Goal: Task Accomplishment & Management: Manage account settings

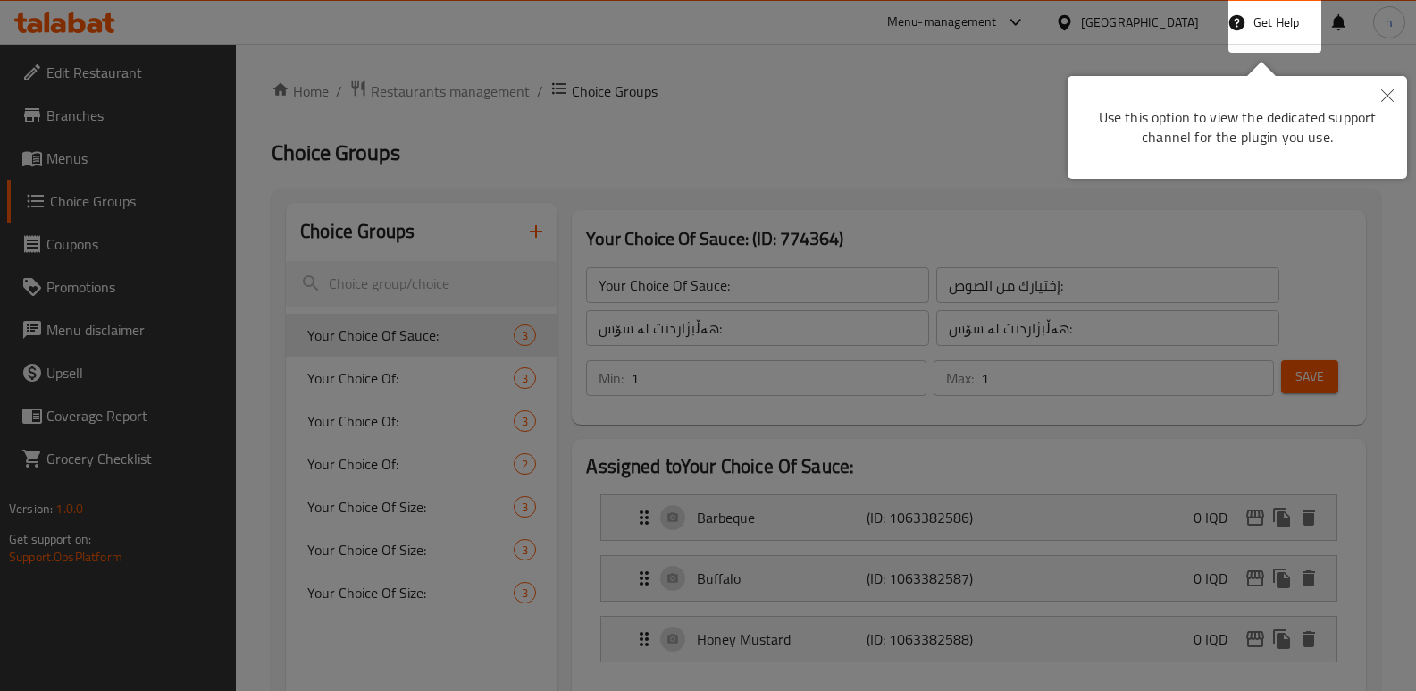
drag, startPoint x: 1392, startPoint y: 97, endPoint x: 698, endPoint y: 314, distance: 727.1
click at [1391, 96] on icon "Close" at bounding box center [1387, 95] width 13 height 13
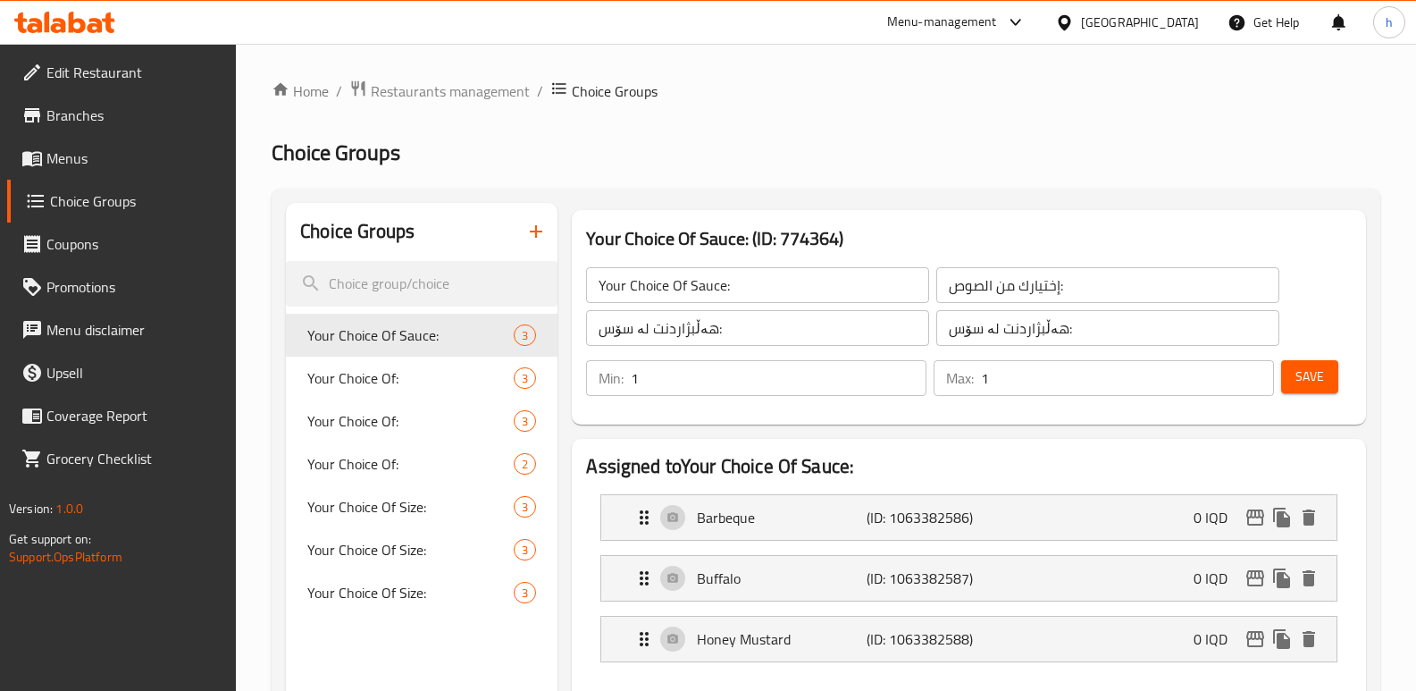
click at [95, 15] on icon at bounding box center [64, 22] width 101 height 21
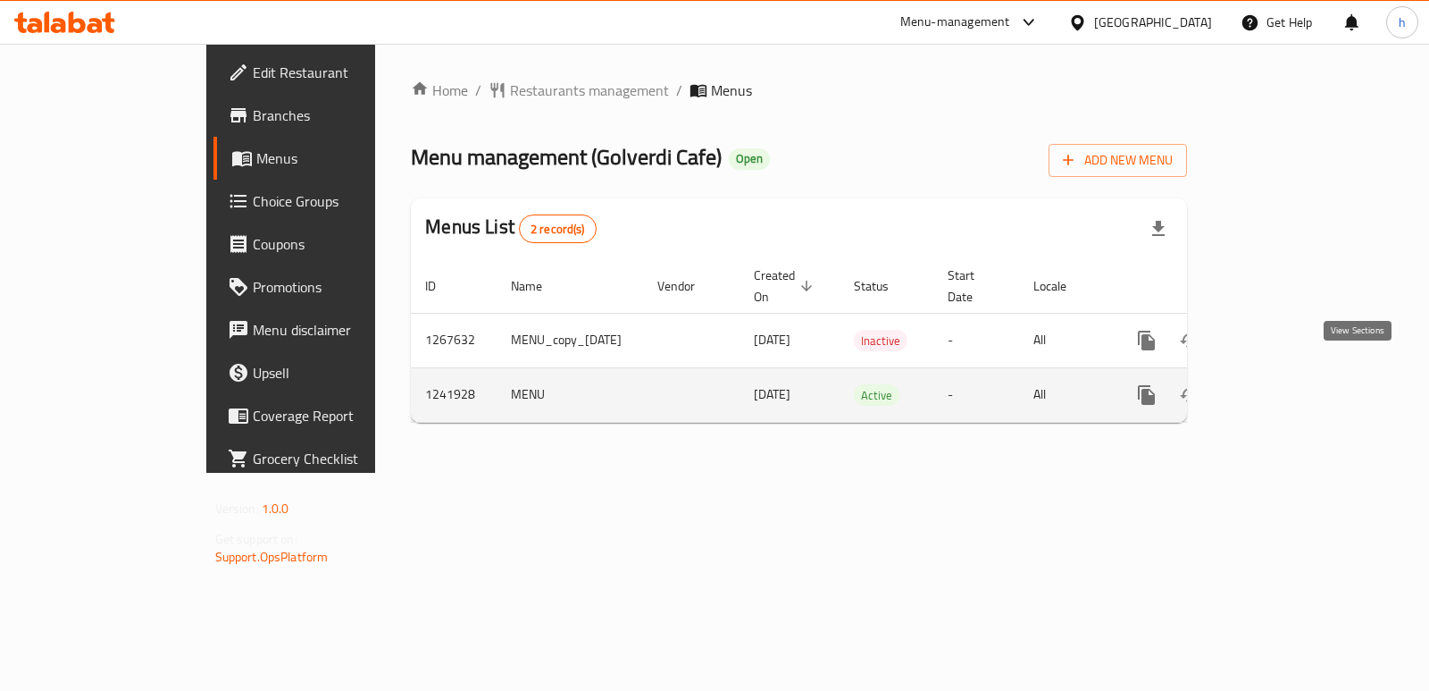
click at [1287, 384] on icon "enhanced table" at bounding box center [1275, 394] width 21 height 21
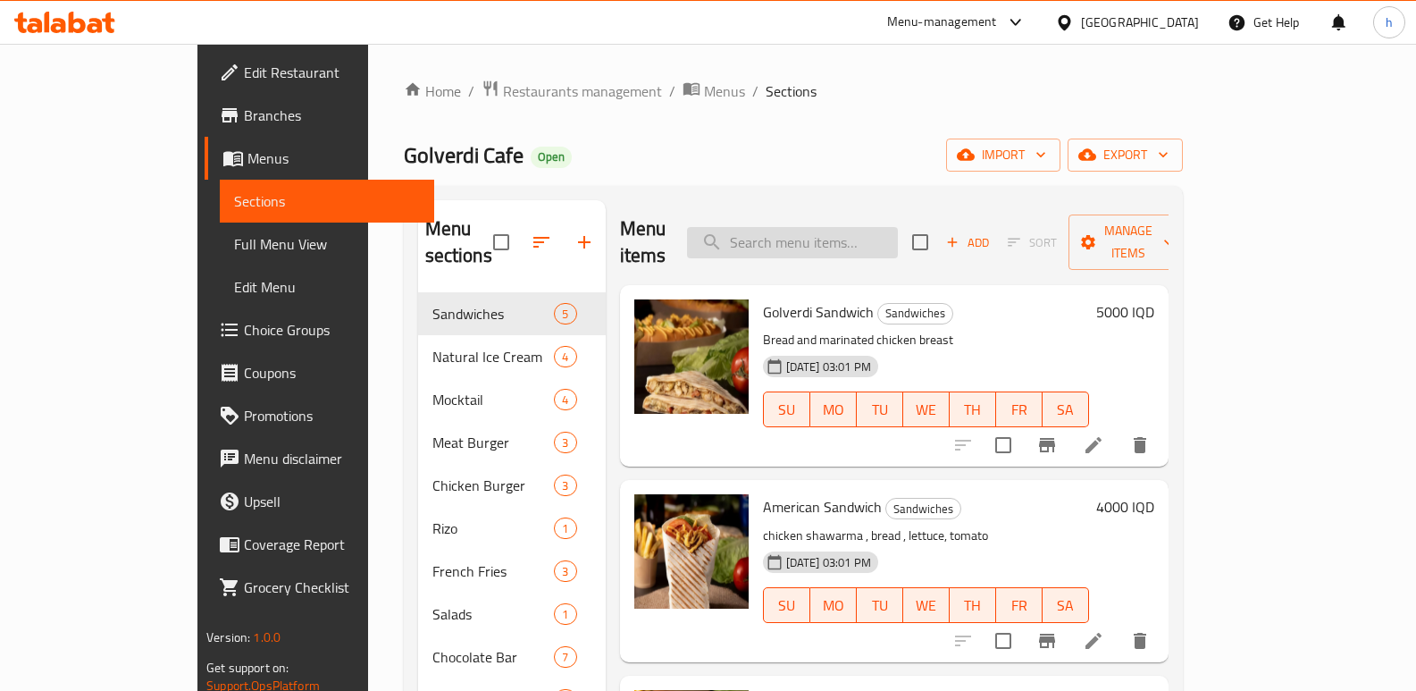
click at [854, 227] on input "search" at bounding box center [792, 242] width 211 height 31
paste input "Latte"
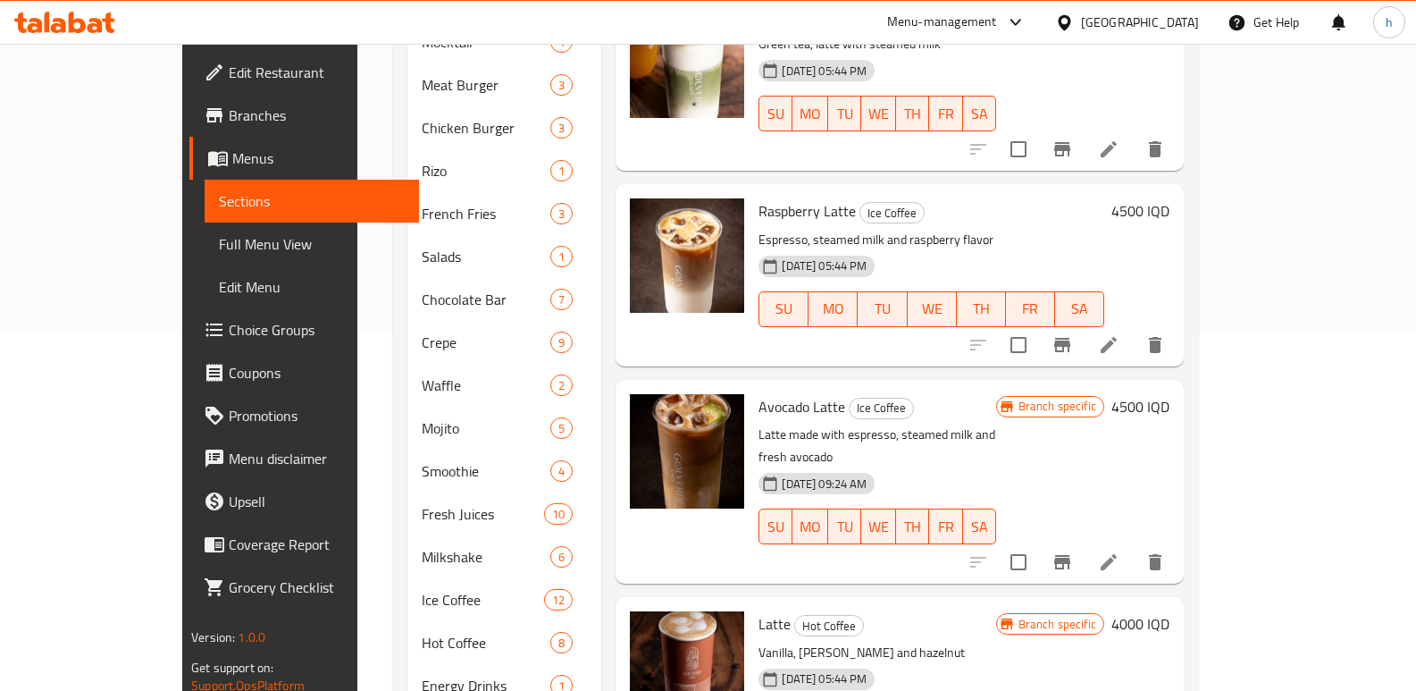
scroll to position [447, 0]
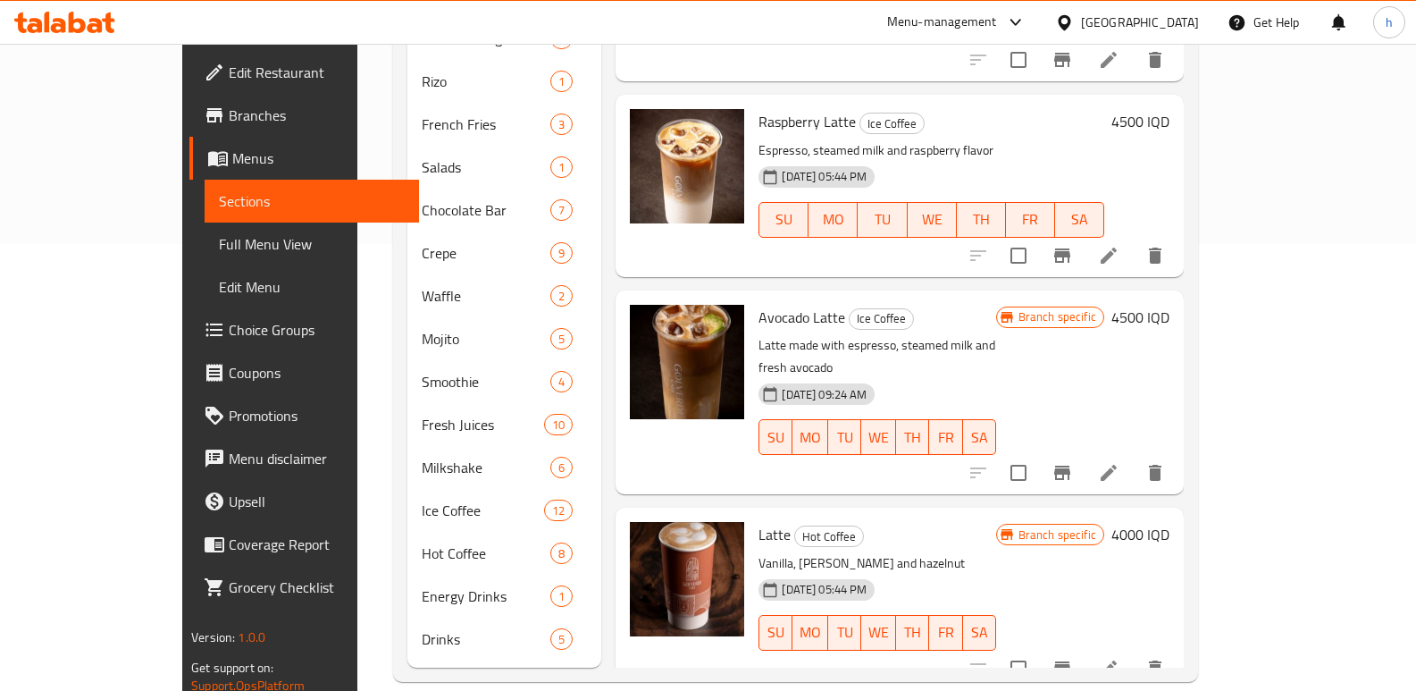
type input "Latte"
click at [1073, 658] on icon "Branch-specific-item" at bounding box center [1062, 668] width 21 height 21
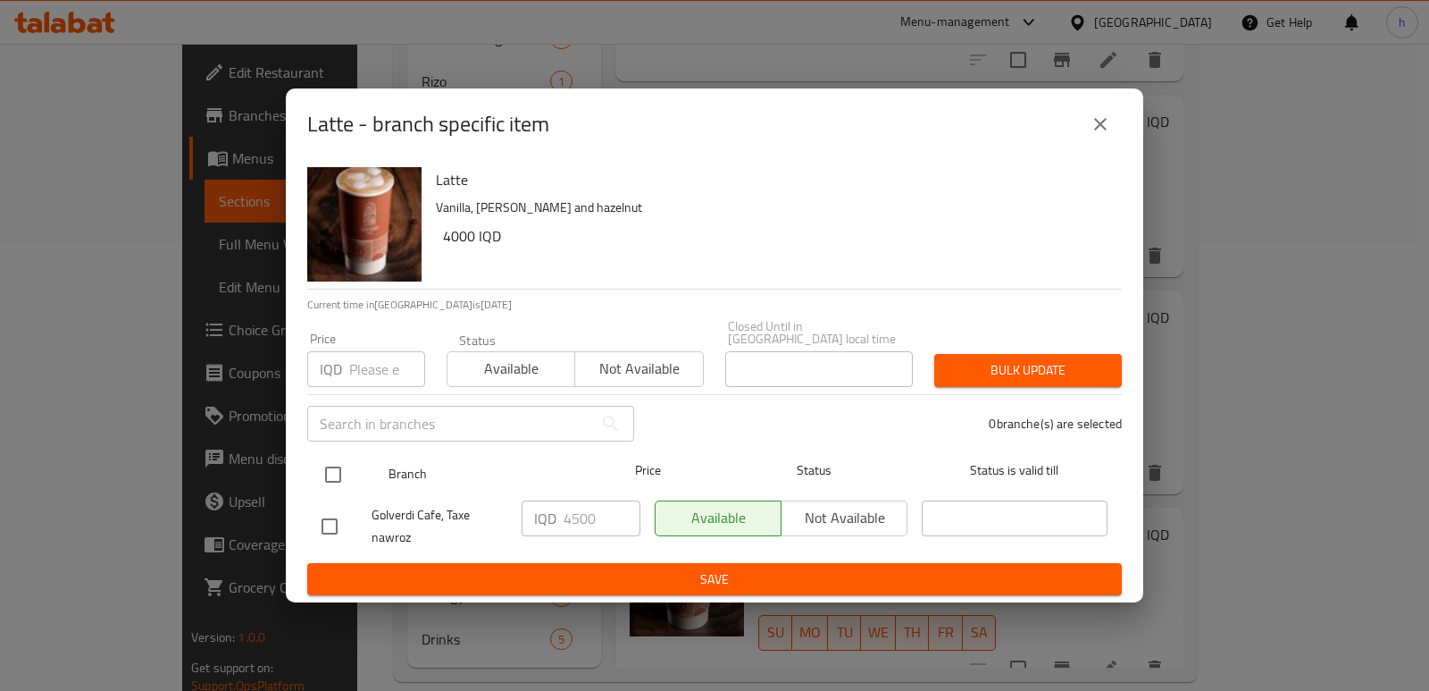
click at [334, 469] on input "checkbox" at bounding box center [333, 475] width 38 height 38
checkbox input "true"
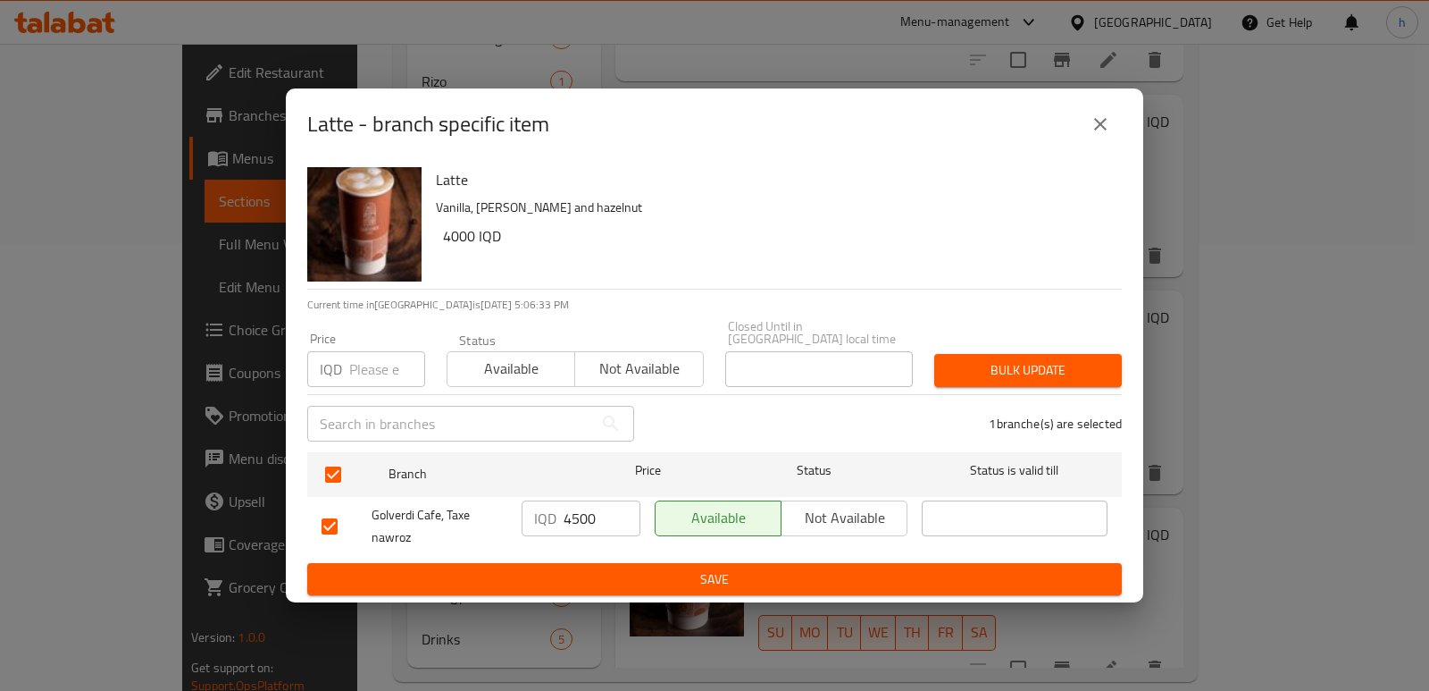
drag, startPoint x: 457, startPoint y: 548, endPoint x: 430, endPoint y: 540, distance: 28.8
click at [436, 542] on div "Golverdi Cafe, Taxe nawroz IQD 4500 ​ Available Not available ​" at bounding box center [714, 526] width 801 height 66
click at [688, 573] on span "Save" at bounding box center [715, 579] width 786 height 22
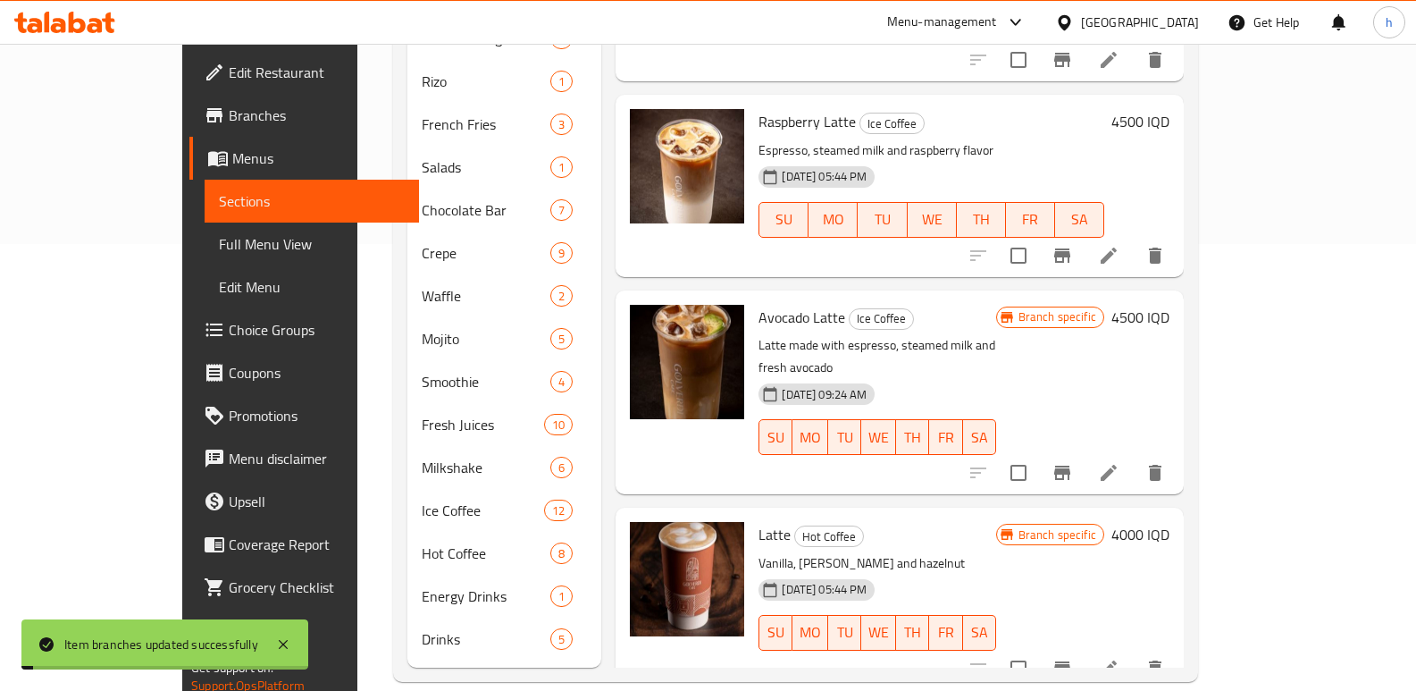
click at [1170, 522] on h6 "4000 IQD" at bounding box center [1140, 534] width 58 height 25
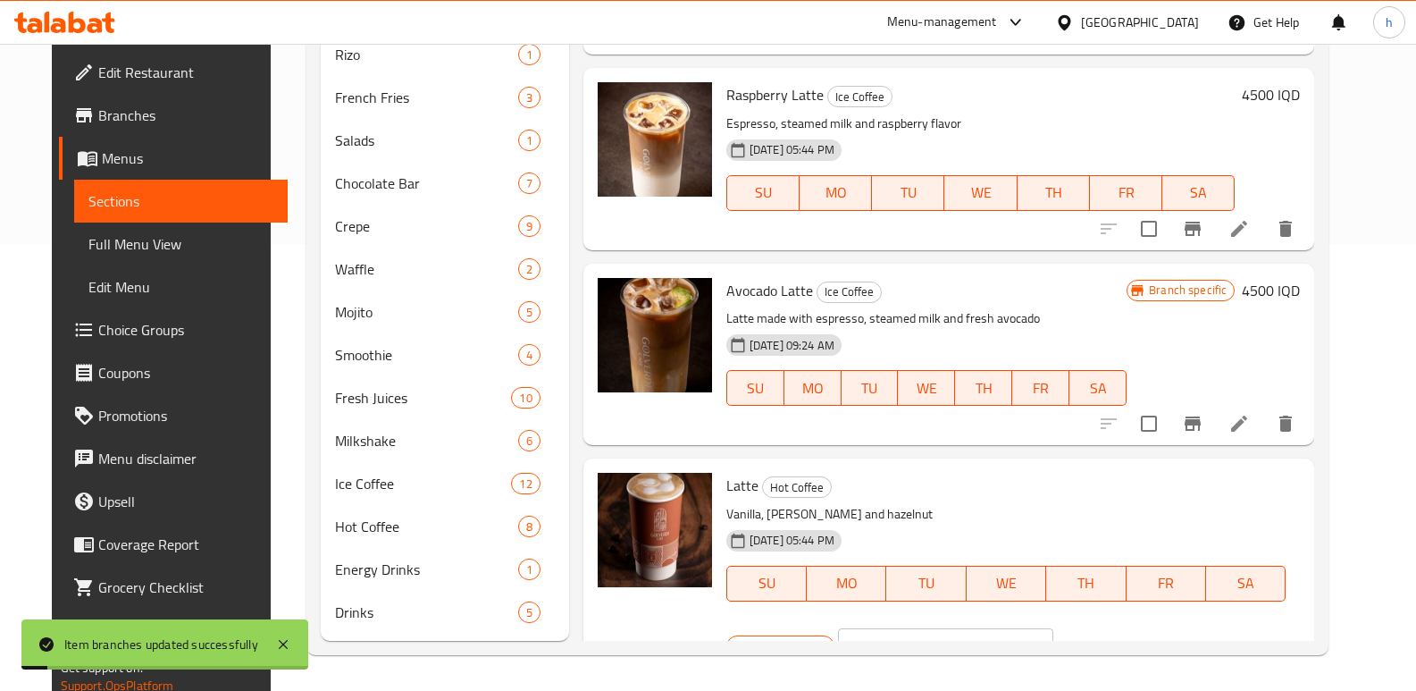
click at [975, 626] on div "Branch specific IQD 4000 ​" at bounding box center [943, 645] width 435 height 39
paste input "5"
type input "4500"
click at [1125, 637] on icon "ok" at bounding box center [1116, 646] width 18 height 18
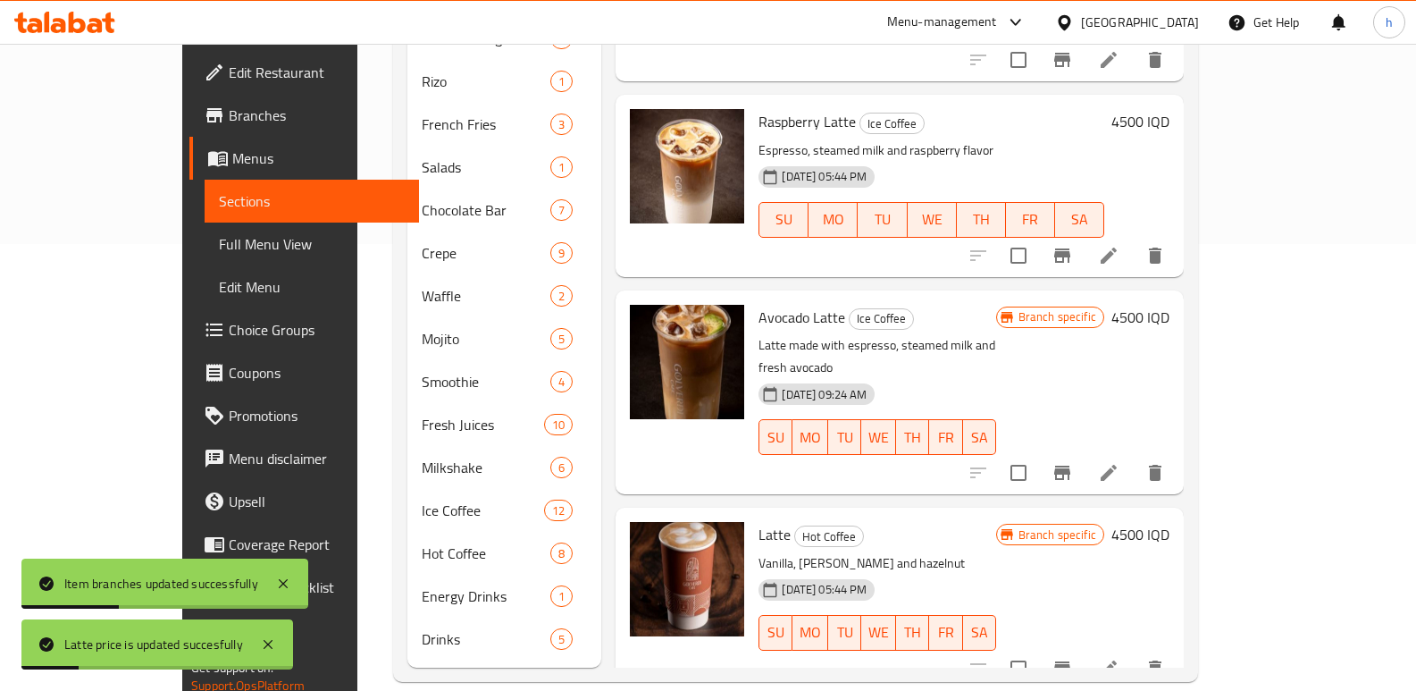
click at [219, 240] on span "Full Menu View" at bounding box center [312, 243] width 186 height 21
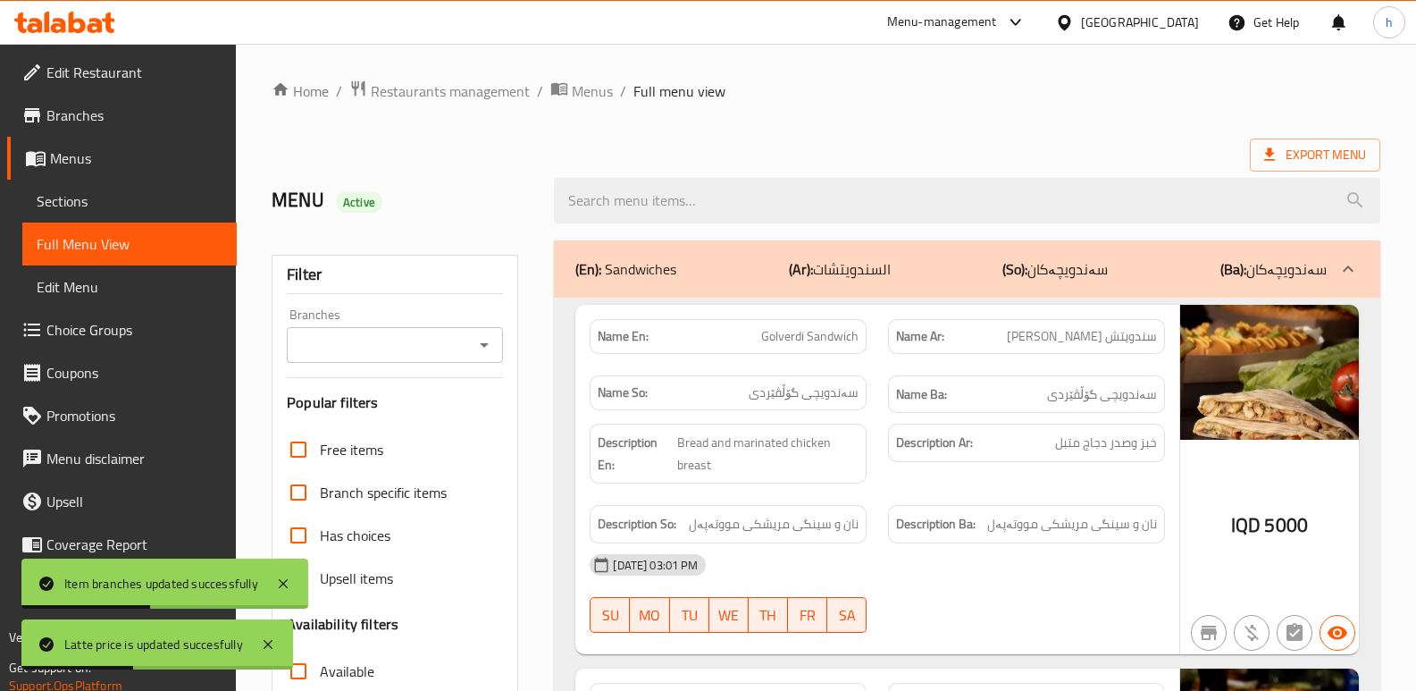
click at [407, 341] on input "Branches" at bounding box center [380, 344] width 176 height 25
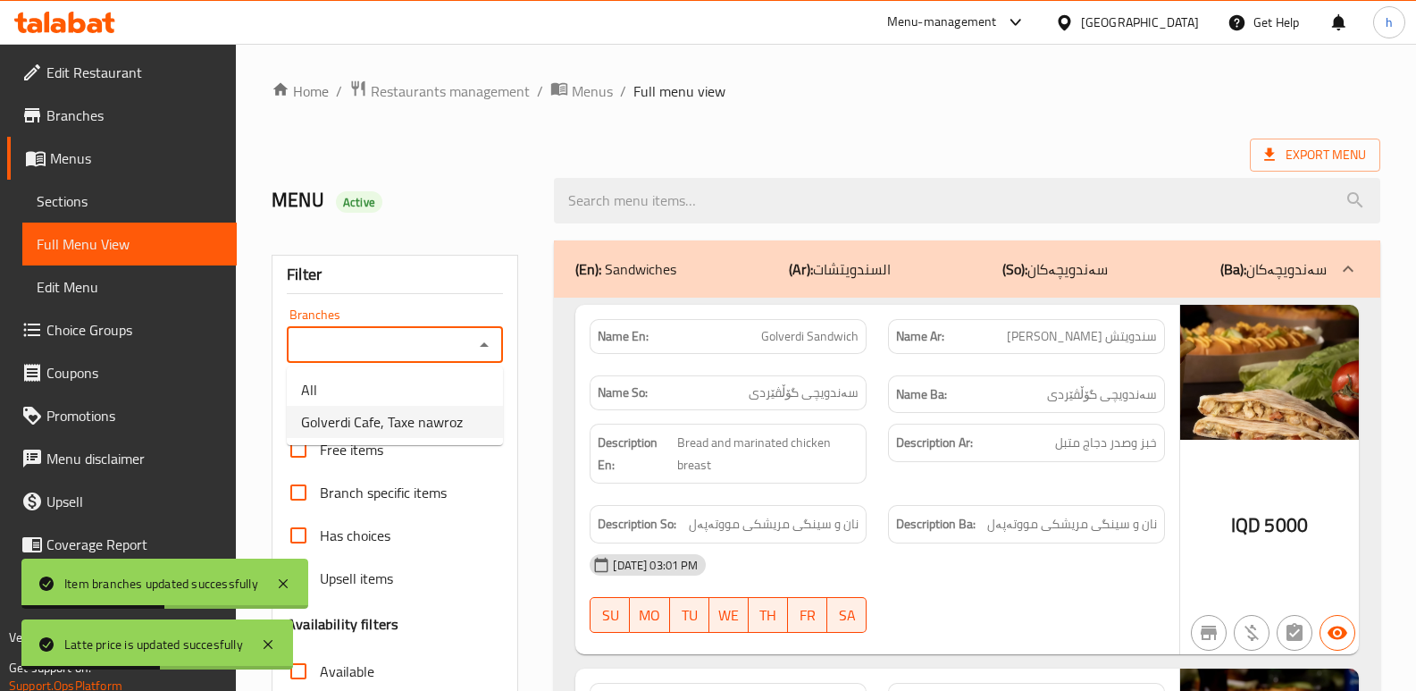
click at [422, 423] on span "Golverdi Cafe, Taxe nawroz" at bounding box center [382, 421] width 162 height 21
type input "Golverdi Cafe, Taxe nawroz"
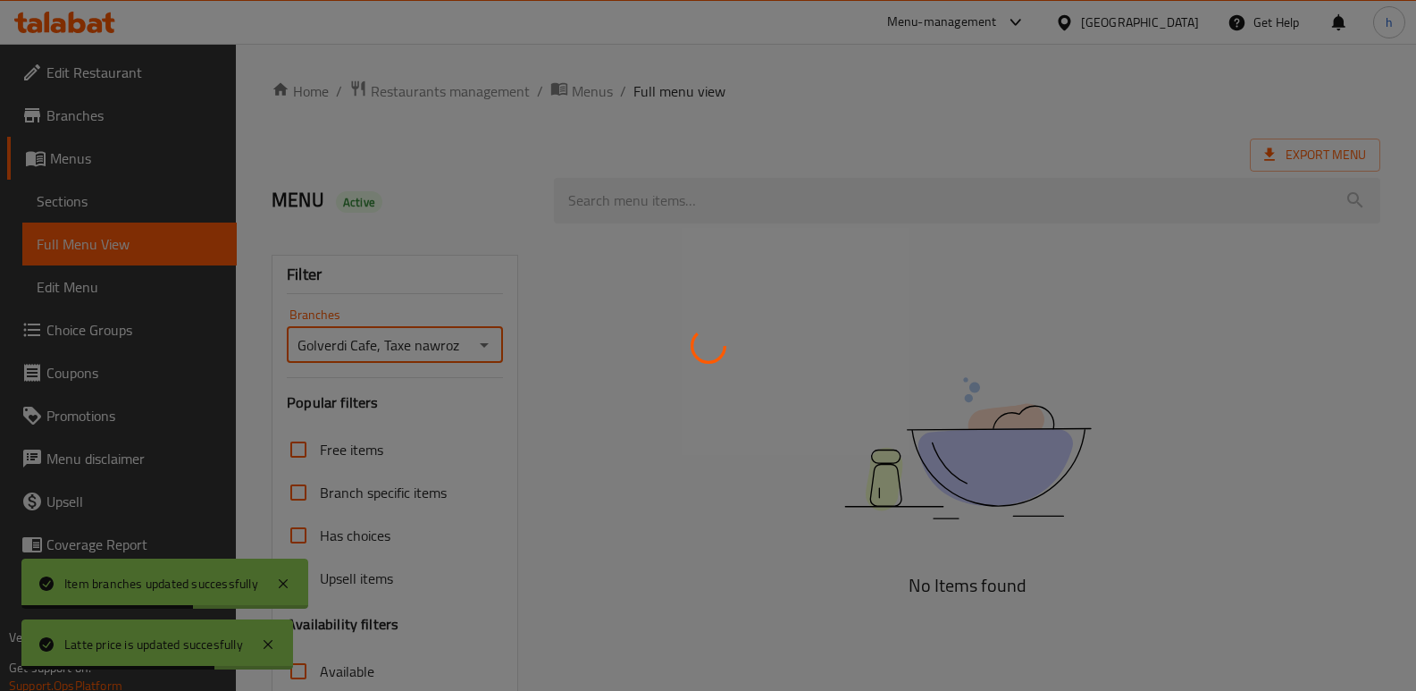
click at [739, 194] on div at bounding box center [708, 345] width 1416 height 691
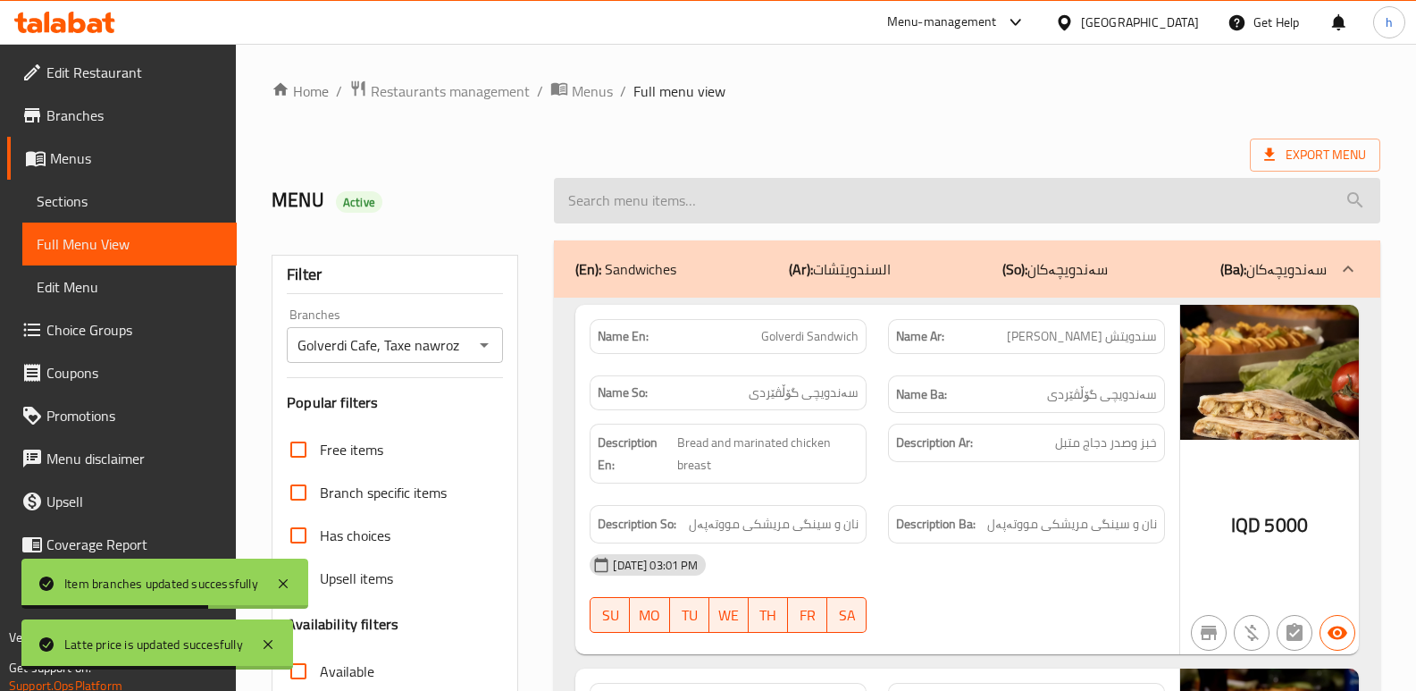
click at [703, 198] on input "search" at bounding box center [967, 201] width 826 height 46
paste input "4500"
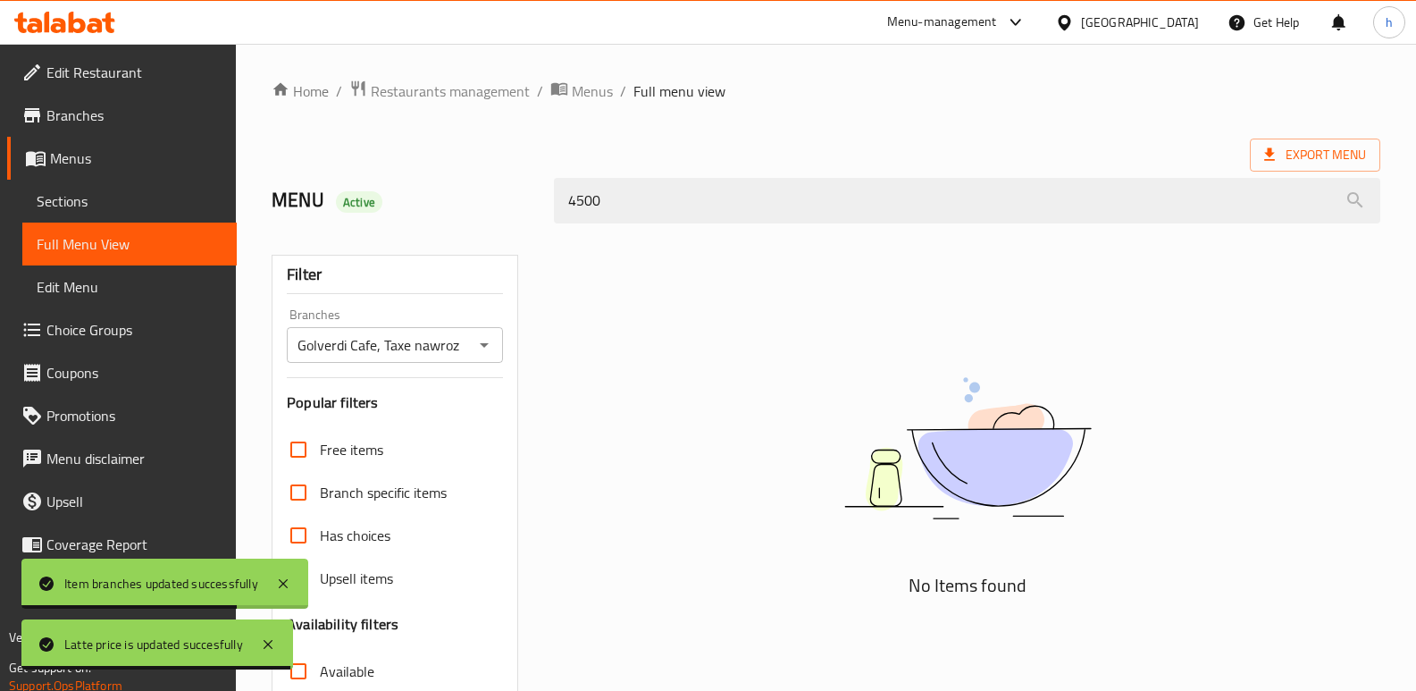
drag, startPoint x: 564, startPoint y: 201, endPoint x: 490, endPoint y: 199, distance: 74.2
click at [496, 203] on div "MENU Active 4500" at bounding box center [826, 201] width 1130 height 80
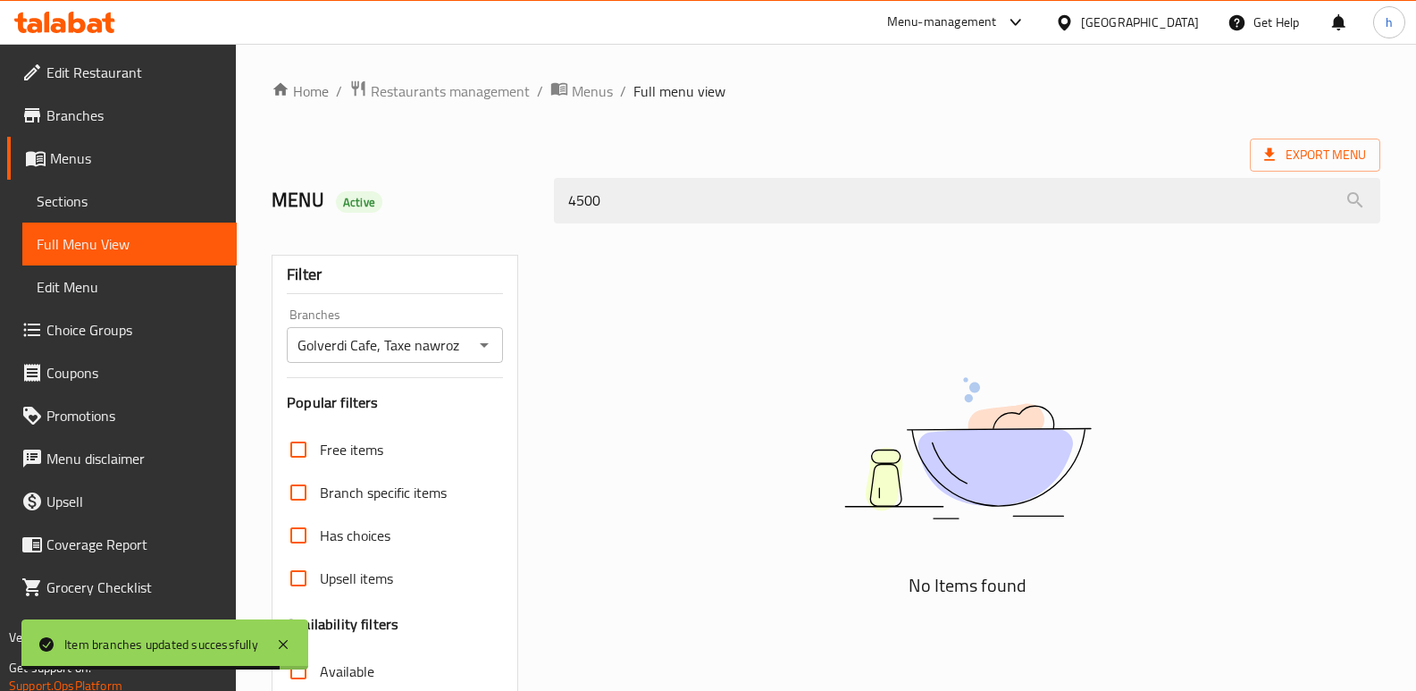
paste input "Latte"
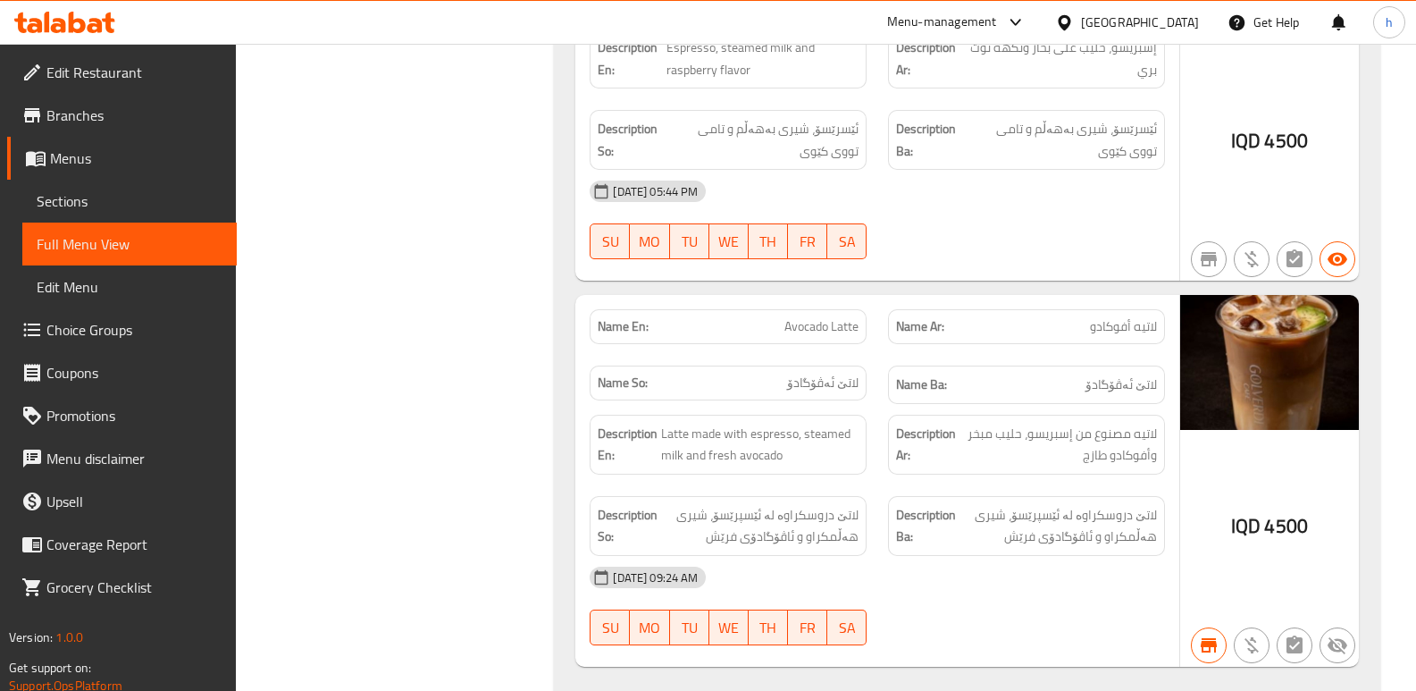
scroll to position [1974, 0]
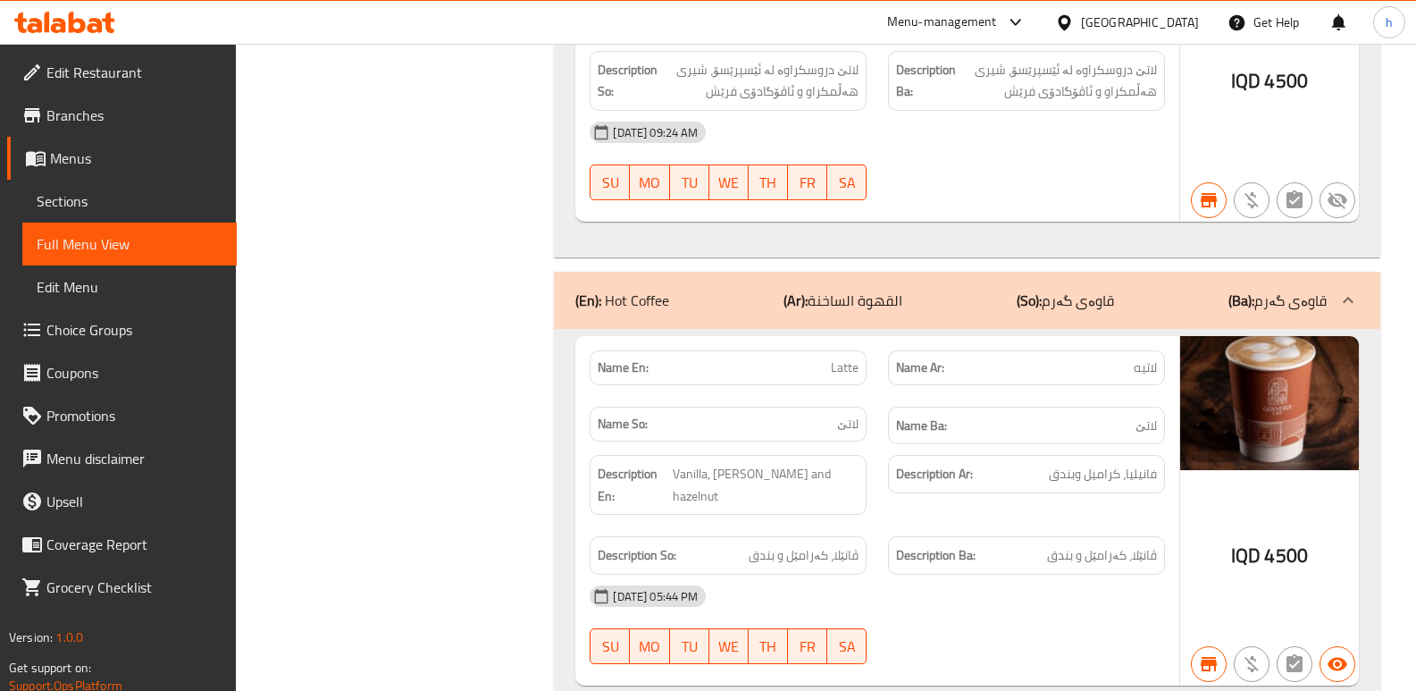
type input "Latte"
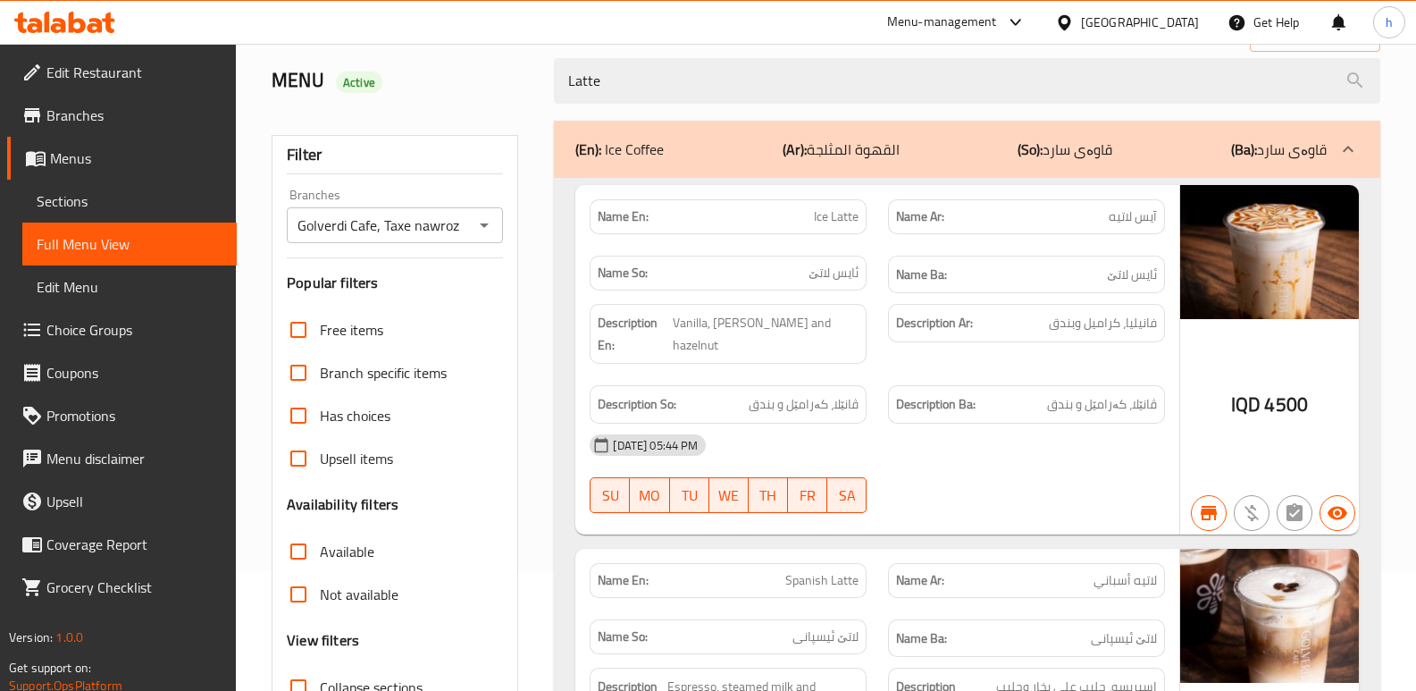
scroll to position [0, 0]
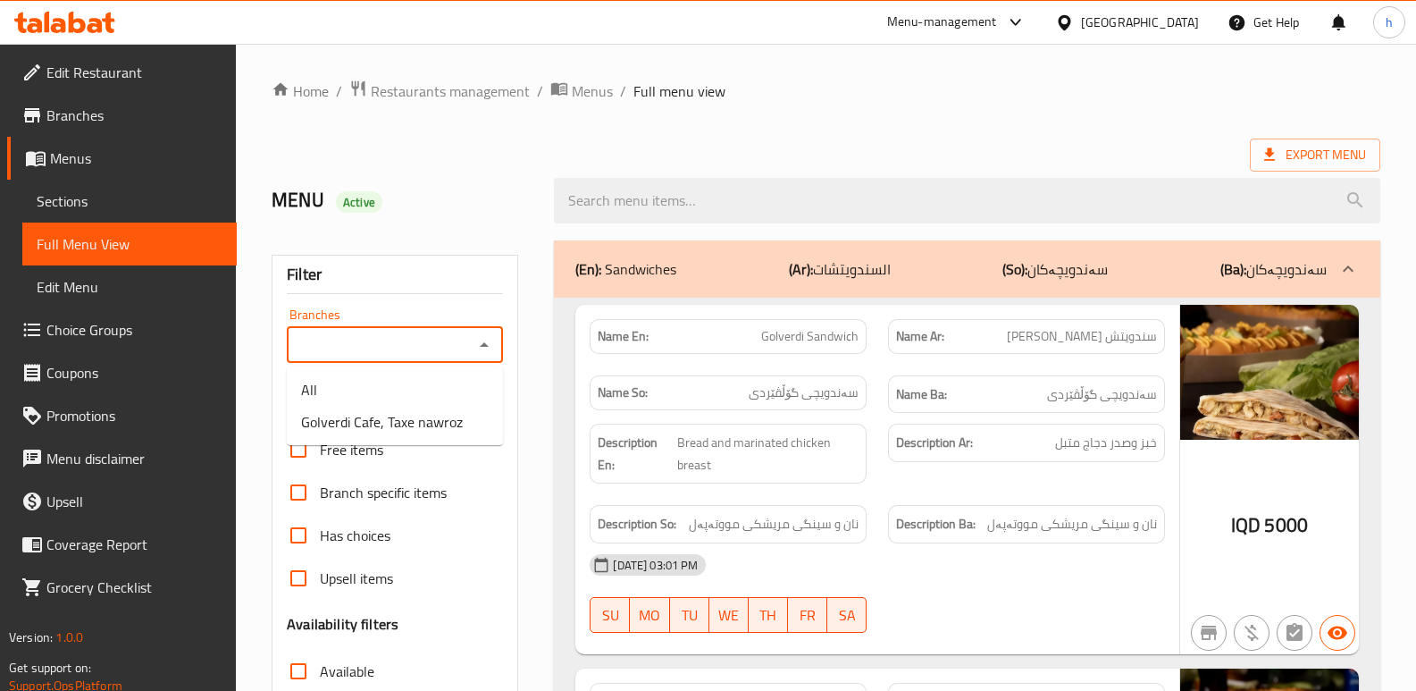
click at [401, 350] on input "Branches" at bounding box center [380, 344] width 176 height 25
click at [407, 432] on span "Golverdi Cafe, Taxe nawroz" at bounding box center [382, 421] width 162 height 21
type input "Golverdi Cafe, Taxe nawroz"
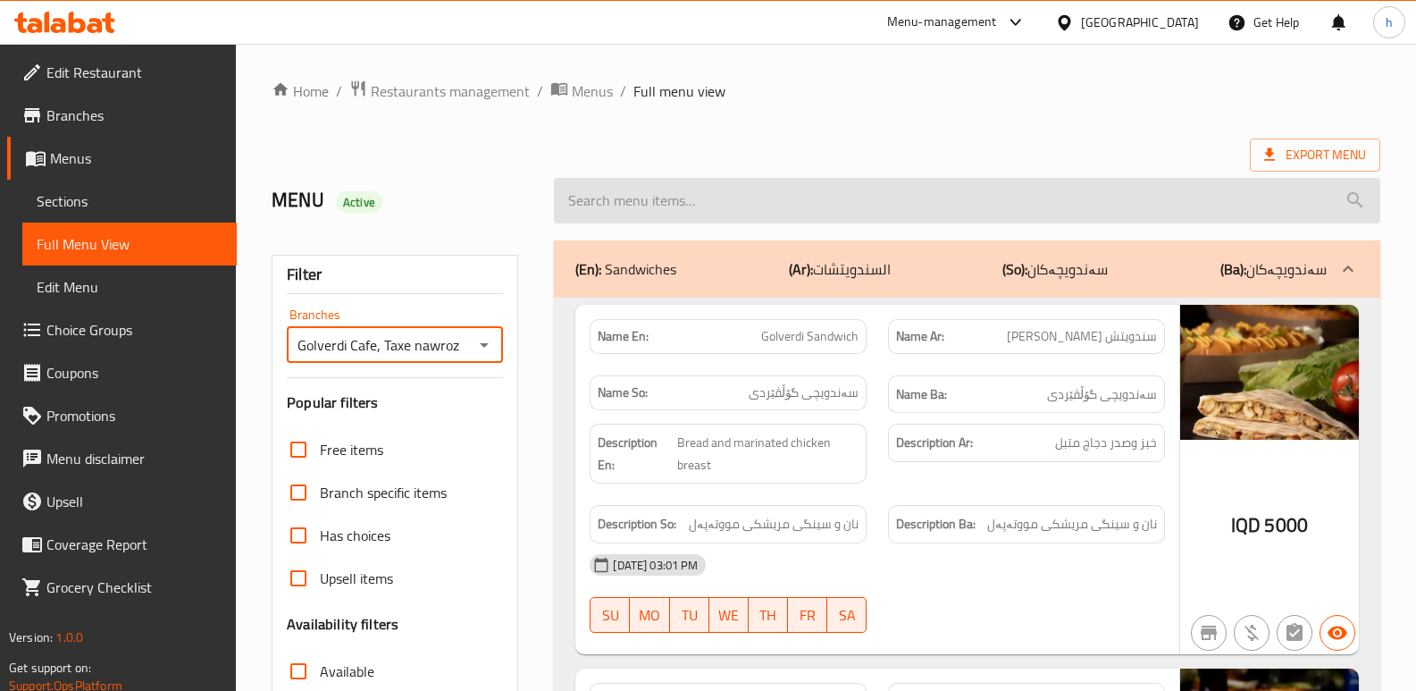
click at [621, 205] on input "search" at bounding box center [967, 201] width 826 height 46
paste input "Hot Americano"
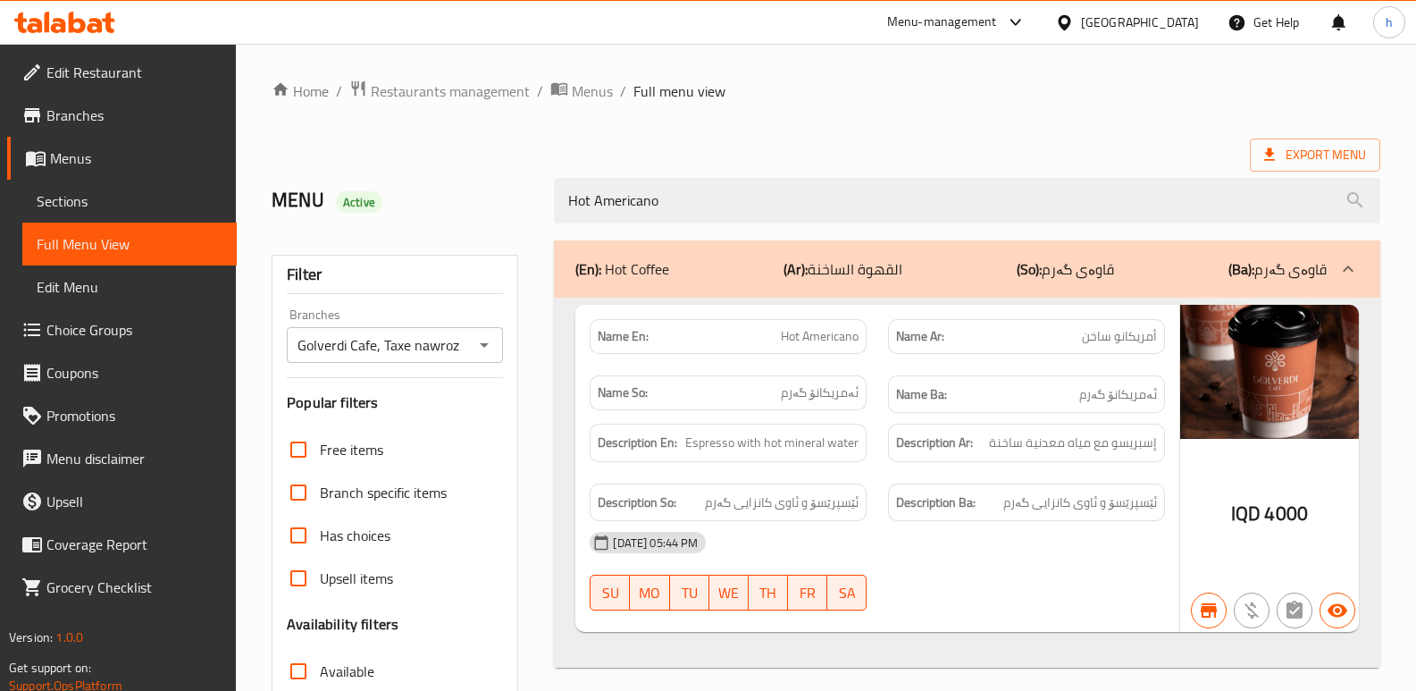
type input "Hot Americano"
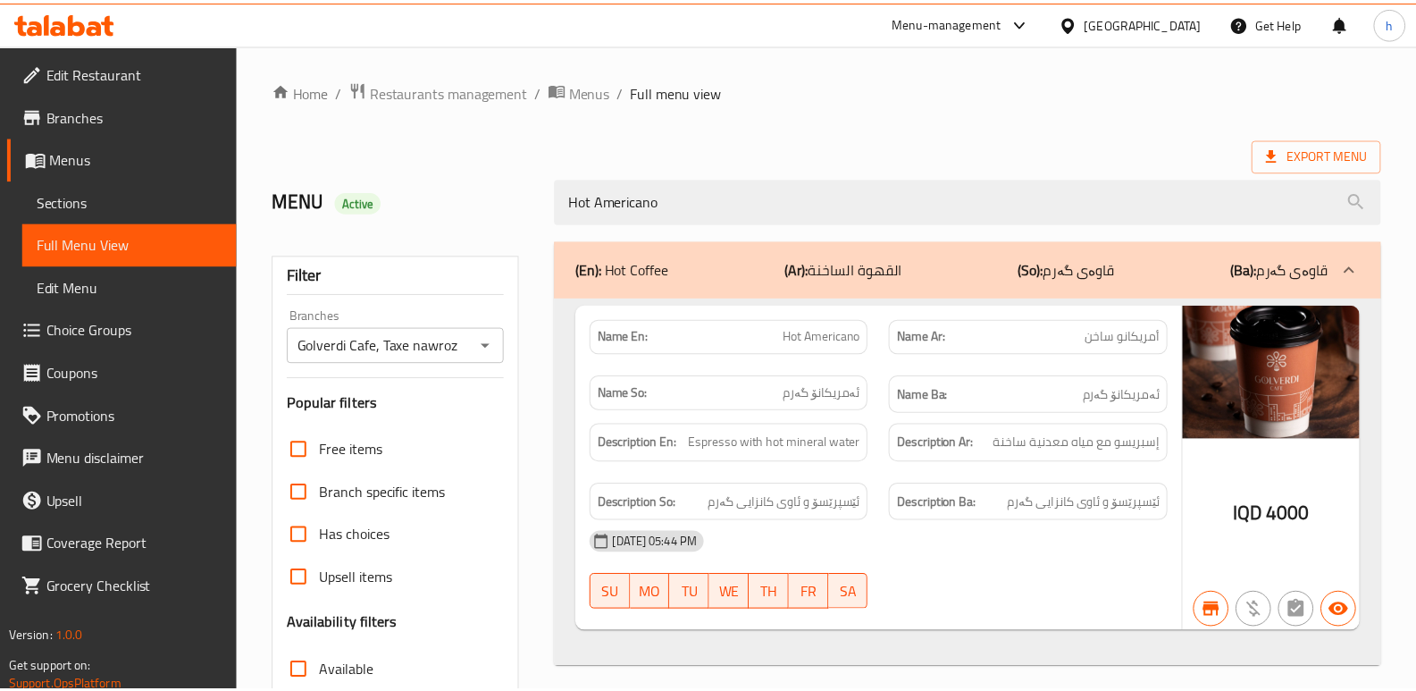
scroll to position [260, 0]
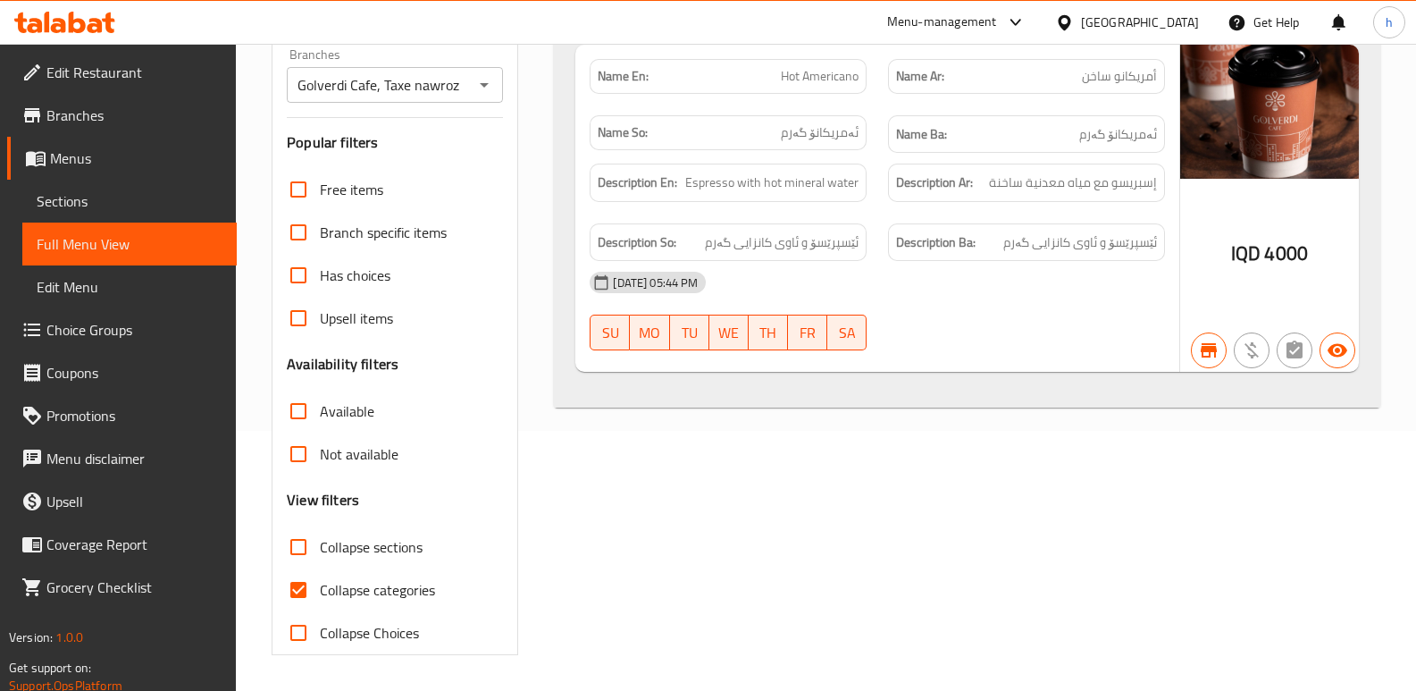
click at [109, 205] on span "Sections" at bounding box center [130, 200] width 186 height 21
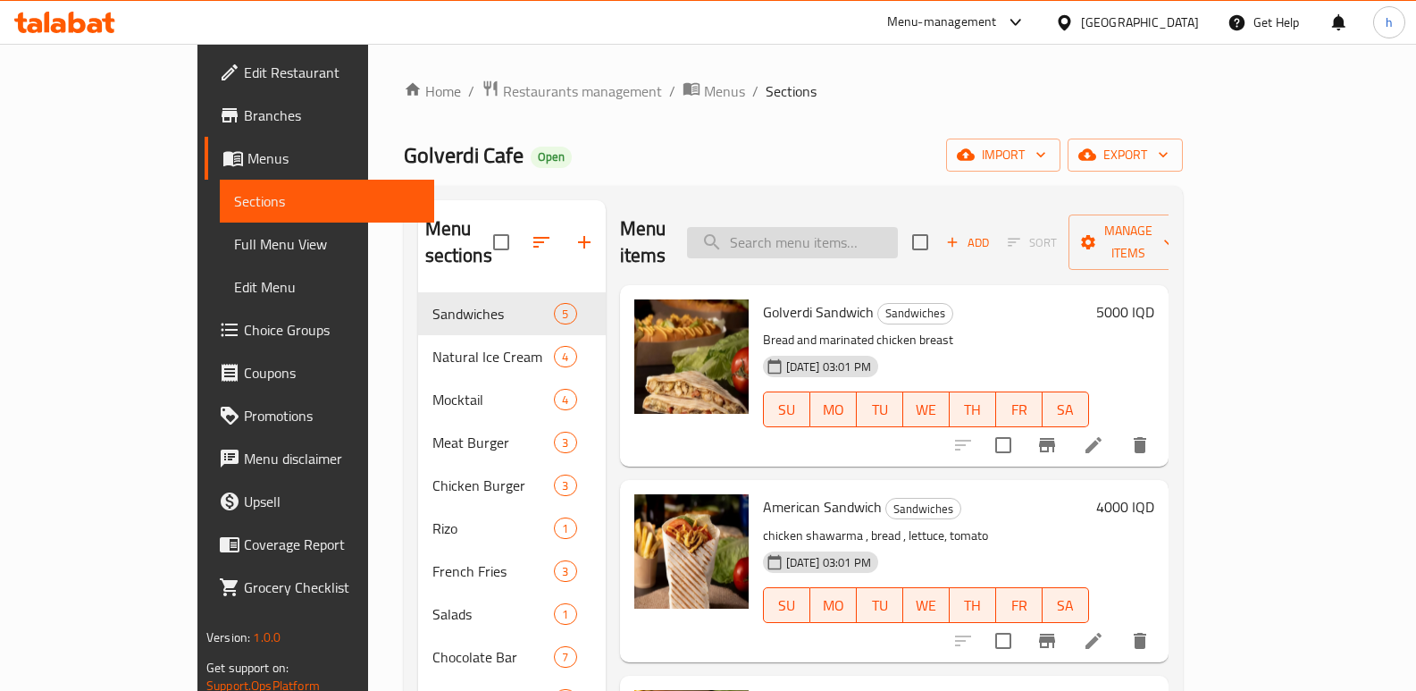
click at [883, 227] on input "search" at bounding box center [792, 242] width 211 height 31
paste input "Hot Chocolate"
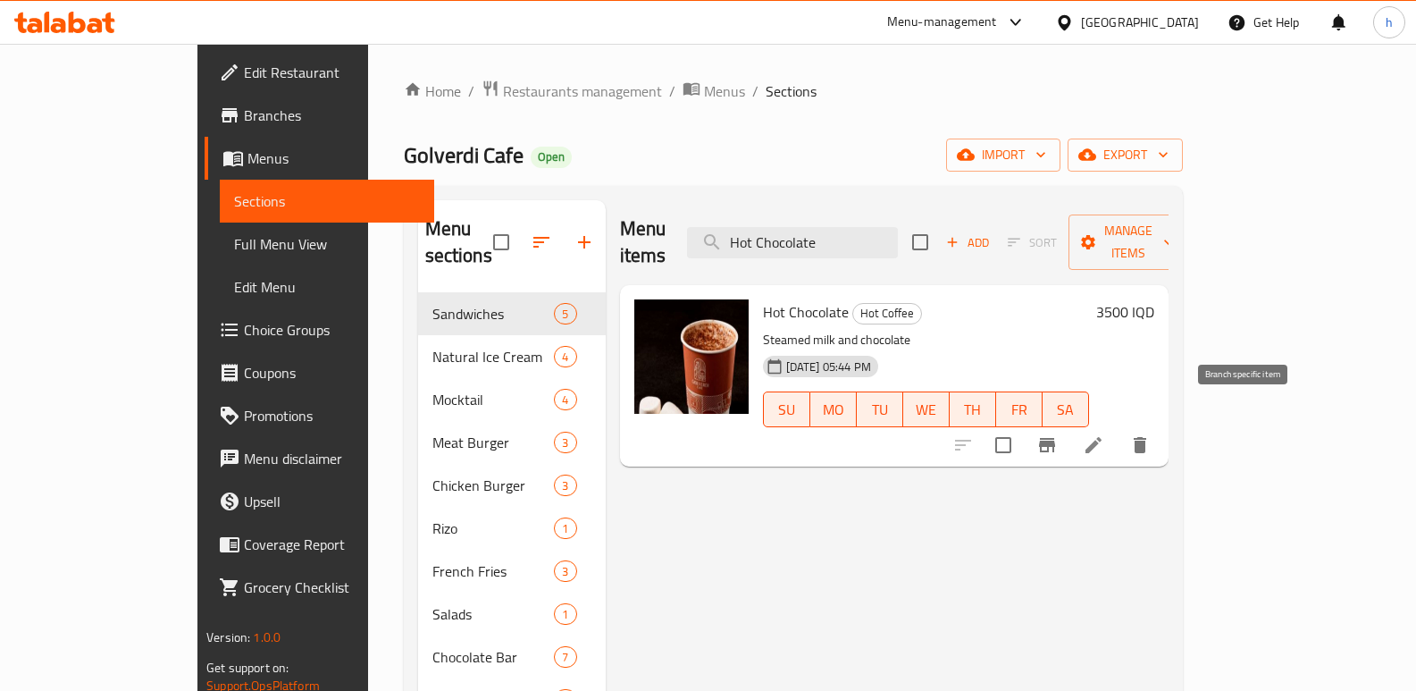
type input "Hot Chocolate"
click at [1055, 438] on icon "Branch-specific-item" at bounding box center [1047, 445] width 16 height 14
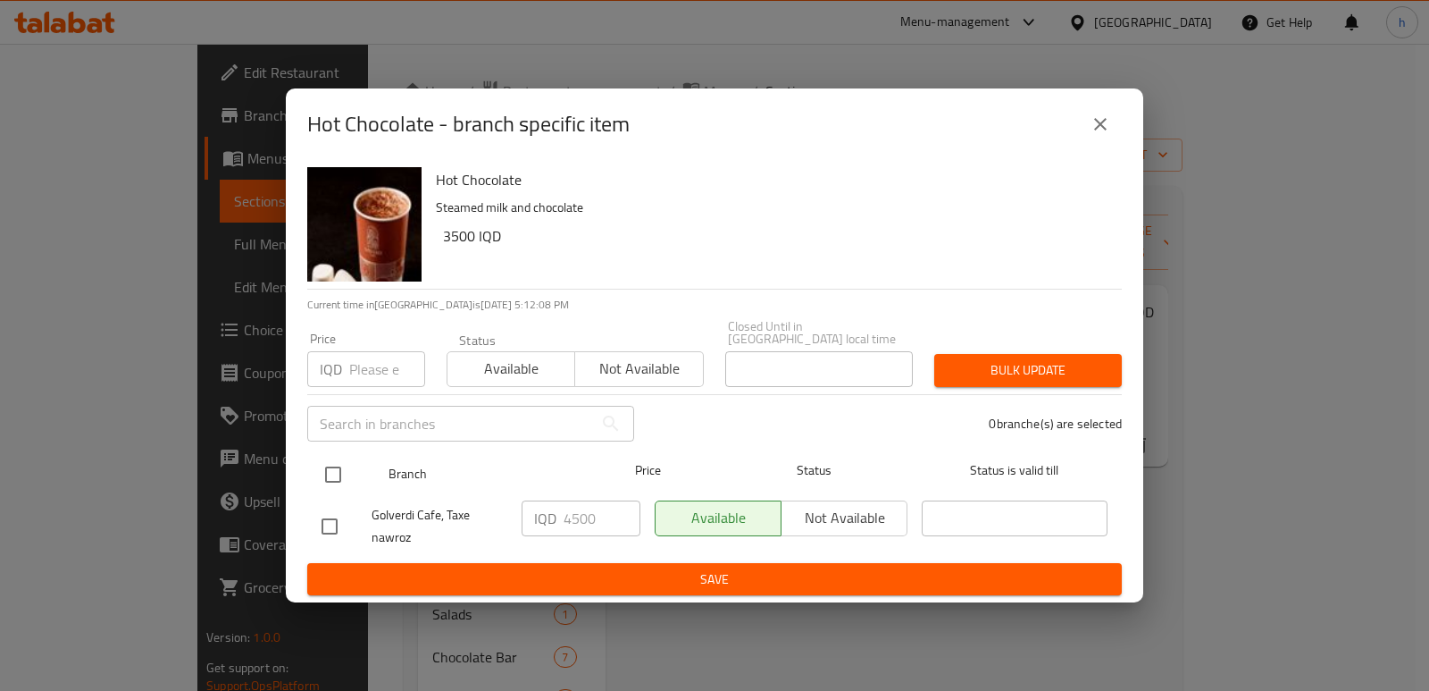
click at [335, 464] on input "checkbox" at bounding box center [333, 475] width 38 height 38
checkbox input "true"
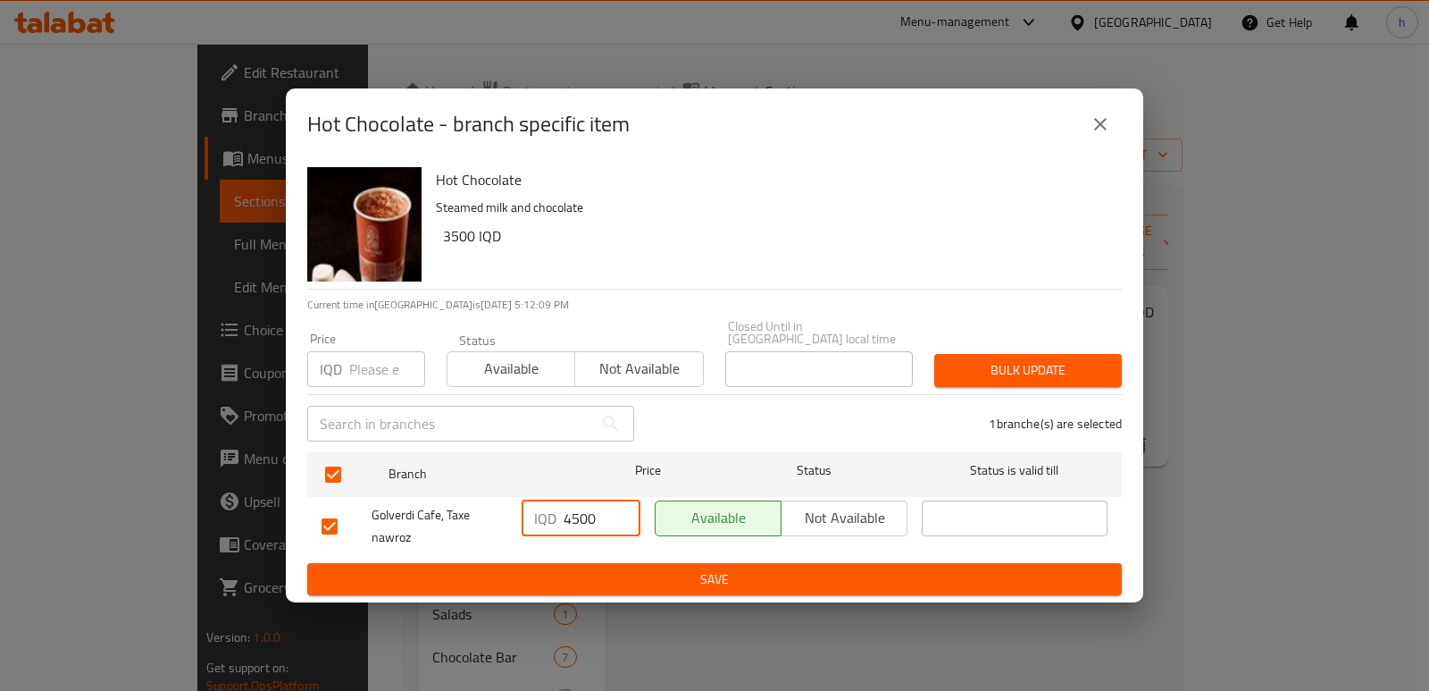
drag, startPoint x: 539, startPoint y: 530, endPoint x: 475, endPoint y: 528, distance: 63.5
click at [475, 528] on div "Golverdi Cafe, Taxe nawroz IQD 4500 ​ Available Not available ​" at bounding box center [714, 526] width 801 height 66
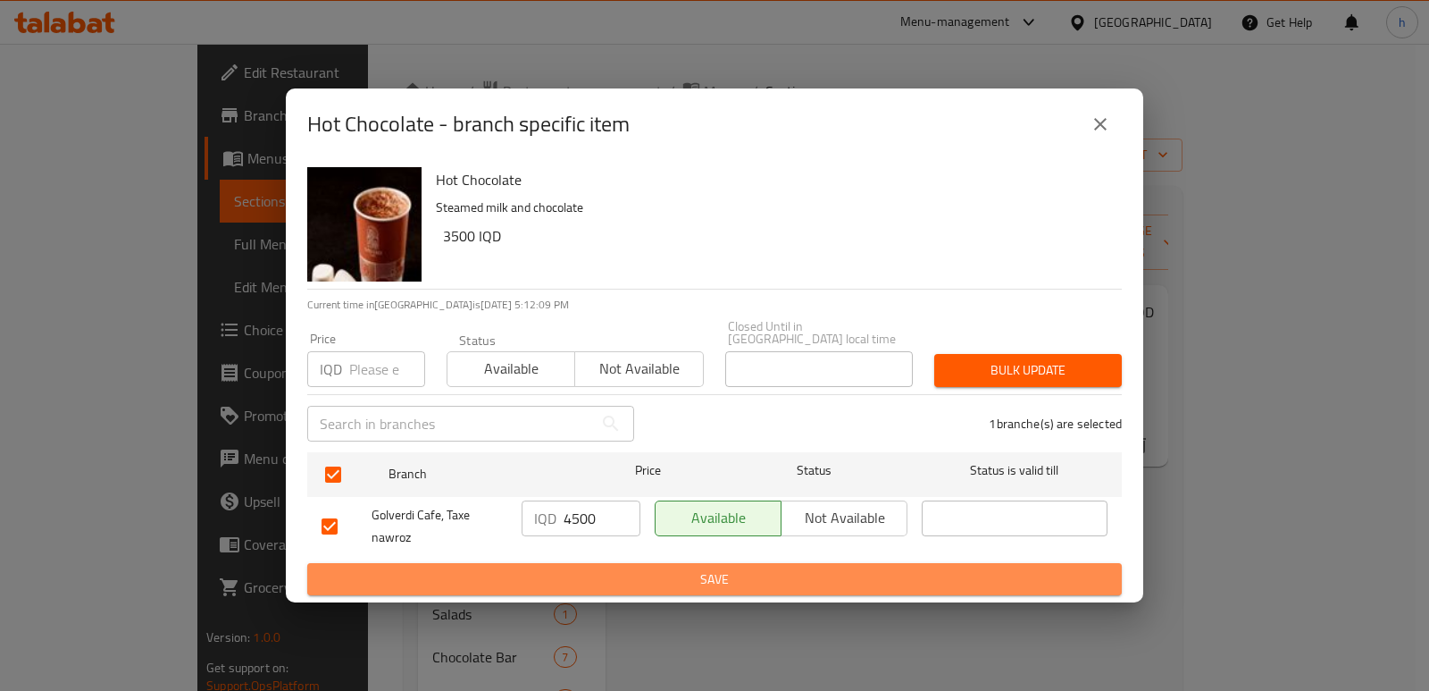
click at [741, 580] on span "Save" at bounding box center [715, 579] width 786 height 22
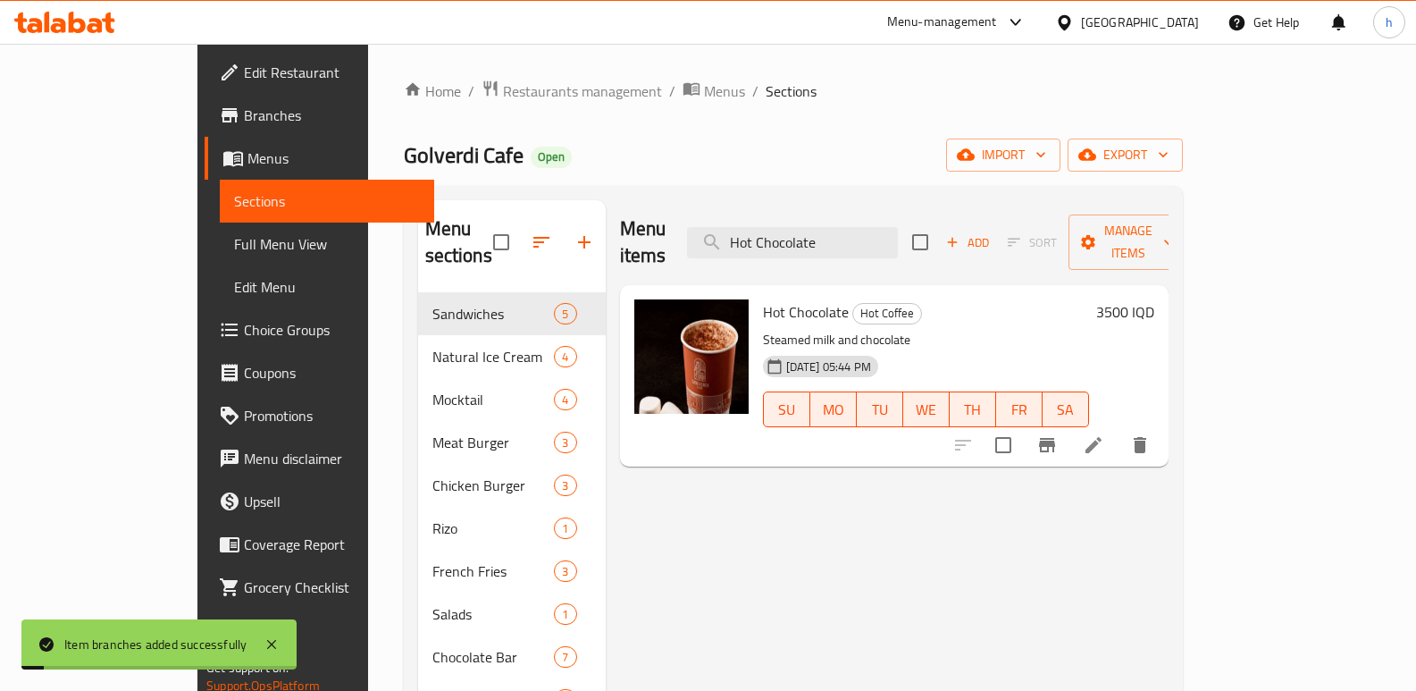
click at [1154, 299] on h6 "3500 IQD" at bounding box center [1125, 311] width 58 height 25
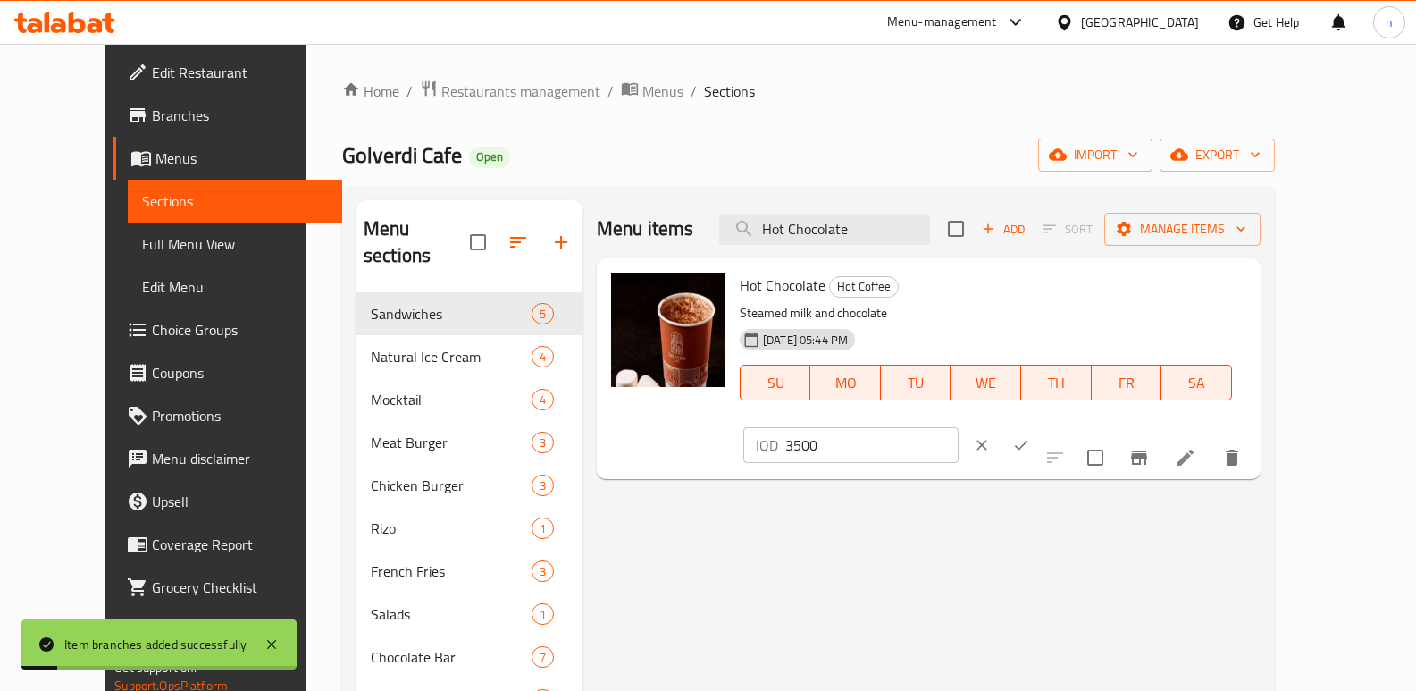
drag, startPoint x: 972, startPoint y: 327, endPoint x: 885, endPoint y: 354, distance: 90.7
click at [893, 351] on div "Hot Chocolate Hot Coffee Steamed milk and chocolate 14-07-2024 05:44 PM SU MO T…" at bounding box center [993, 368] width 521 height 206
paste input "4"
type input "4500"
click at [1030, 436] on icon "ok" at bounding box center [1021, 445] width 18 height 18
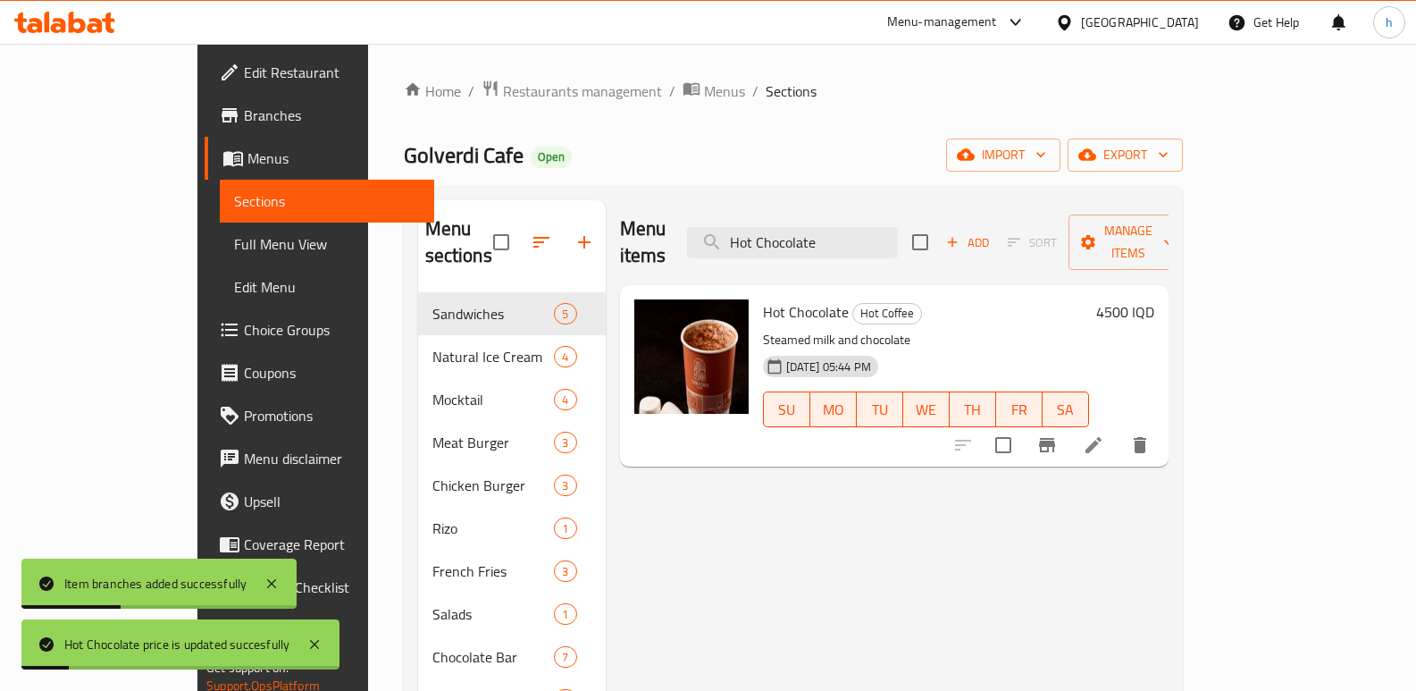
click at [234, 235] on span "Full Menu View" at bounding box center [327, 243] width 186 height 21
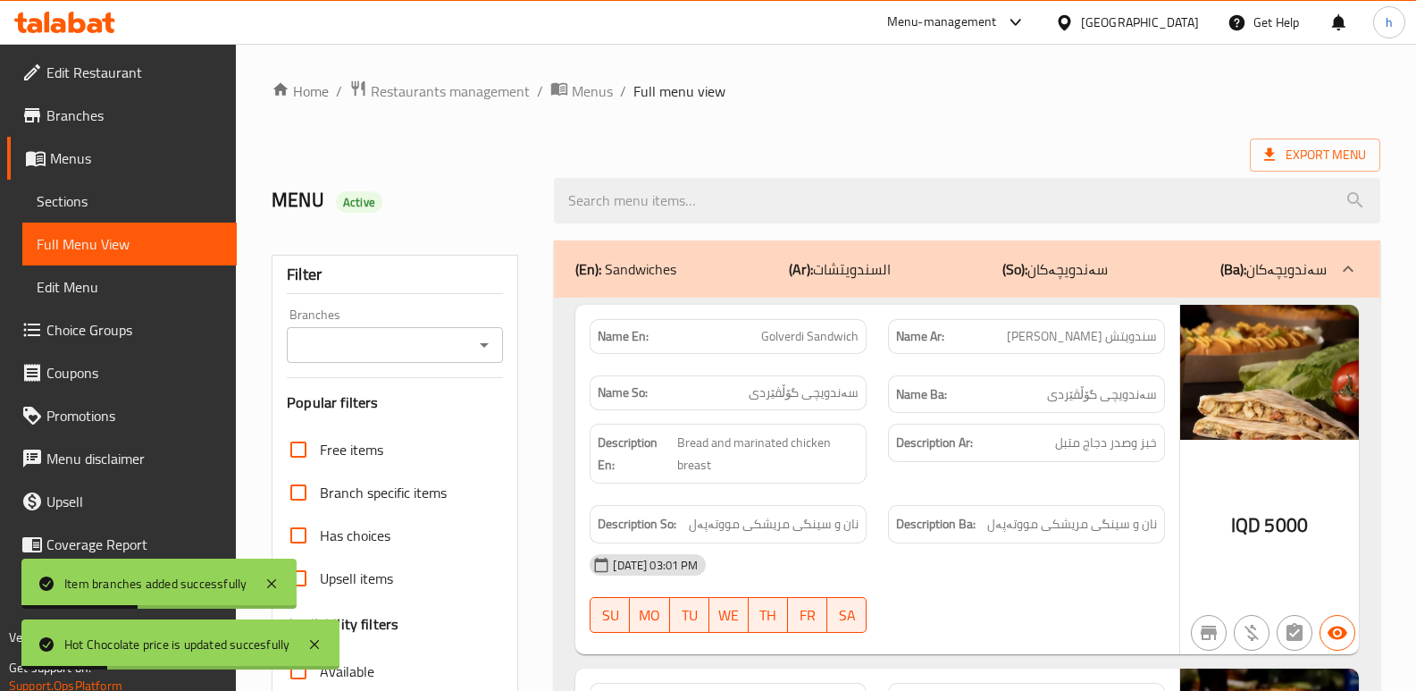
click at [370, 350] on input "Branches" at bounding box center [380, 344] width 176 height 25
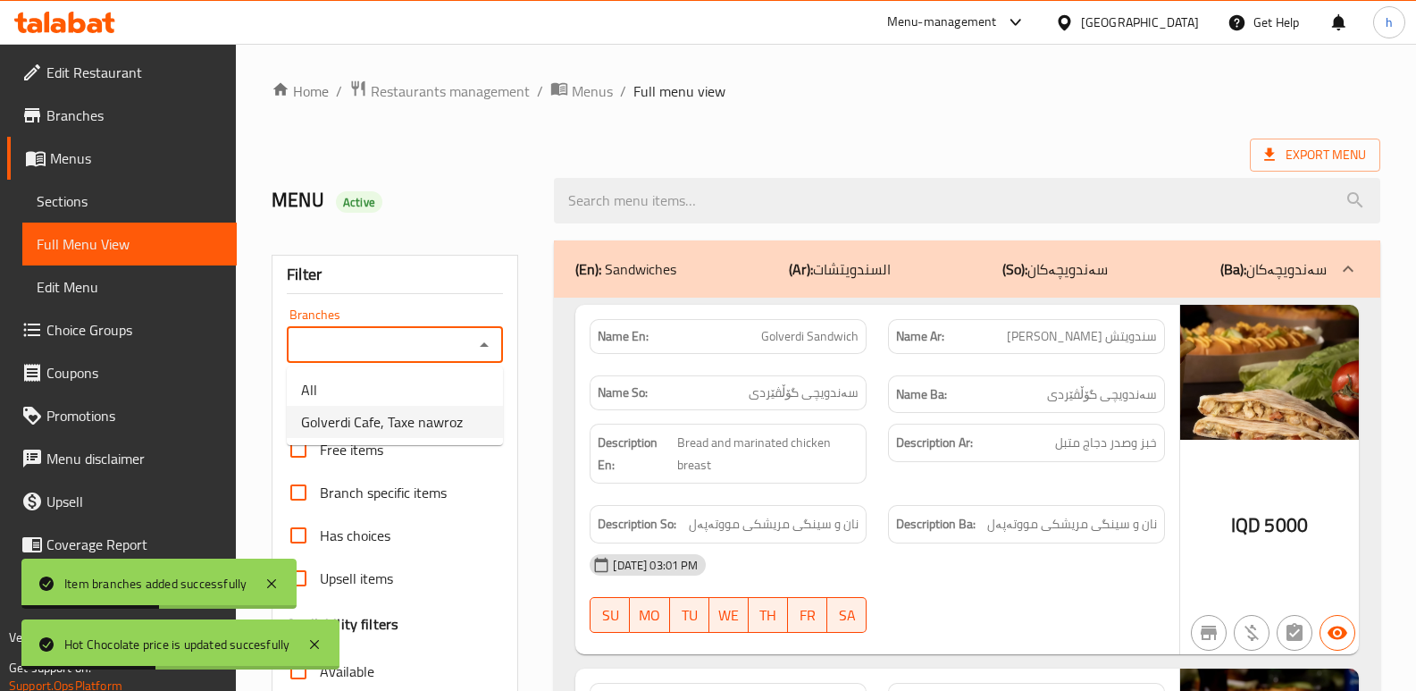
click at [423, 426] on span "Golverdi Cafe, Taxe nawroz" at bounding box center [382, 421] width 162 height 21
type input "Golverdi Cafe, Taxe nawroz"
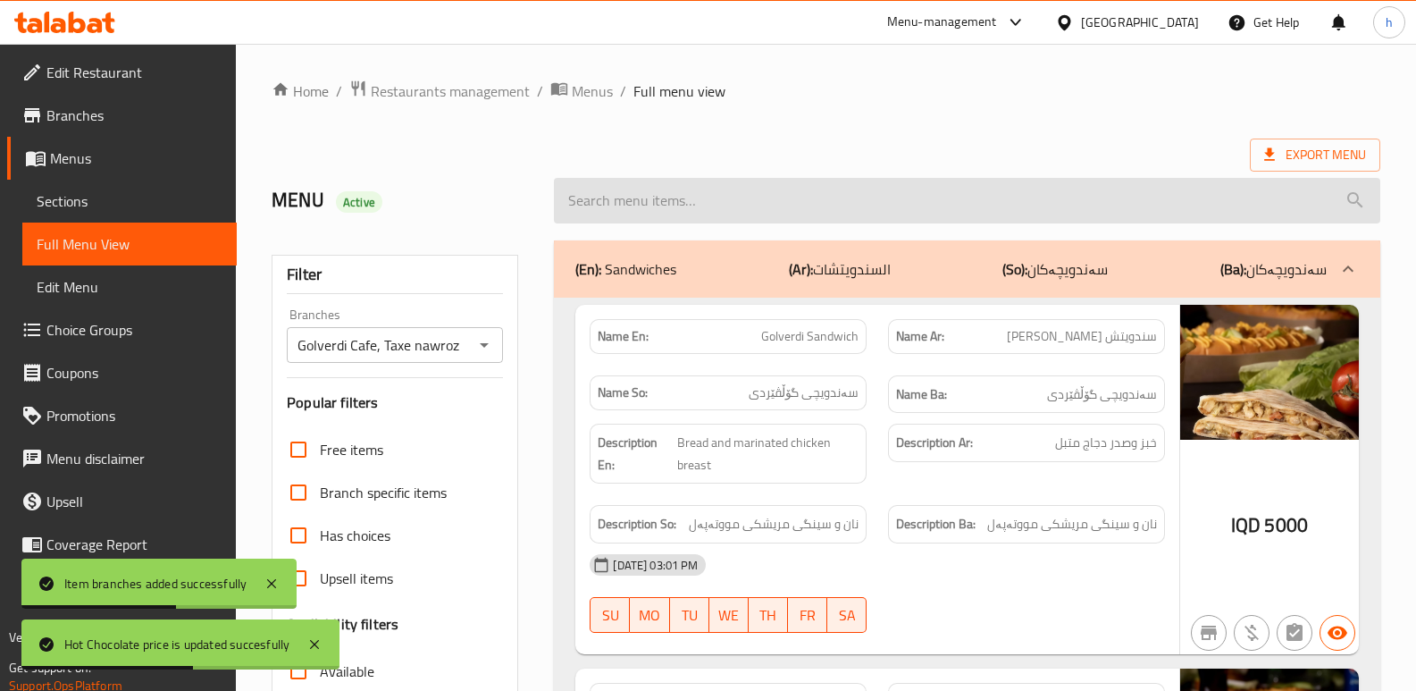
click at [691, 199] on input "search" at bounding box center [967, 201] width 826 height 46
paste input "Hot Chocolate"
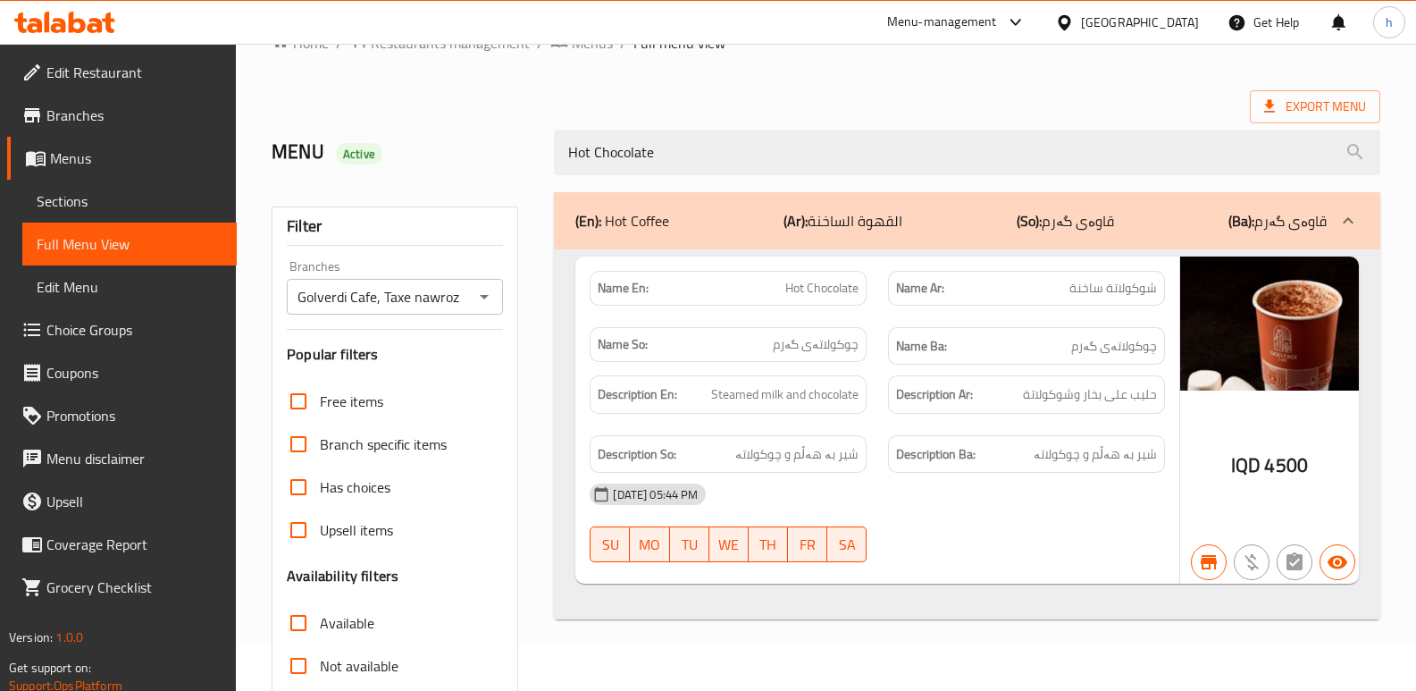
scroll to position [21, 0]
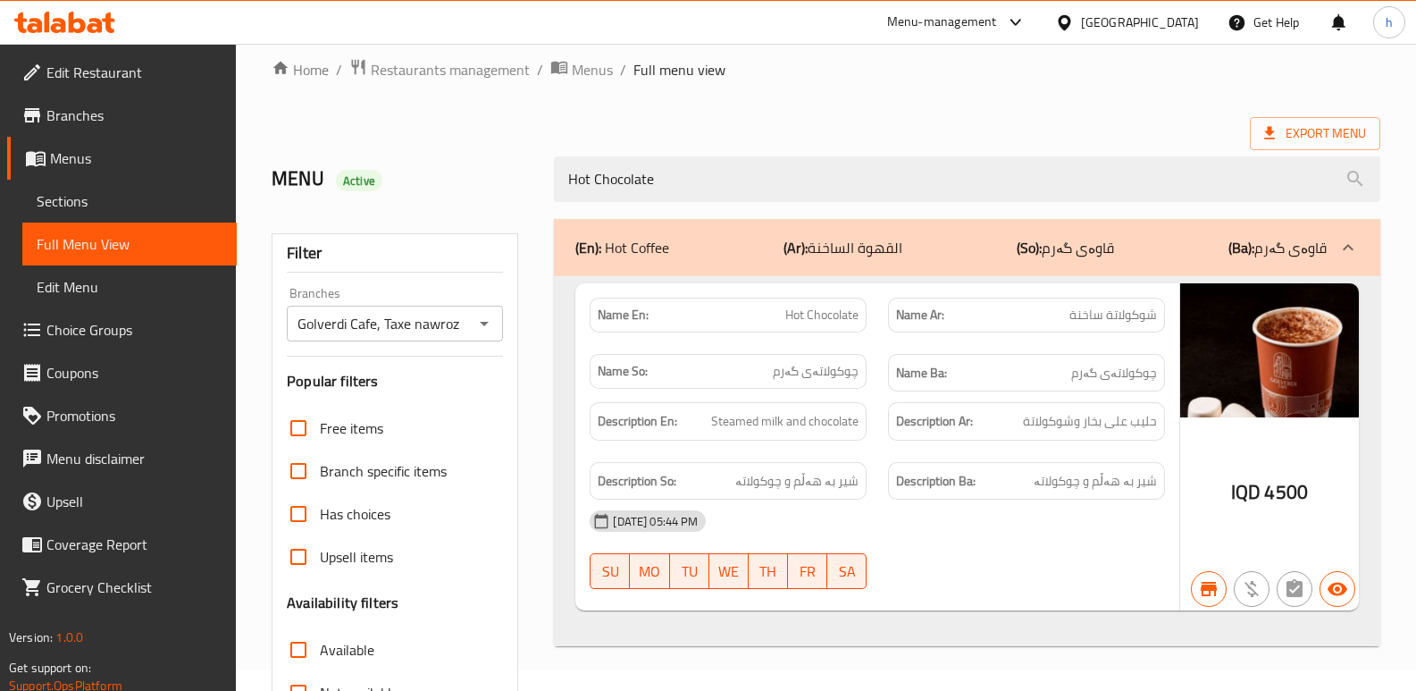
drag, startPoint x: 561, startPoint y: 184, endPoint x: 465, endPoint y: 192, distance: 96.8
click at [465, 192] on div "MENU Active Hot Chocolate" at bounding box center [826, 179] width 1130 height 80
paste input "Americano"
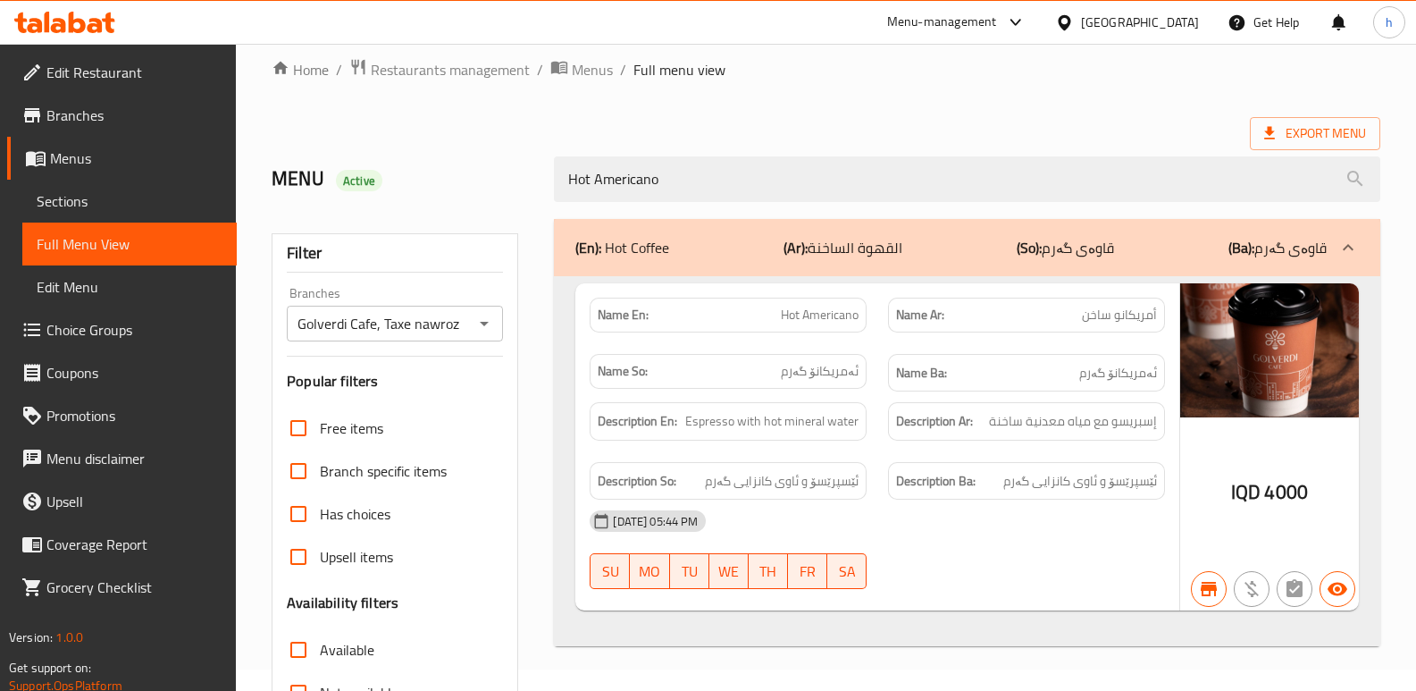
type input "Hot Americano"
click at [85, 26] on icon at bounding box center [77, 22] width 17 height 21
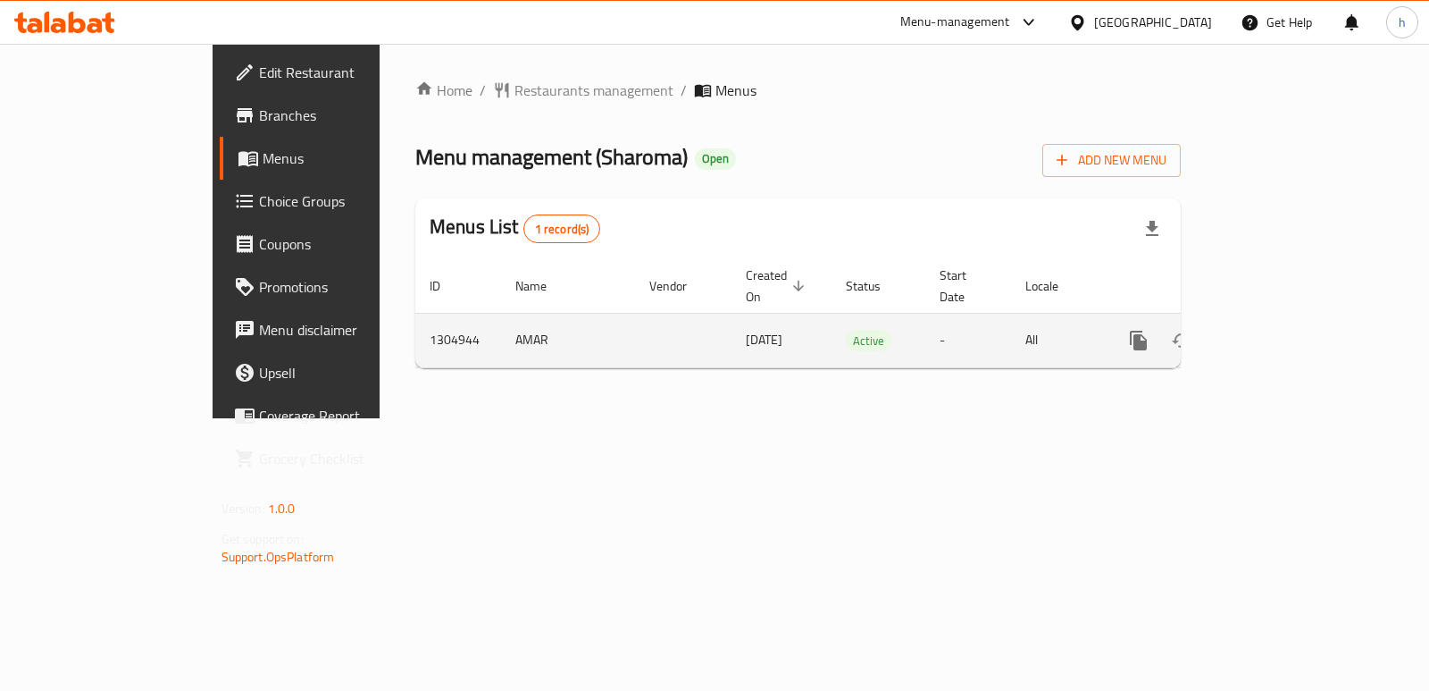
click at [1279, 331] on icon "enhanced table" at bounding box center [1267, 340] width 21 height 21
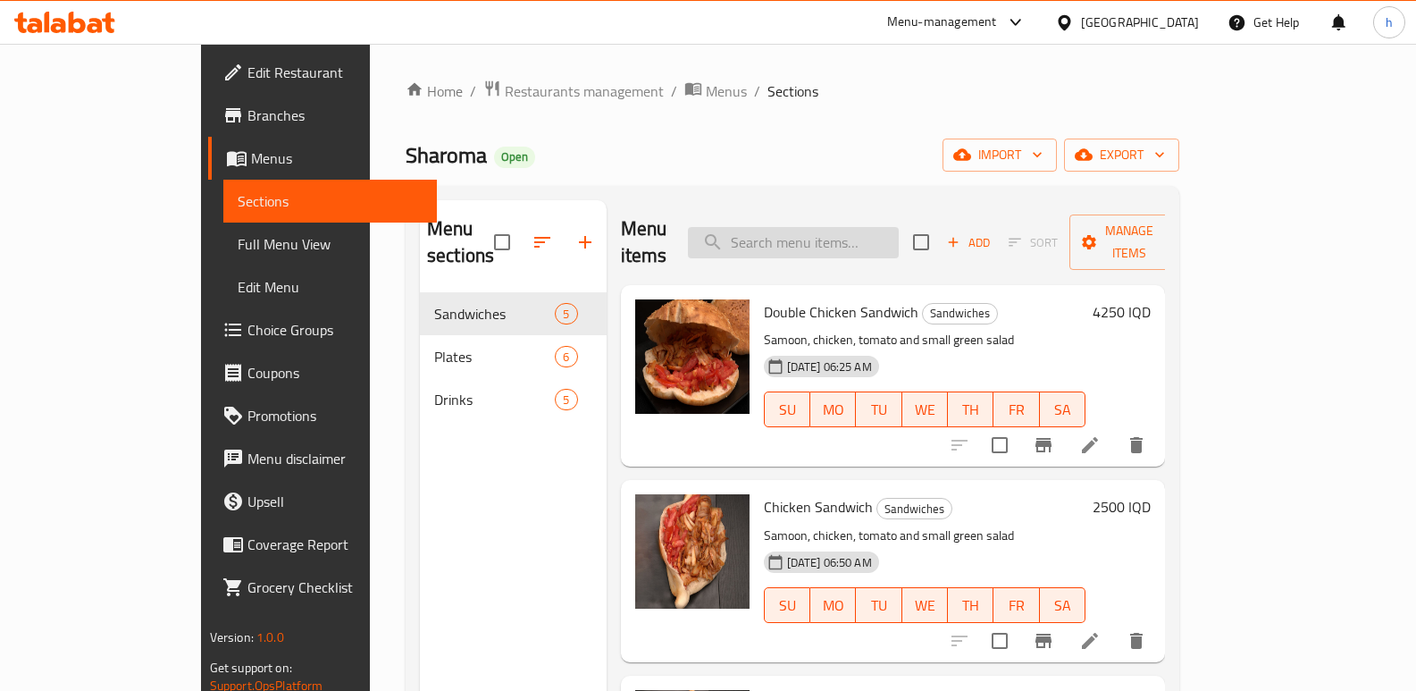
click at [873, 227] on input "search" at bounding box center [793, 242] width 211 height 31
paste input "Mix Whole Plate"
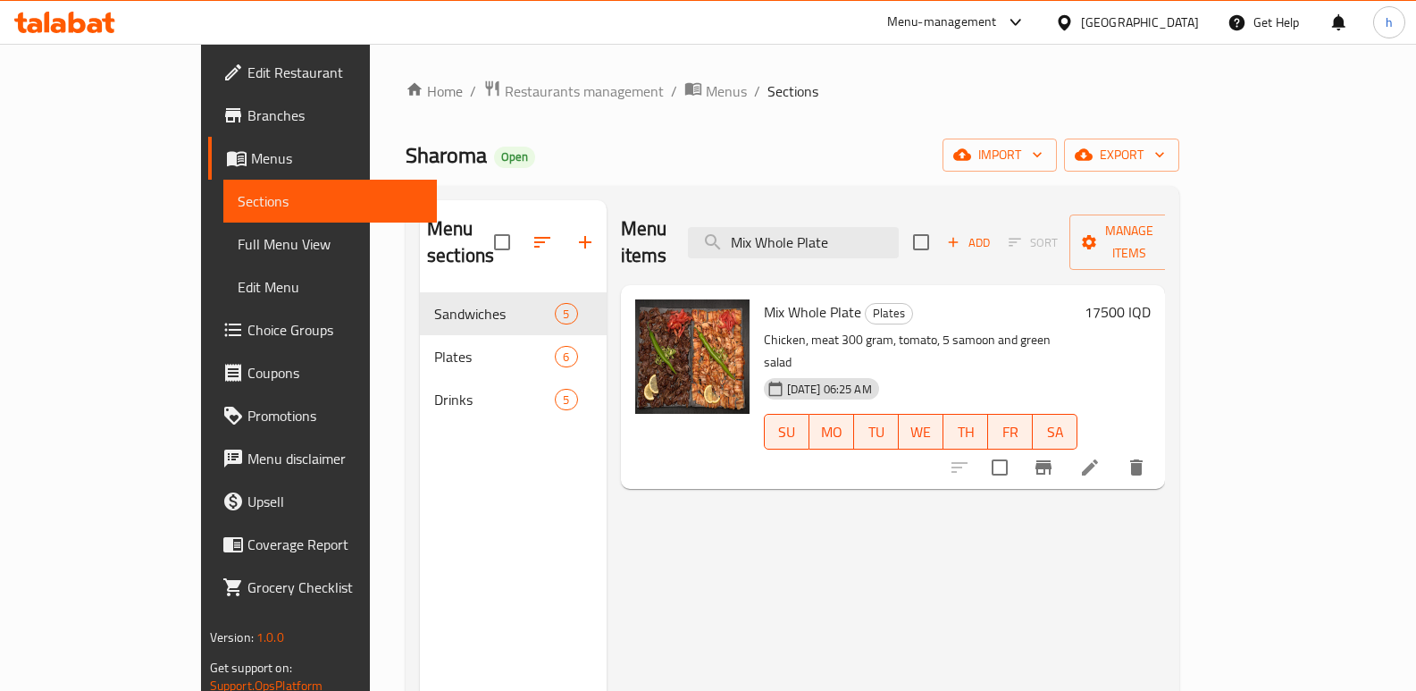
type input "Mix Whole Plate"
click at [1101, 457] on icon at bounding box center [1089, 467] width 21 height 21
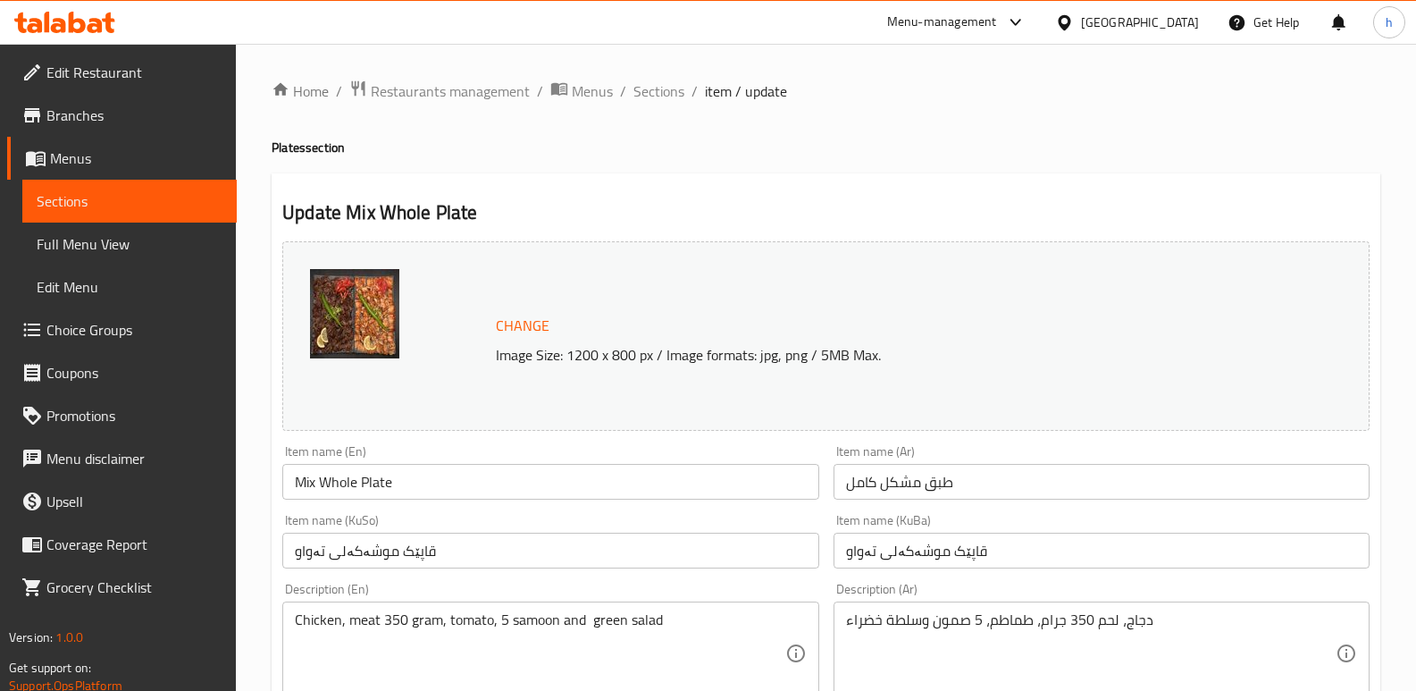
scroll to position [239, 0]
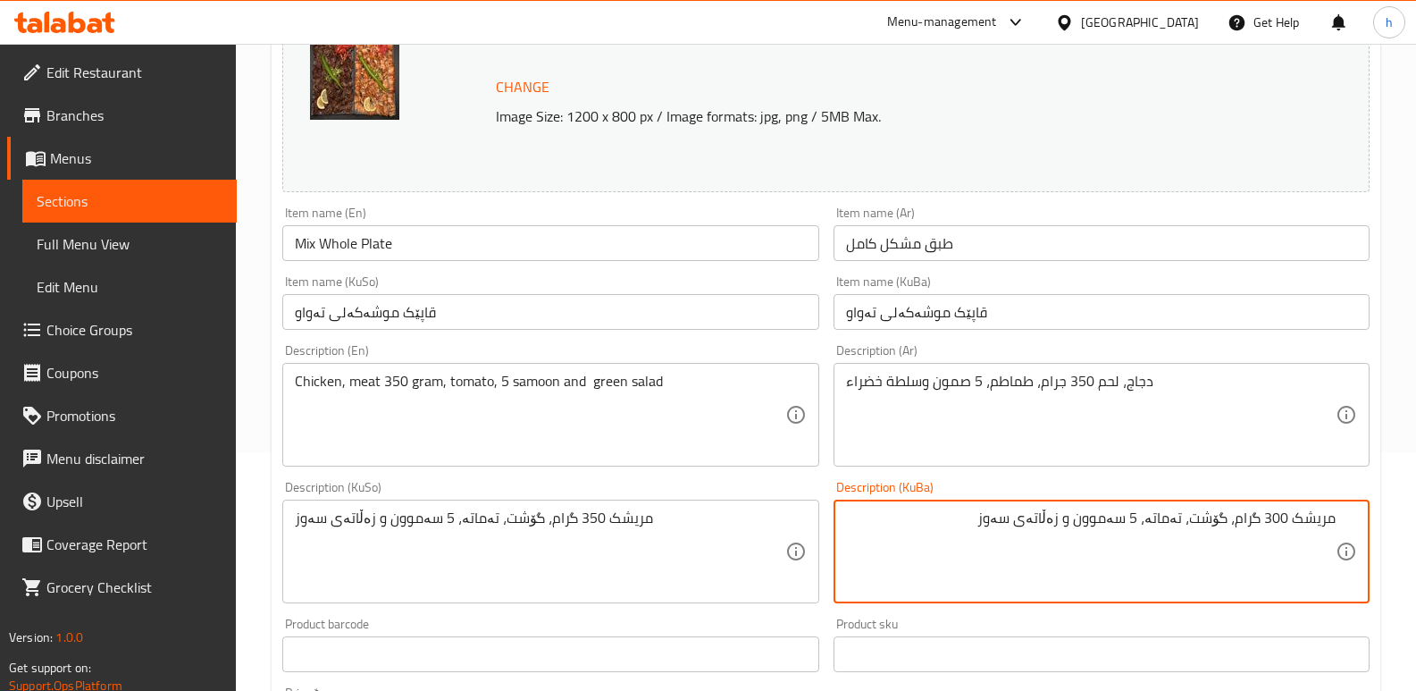
click at [1278, 516] on textarea "مریشک 300 گرام، گۆشت، تەماتە، 5 سەموون و زەڵاتەی سەوز" at bounding box center [1091, 551] width 490 height 85
paste textarea "5"
click at [1229, 518] on textarea "مریشک، 350 گرام، گۆشت، تەماتە، 5 سەموون و زەڵاتەی سەوز" at bounding box center [1091, 551] width 490 height 85
click at [1079, 538] on textarea "مریشک، 350 گرام گۆشت، تەماتە، 5 سەموون و زەڵاتەی سەوز" at bounding box center [1091, 551] width 490 height 85
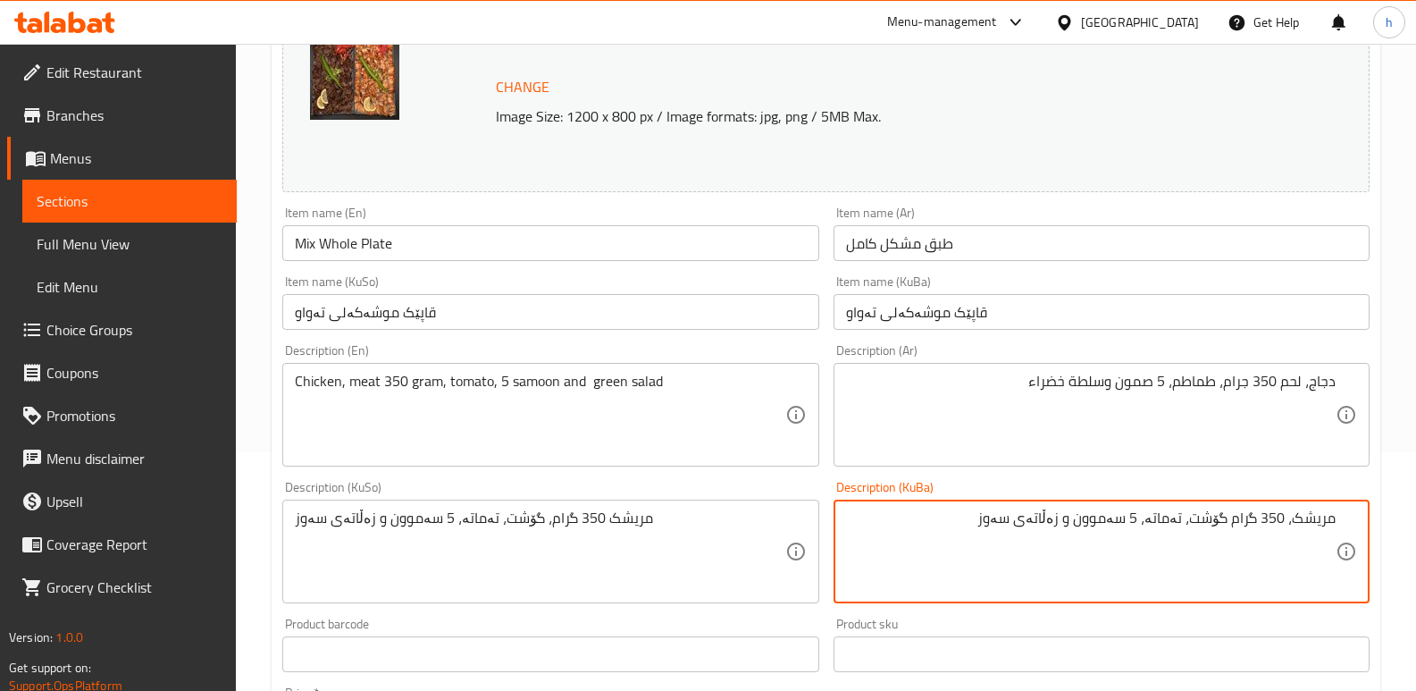
type textarea "مریشک، 350 گرام گۆشت، تەماتە، 5 سەموون و زەڵاتەی سەوز"
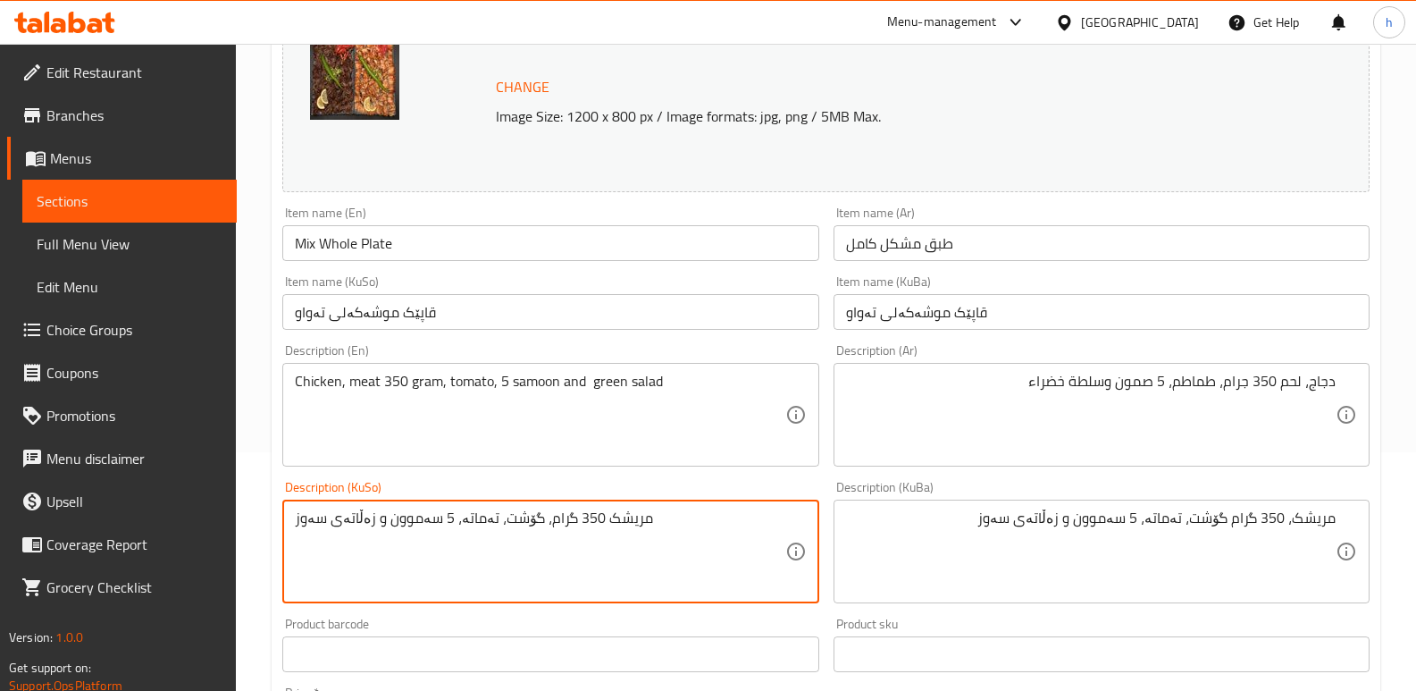
paste textarea "، 350 گرام"
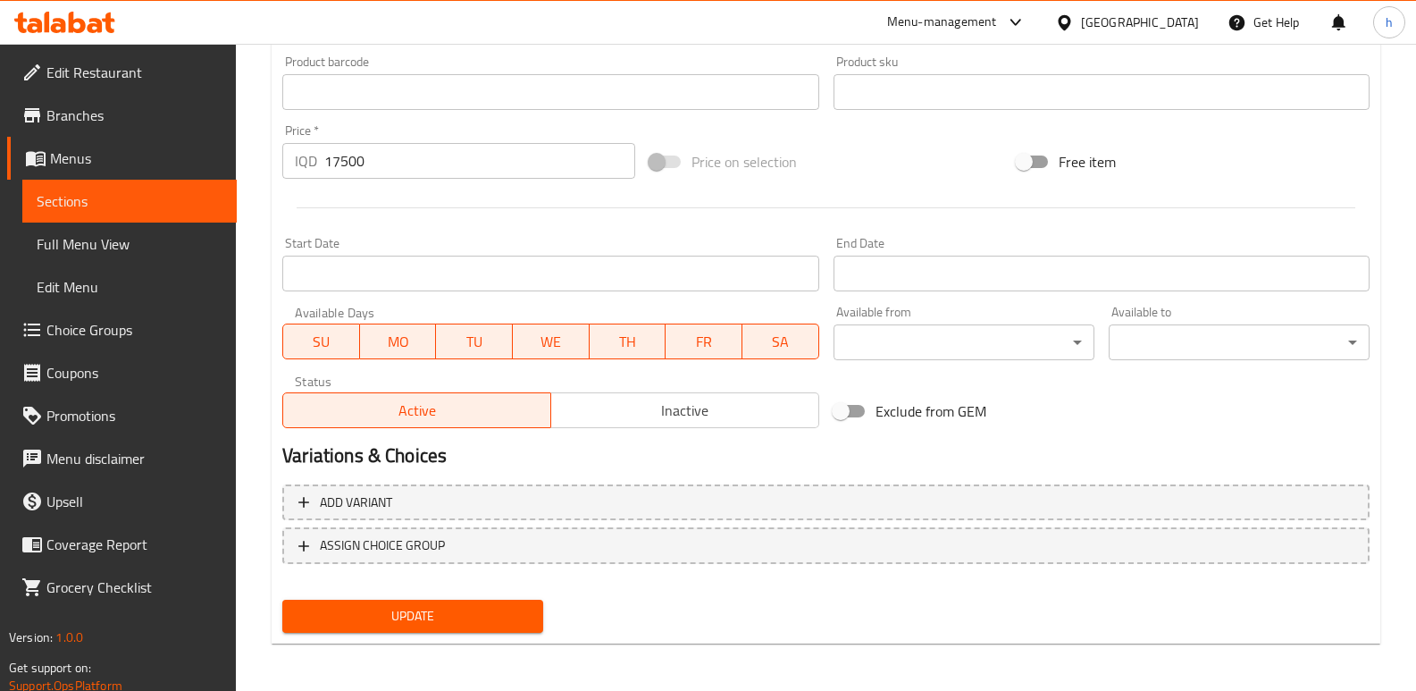
scroll to position [803, 0]
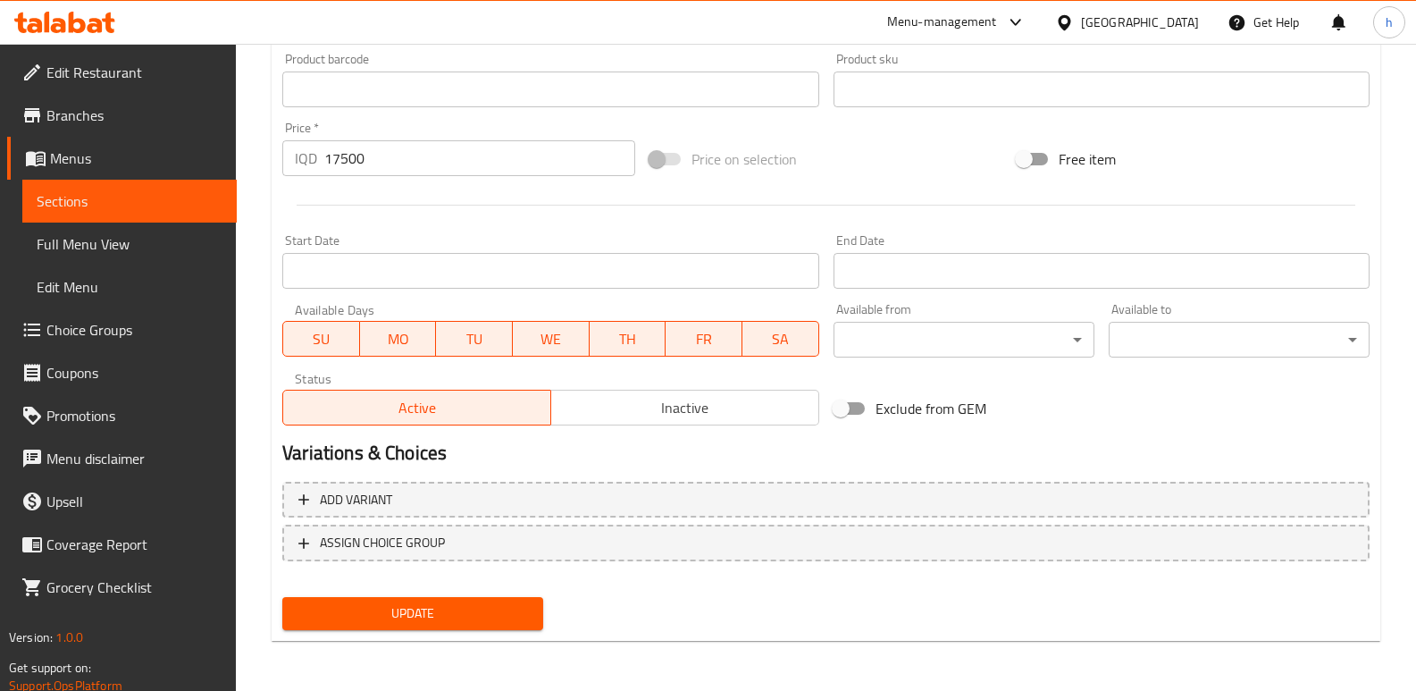
type textarea "مریشک، 350 گرام گۆشت، تەماتە، 5 سەموون و زەڵاتەی سەوز"
click at [507, 606] on span "Update" at bounding box center [413, 613] width 232 height 22
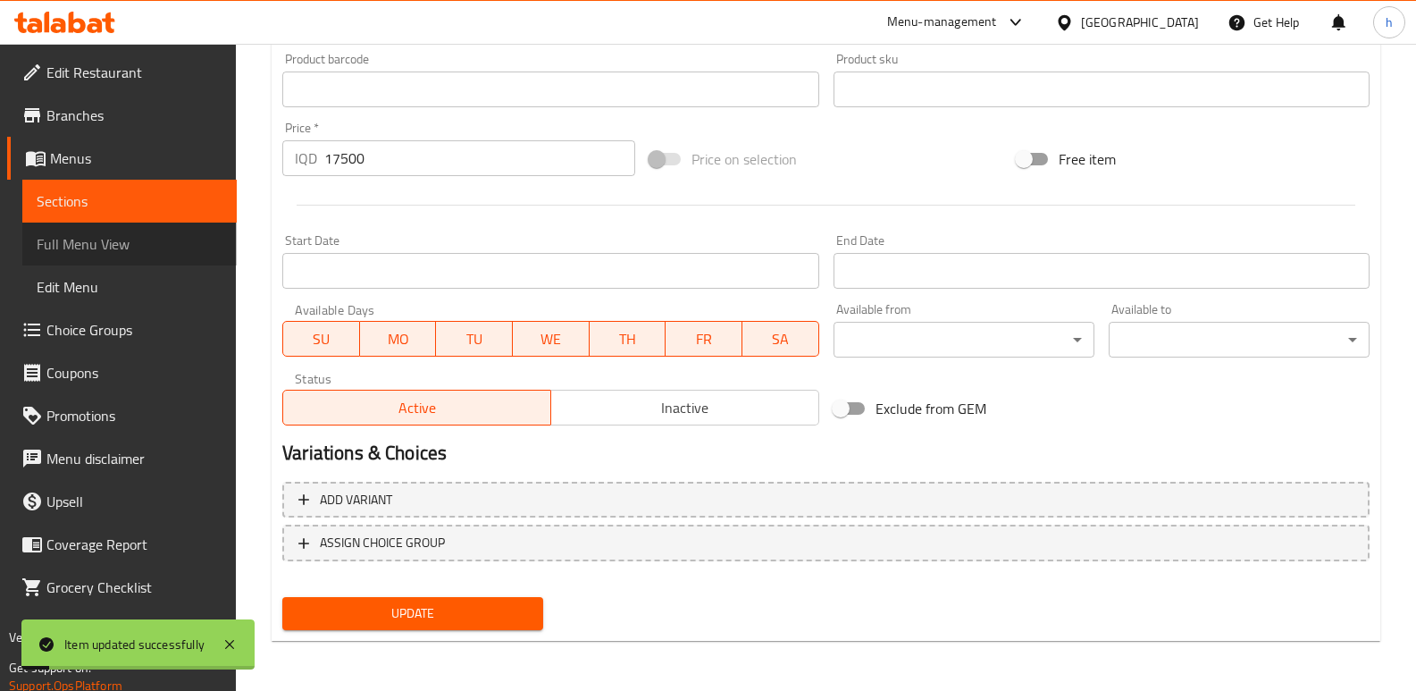
click at [115, 251] on span "Full Menu View" at bounding box center [130, 243] width 186 height 21
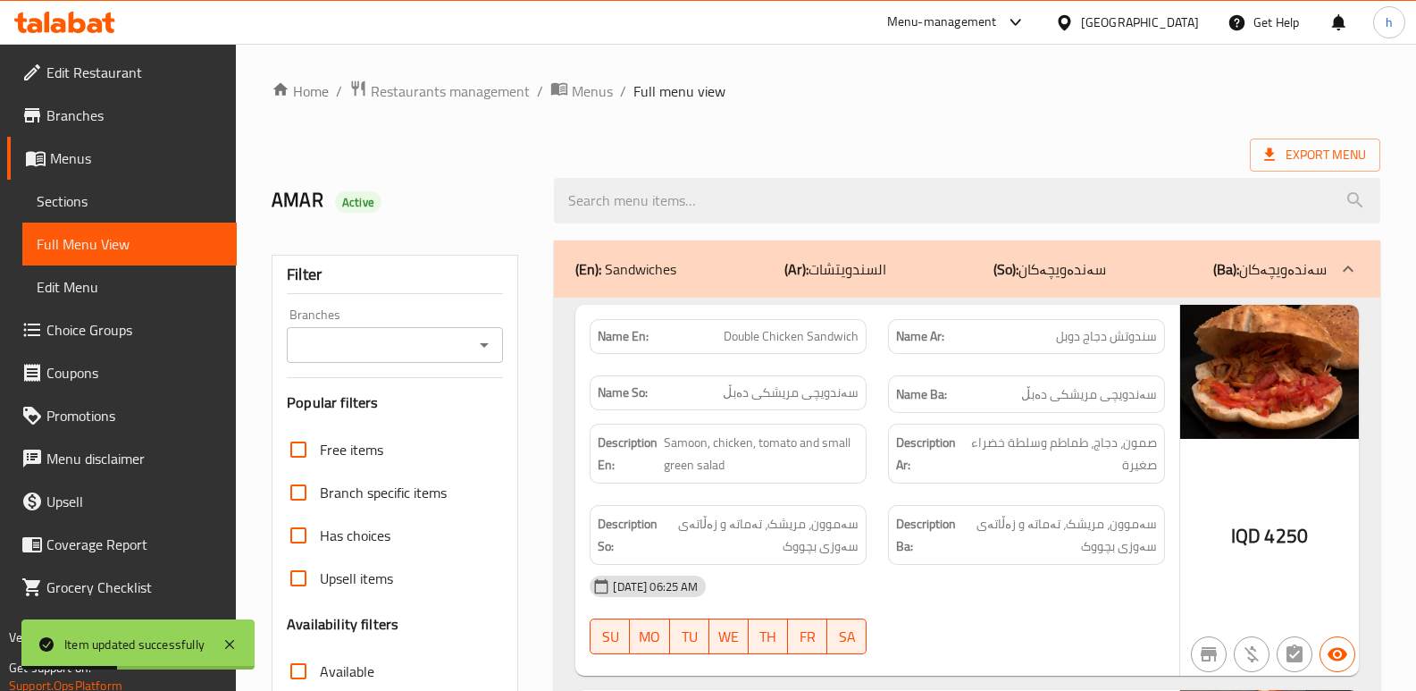
click at [425, 353] on input "Branches" at bounding box center [380, 344] width 176 height 25
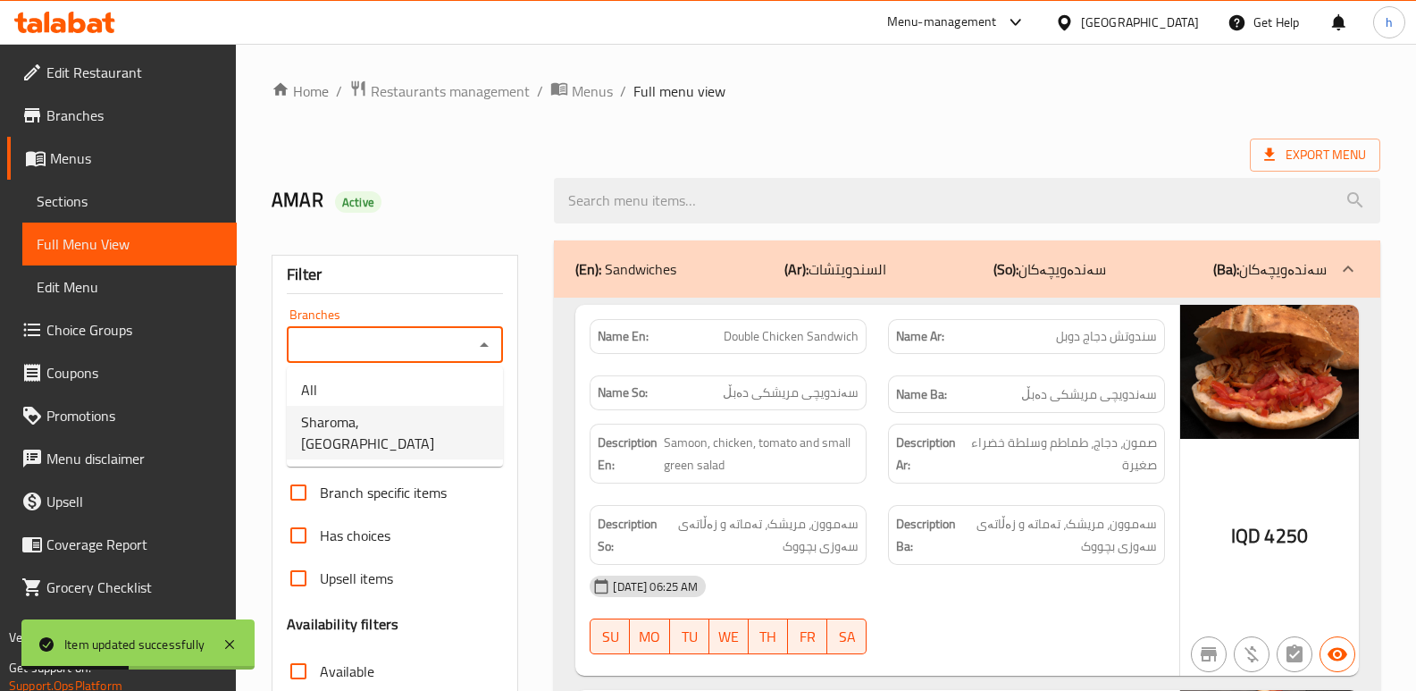
click at [398, 425] on span "Sharoma, English Village" at bounding box center [395, 432] width 188 height 43
type input "Sharoma, English Village"
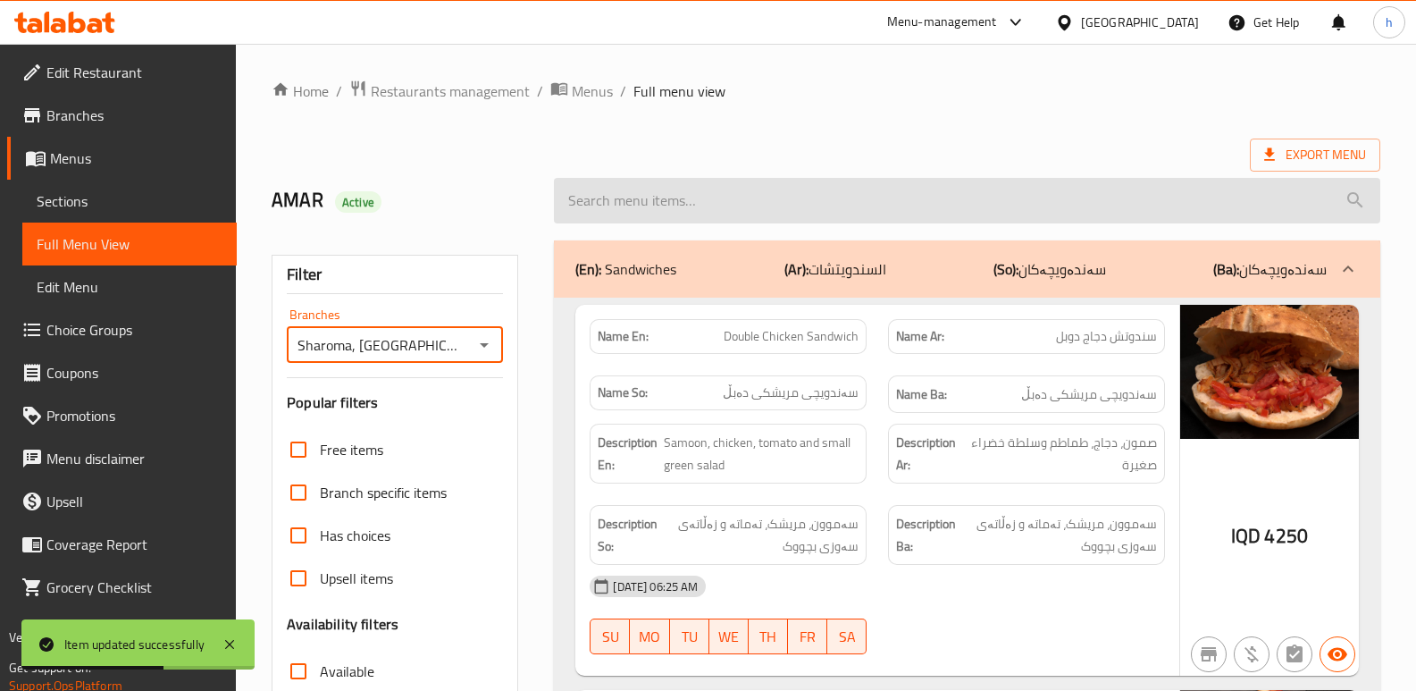
click at [684, 192] on input "search" at bounding box center [967, 201] width 826 height 46
paste input "Mix Whole Plate"
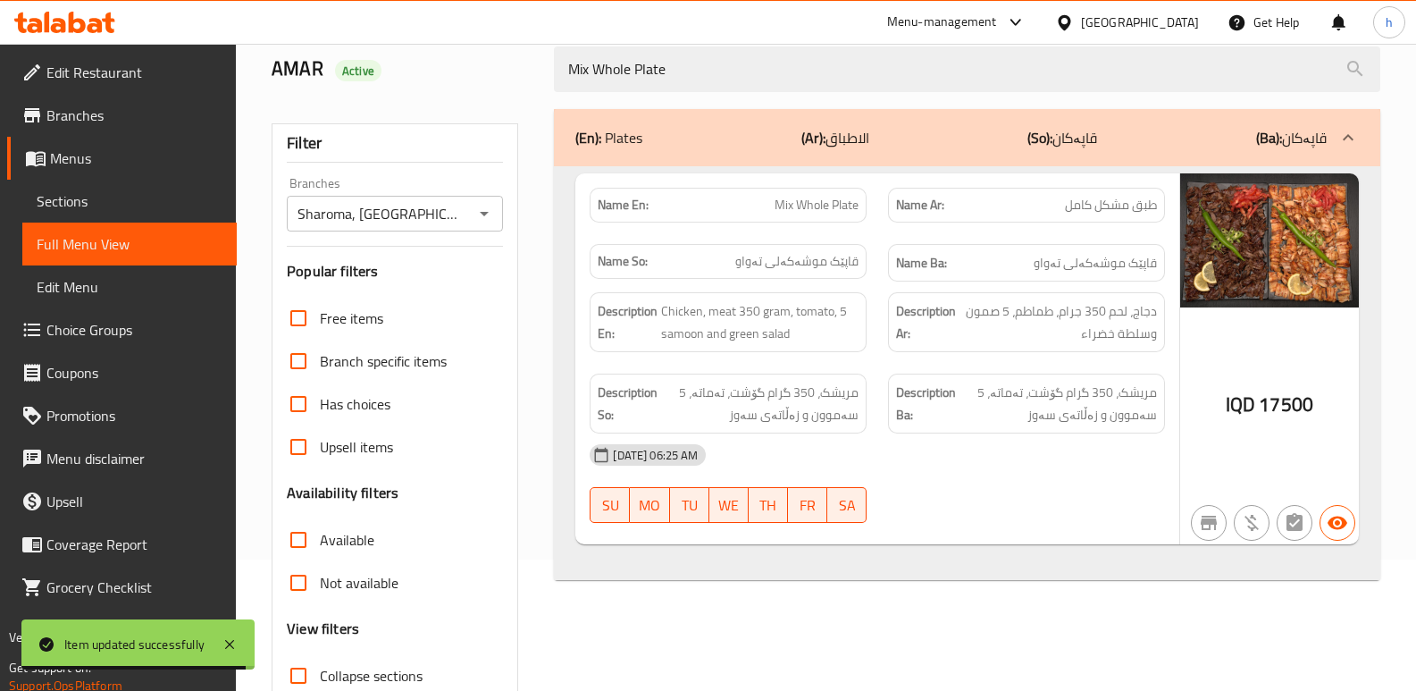
scroll to position [53, 0]
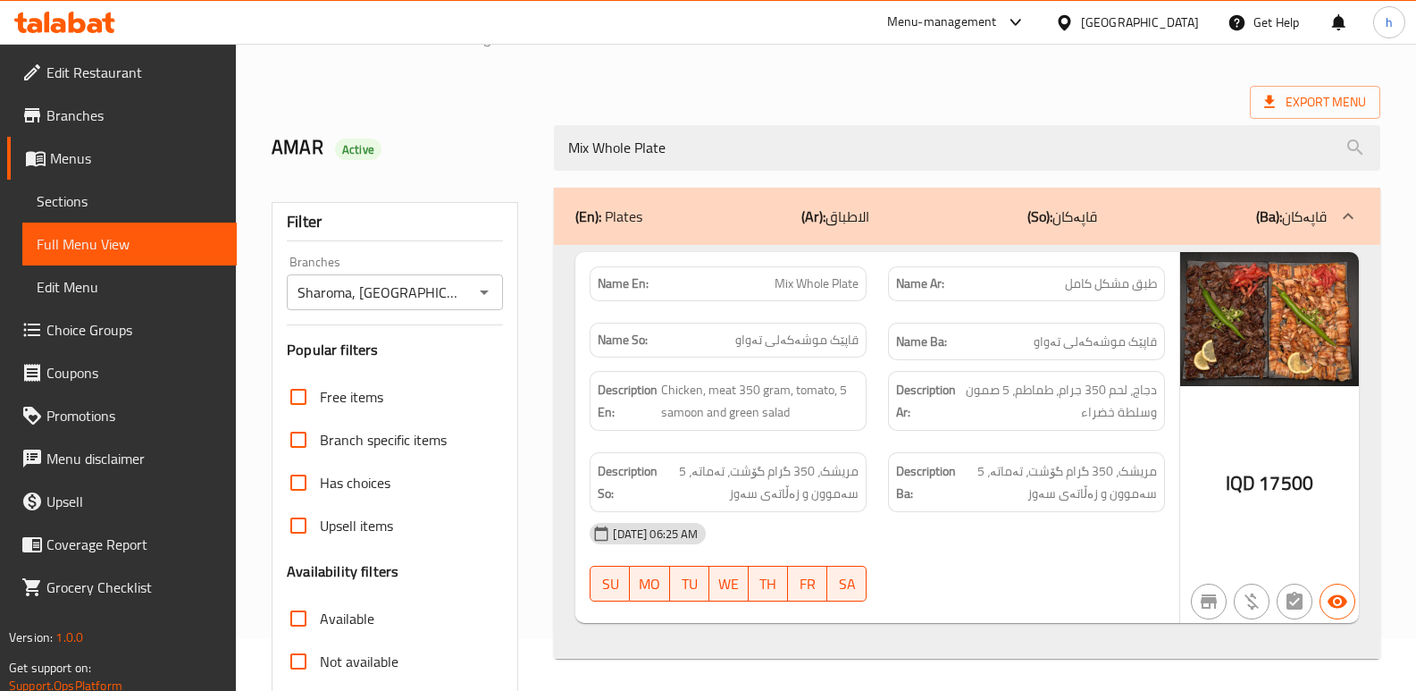
type input "Mix Whole Plate"
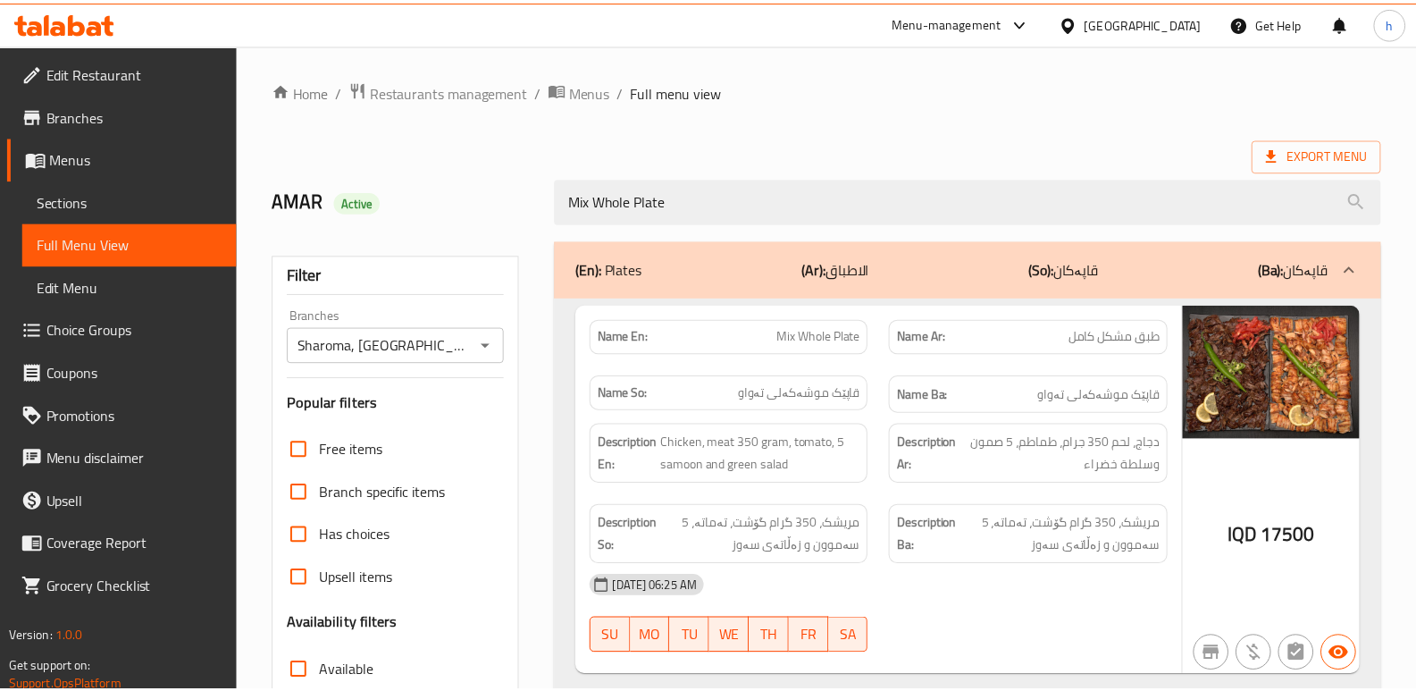
scroll to position [260, 0]
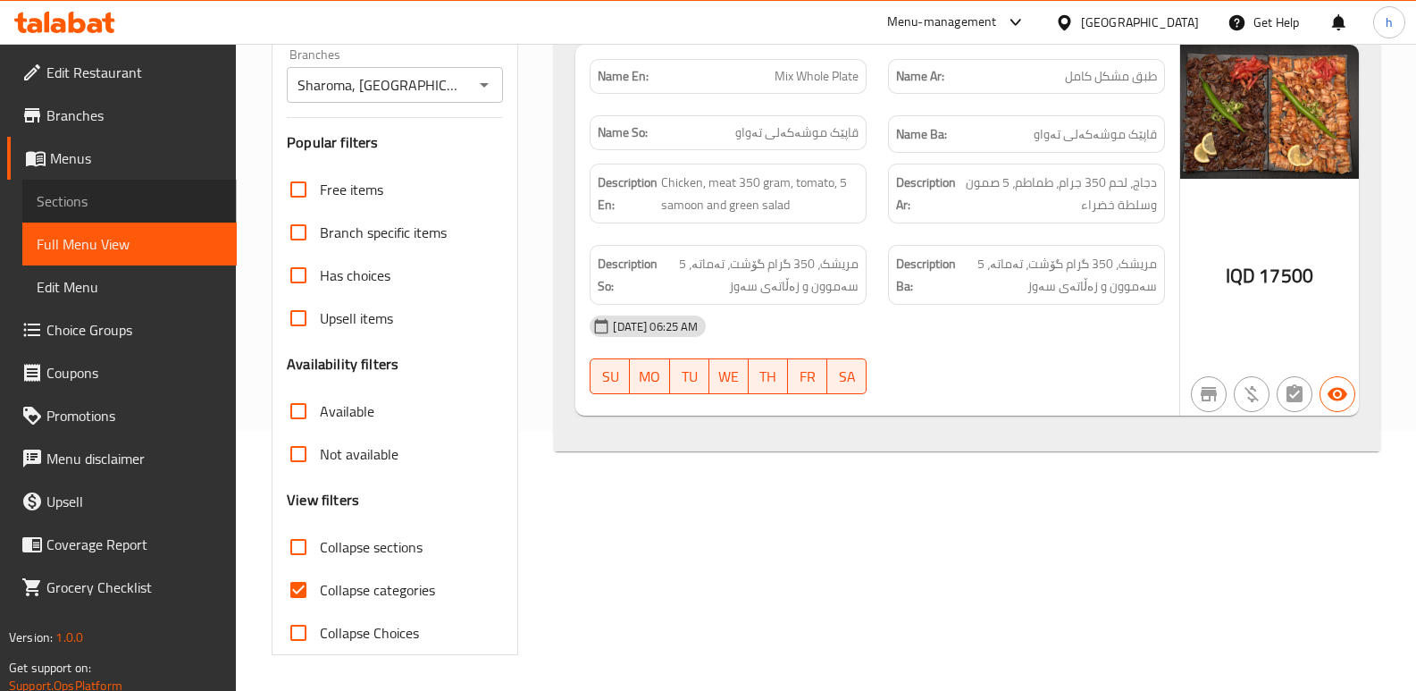
drag, startPoint x: 95, startPoint y: 208, endPoint x: 143, endPoint y: 215, distance: 48.8
click at [95, 205] on span "Sections" at bounding box center [130, 200] width 186 height 21
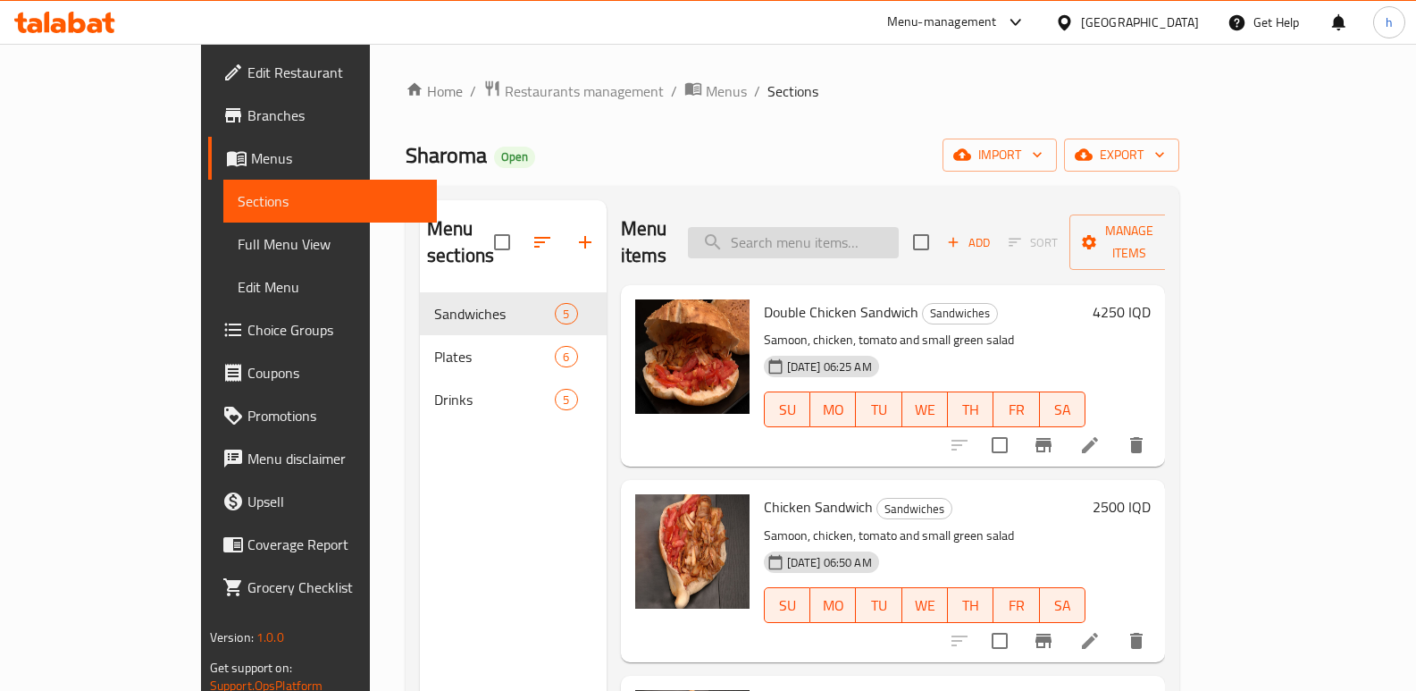
click at [876, 227] on input "search" at bounding box center [793, 242] width 211 height 31
paste input "Meat Half Plate"
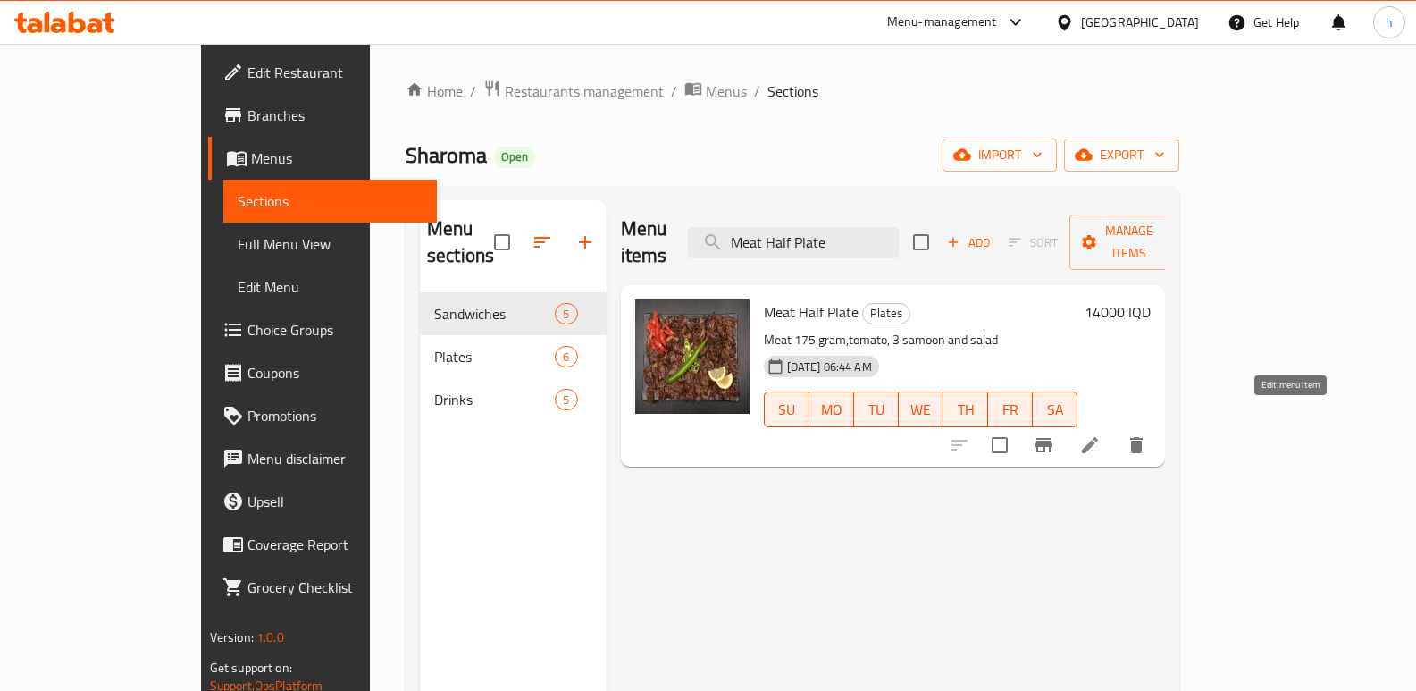
type input "Meat Half Plate"
click at [1101, 434] on icon at bounding box center [1089, 444] width 21 height 21
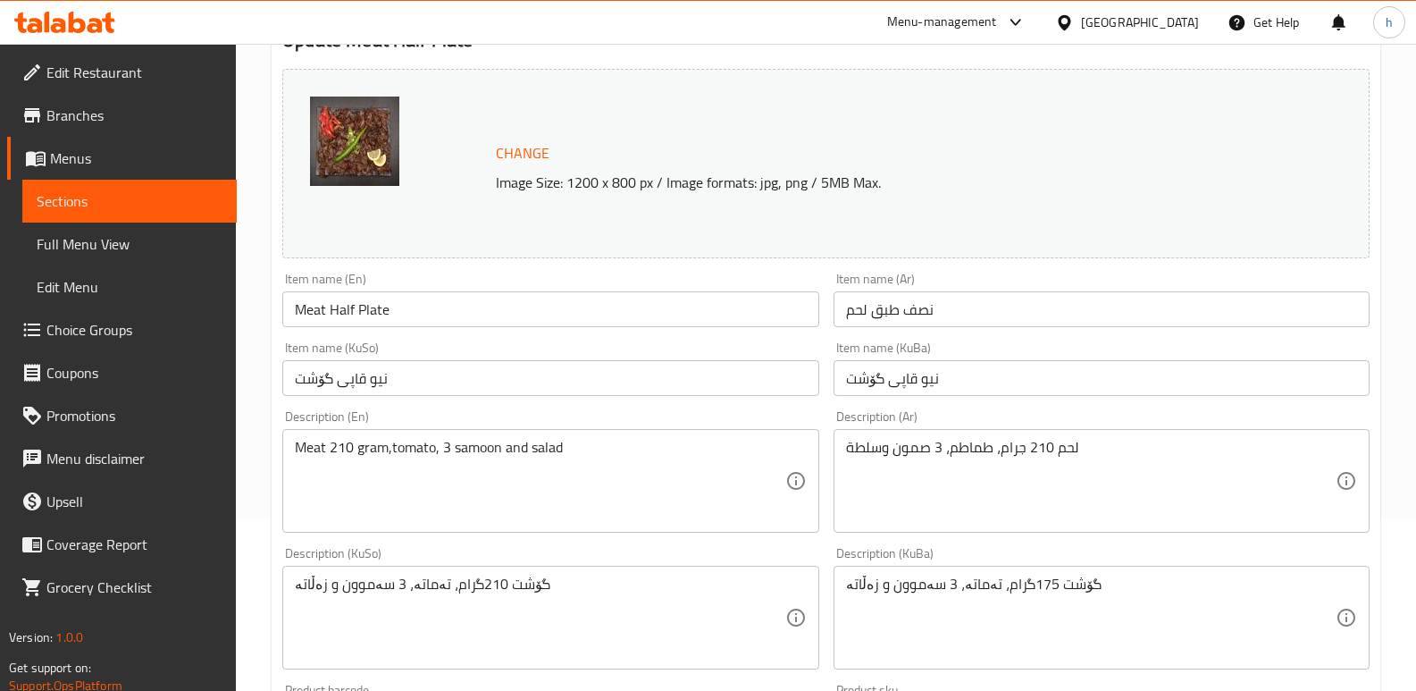
scroll to position [239, 0]
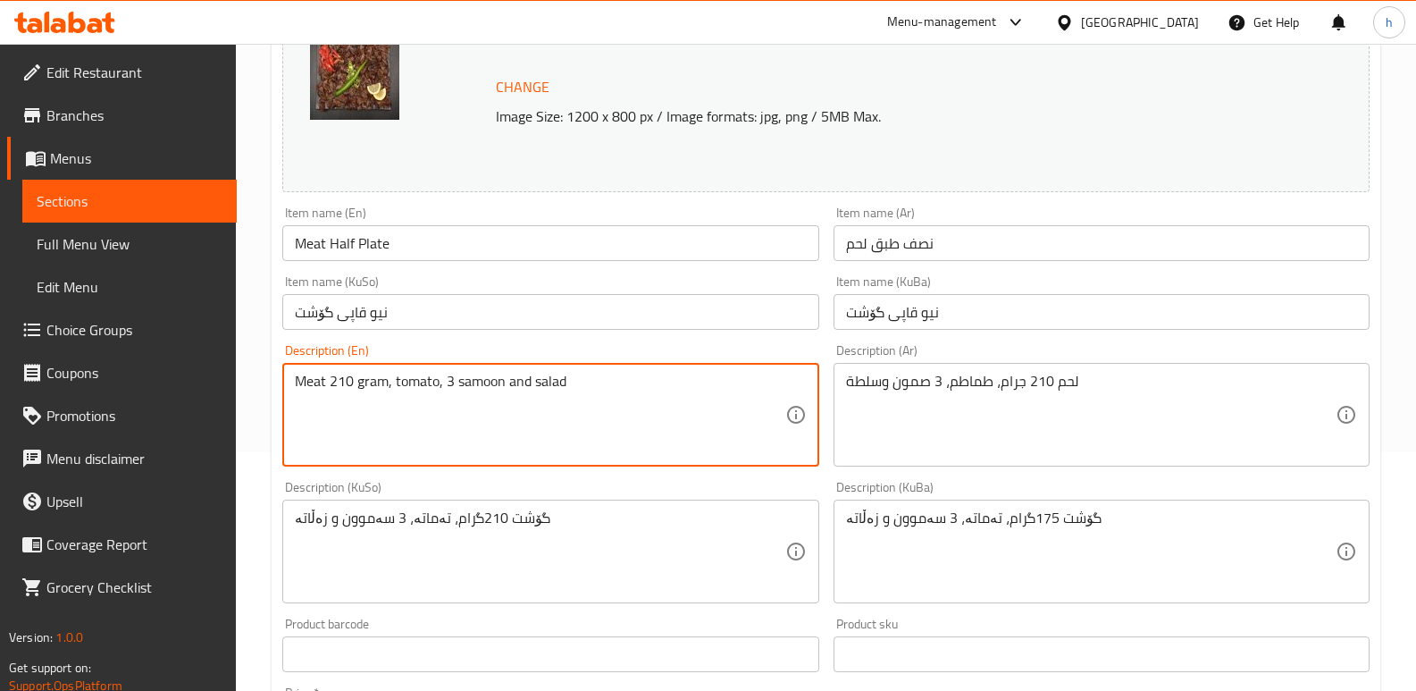
type textarea "Meat 210 gram, tomato, 3 samoon and salad"
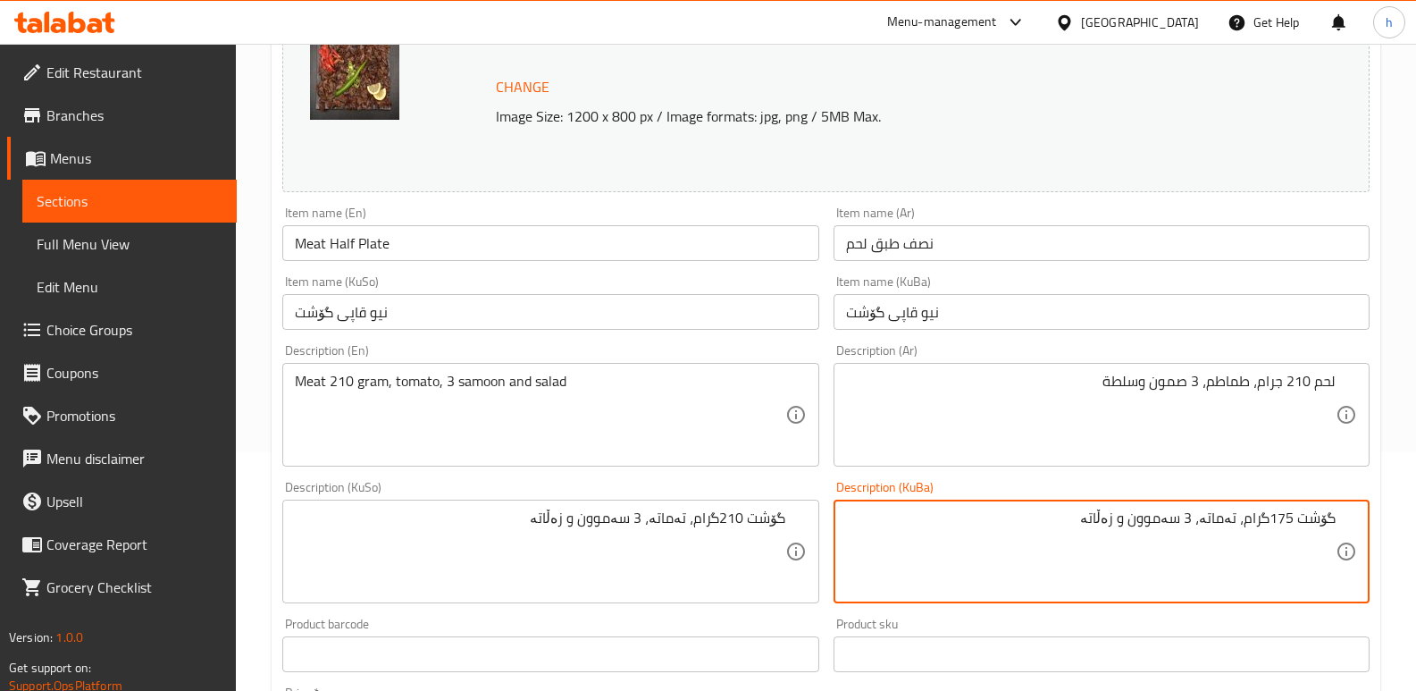
click at [1287, 521] on textarea "گۆشت 175گرام، تەماتە، 3 سەموون و زەڵاتە" at bounding box center [1091, 551] width 490 height 85
click at [1270, 516] on textarea "گۆشت 175گرام، تەماتە، 3 سەموون و زەڵاتە" at bounding box center [1091, 551] width 490 height 85
click at [1284, 517] on textarea "گۆشت 175 گرام، تەماتە، 3 سەموون و زەڵاتە" at bounding box center [1091, 551] width 490 height 85
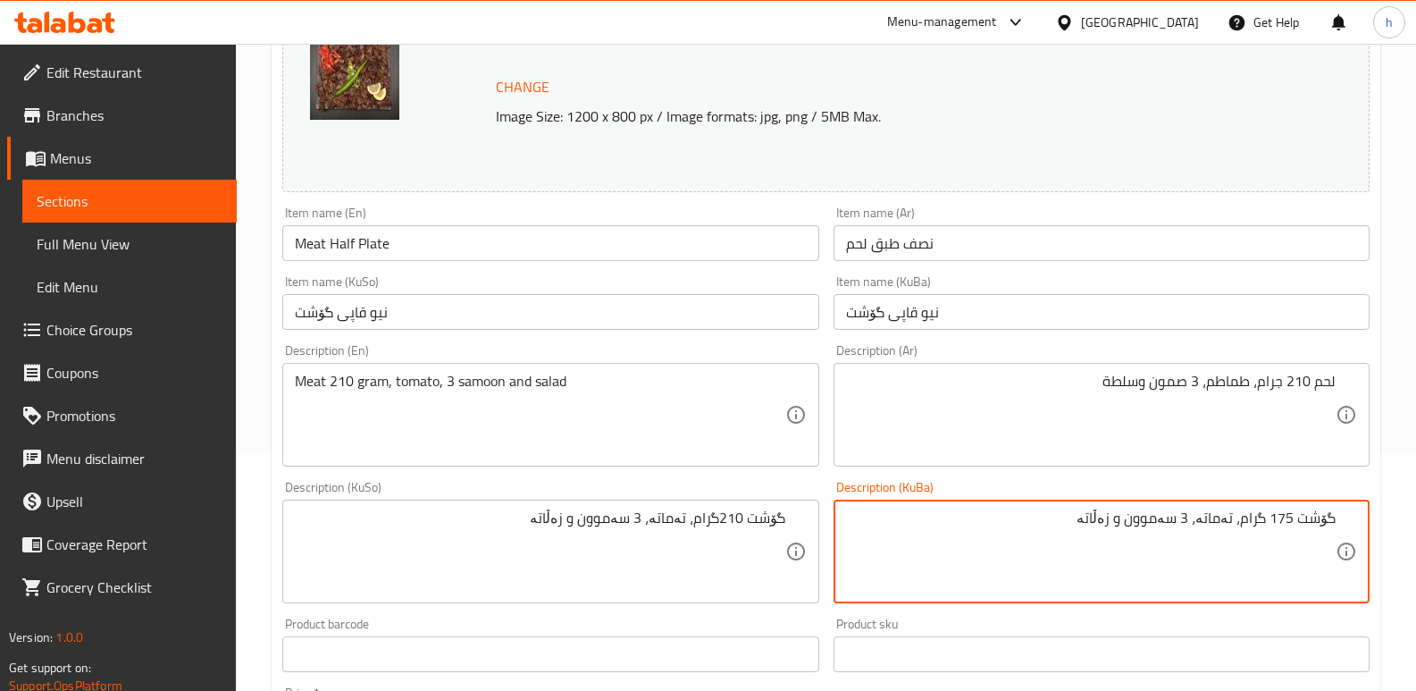
paste textarea "210"
type textarea "گۆشت 210 گرام، تەماتە، 3 سەموون و زەڵاتە"
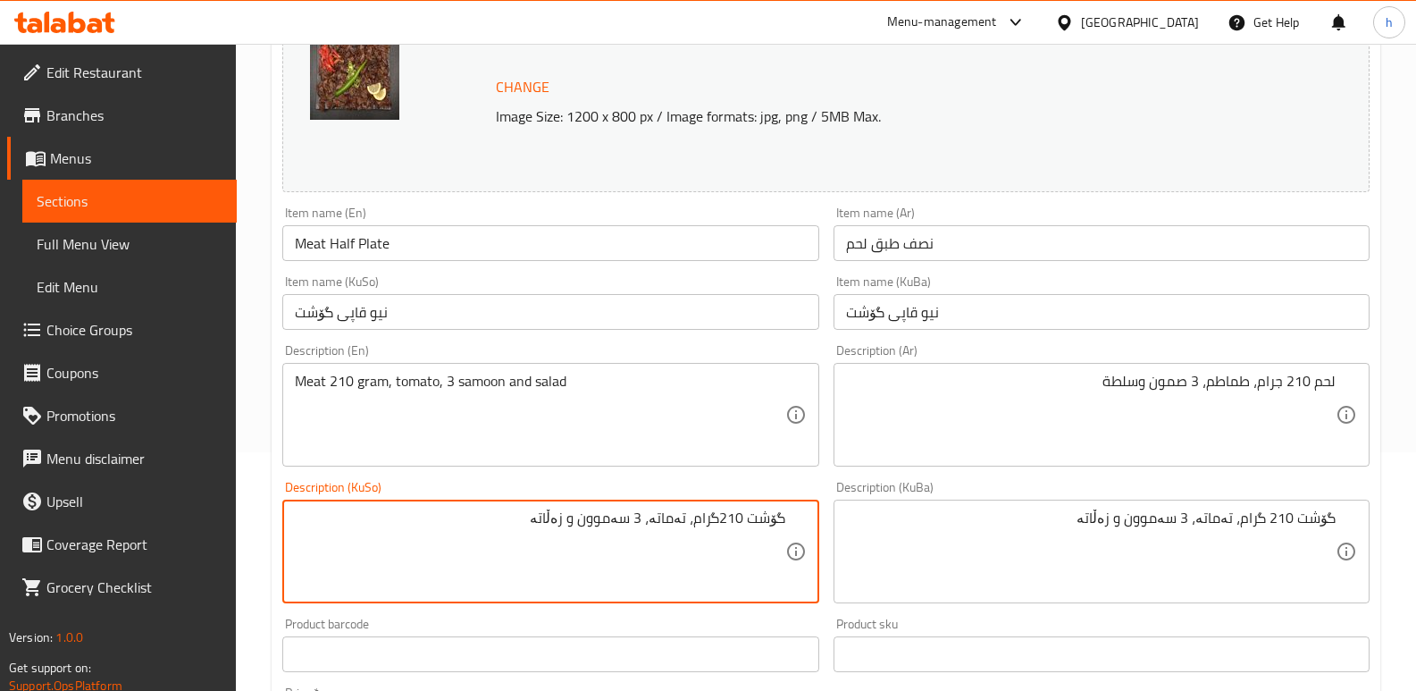
paste textarea
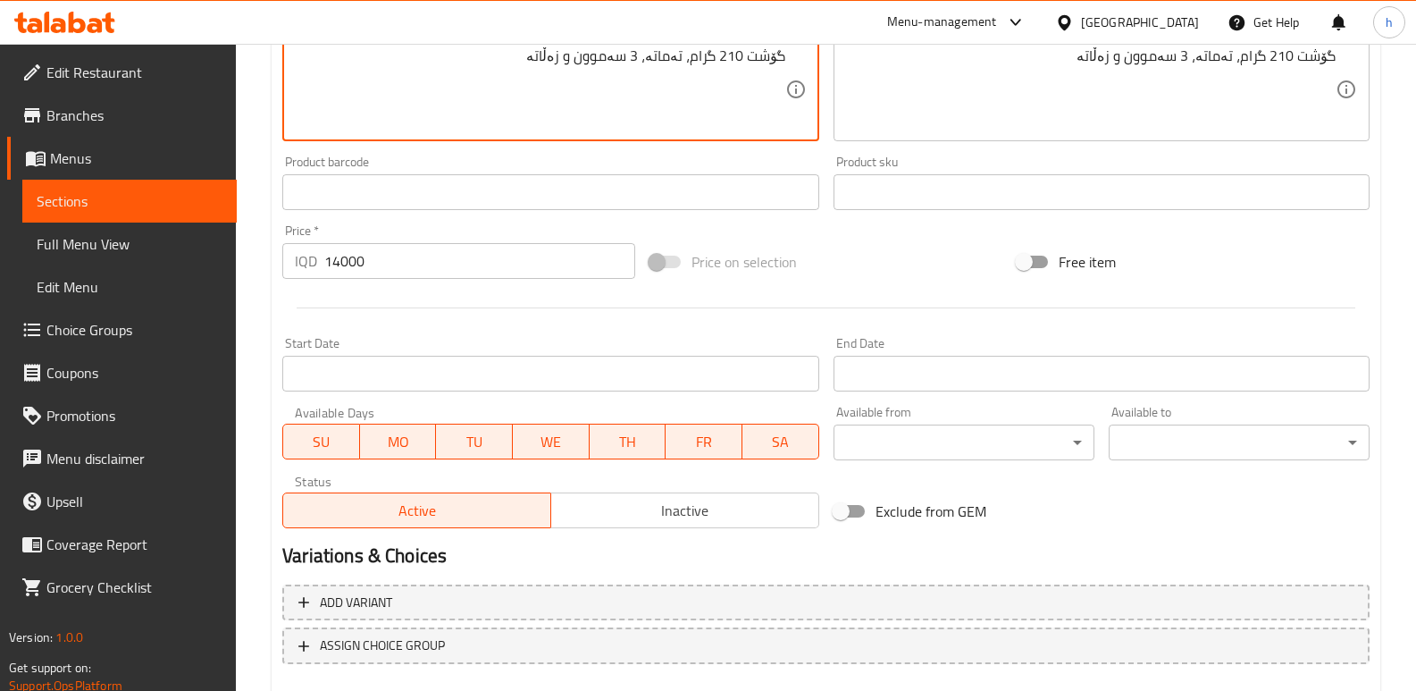
scroll to position [750, 0]
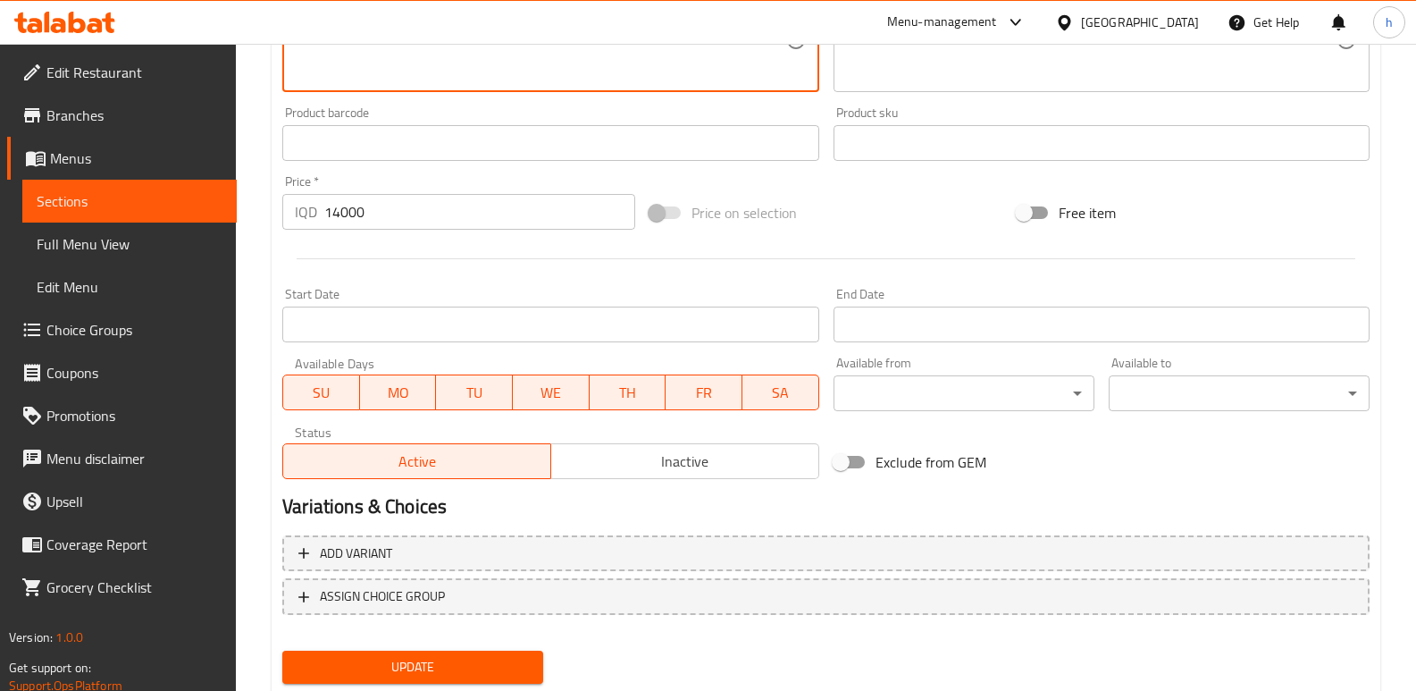
type textarea "گۆشت 210 گرام، تەماتە، 3 سەموون و زەڵاتە"
click at [494, 659] on span "Update" at bounding box center [413, 667] width 232 height 22
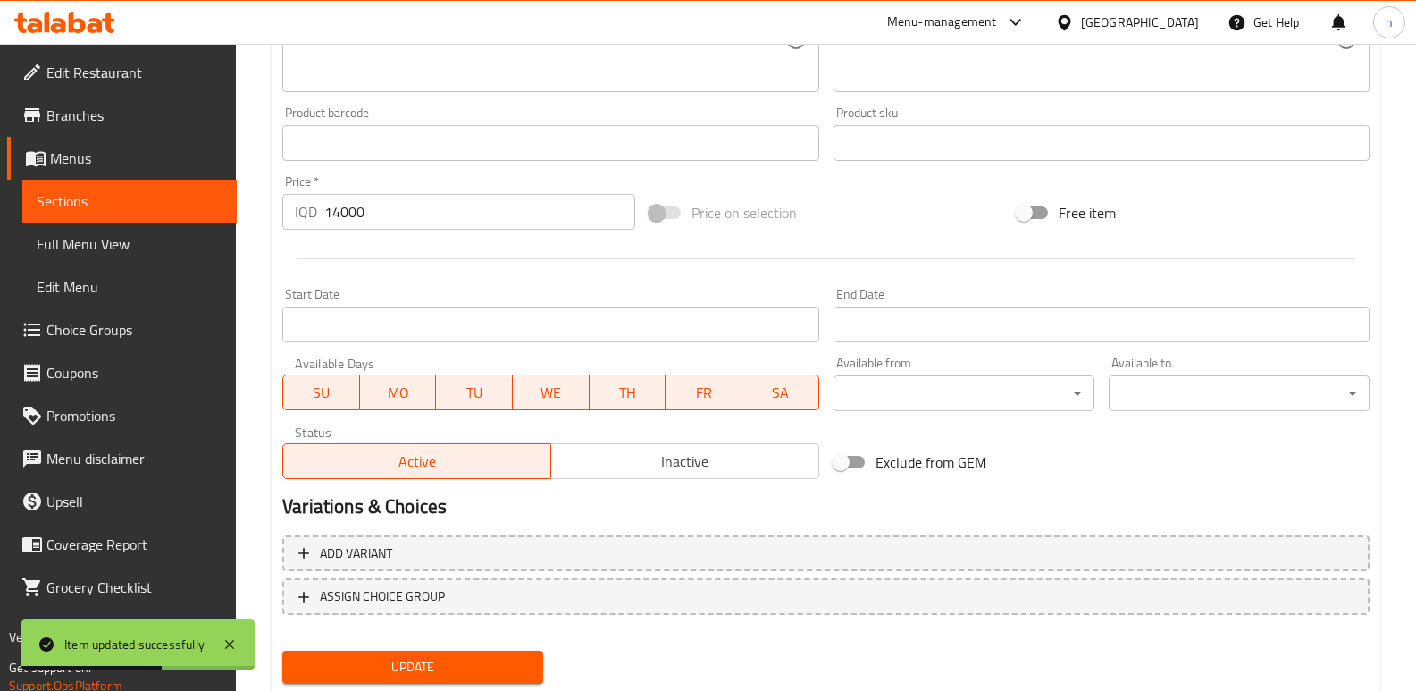
click at [113, 235] on span "Full Menu View" at bounding box center [130, 243] width 186 height 21
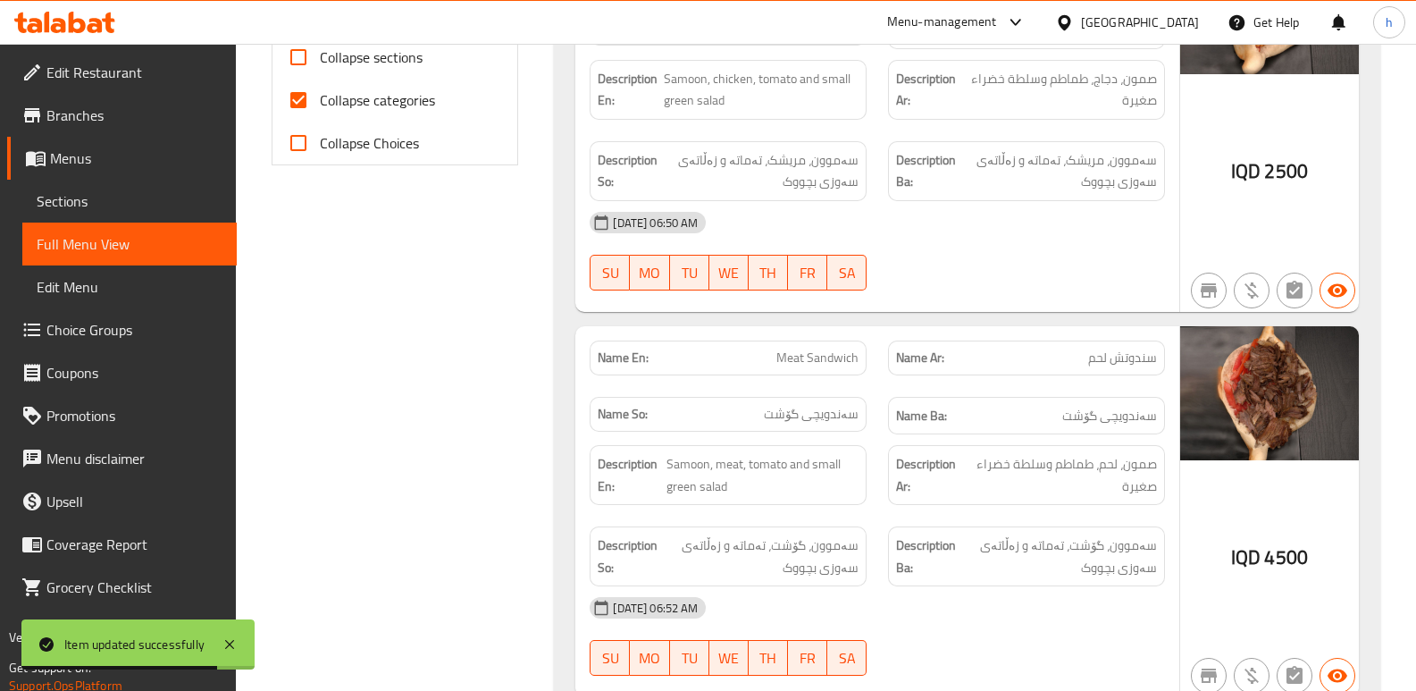
scroll to position [272, 0]
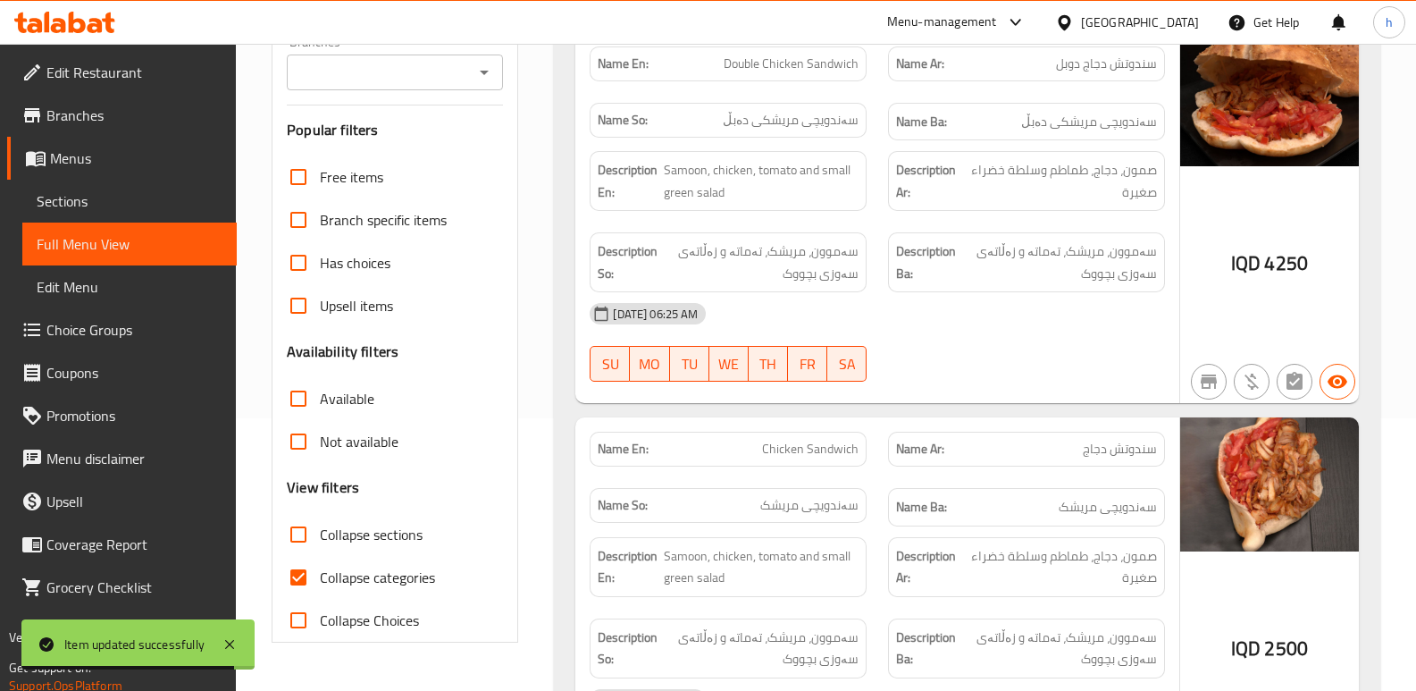
click at [432, 75] on input "Branches" at bounding box center [380, 72] width 176 height 25
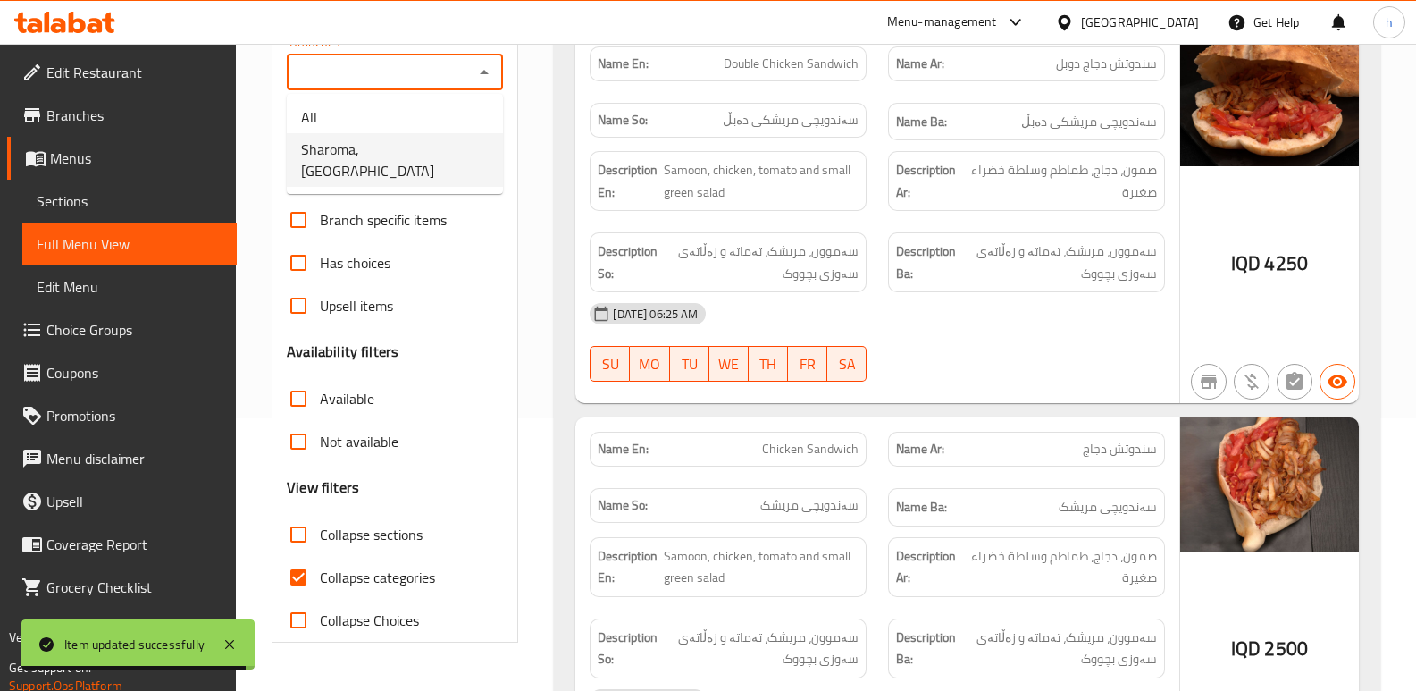
click at [430, 150] on span "Sharoma, English Village" at bounding box center [395, 159] width 188 height 43
type input "Sharoma, English Village"
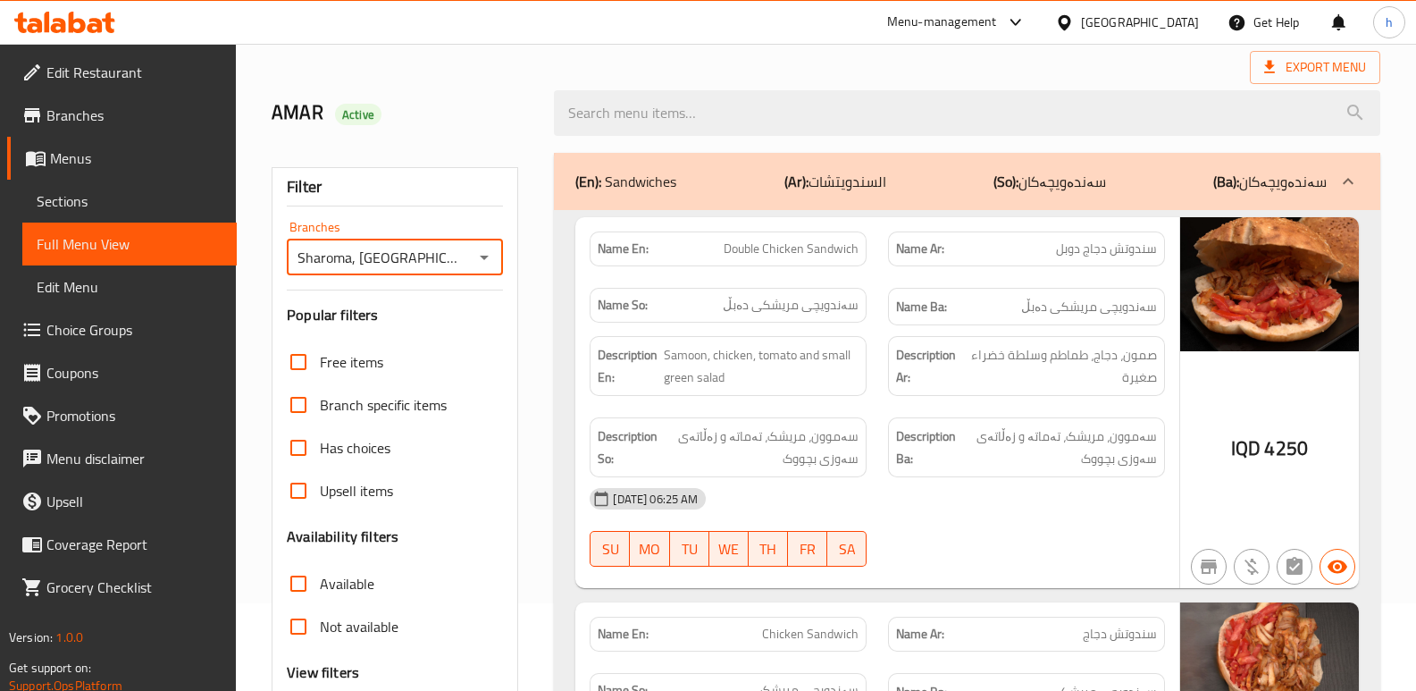
scroll to position [0, 0]
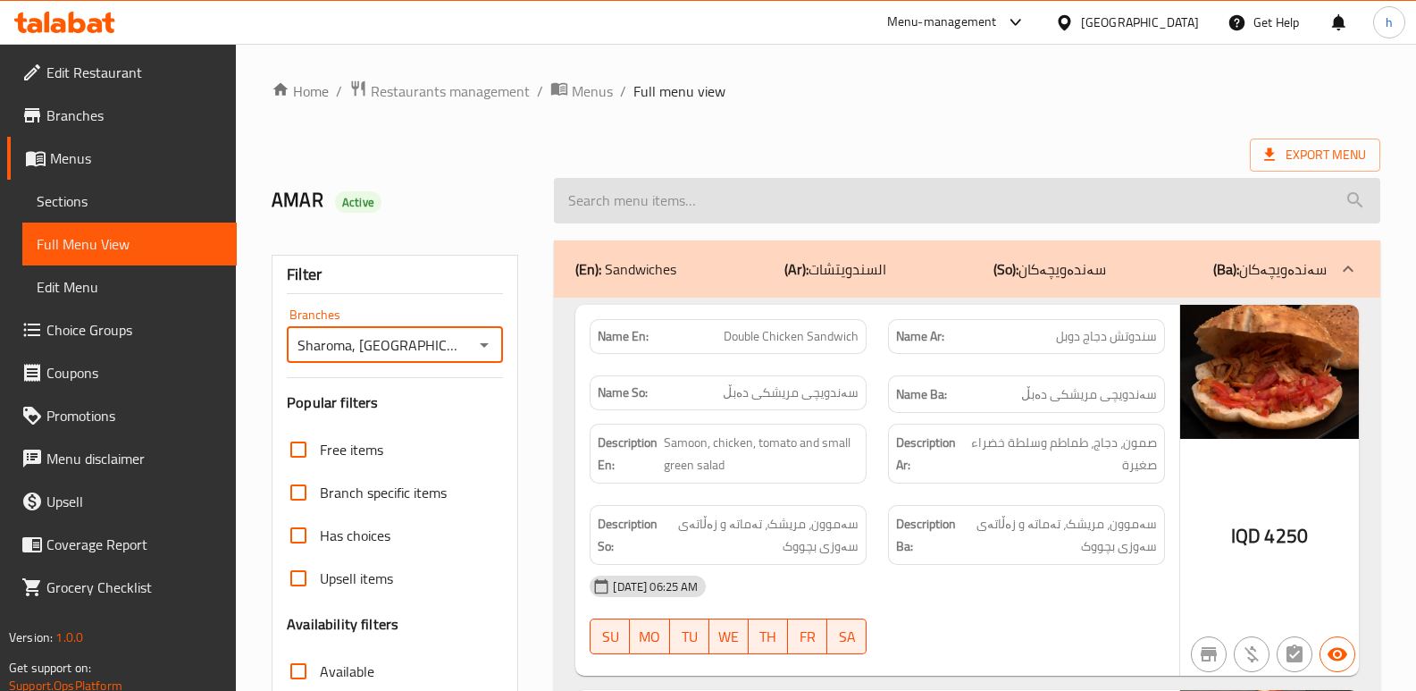
click at [792, 195] on input "search" at bounding box center [967, 201] width 826 height 46
paste input "Meat Half Plate"
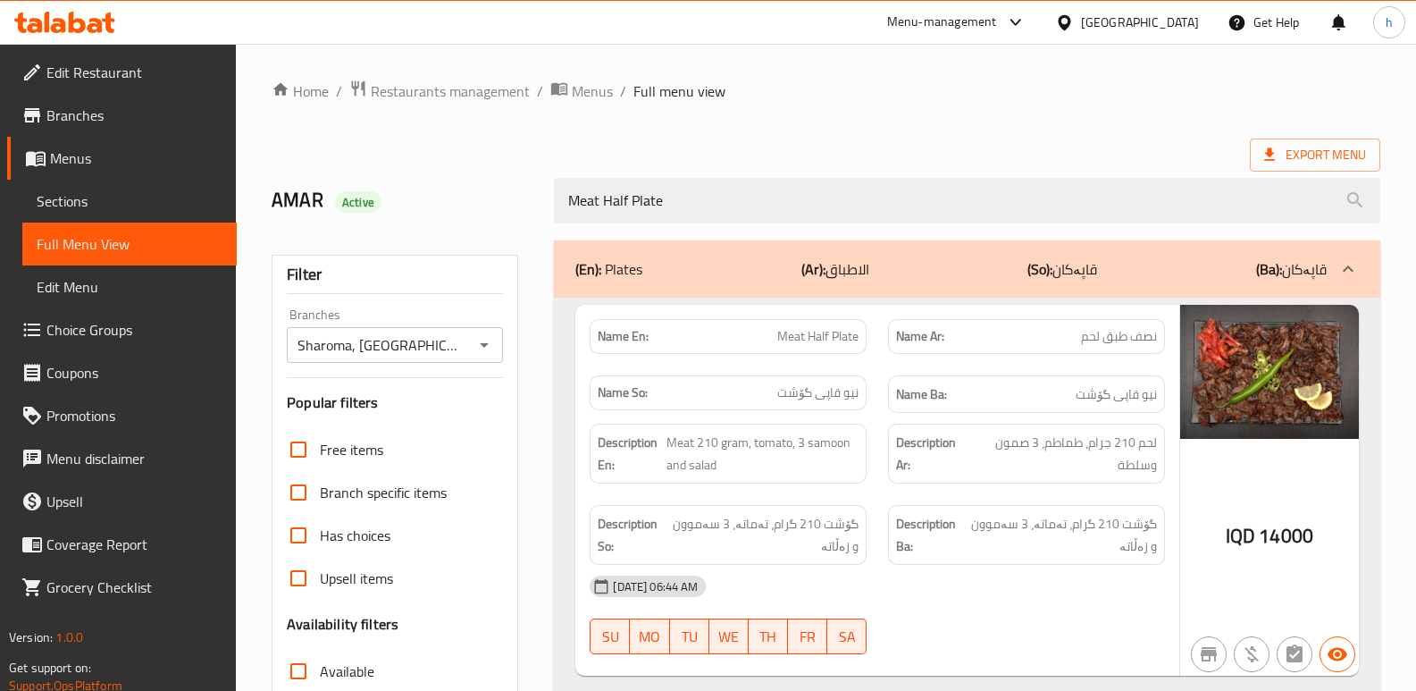
drag, startPoint x: 613, startPoint y: 206, endPoint x: 453, endPoint y: 192, distance: 160.6
click at [468, 197] on div "AMAR Active Meat Half Plate" at bounding box center [826, 201] width 1130 height 80
paste input "Whole"
type input "Meat Whole Plate"
click at [111, 196] on span "Sections" at bounding box center [130, 200] width 186 height 21
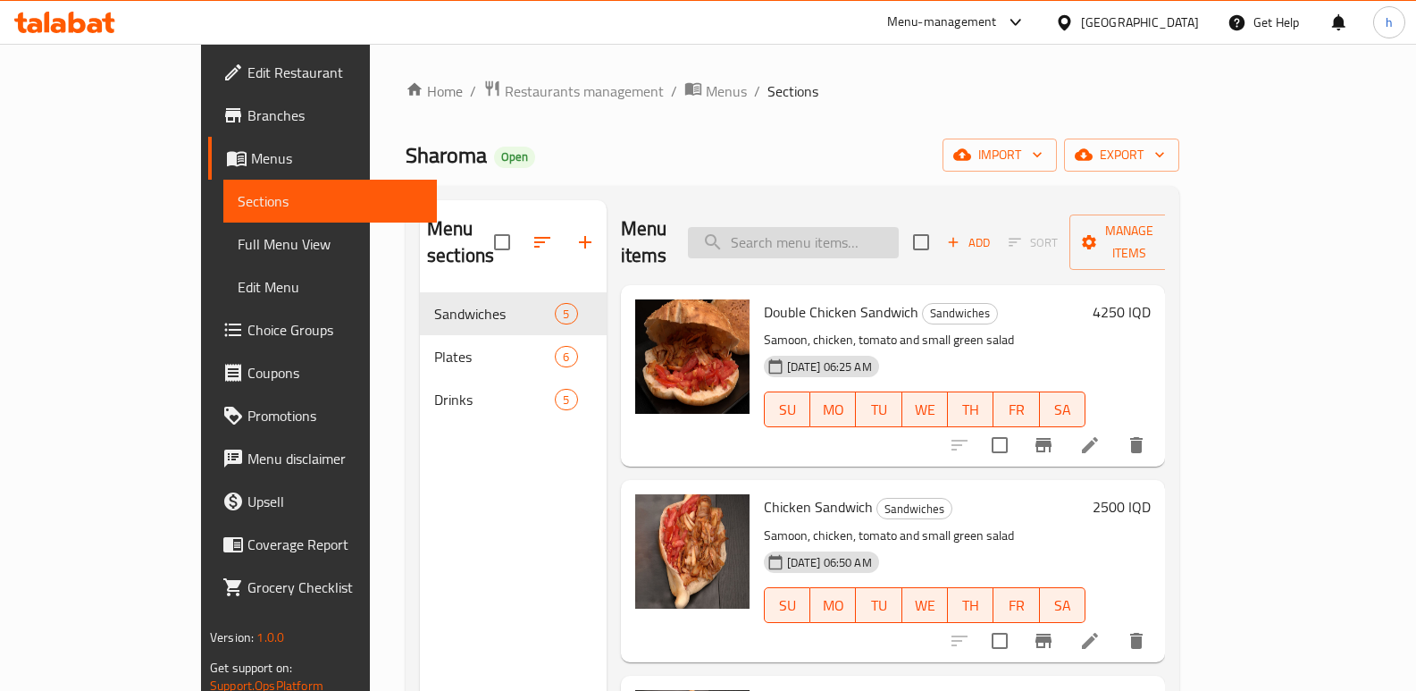
click at [872, 227] on input "search" at bounding box center [793, 242] width 211 height 31
paste input "Meat Whole Plate"
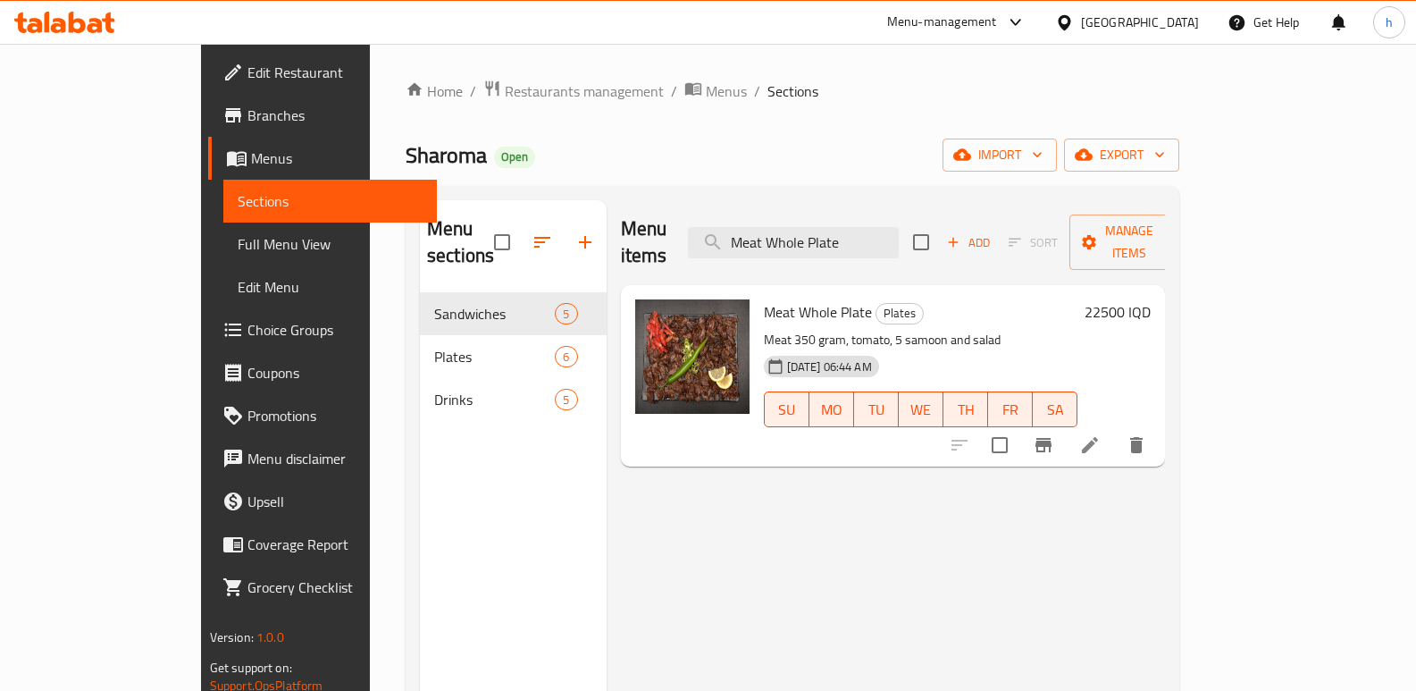
type input "Meat Whole Plate"
click at [1101, 434] on icon at bounding box center [1089, 444] width 21 height 21
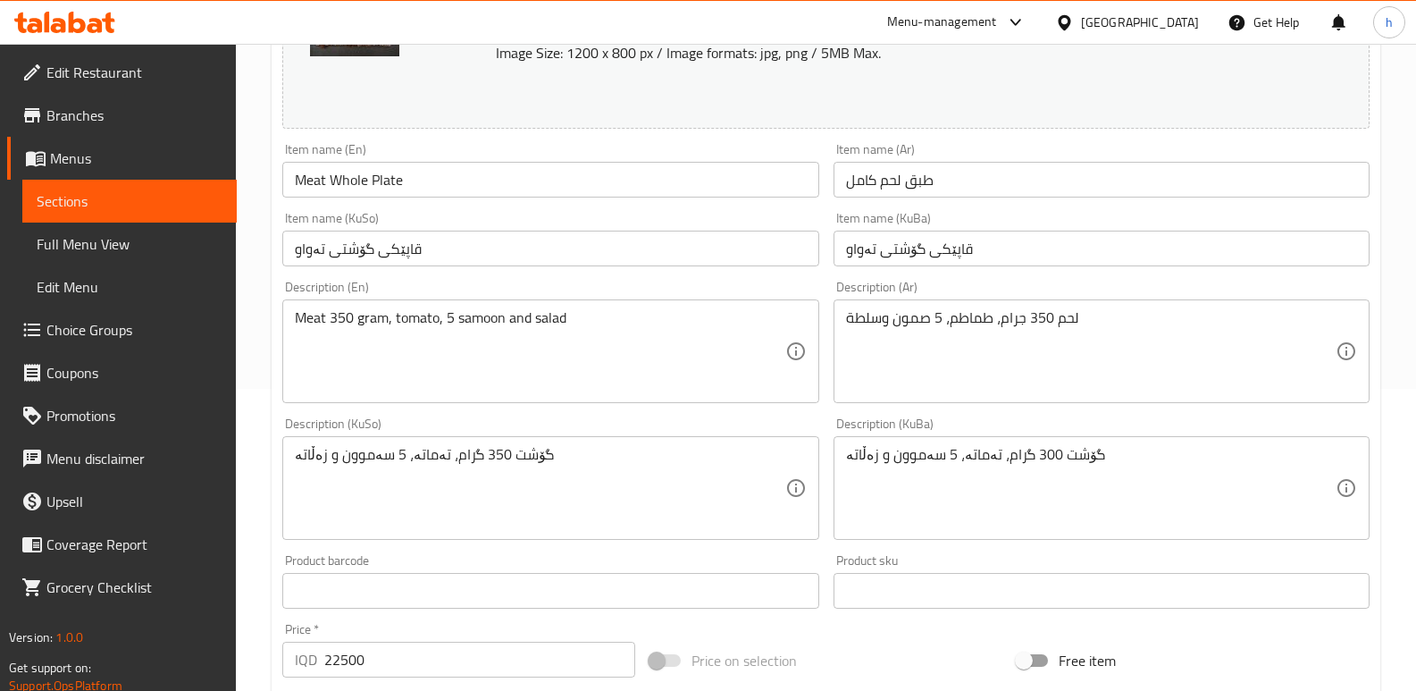
scroll to position [361, 0]
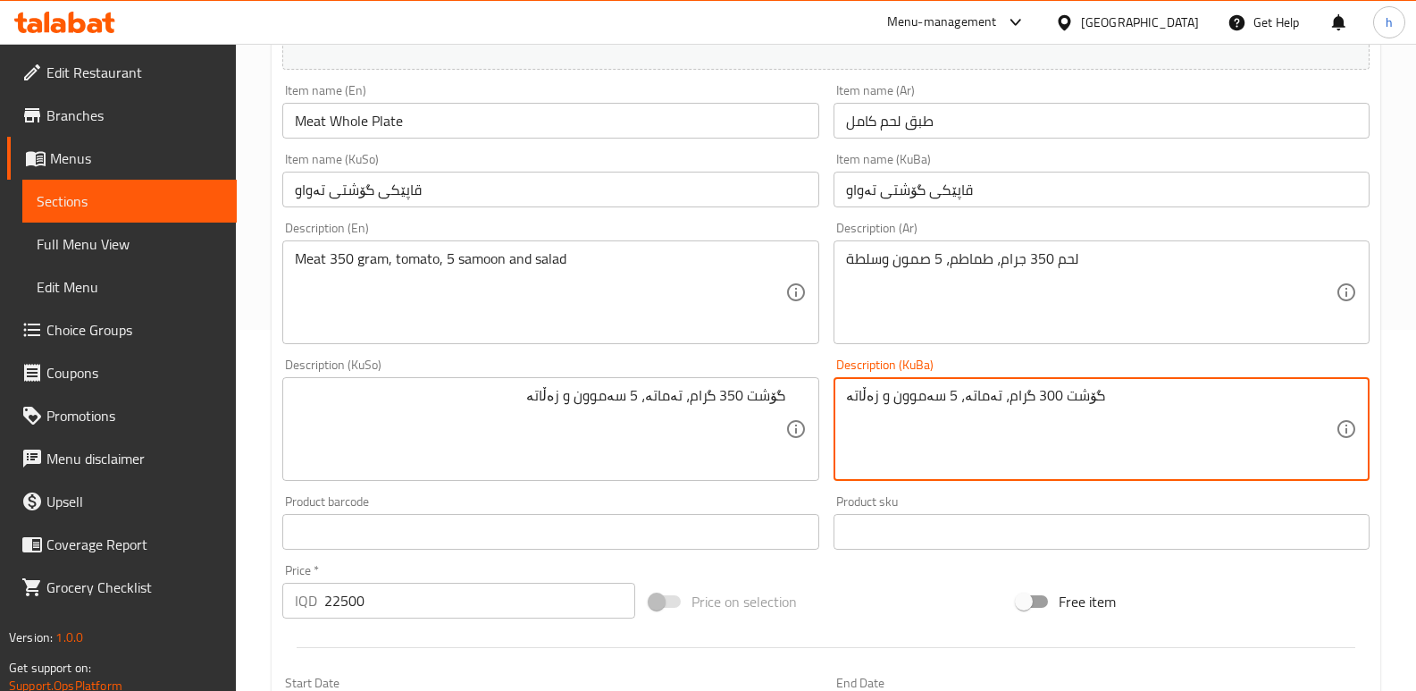
paste textarea "5"
type textarea "گۆشت 350 گرام، تەماتە، 5 سەموون و زەڵاتە"
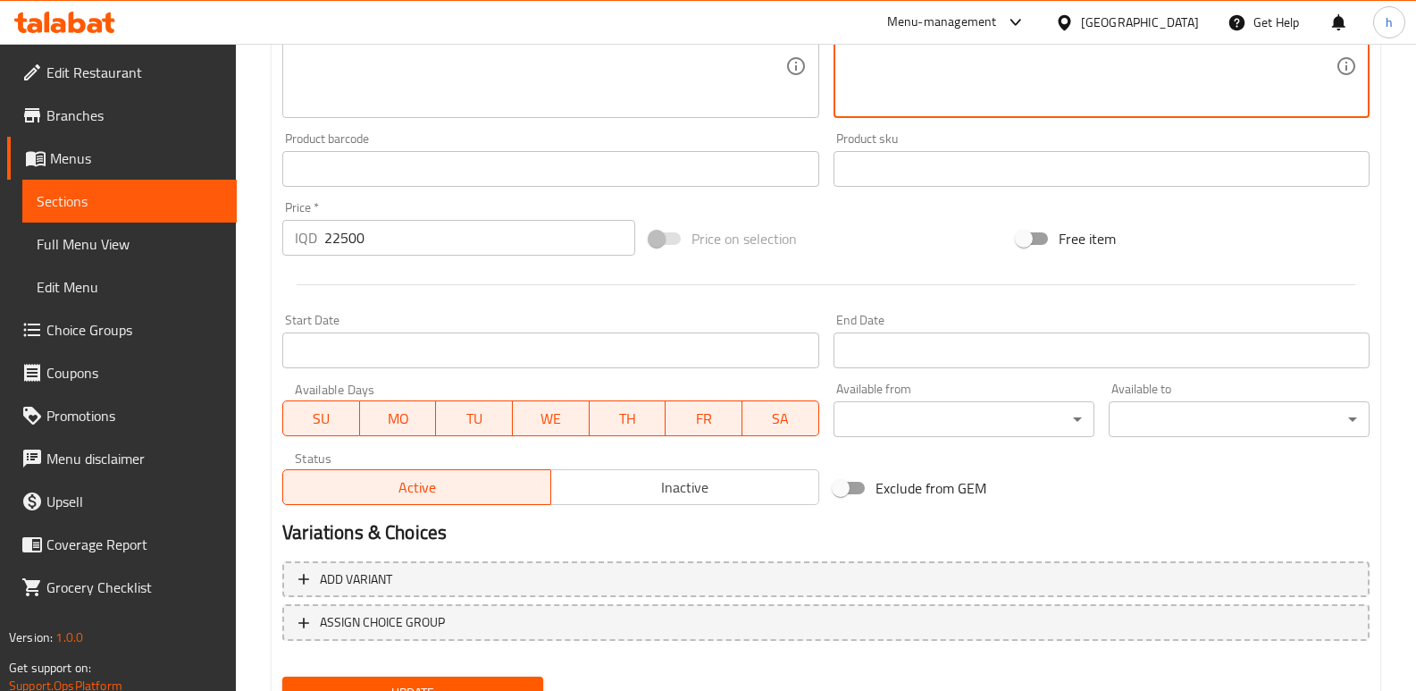
scroll to position [728, 0]
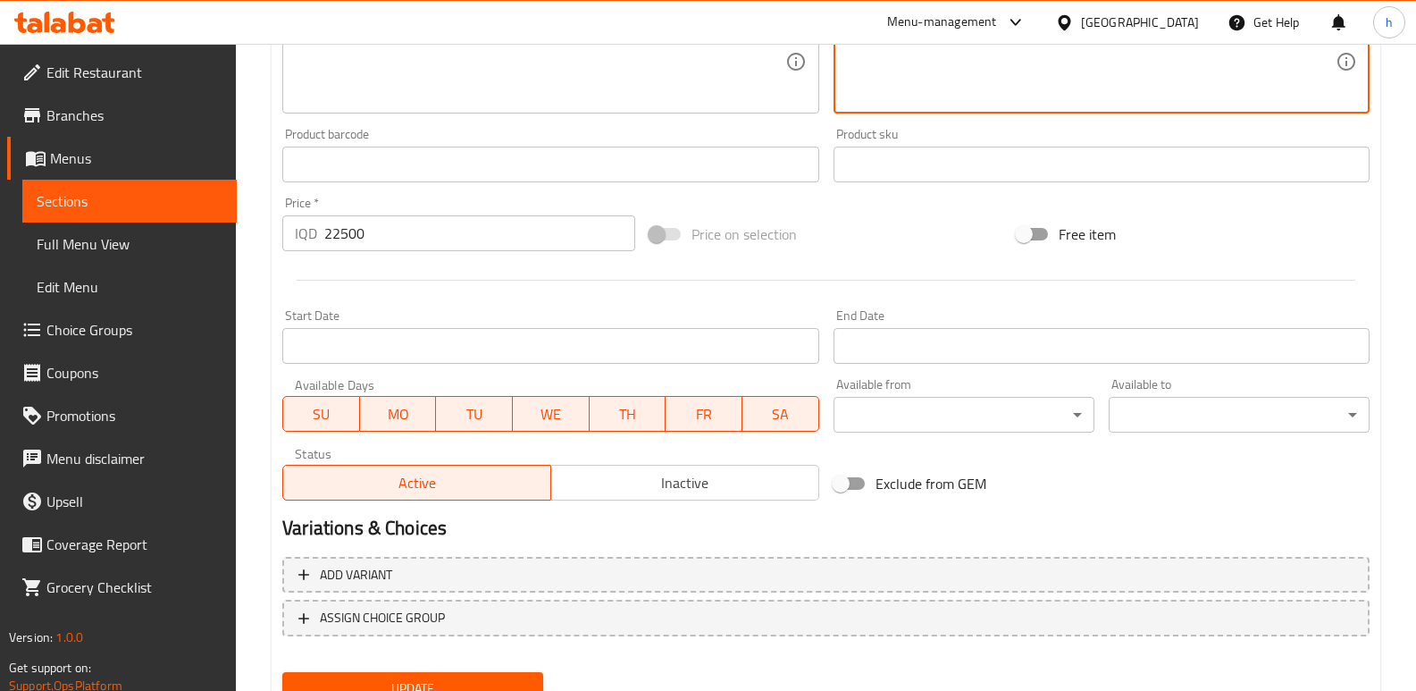
click at [528, 678] on span "Update" at bounding box center [413, 688] width 232 height 22
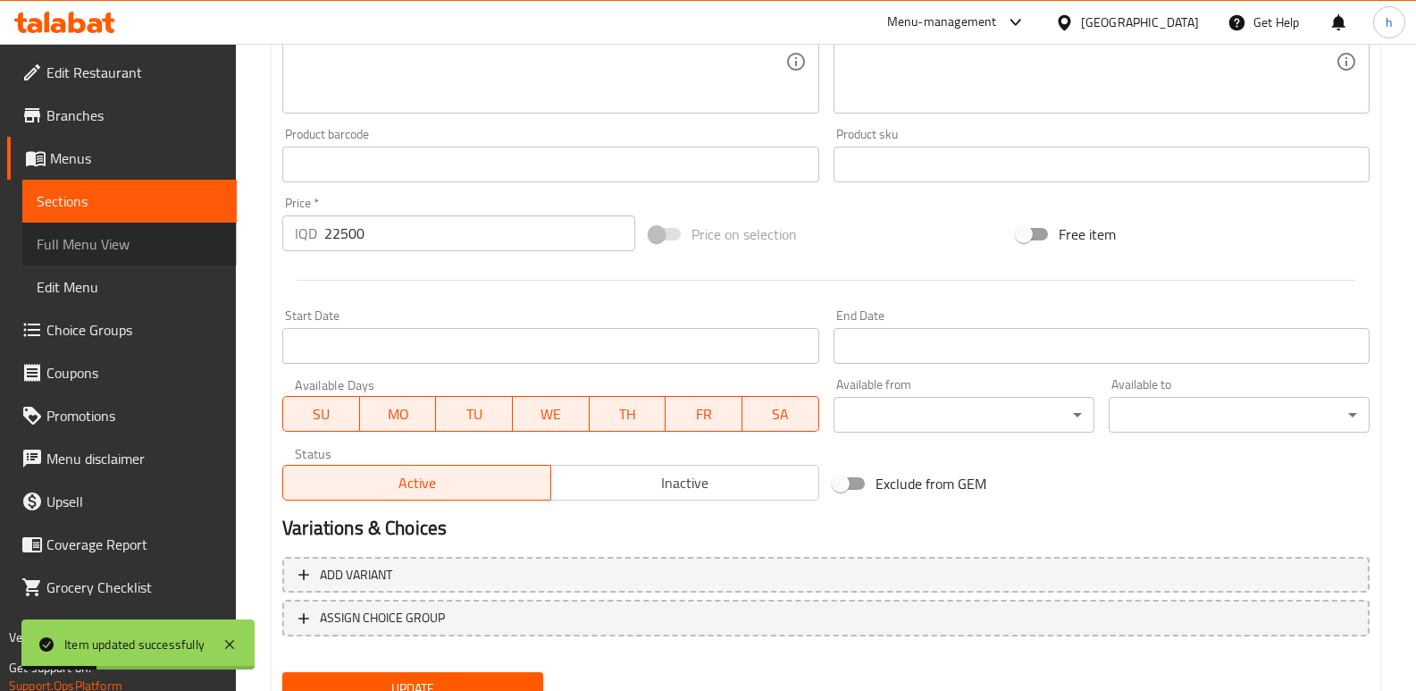
click at [123, 243] on span "Full Menu View" at bounding box center [130, 243] width 186 height 21
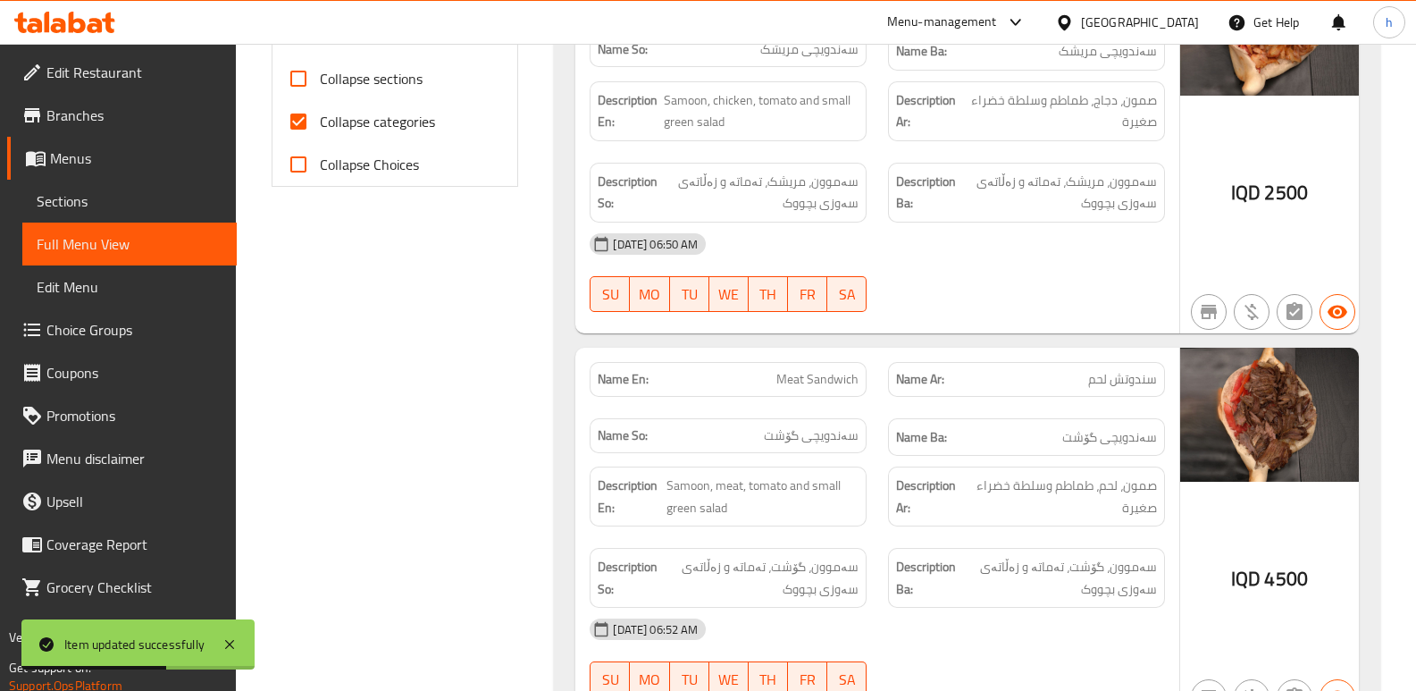
scroll to position [259, 0]
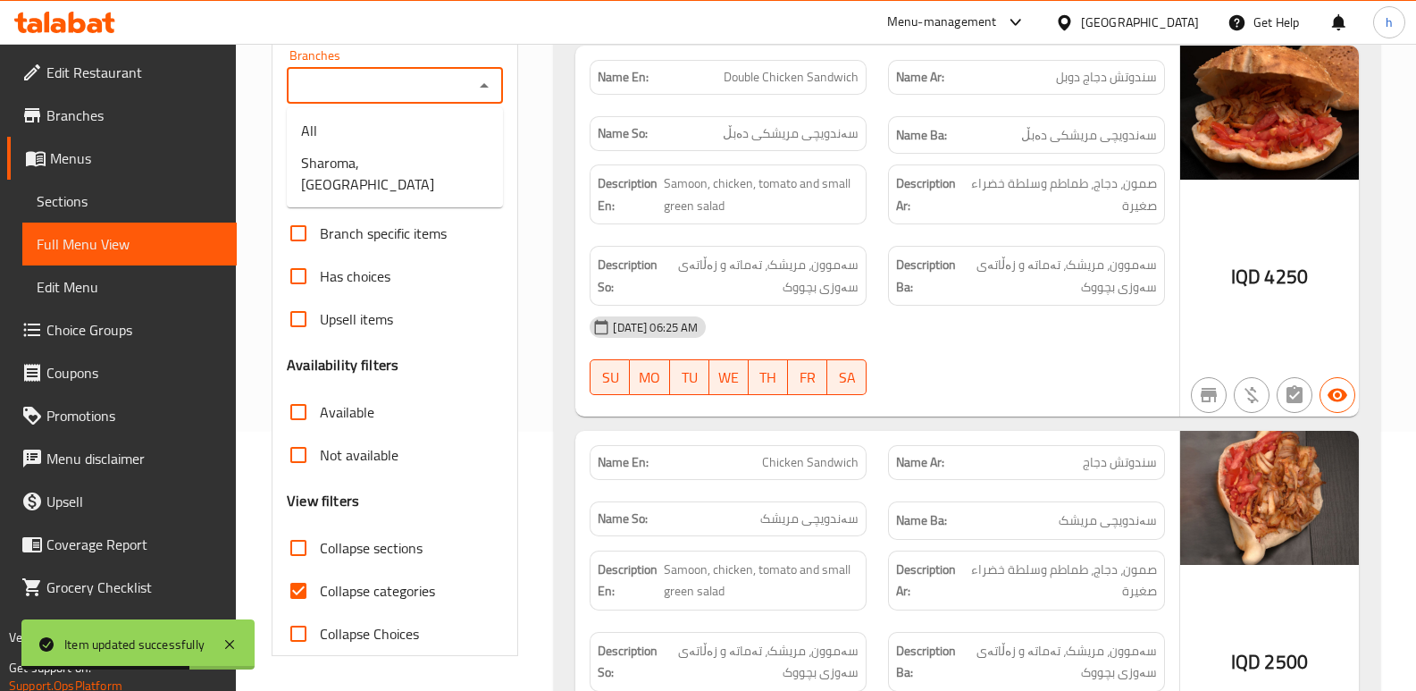
click at [414, 82] on input "Branches" at bounding box center [380, 85] width 176 height 25
click at [406, 176] on li "Sharoma, English Village" at bounding box center [395, 174] width 216 height 54
type input "Sharoma, English Village"
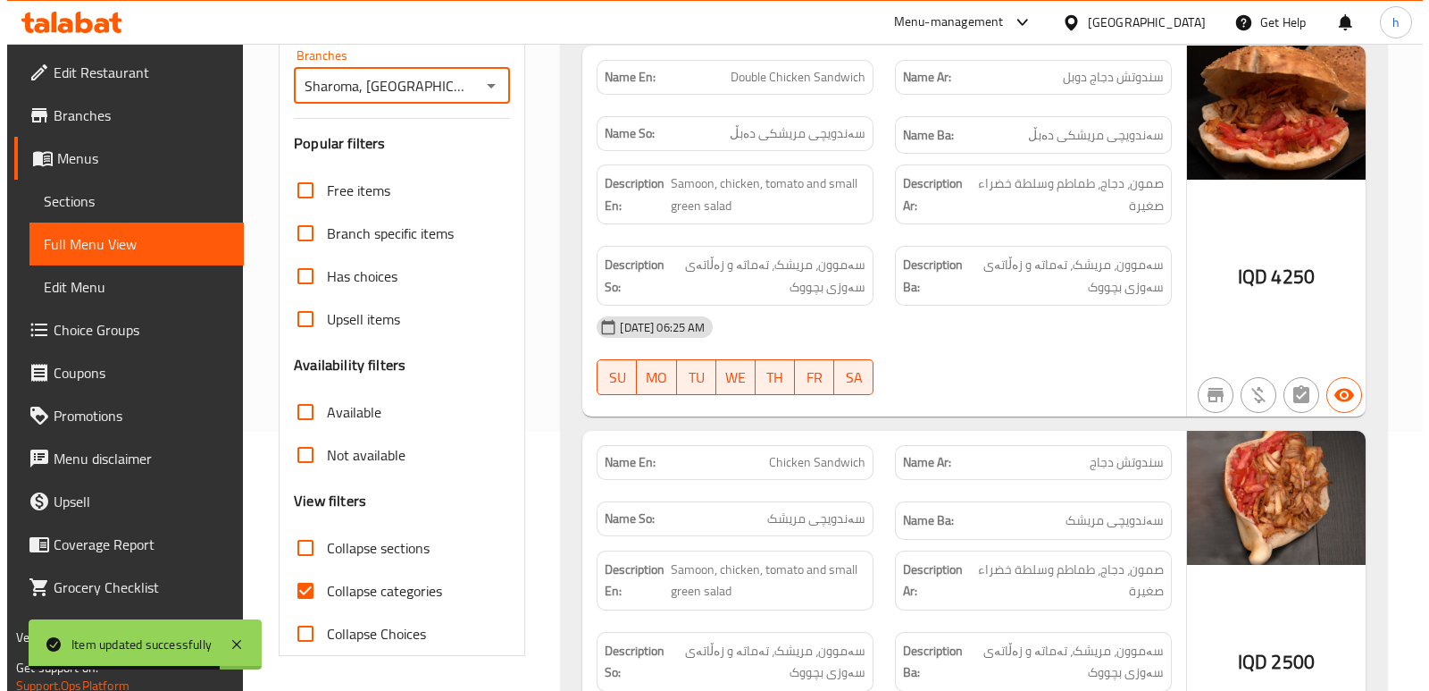
scroll to position [0, 0]
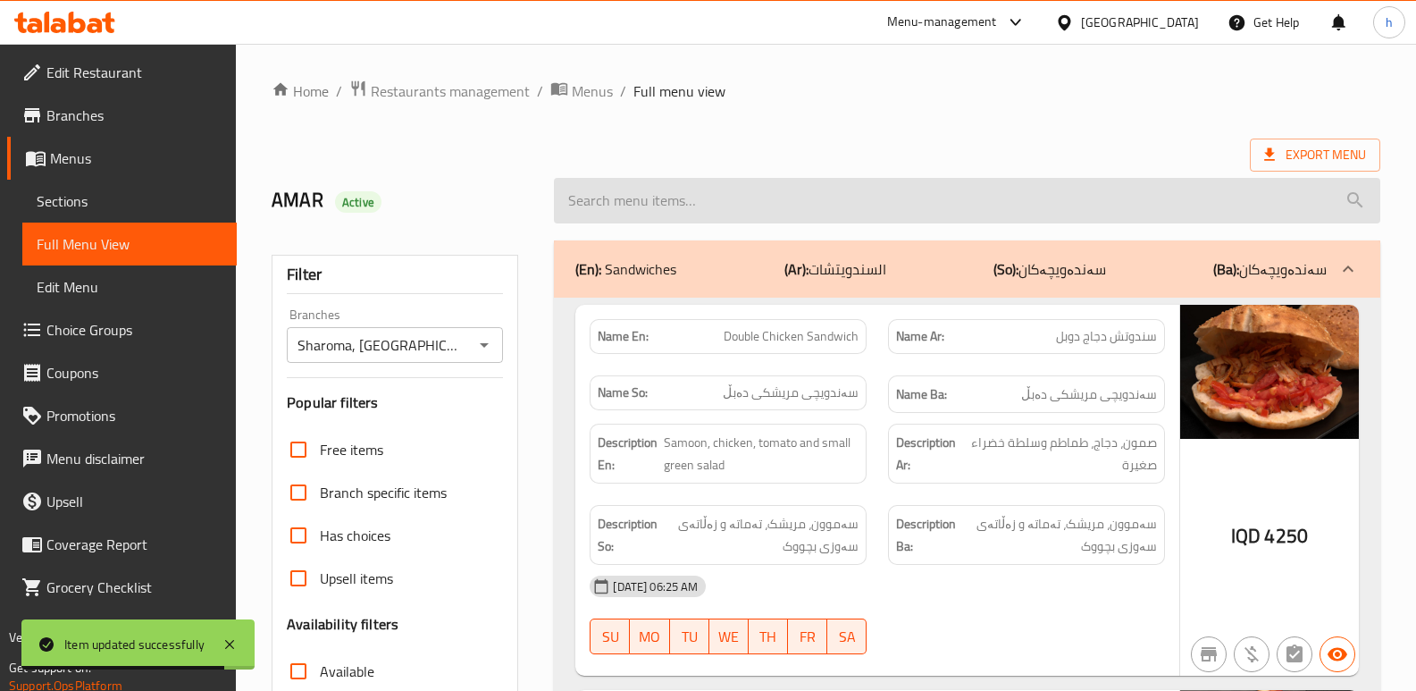
click at [784, 206] on input "search" at bounding box center [967, 201] width 826 height 46
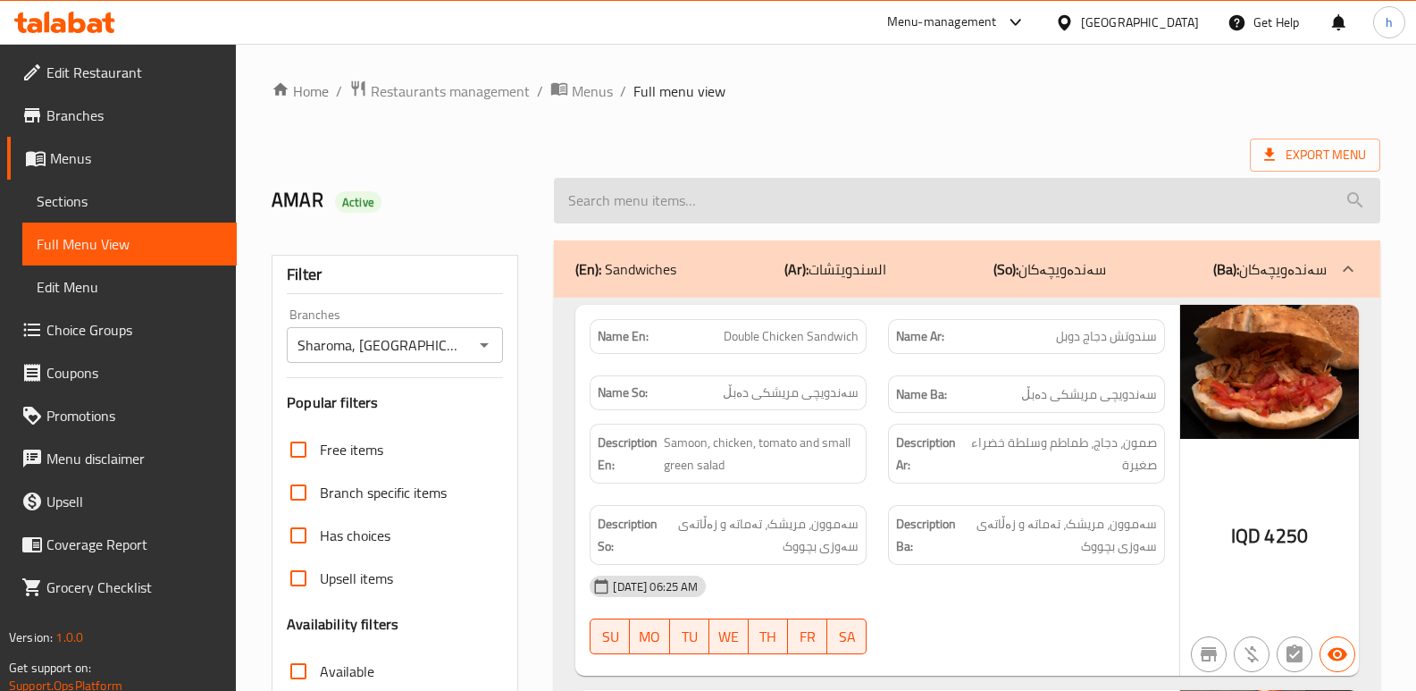
paste input "Meat Whole Plate"
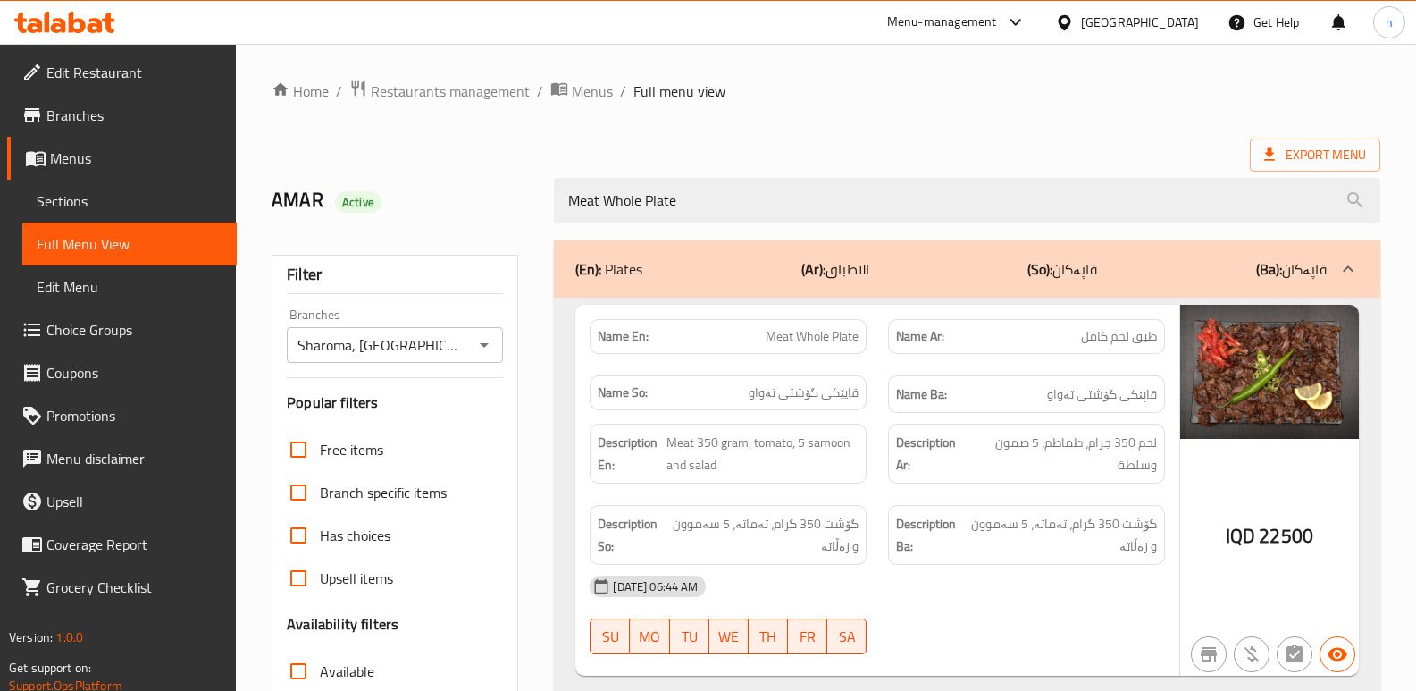
type input "Meat Whole Plate"
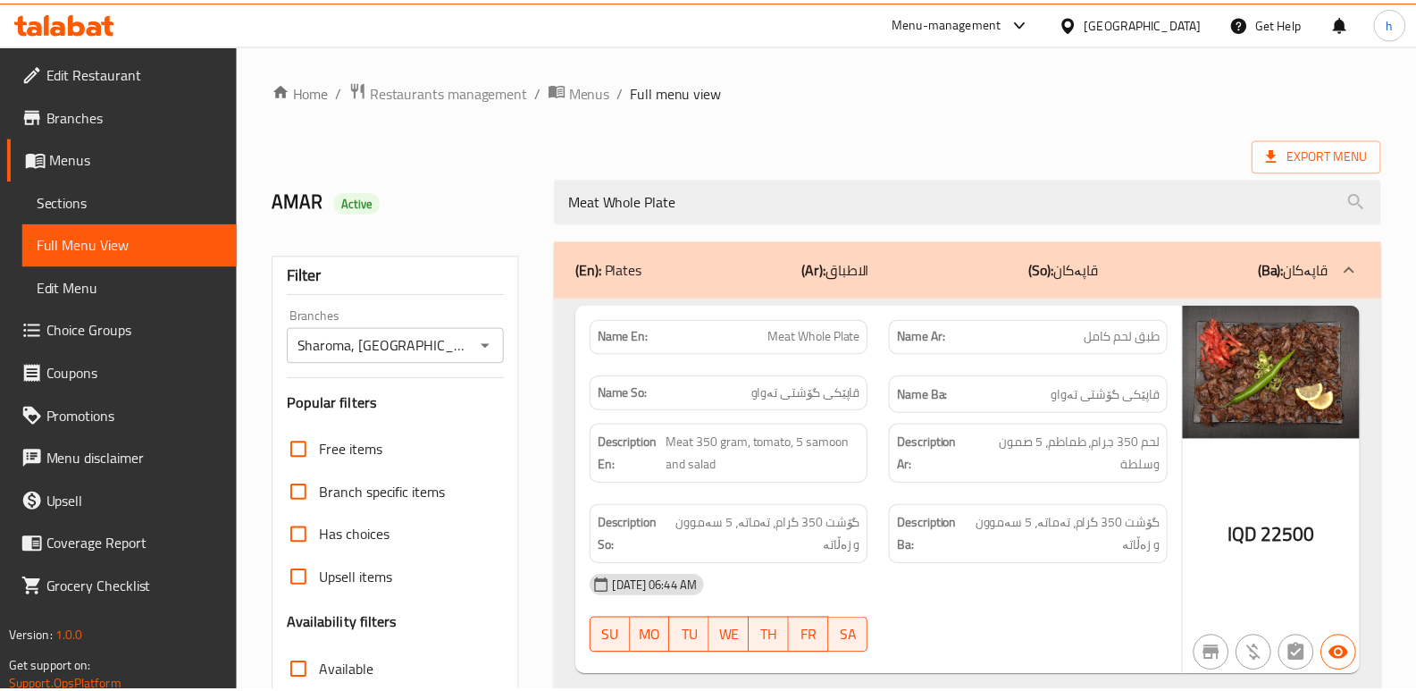
scroll to position [260, 0]
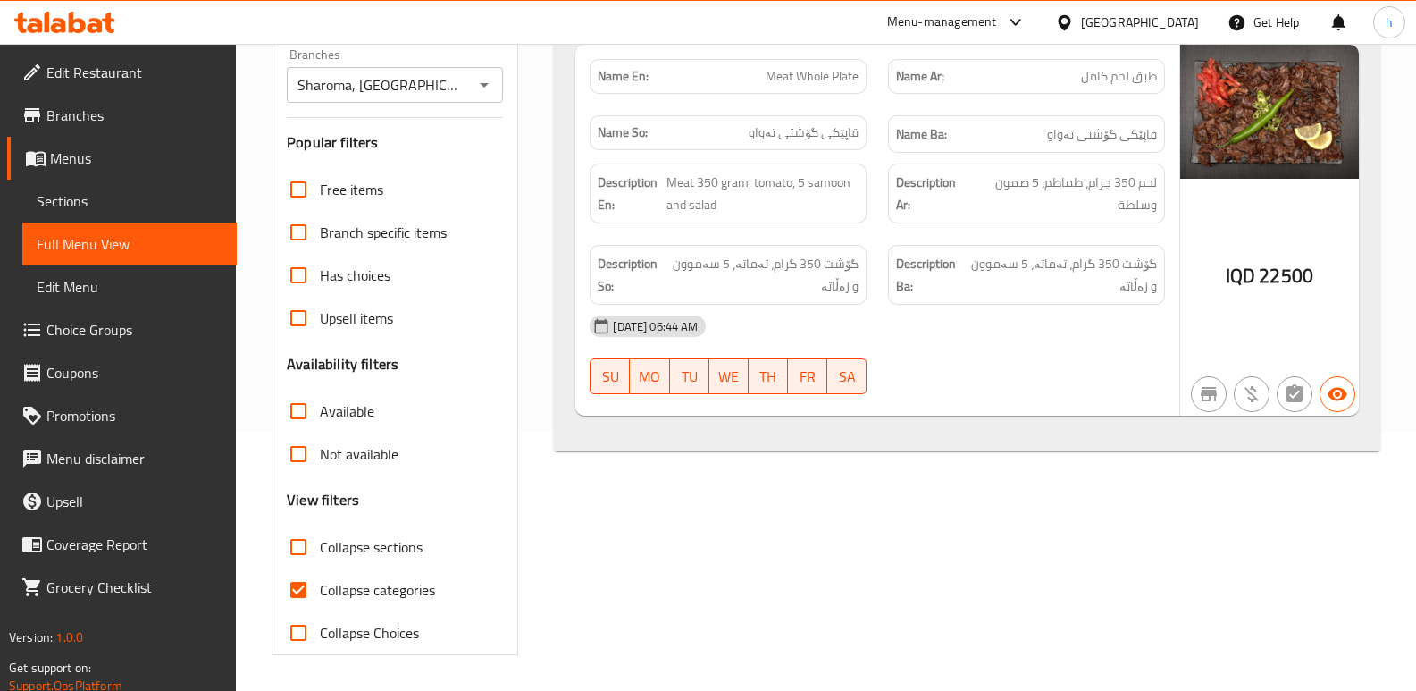
click at [94, 23] on icon at bounding box center [64, 22] width 101 height 21
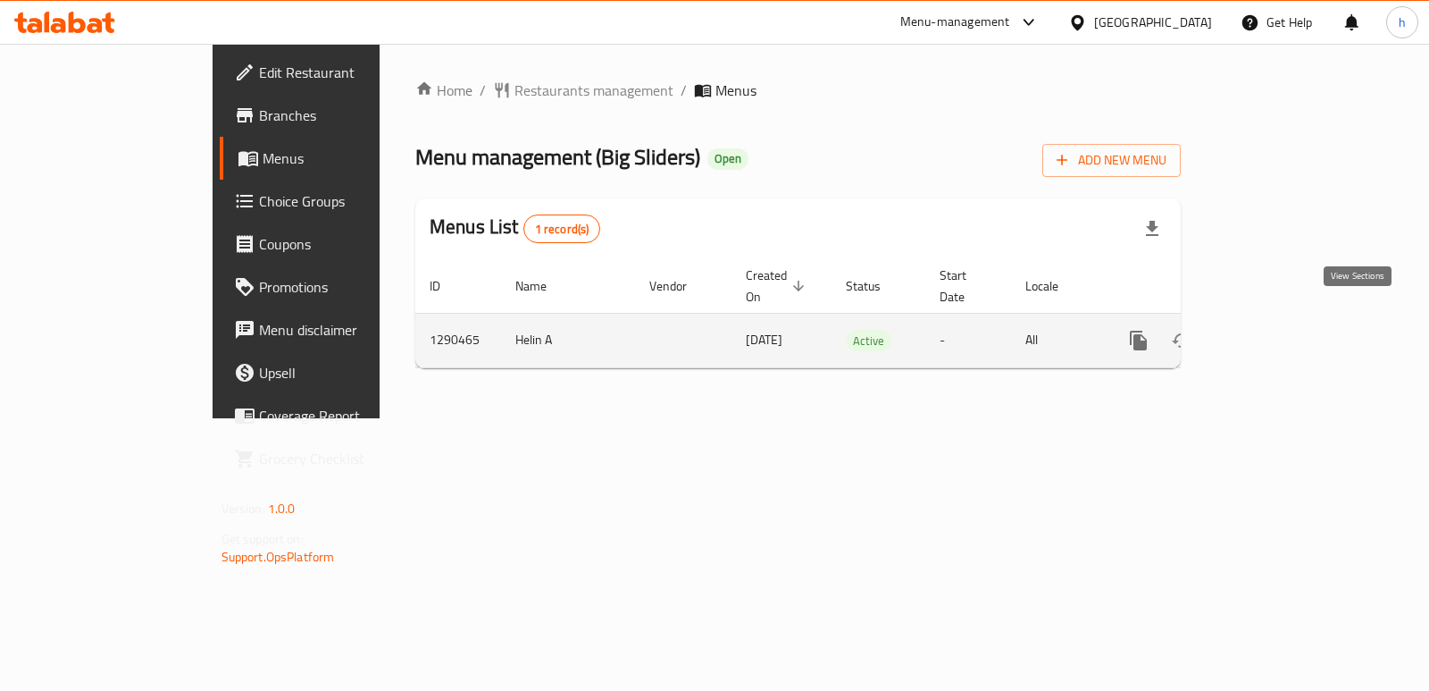
click at [1279, 330] on icon "enhanced table" at bounding box center [1267, 340] width 21 height 21
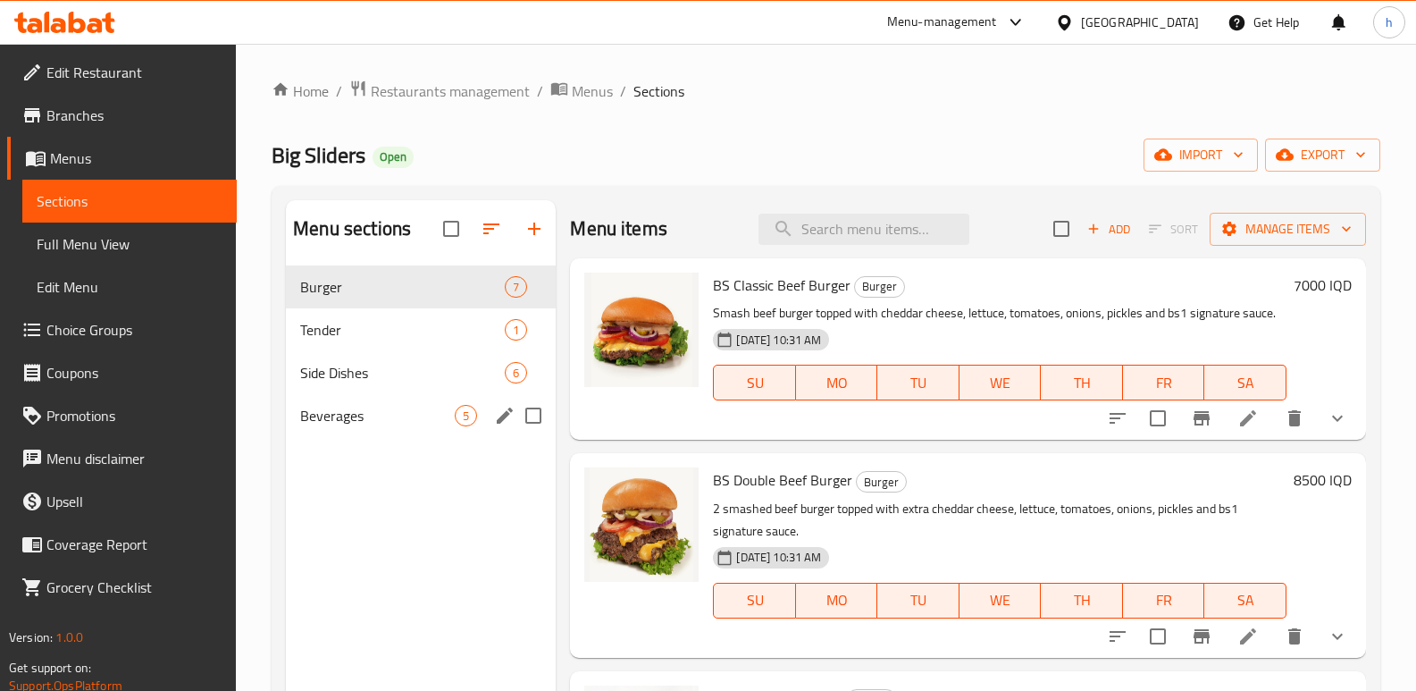
click at [374, 421] on span "Beverages" at bounding box center [377, 415] width 155 height 21
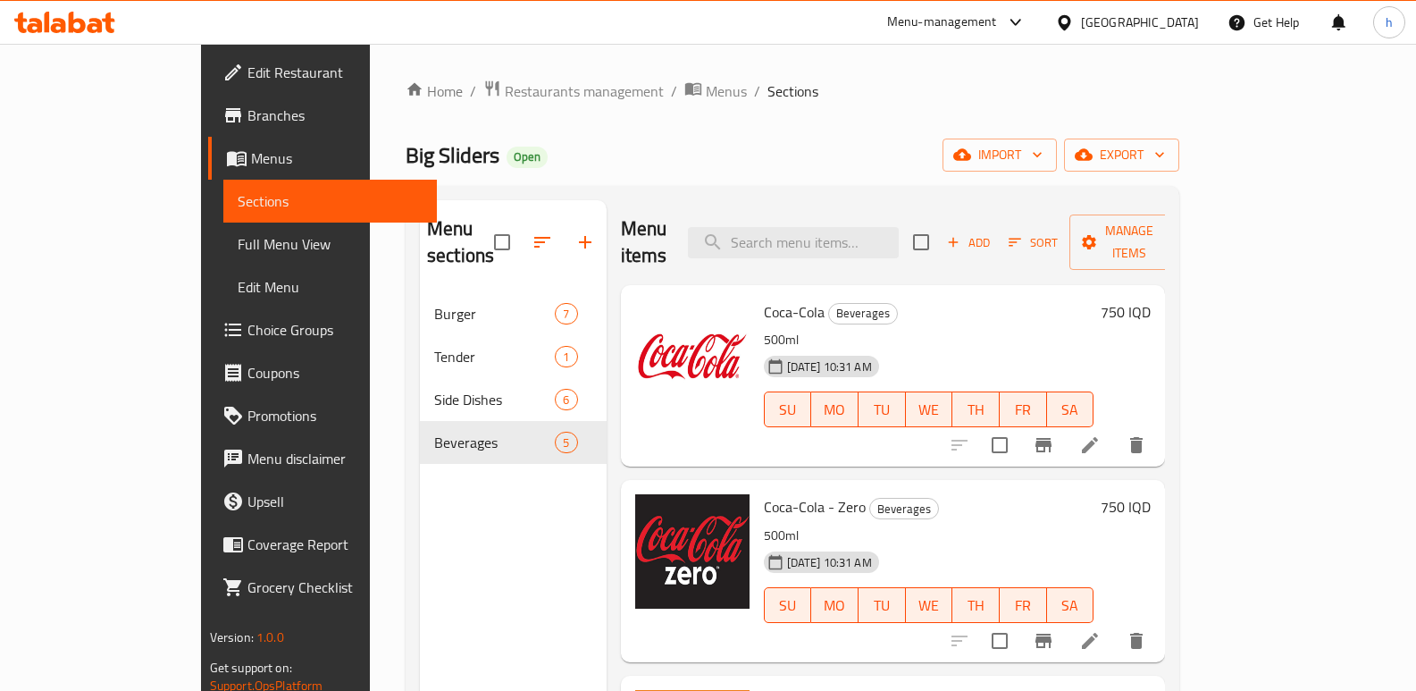
click at [1098, 437] on icon at bounding box center [1090, 445] width 16 height 16
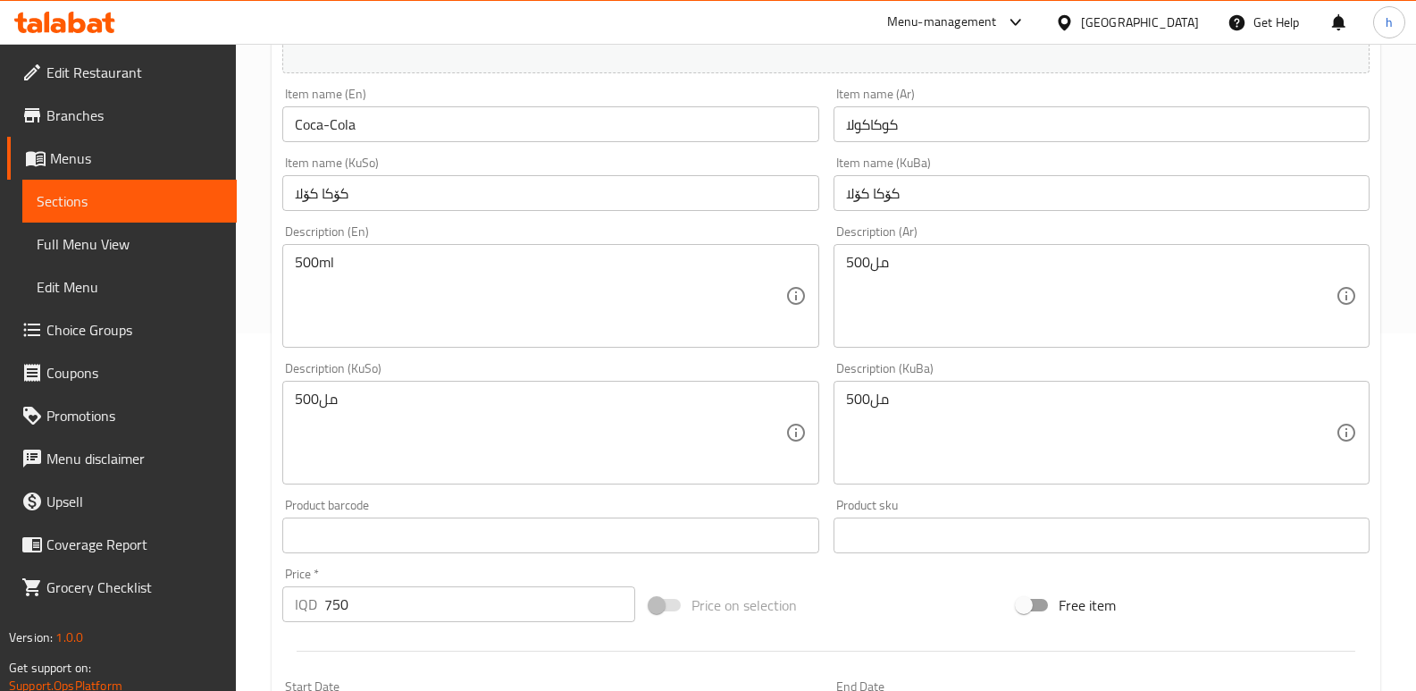
scroll to position [365, 0]
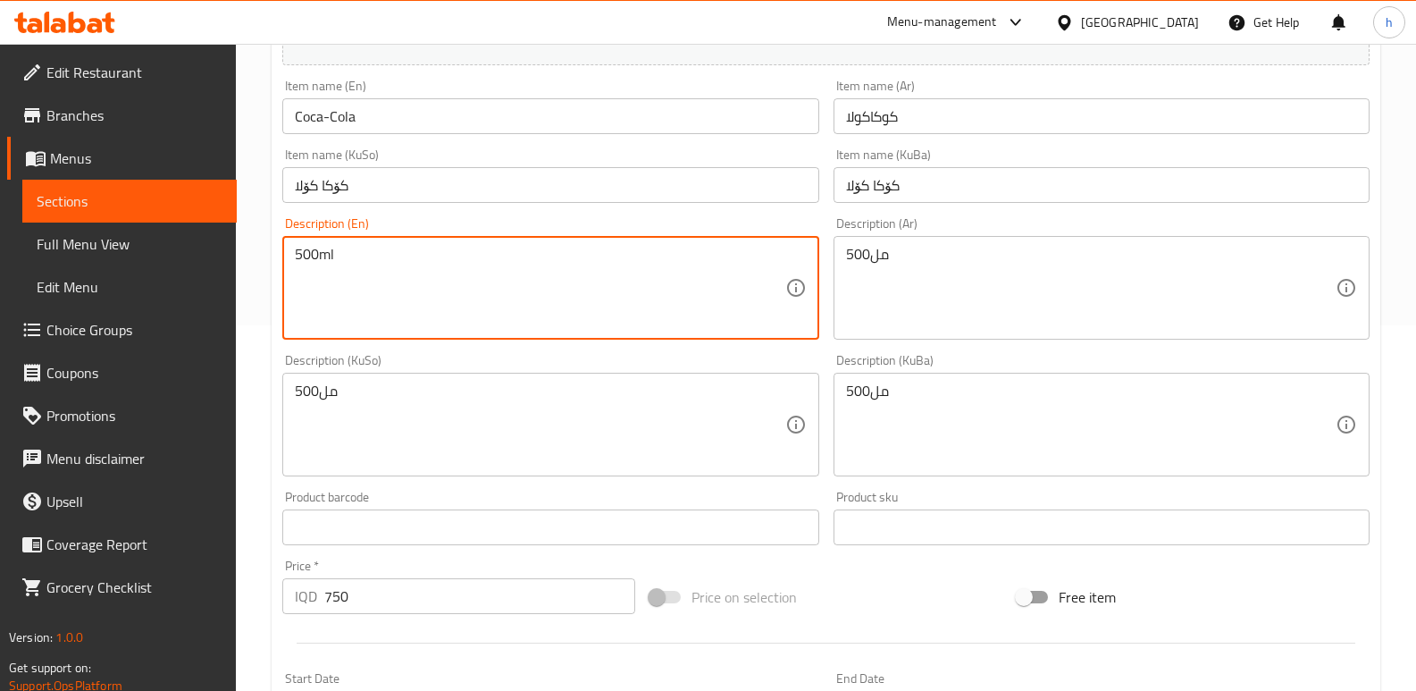
click at [312, 256] on textarea "500ml" at bounding box center [540, 288] width 490 height 85
drag, startPoint x: 319, startPoint y: 252, endPoint x: 296, endPoint y: 245, distance: 24.3
click at [296, 246] on textarea "500ml" at bounding box center [540, 288] width 490 height 85
paste textarea "25"
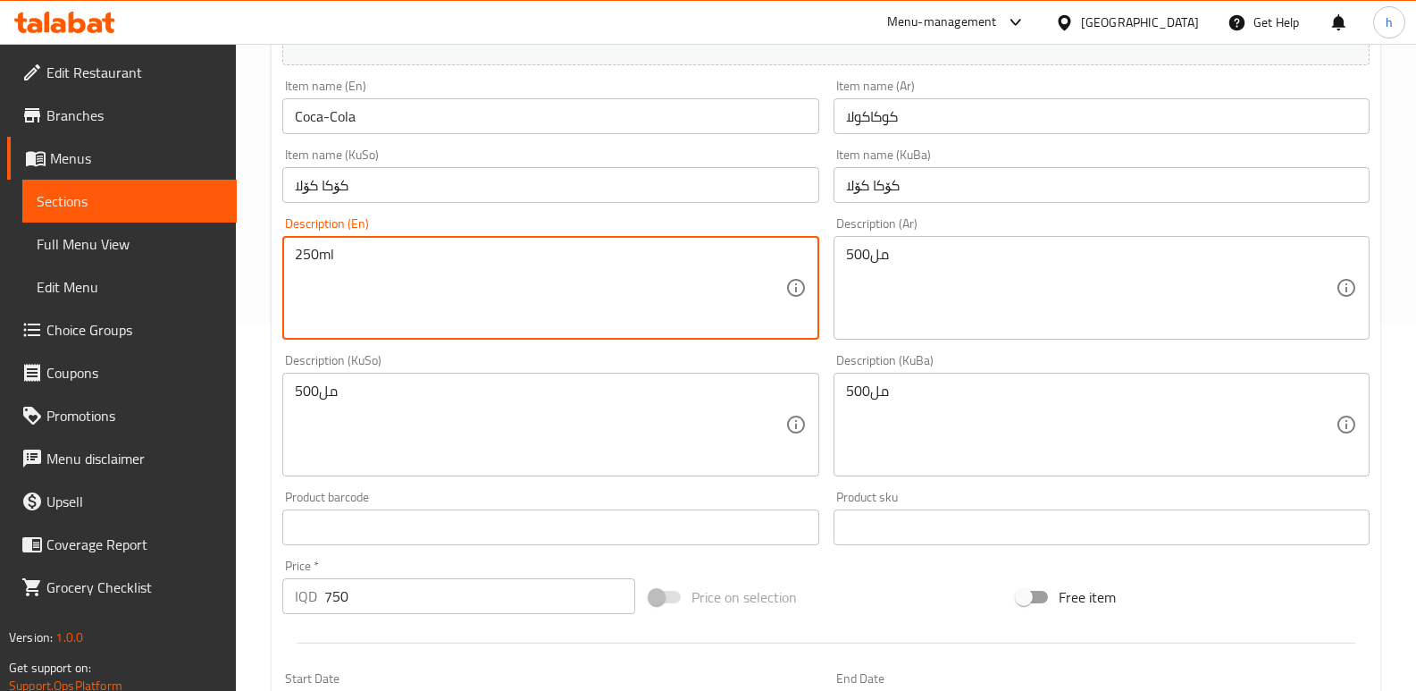
type textarea "250ml"
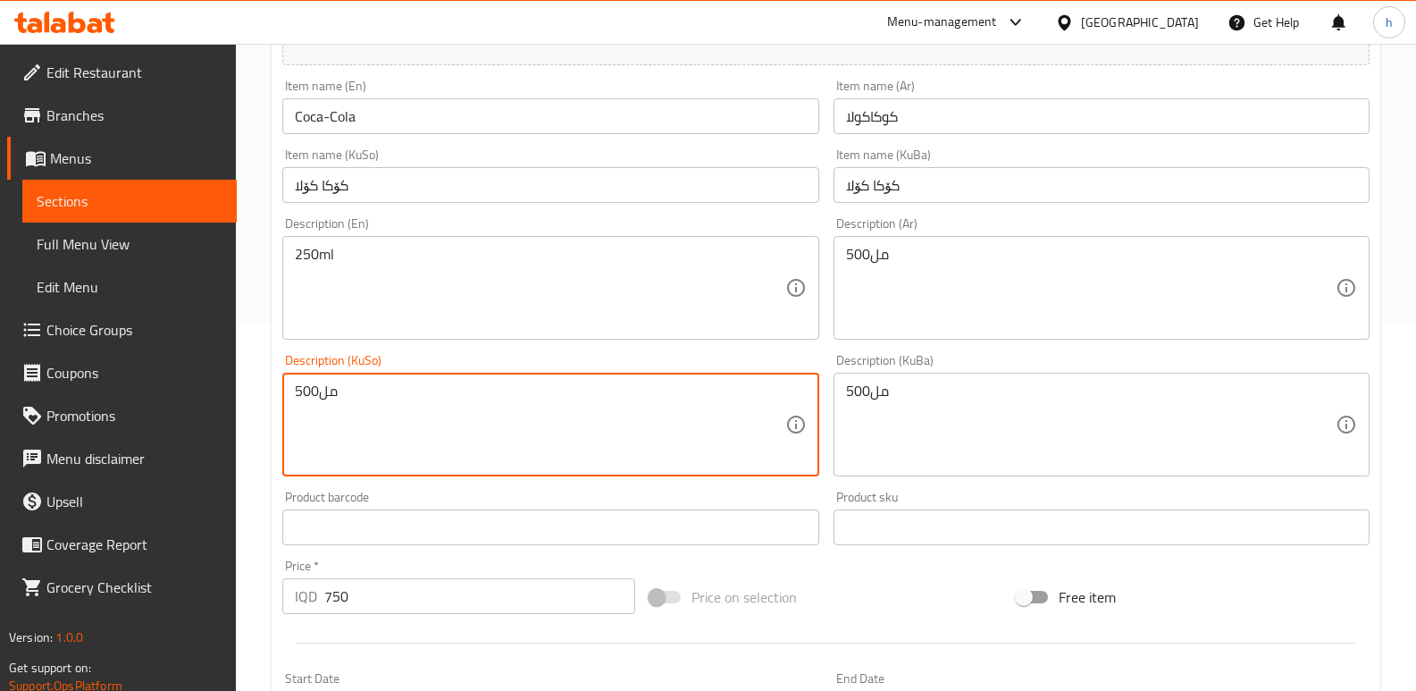
drag, startPoint x: 317, startPoint y: 390, endPoint x: 298, endPoint y: 387, distance: 19.8
paste textarea "25"
type textarea "250مل"
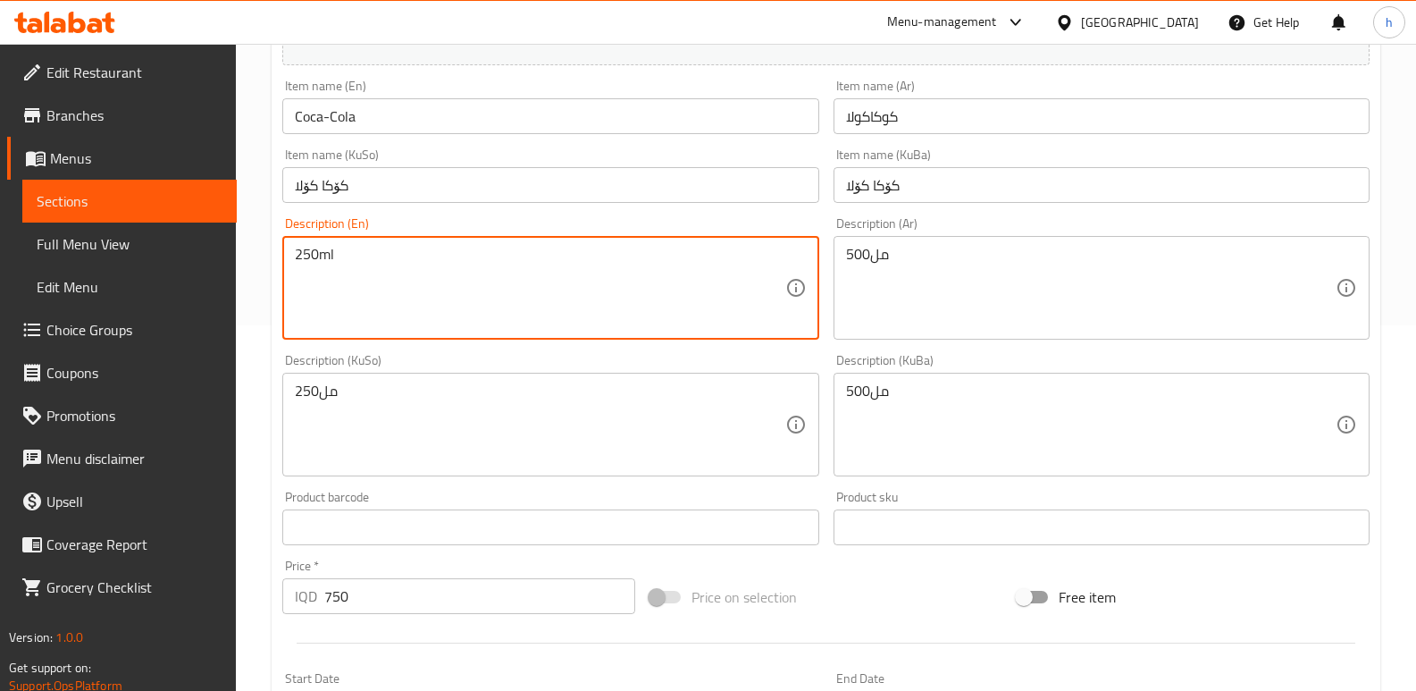
drag, startPoint x: 345, startPoint y: 258, endPoint x: 240, endPoint y: 243, distance: 105.6
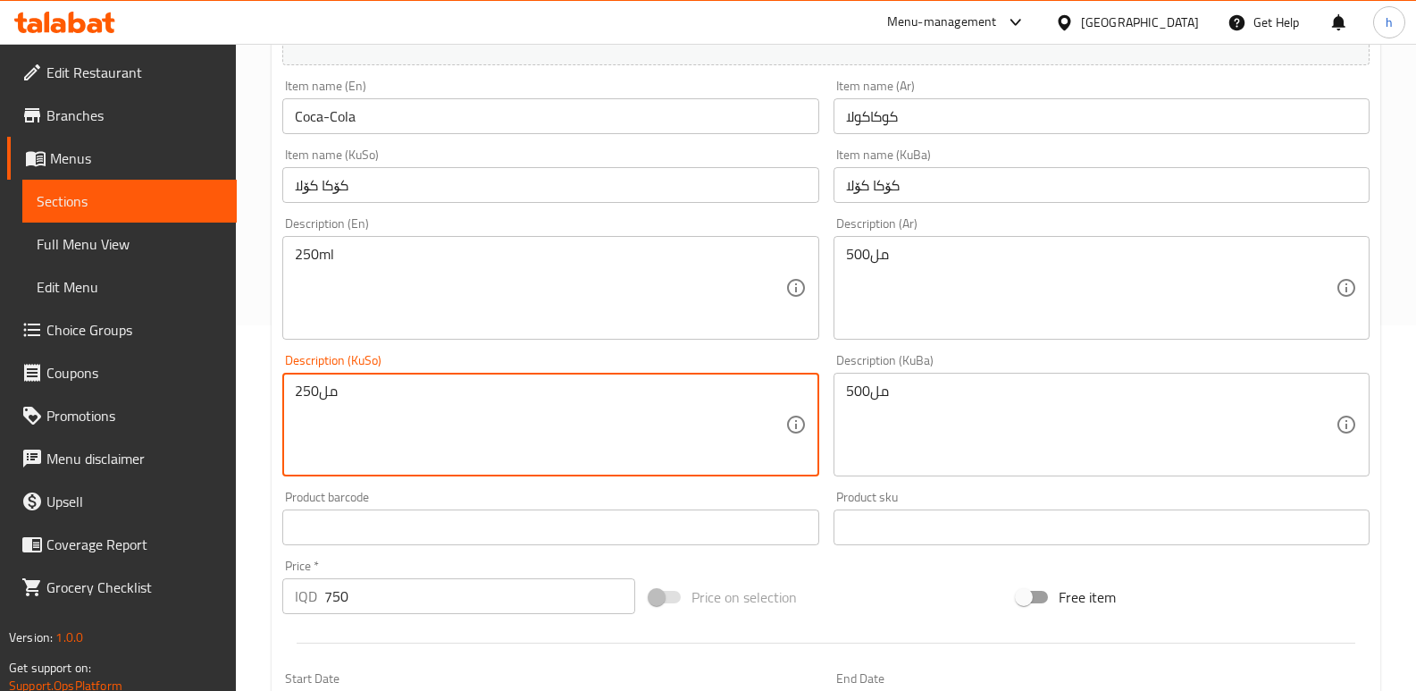
drag, startPoint x: 318, startPoint y: 398, endPoint x: 274, endPoint y: 392, distance: 44.2
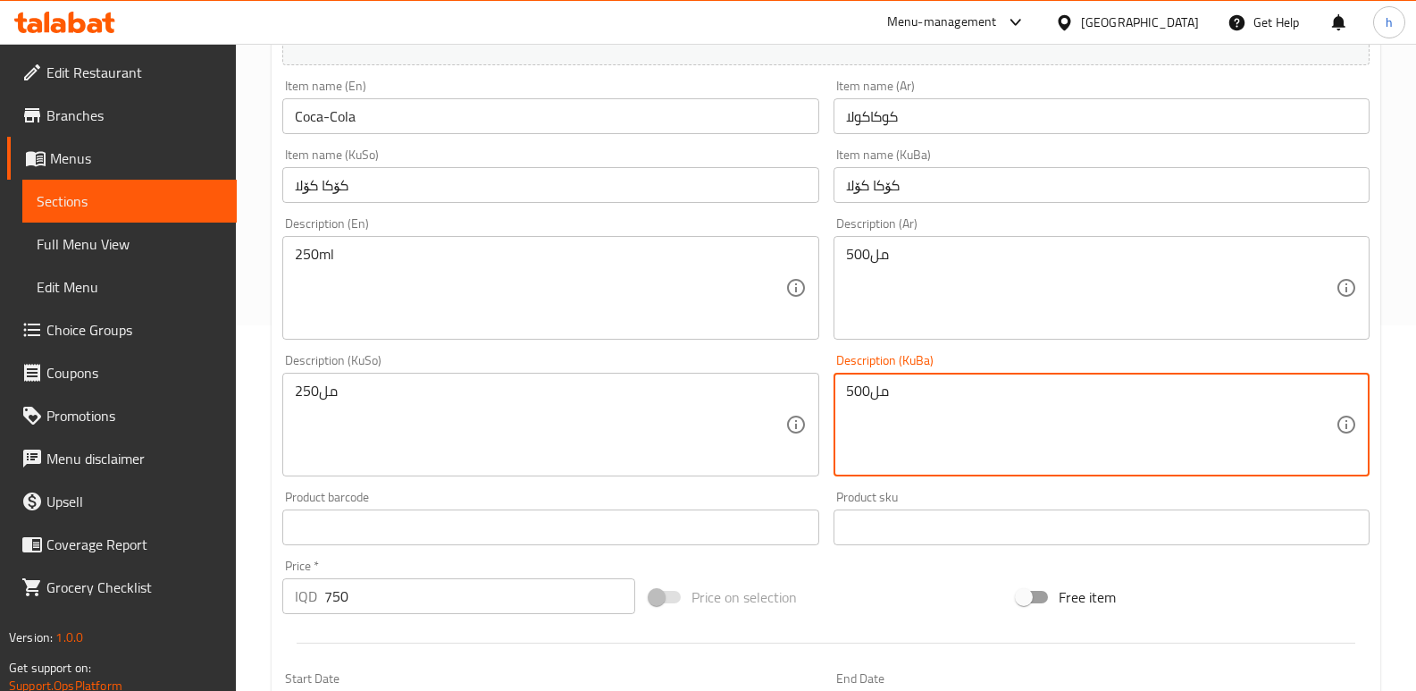
paste textarea "25"
type textarea "250مل"
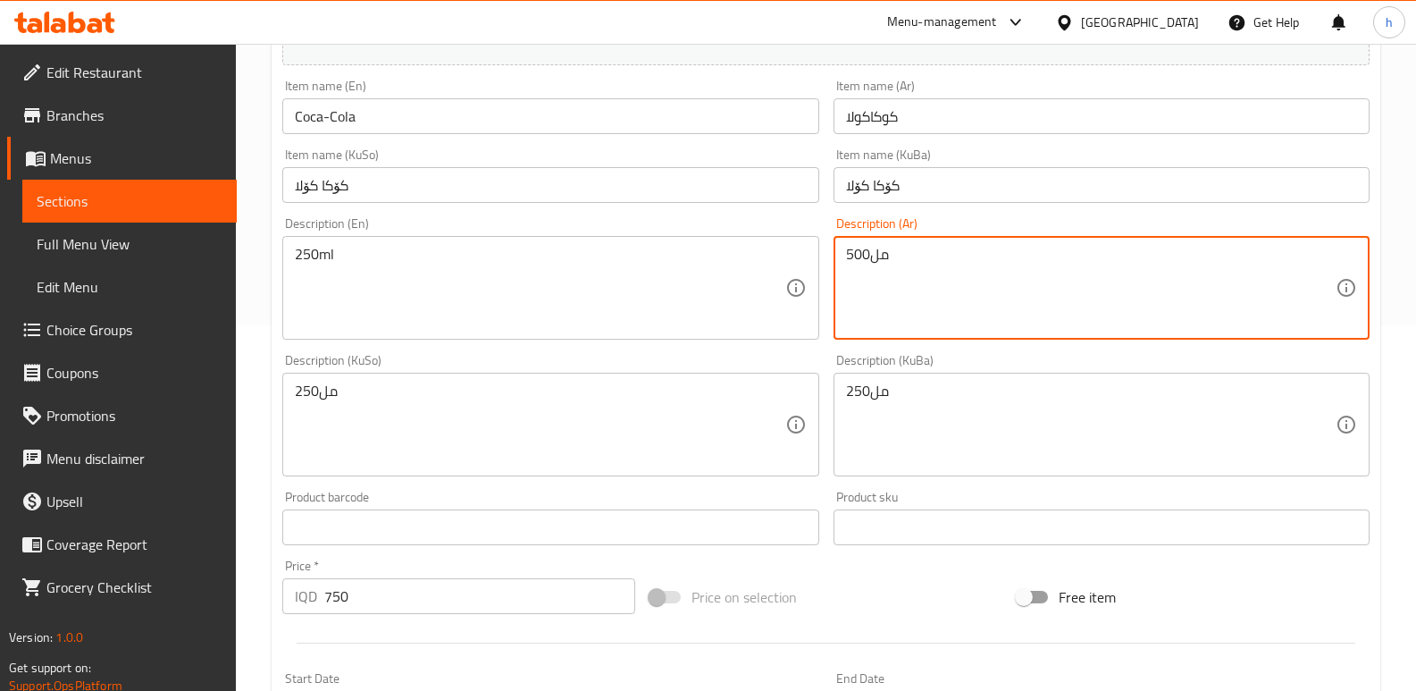
paste textarea "25"
type textarea "250مل"
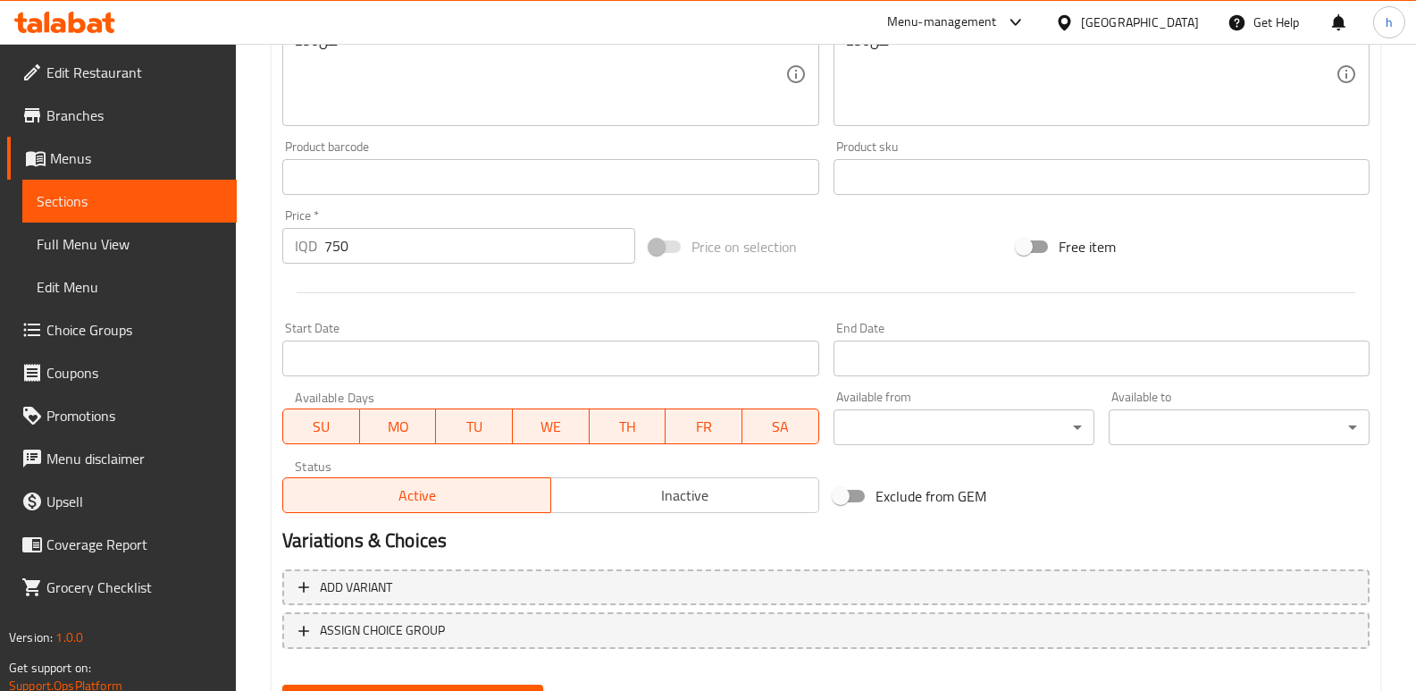
scroll to position [785, 0]
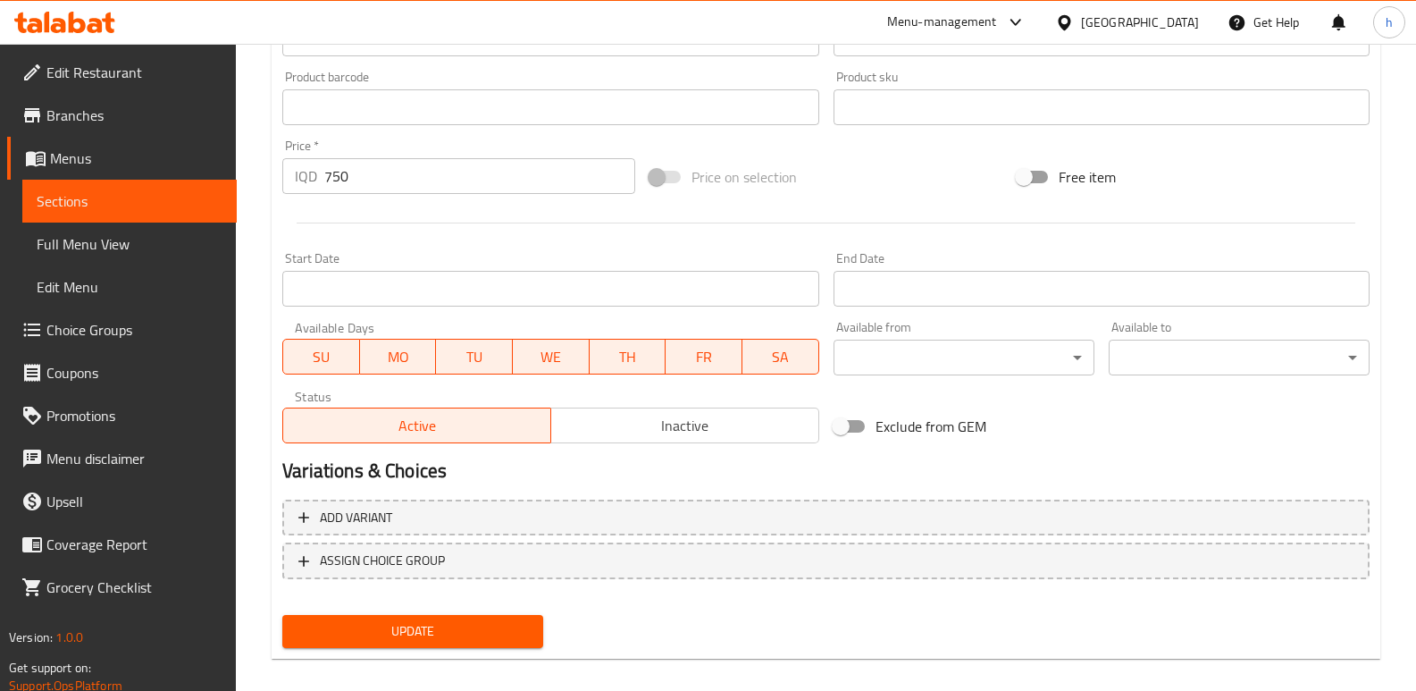
click at [405, 625] on span "Update" at bounding box center [413, 631] width 232 height 22
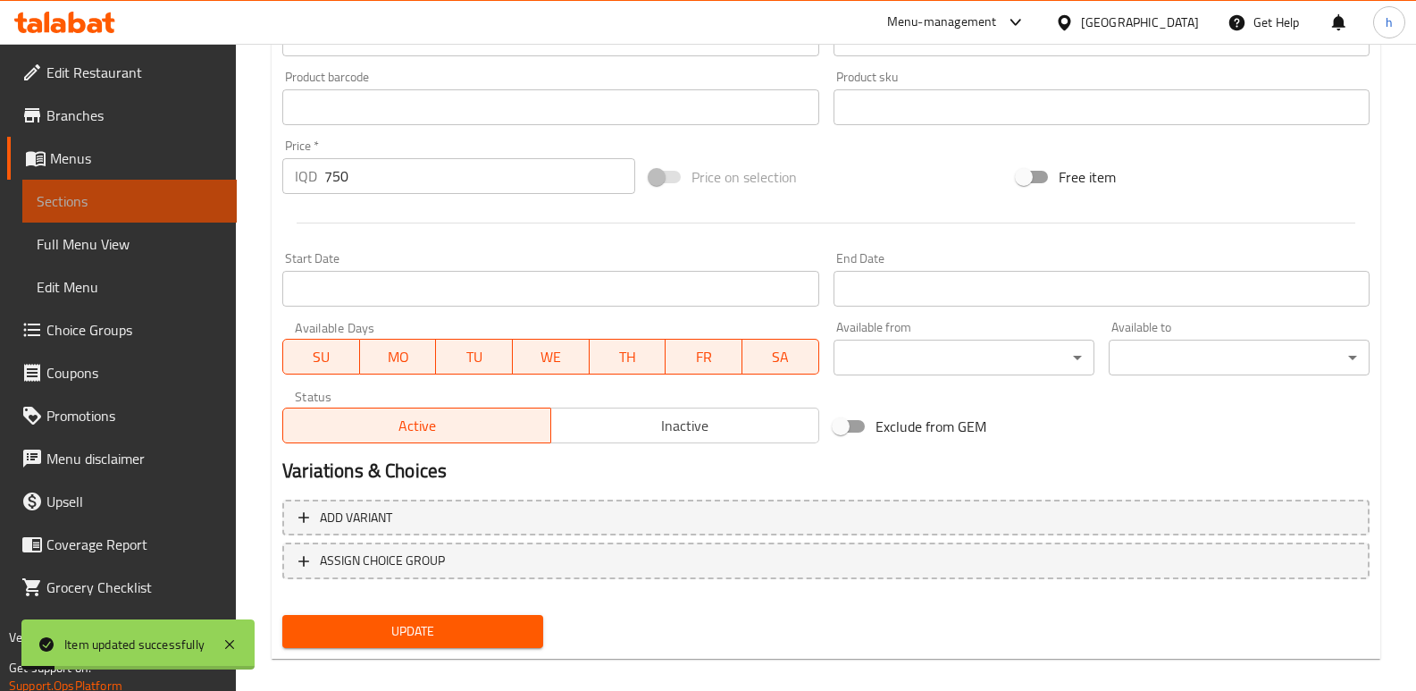
click at [197, 189] on link "Sections" at bounding box center [129, 201] width 214 height 43
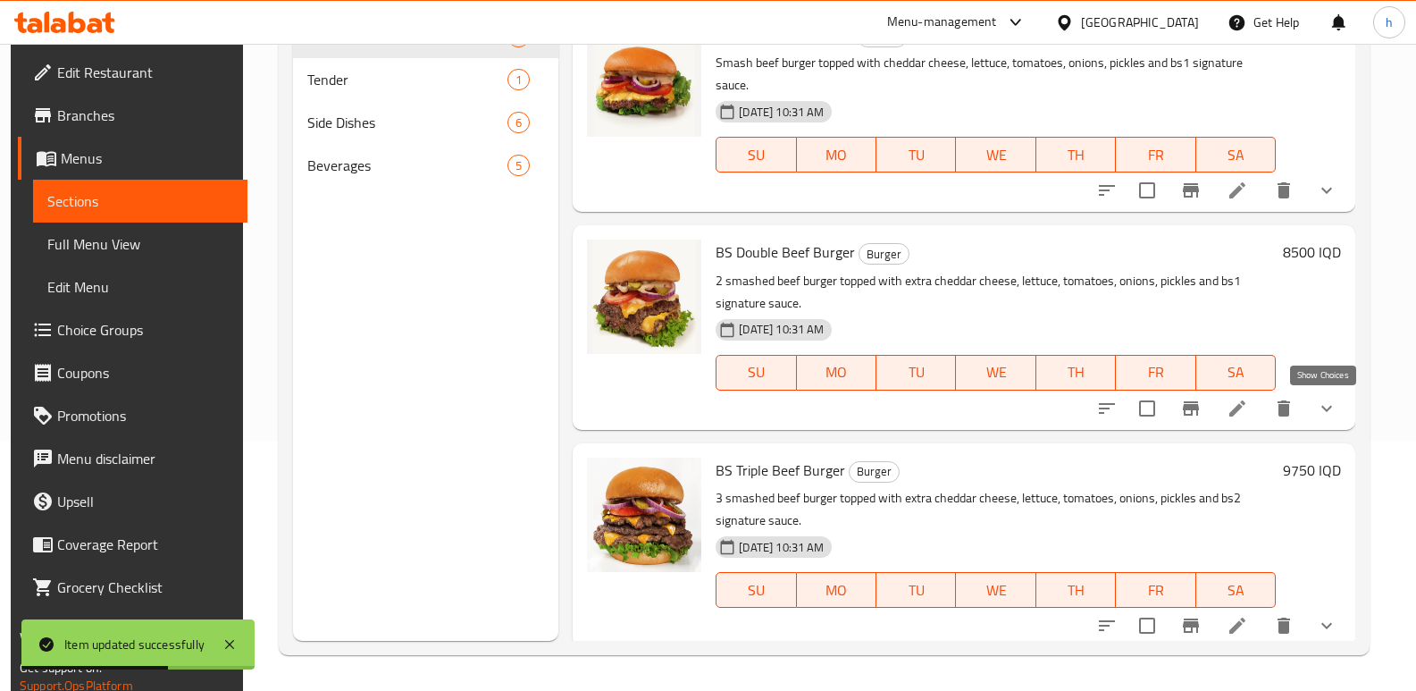
click at [1329, 415] on icon "show more" at bounding box center [1326, 408] width 21 height 21
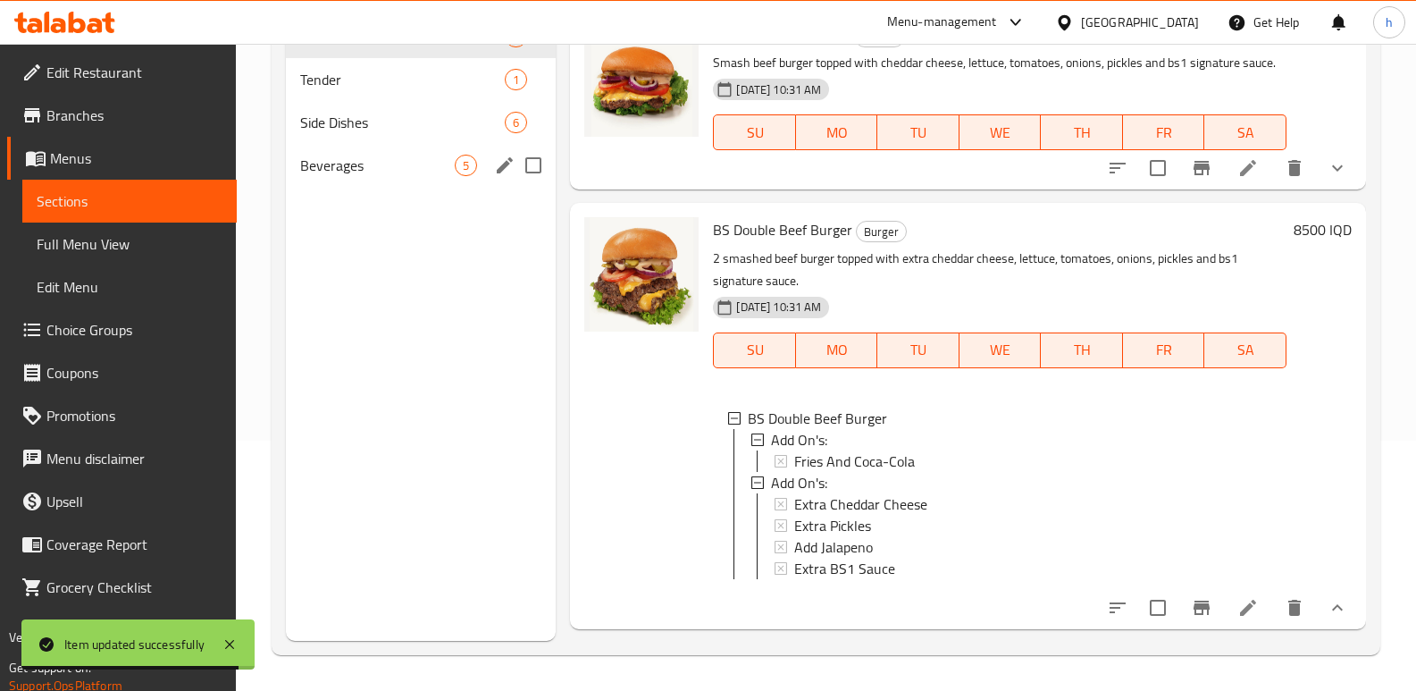
click at [340, 160] on span "Beverages" at bounding box center [377, 165] width 155 height 21
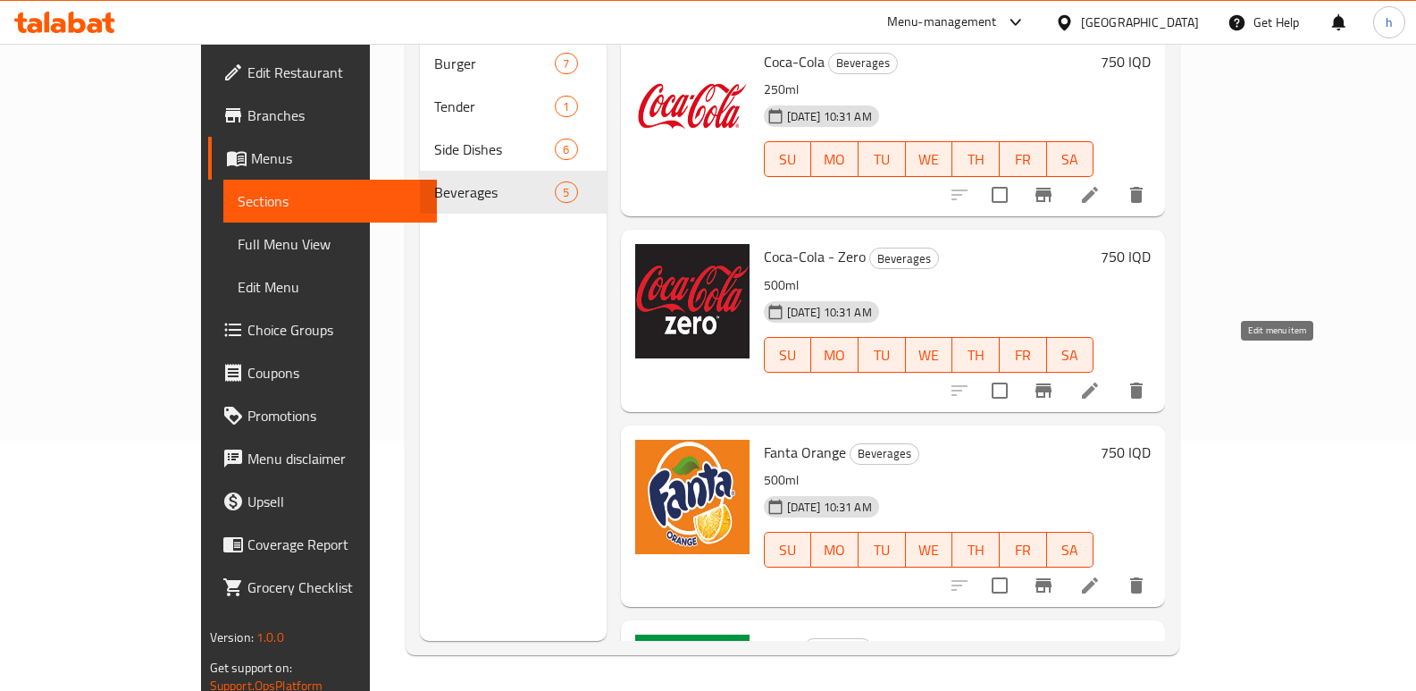
click at [1101, 380] on icon at bounding box center [1089, 390] width 21 height 21
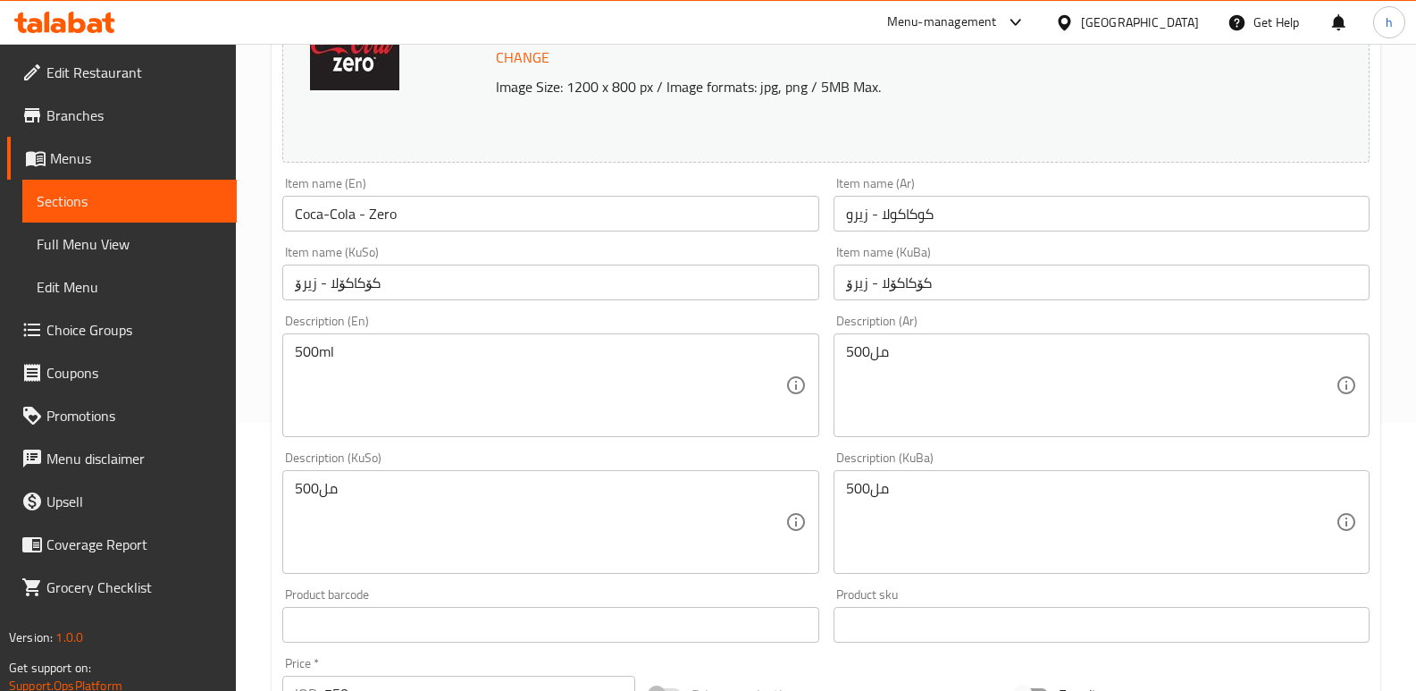
scroll to position [284, 0]
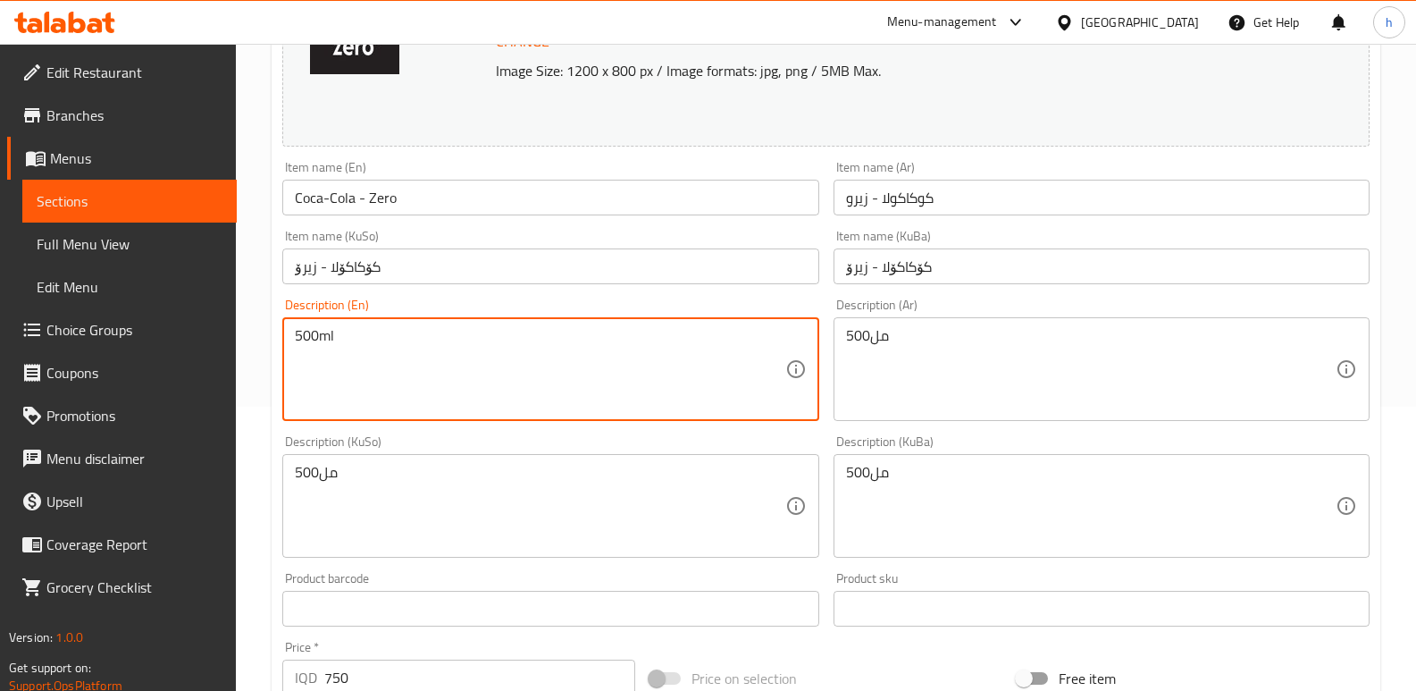
drag, startPoint x: 356, startPoint y: 345, endPoint x: 207, endPoint y: 341, distance: 149.2
paste textarea "25"
type textarea "250ml"
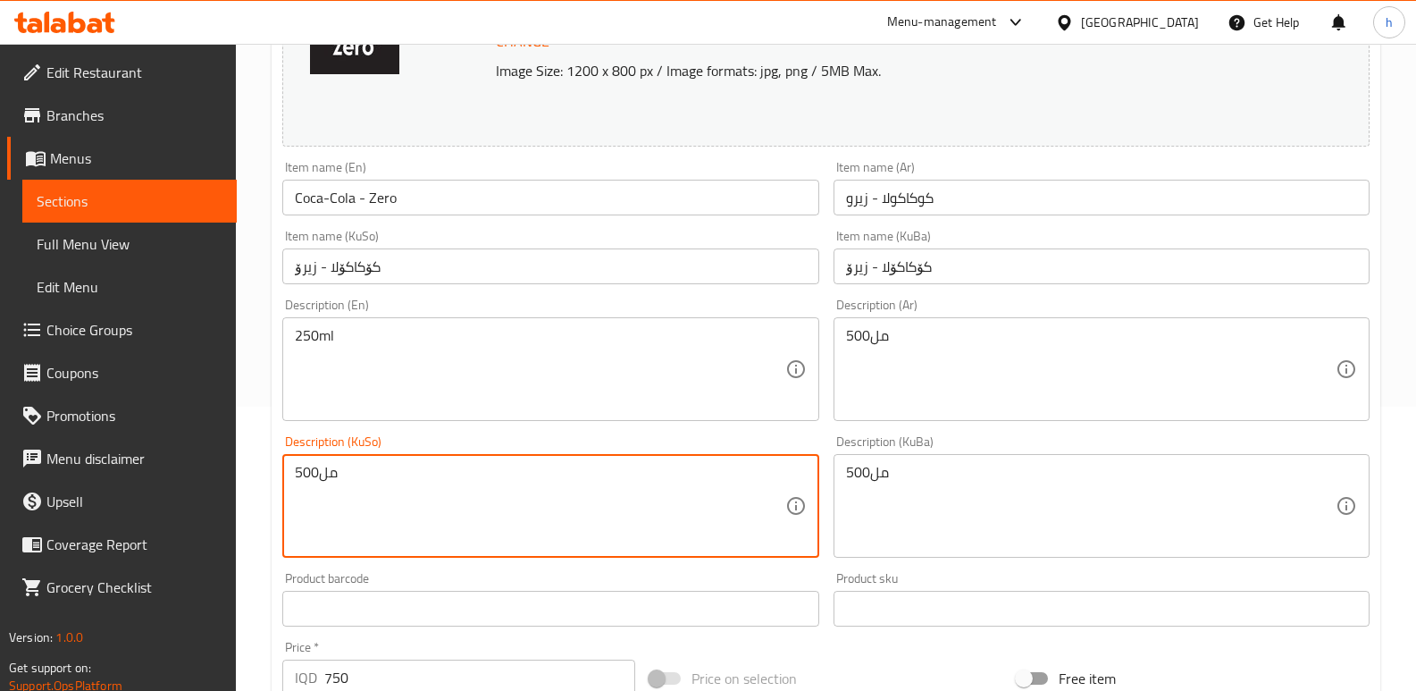
drag, startPoint x: 353, startPoint y: 483, endPoint x: 122, endPoint y: 484, distance: 231.4
paste textarea "25"
type textarea "250مل"
drag, startPoint x: 750, startPoint y: 466, endPoint x: 646, endPoint y: 466, distance: 104.5
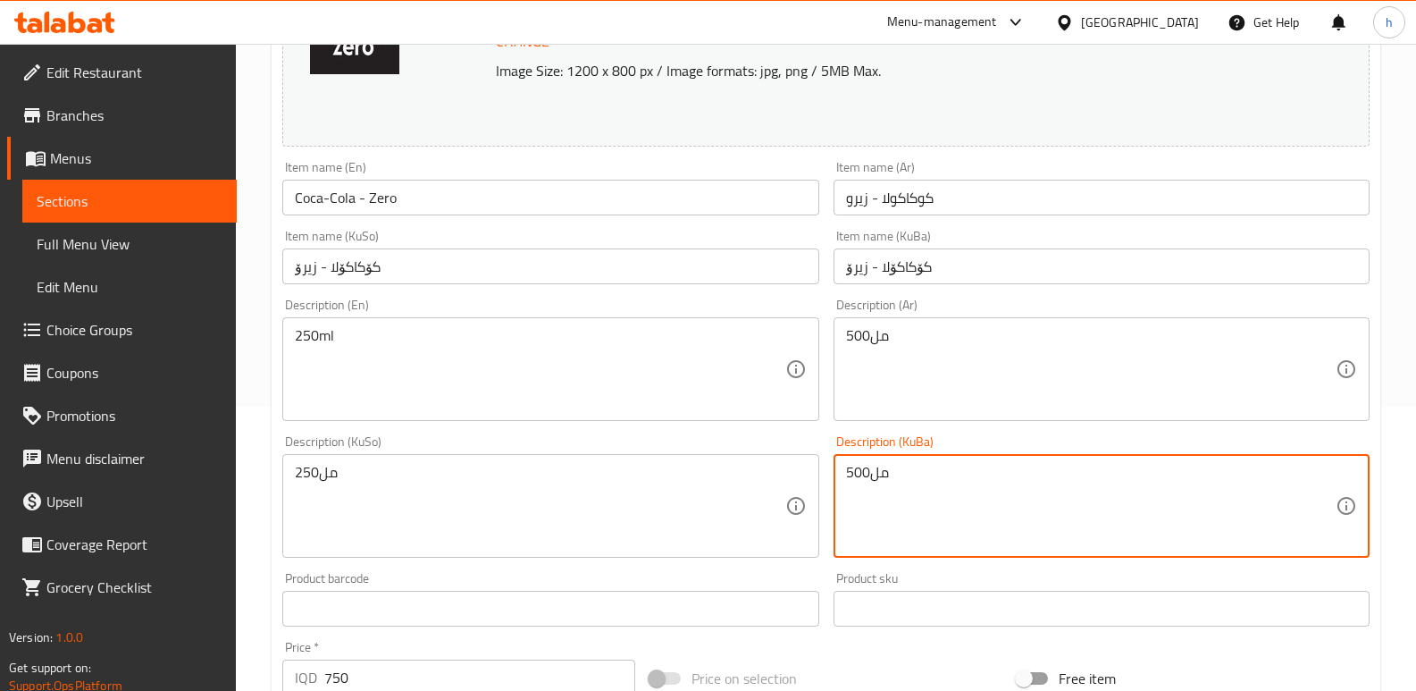
paste textarea "25"
type textarea "250مل"
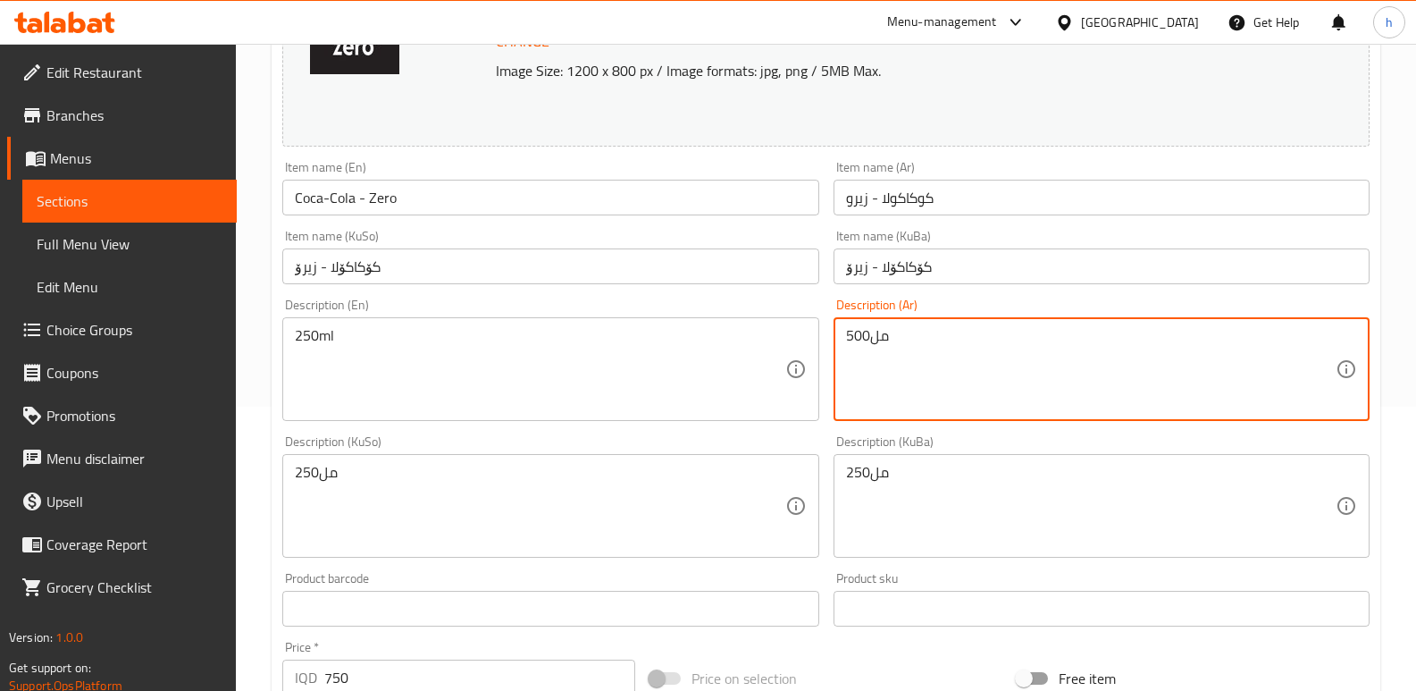
drag, startPoint x: 918, startPoint y: 334, endPoint x: 620, endPoint y: 404, distance: 305.6
paste textarea "25"
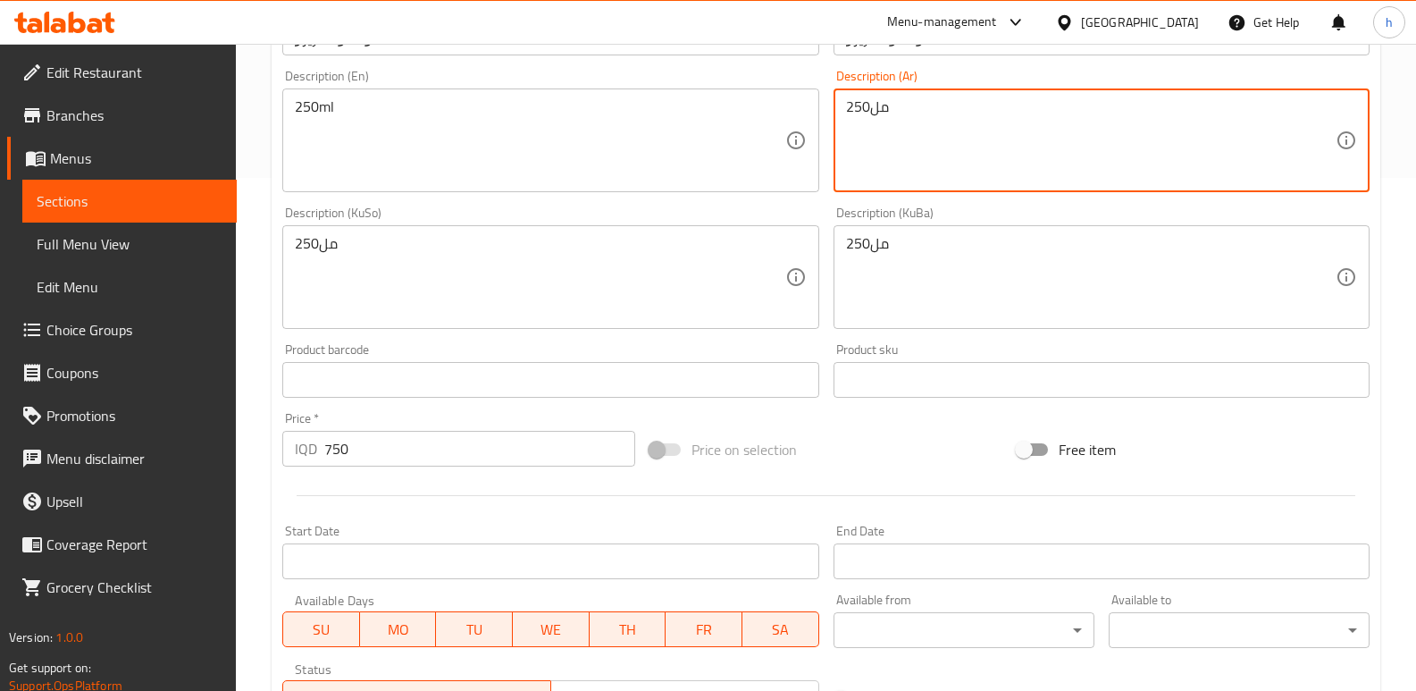
scroll to position [803, 0]
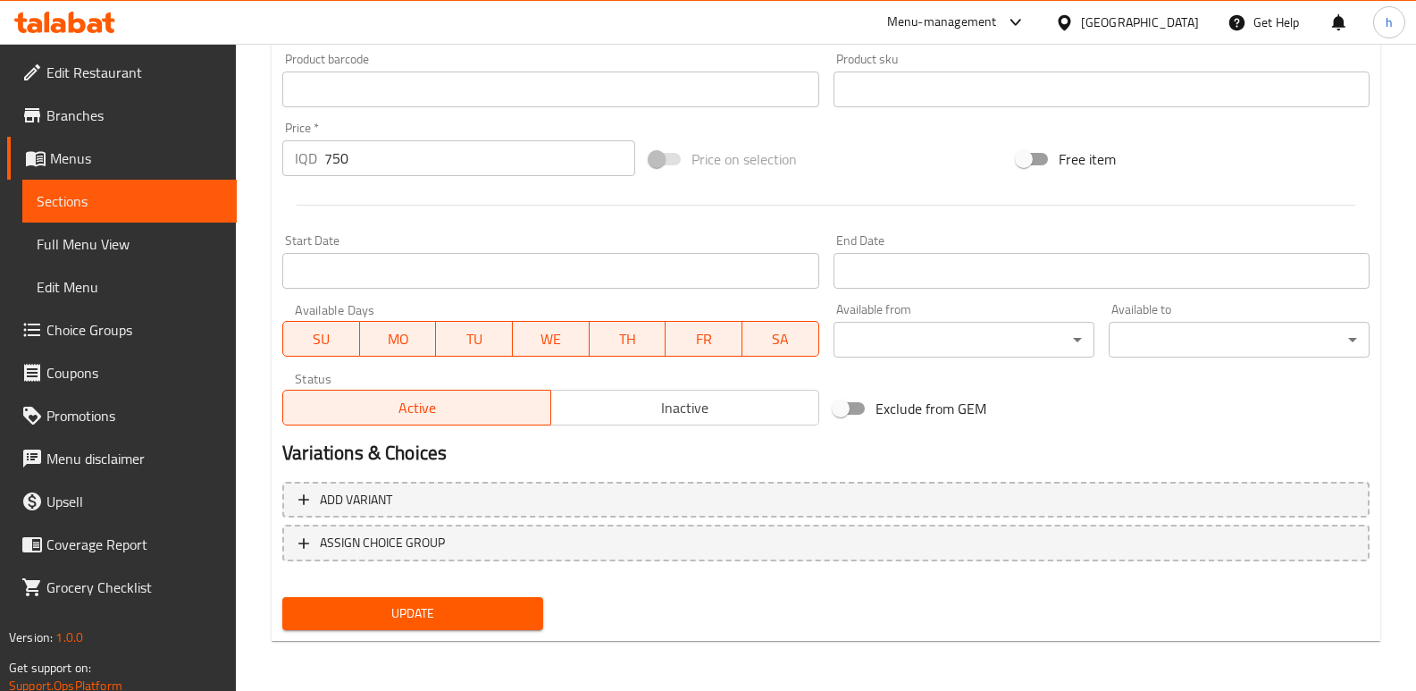
type textarea "250مل"
click at [434, 600] on button "Update" at bounding box center [412, 613] width 261 height 33
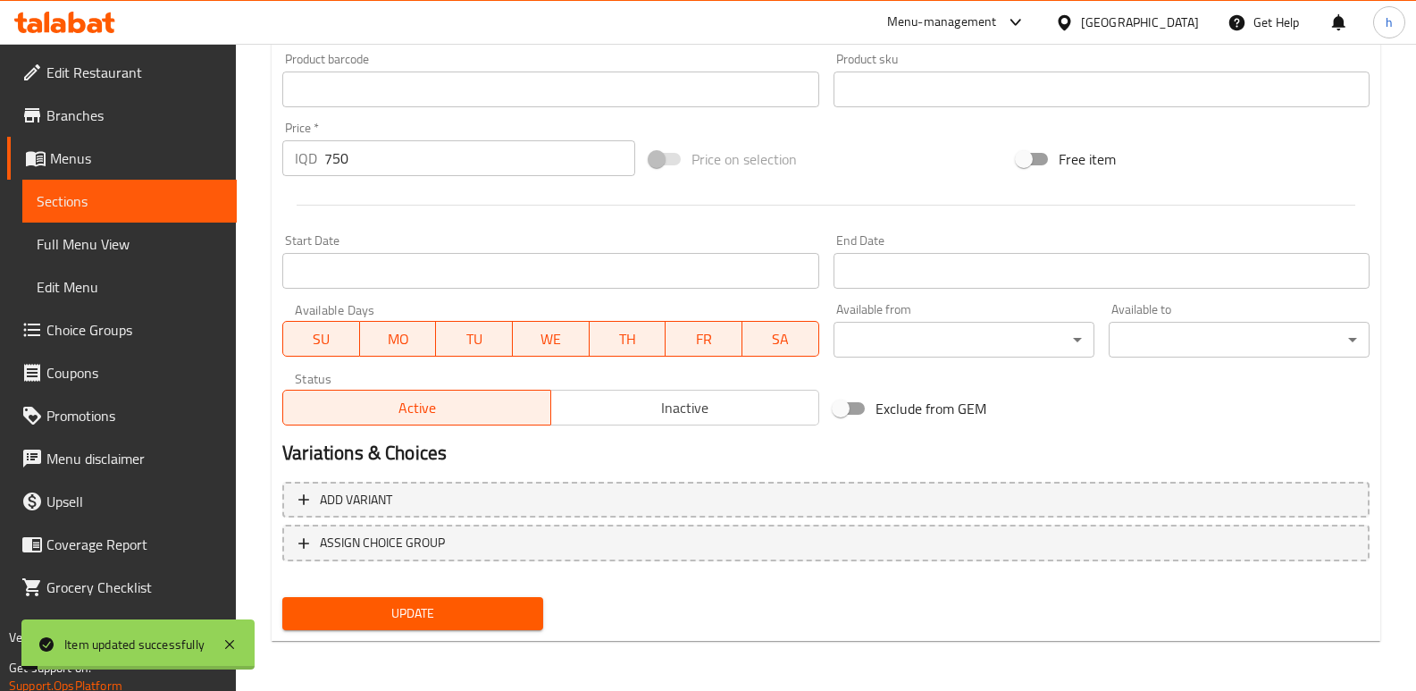
click at [174, 199] on span "Sections" at bounding box center [130, 200] width 186 height 21
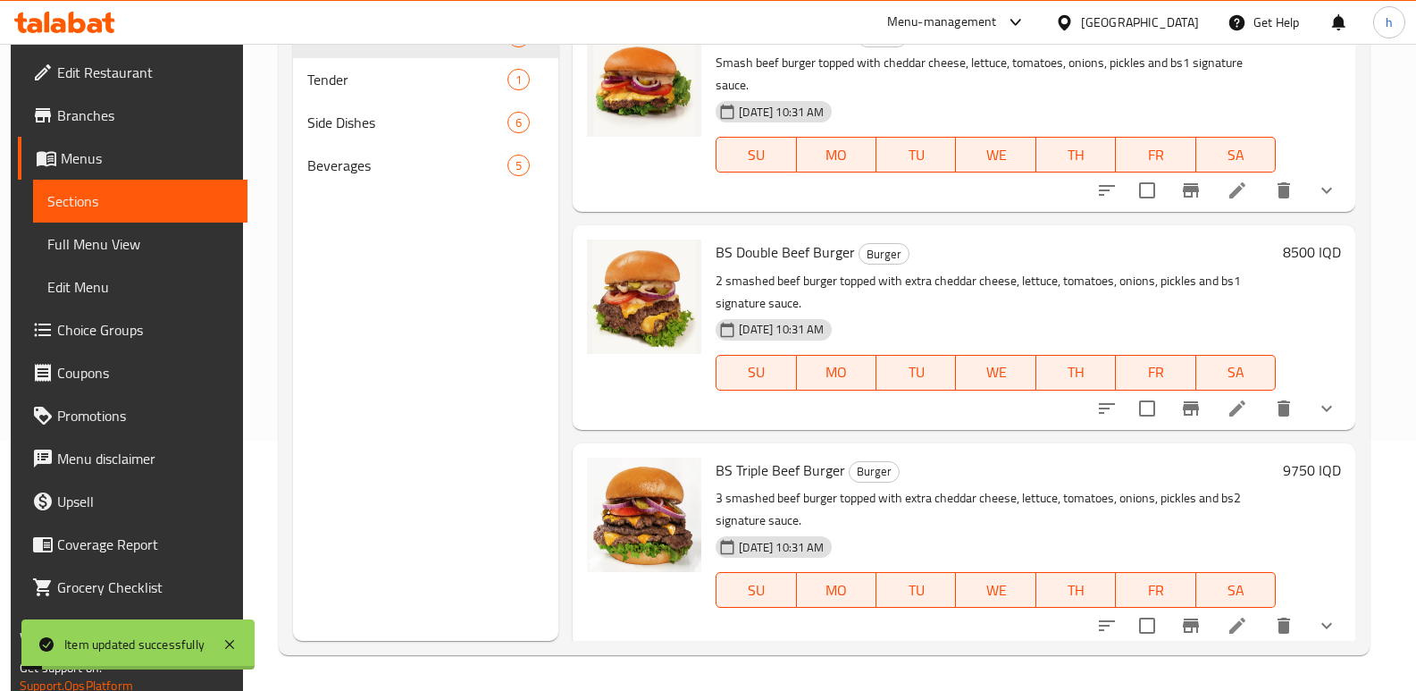
scroll to position [250, 0]
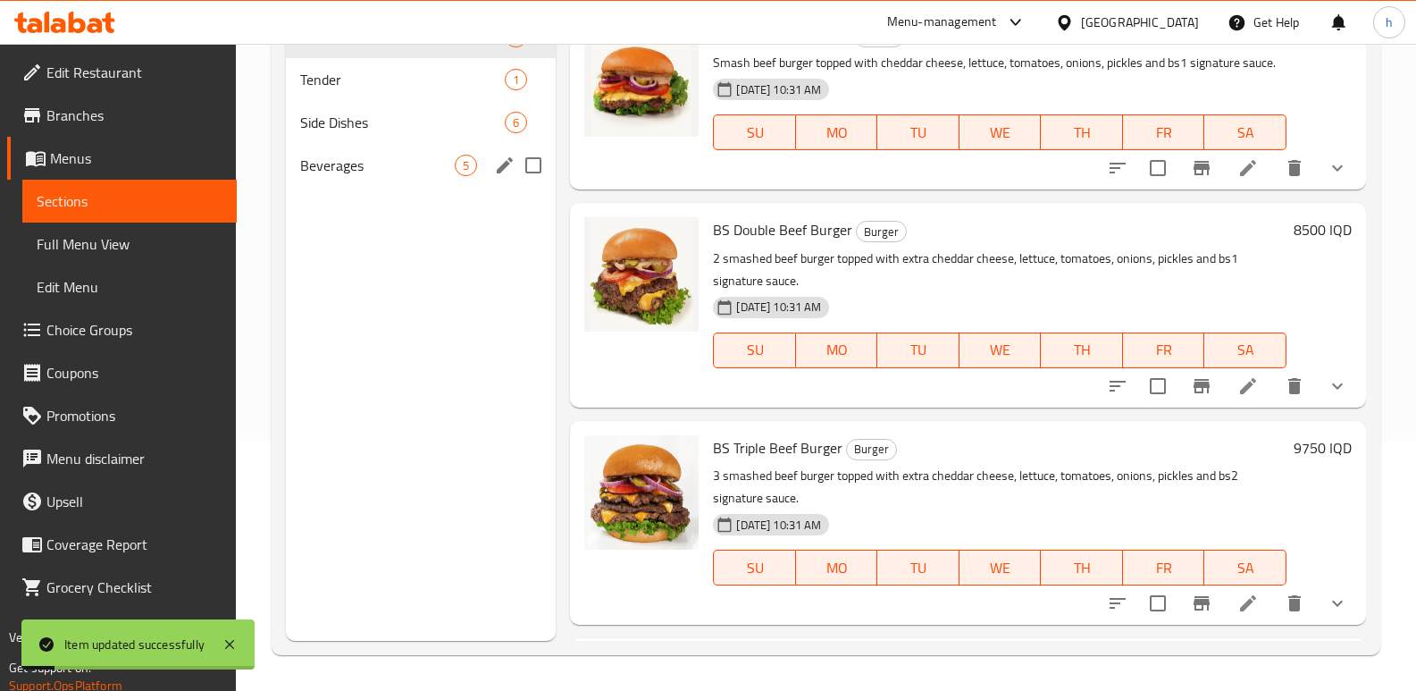
click at [344, 176] on div "Beverages 5" at bounding box center [421, 165] width 270 height 43
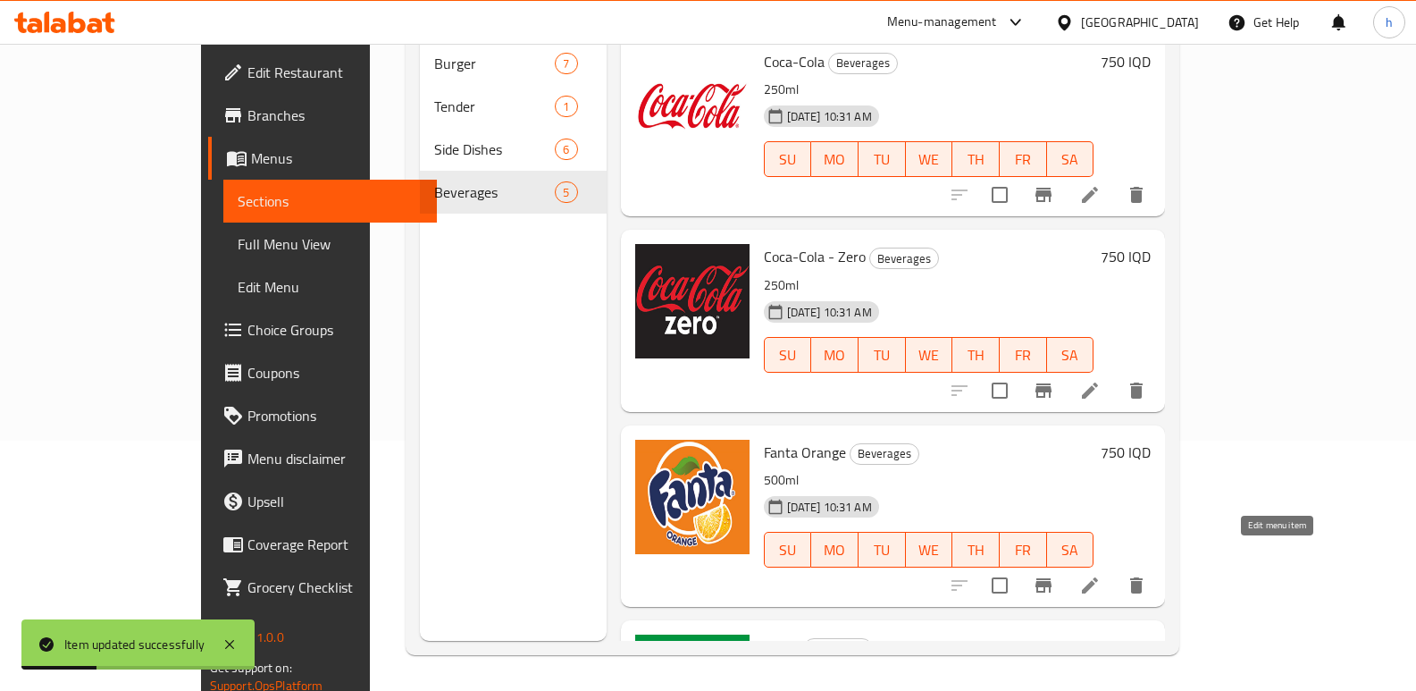
click at [1098, 577] on icon at bounding box center [1090, 585] width 16 height 16
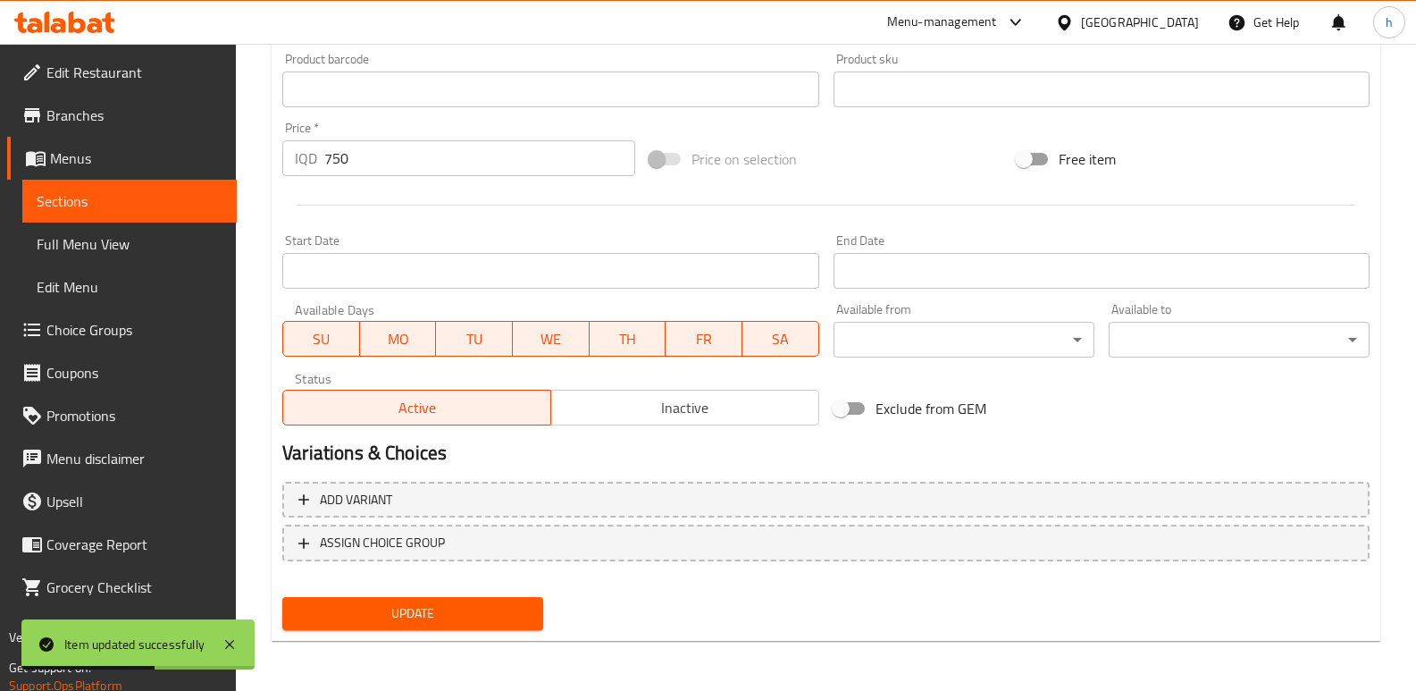
scroll to position [565, 0]
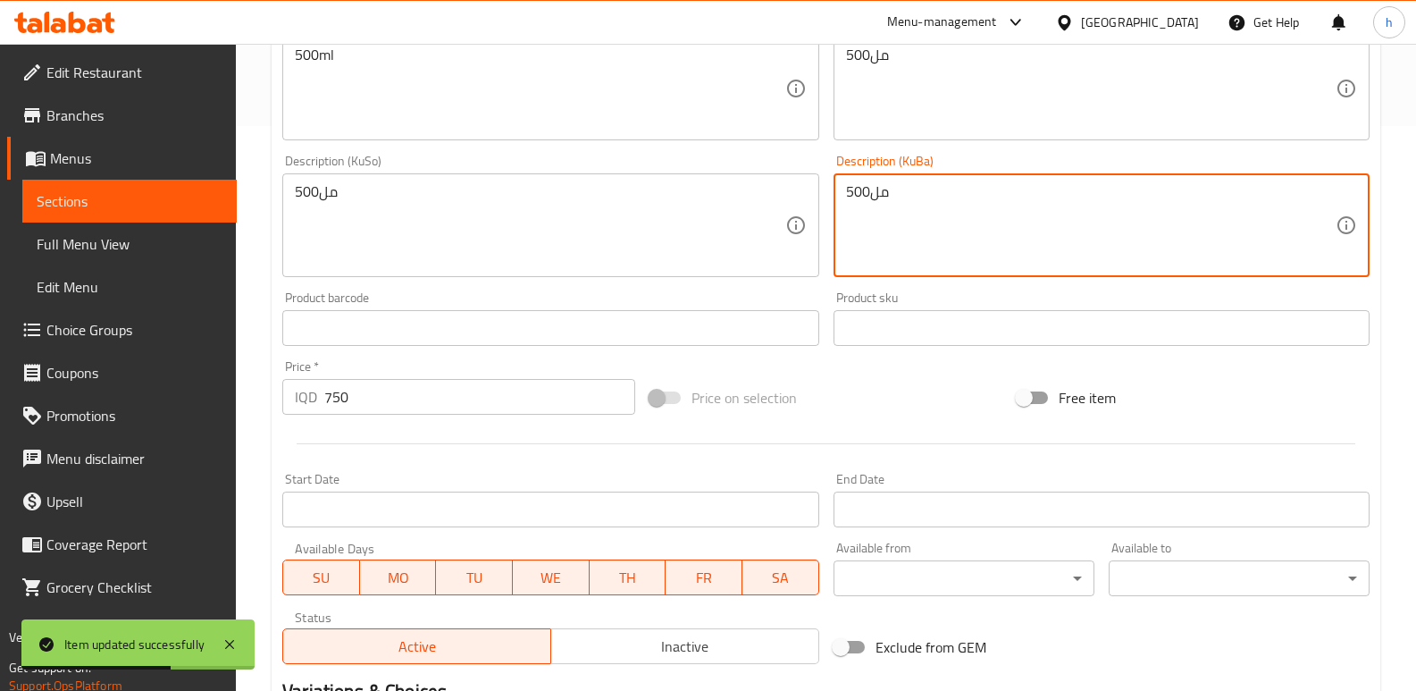
drag, startPoint x: 898, startPoint y: 188, endPoint x: 594, endPoint y: 178, distance: 303.9
paste textarea "25"
type textarea "250مل"
drag, startPoint x: 309, startPoint y: 173, endPoint x: 70, endPoint y: 172, distance: 239.4
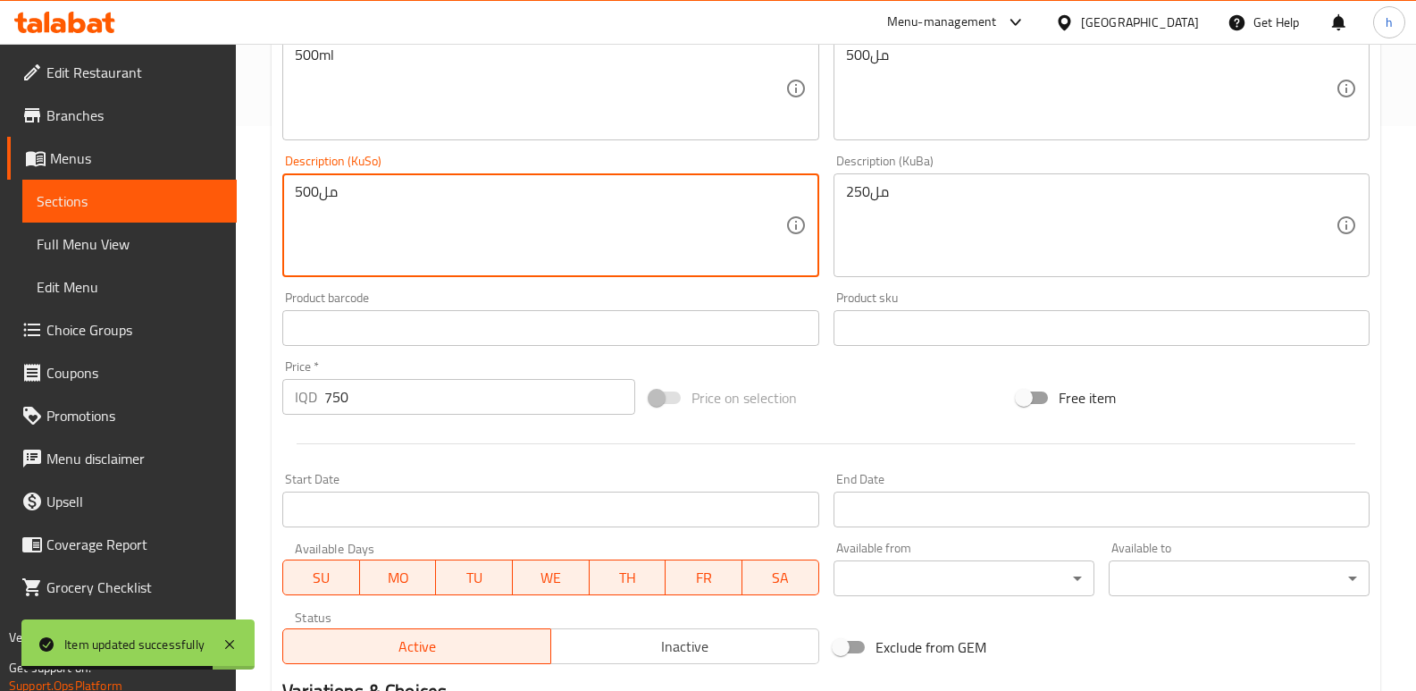
paste textarea "25"
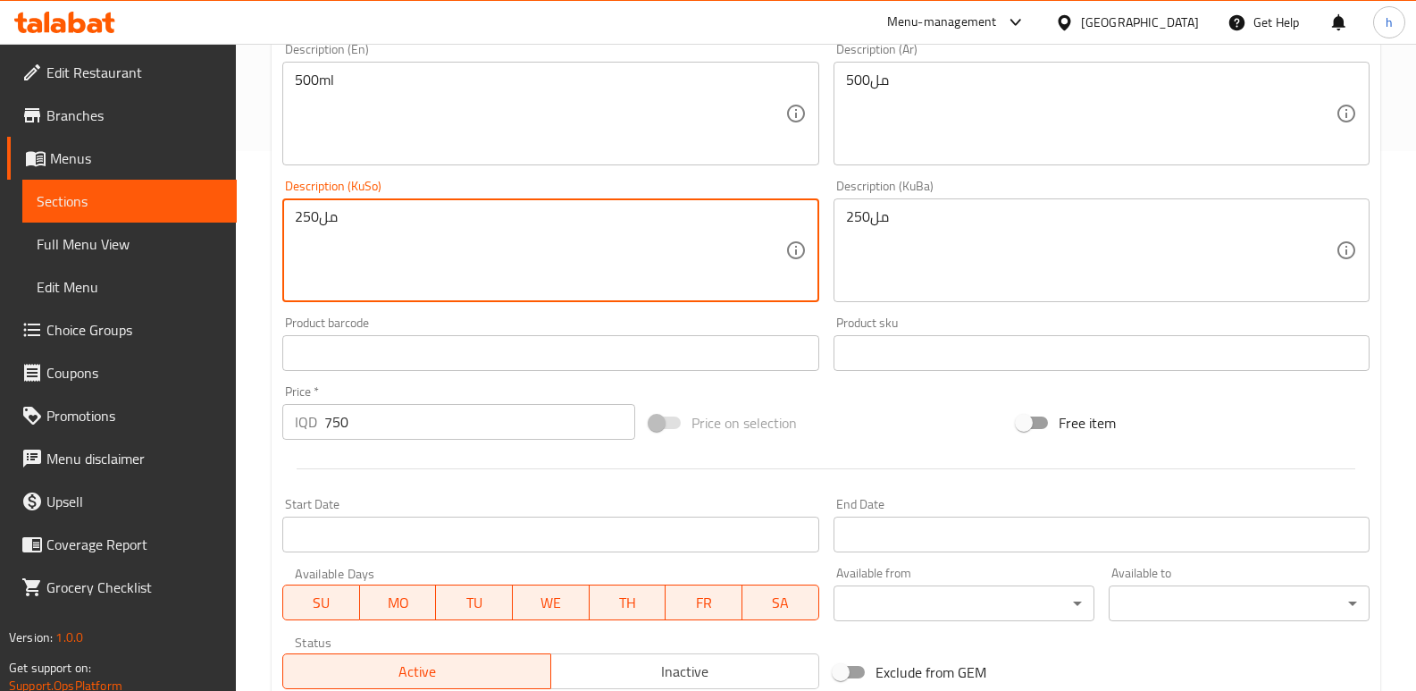
scroll to position [422, 0]
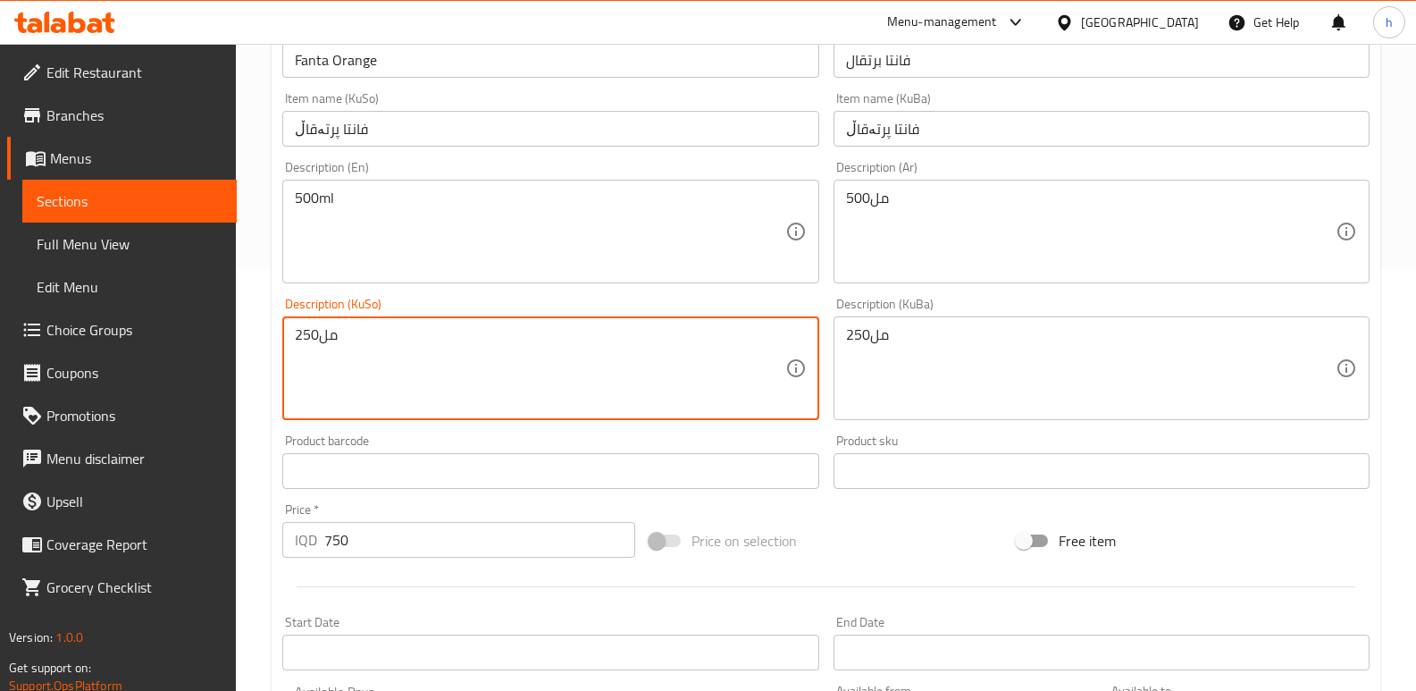
type textarea "250مل"
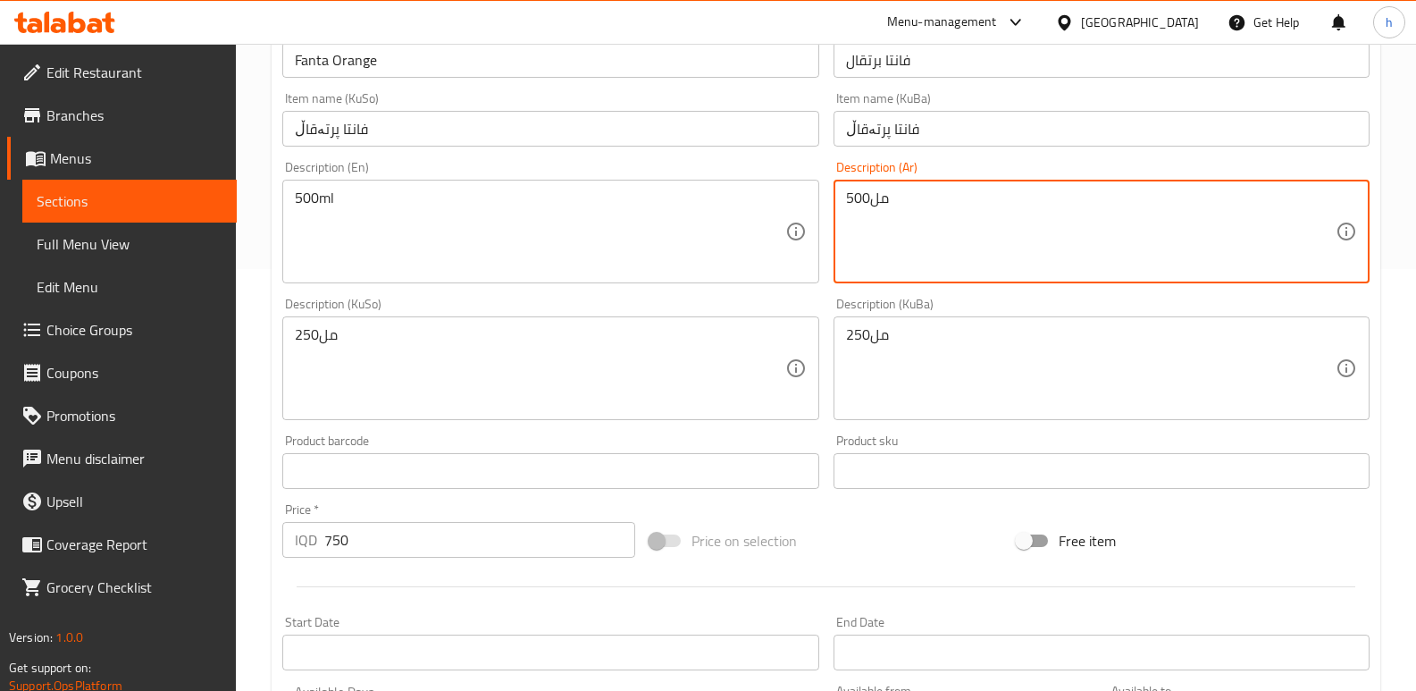
drag, startPoint x: 930, startPoint y: 197, endPoint x: 684, endPoint y: 205, distance: 245.8
paste textarea "25"
type textarea "250مل"
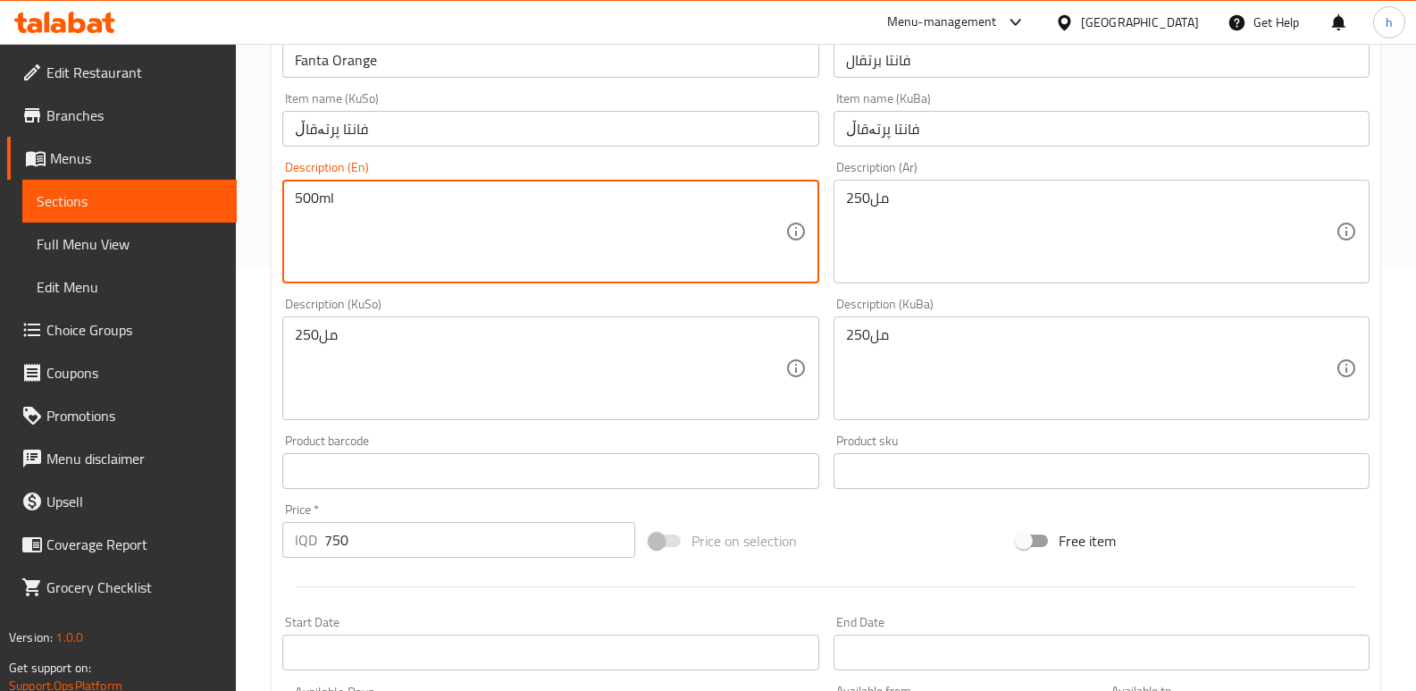
drag, startPoint x: 297, startPoint y: 204, endPoint x: 163, endPoint y: 211, distance: 133.3
paste textarea "25"
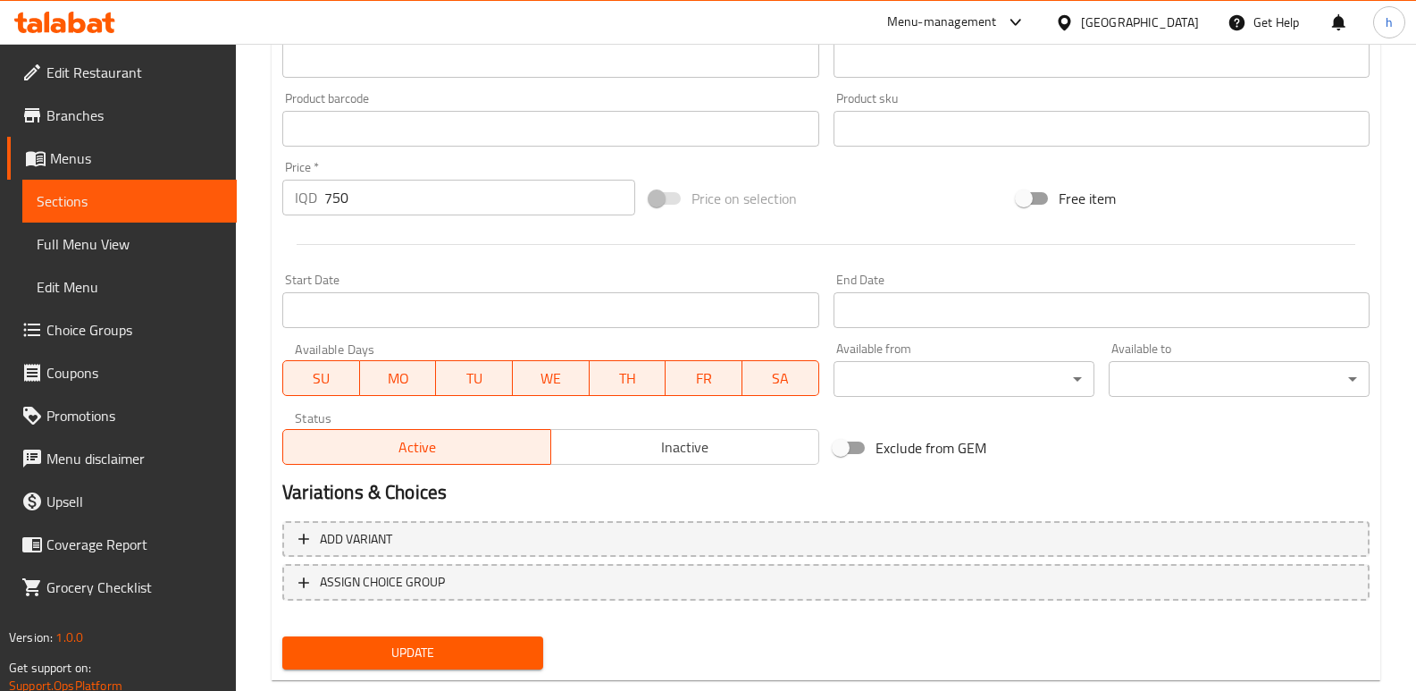
scroll to position [803, 0]
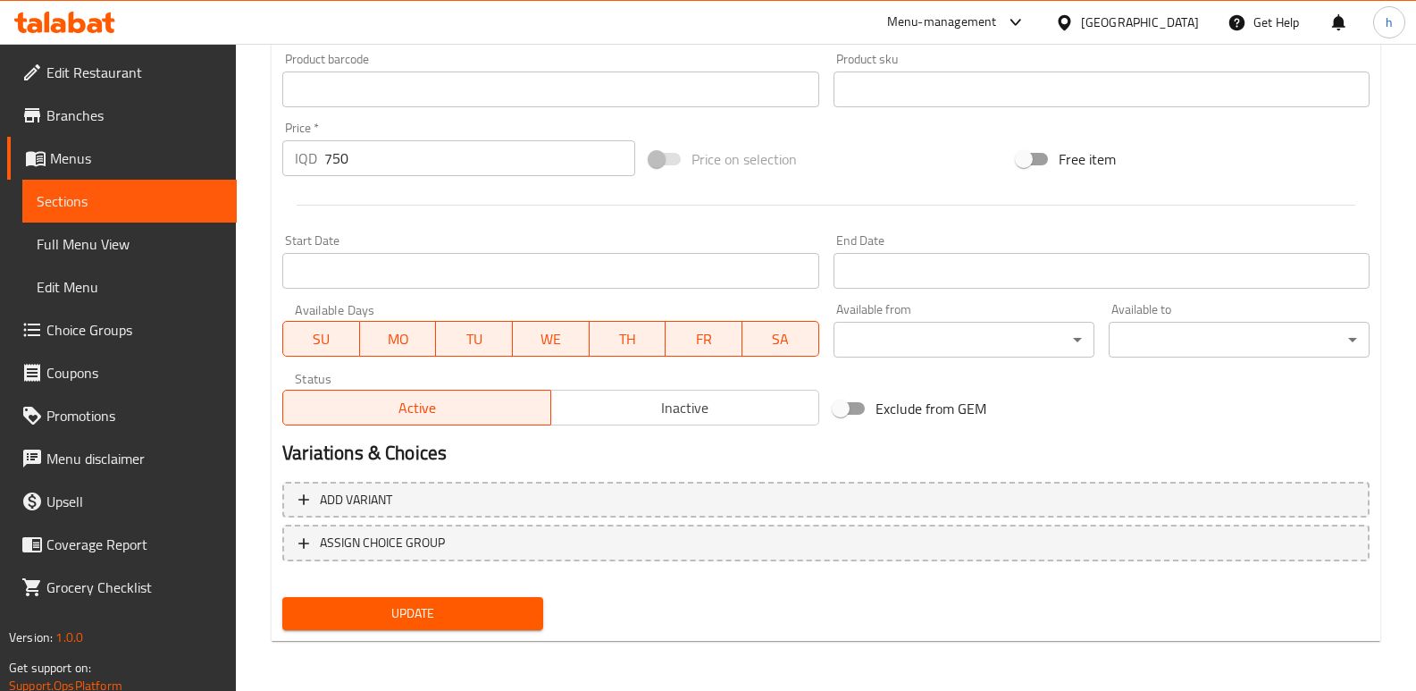
type textarea "250ml"
click at [490, 624] on span "Update" at bounding box center [413, 613] width 232 height 22
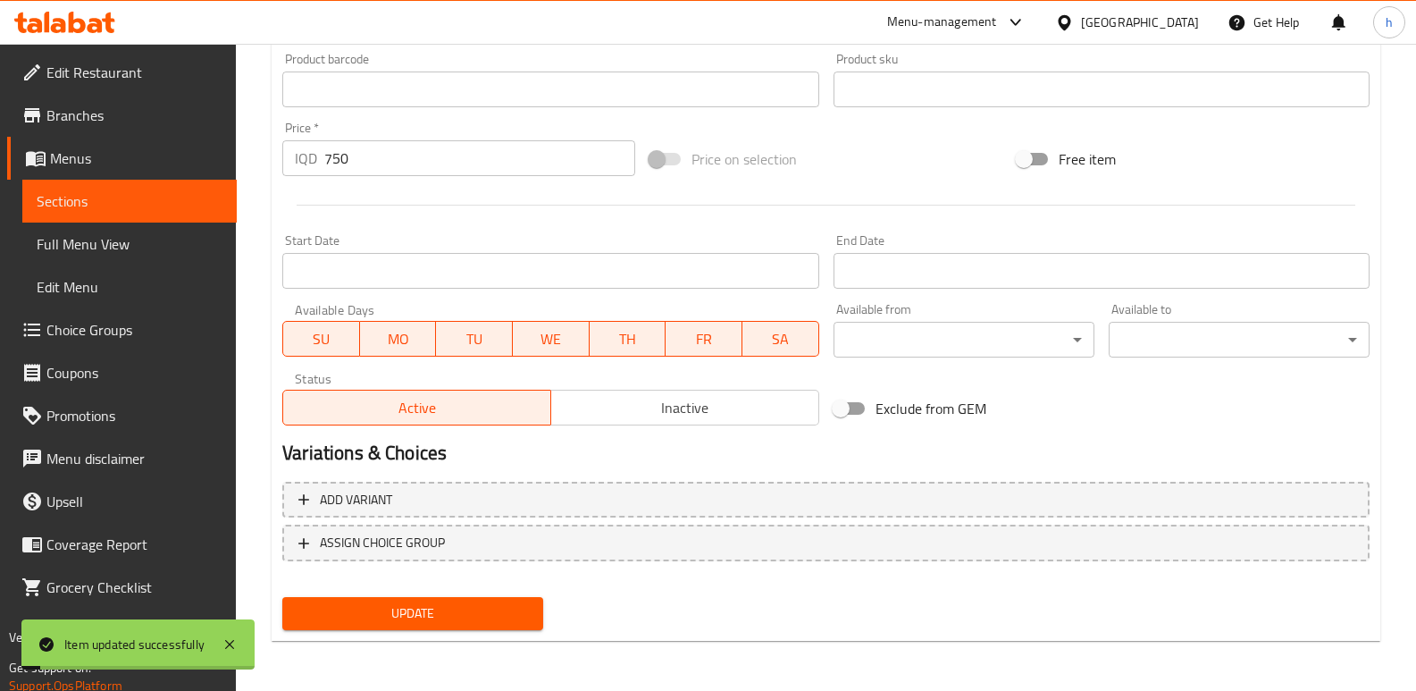
click at [206, 201] on span "Sections" at bounding box center [130, 200] width 186 height 21
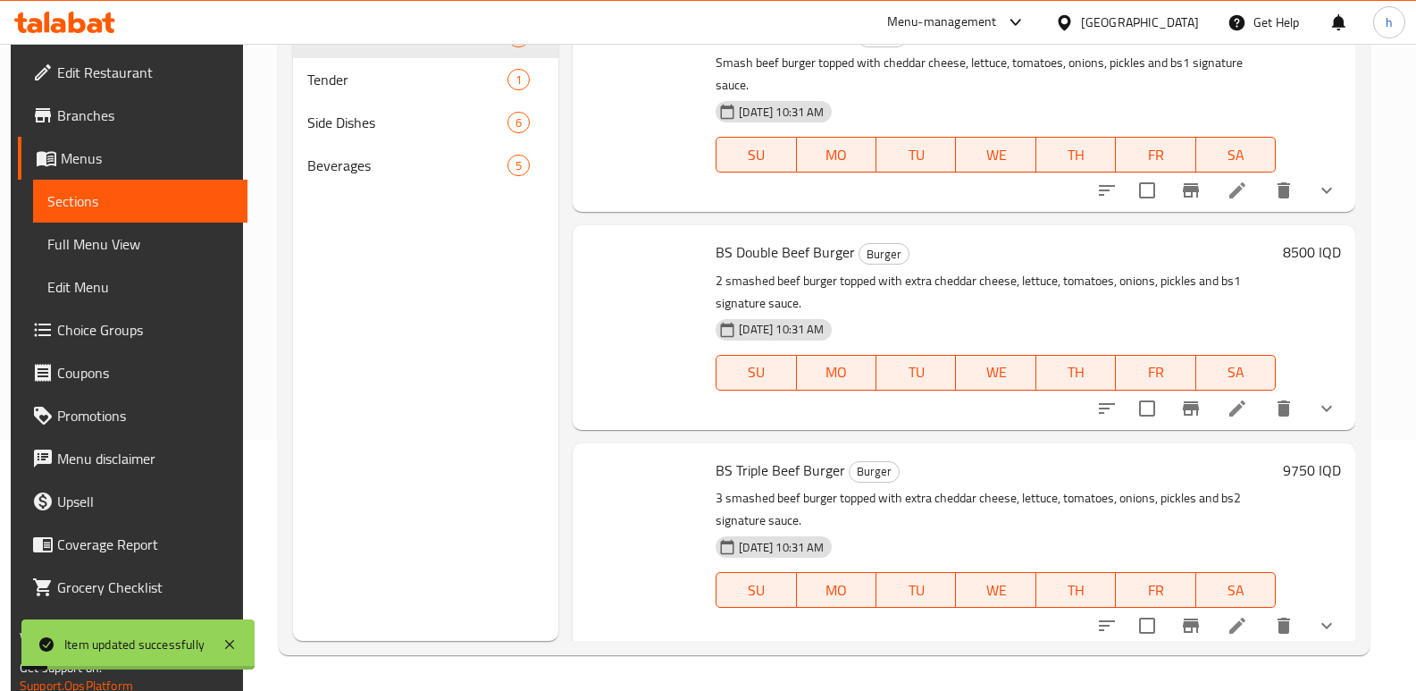
scroll to position [250, 0]
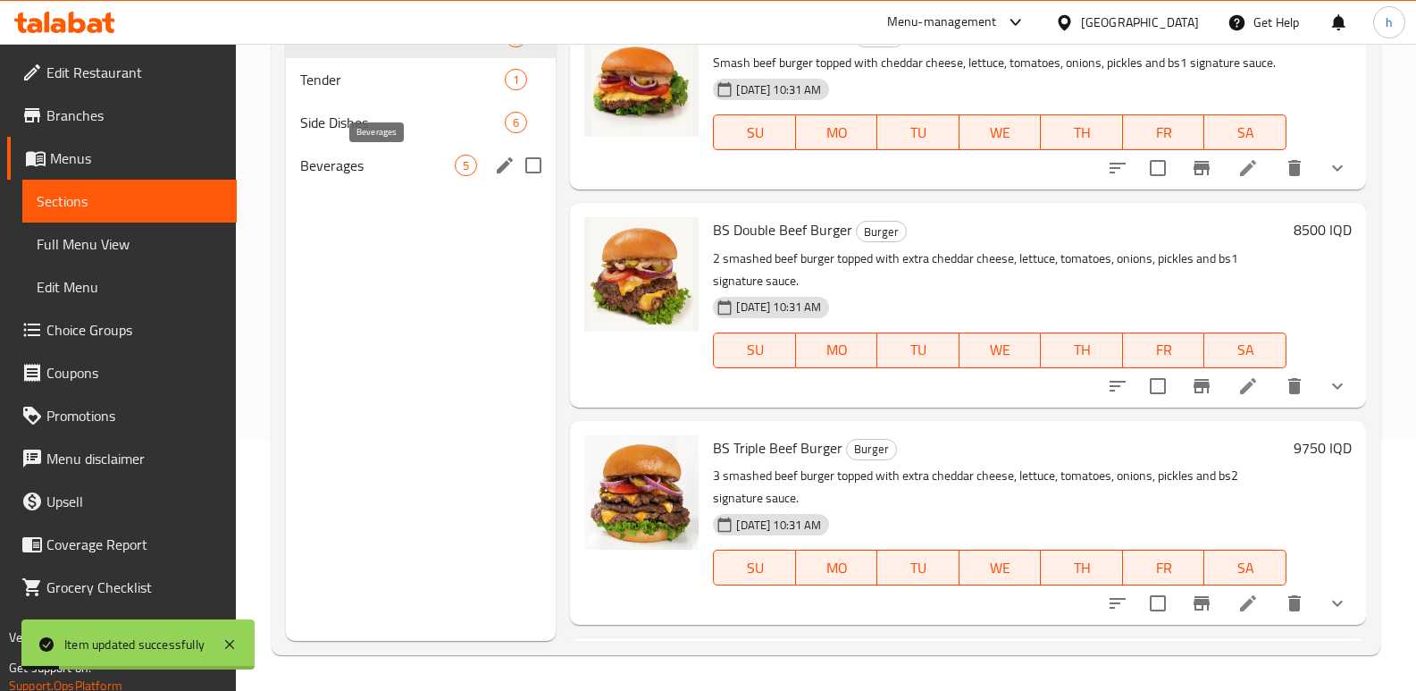
click at [348, 163] on span "Beverages" at bounding box center [377, 165] width 155 height 21
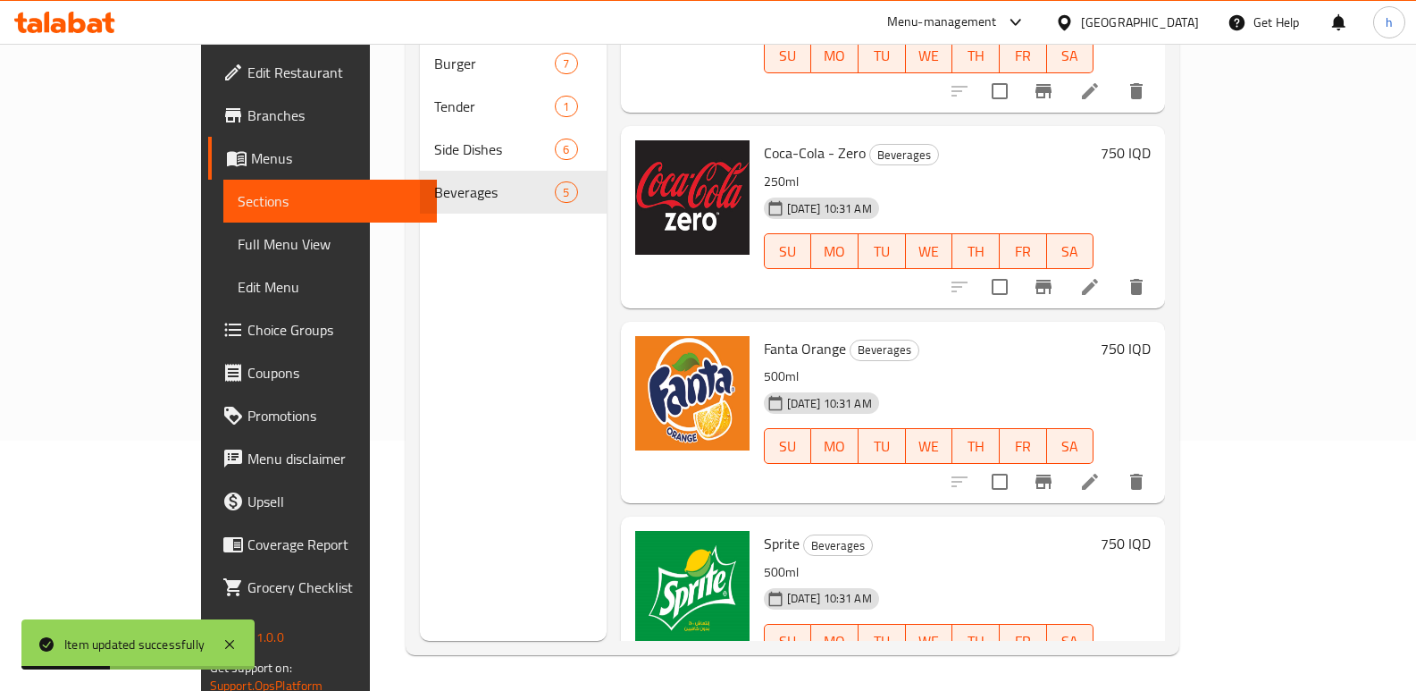
scroll to position [105, 0]
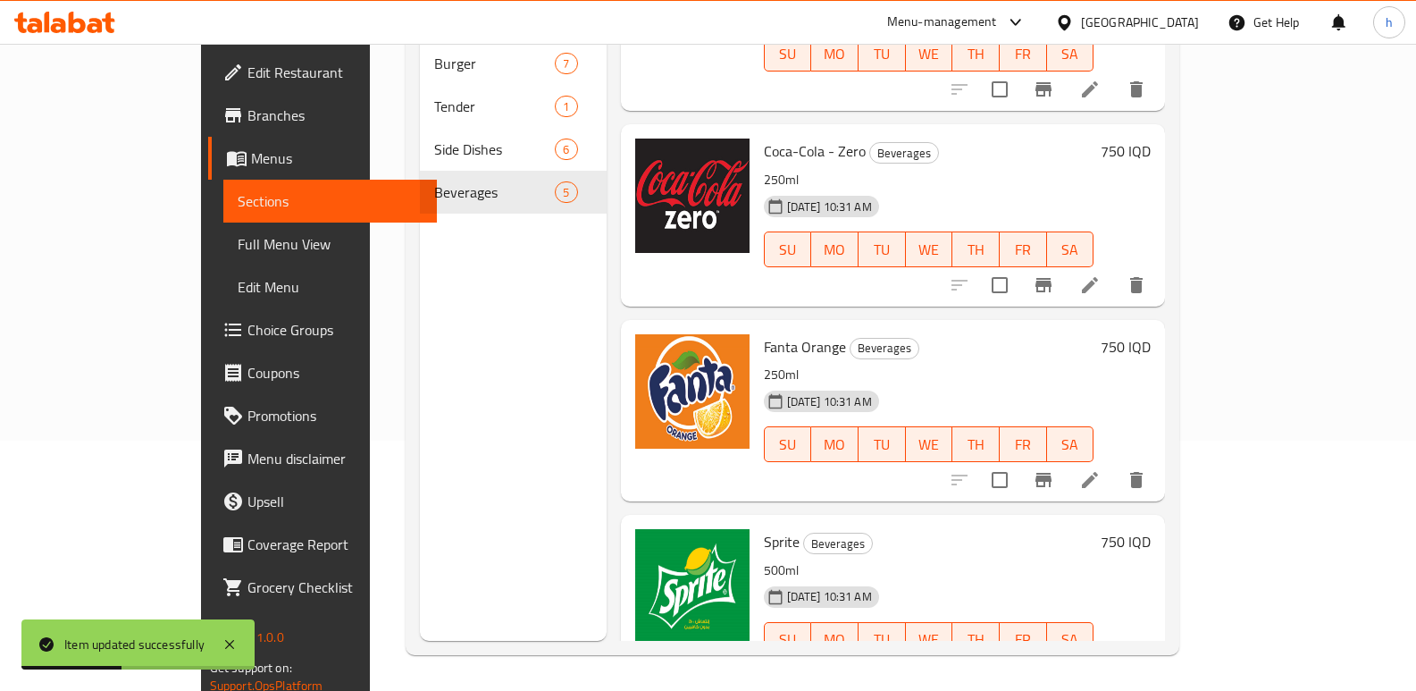
click at [1115, 464] on li at bounding box center [1090, 480] width 50 height 32
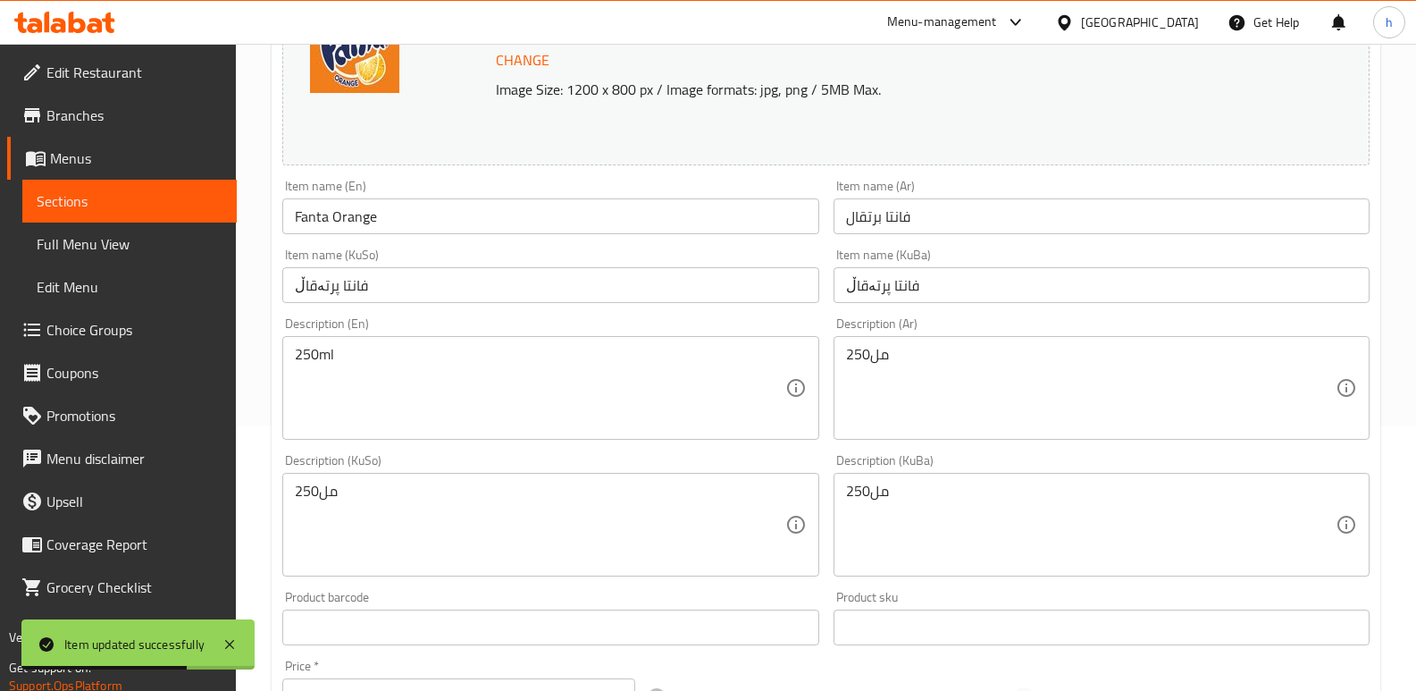
scroll to position [298, 0]
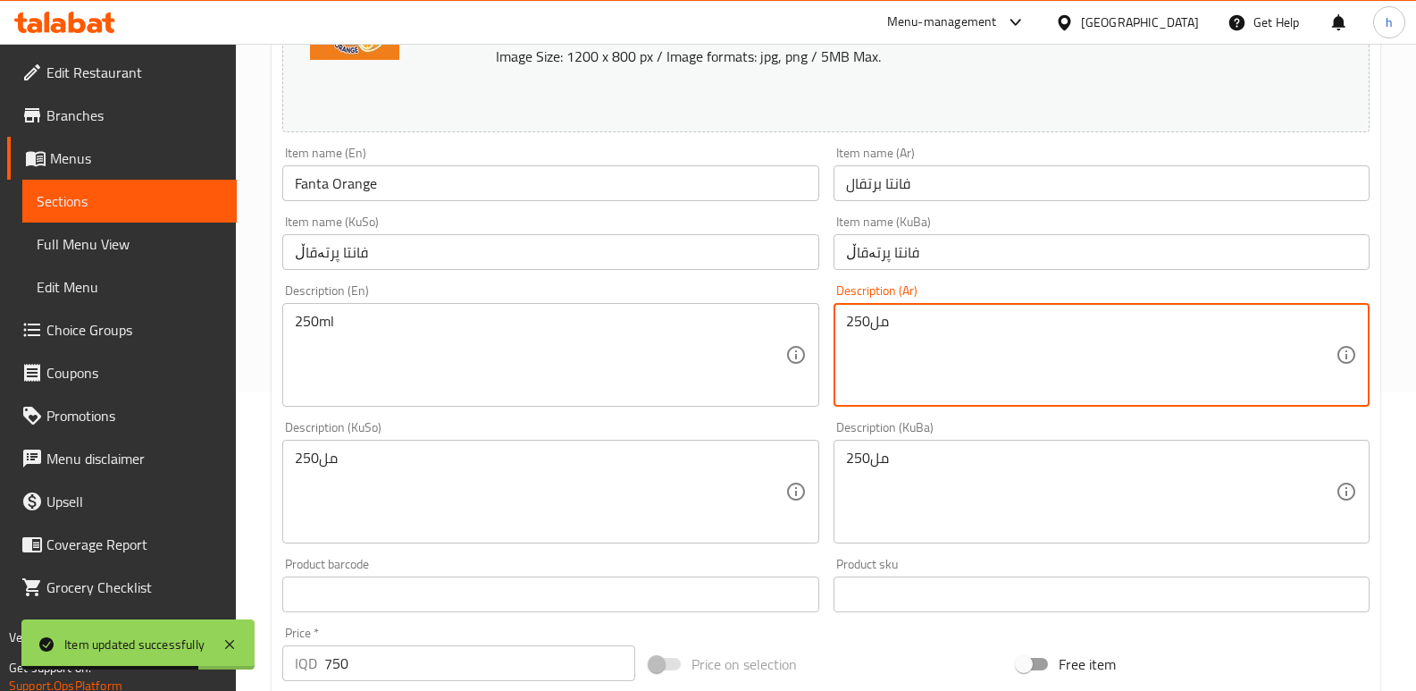
drag, startPoint x: 948, startPoint y: 325, endPoint x: 742, endPoint y: 272, distance: 213.0
paste textarea "ml"
type textarea "250ml"
click at [182, 198] on span "Sections" at bounding box center [130, 200] width 186 height 21
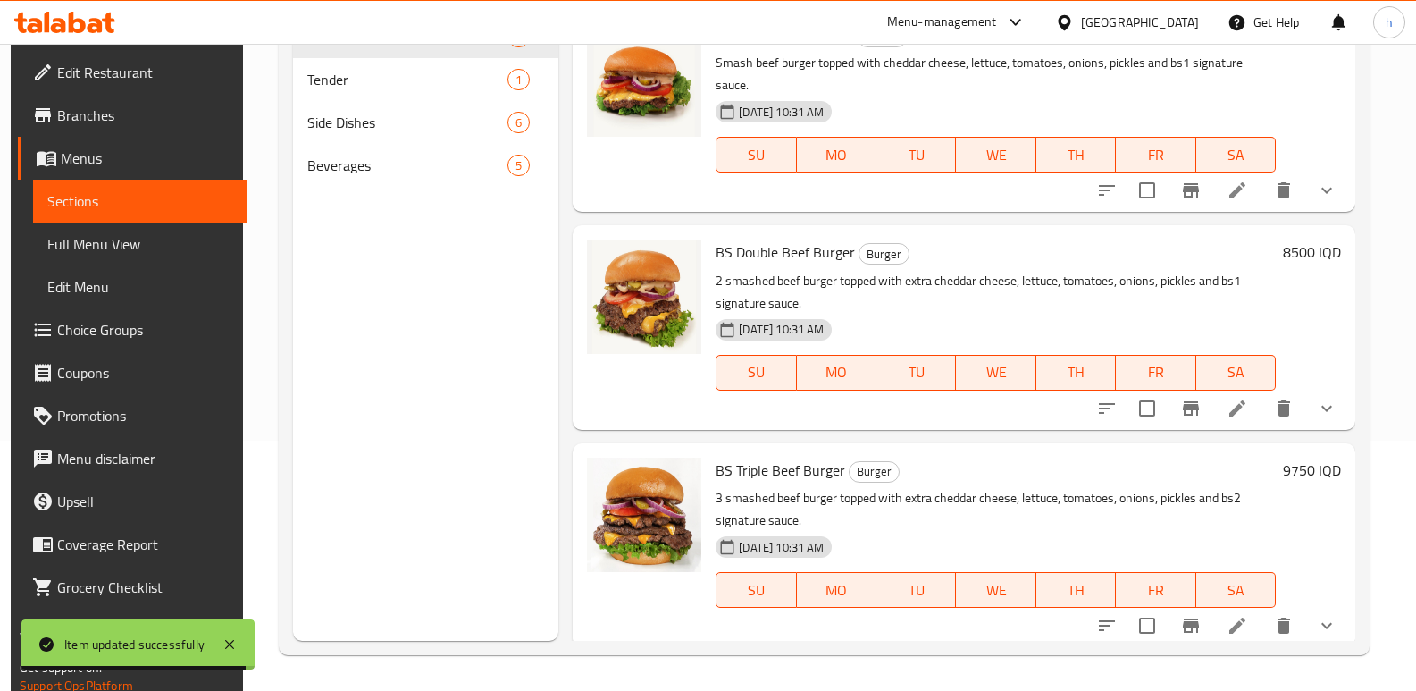
scroll to position [250, 0]
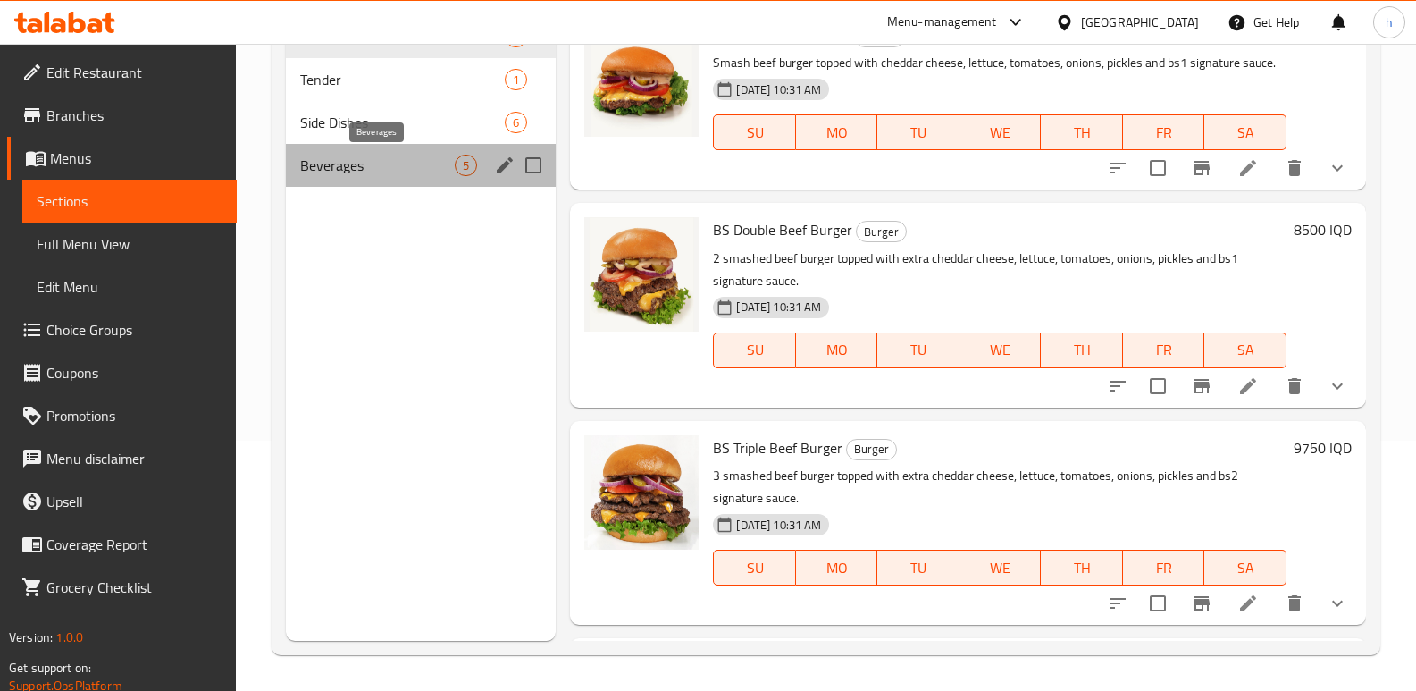
click at [348, 173] on span "Beverages" at bounding box center [377, 165] width 155 height 21
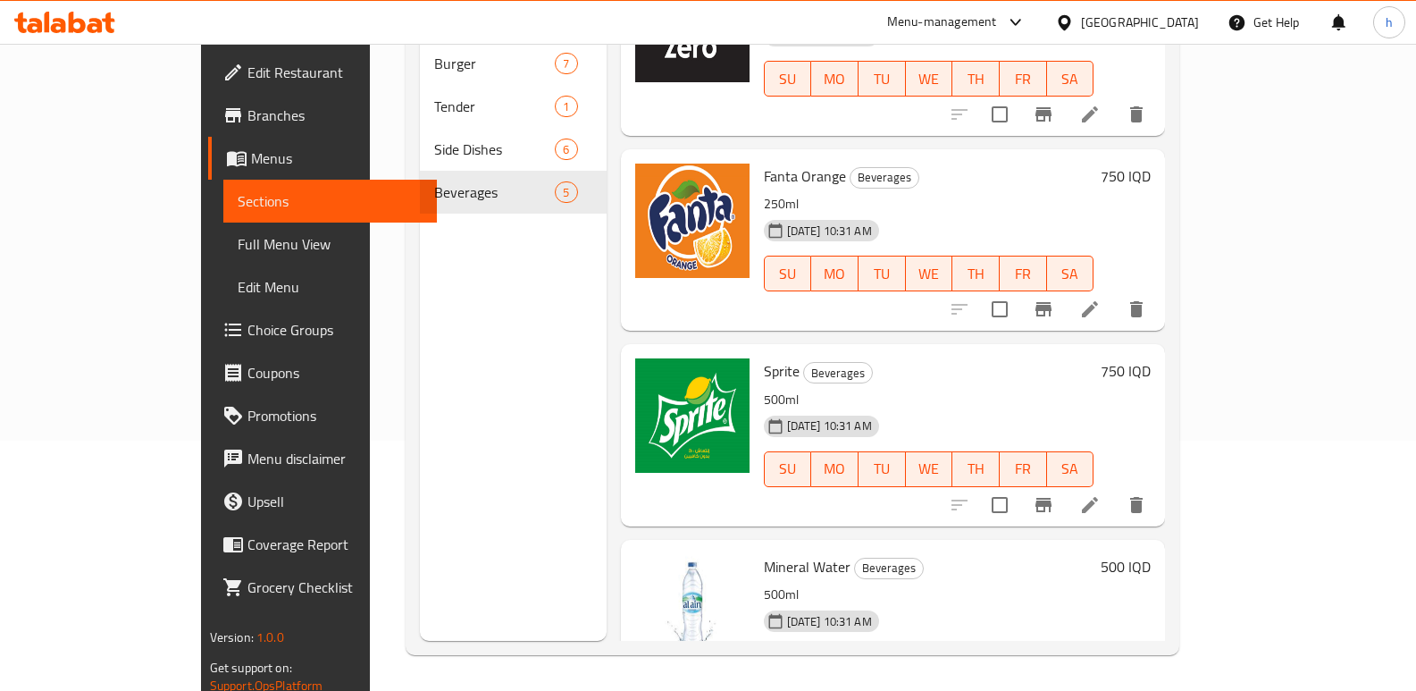
scroll to position [330, 0]
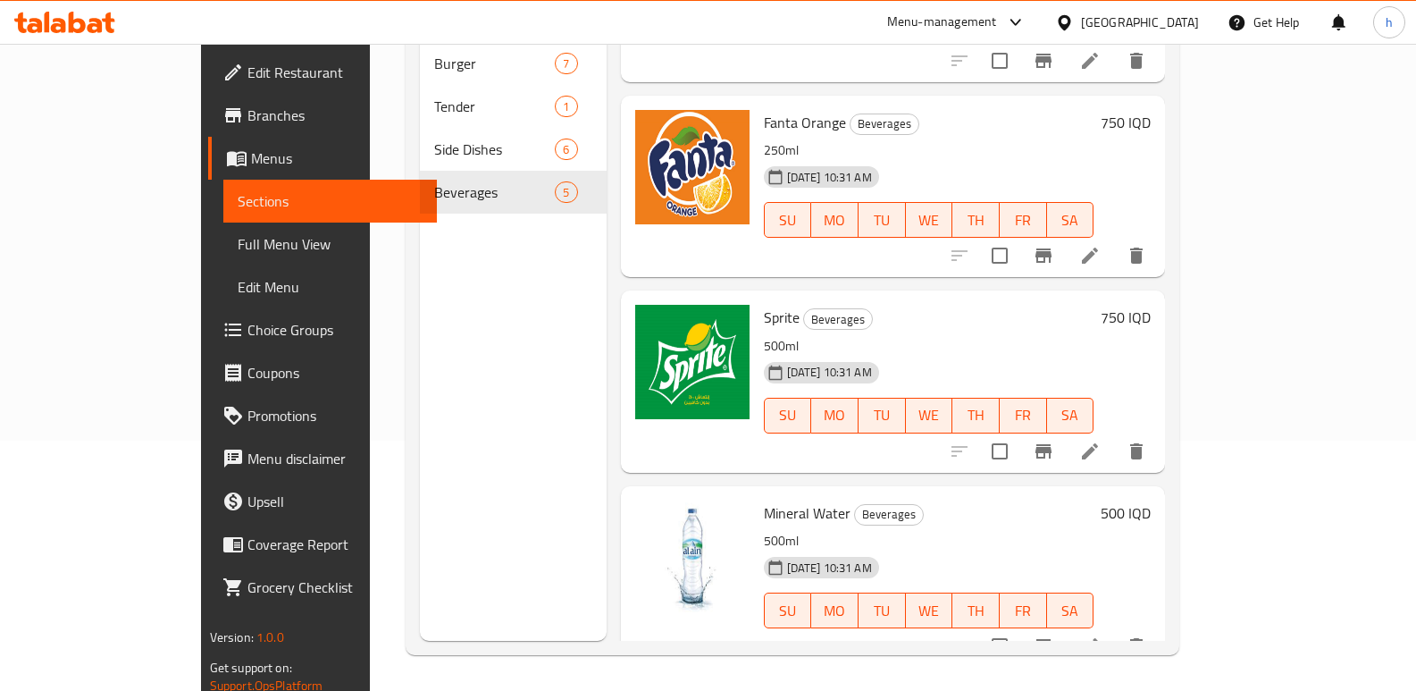
click at [1098, 443] on icon at bounding box center [1090, 451] width 16 height 16
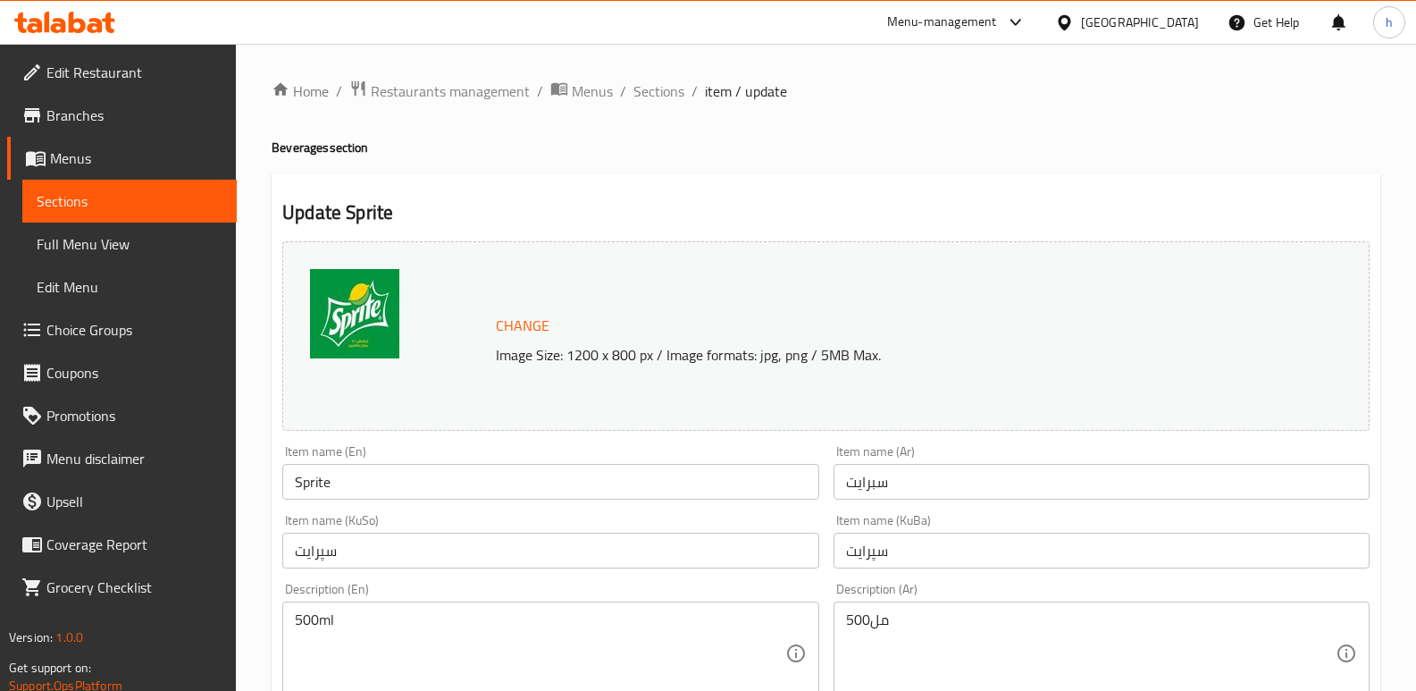
scroll to position [239, 0]
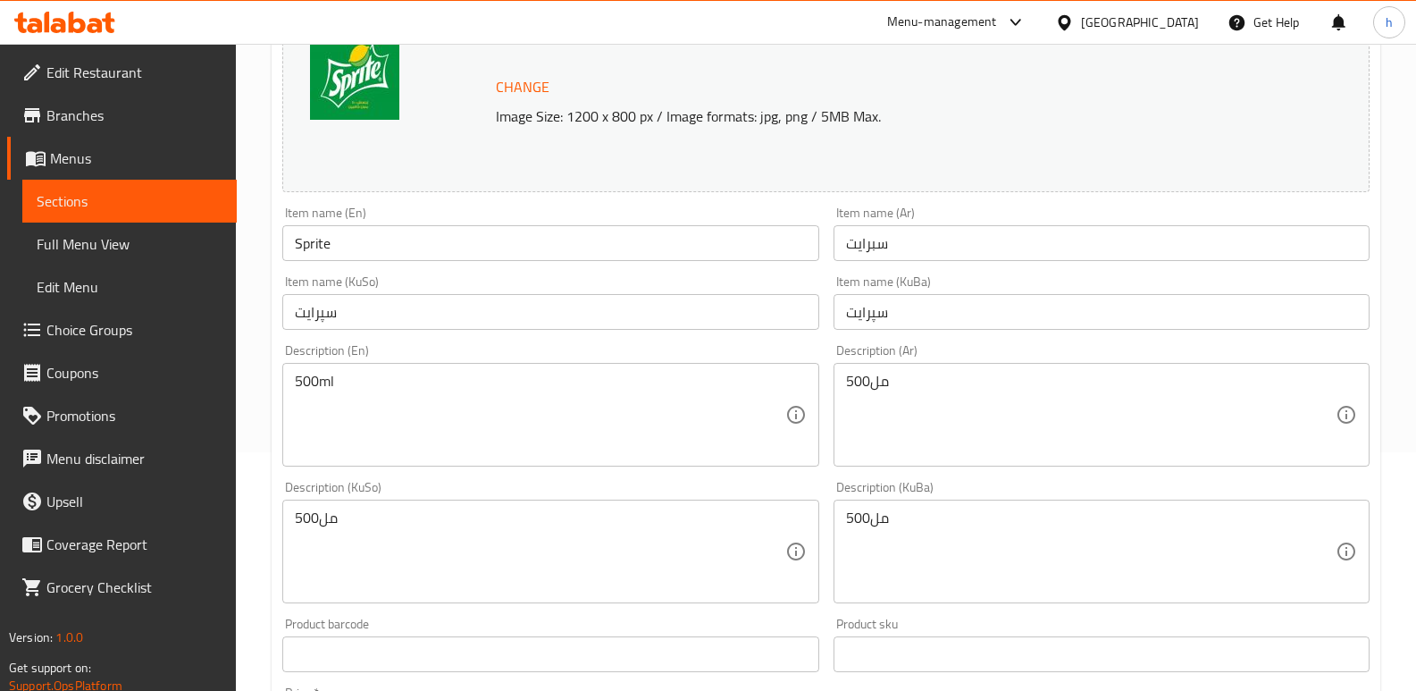
drag, startPoint x: 222, startPoint y: 514, endPoint x: 194, endPoint y: 504, distance: 29.4
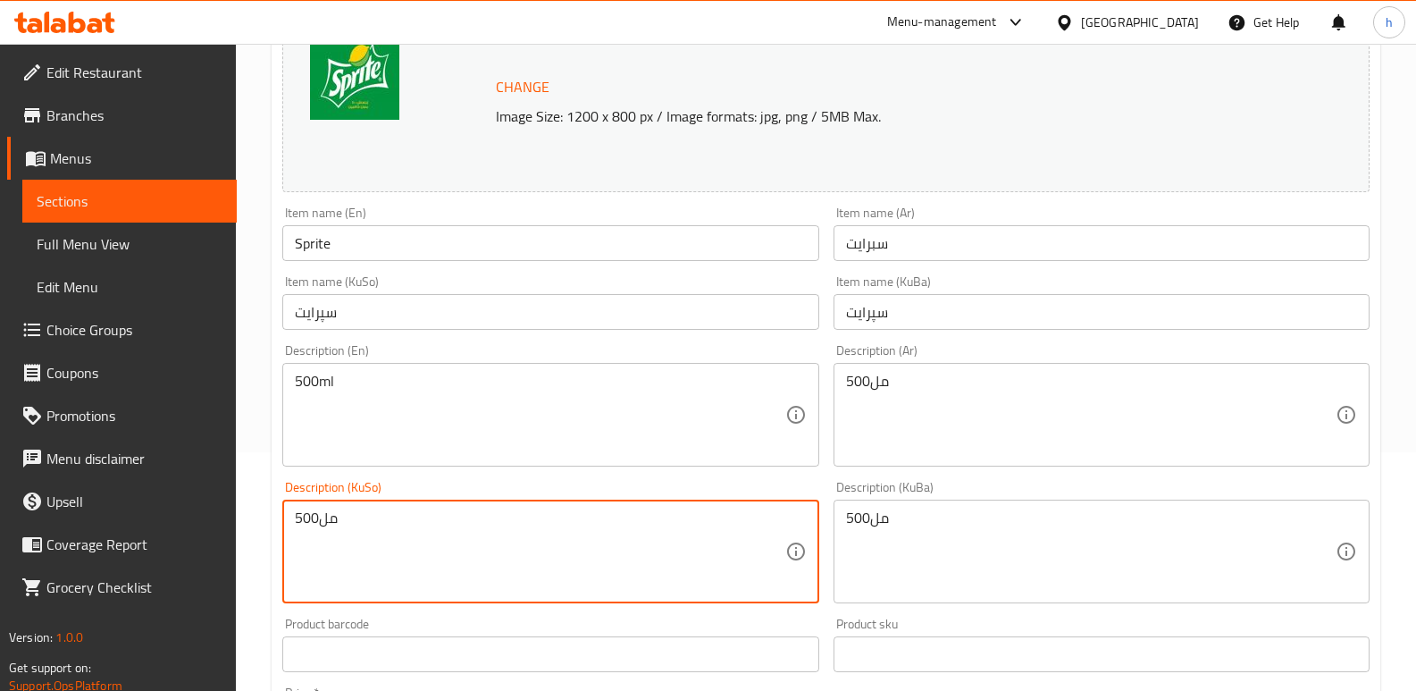
paste textarea "250ml"
type textarea "250ml"
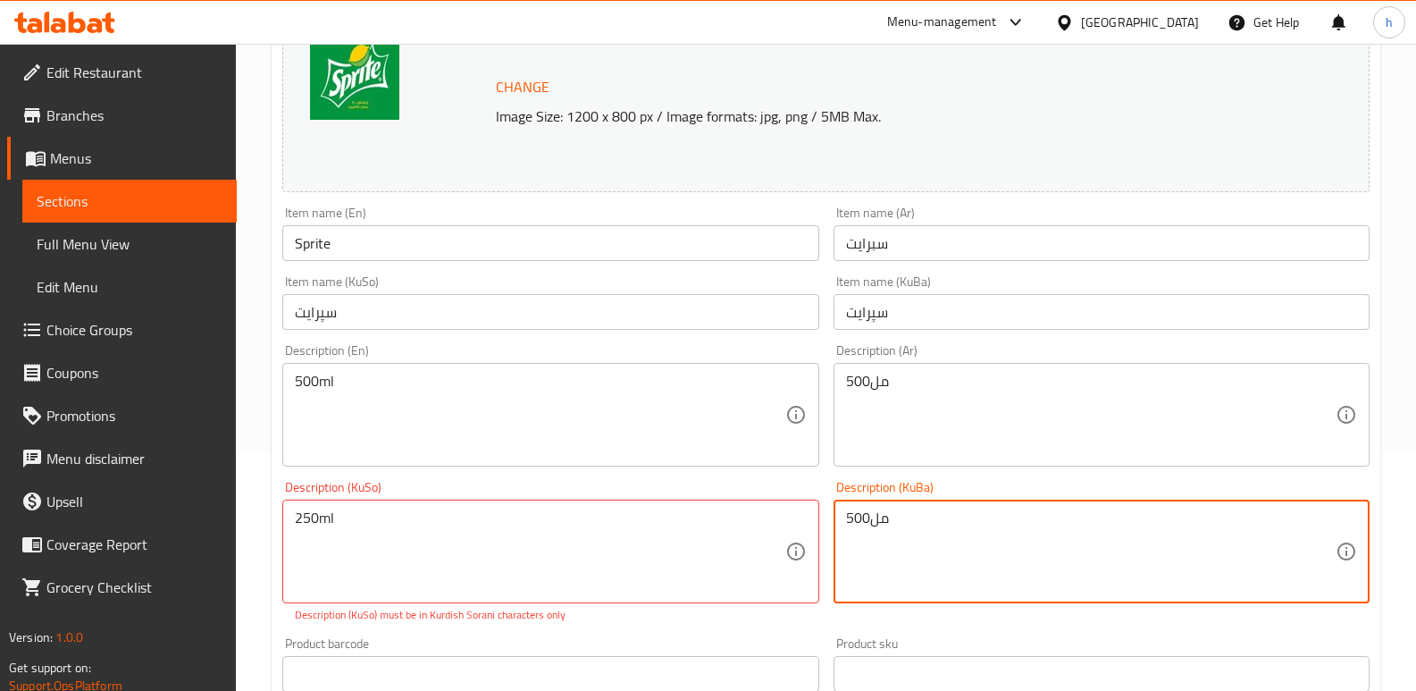
drag, startPoint x: 935, startPoint y: 541, endPoint x: 710, endPoint y: 500, distance: 228.7
paste textarea "250ml"
type textarea "250ml"
drag, startPoint x: 359, startPoint y: 389, endPoint x: 112, endPoint y: 340, distance: 252.3
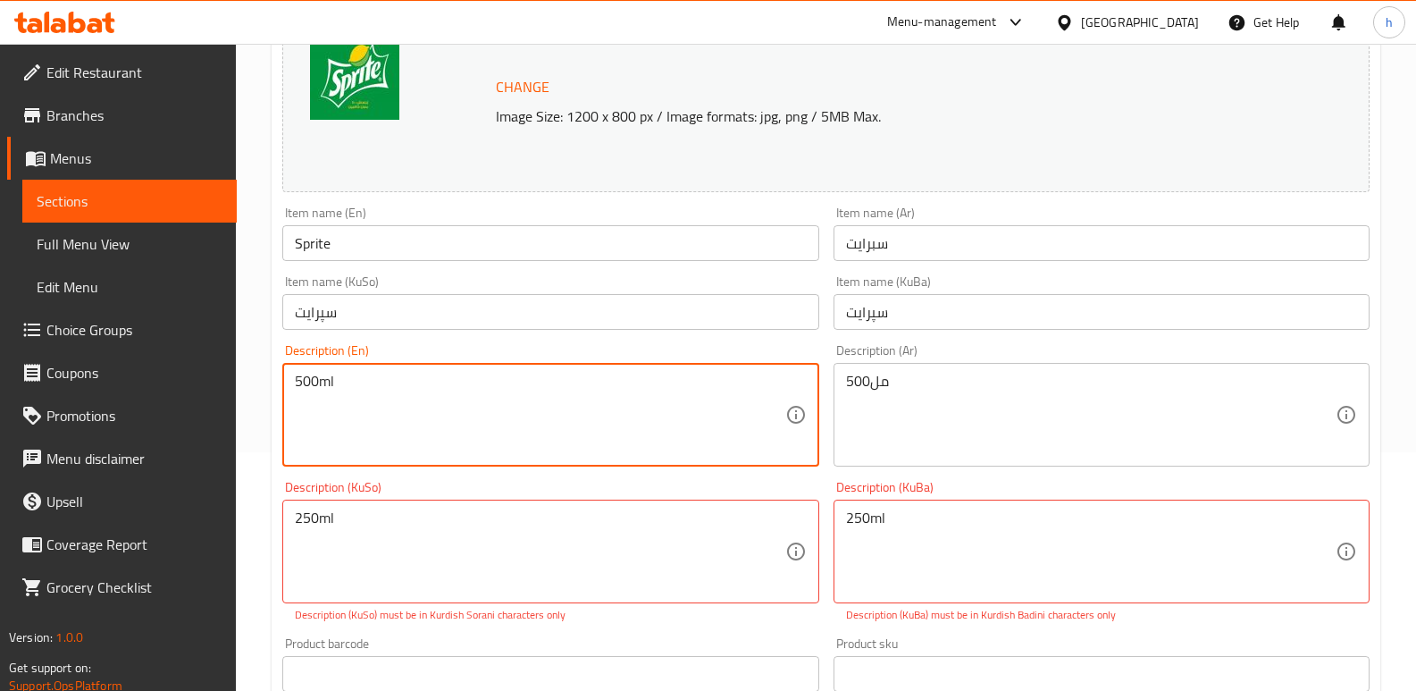
paste textarea "25"
type textarea "250ml"
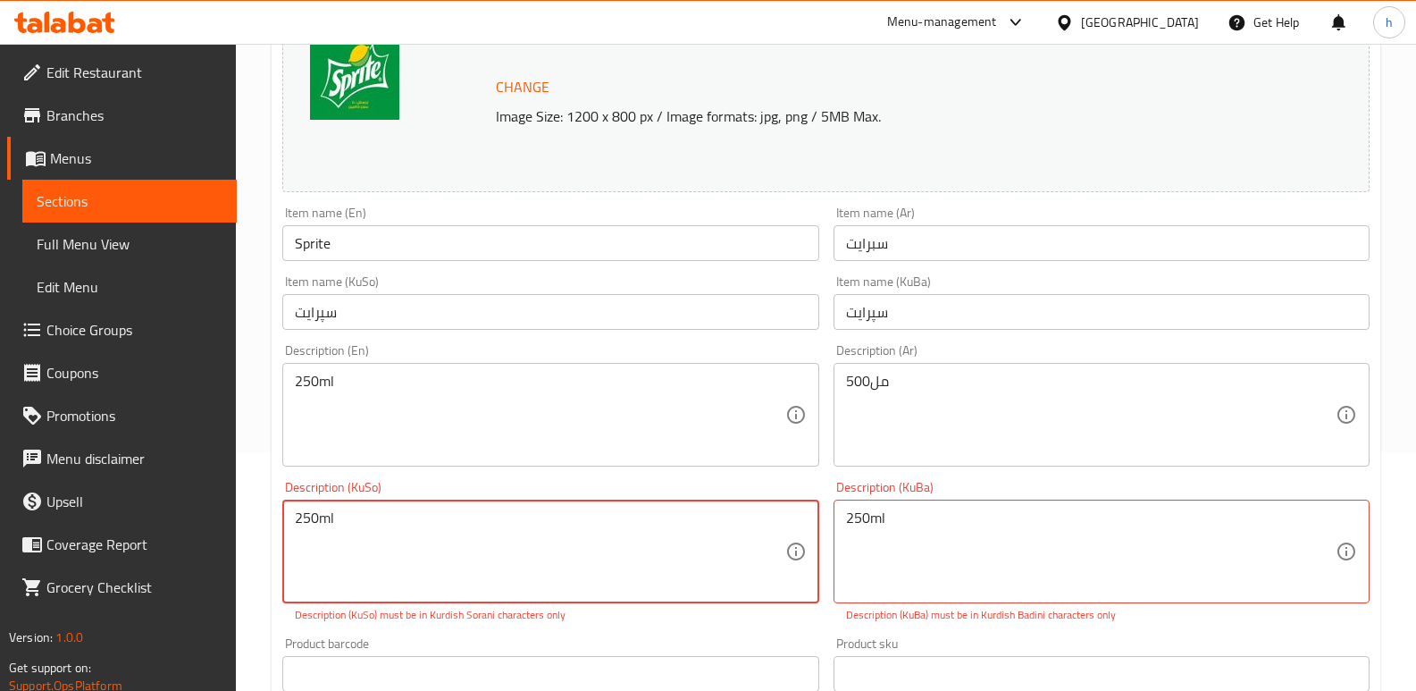
drag, startPoint x: 336, startPoint y: 524, endPoint x: 122, endPoint y: 500, distance: 214.8
paste textarea "مل"
type textarea "250مل"
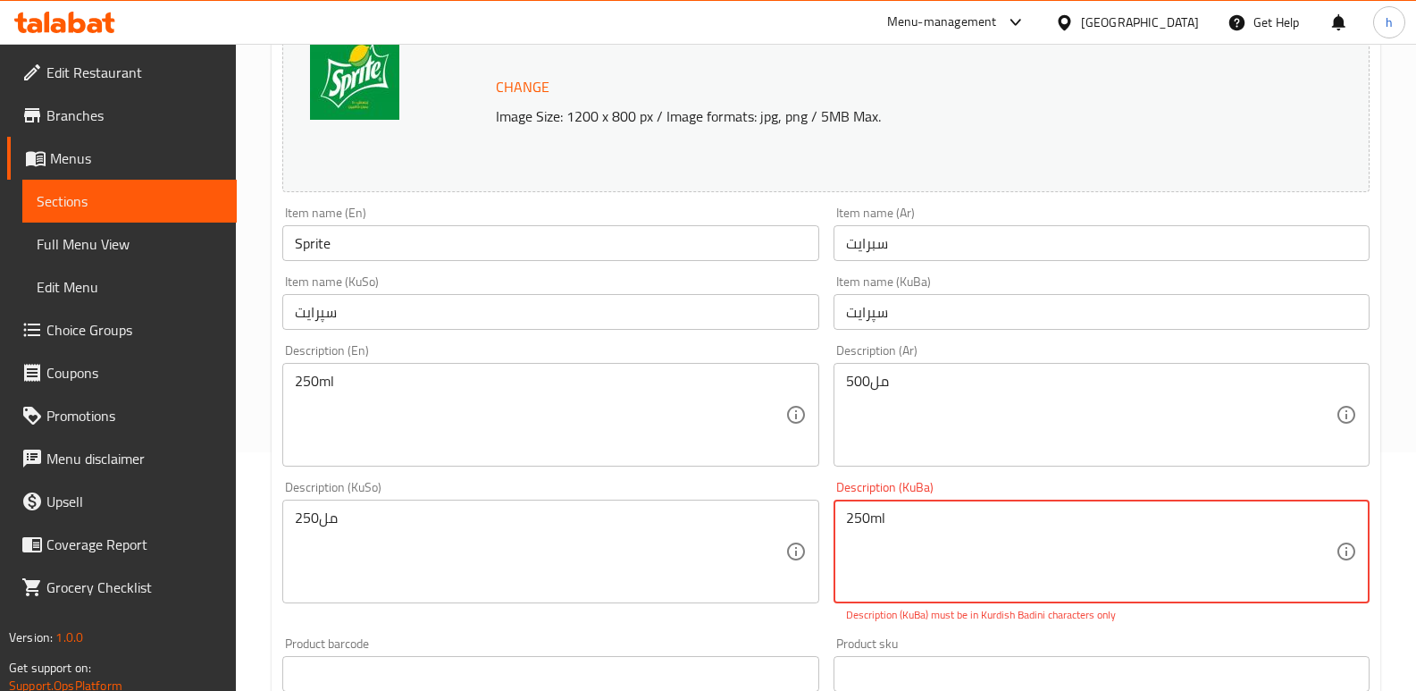
drag, startPoint x: 883, startPoint y: 511, endPoint x: 650, endPoint y: 524, distance: 233.6
paste textarea "مل"
type textarea "250مل"
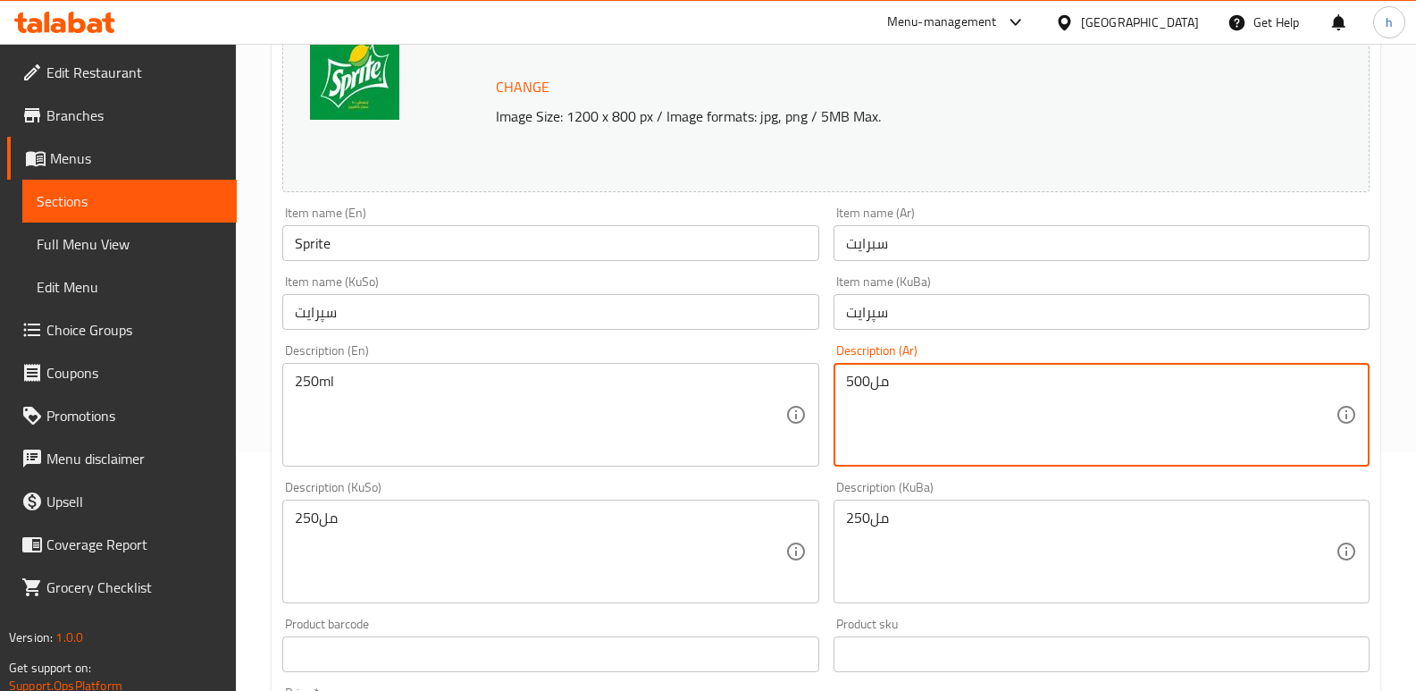
drag, startPoint x: 923, startPoint y: 373, endPoint x: 581, endPoint y: 369, distance: 342.2
paste textarea "25"
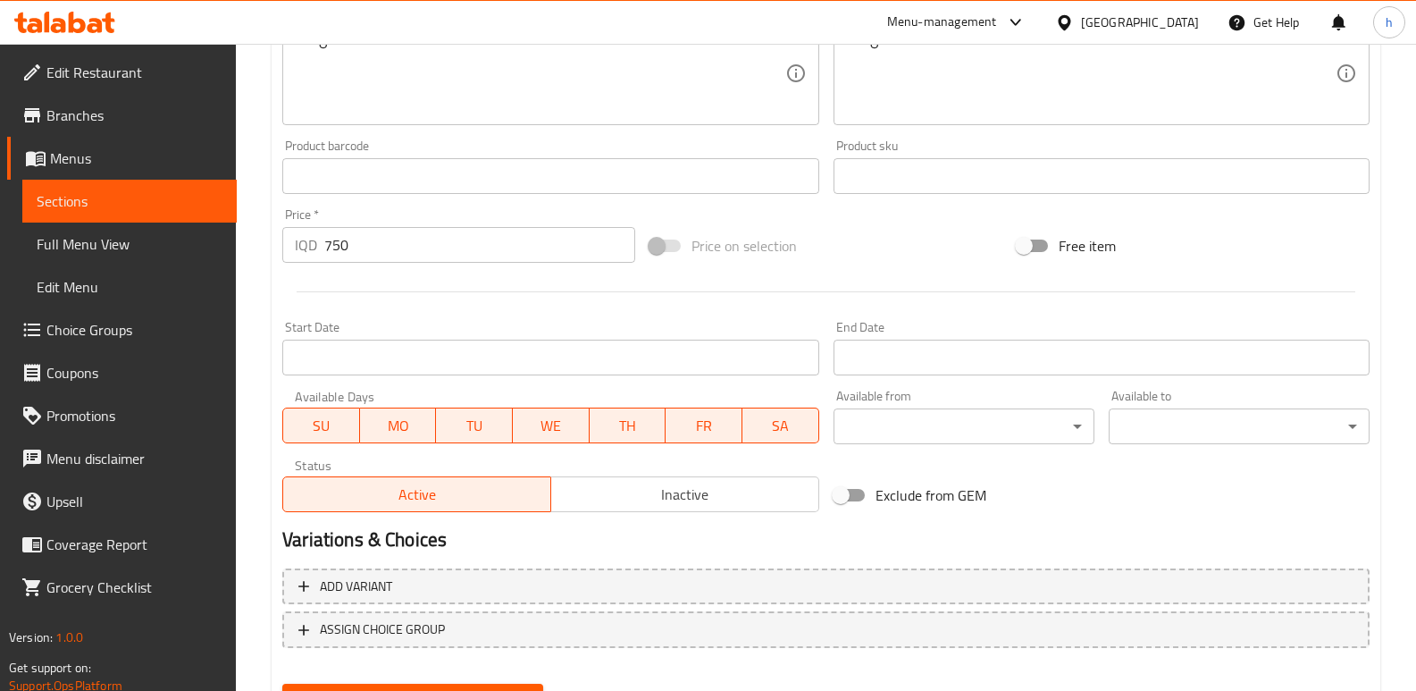
scroll to position [721, 0]
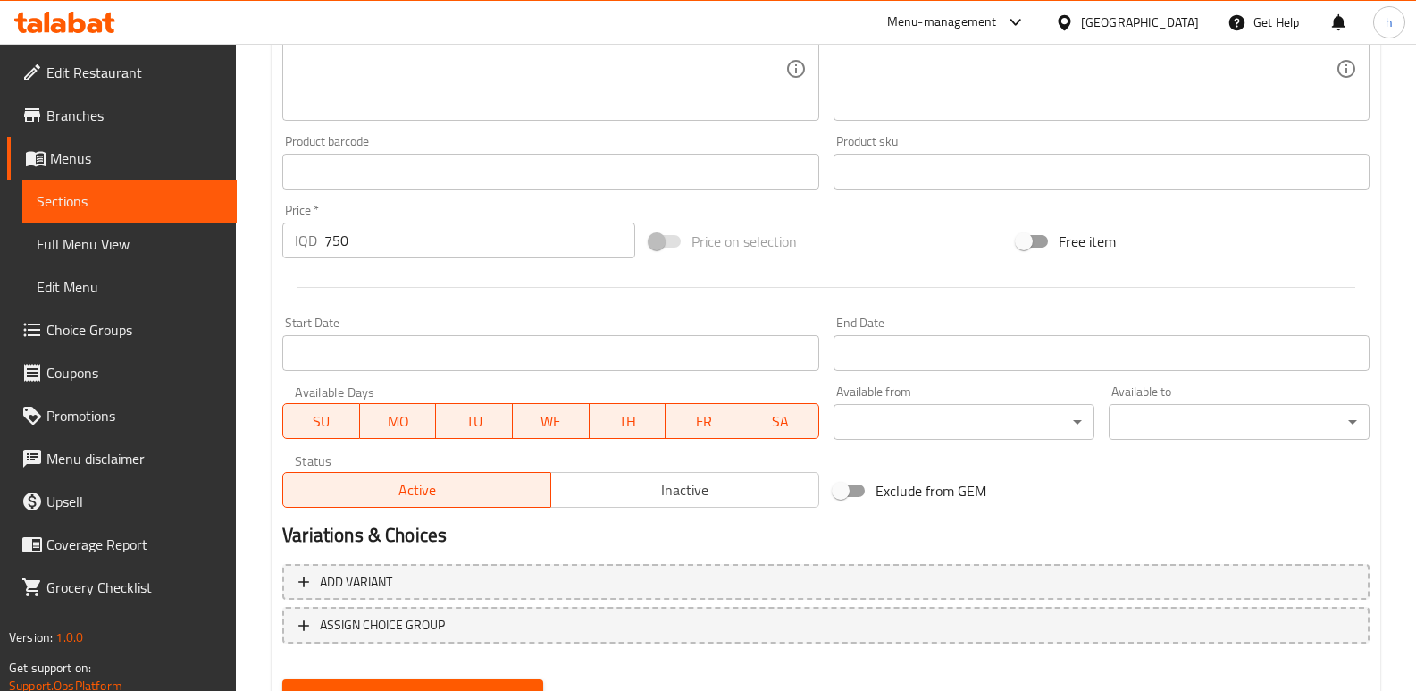
type textarea "250مل"
click at [415, 680] on button "Update" at bounding box center [412, 695] width 261 height 33
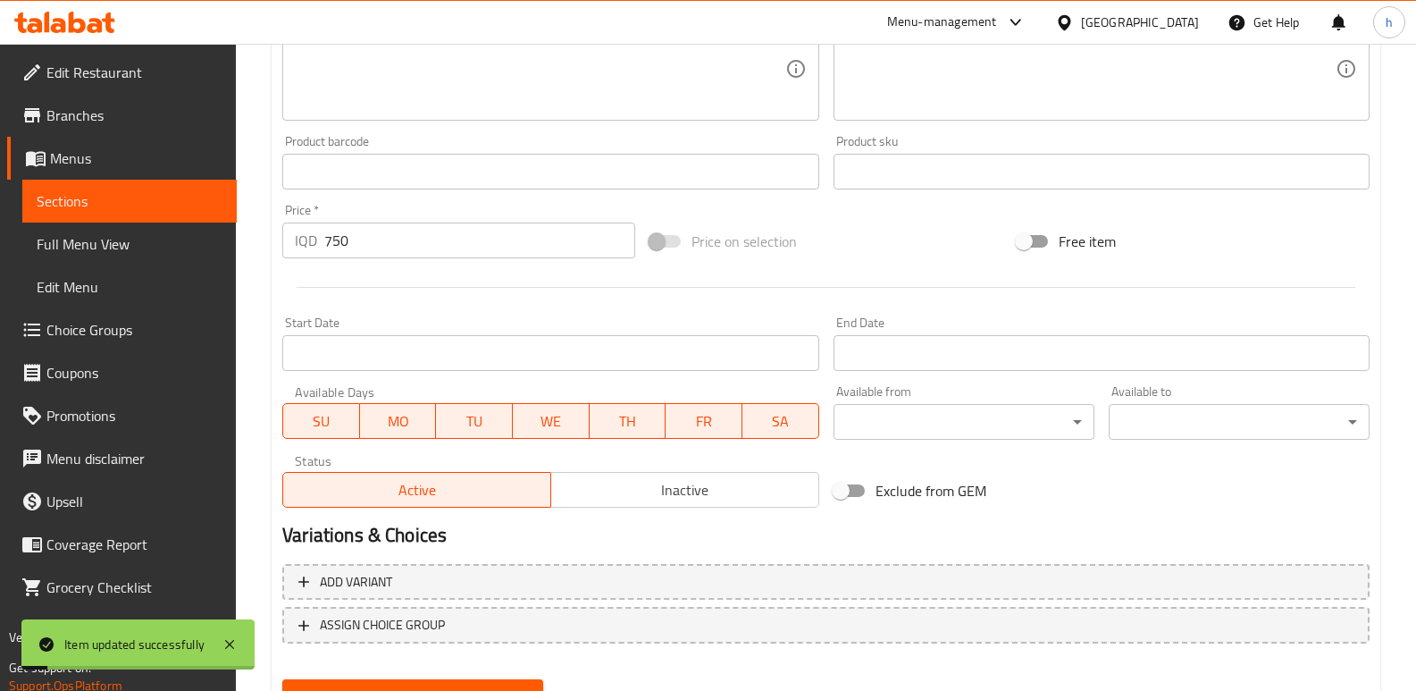
click at [169, 213] on link "Sections" at bounding box center [129, 201] width 214 height 43
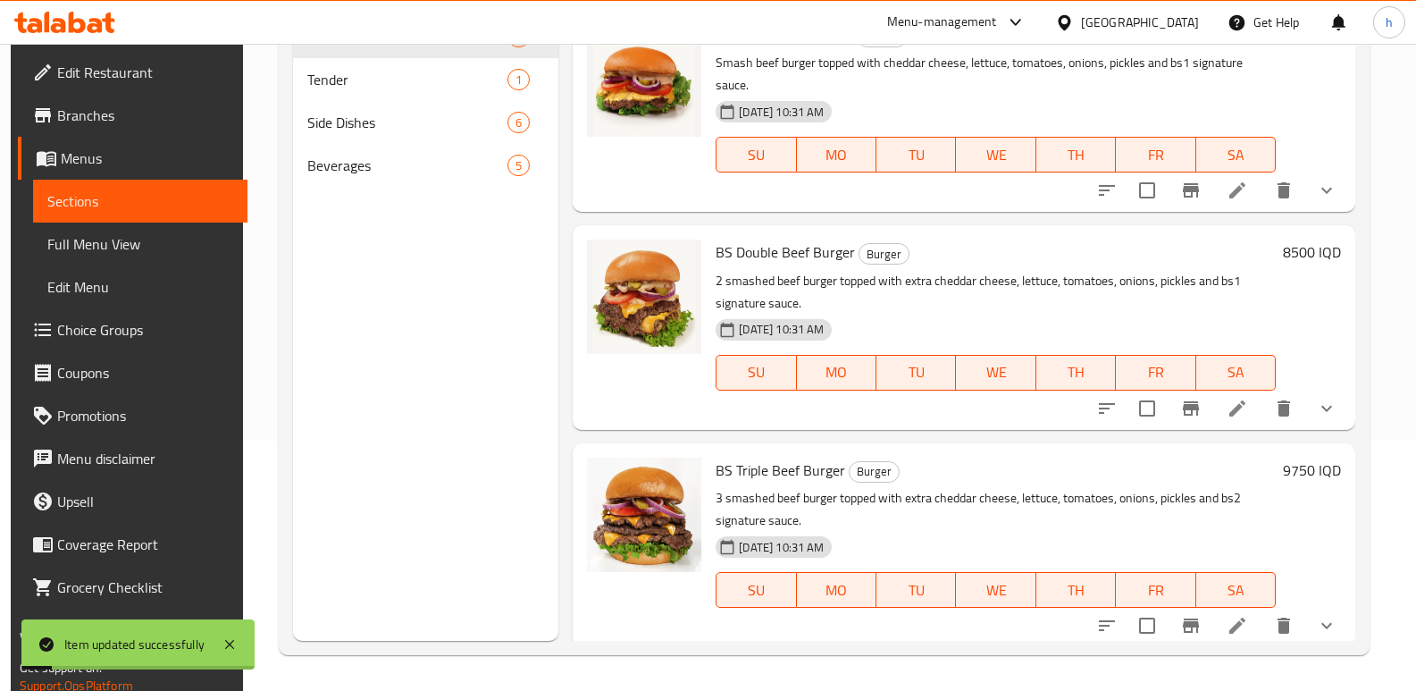
scroll to position [250, 0]
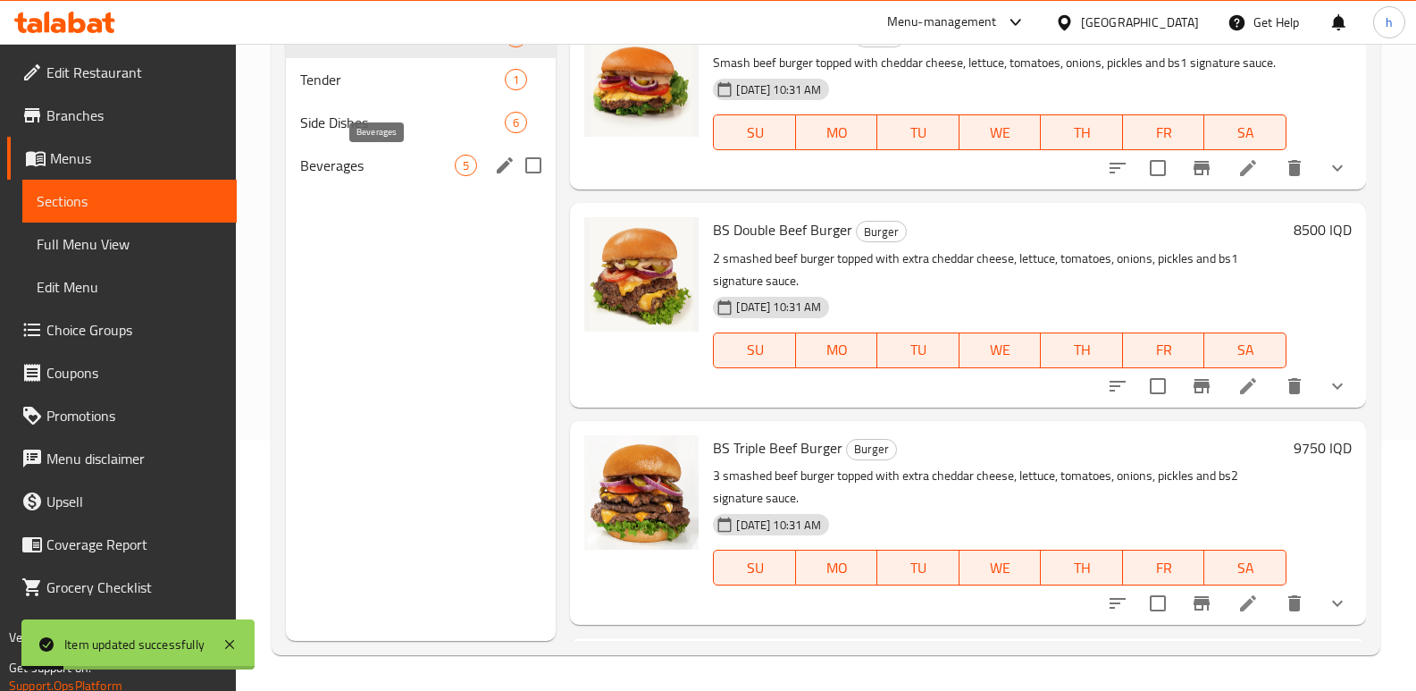
click at [356, 165] on span "Beverages" at bounding box center [377, 165] width 155 height 21
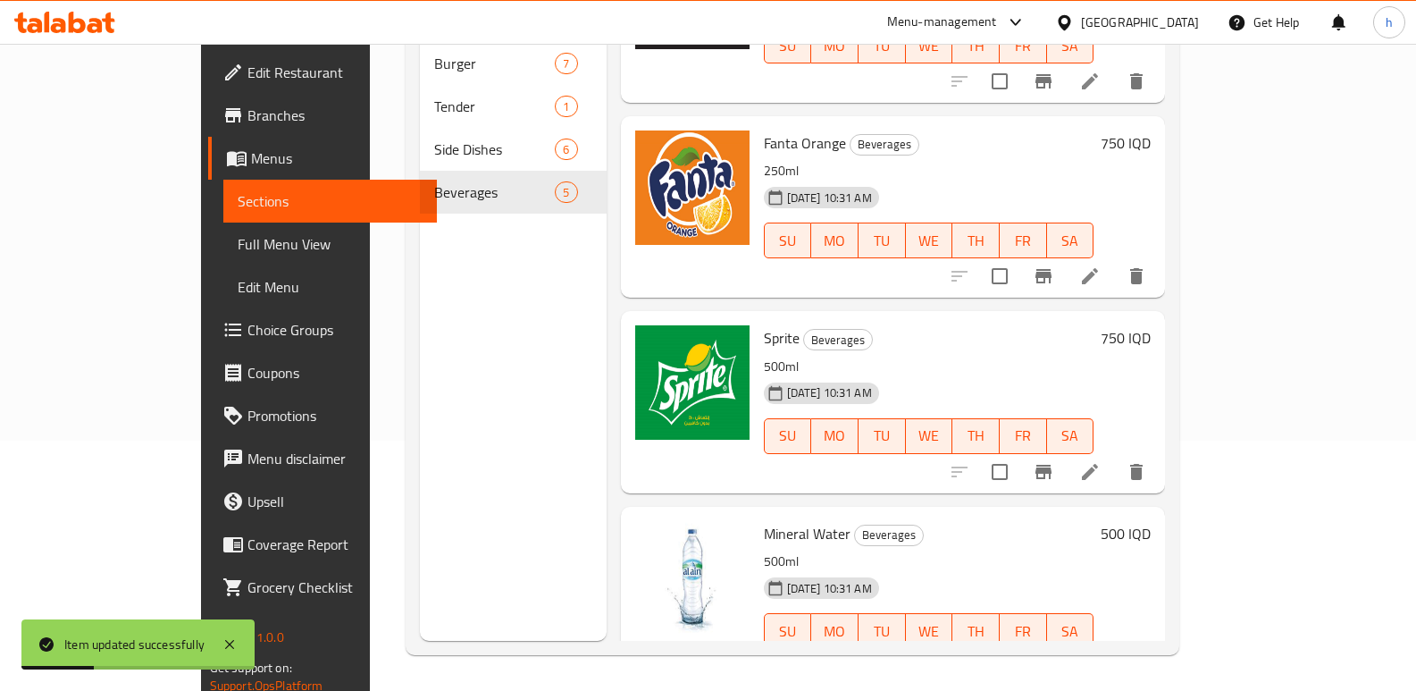
scroll to position [330, 0]
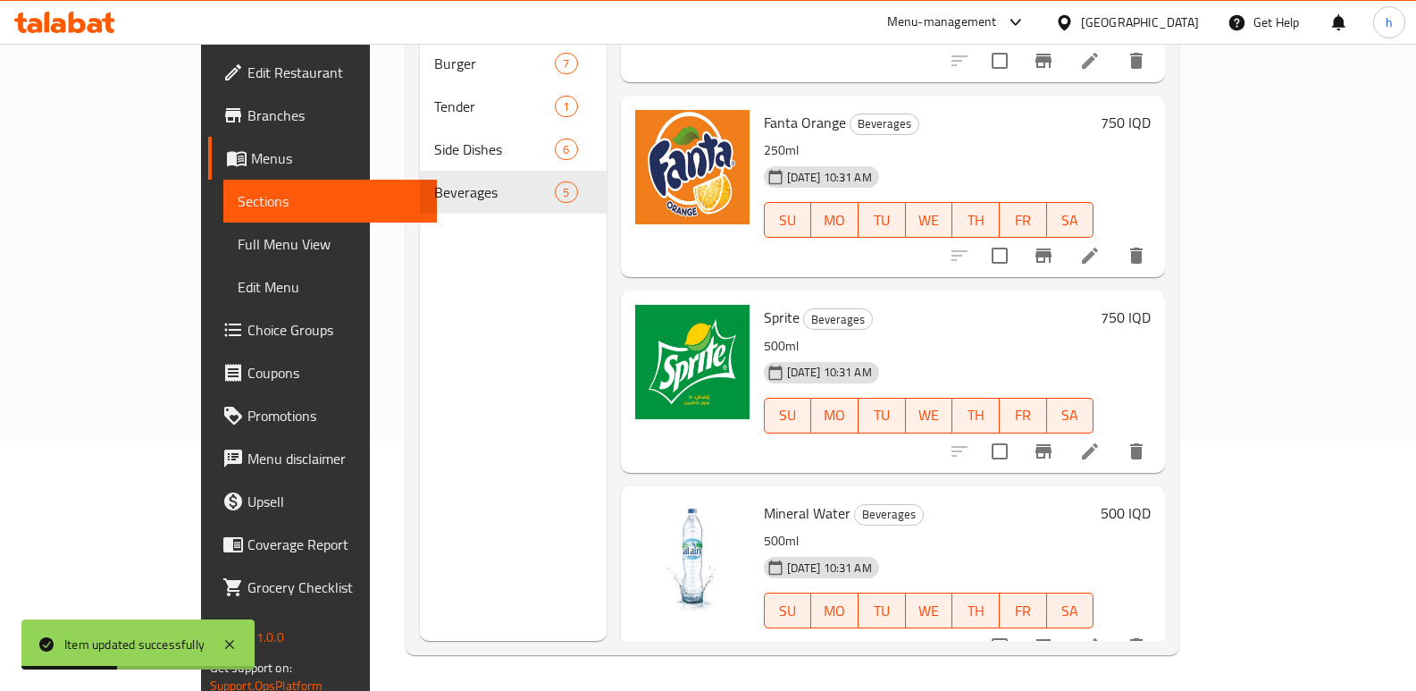
click at [1098, 638] on icon at bounding box center [1090, 646] width 16 height 16
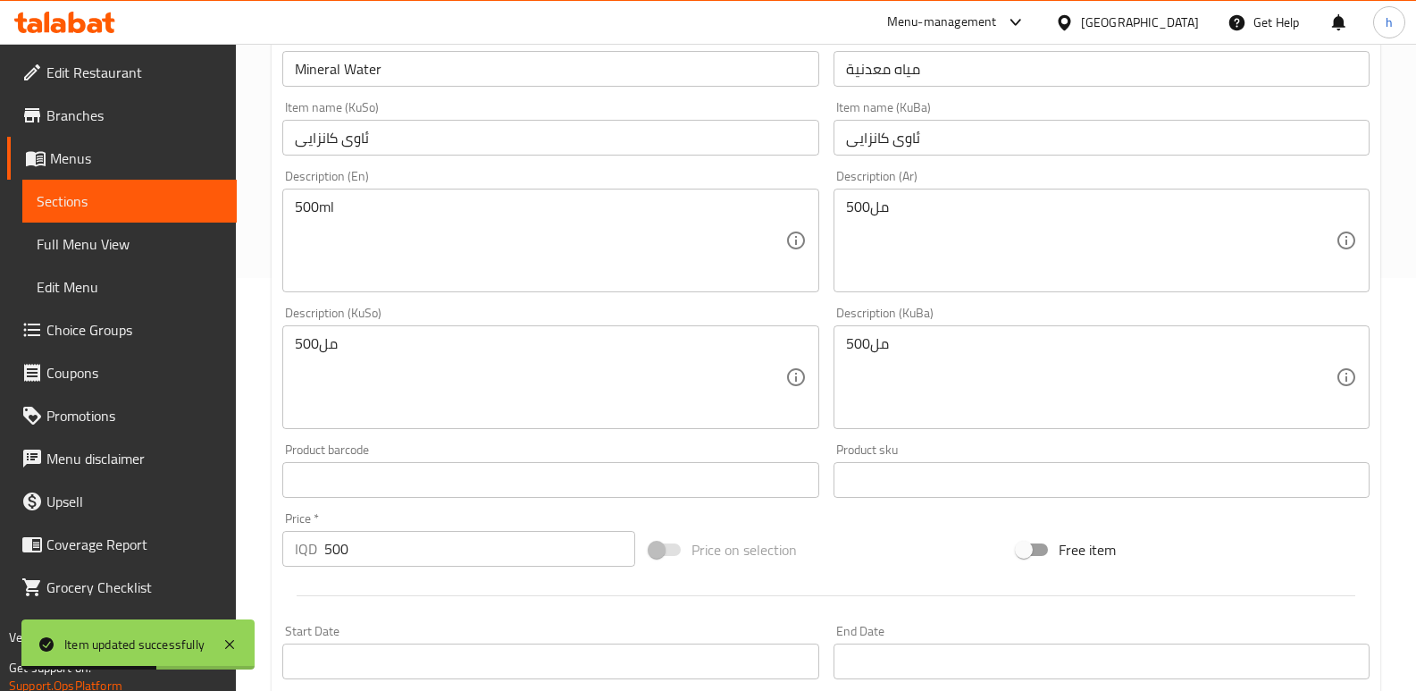
scroll to position [476, 0]
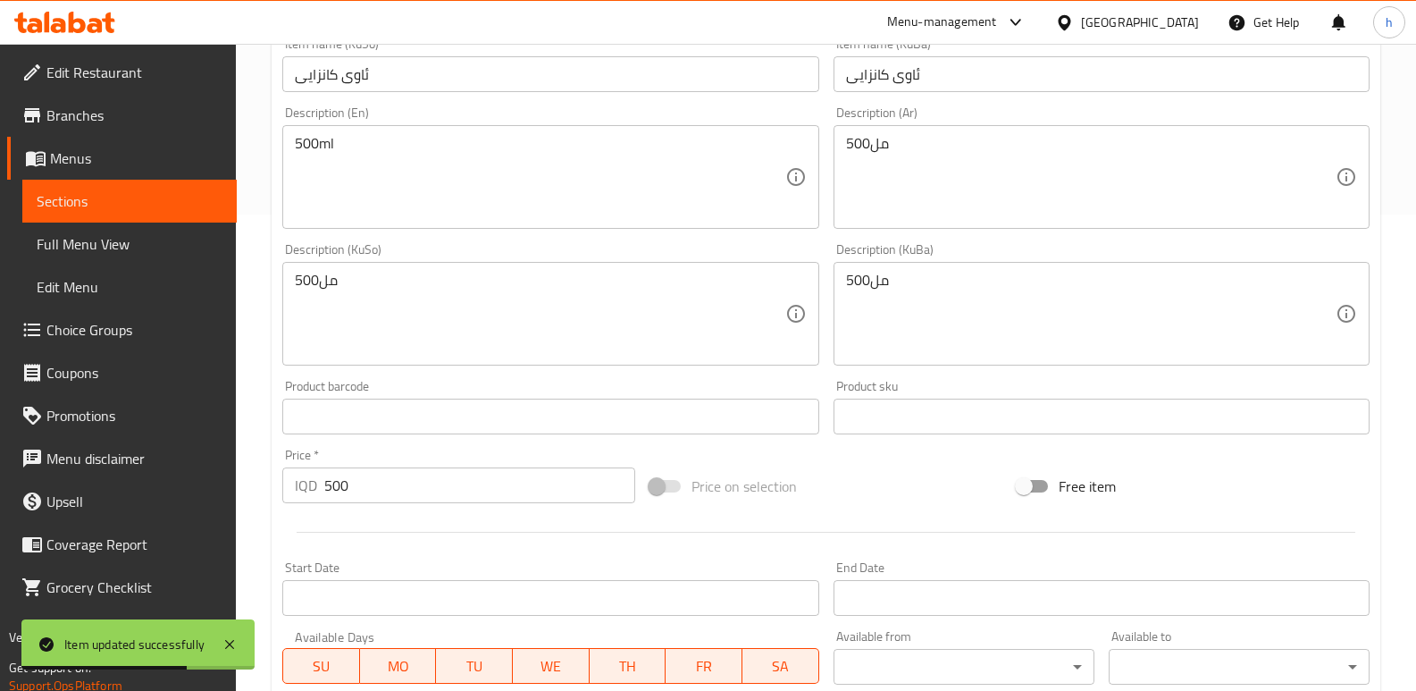
drag, startPoint x: 907, startPoint y: 289, endPoint x: 751, endPoint y: 269, distance: 156.7
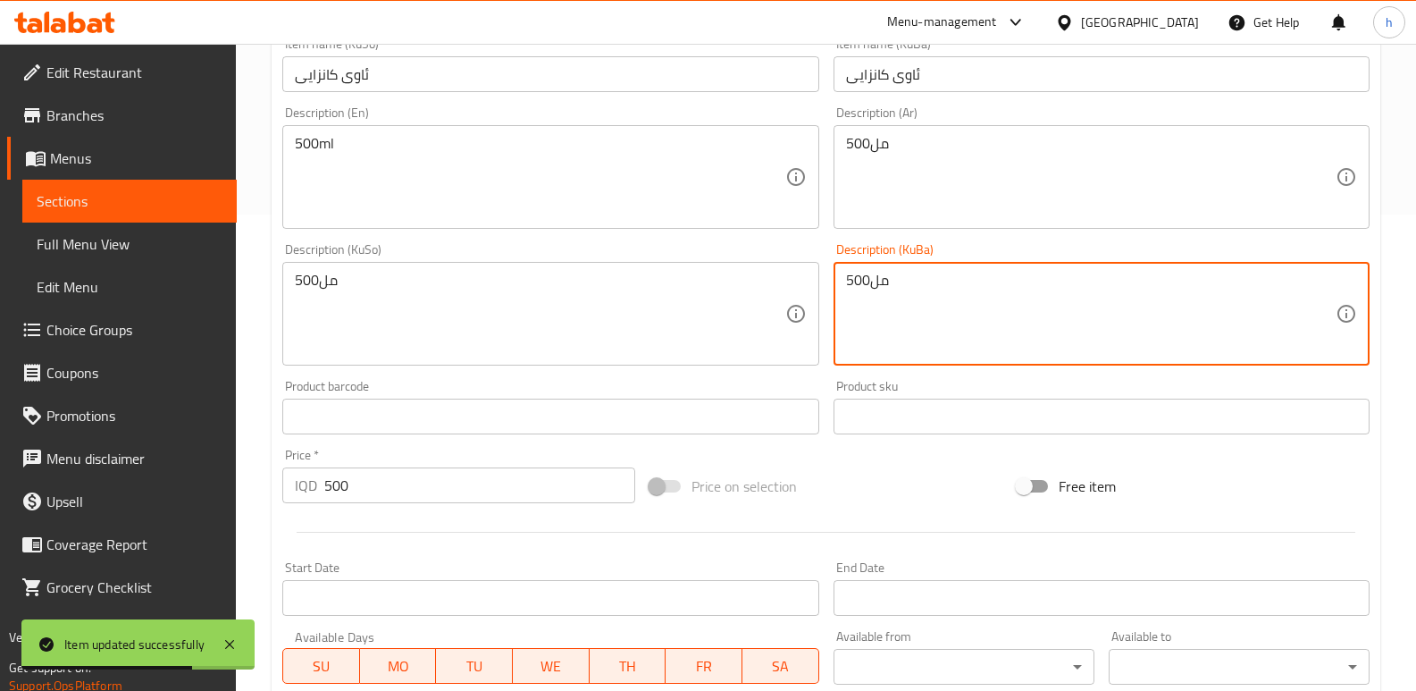
paste textarea "25"
type textarea "250مل"
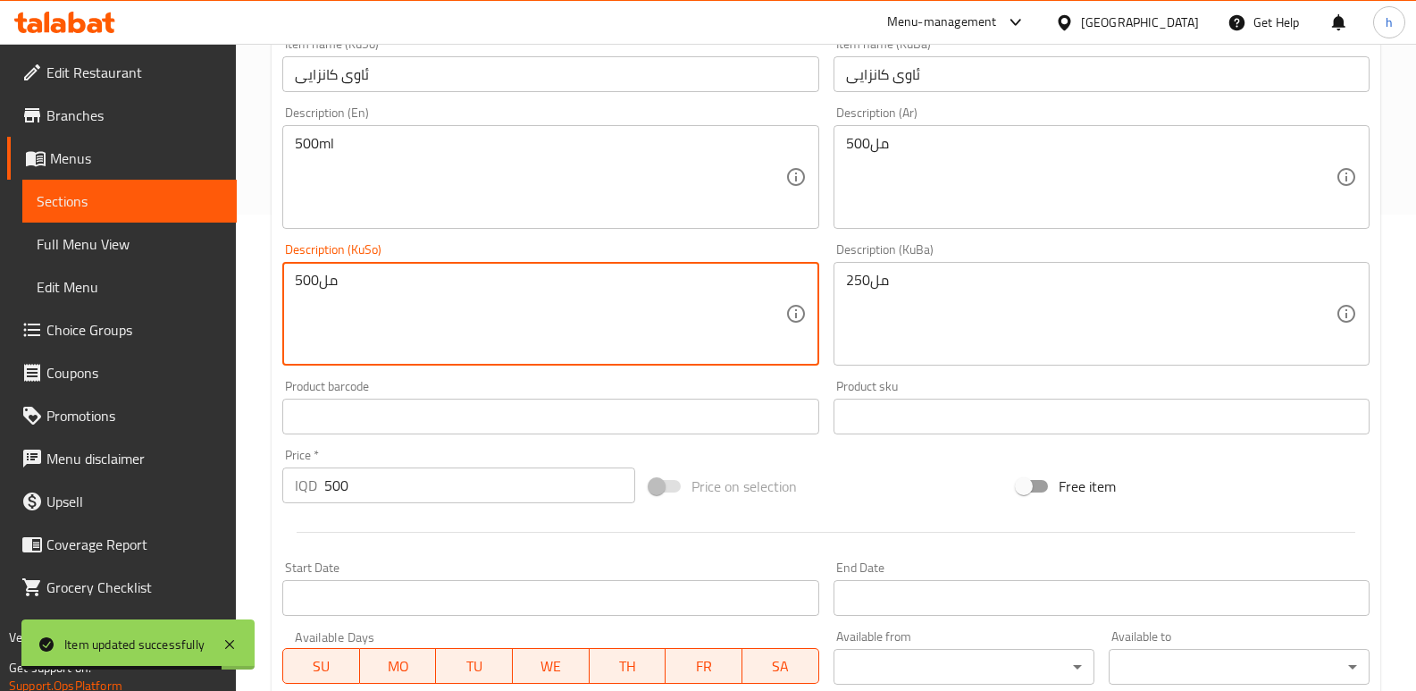
drag, startPoint x: 355, startPoint y: 279, endPoint x: 159, endPoint y: 259, distance: 196.6
paste textarea "25"
type textarea "250مل"
drag, startPoint x: 787, startPoint y: 129, endPoint x: 616, endPoint y: 124, distance: 171.6
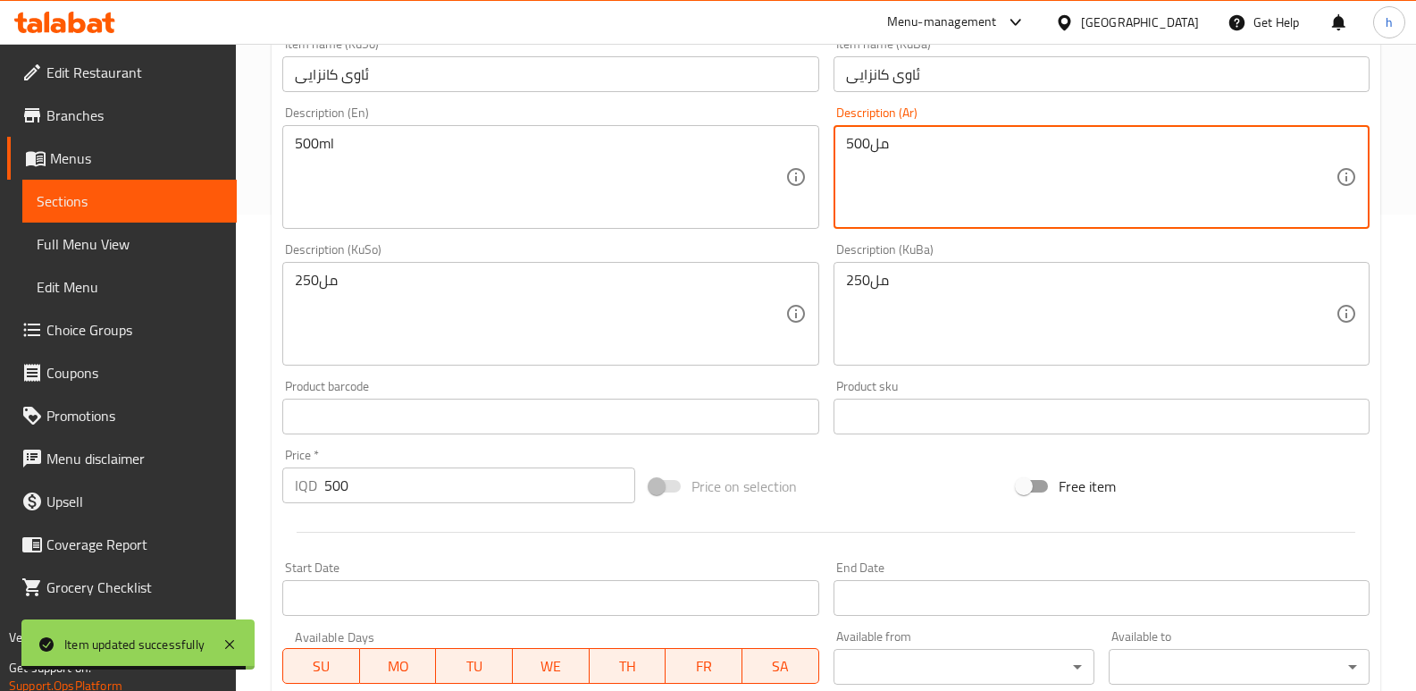
paste textarea "25"
type textarea "250مل"
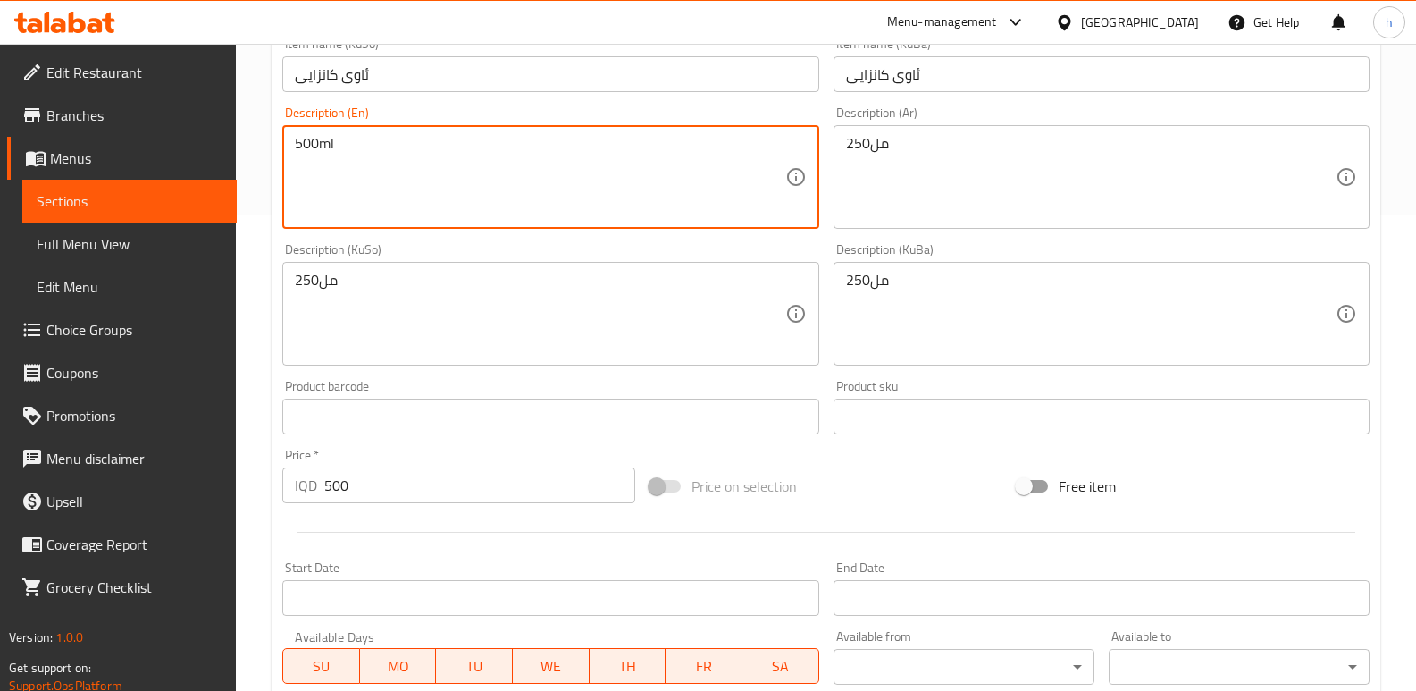
drag, startPoint x: 262, startPoint y: 135, endPoint x: 231, endPoint y: 125, distance: 32.8
paste textarea "25"
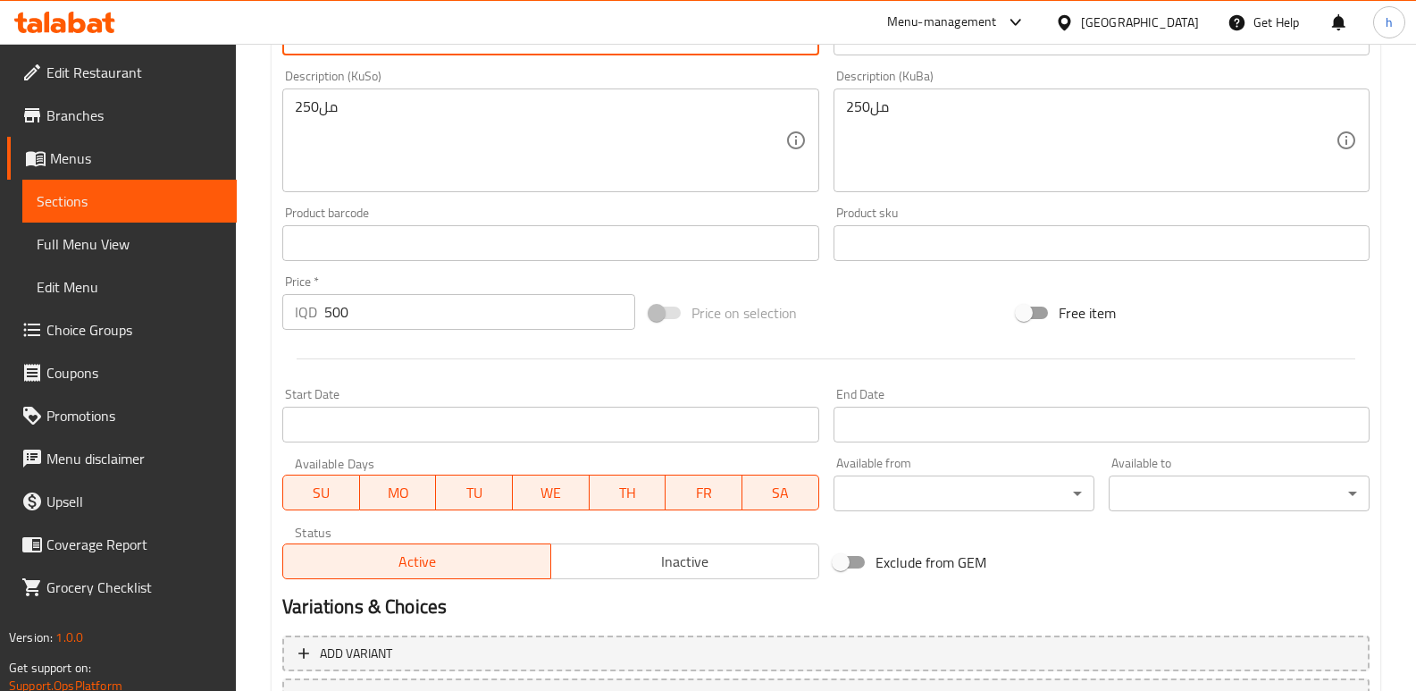
scroll to position [715, 0]
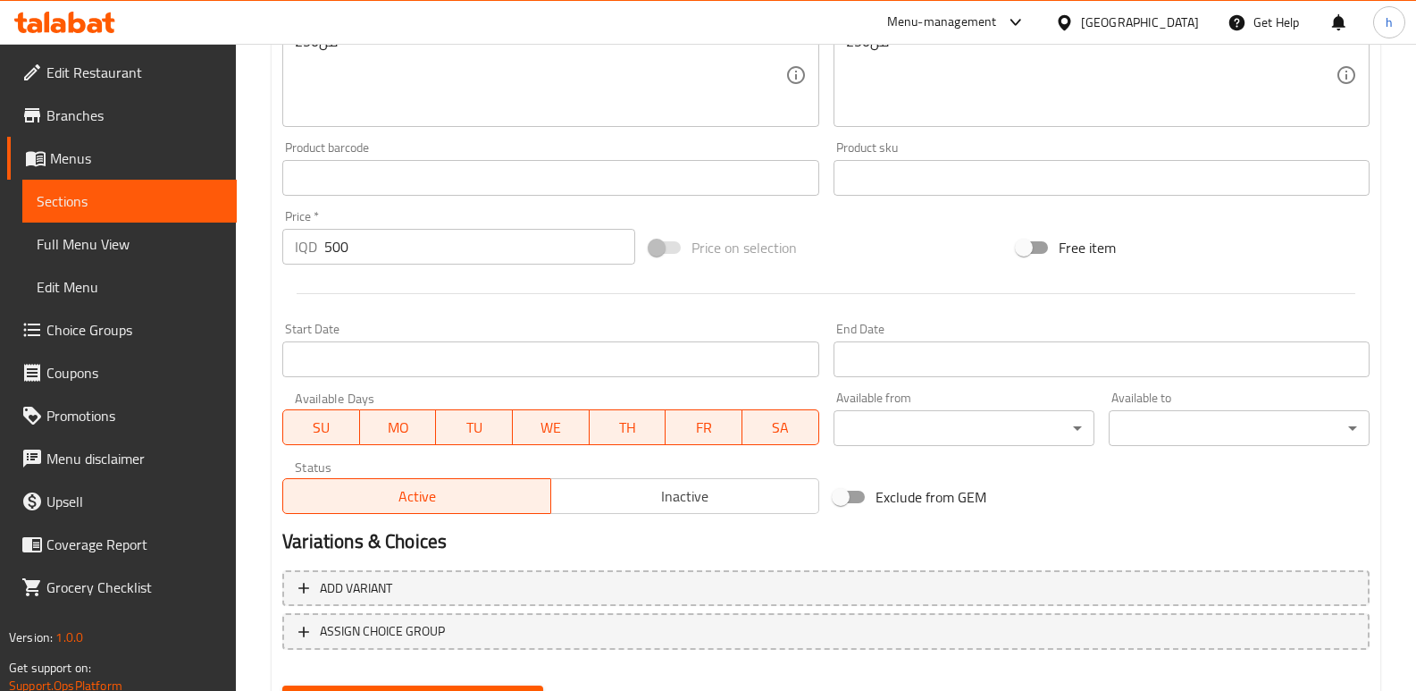
type textarea "250ml"
click at [510, 685] on button "Update" at bounding box center [412, 701] width 261 height 33
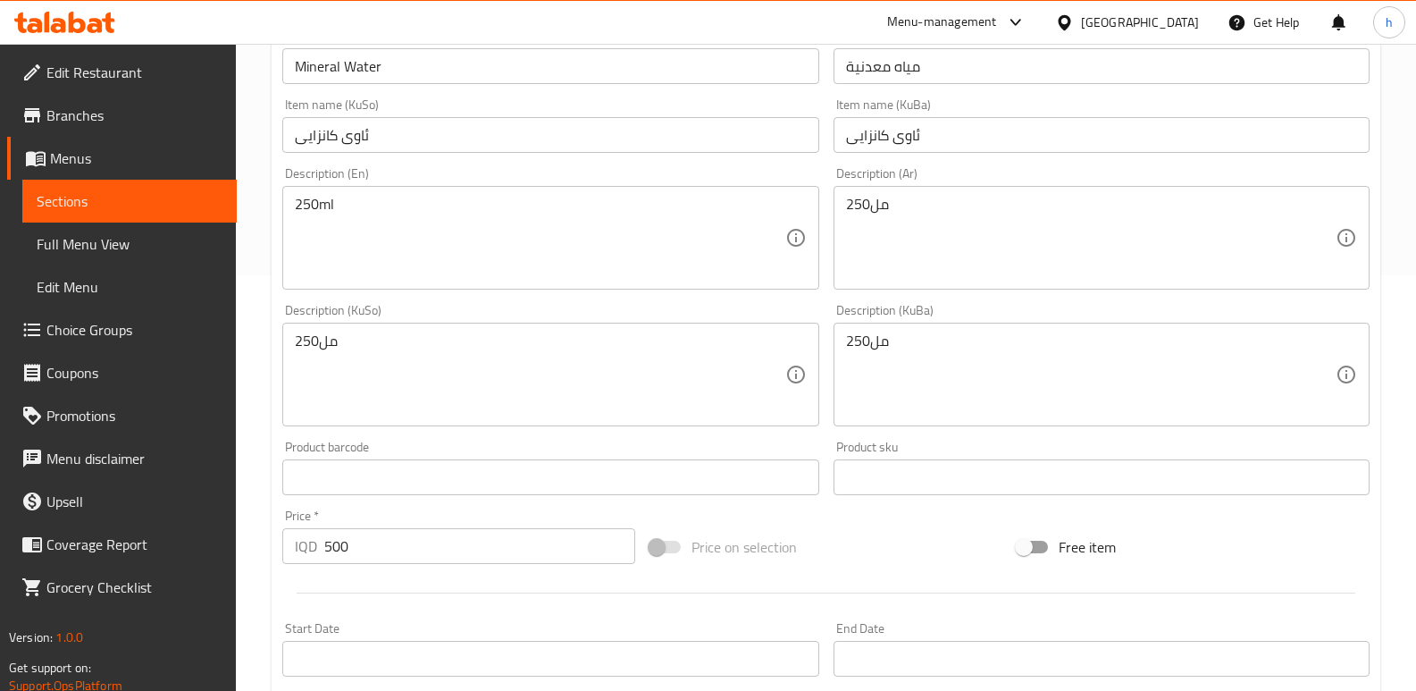
scroll to position [239, 0]
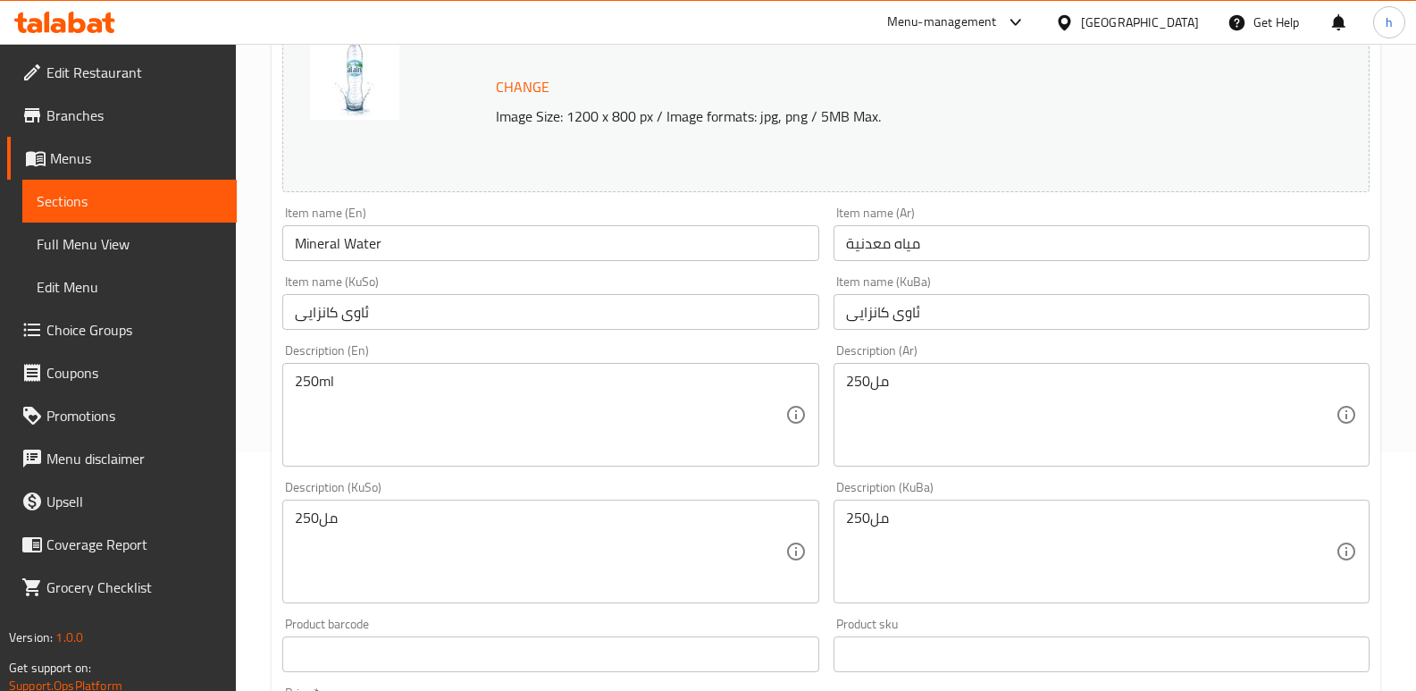
click at [176, 210] on span "Sections" at bounding box center [130, 200] width 186 height 21
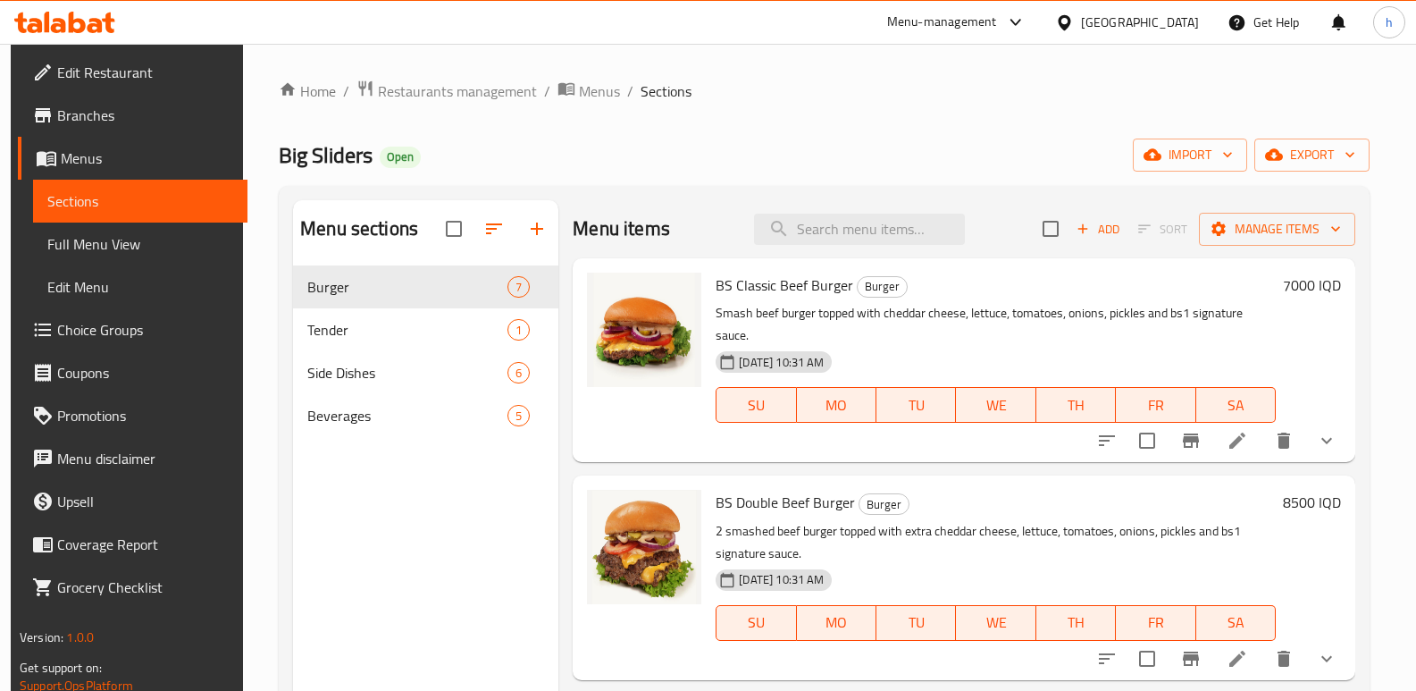
click at [121, 238] on span "Full Menu View" at bounding box center [140, 243] width 186 height 21
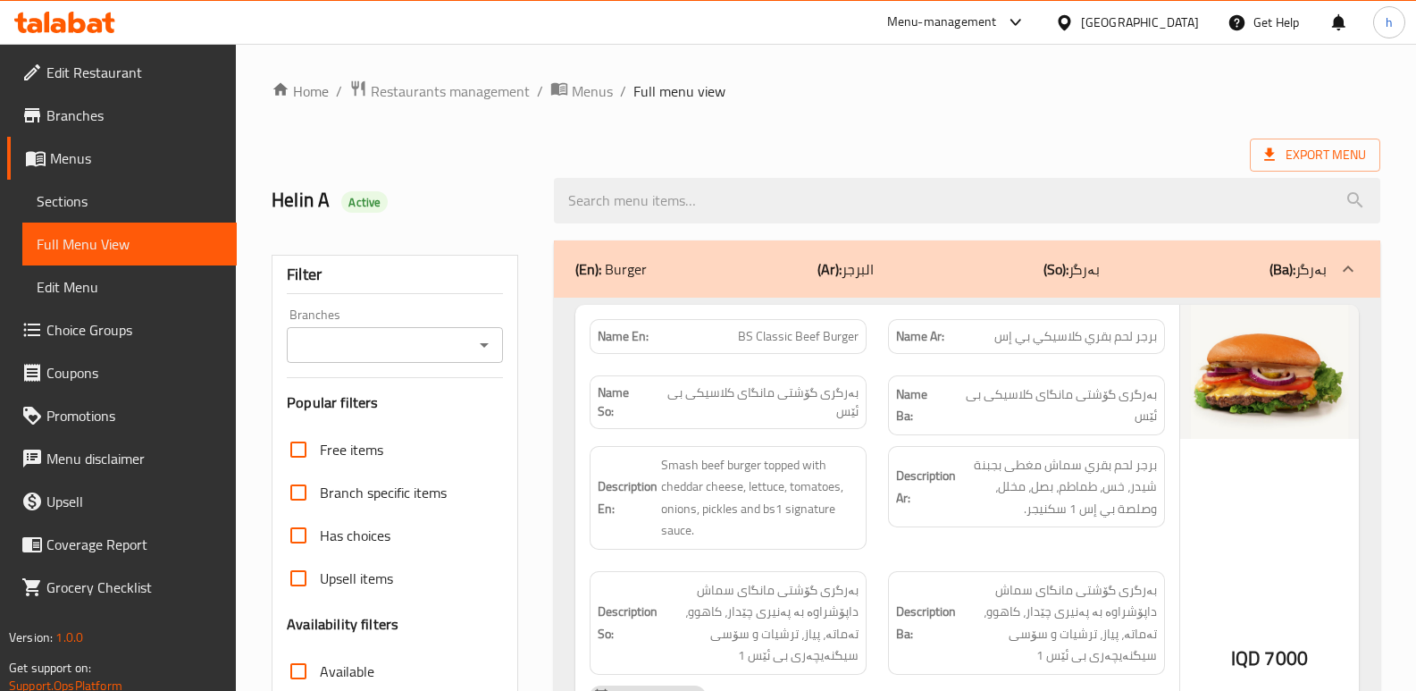
click at [348, 340] on input "Branches" at bounding box center [380, 344] width 176 height 25
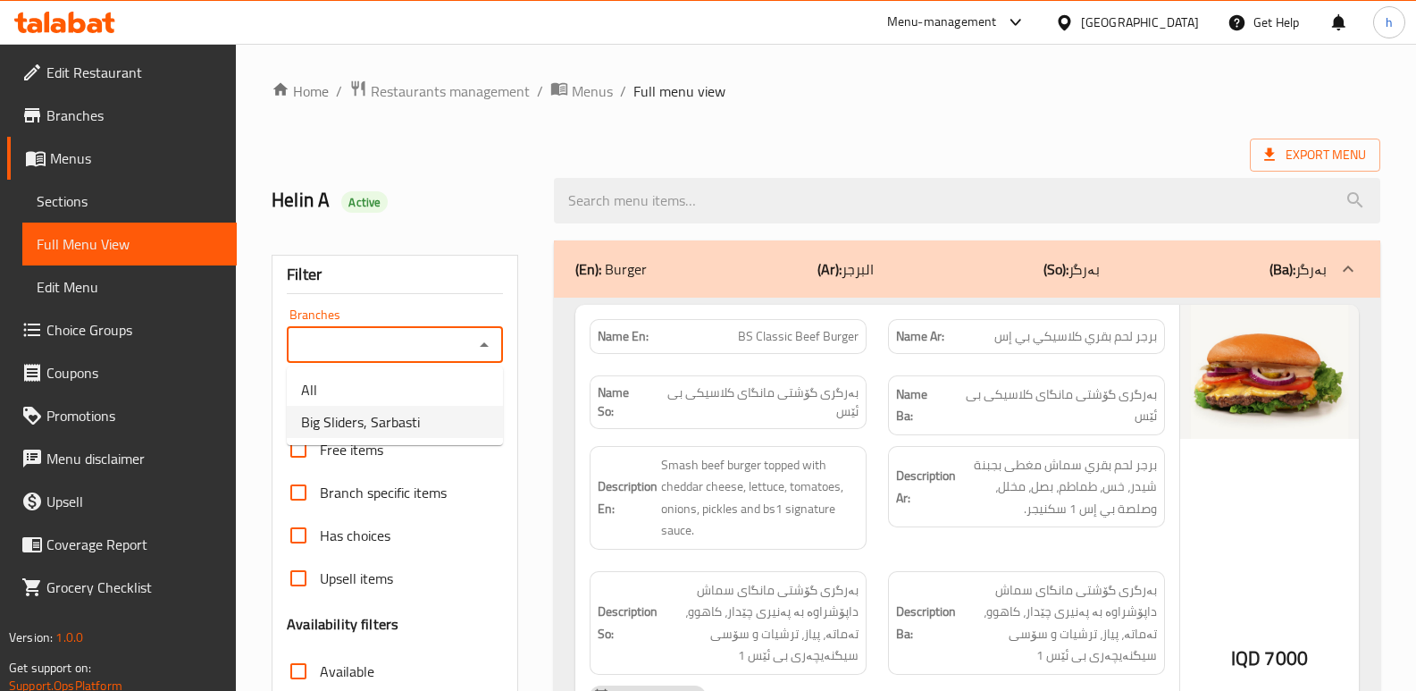
click at [389, 416] on span "Big Sliders, Sarbasti" at bounding box center [360, 421] width 119 height 21
type input "Big Sliders, Sarbasti"
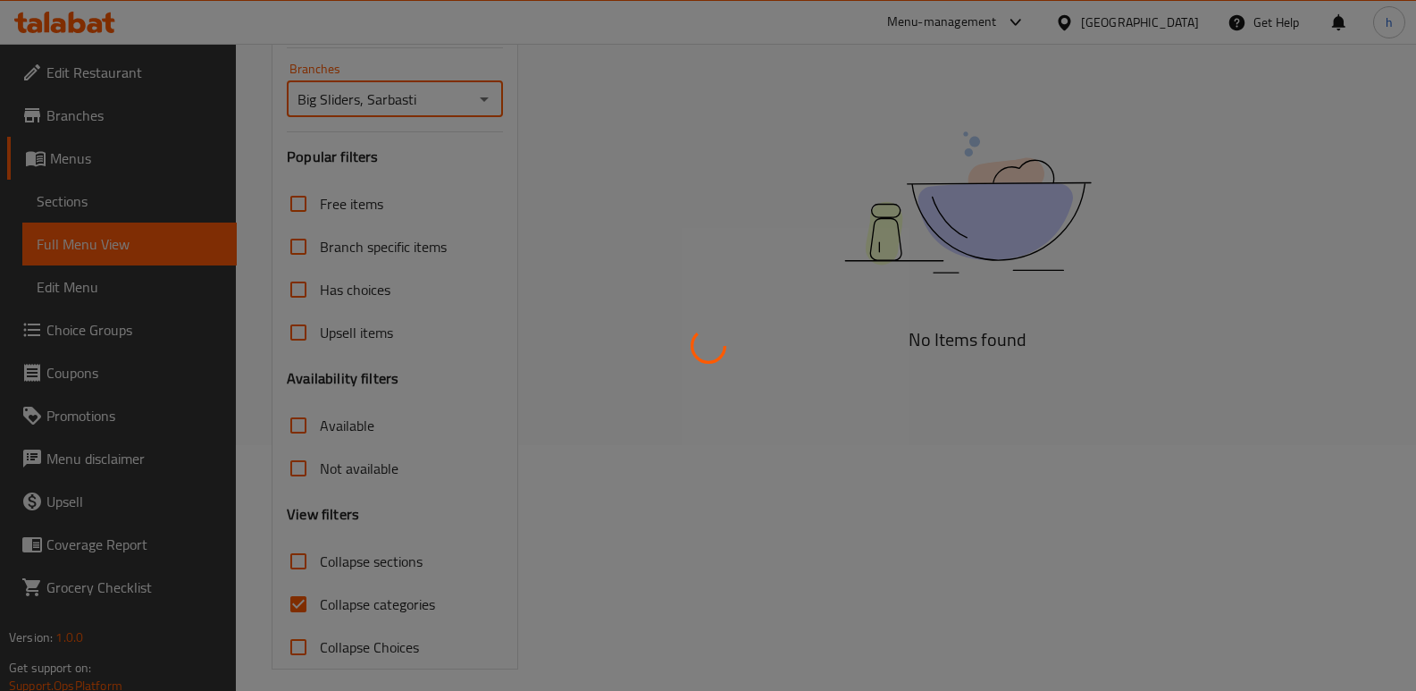
scroll to position [260, 0]
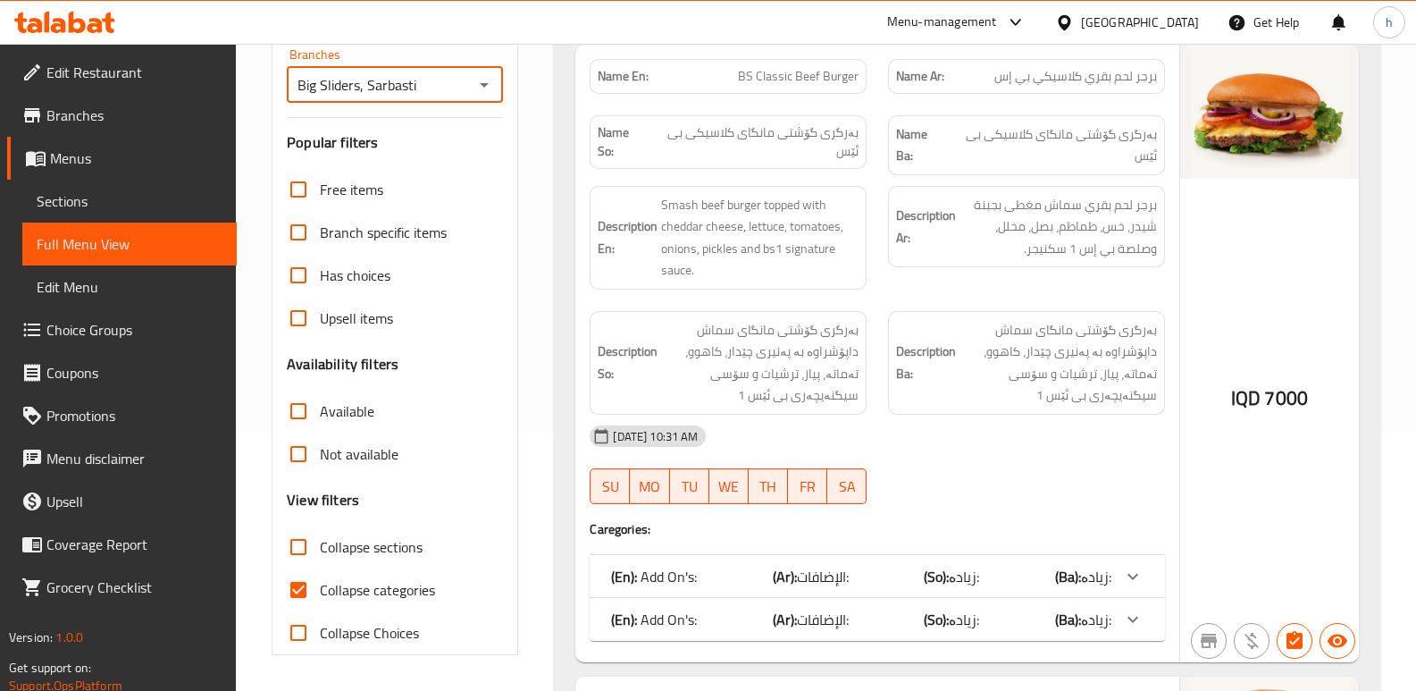
click at [296, 587] on input "Collapse categories" at bounding box center [298, 589] width 43 height 43
checkbox input "false"
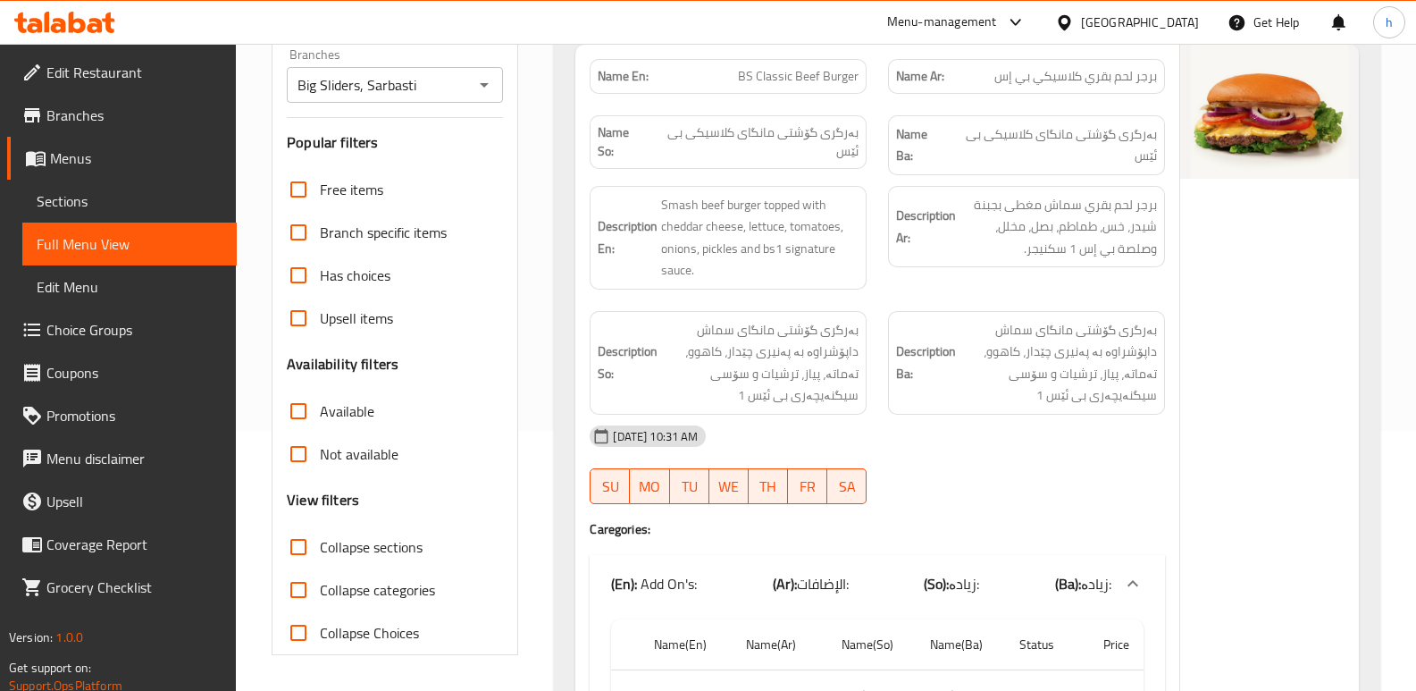
click at [298, 555] on input "Collapse sections" at bounding box center [298, 546] width 43 height 43
checkbox input "true"
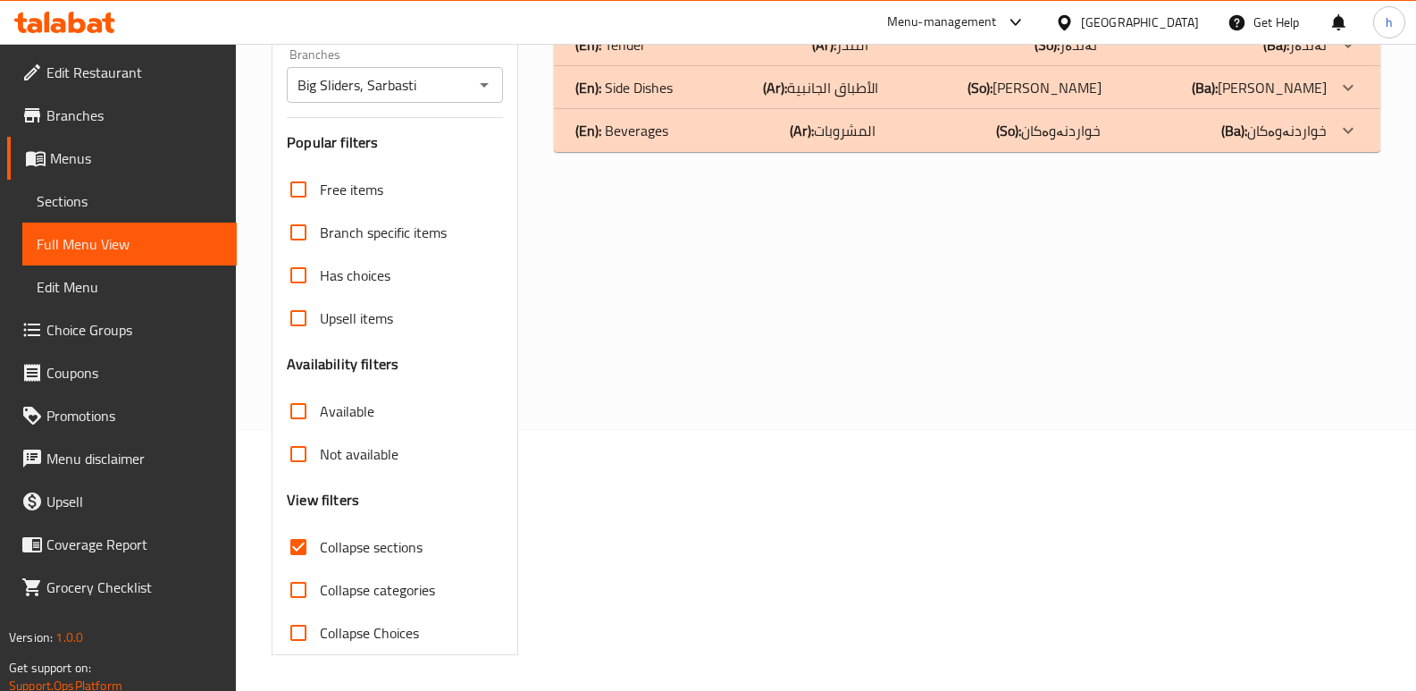
click at [707, 23] on div "(En): Beverages (Ar): المشروبات (So): خواردنەوەکان (Ba): خواردنەوەکان" at bounding box center [967, 1] width 826 height 43
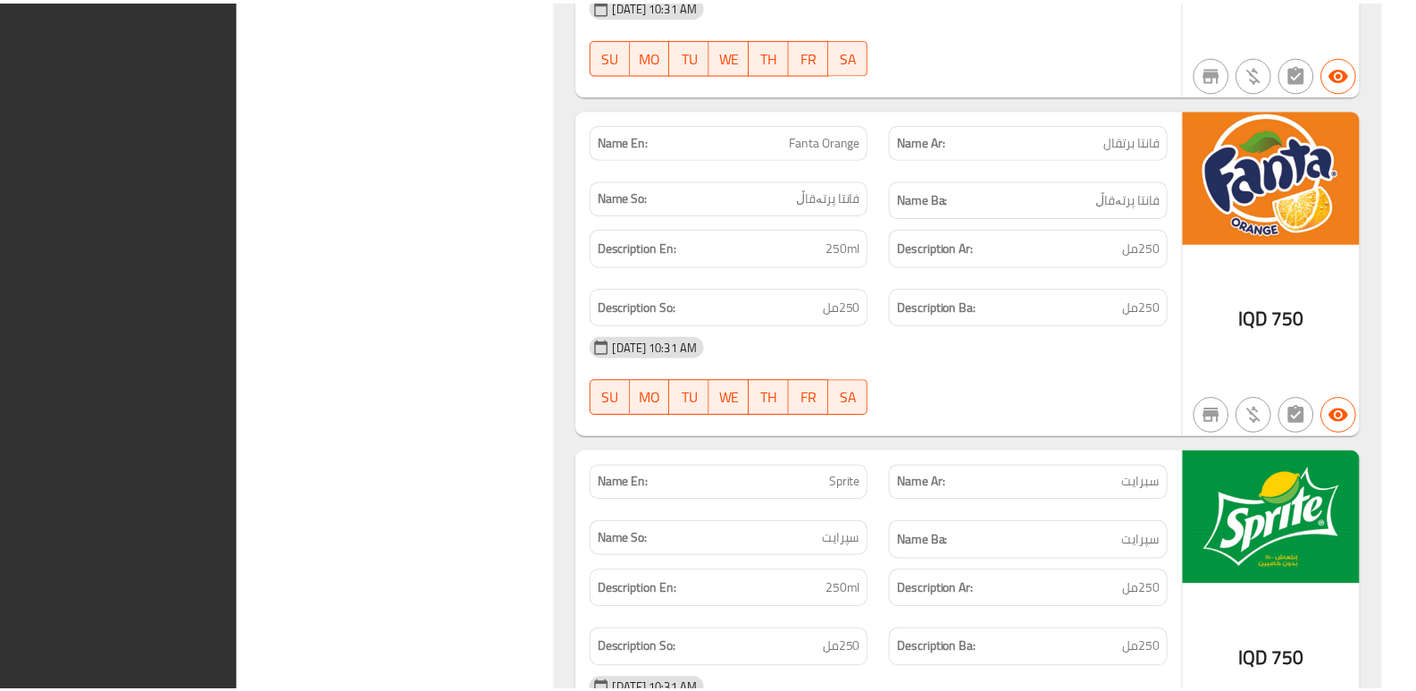
scroll to position [1522, 0]
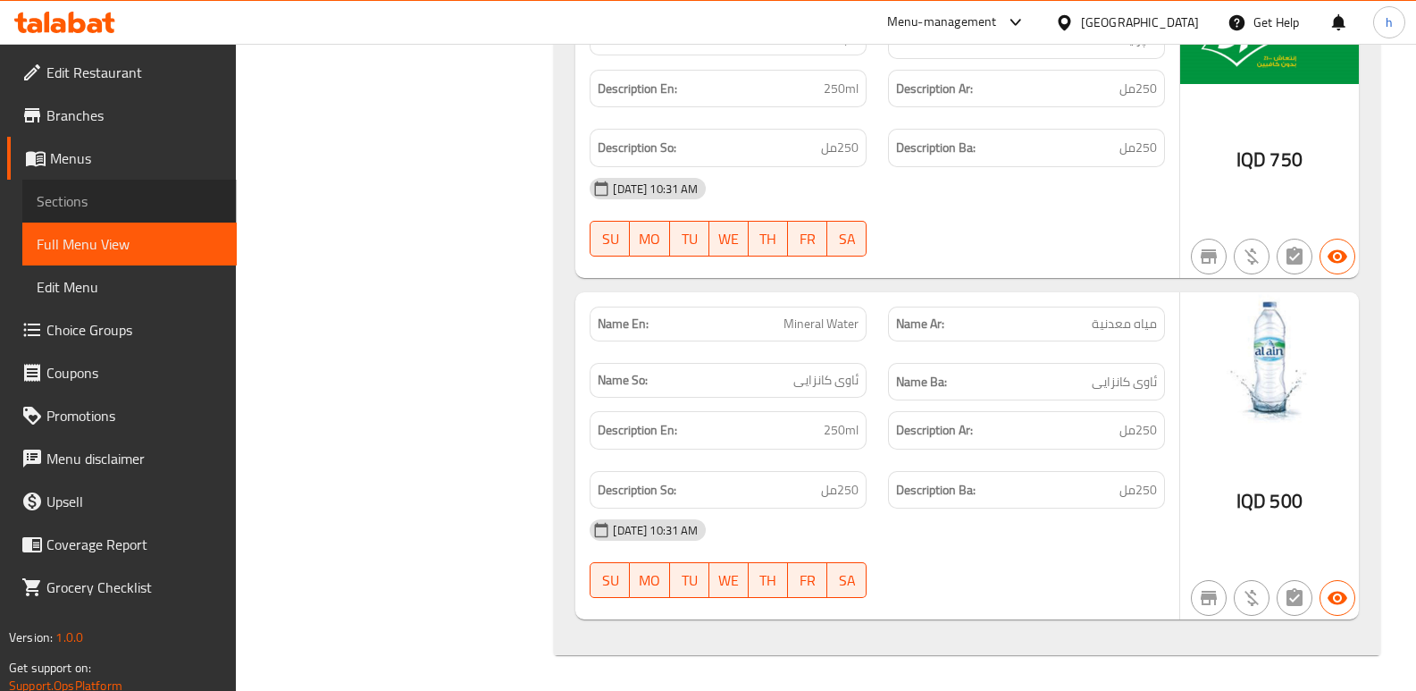
click at [64, 190] on span "Sections" at bounding box center [130, 200] width 186 height 21
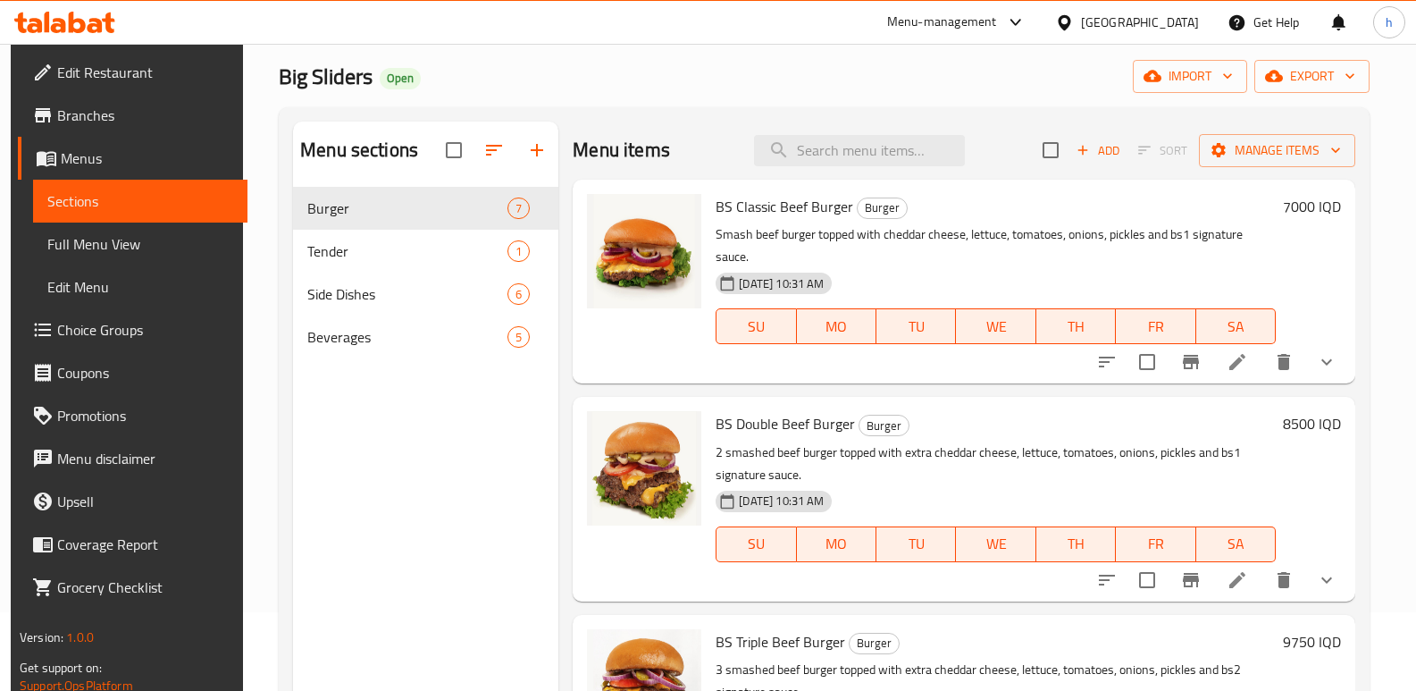
scroll to position [12, 0]
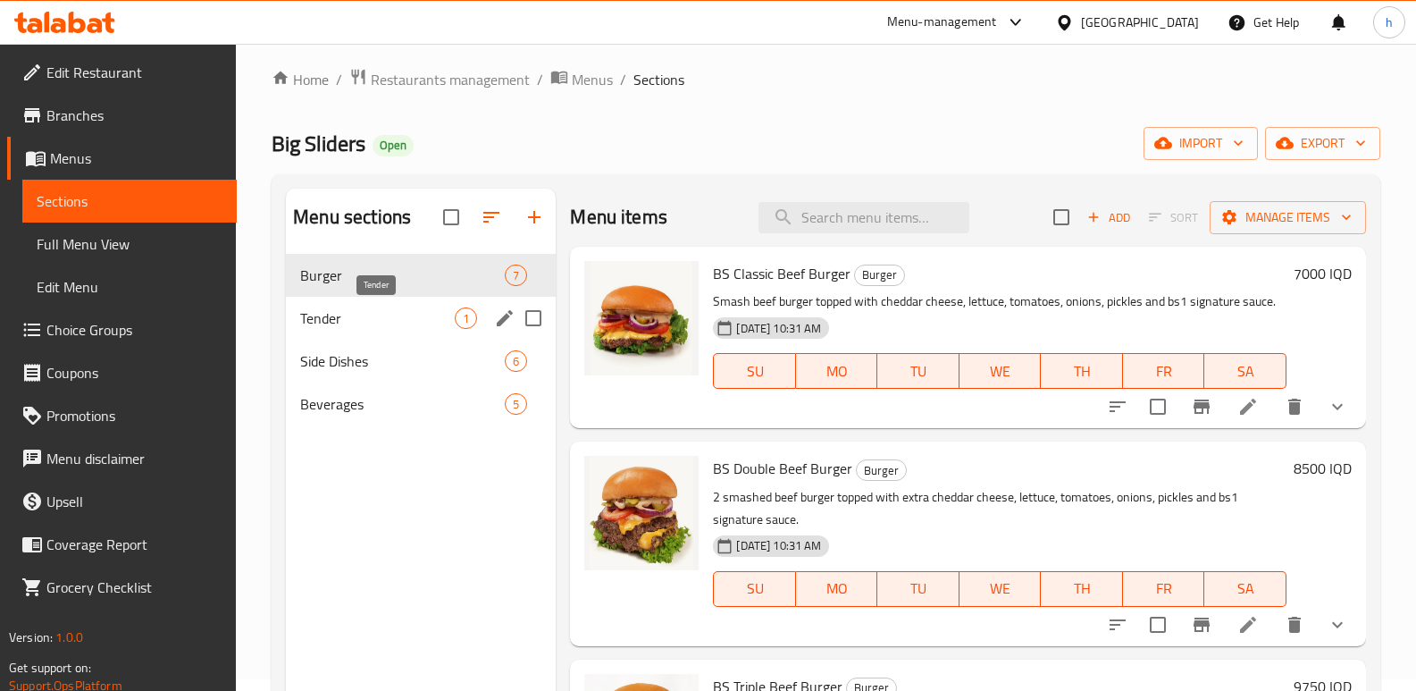
click at [354, 317] on span "Tender" at bounding box center [377, 317] width 155 height 21
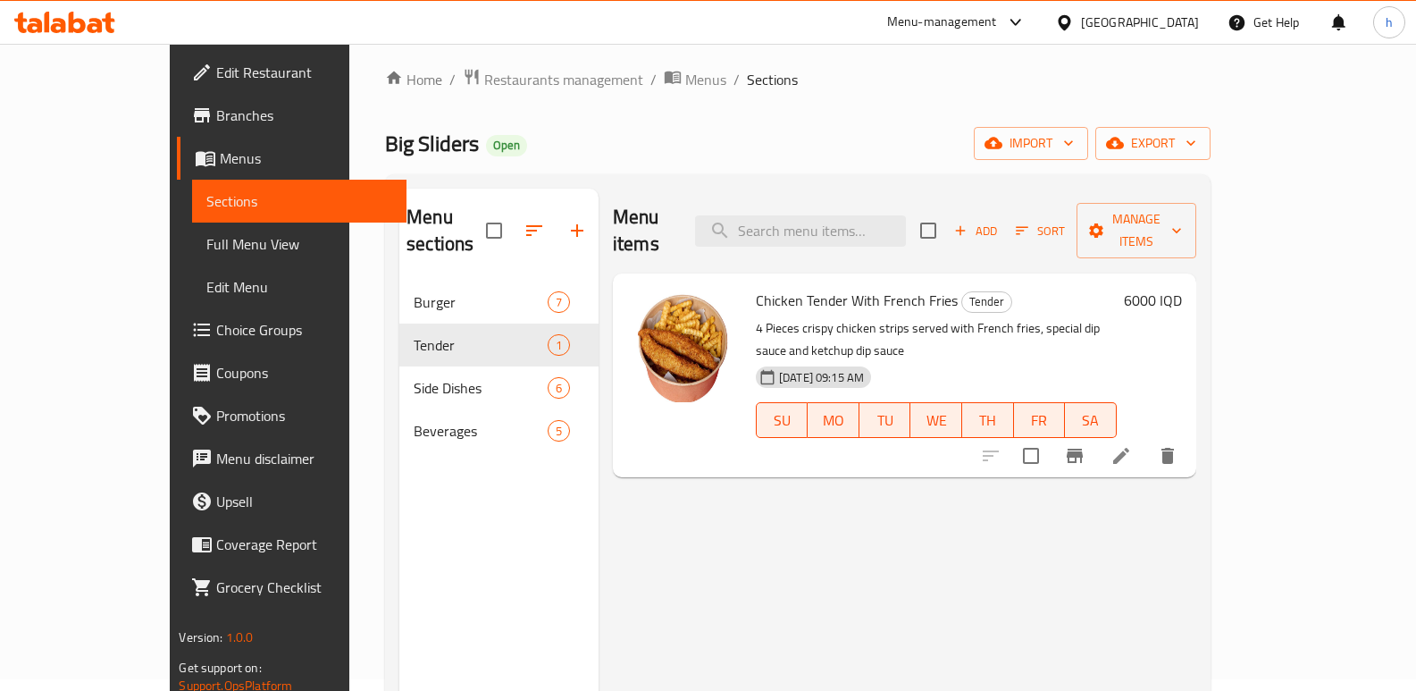
click at [78, 27] on icon at bounding box center [64, 22] width 101 height 21
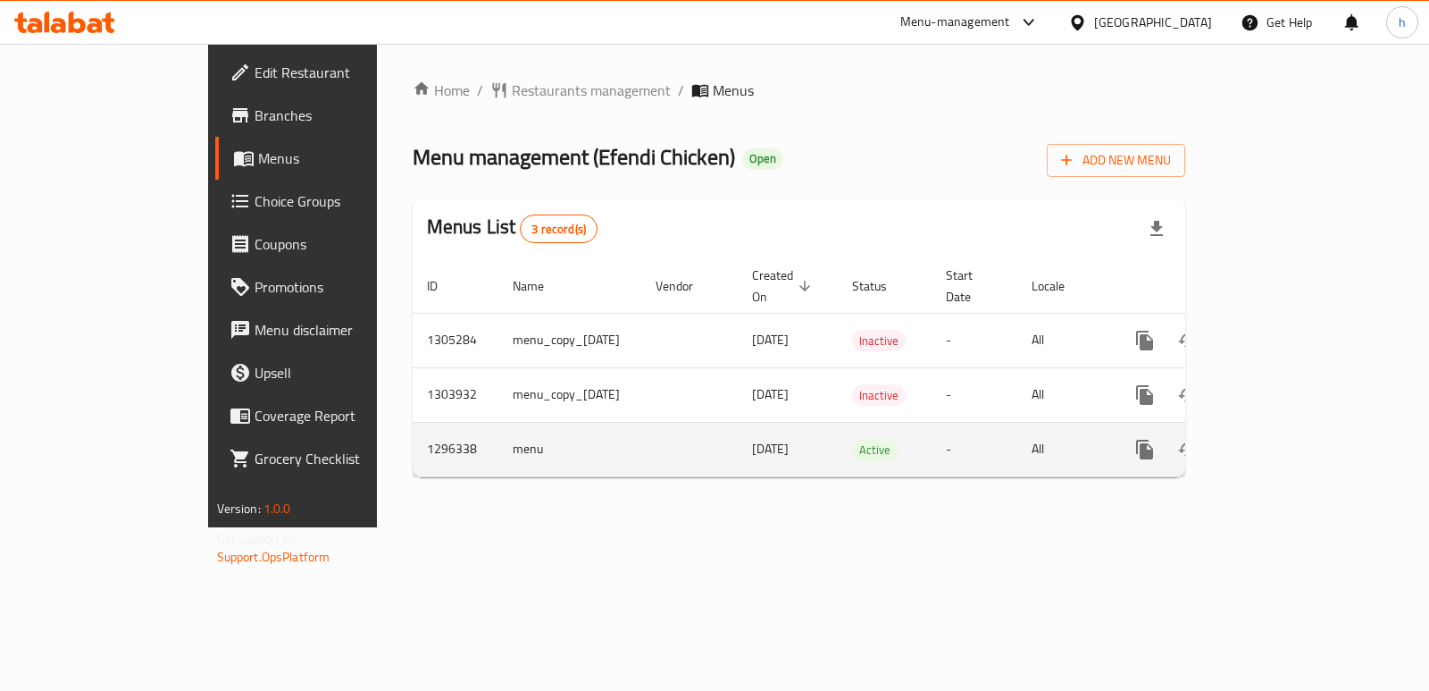
click at [1295, 434] on link "enhanced table" at bounding box center [1274, 449] width 43 height 43
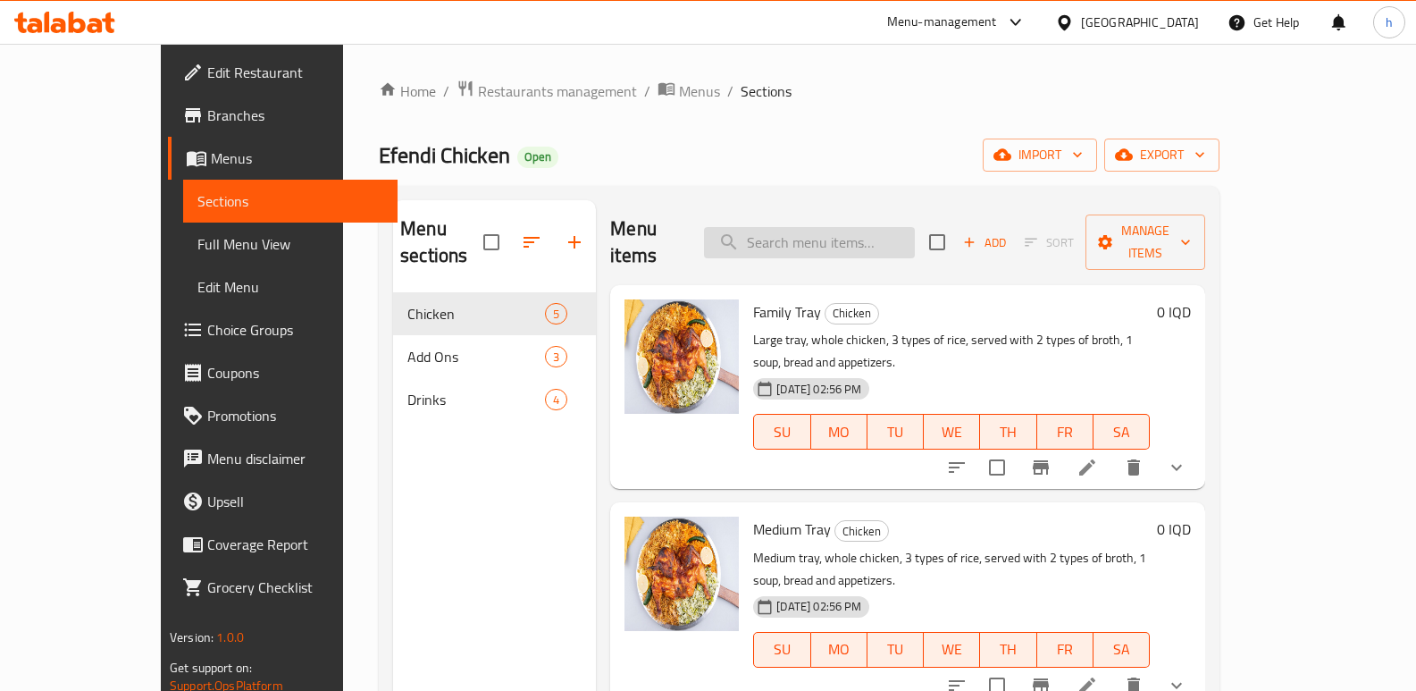
click at [889, 227] on input "search" at bounding box center [809, 242] width 211 height 31
paste input "دجاجة على رز صينية صغيرة"
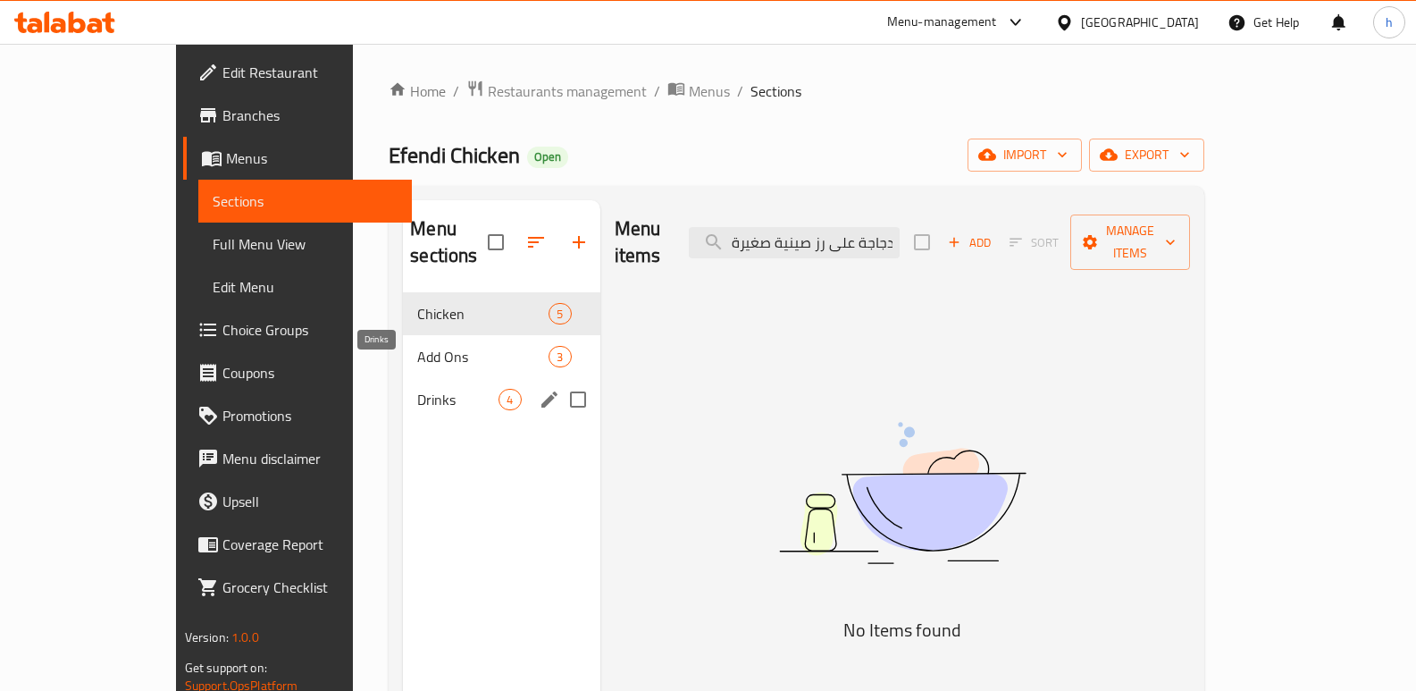
type input "دجاجة على رز صينية صغيرة"
click at [417, 389] on span "Drinks" at bounding box center [457, 399] width 81 height 21
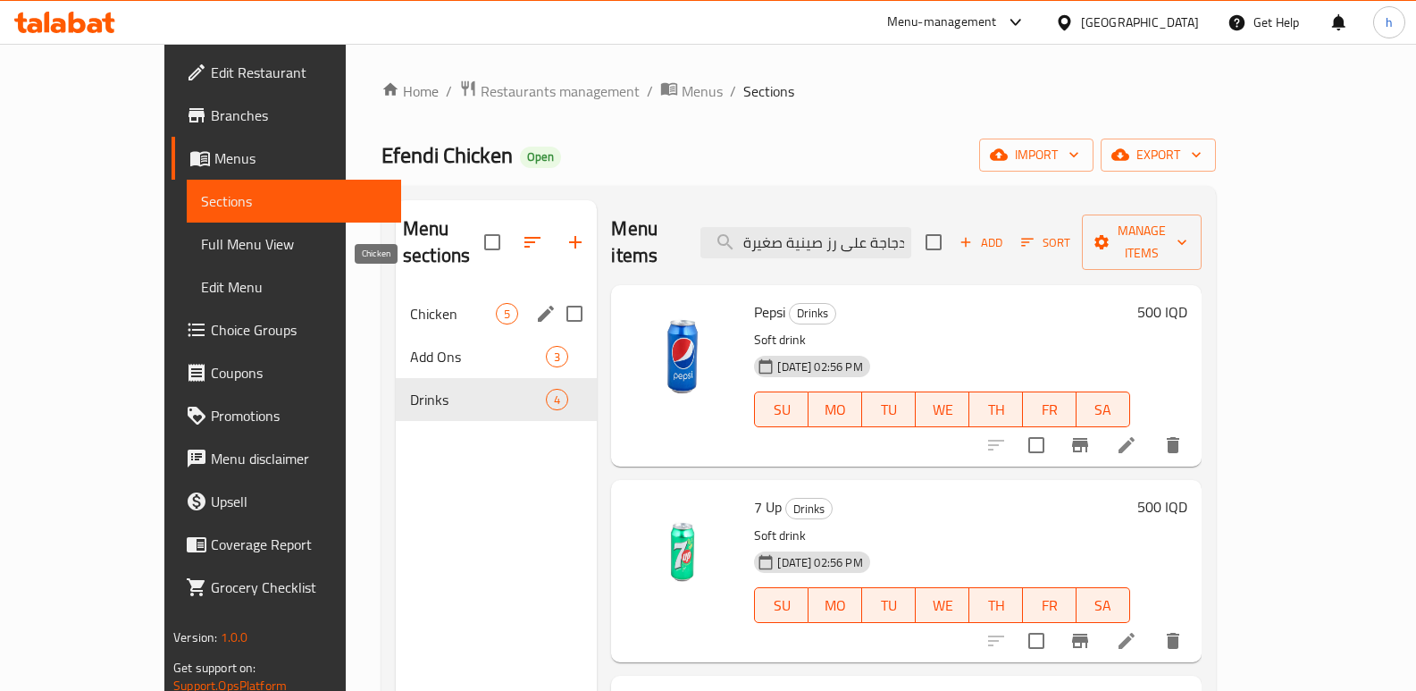
drag, startPoint x: 373, startPoint y: 281, endPoint x: 466, endPoint y: 281, distance: 93.8
click at [410, 303] on span "Chicken" at bounding box center [453, 313] width 86 height 21
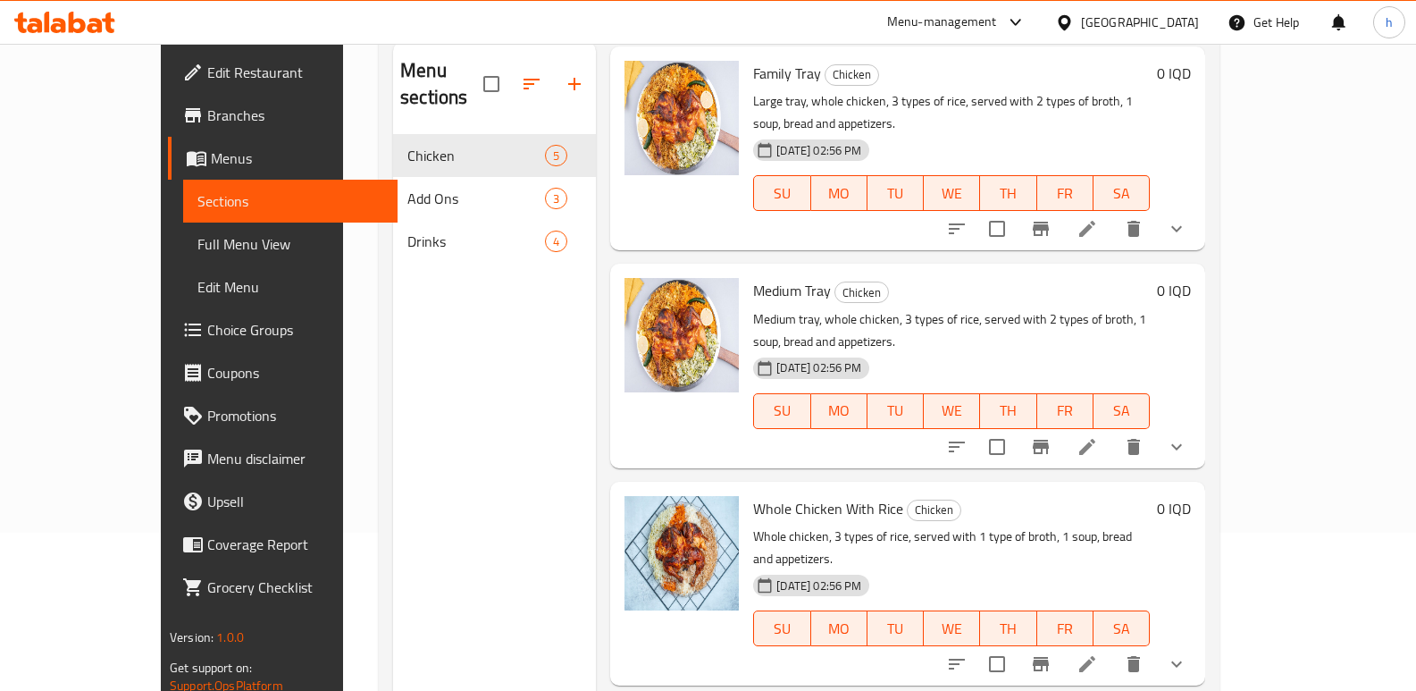
scroll to position [104, 0]
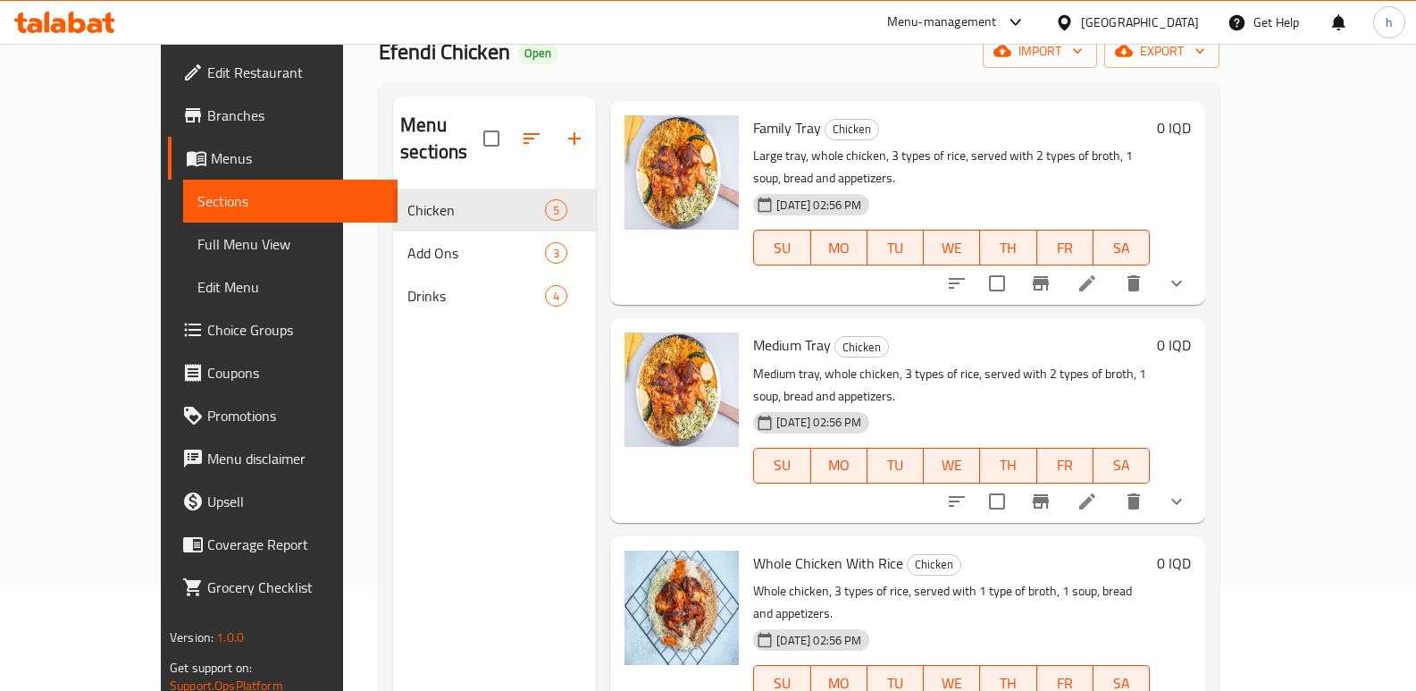
click at [1187, 490] on icon "show more" at bounding box center [1176, 500] width 21 height 21
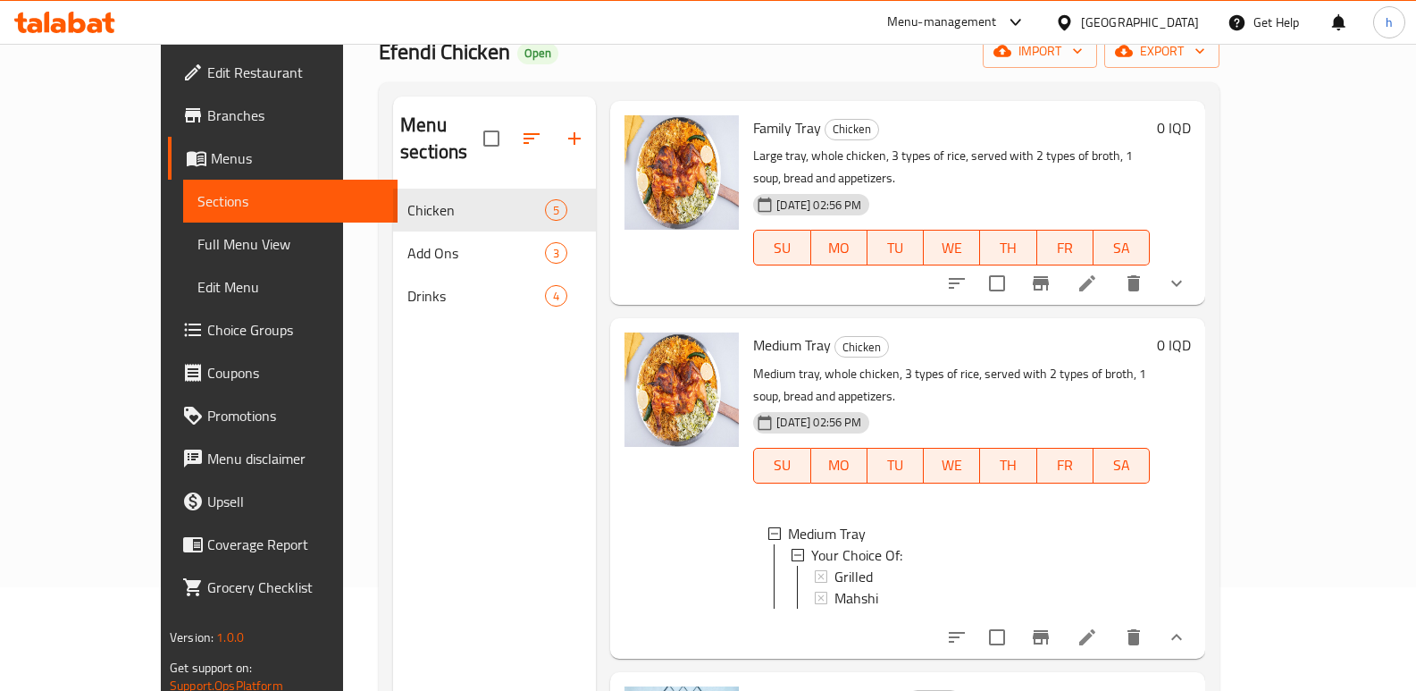
scroll to position [46, 0]
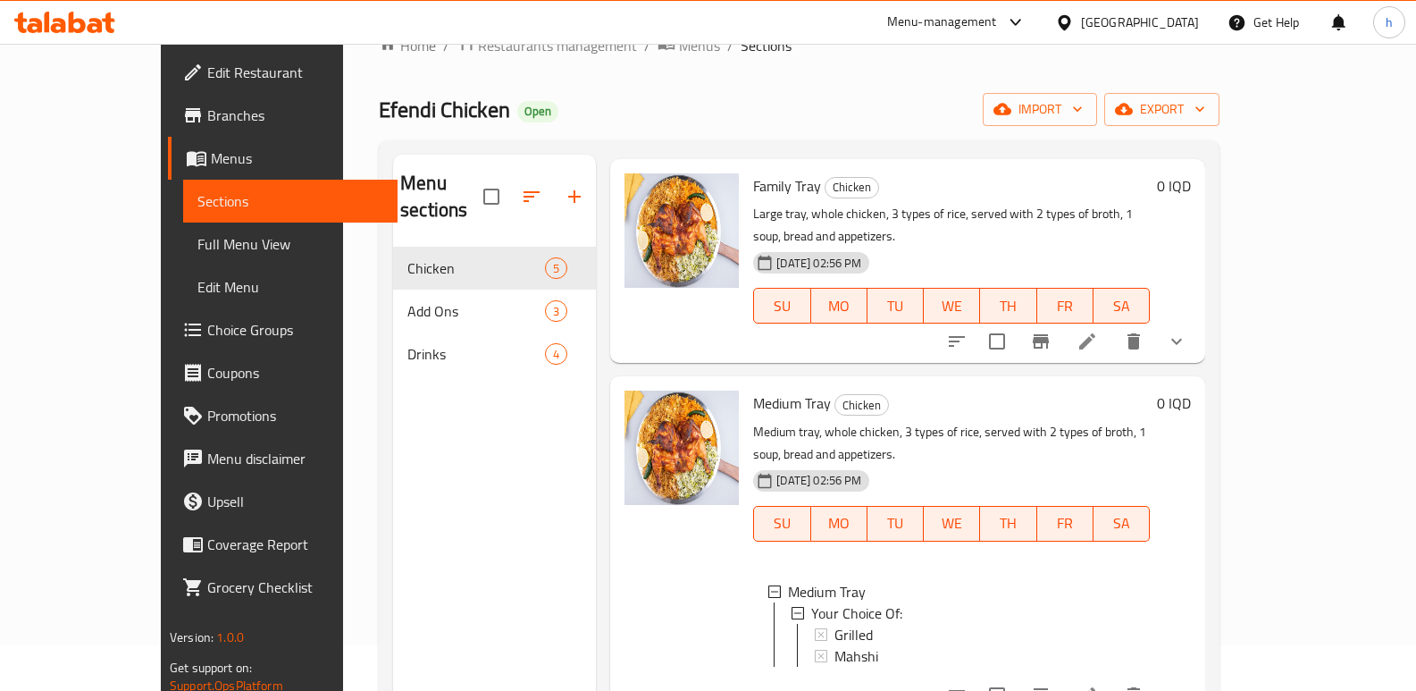
click at [1187, 331] on icon "show more" at bounding box center [1176, 341] width 21 height 21
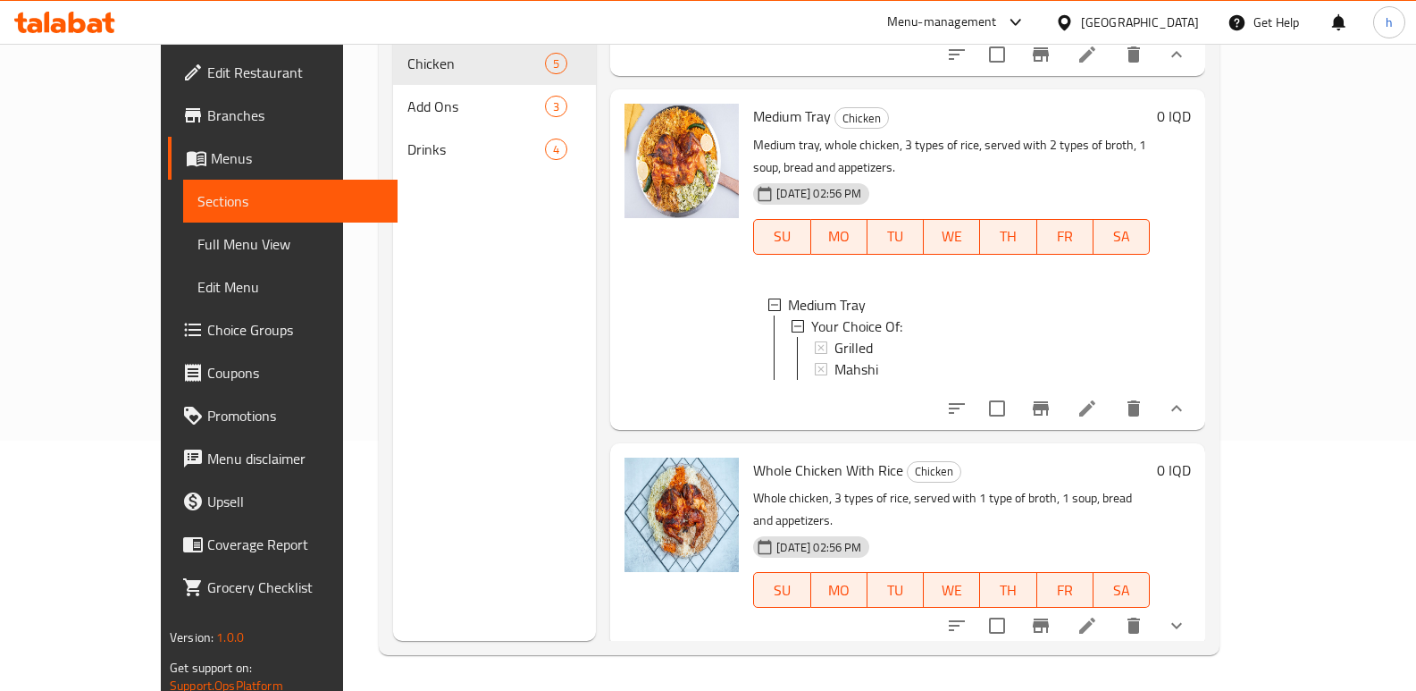
scroll to position [377, 0]
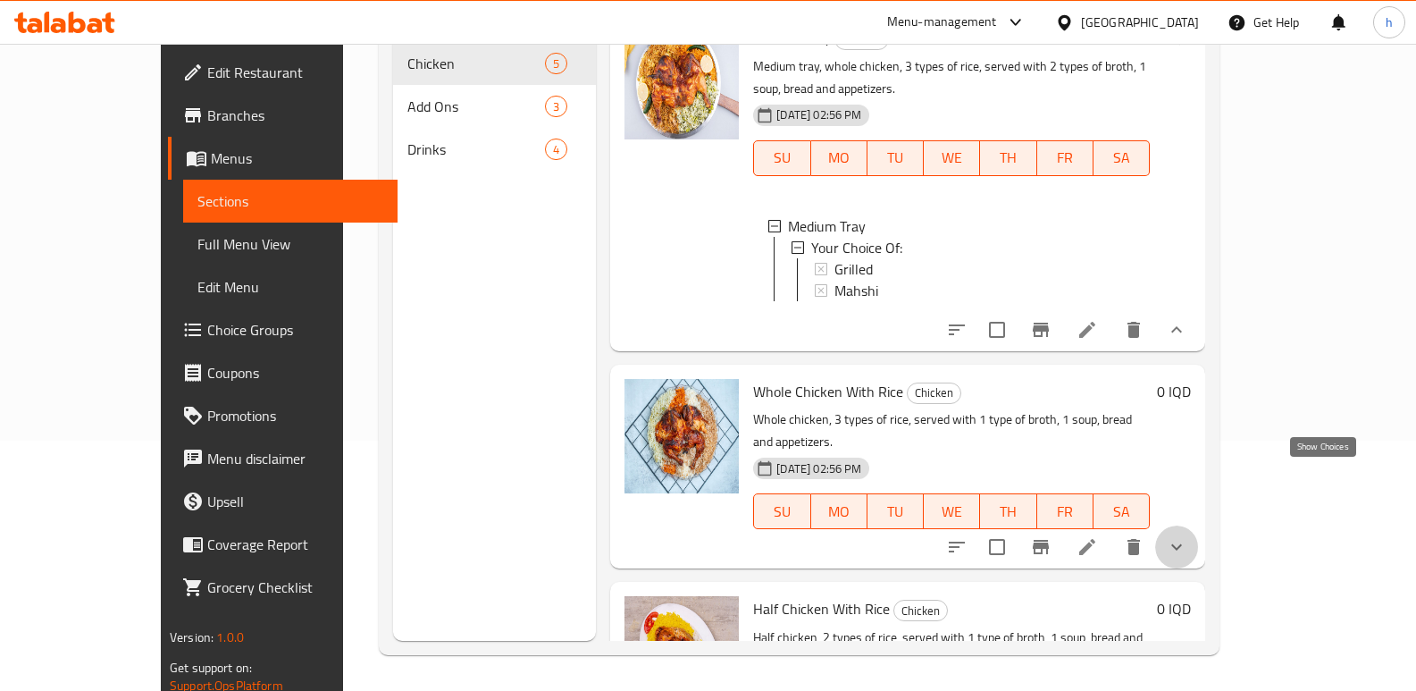
click at [1187, 536] on icon "show more" at bounding box center [1176, 546] width 21 height 21
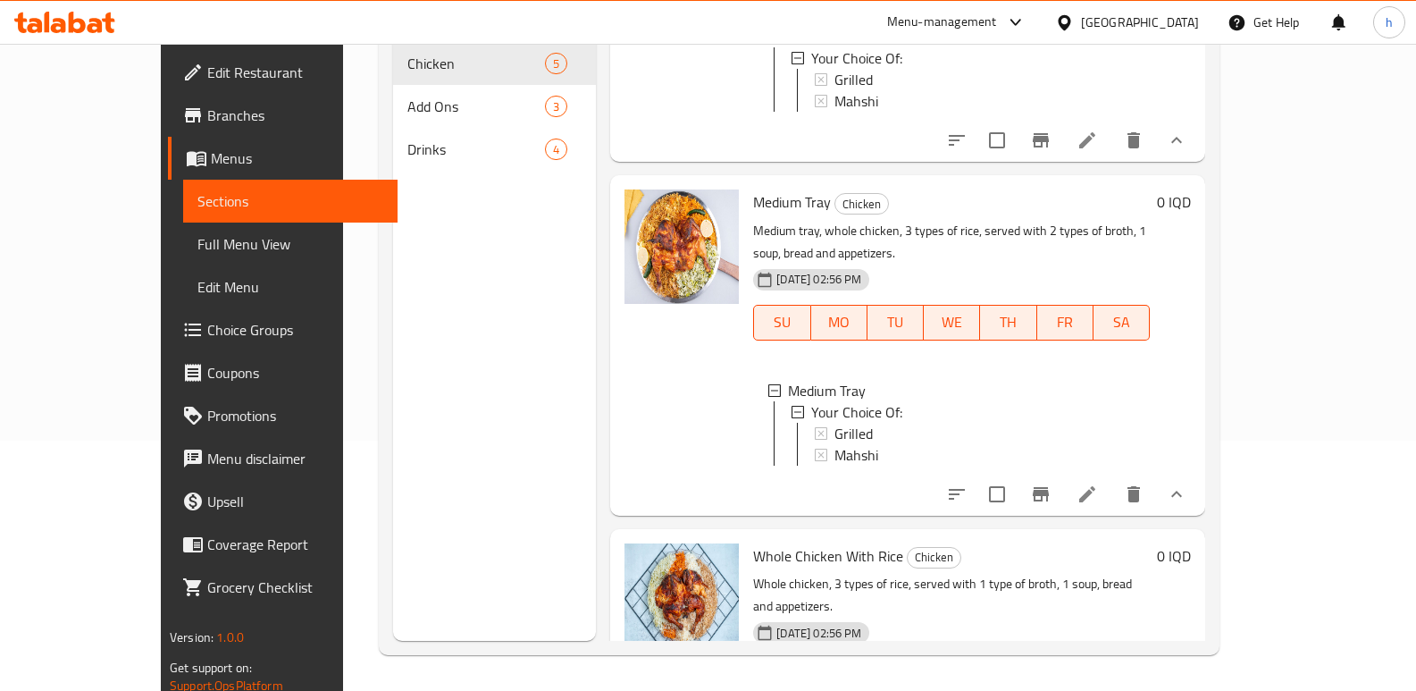
scroll to position [189, 0]
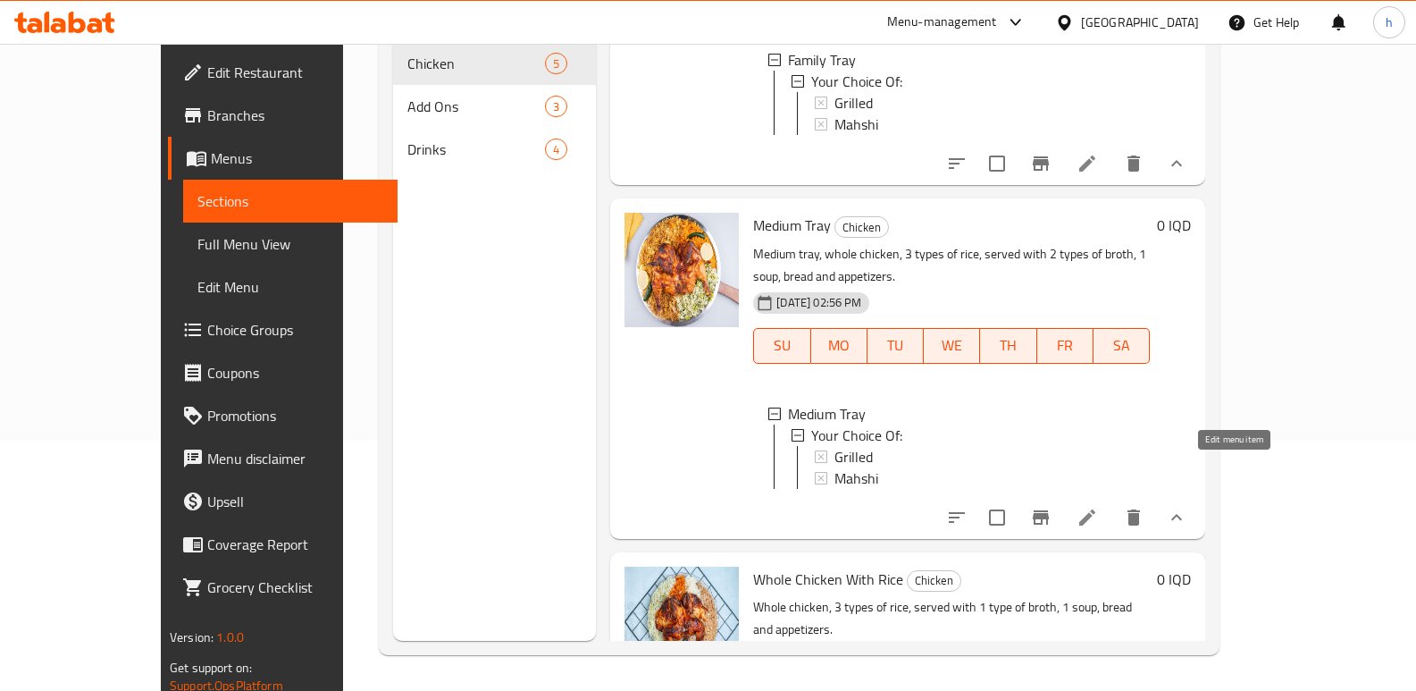
click at [1098, 507] on icon at bounding box center [1087, 517] width 21 height 21
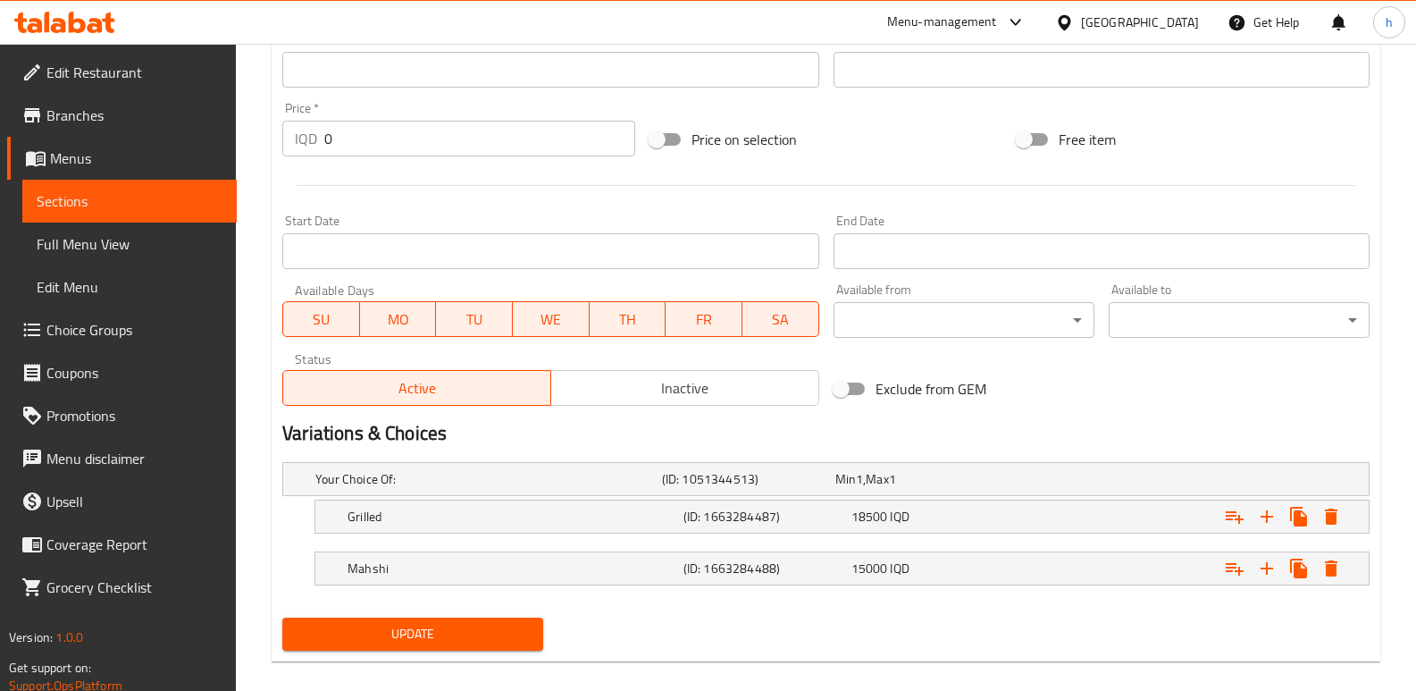
scroll to position [843, 0]
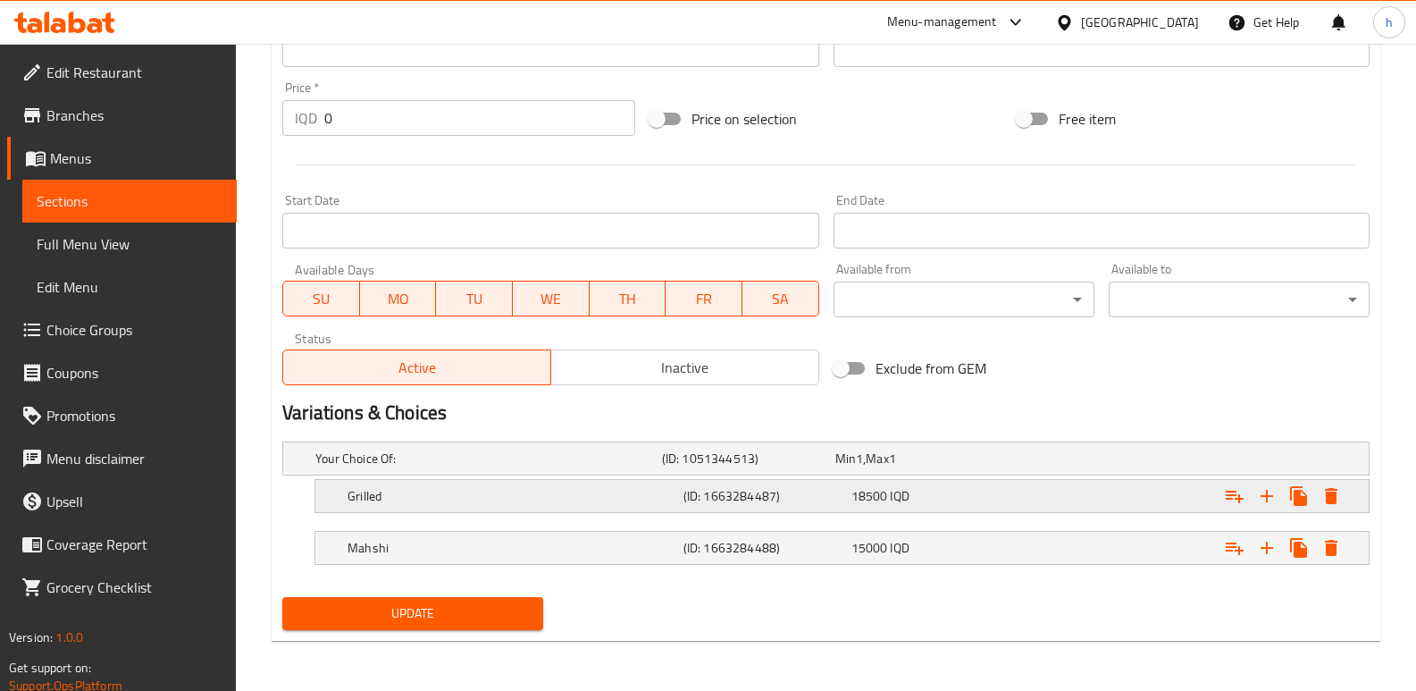
click at [817, 467] on h5 "(ID: 1663284487)" at bounding box center [745, 458] width 166 height 18
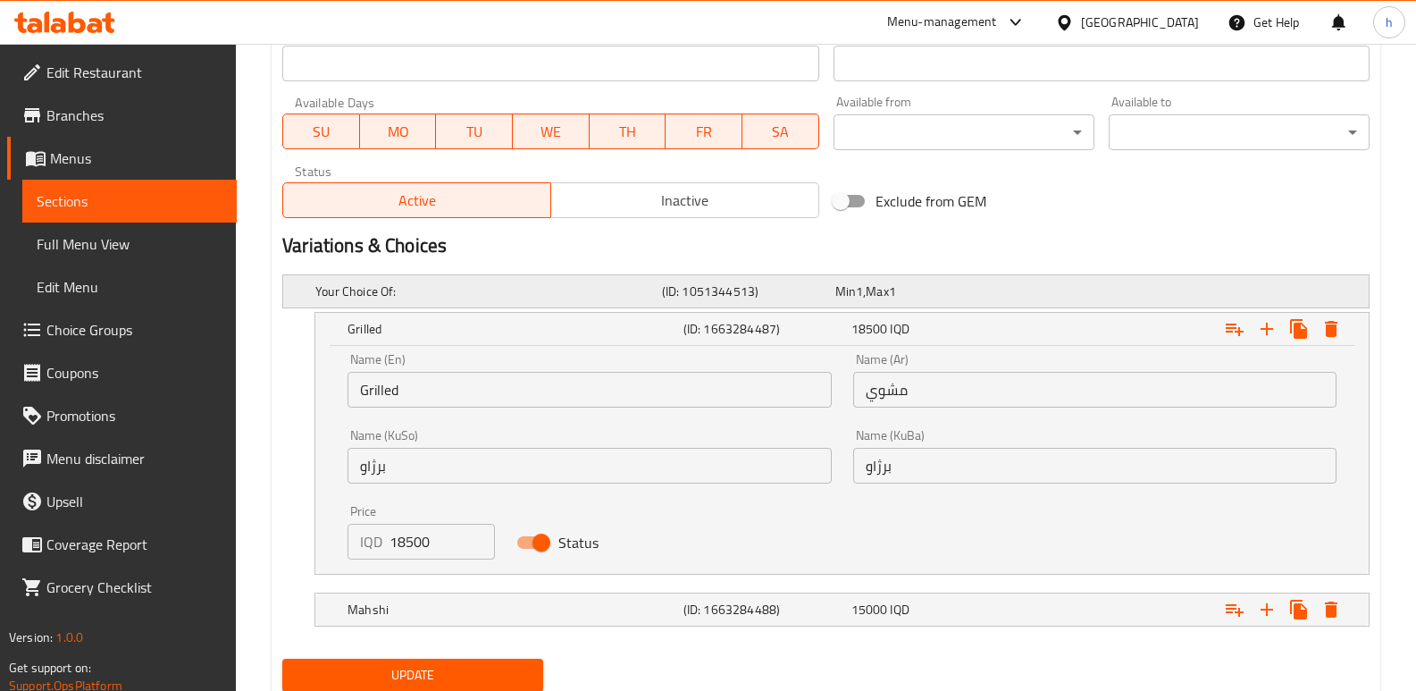
scroll to position [1072, 0]
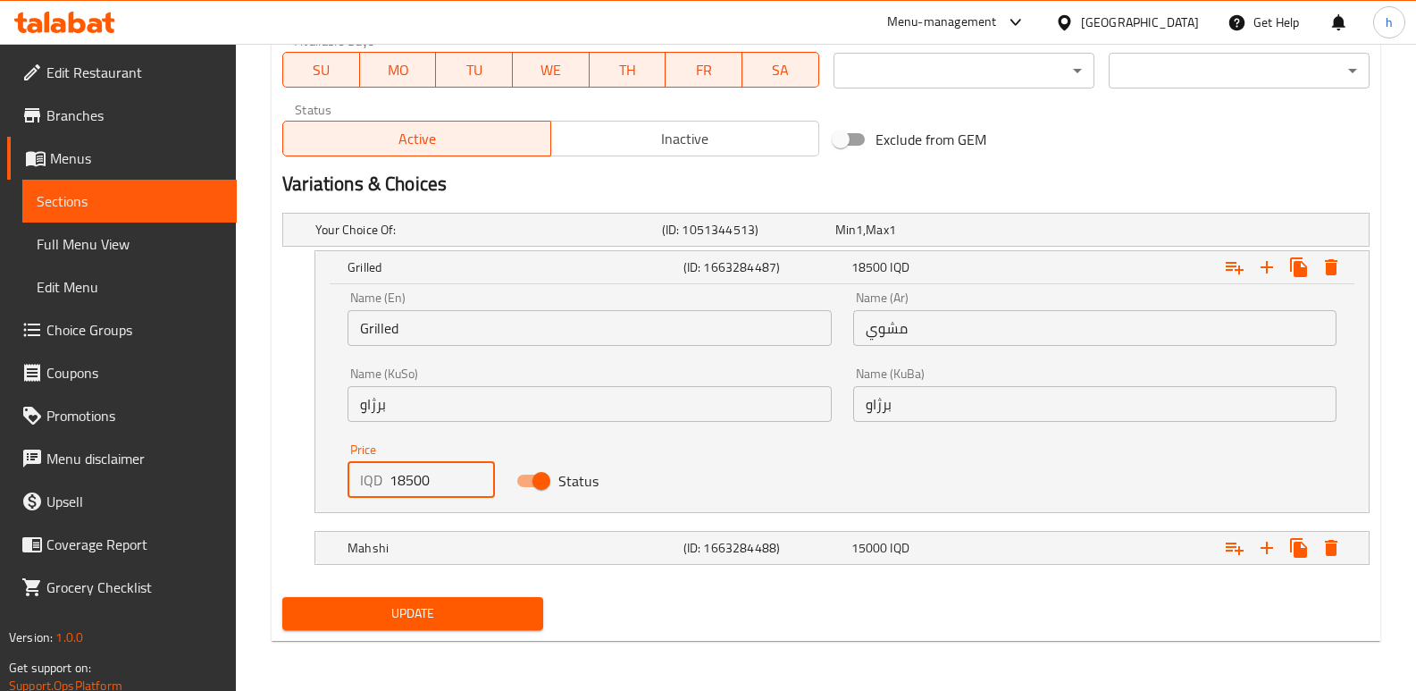
drag, startPoint x: 451, startPoint y: 482, endPoint x: 297, endPoint y: 495, distance: 155.1
click at [298, 496] on div "Grilled (ID: 1663284487) 18500 IQD Name (En) Grilled Name (En) Name (Ar) مشوي N…" at bounding box center [825, 381] width 1087 height 263
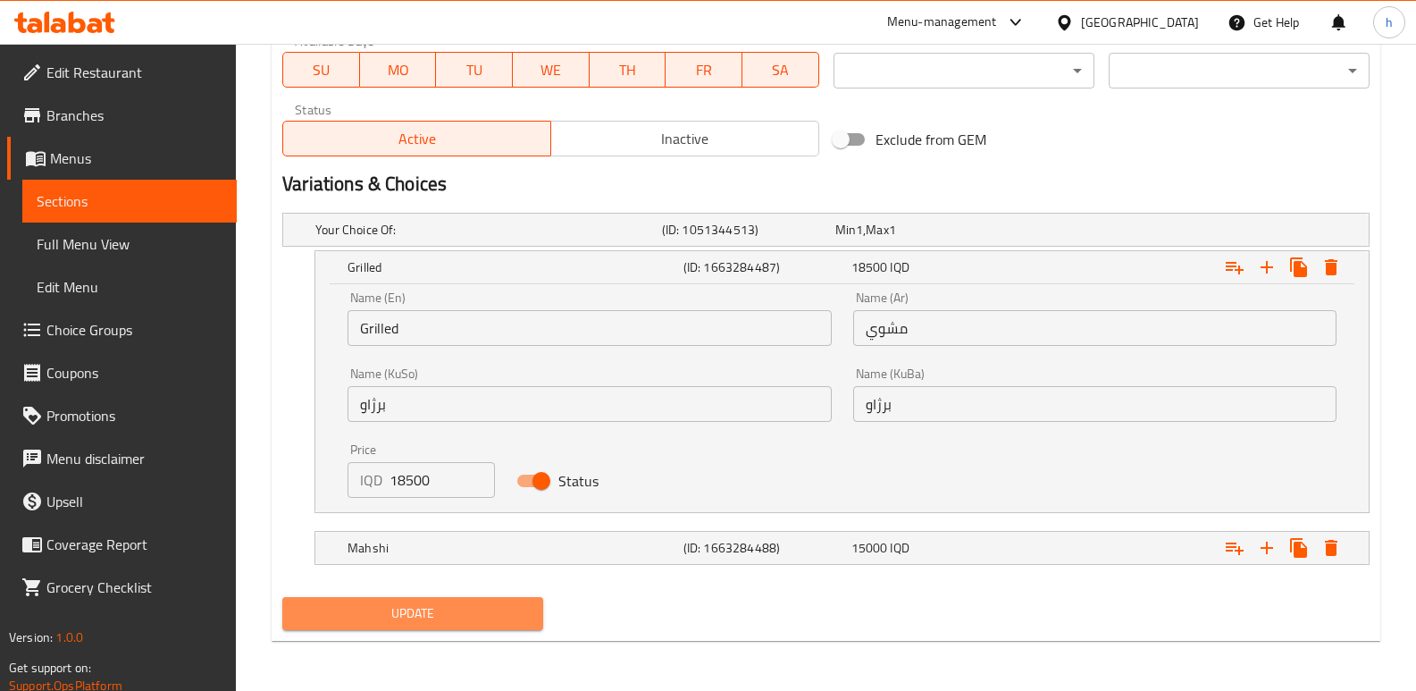
click at [482, 619] on span "Update" at bounding box center [413, 613] width 232 height 22
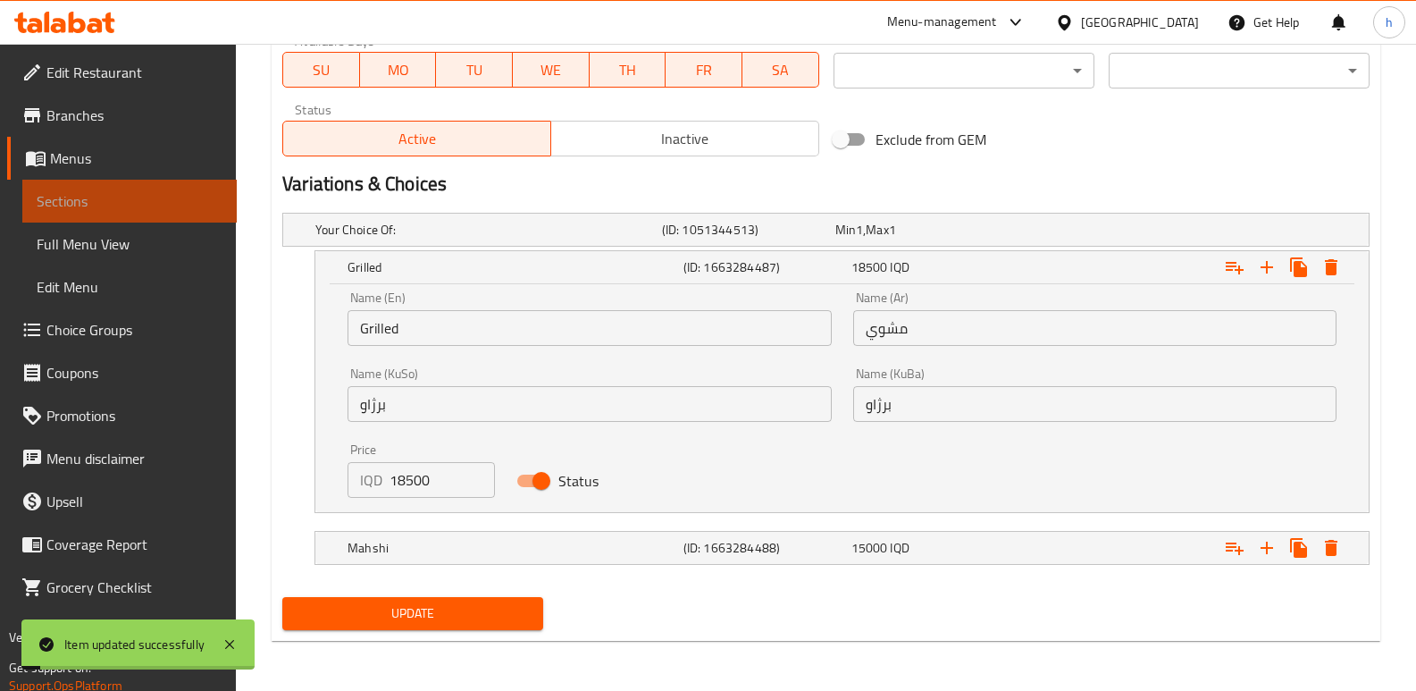
click at [191, 205] on span "Sections" at bounding box center [130, 200] width 186 height 21
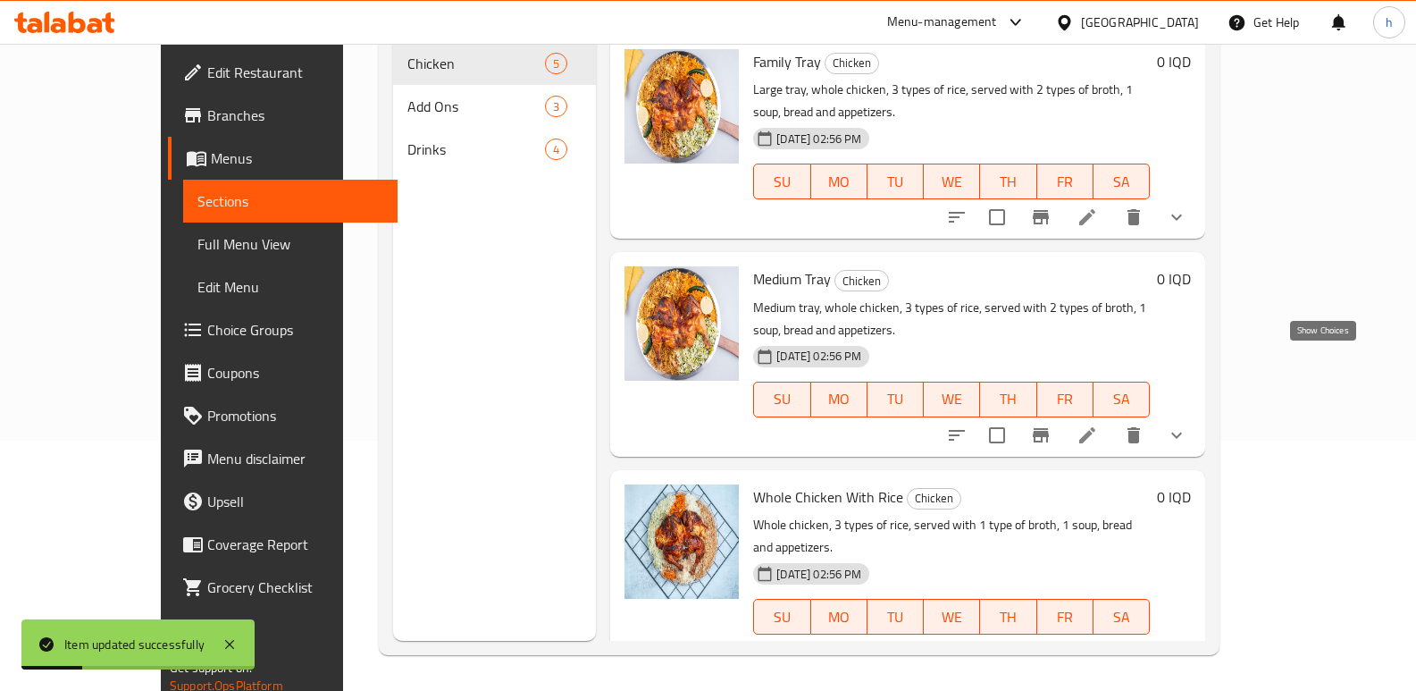
click at [1187, 424] on icon "show more" at bounding box center [1176, 434] width 21 height 21
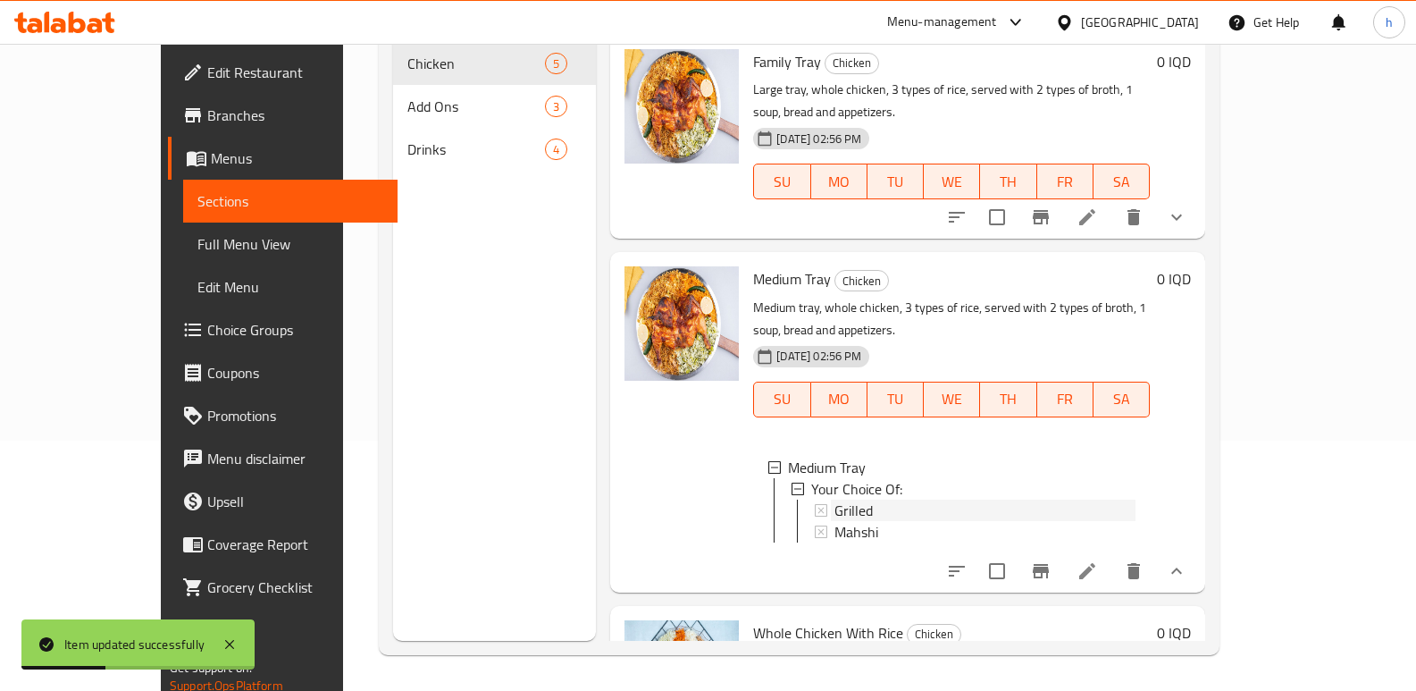
click at [842, 499] on div "Grilled" at bounding box center [984, 509] width 301 height 21
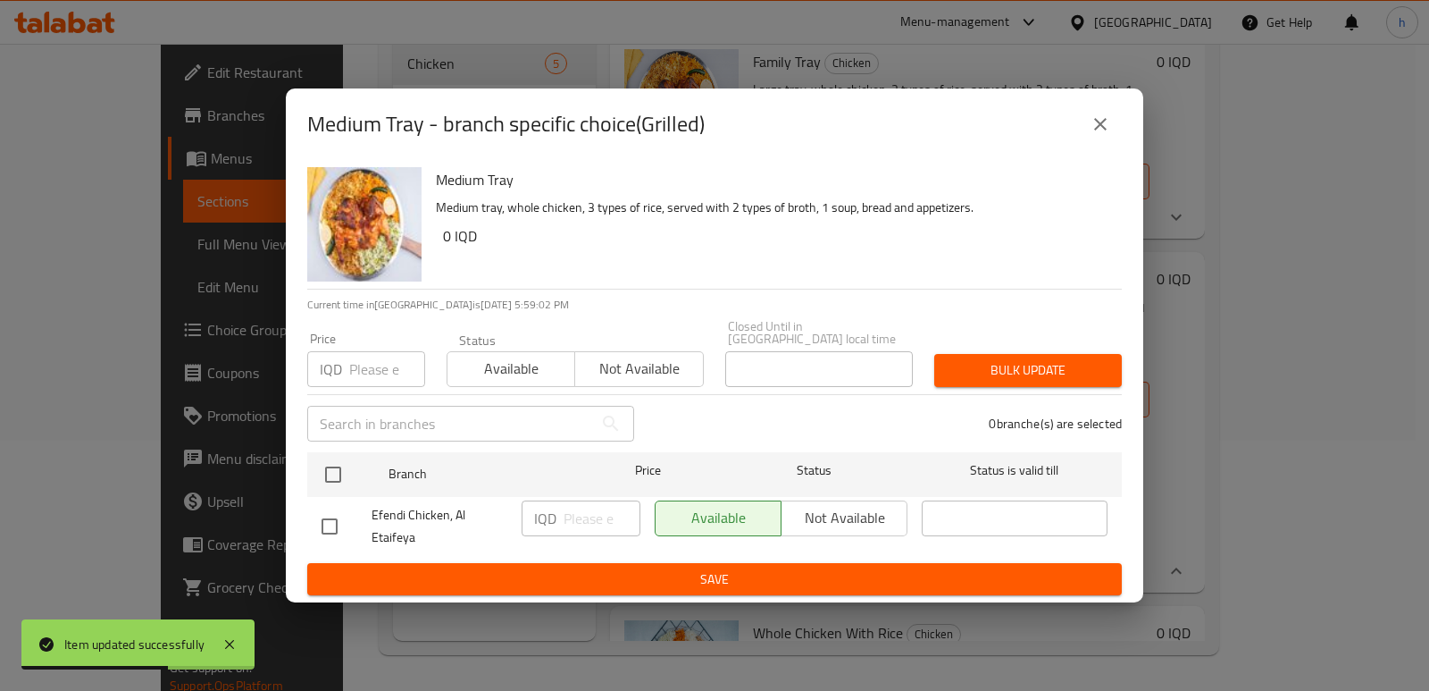
click at [1097, 125] on icon "close" at bounding box center [1100, 123] width 21 height 21
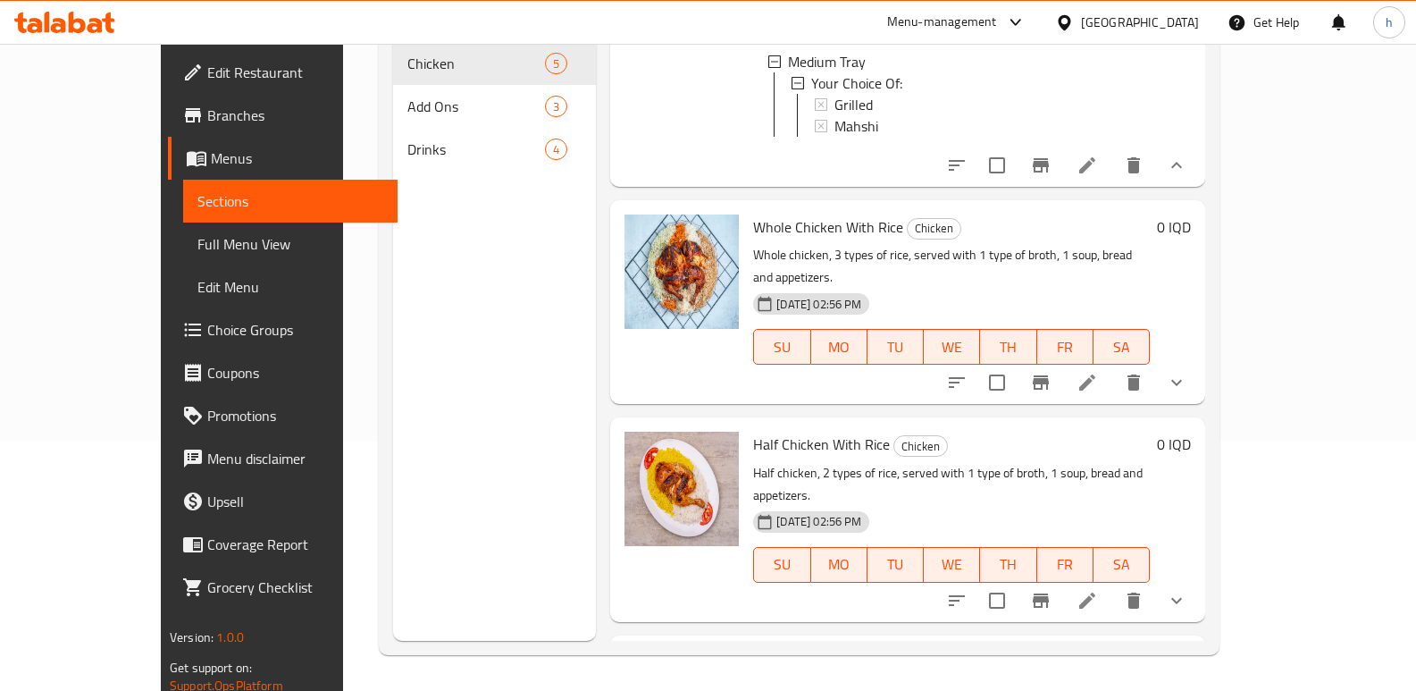
scroll to position [432, 0]
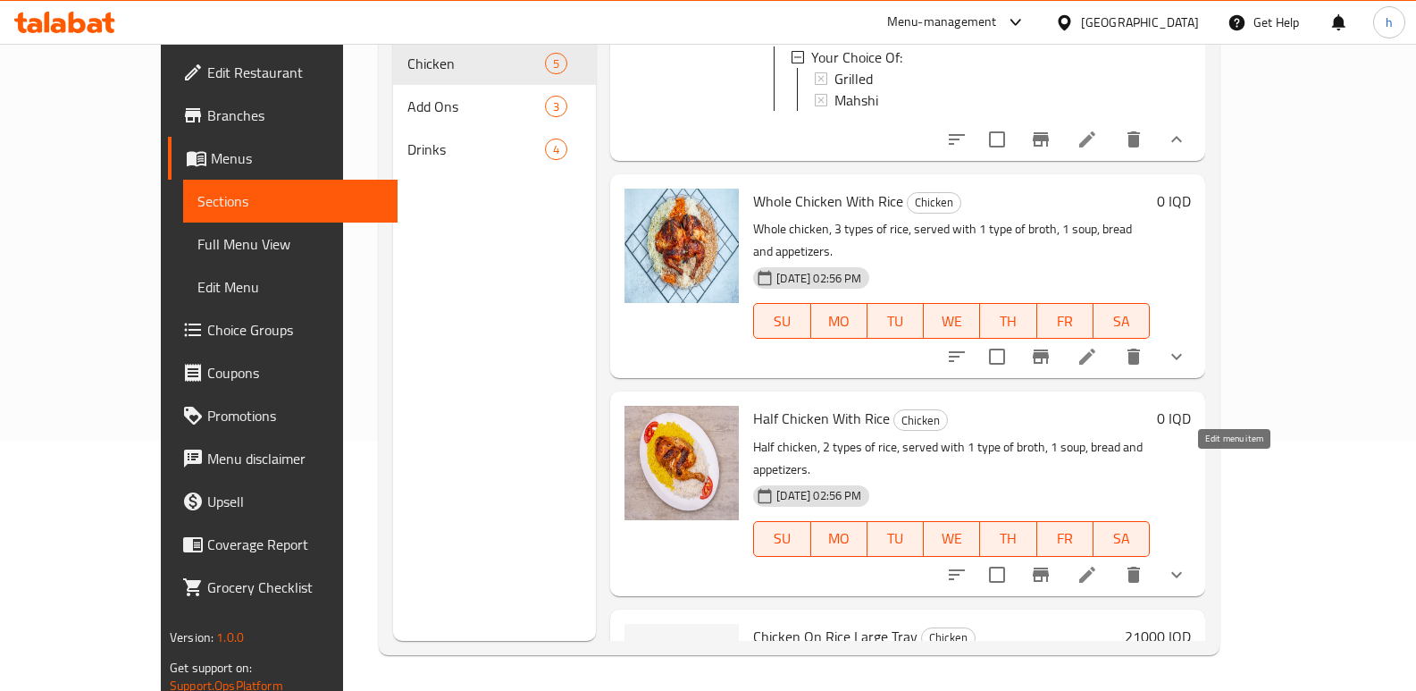
click at [1098, 564] on icon at bounding box center [1087, 574] width 21 height 21
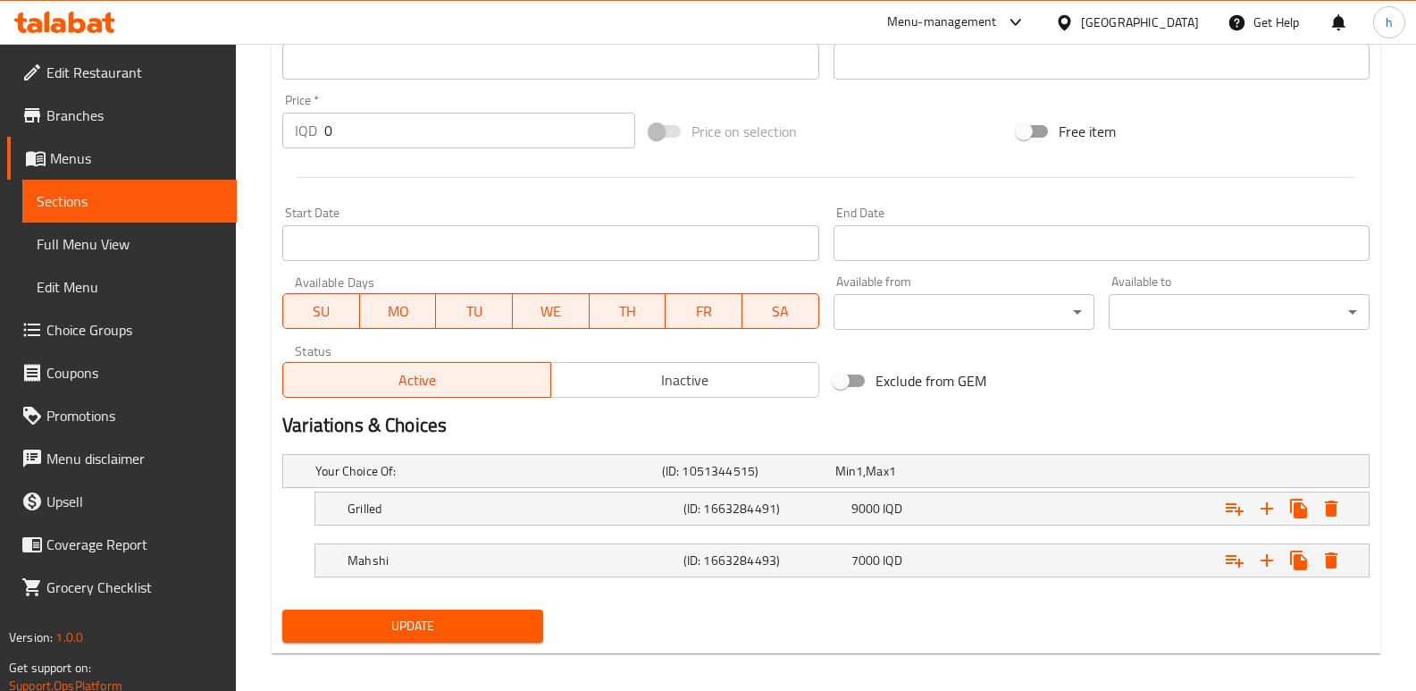
scroll to position [843, 0]
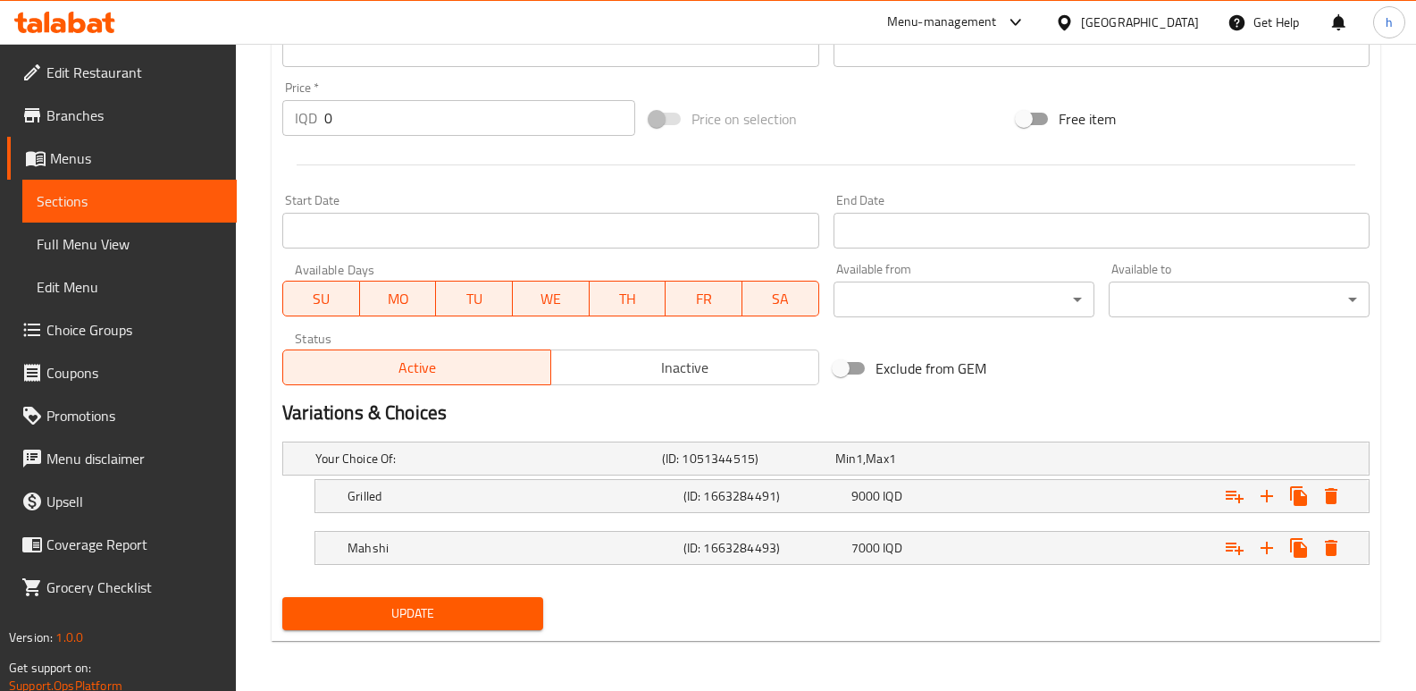
click at [160, 197] on span "Sections" at bounding box center [130, 200] width 186 height 21
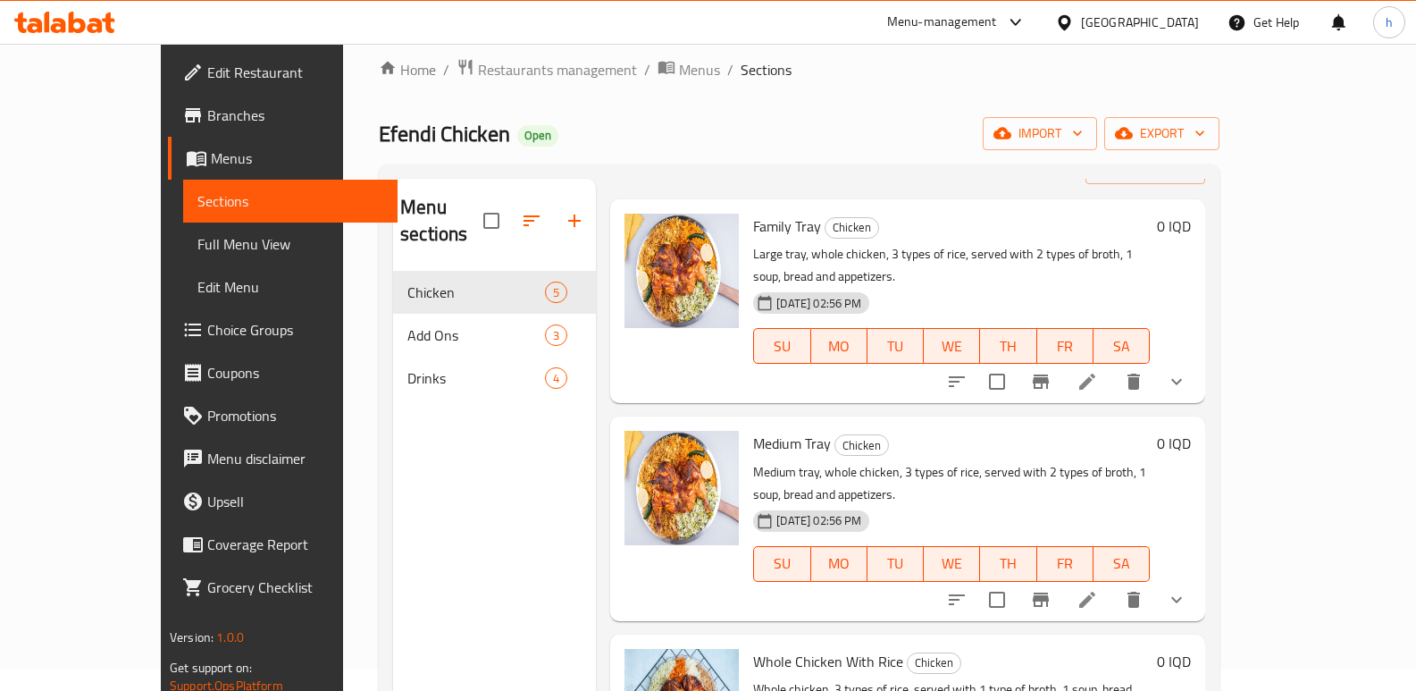
scroll to position [21, 0]
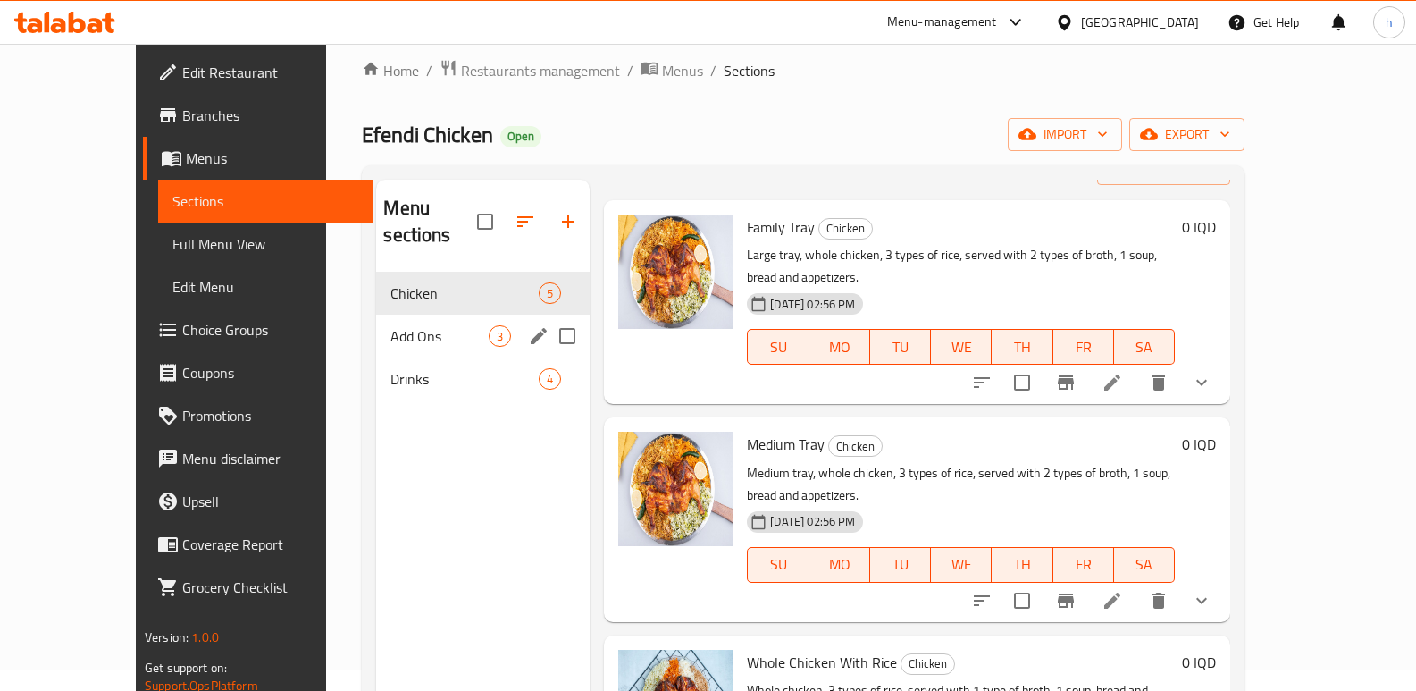
click at [382, 323] on div "Add Ons 3" at bounding box center [483, 335] width 214 height 43
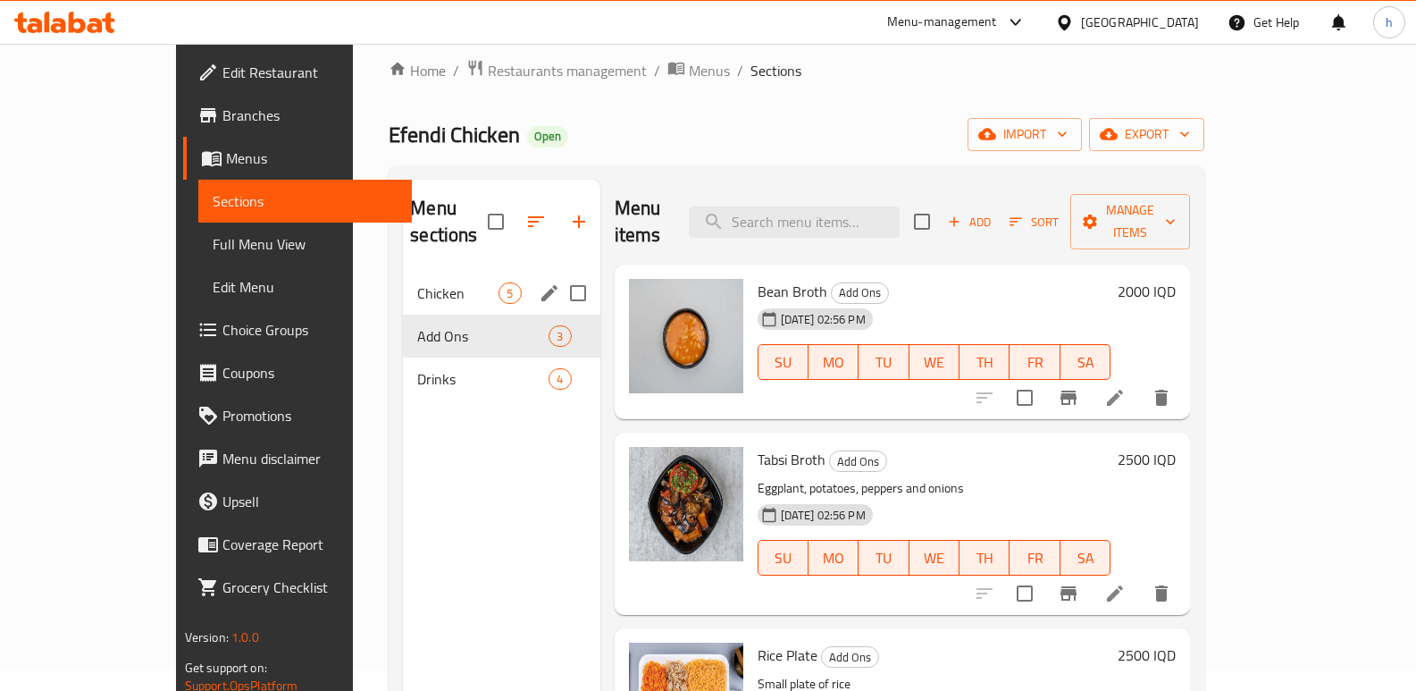
click at [403, 281] on div "Chicken 5" at bounding box center [501, 293] width 197 height 43
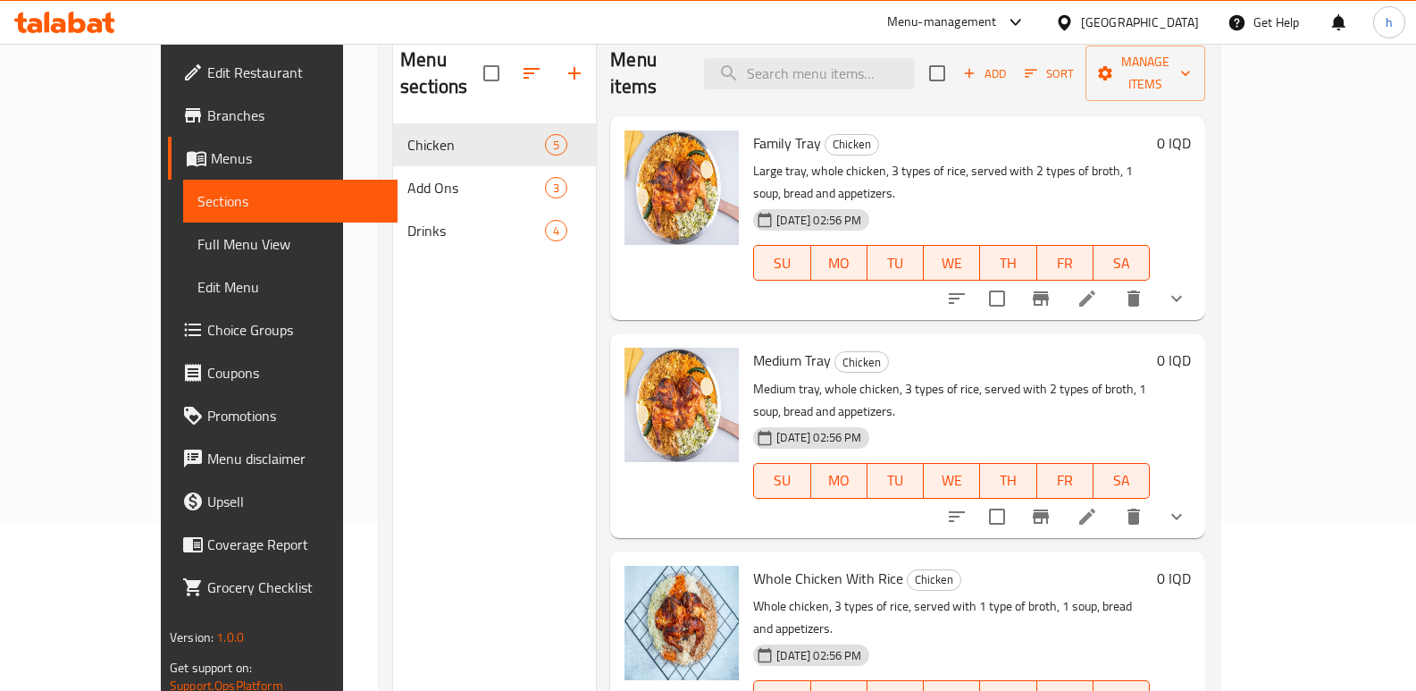
scroll to position [176, 0]
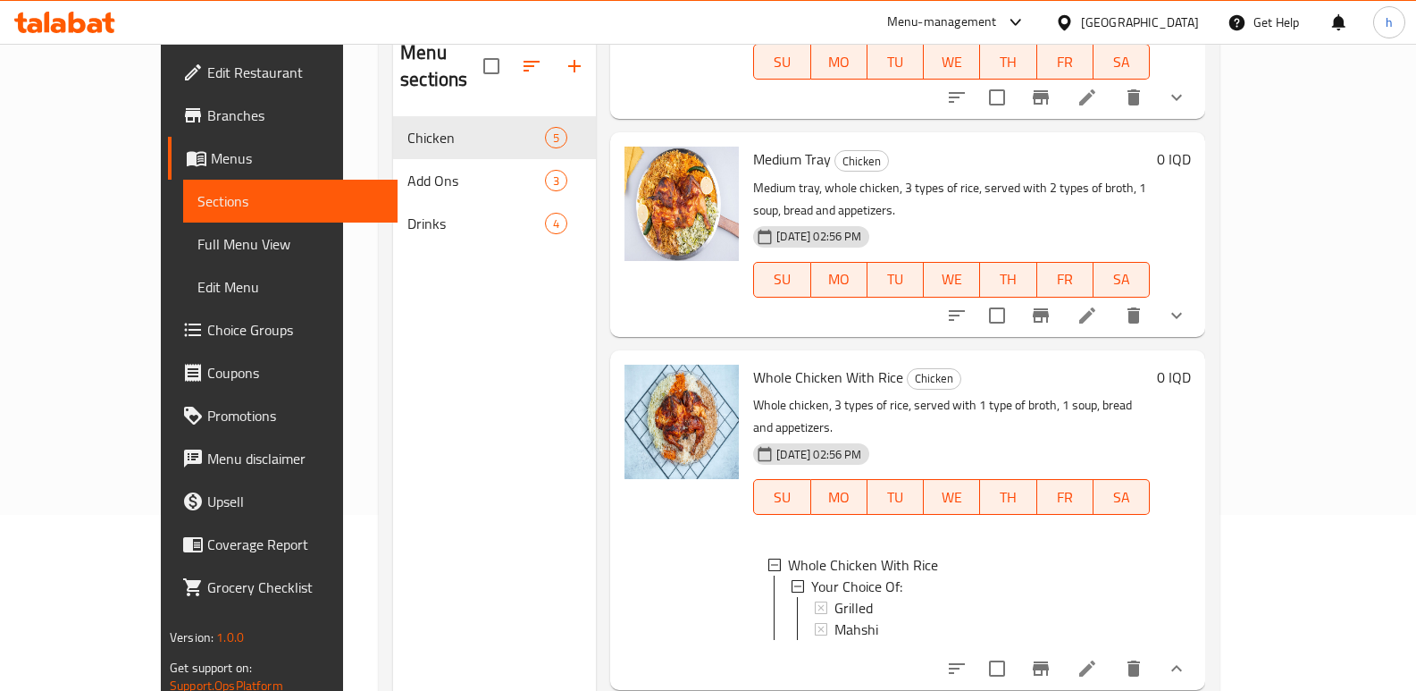
scroll to position [224, 0]
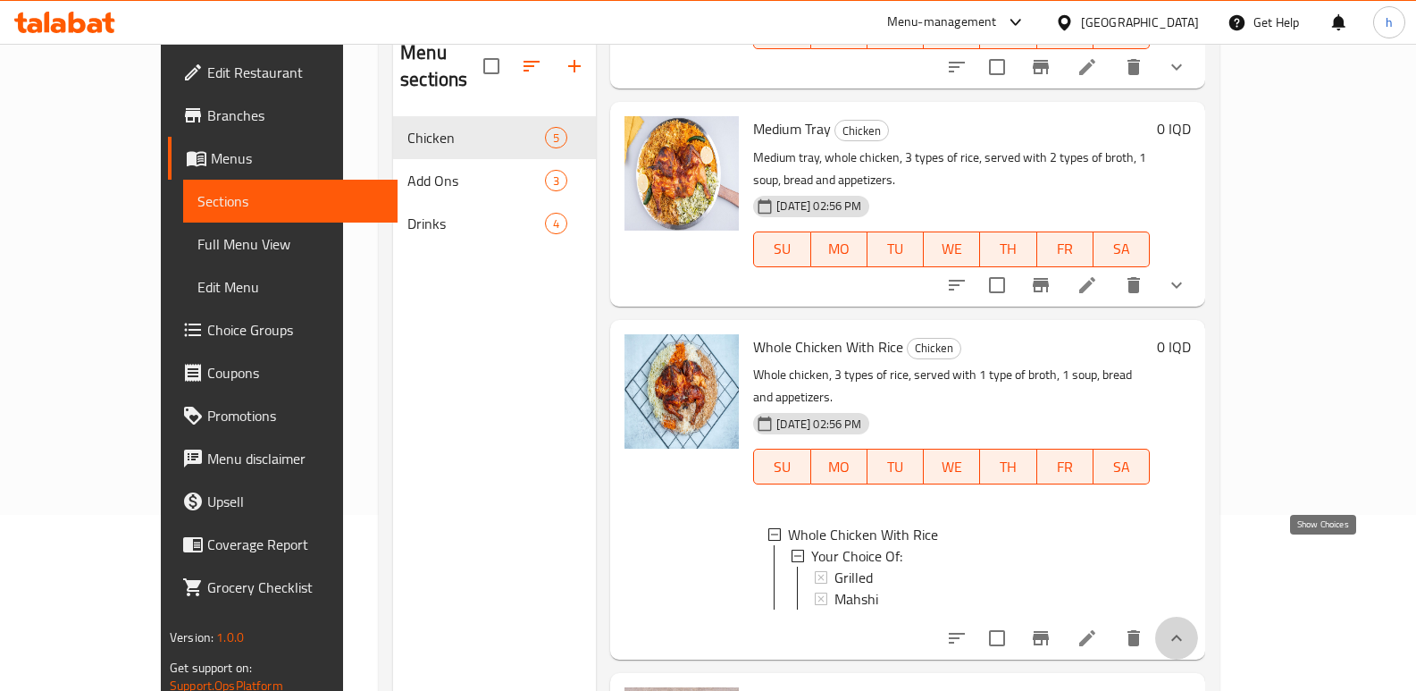
click at [1187, 627] on icon "show more" at bounding box center [1176, 637] width 21 height 21
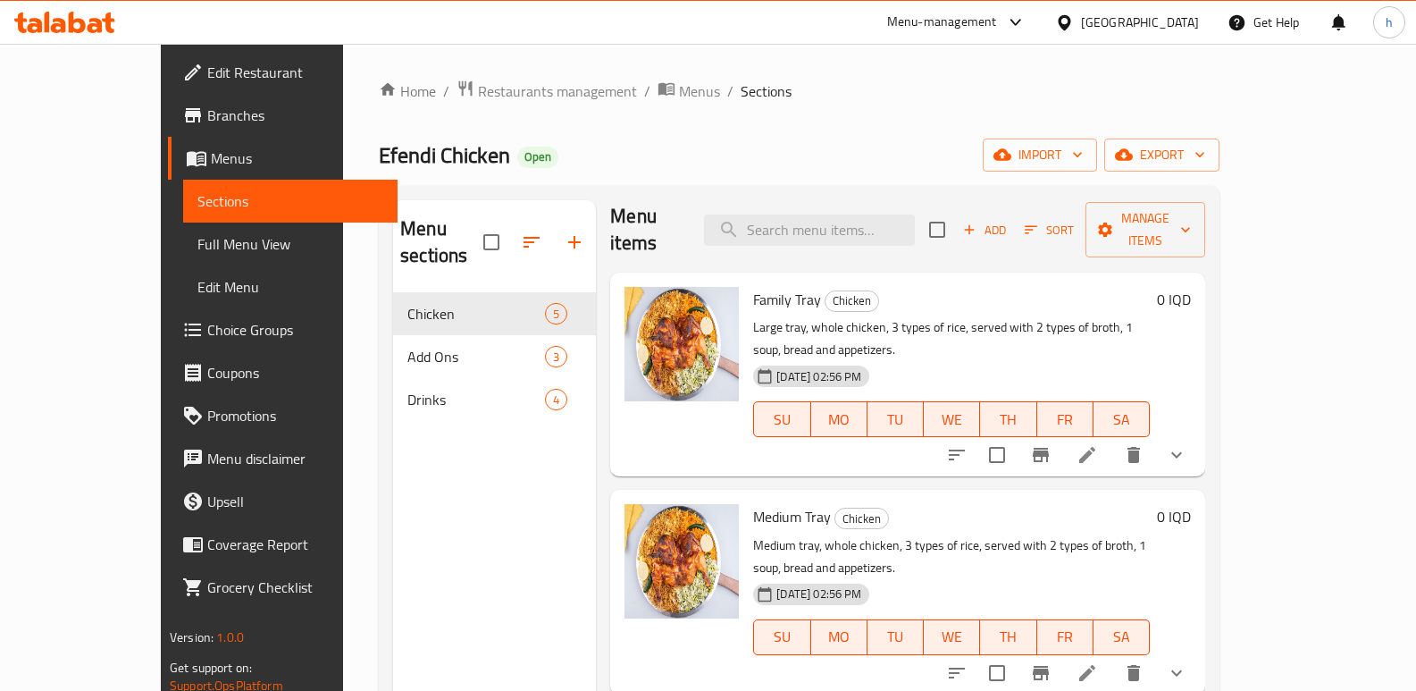
scroll to position [0, 0]
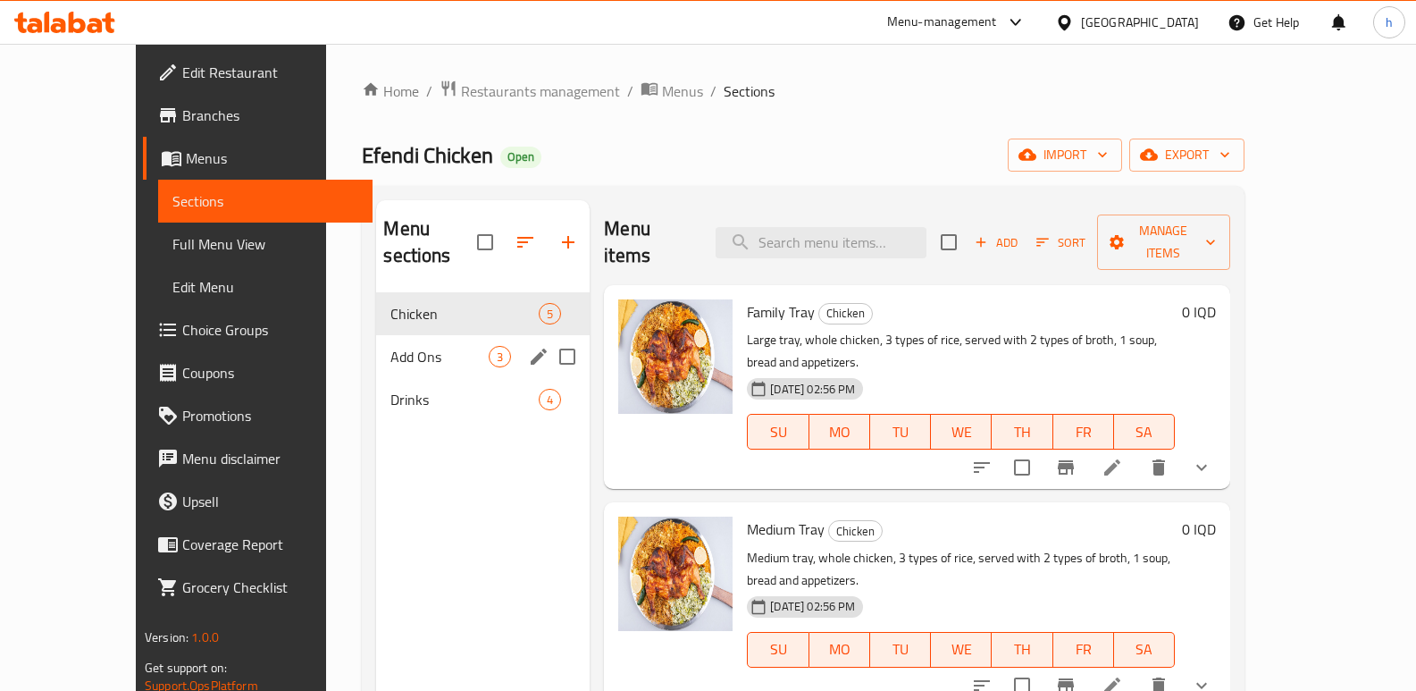
click at [376, 335] on div "Add Ons 3" at bounding box center [483, 356] width 214 height 43
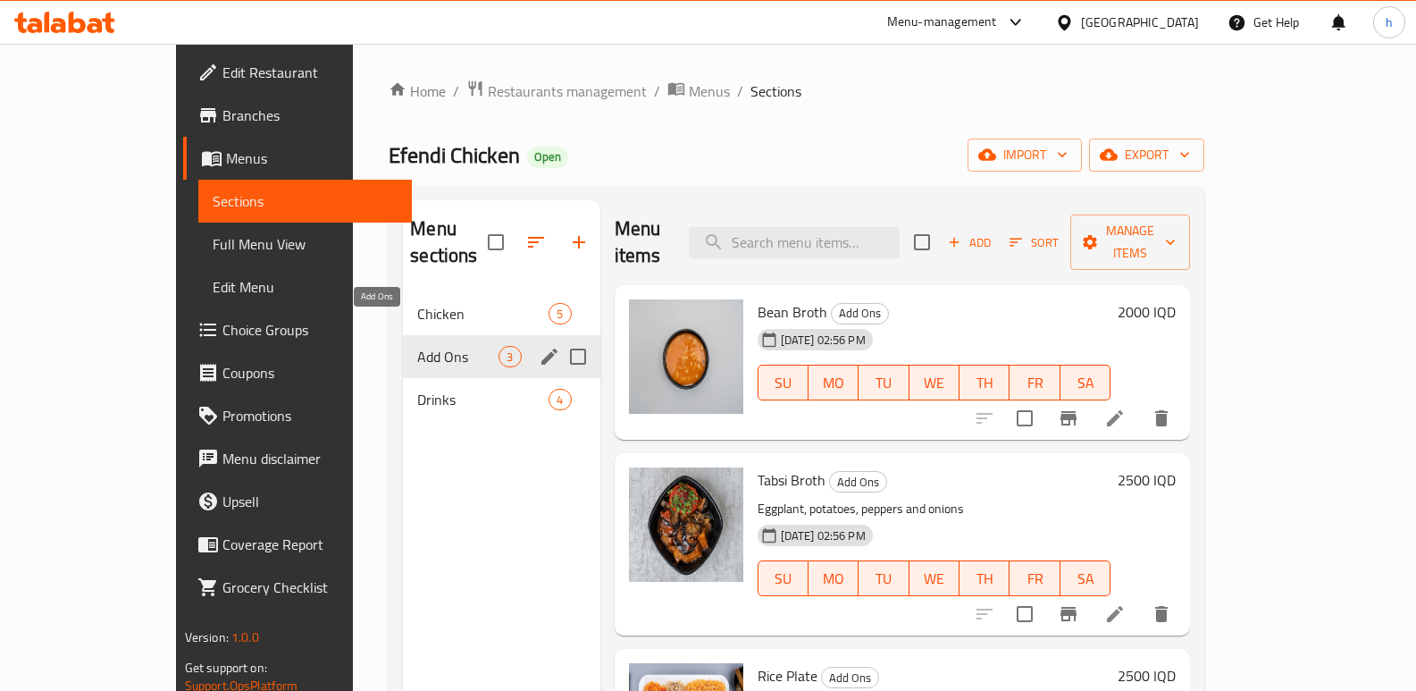
click at [417, 346] on span "Add Ons" at bounding box center [457, 356] width 81 height 21
click at [417, 303] on span "Chicken" at bounding box center [457, 313] width 81 height 21
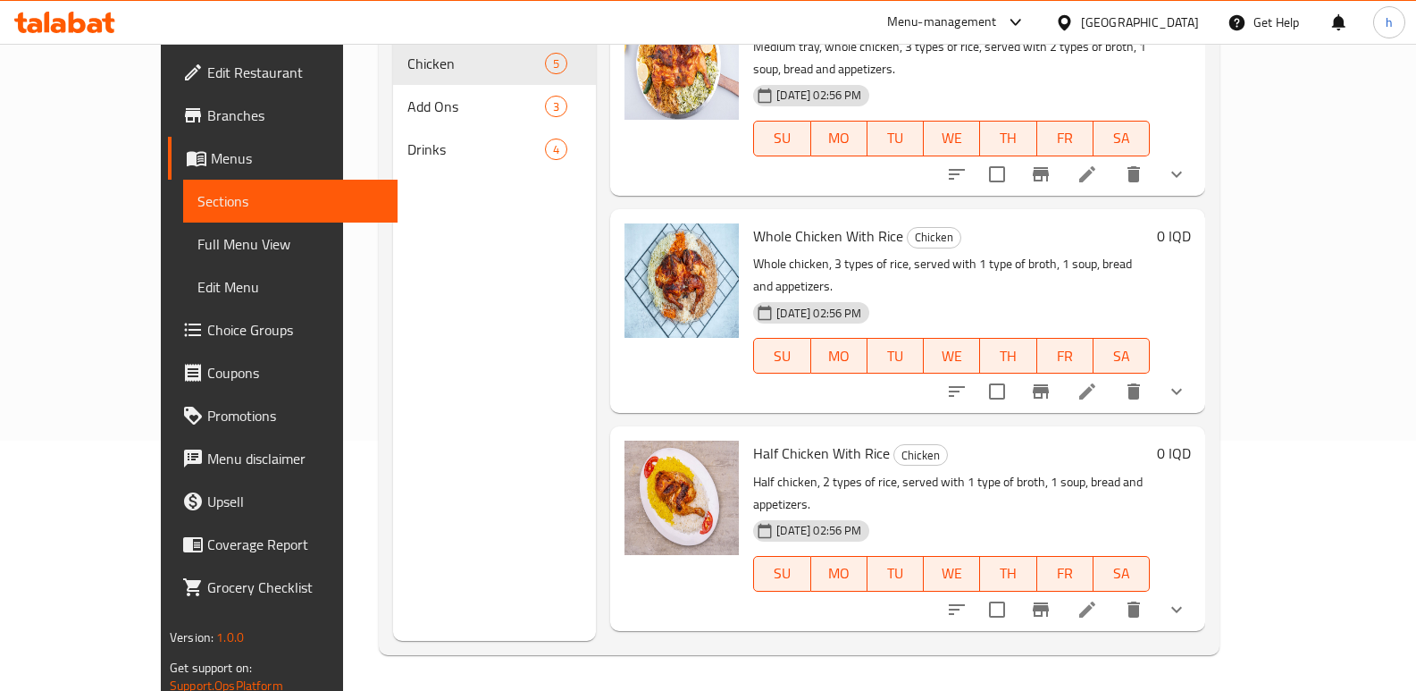
scroll to position [303, 0]
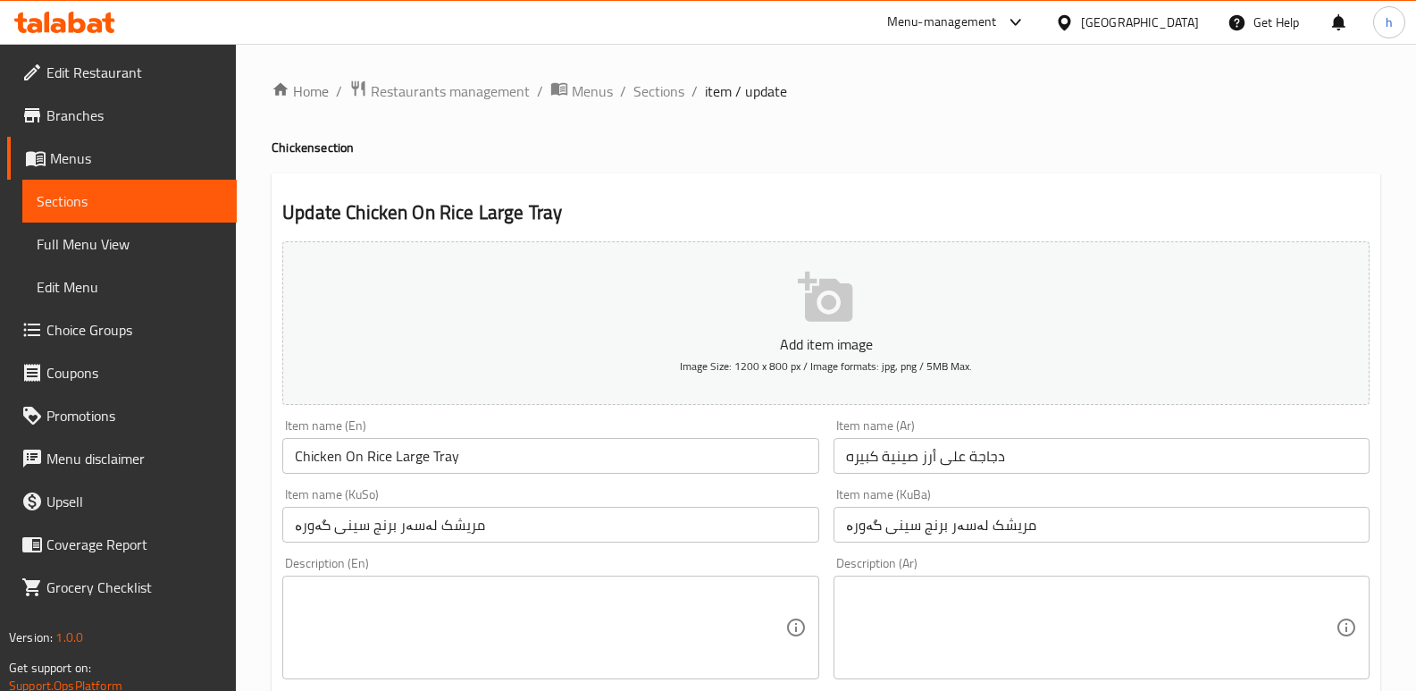
scroll to position [118, 0]
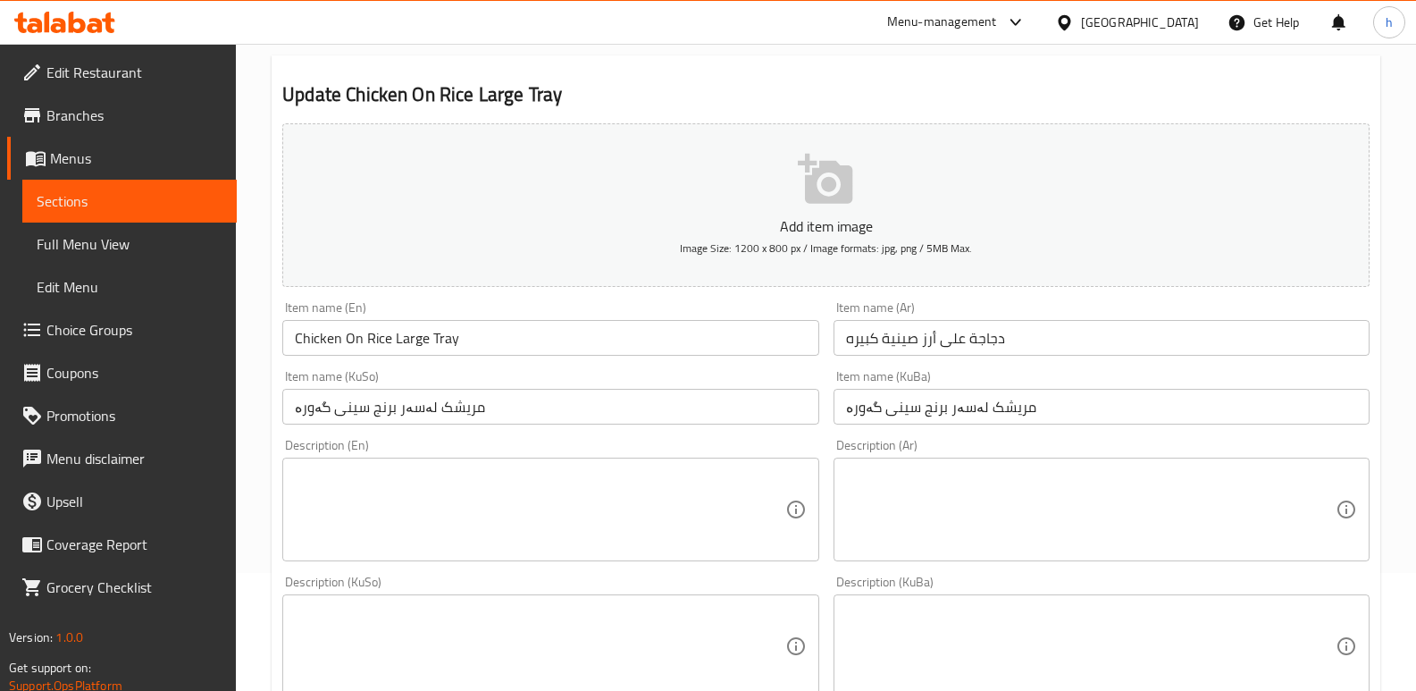
click at [1061, 334] on input "دجاجة على أرز صينية كبيره" at bounding box center [1102, 338] width 536 height 36
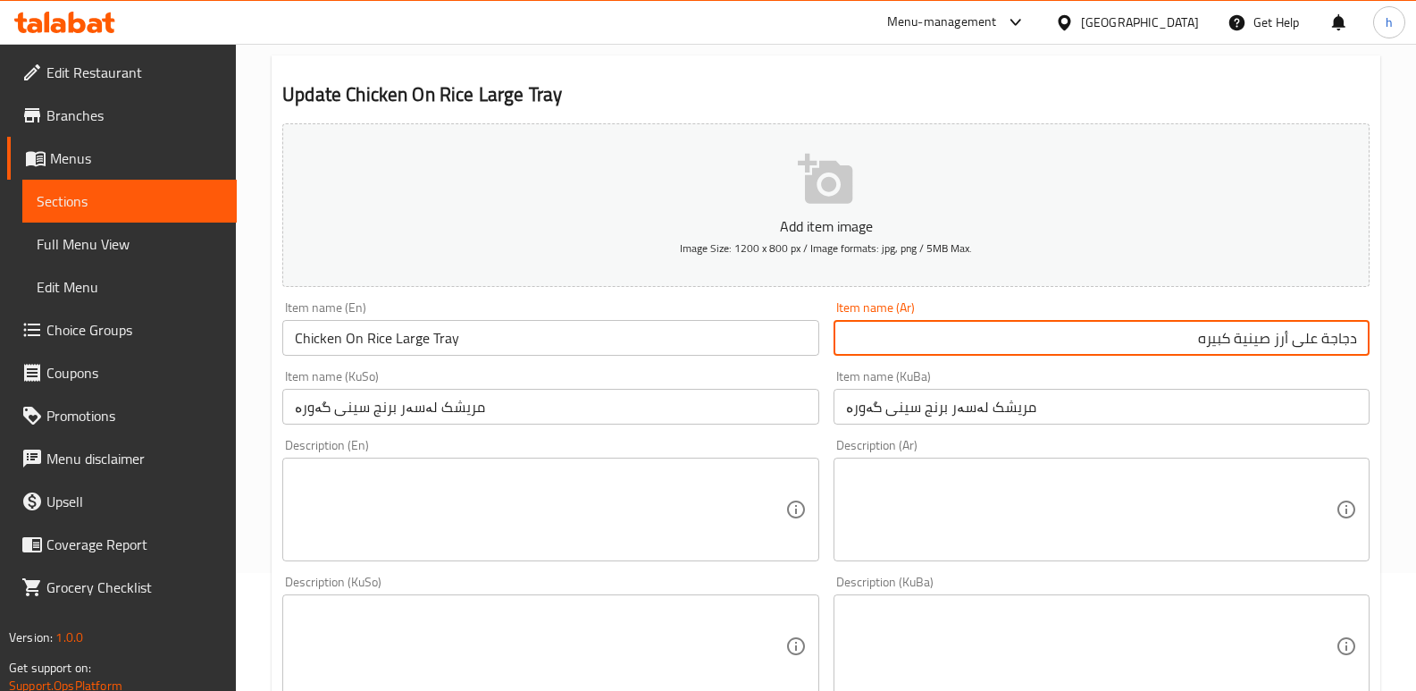
click at [1050, 416] on input "مریشک لەسەر برنج سینی گەورە" at bounding box center [1102, 407] width 536 height 36
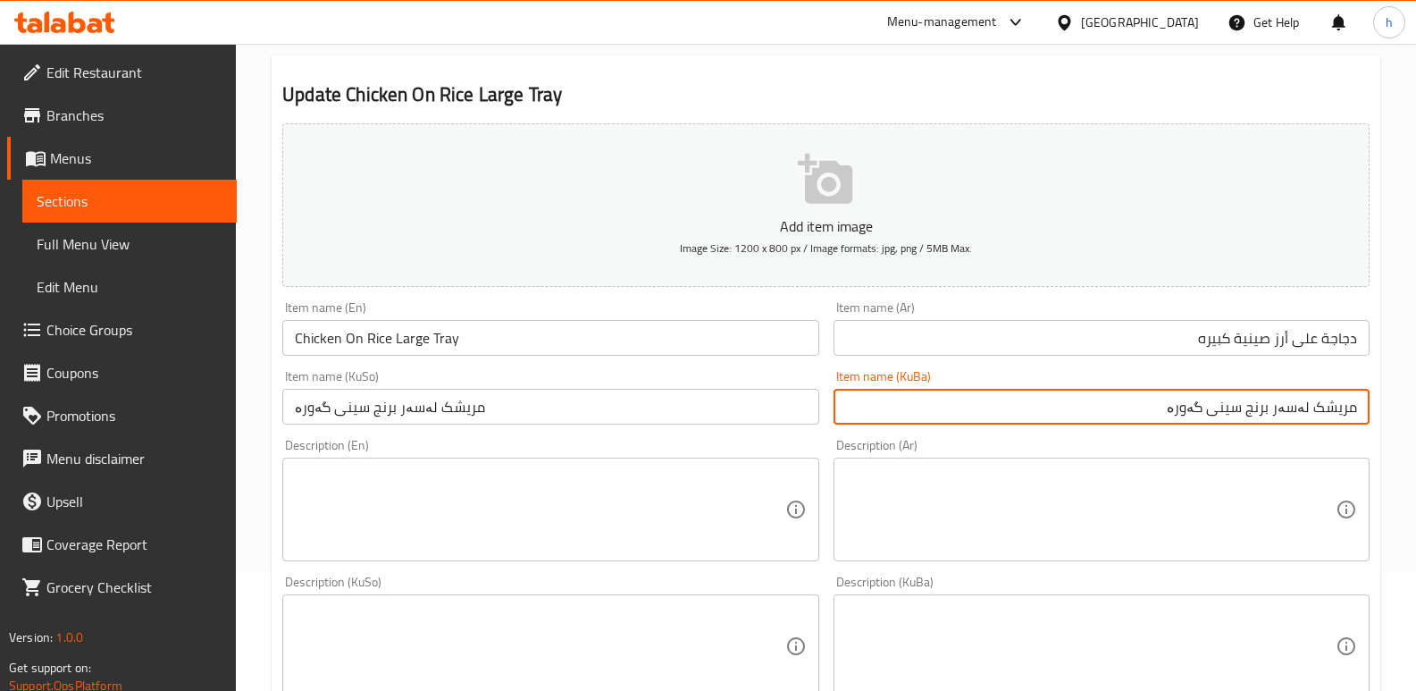
click at [208, 204] on span "Sections" at bounding box center [130, 200] width 186 height 21
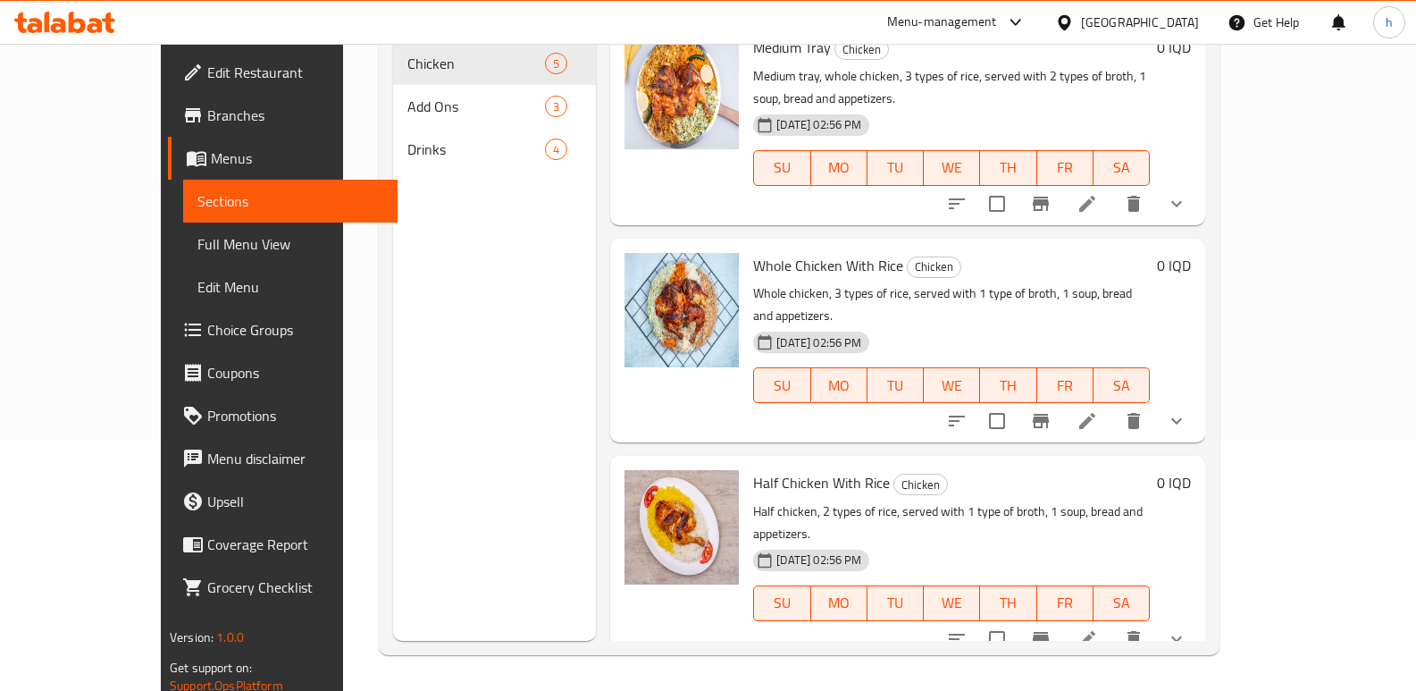
scroll to position [303, 0]
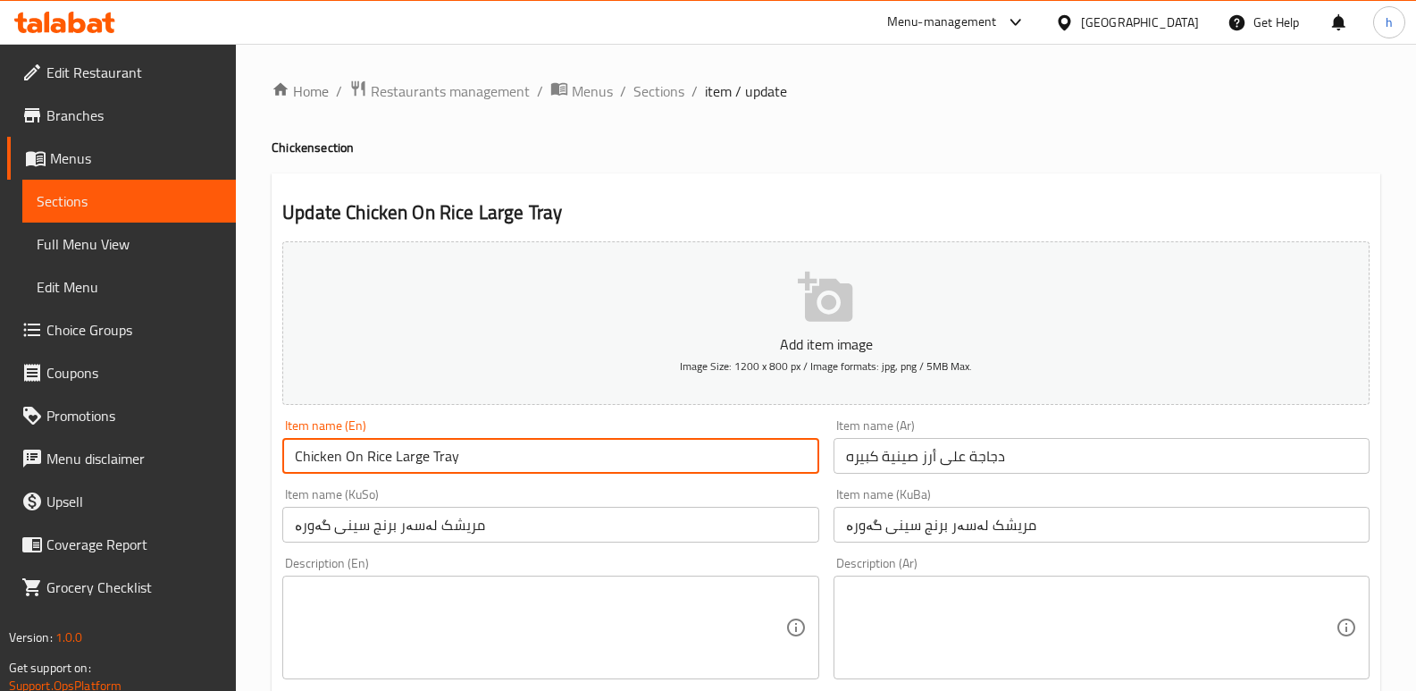
drag, startPoint x: 465, startPoint y: 471, endPoint x: 101, endPoint y: 381, distance: 375.3
click at [491, 528] on input "مریشک لەسەر برنج سینی گەورە" at bounding box center [550, 525] width 536 height 36
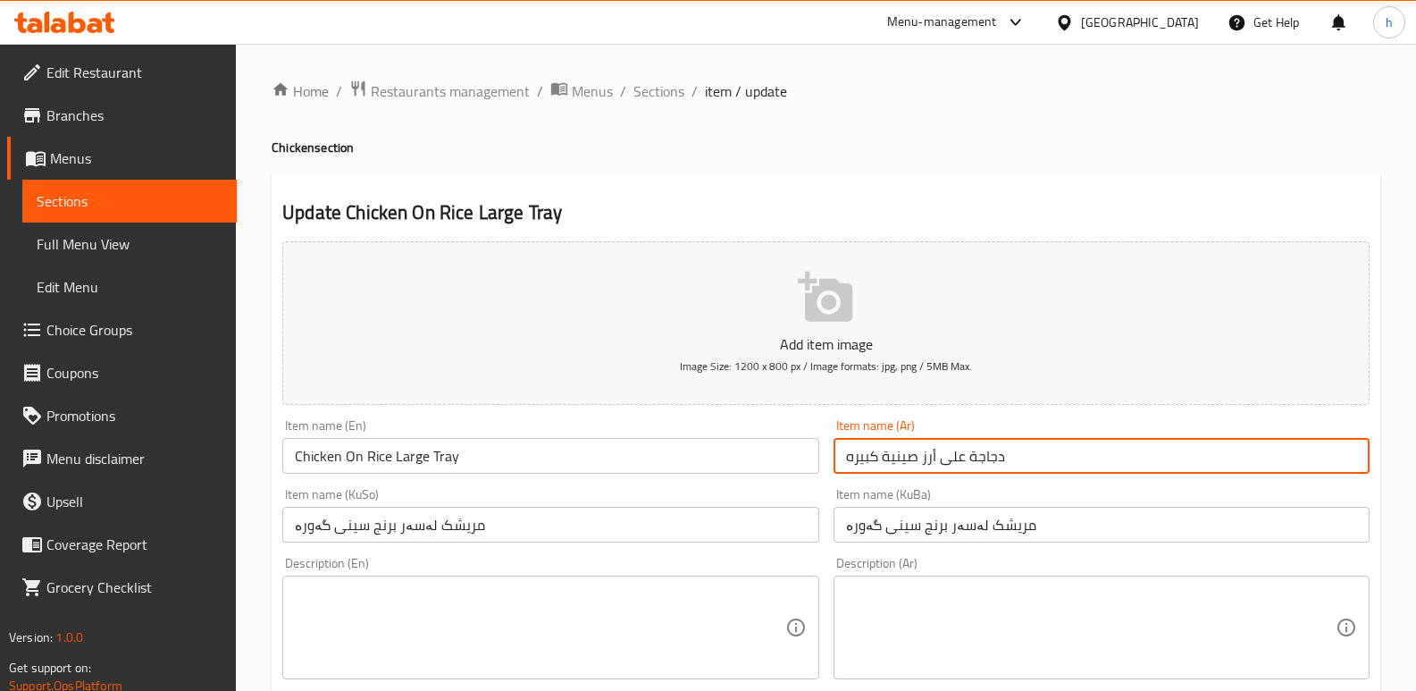
click at [1042, 465] on input "دجاجة على أرز صينية كبيره" at bounding box center [1102, 456] width 536 height 36
click at [186, 210] on span "Sections" at bounding box center [130, 200] width 186 height 21
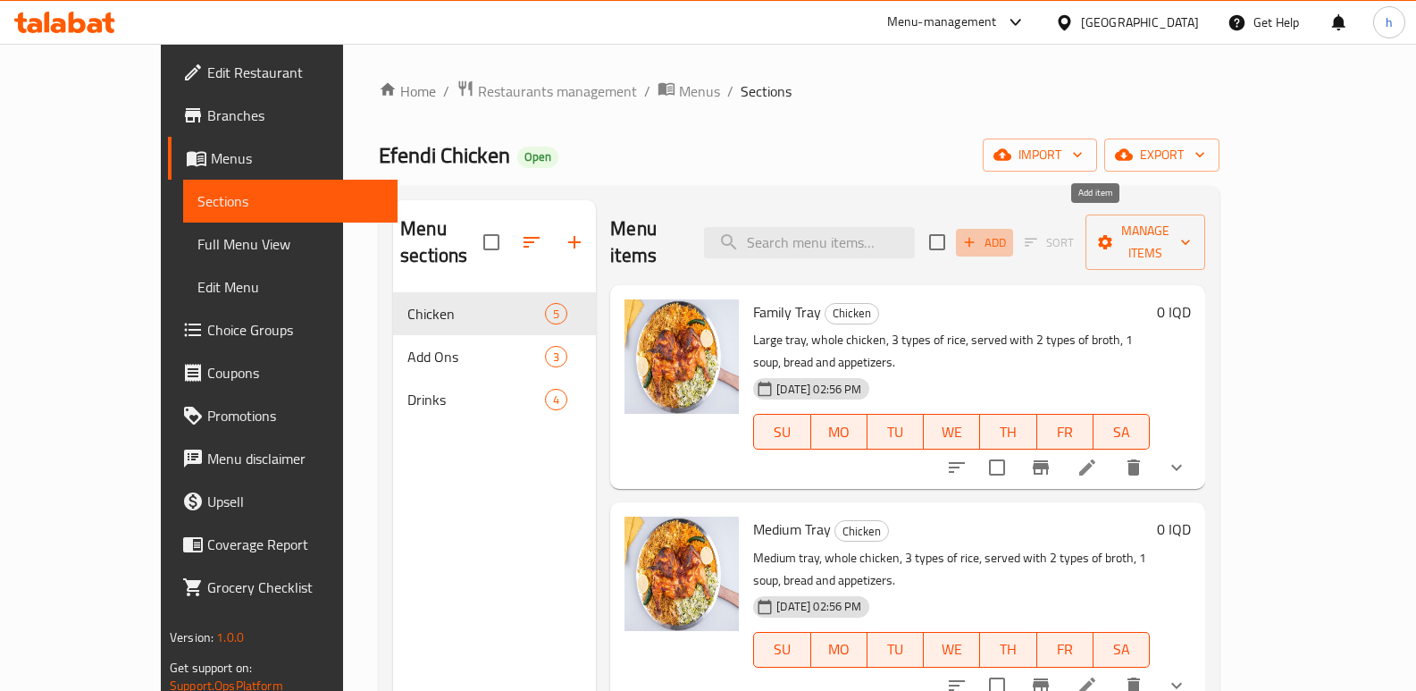
click at [1009, 232] on span "Add" at bounding box center [984, 242] width 48 height 21
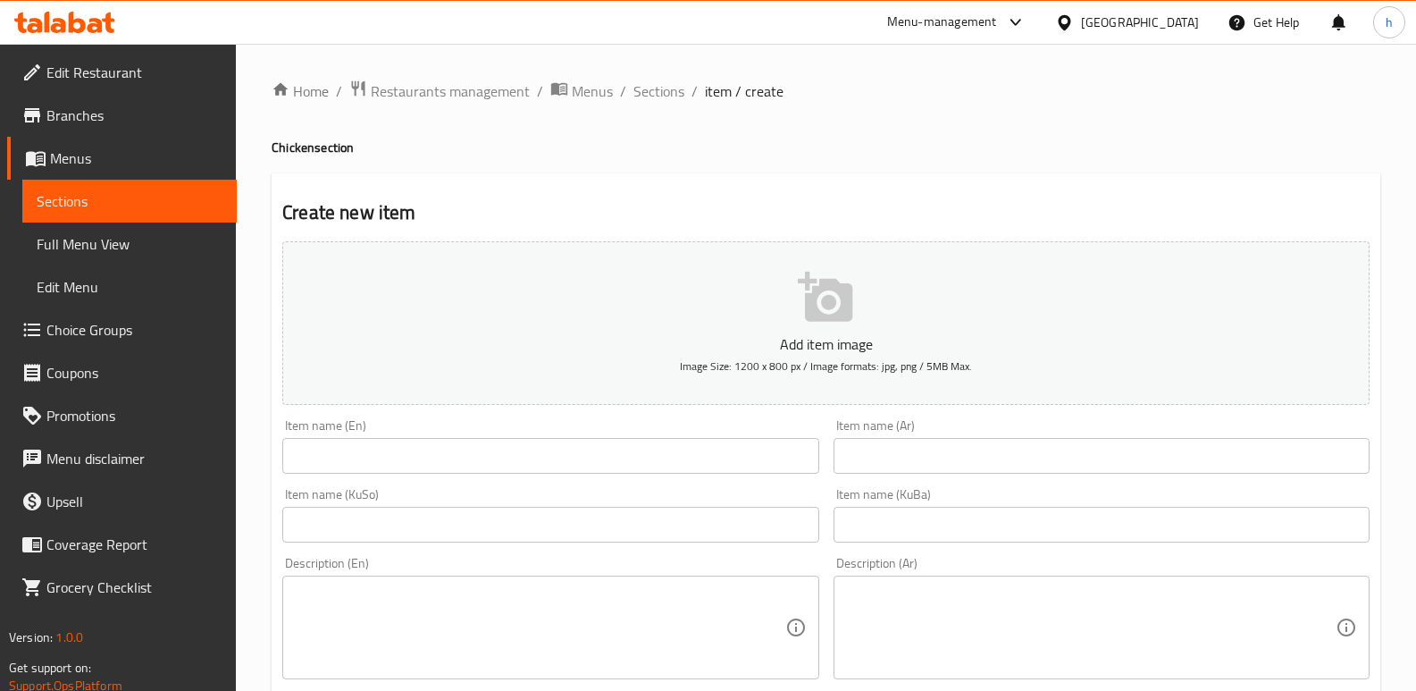
click at [776, 461] on input "text" at bounding box center [550, 456] width 536 height 36
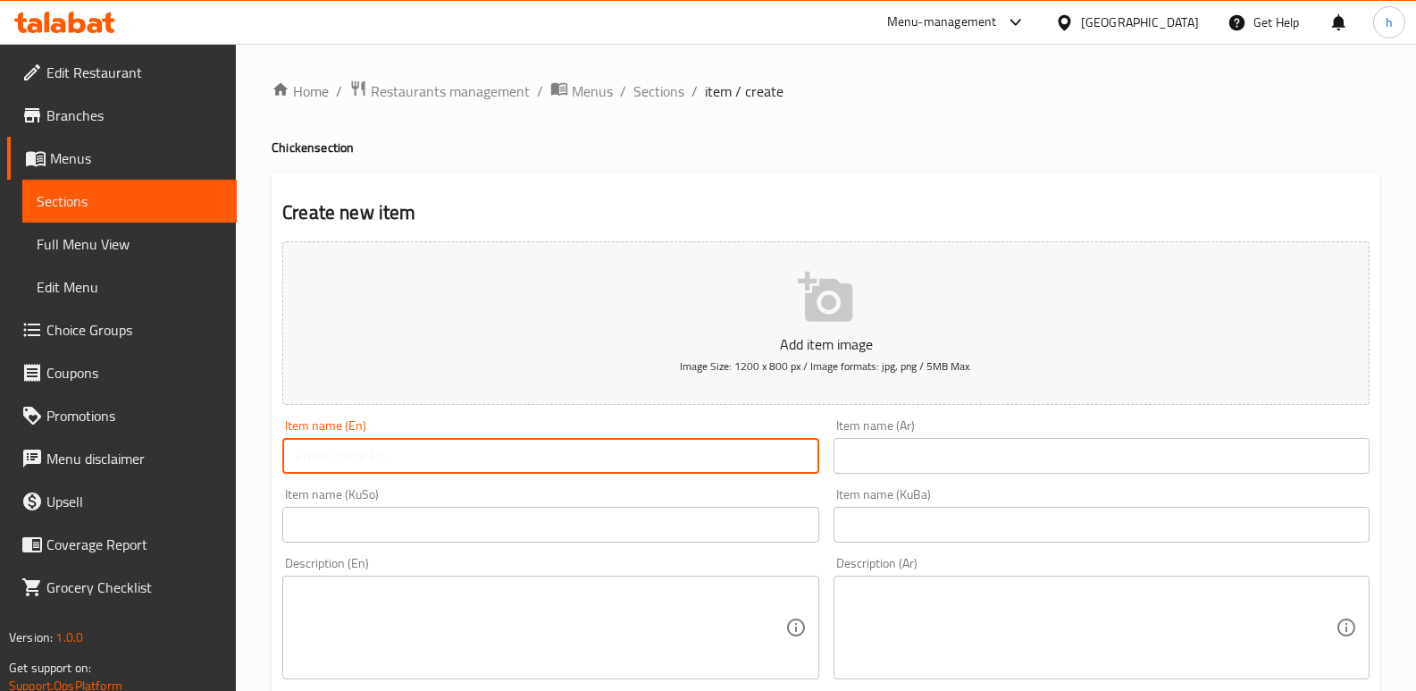
paste input "Chicken On Rice Large Tray"
type input "Chicken On Rice Large Tray"
click at [501, 519] on input "text" at bounding box center [550, 525] width 536 height 36
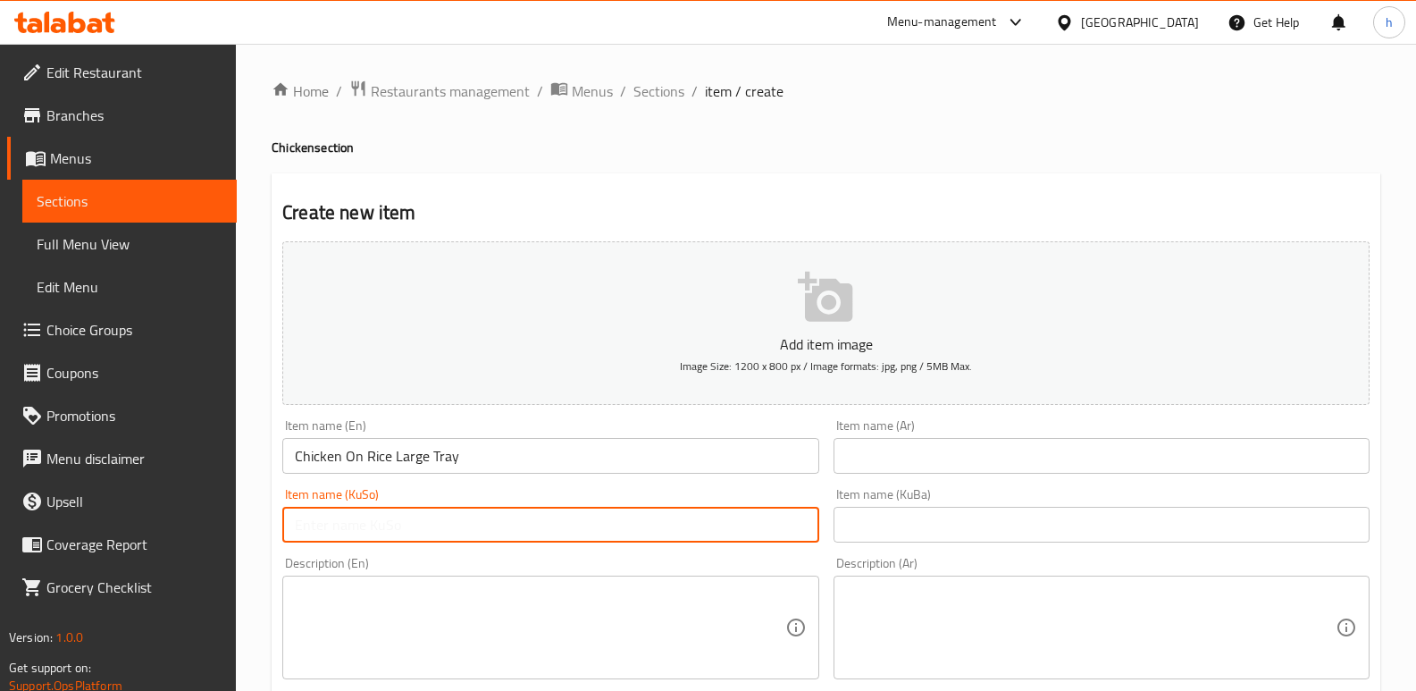
paste input "مریشک لەسەر برنج سینی گەورە"
type input "مریشک لەسەر برنج سینی گەورە"
click at [974, 449] on input "text" at bounding box center [1102, 456] width 536 height 36
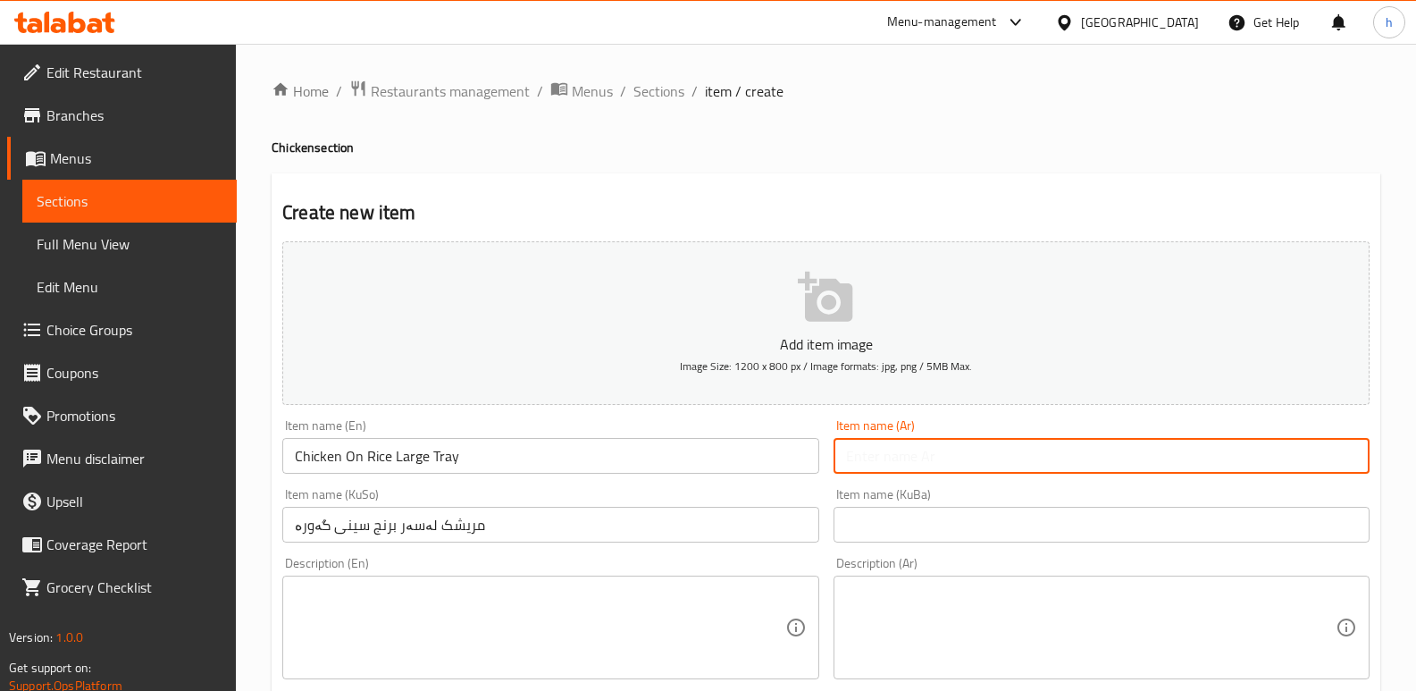
paste input "دجاجة على أرز صينية كبيره"
type input "دجاجة على أرز صينية كبيره"
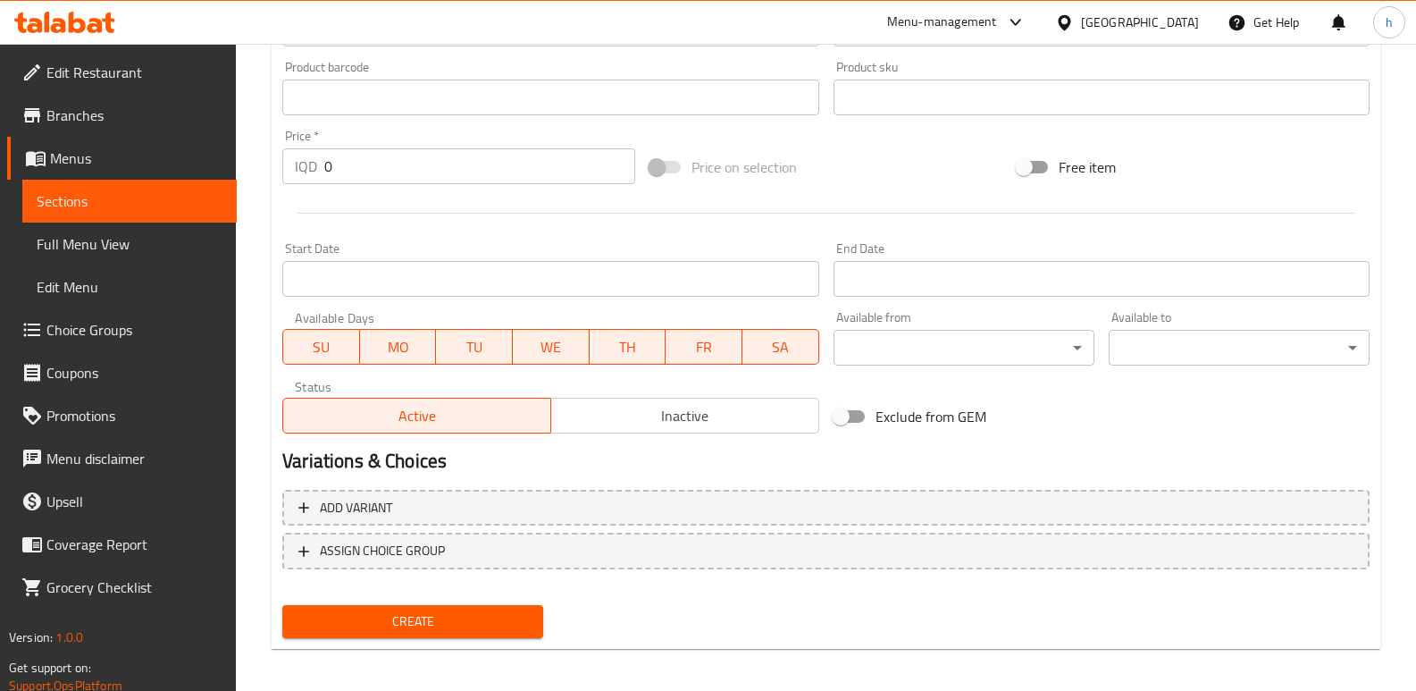
scroll to position [777, 0]
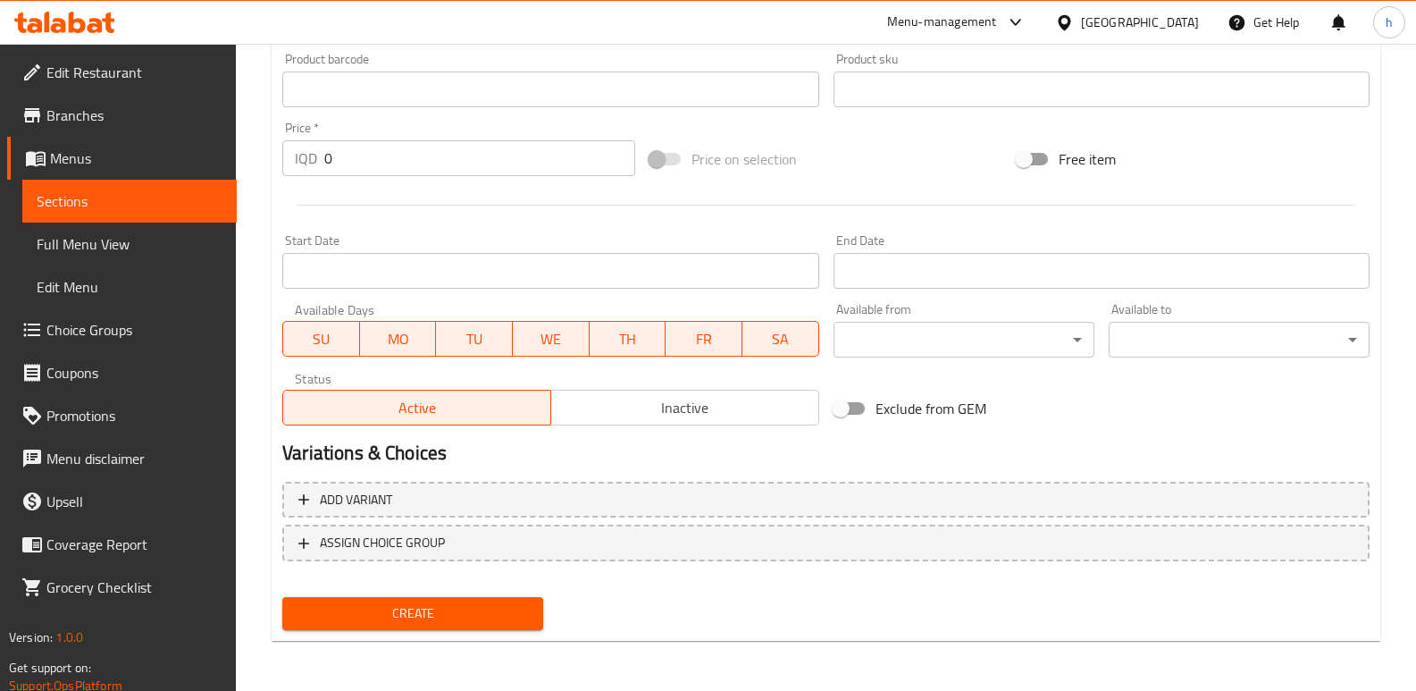
drag, startPoint x: 366, startPoint y: 185, endPoint x: 86, endPoint y: 205, distance: 281.2
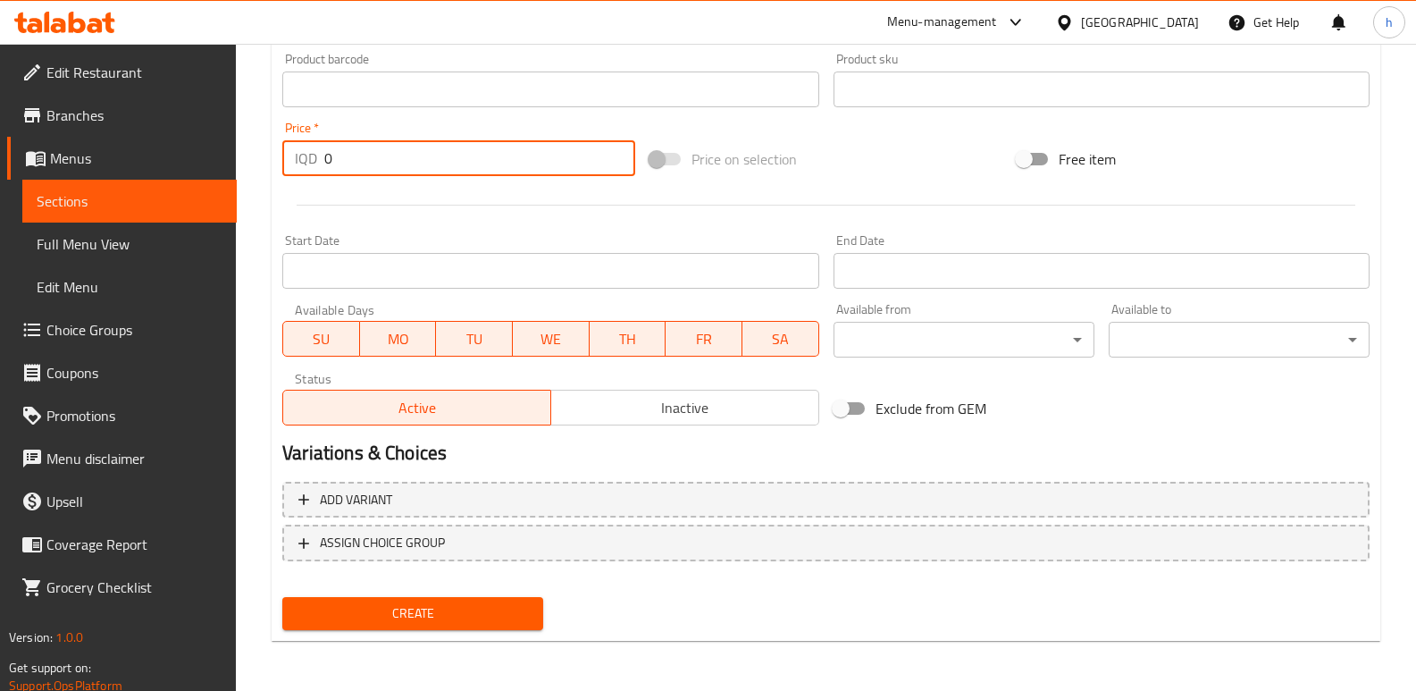
click at [424, 194] on div at bounding box center [826, 205] width 1102 height 44
drag, startPoint x: 365, startPoint y: 162, endPoint x: 240, endPoint y: 148, distance: 124.9
paste input "1600"
type input "16000"
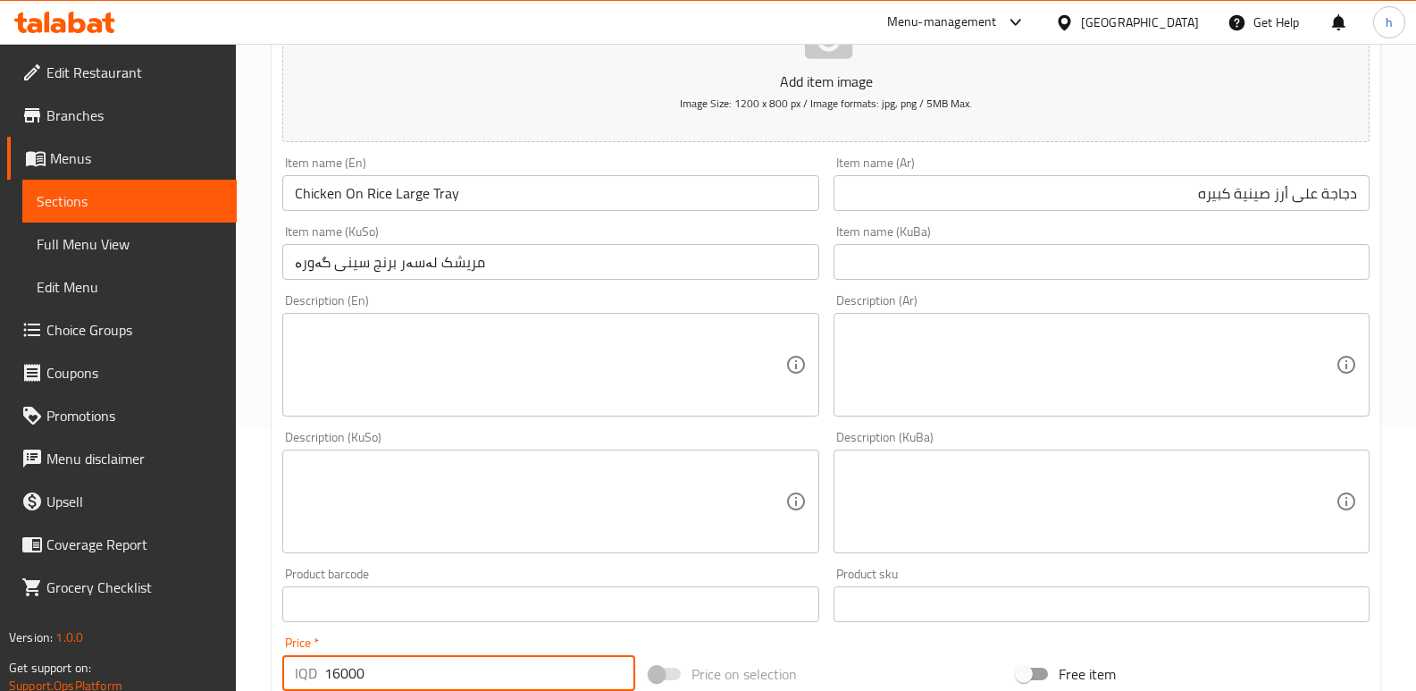
scroll to position [247, 0]
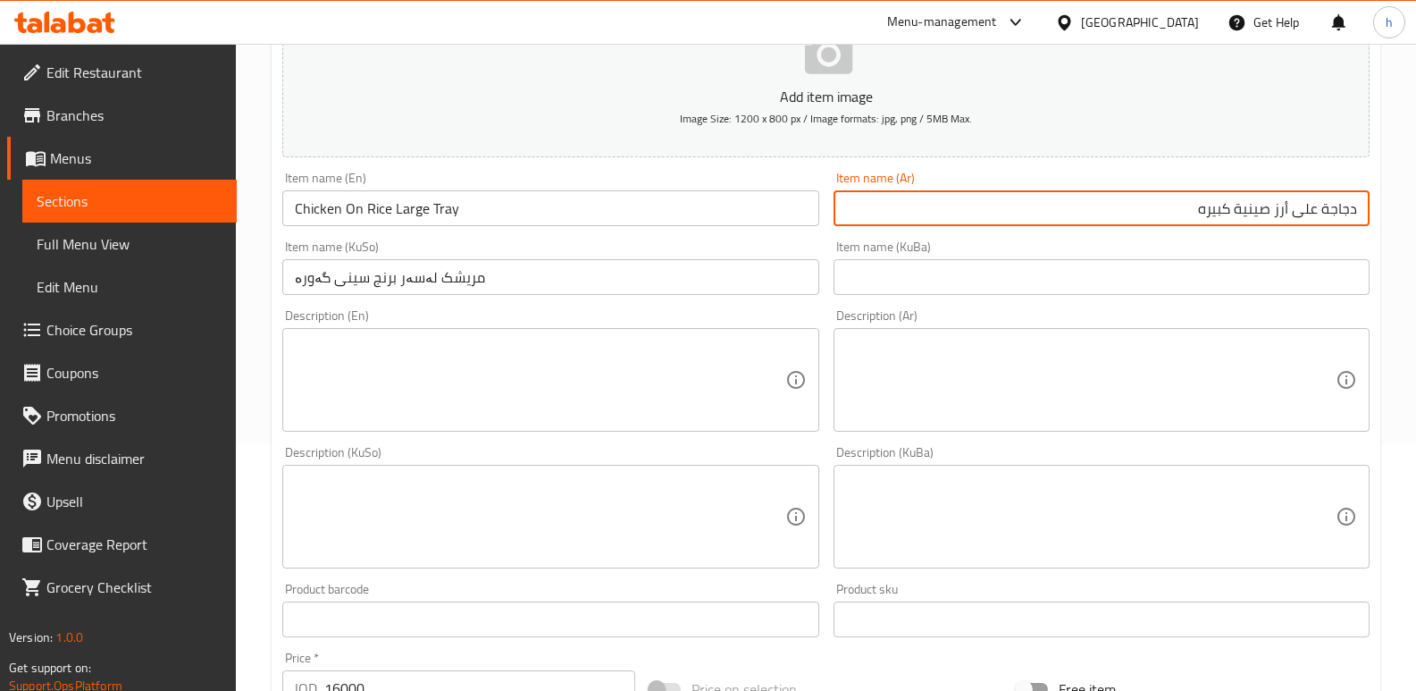
drag, startPoint x: 1192, startPoint y: 204, endPoint x: 1429, endPoint y: 180, distance: 238.0
click at [1416, 180] on html "​ Menu-management [GEOGRAPHIC_DATA] Get Help h Edit Restaurant Branches Menus S…" at bounding box center [708, 98] width 1416 height 691
paste input "ز صينية صغيرة"
type input "دجاجة على رز صينية صغيرة"
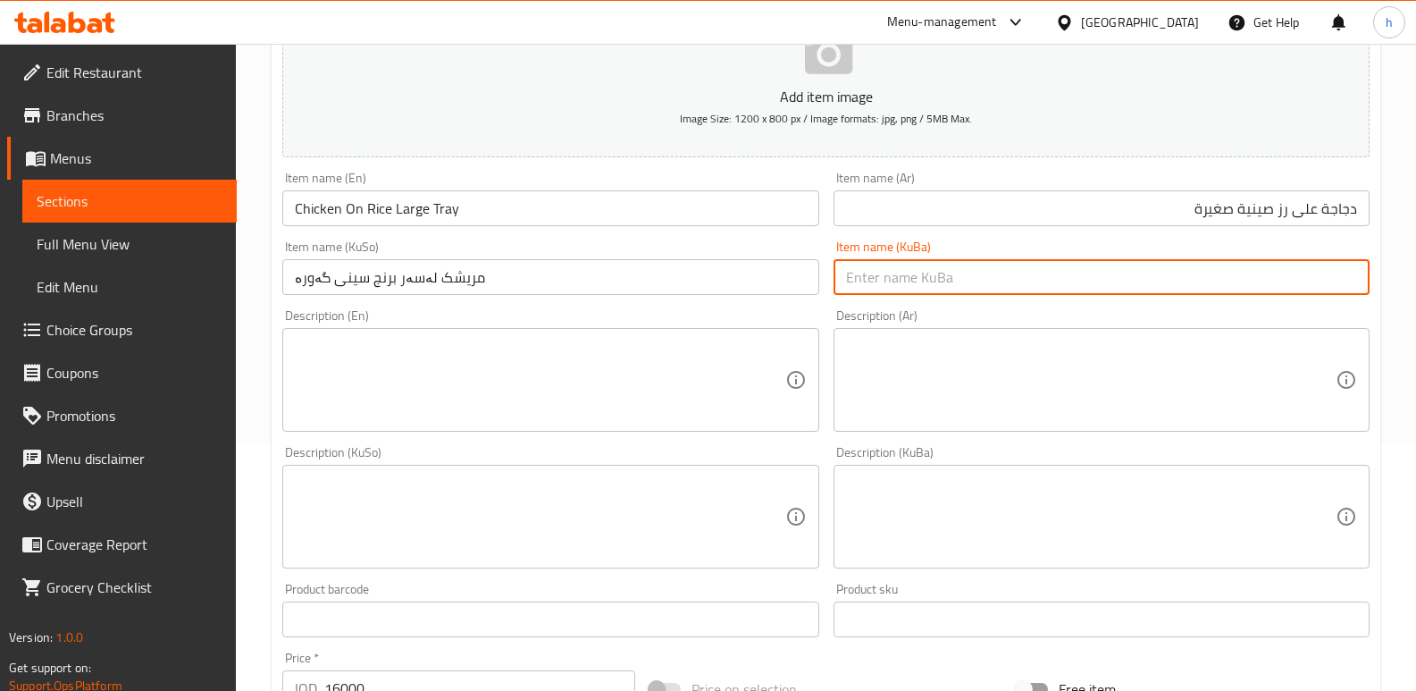
click at [1301, 264] on input "text" at bounding box center [1102, 277] width 536 height 36
click at [473, 281] on input "مریشک لەسەر برنج سینی گەورە" at bounding box center [550, 277] width 536 height 36
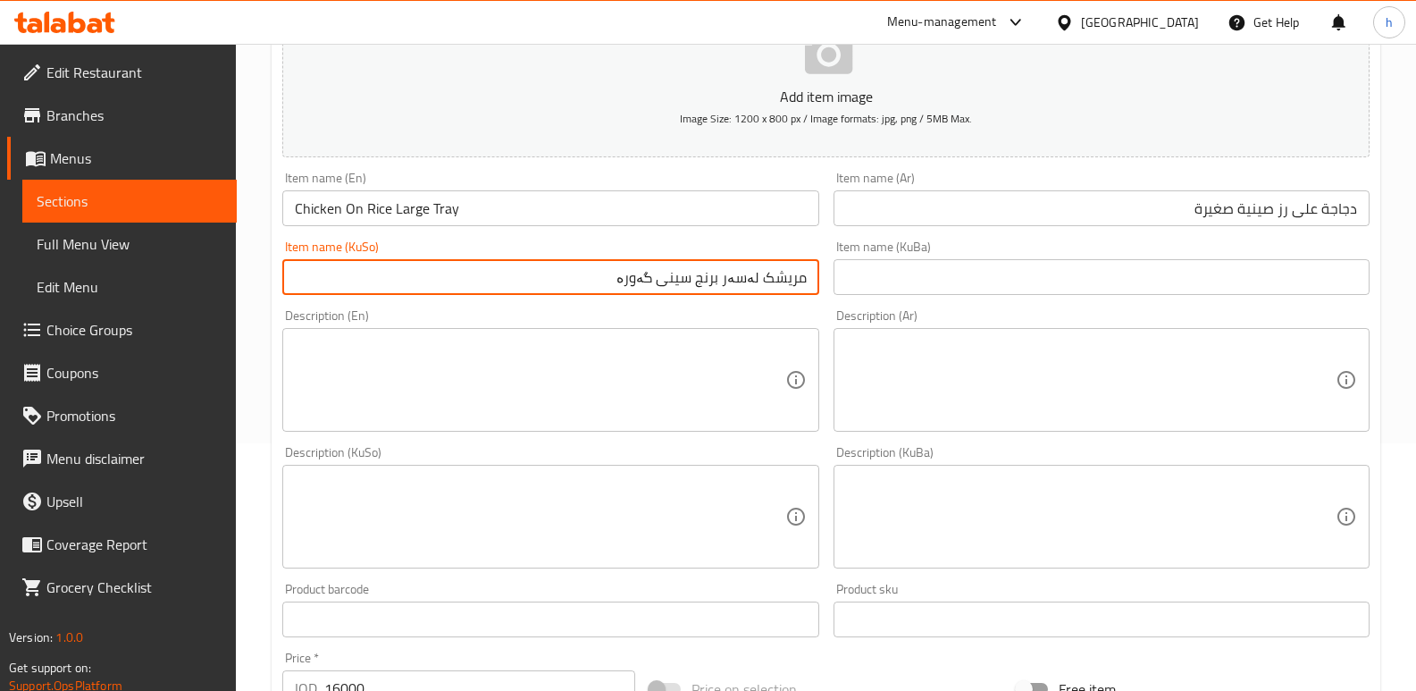
click at [685, 281] on input "مریشک لەسەر برنج سینی گەورە" at bounding box center [550, 277] width 536 height 36
click at [810, 276] on input "مریشک لەسەر برنج گەورە" at bounding box center [550, 277] width 536 height 36
paste input "سینی"
click at [647, 279] on input "مریشک لەسەر برنج سینی گەورە" at bounding box center [550, 277] width 536 height 36
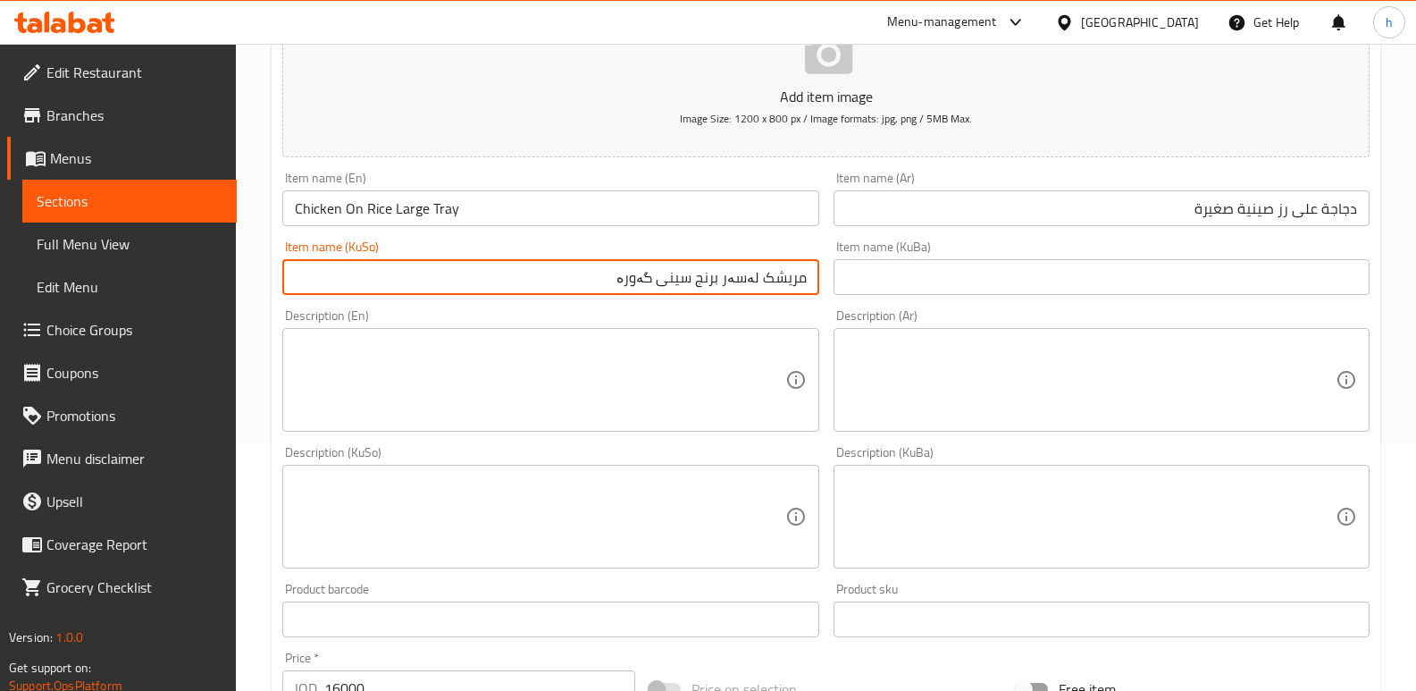
click at [647, 279] on input "مریشک لەسەر برنج سینی گەورە" at bounding box center [550, 277] width 536 height 36
type input "مریشک لەسەر برنج سینی بچووک"
click at [414, 210] on input "Chicken On Rice Large Tray" at bounding box center [550, 208] width 536 height 36
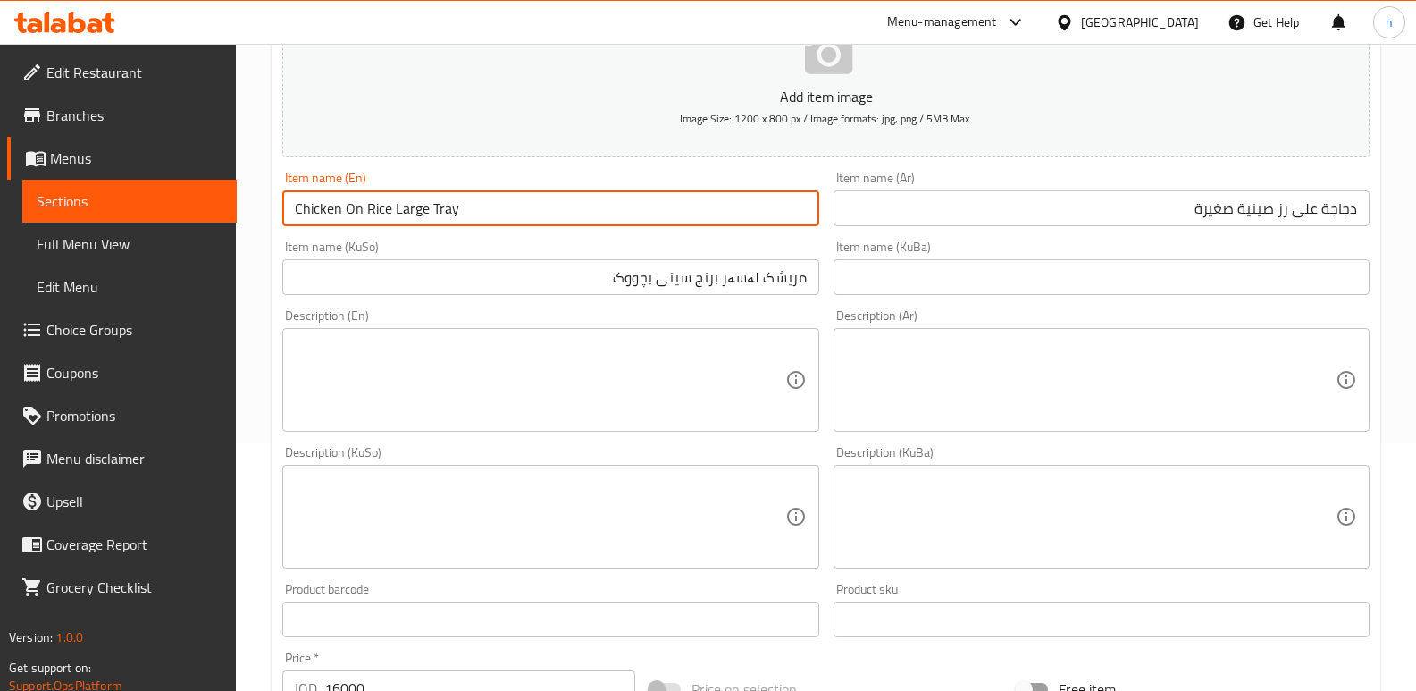
click at [414, 210] on input "Chicken On Rice Large Tray" at bounding box center [550, 208] width 536 height 36
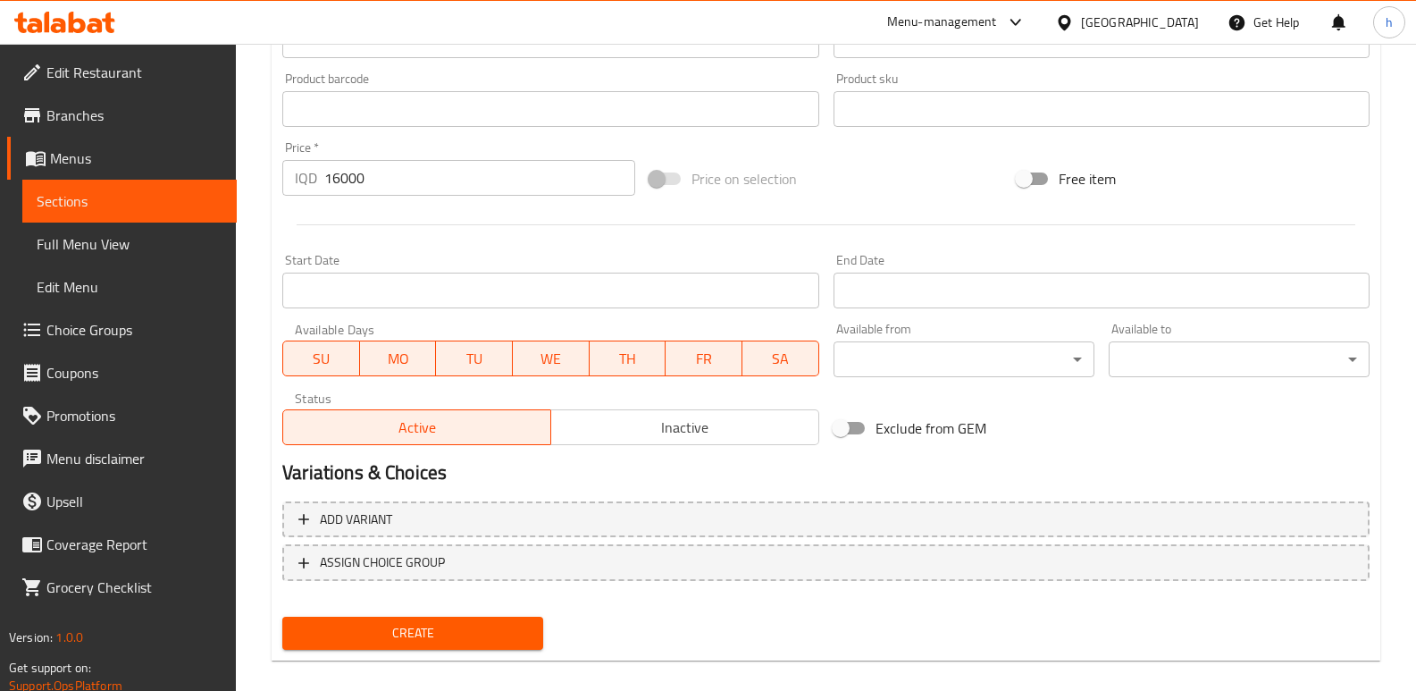
scroll to position [777, 0]
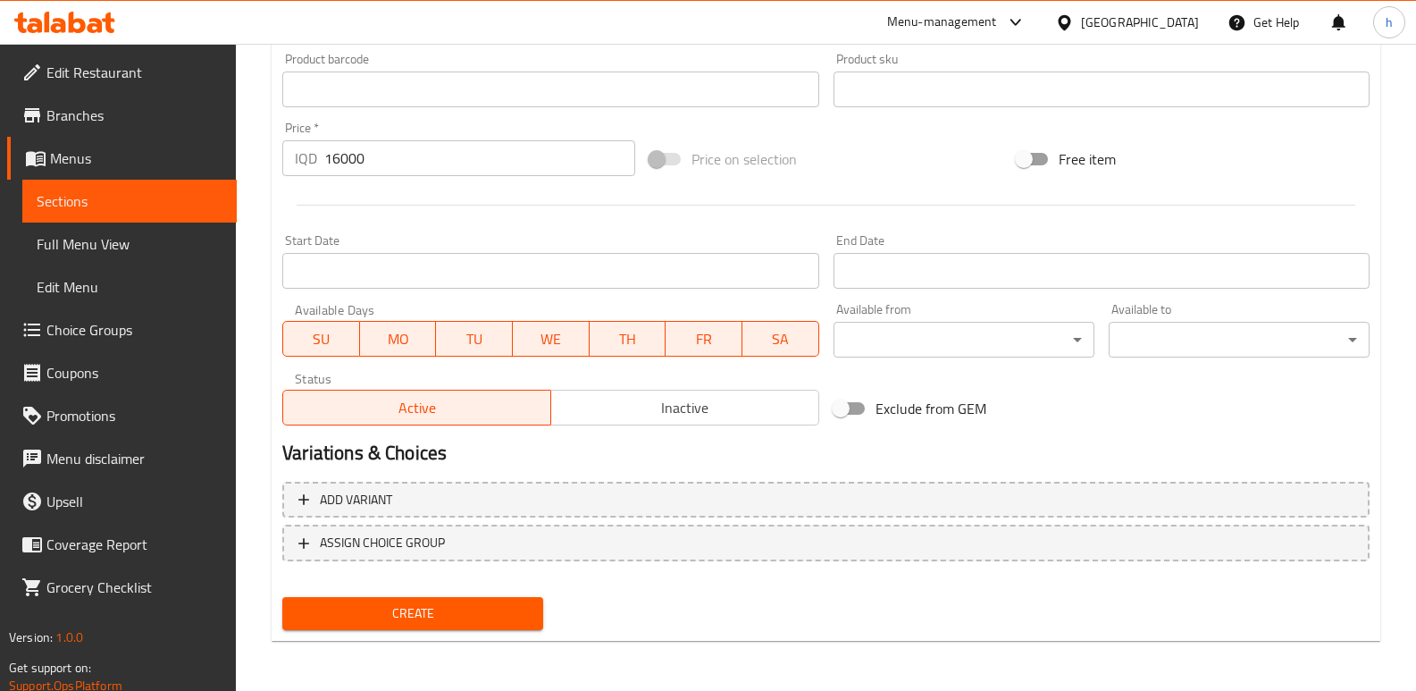
type input "Chicken On Rice Small Tray"
click at [494, 597] on button "Create" at bounding box center [412, 613] width 261 height 33
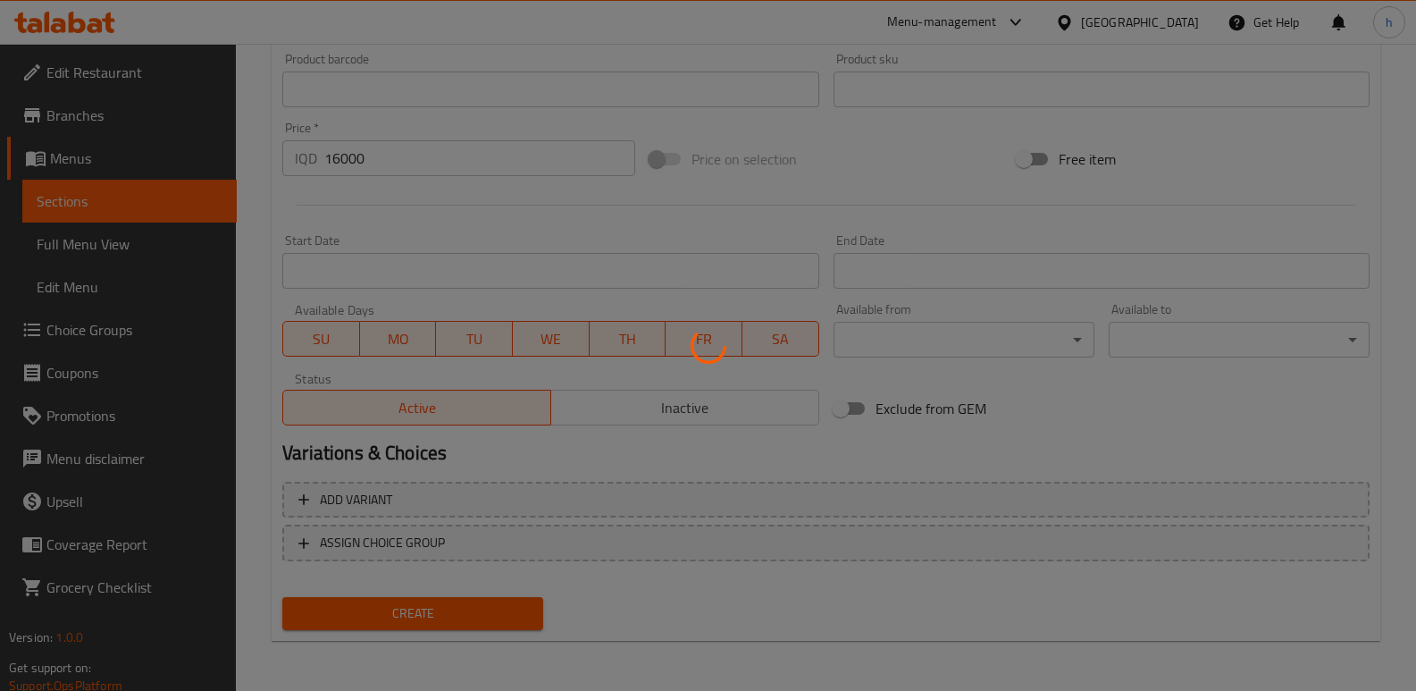
type input "0"
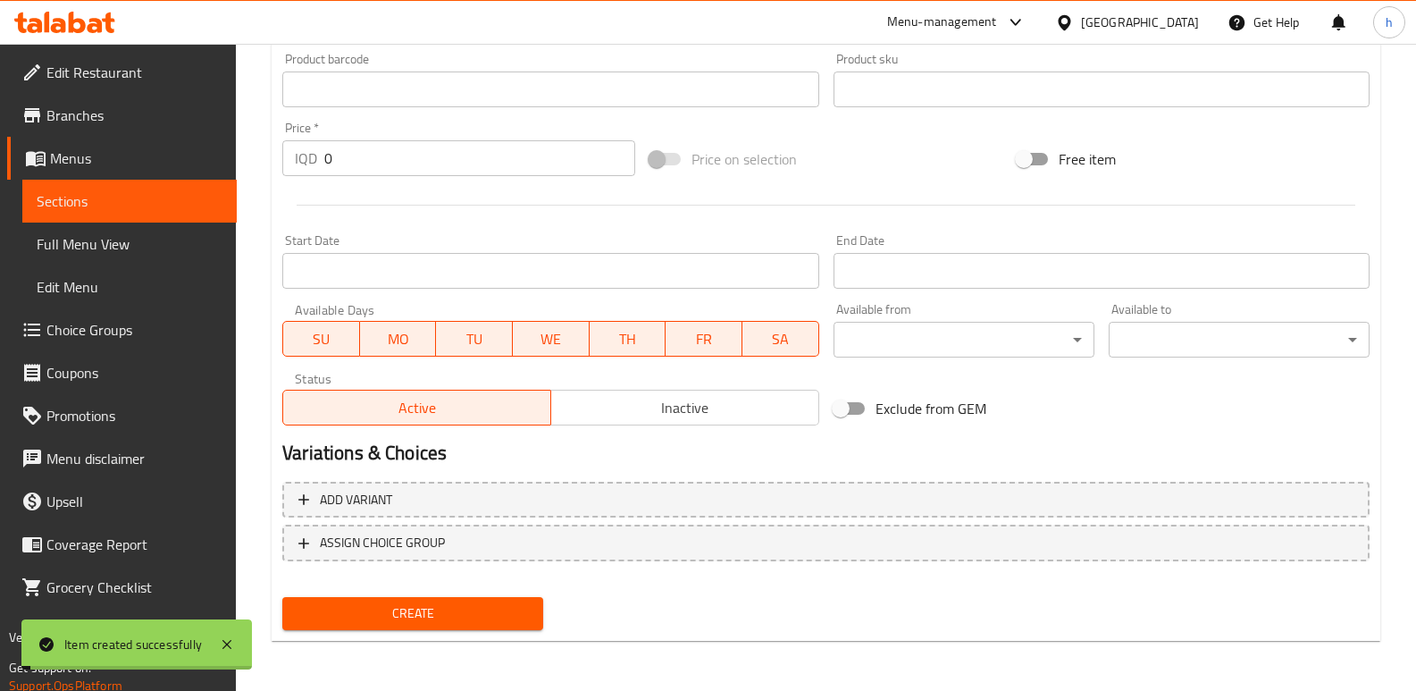
click at [176, 197] on span "Sections" at bounding box center [130, 200] width 186 height 21
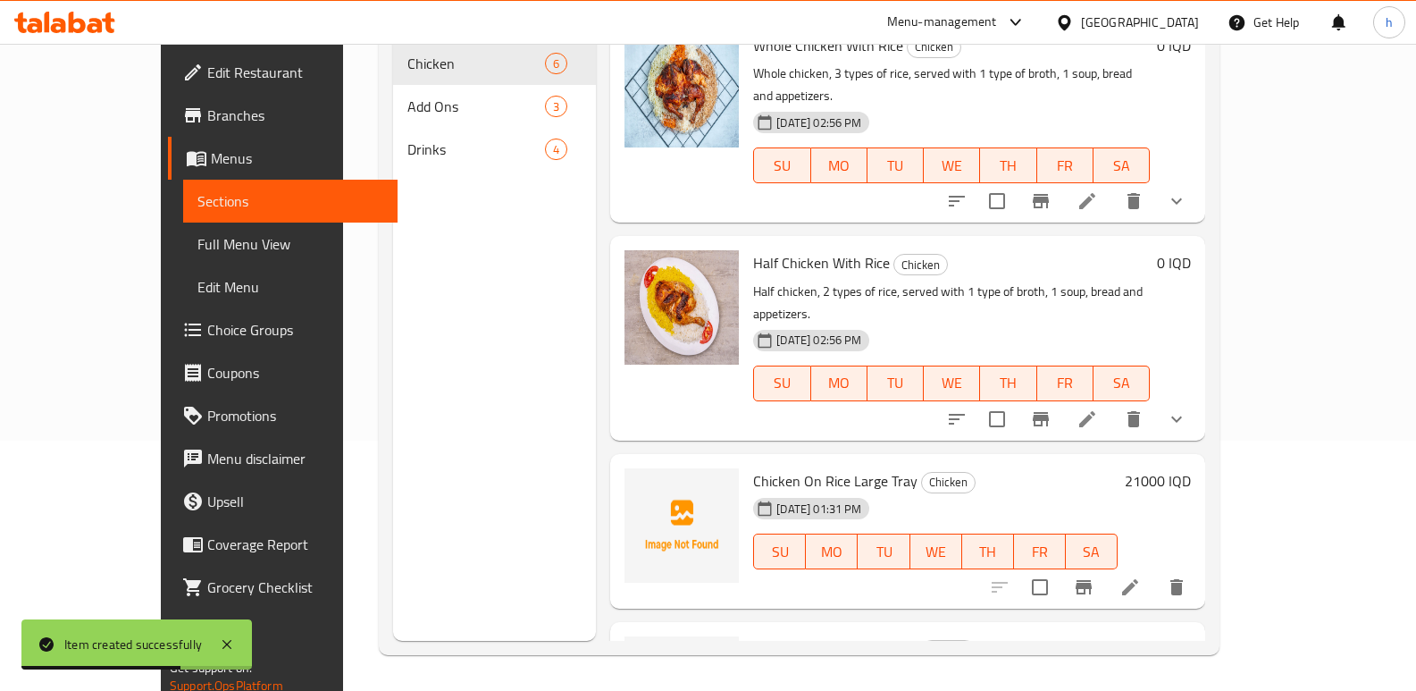
scroll to position [472, 0]
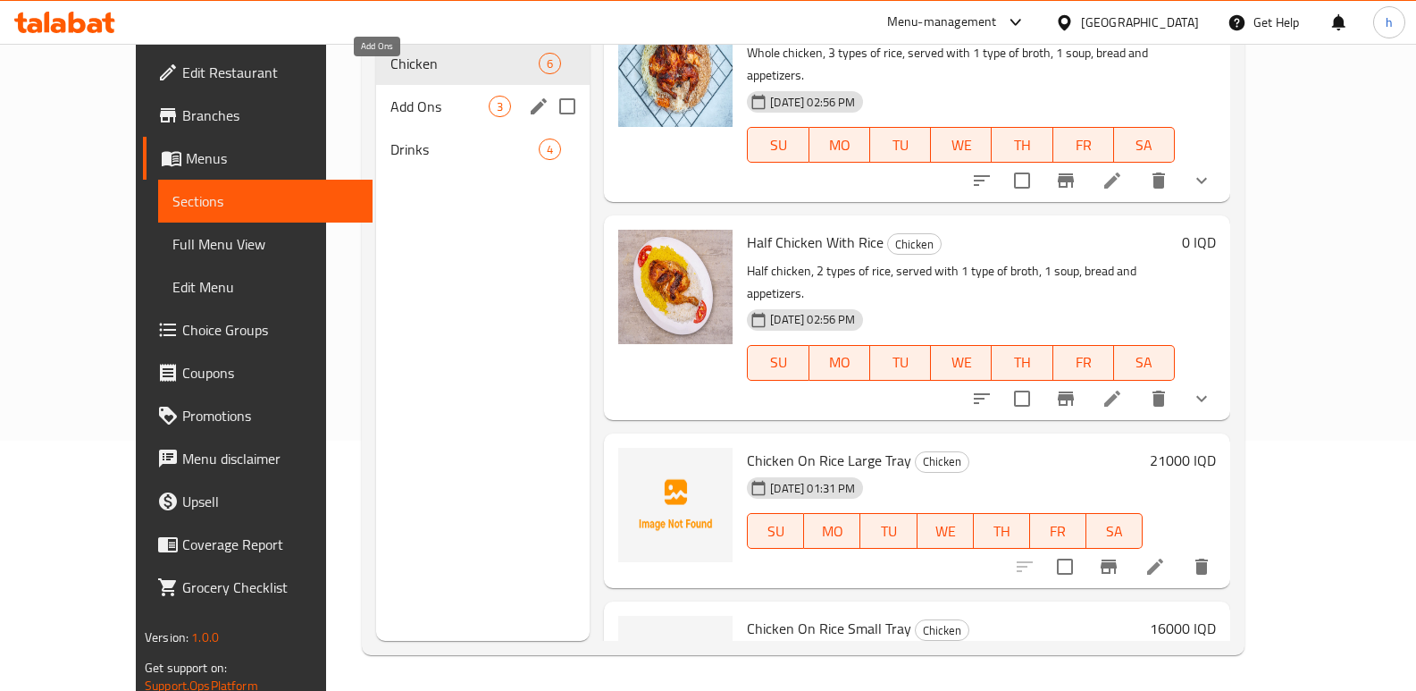
click at [390, 96] on span "Add Ons" at bounding box center [439, 106] width 98 height 21
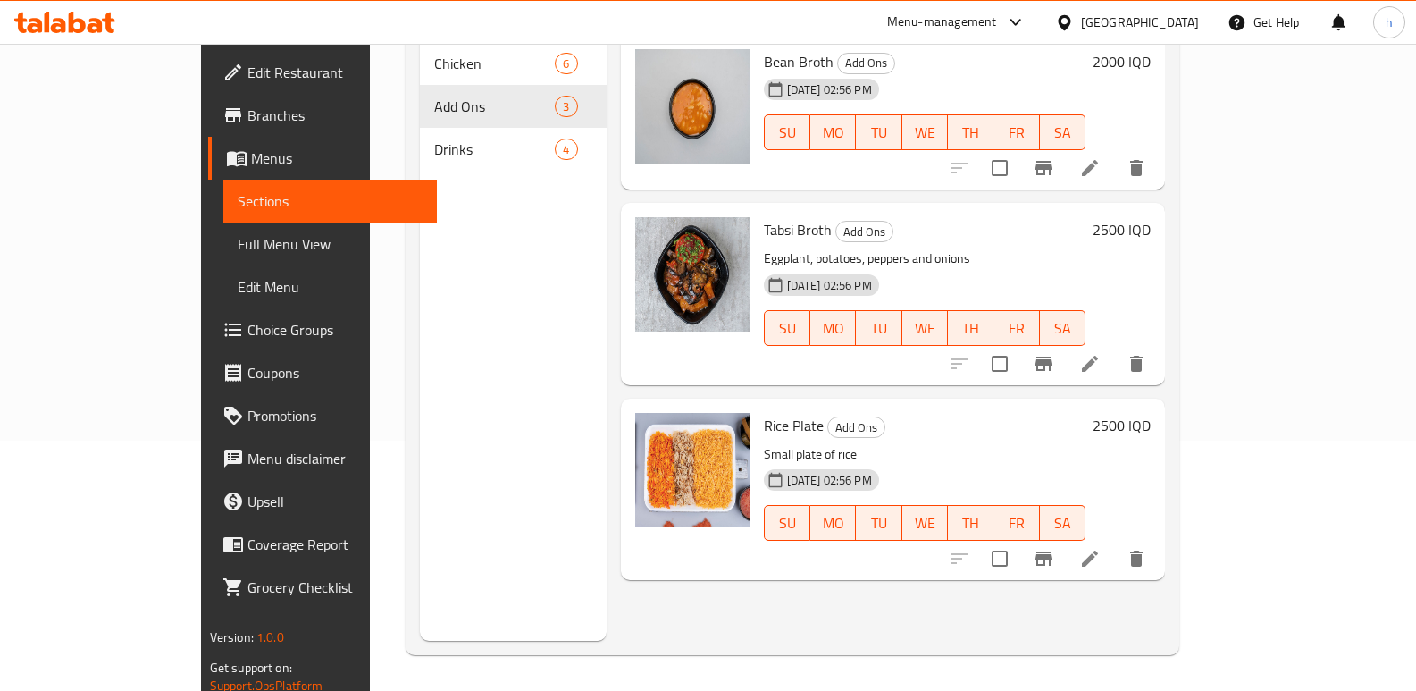
click at [247, 319] on span "Choice Groups" at bounding box center [335, 329] width 176 height 21
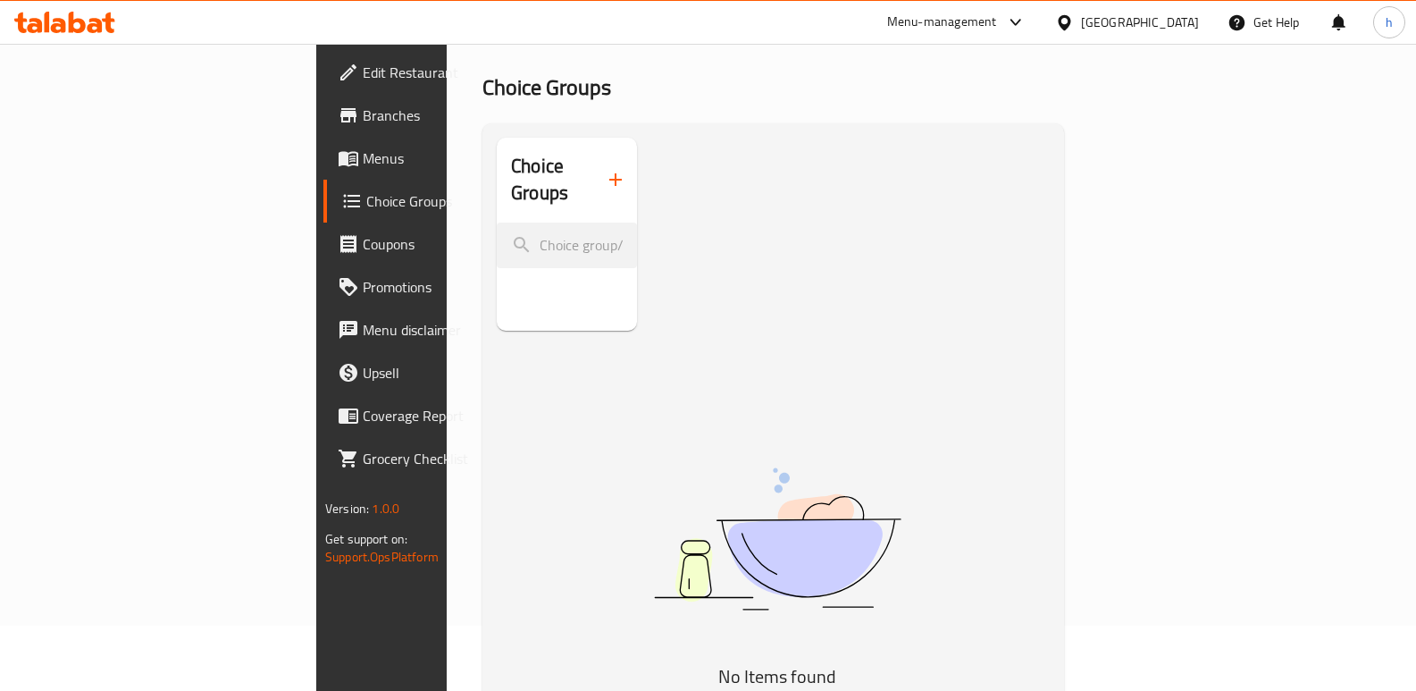
scroll to position [12, 0]
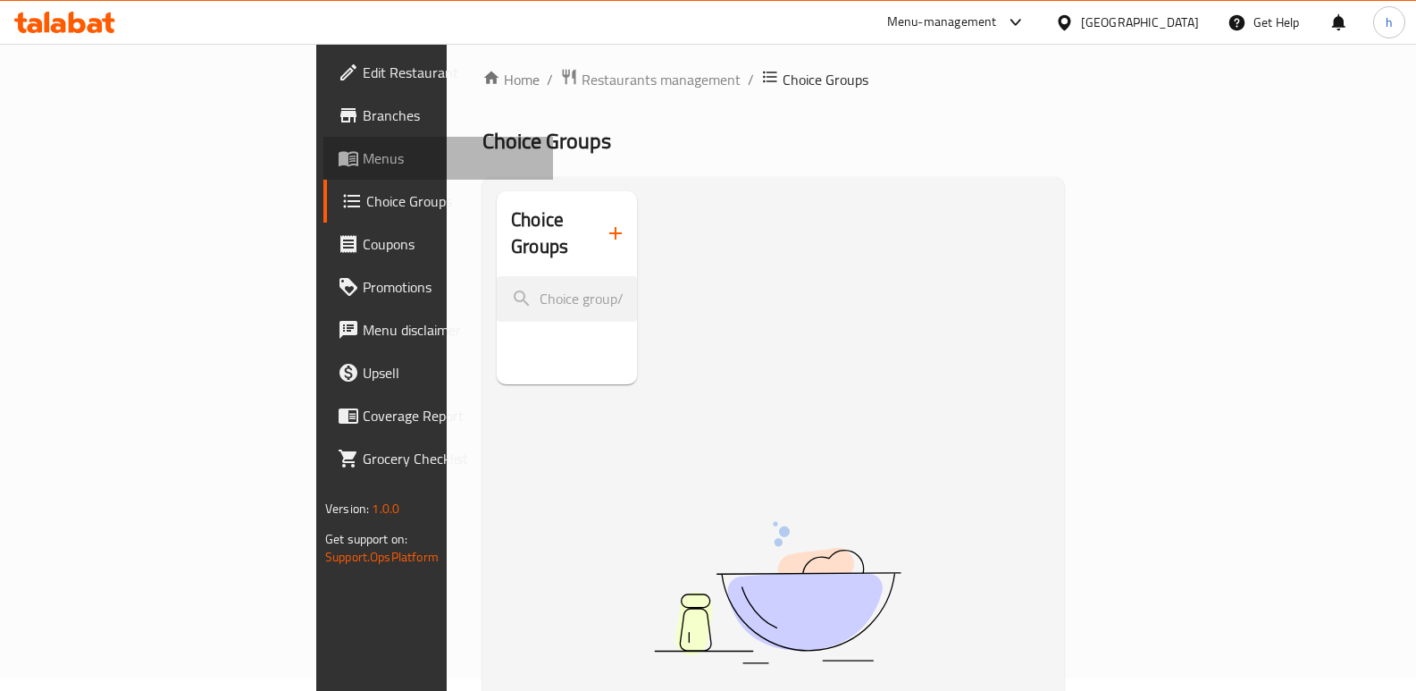
click at [363, 163] on span "Menus" at bounding box center [451, 157] width 176 height 21
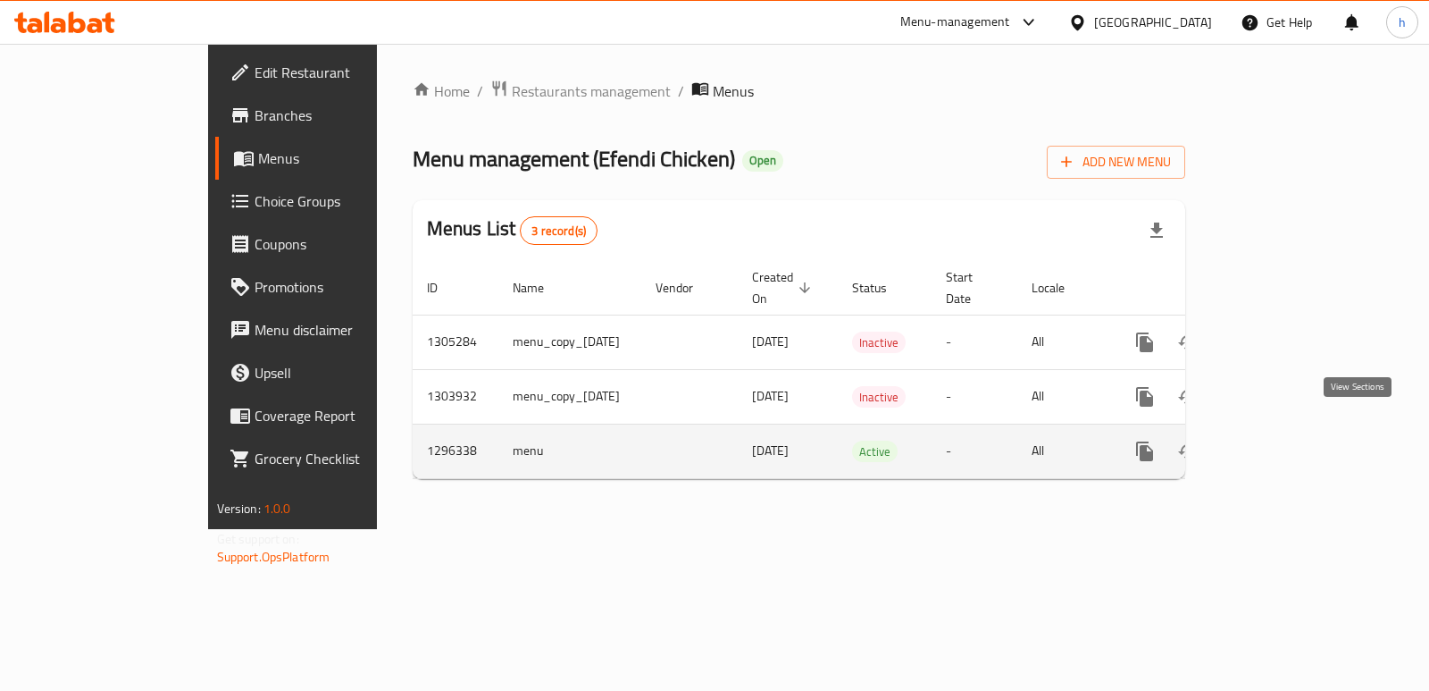
click at [1285, 440] on icon "enhanced table" at bounding box center [1273, 450] width 21 height 21
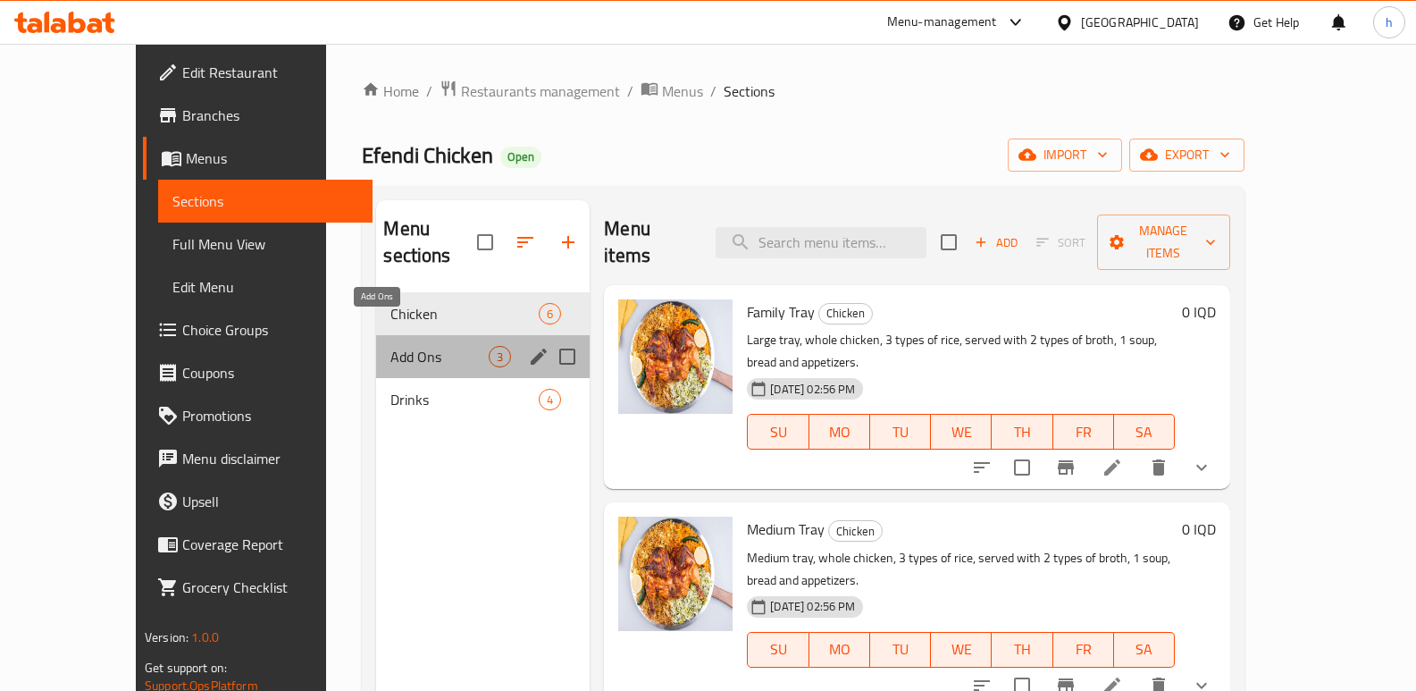
click at [390, 346] on span "Add Ons" at bounding box center [439, 356] width 98 height 21
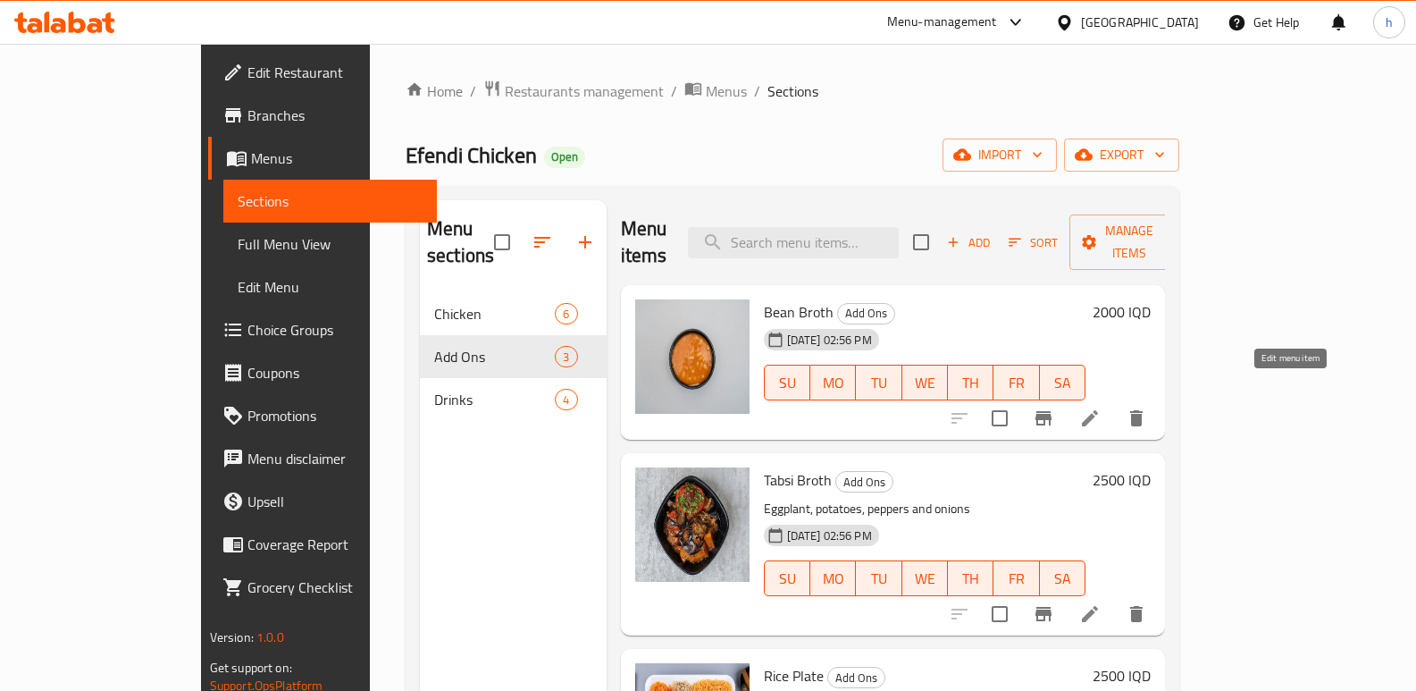
click at [1101, 407] on icon at bounding box center [1089, 417] width 21 height 21
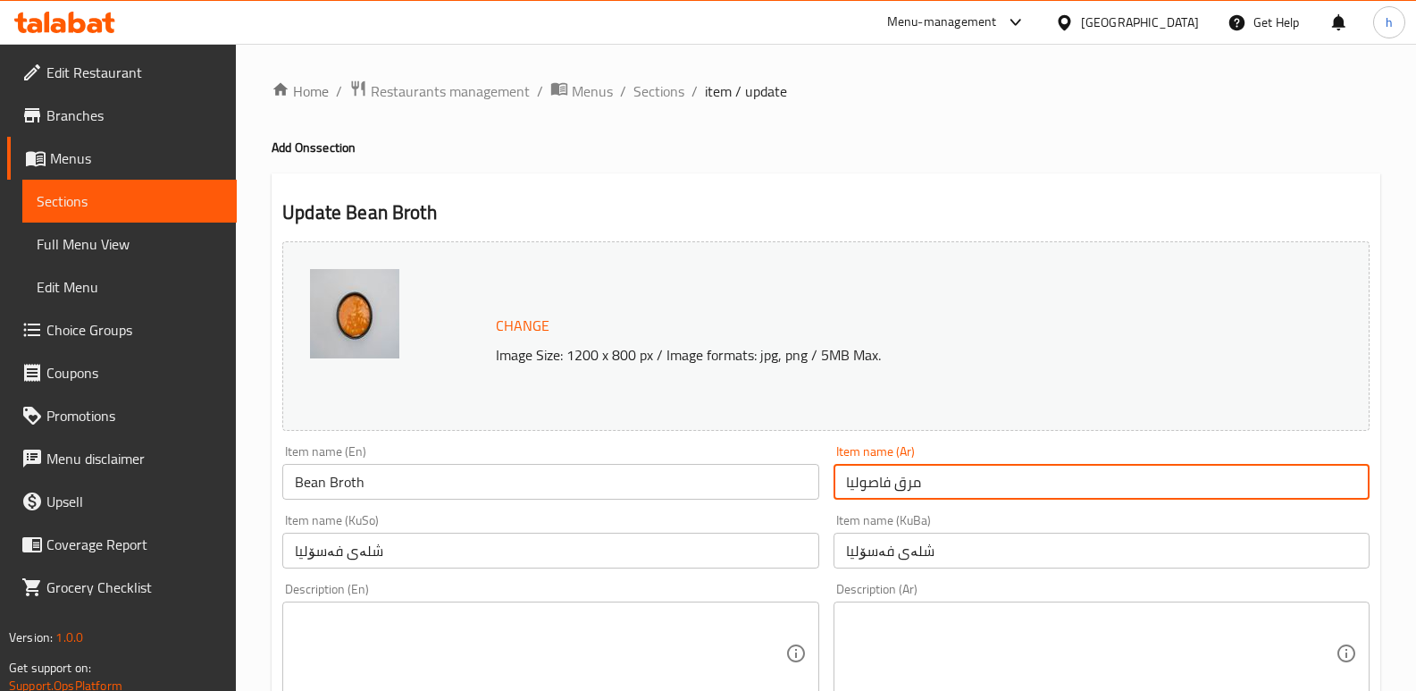
drag, startPoint x: 873, startPoint y: 499, endPoint x: 799, endPoint y: 488, distance: 75.1
click at [395, 551] on input "شلەی فەسۆلیا" at bounding box center [550, 550] width 536 height 36
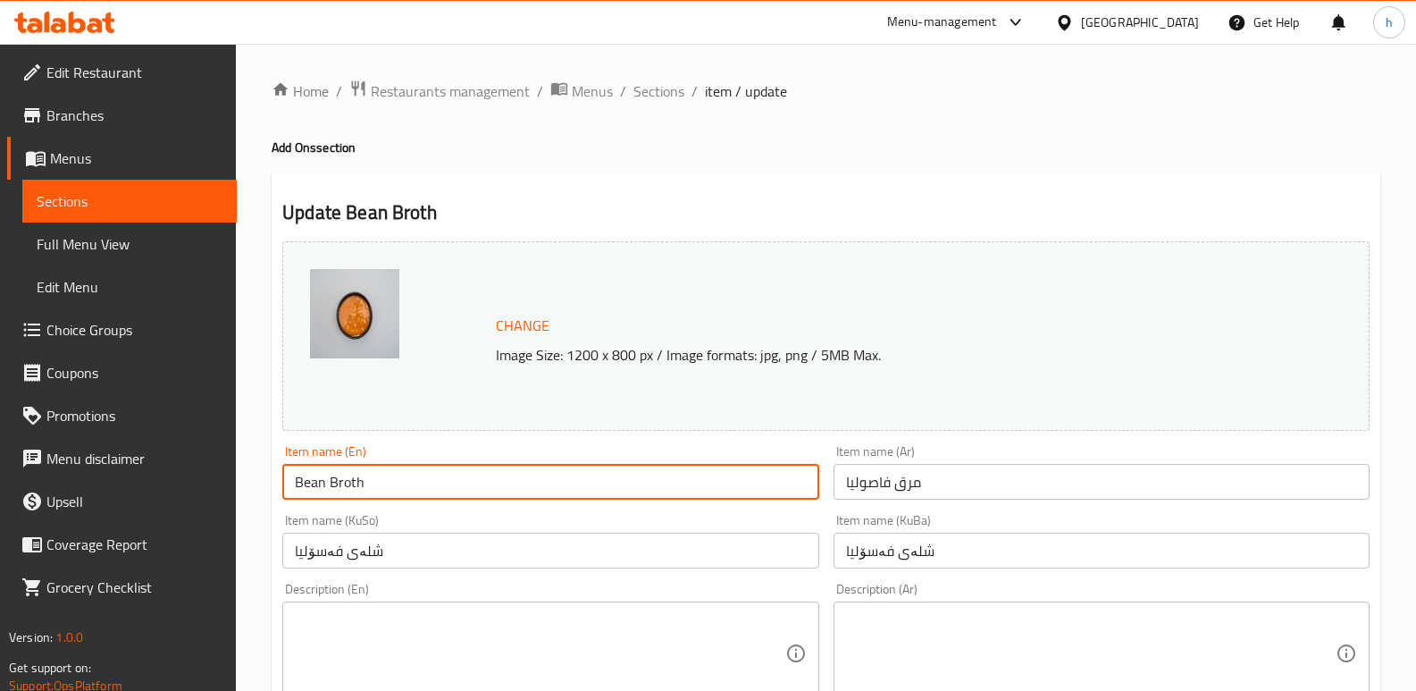
click at [370, 484] on input "Bean Broth" at bounding box center [550, 482] width 536 height 36
click at [111, 340] on span "Choice Groups" at bounding box center [134, 329] width 176 height 21
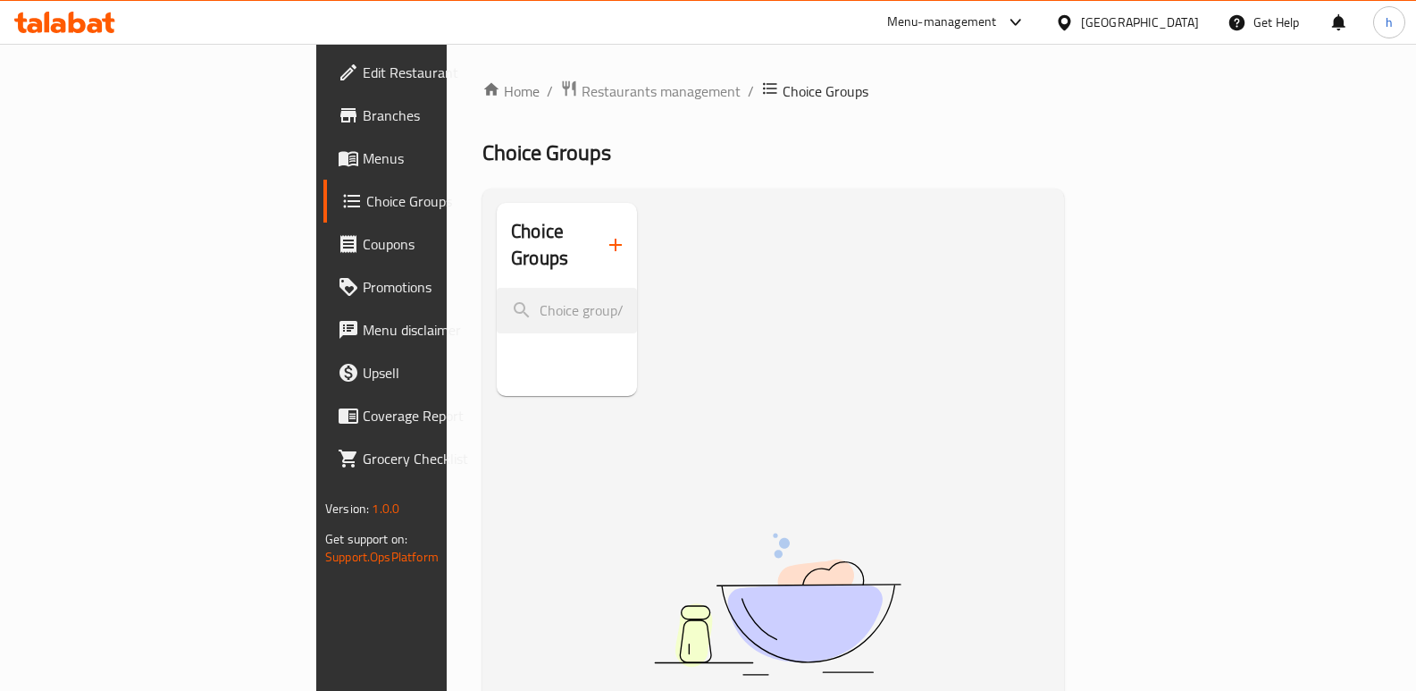
click at [605, 234] on icon "button" at bounding box center [615, 244] width 21 height 21
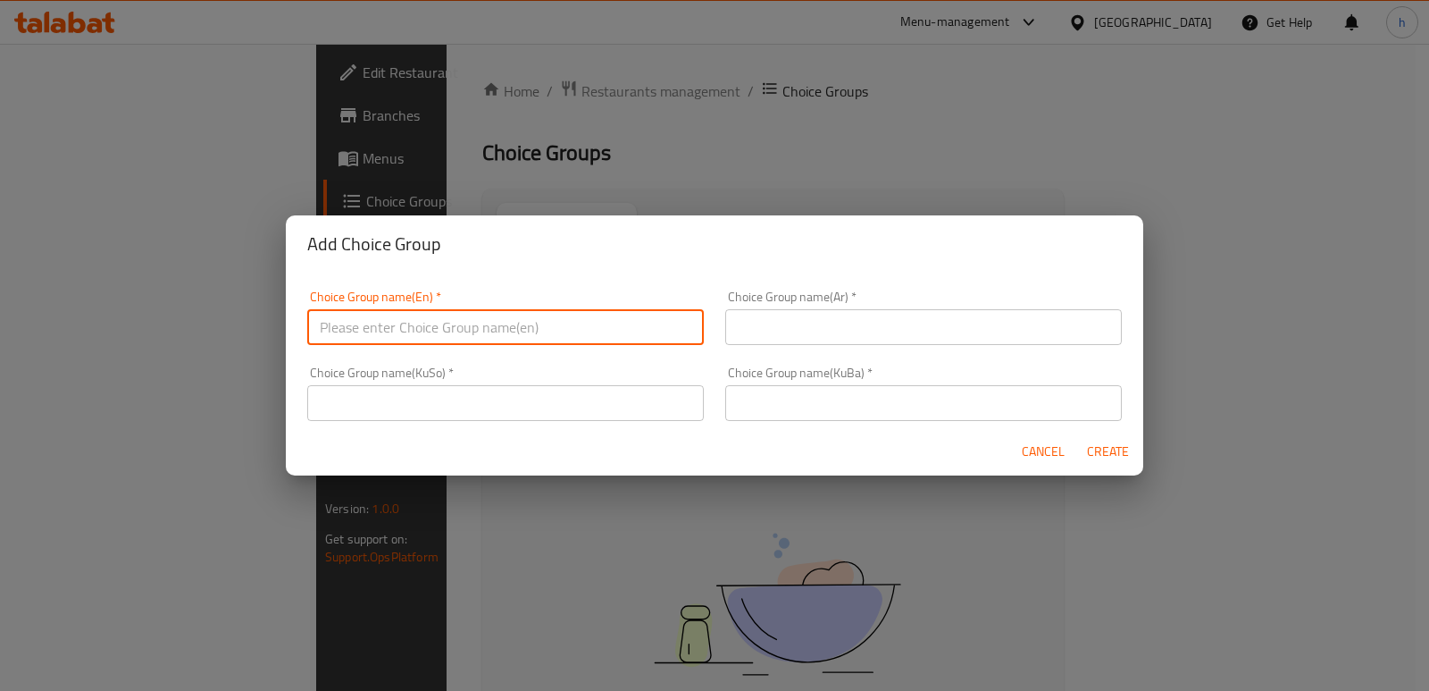
click at [513, 332] on input "text" at bounding box center [505, 327] width 397 height 36
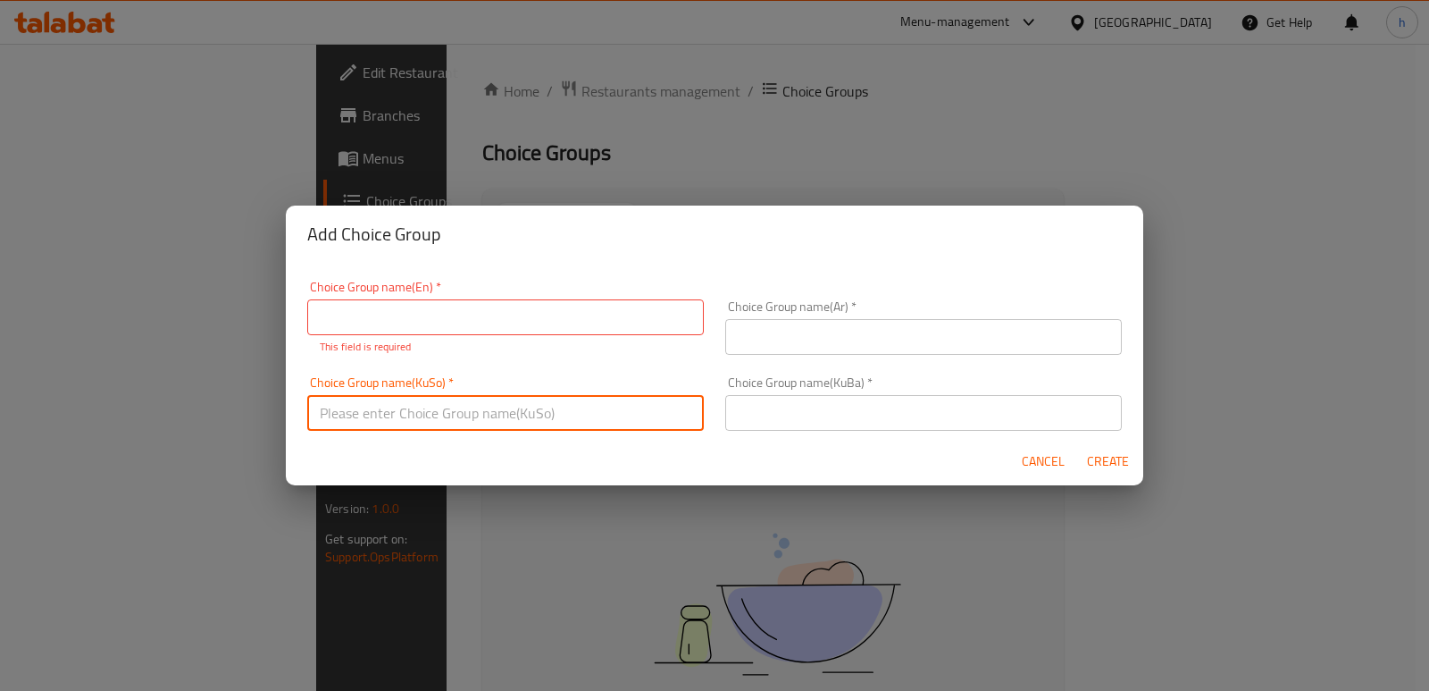
click at [541, 407] on input "text" at bounding box center [505, 413] width 397 height 36
paste input "زیادە:"
type input "زیادە:"
click at [353, 330] on input "text" at bounding box center [505, 317] width 397 height 36
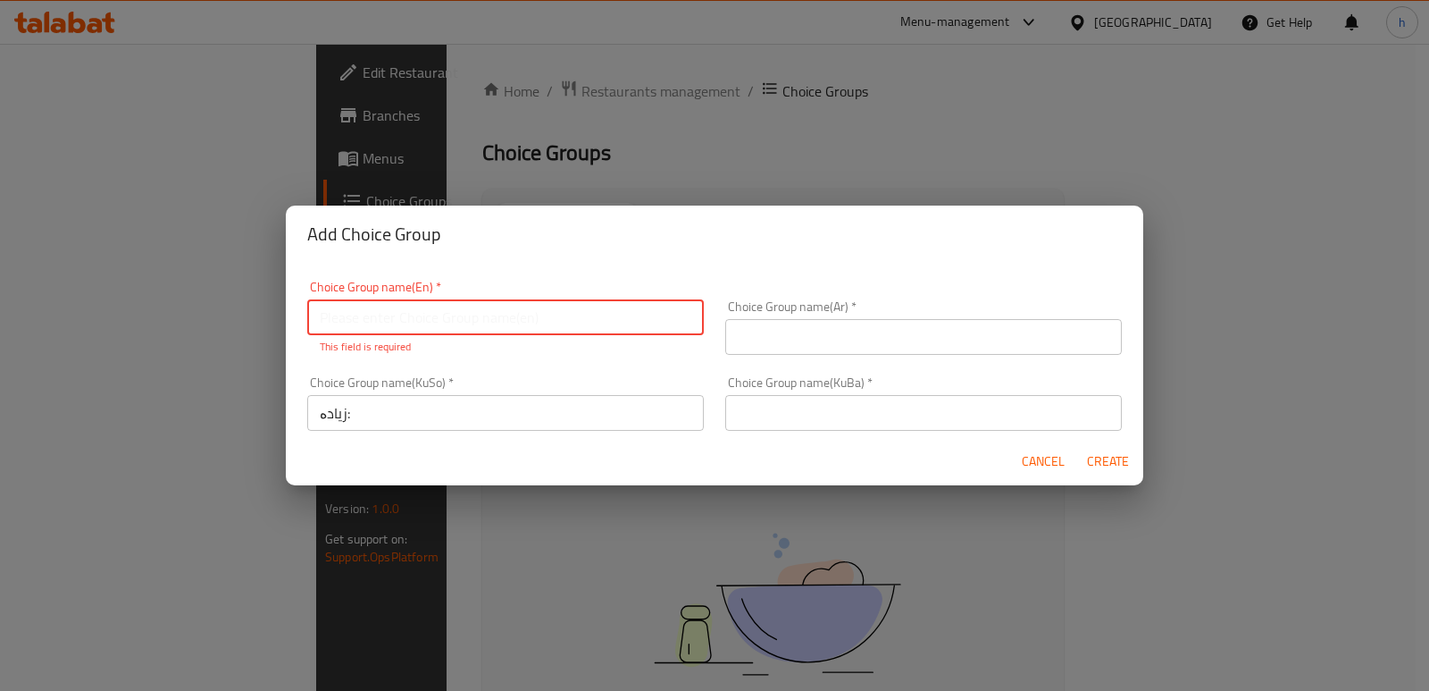
paste input "Add On's:"
type input "Add On's:"
click at [816, 337] on input "text" at bounding box center [923, 337] width 397 height 36
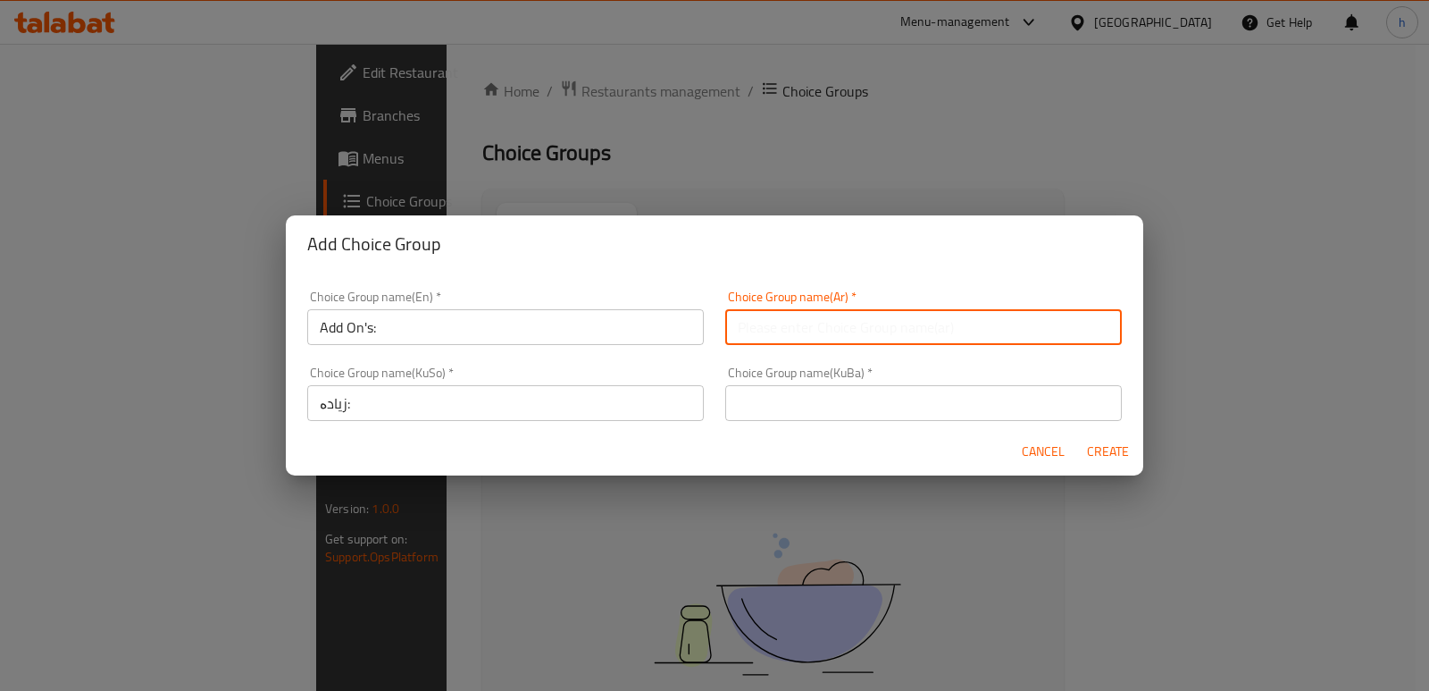
paste input "الإضافات:"
type input "الإضافات:"
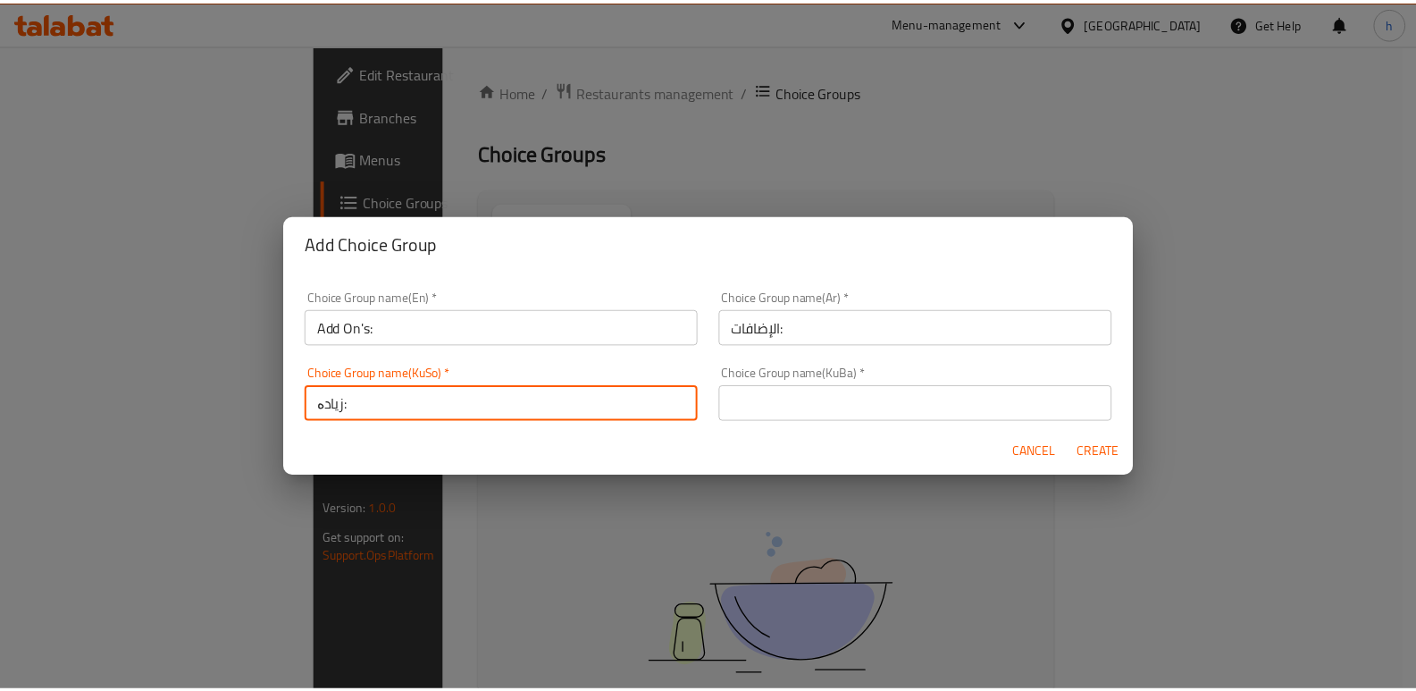
scroll to position [4, 0]
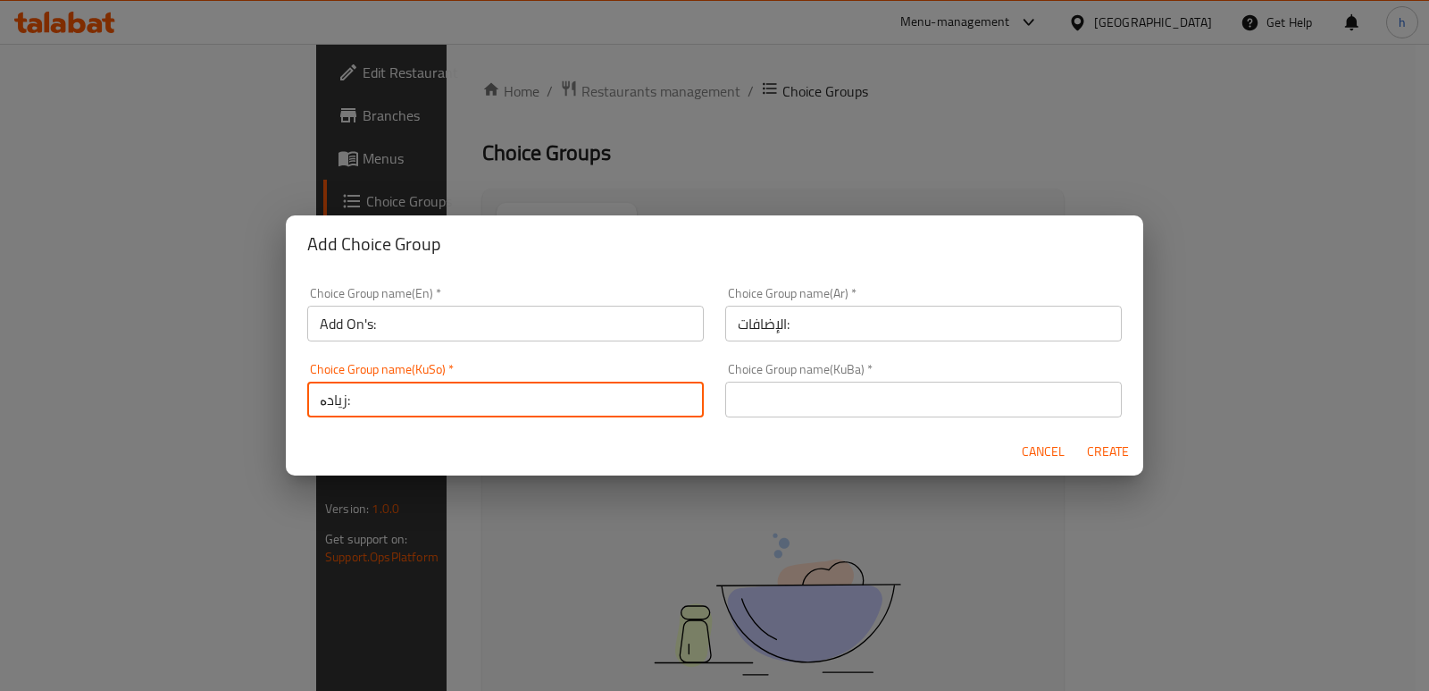
drag, startPoint x: 419, startPoint y: 410, endPoint x: 247, endPoint y: 415, distance: 172.5
click at [247, 415] on div "Add Choice Group Choice Group name(En)   * Add On's: Choice Group name(En) * Ch…" at bounding box center [714, 345] width 1429 height 691
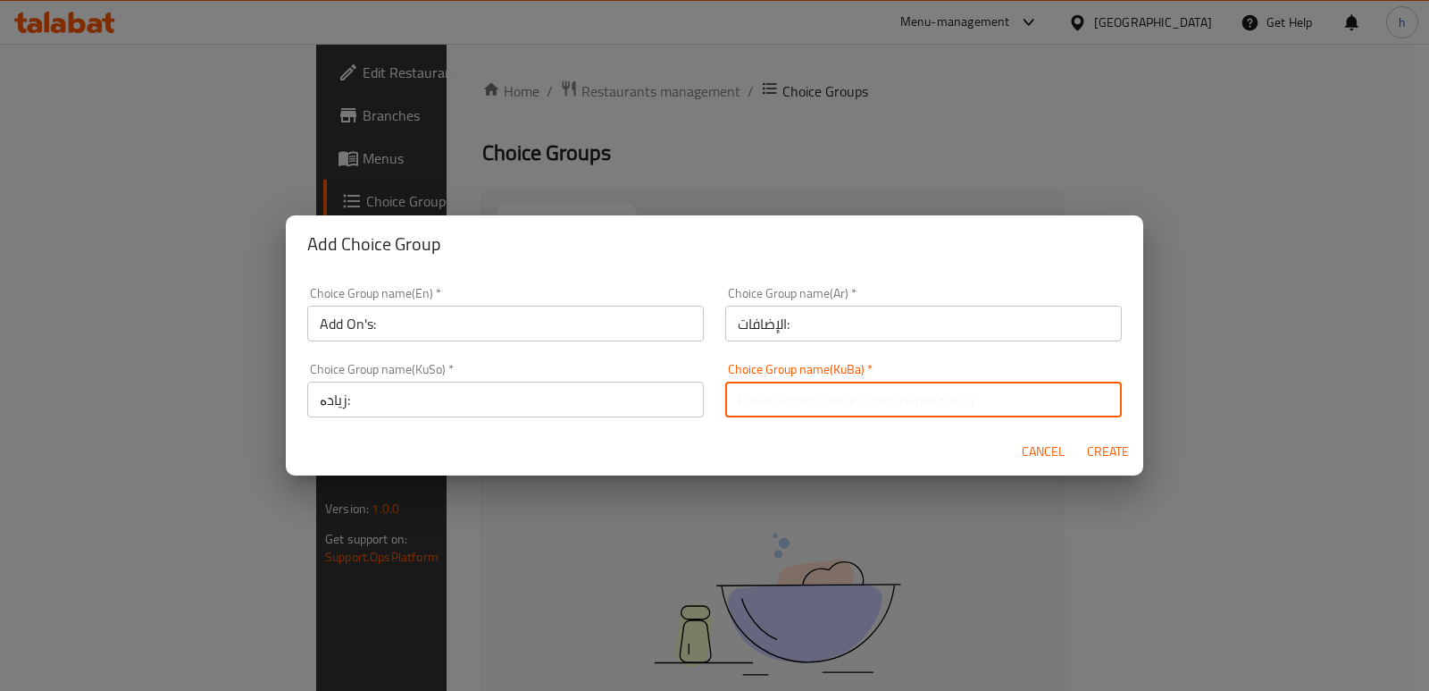
click at [790, 392] on input "text" at bounding box center [923, 399] width 397 height 36
paste input "زیادە:"
type input "زیادە:"
click at [1112, 453] on span "Create" at bounding box center [1107, 451] width 43 height 22
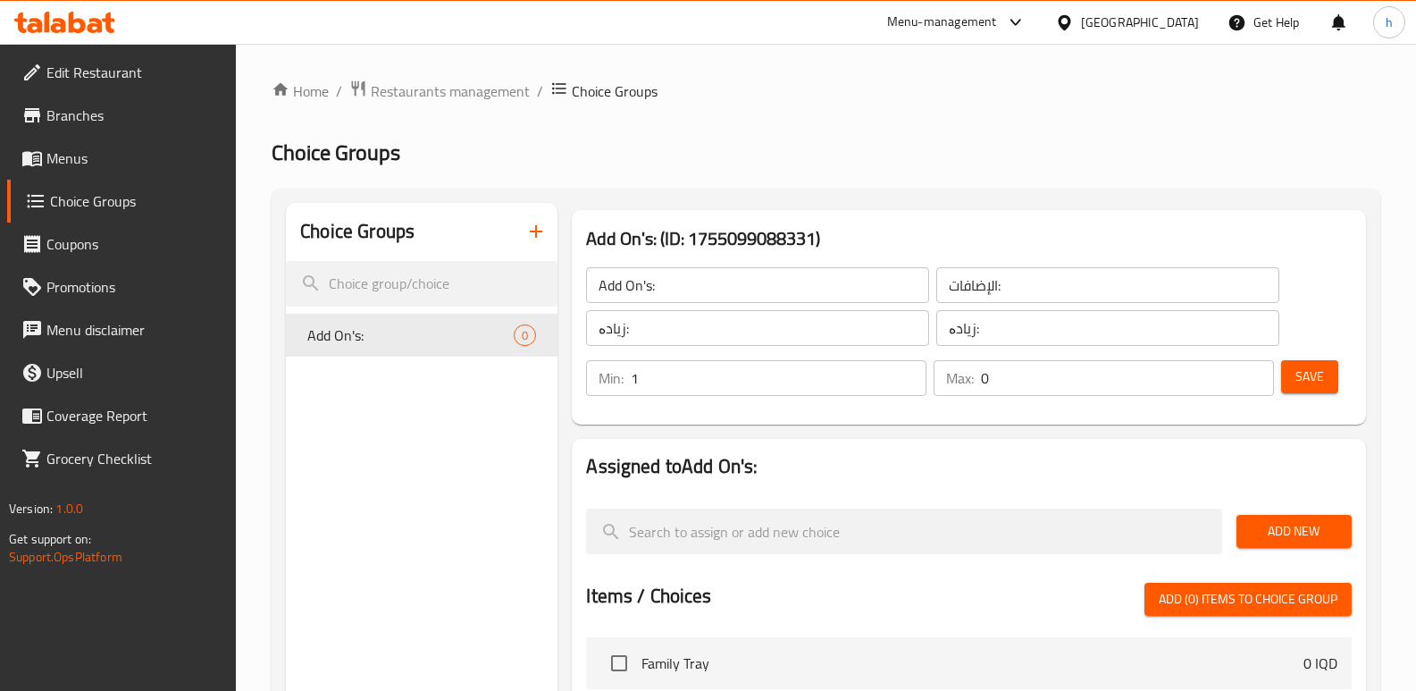
click at [909, 373] on input "1" at bounding box center [779, 378] width 296 height 36
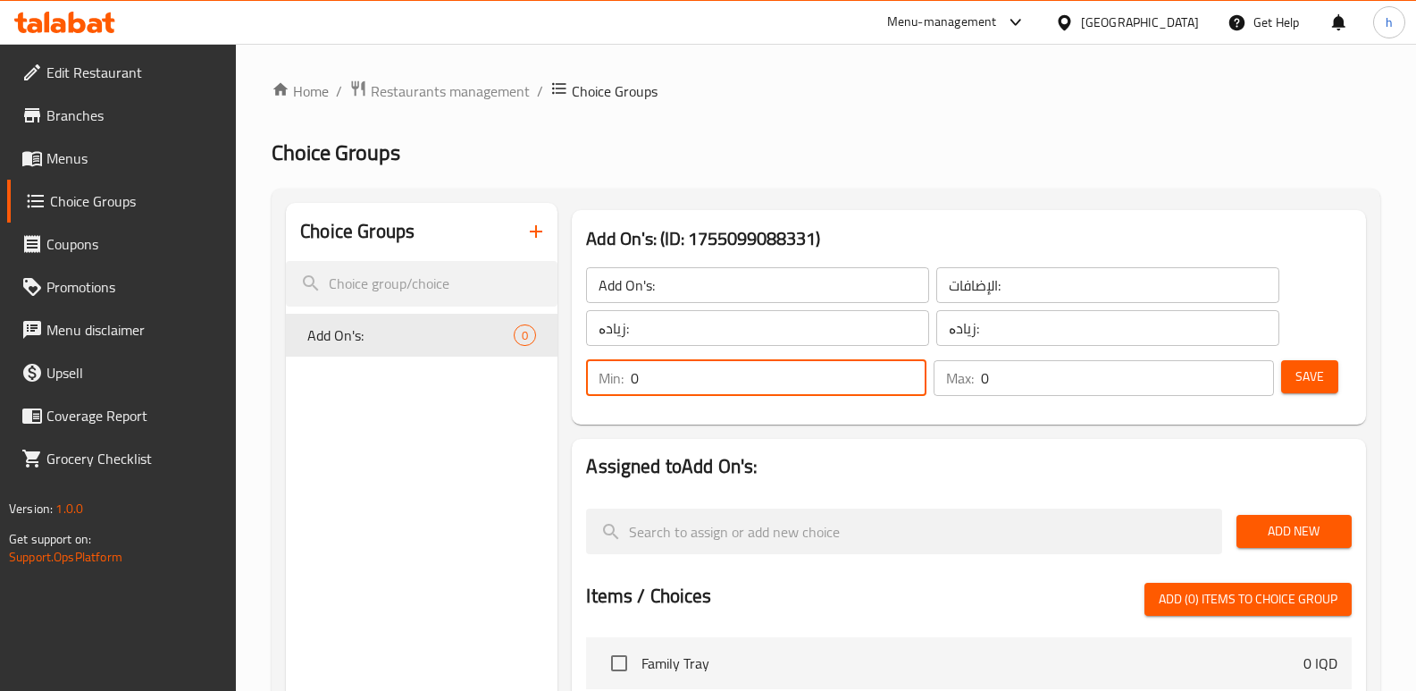
type input "0"
click at [911, 385] on input "0" at bounding box center [779, 378] width 296 height 36
click at [1316, 380] on span "Save" at bounding box center [1309, 376] width 29 height 22
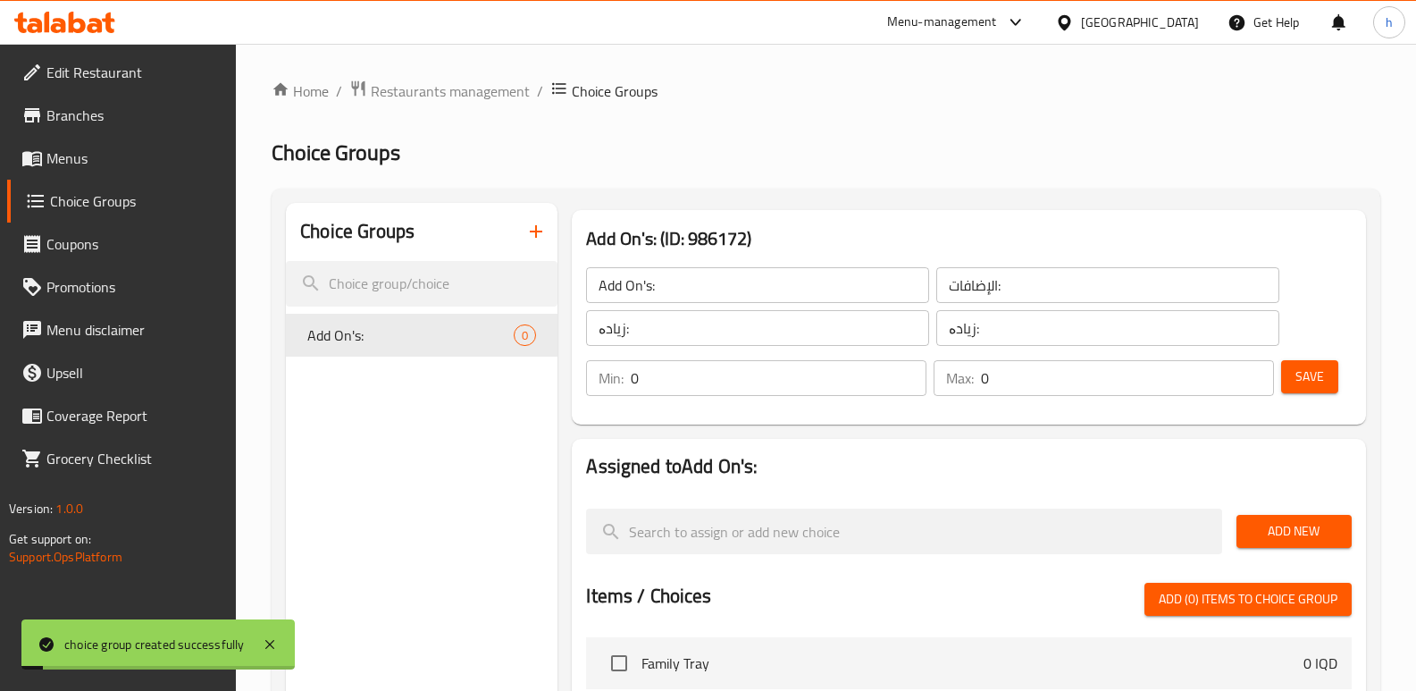
click at [1310, 532] on span "Add New" at bounding box center [1294, 531] width 87 height 22
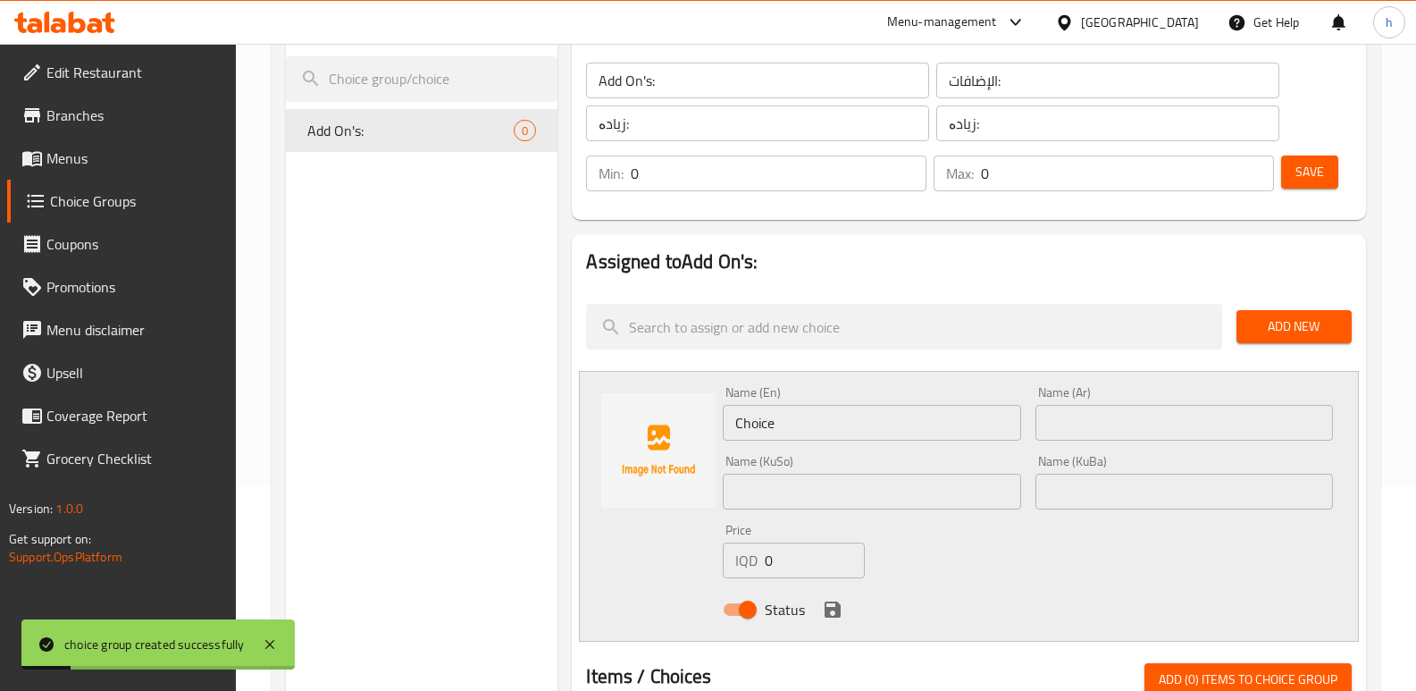
scroll to position [239, 0]
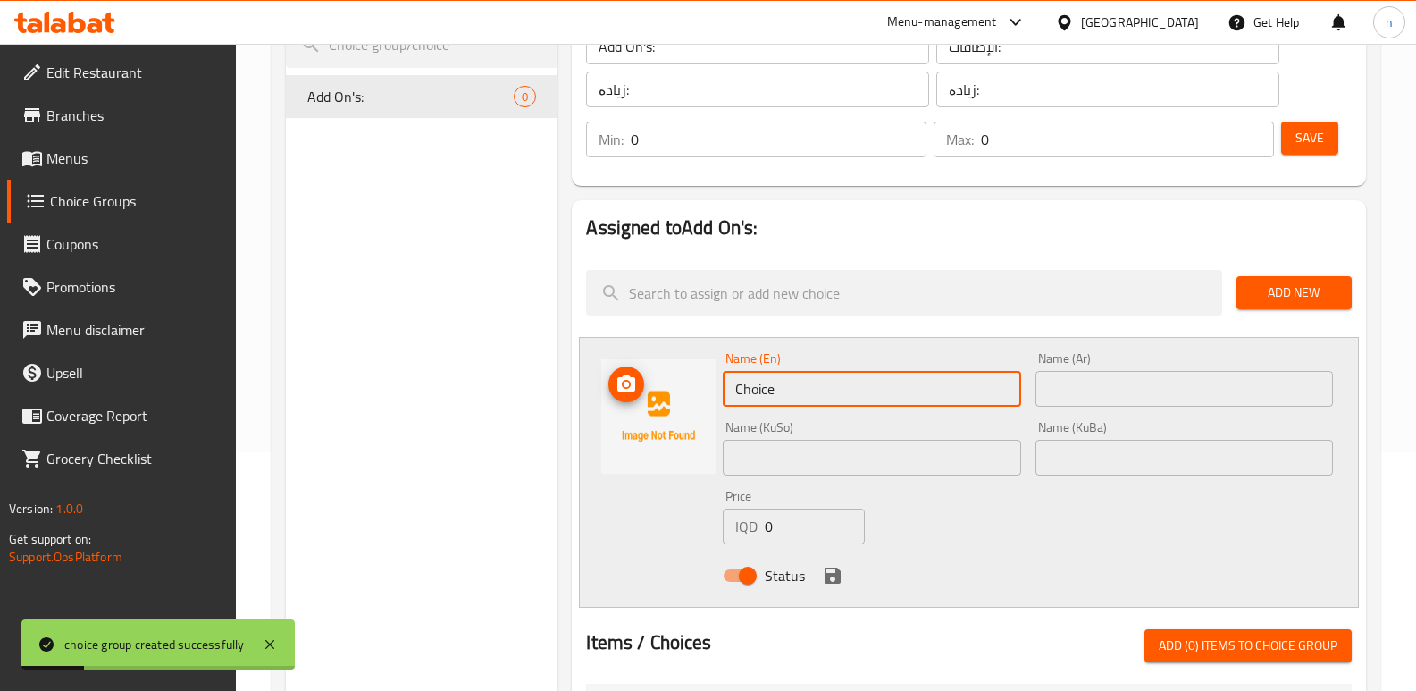
drag, startPoint x: 837, startPoint y: 394, endPoint x: 634, endPoint y: 409, distance: 203.4
click at [634, 411] on div "Name (En) Choice Name (En) Name (Ar) Name (Ar) Name (KuSo) Name (KuSo) Name (Ku…" at bounding box center [969, 472] width 780 height 271
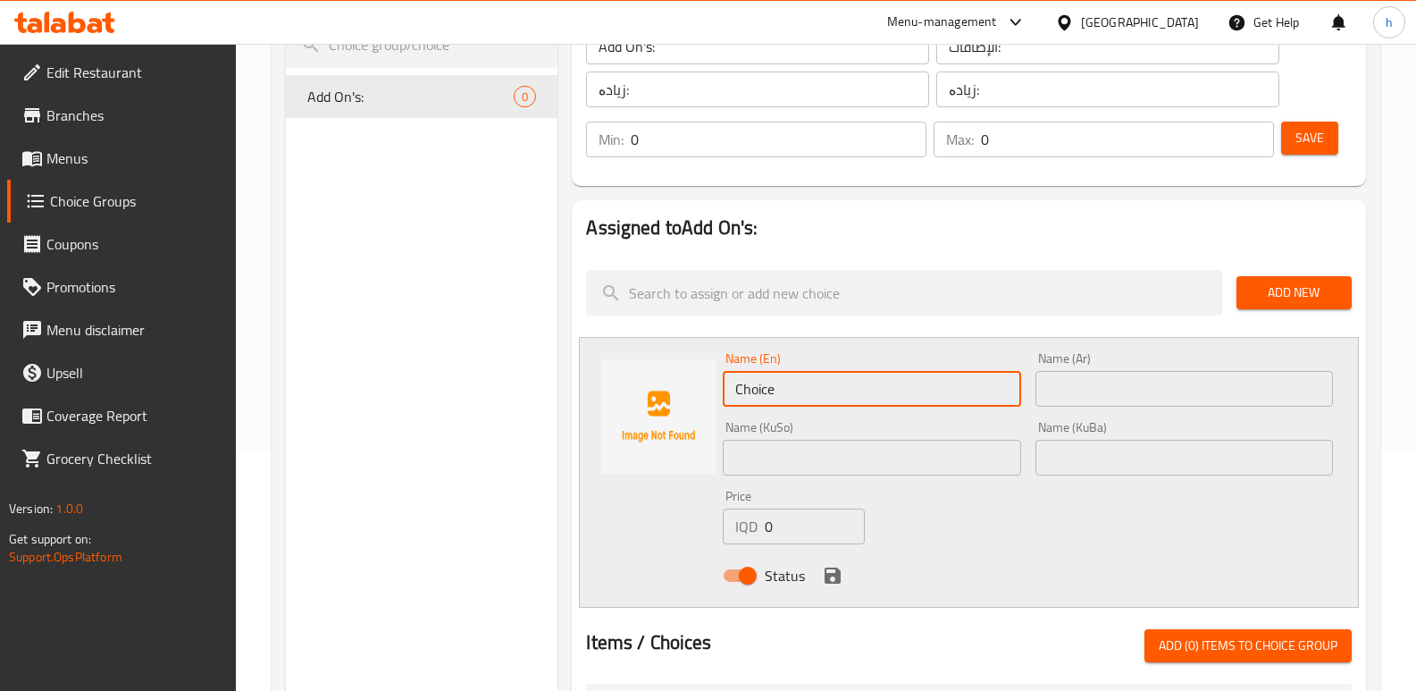
paste input "Bean Broth"
type input "Bean Broth"
click at [811, 470] on input "text" at bounding box center [872, 458] width 298 height 36
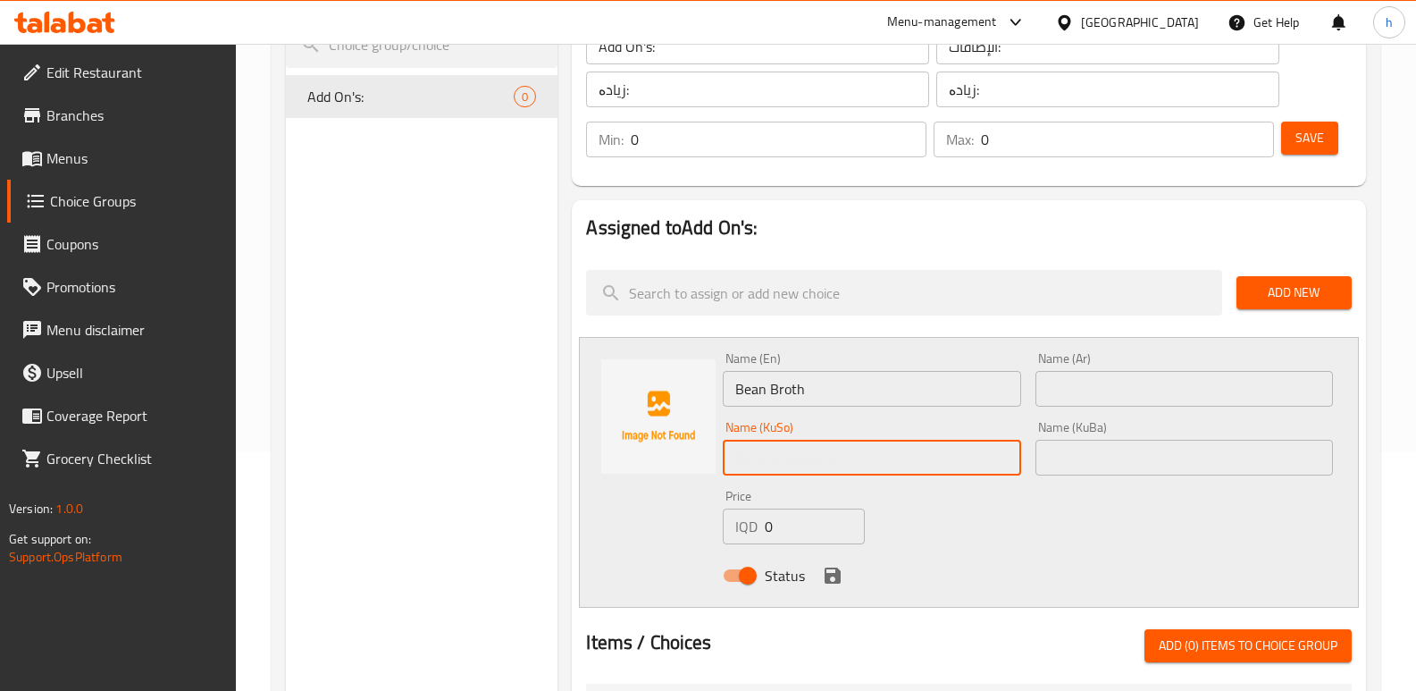
paste input "شلەی فەسۆلیا"
type input "شلەی فەسۆلیا"
click at [1118, 390] on input "text" at bounding box center [1184, 389] width 298 height 36
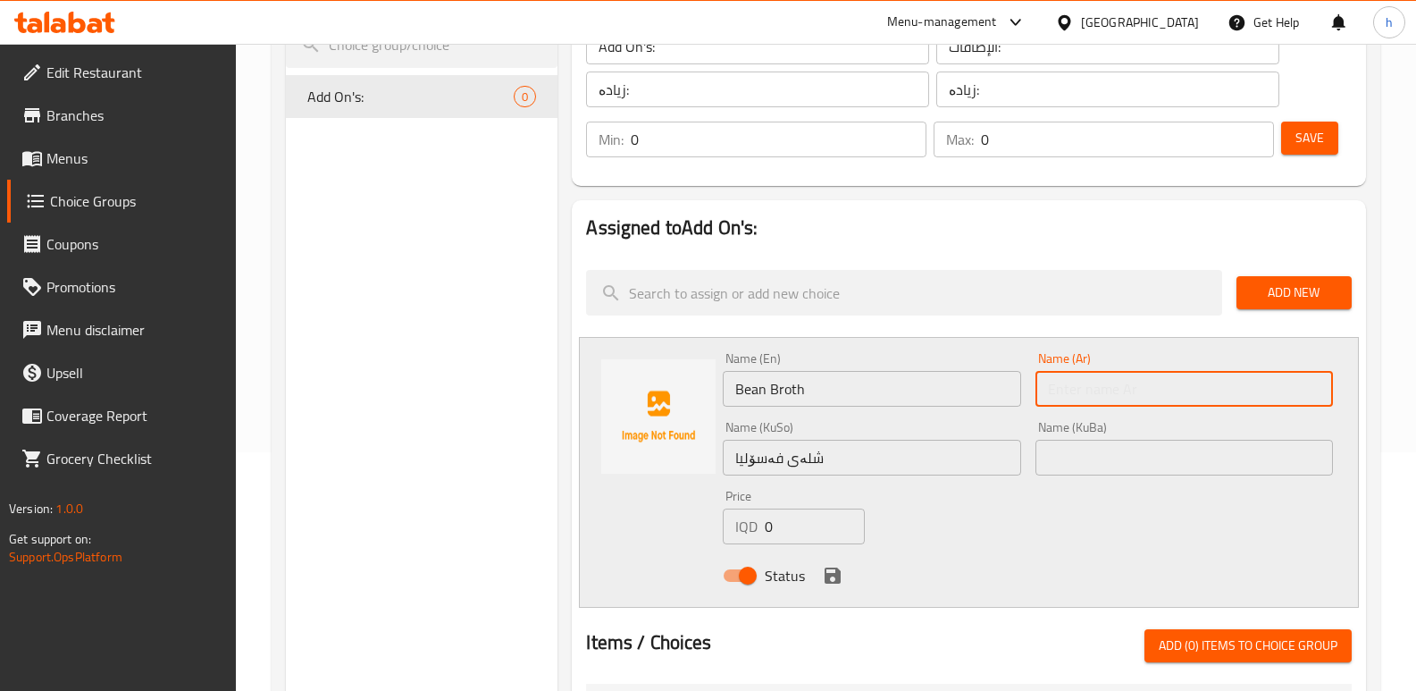
paste input "مرق فاصوليا"
type input "مرق فاصوليا"
drag, startPoint x: 784, startPoint y: 525, endPoint x: 608, endPoint y: 553, distance: 178.2
click at [608, 553] on div "Name (En) Bean Broth Name (En) Name (Ar) مرق فاصوليا Name (Ar) Name (KuSo) شلەی…" at bounding box center [969, 472] width 780 height 271
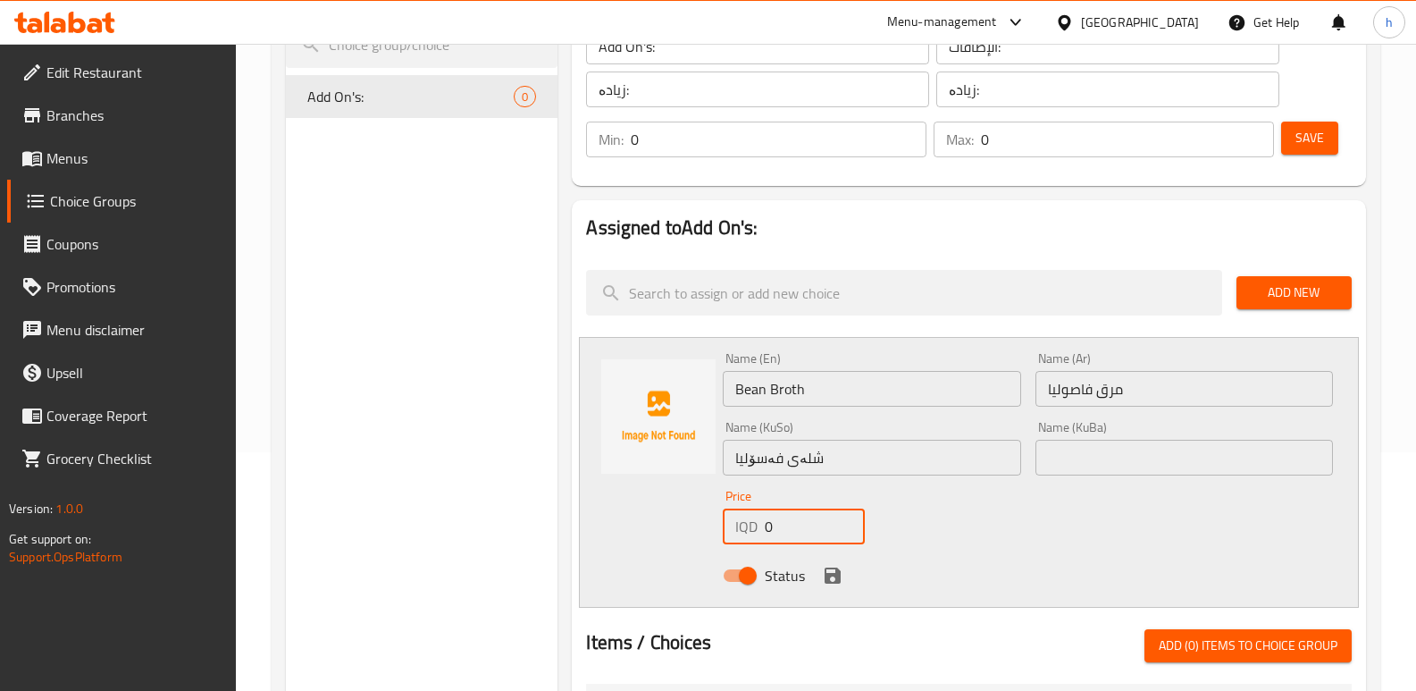
paste input "200"
type input "2000"
click at [837, 575] on icon "save" at bounding box center [833, 575] width 16 height 16
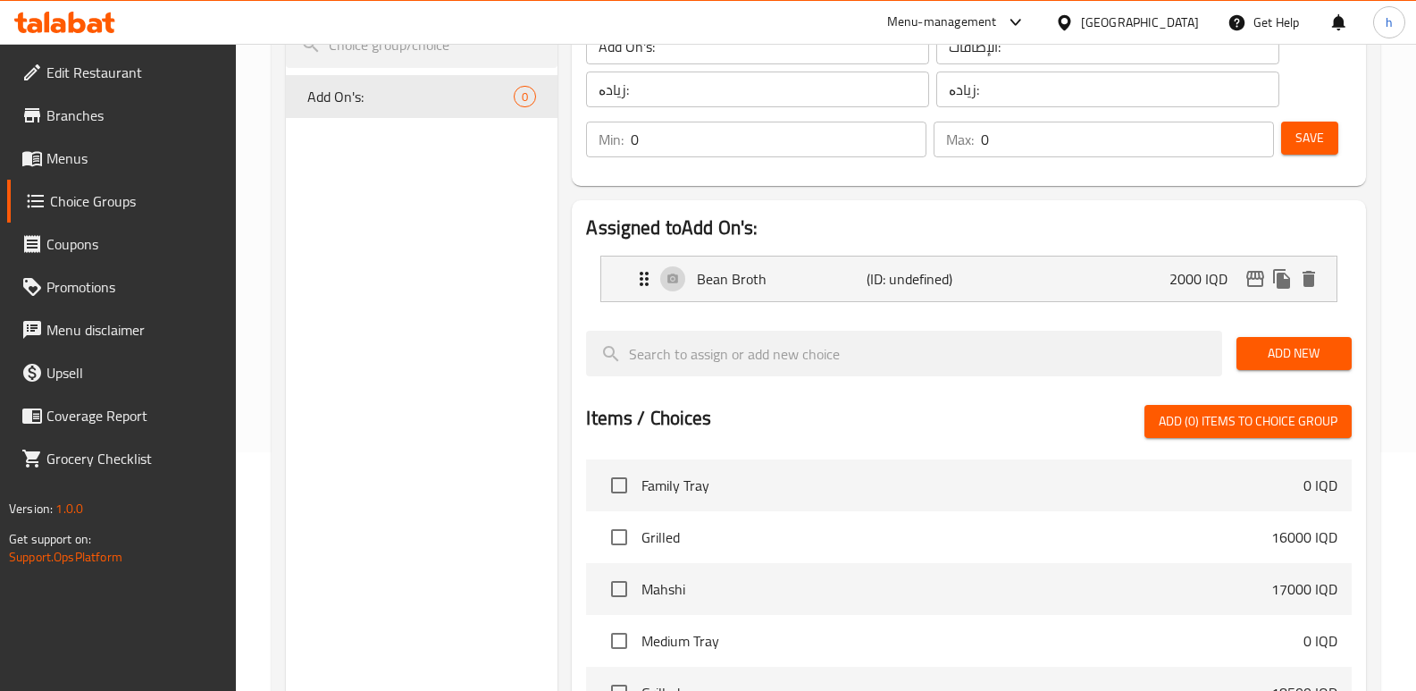
click at [1277, 353] on span "Add New" at bounding box center [1294, 353] width 87 height 22
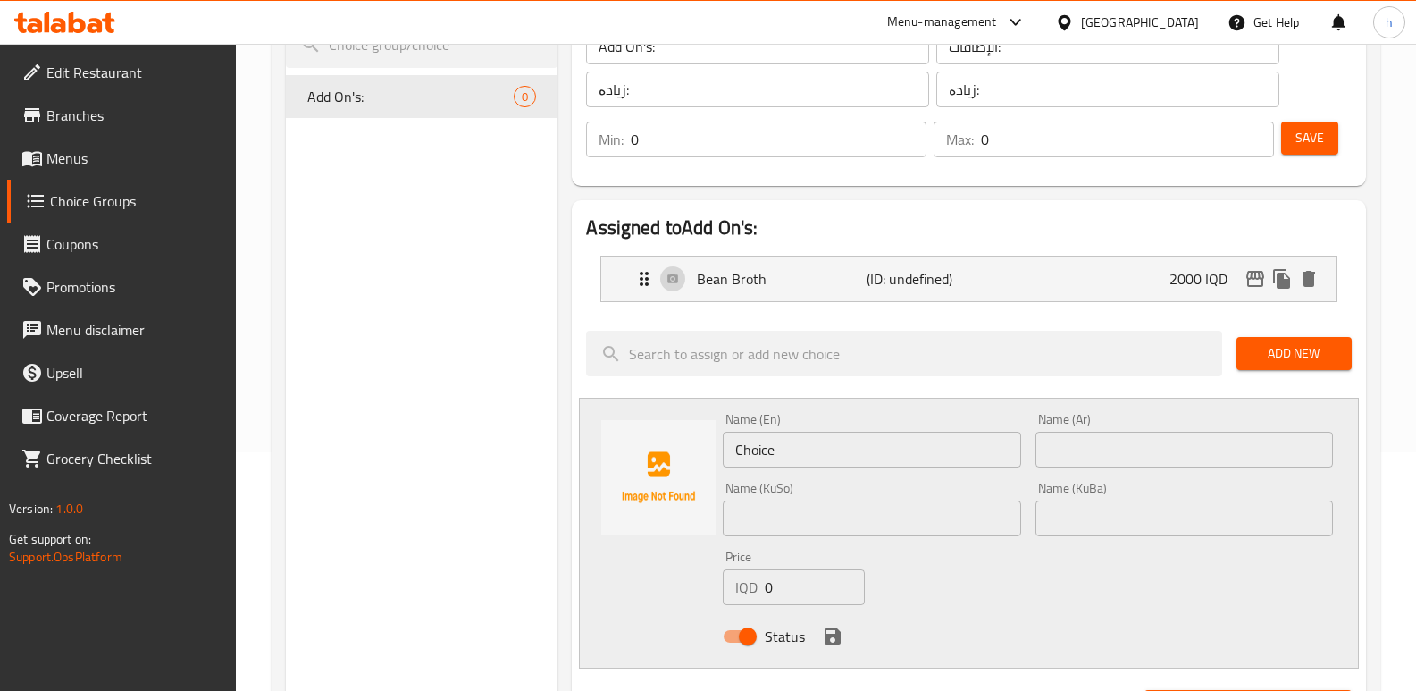
click at [1107, 431] on div "Name (Ar) Name (Ar)" at bounding box center [1184, 440] width 298 height 54
click at [1106, 447] on input "text" at bounding box center [1184, 450] width 298 height 36
paste input "مرق تبسي"
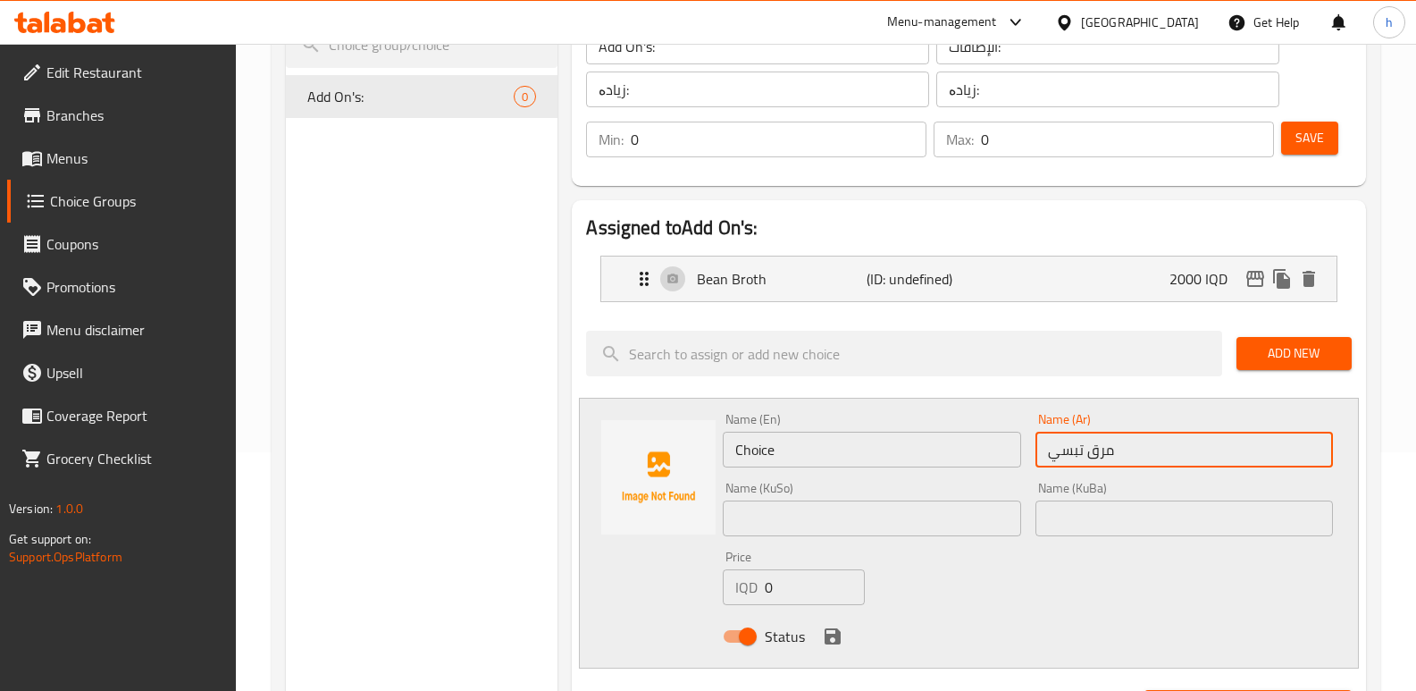
type input "مرق تبسي"
click at [987, 527] on input "text" at bounding box center [872, 518] width 298 height 36
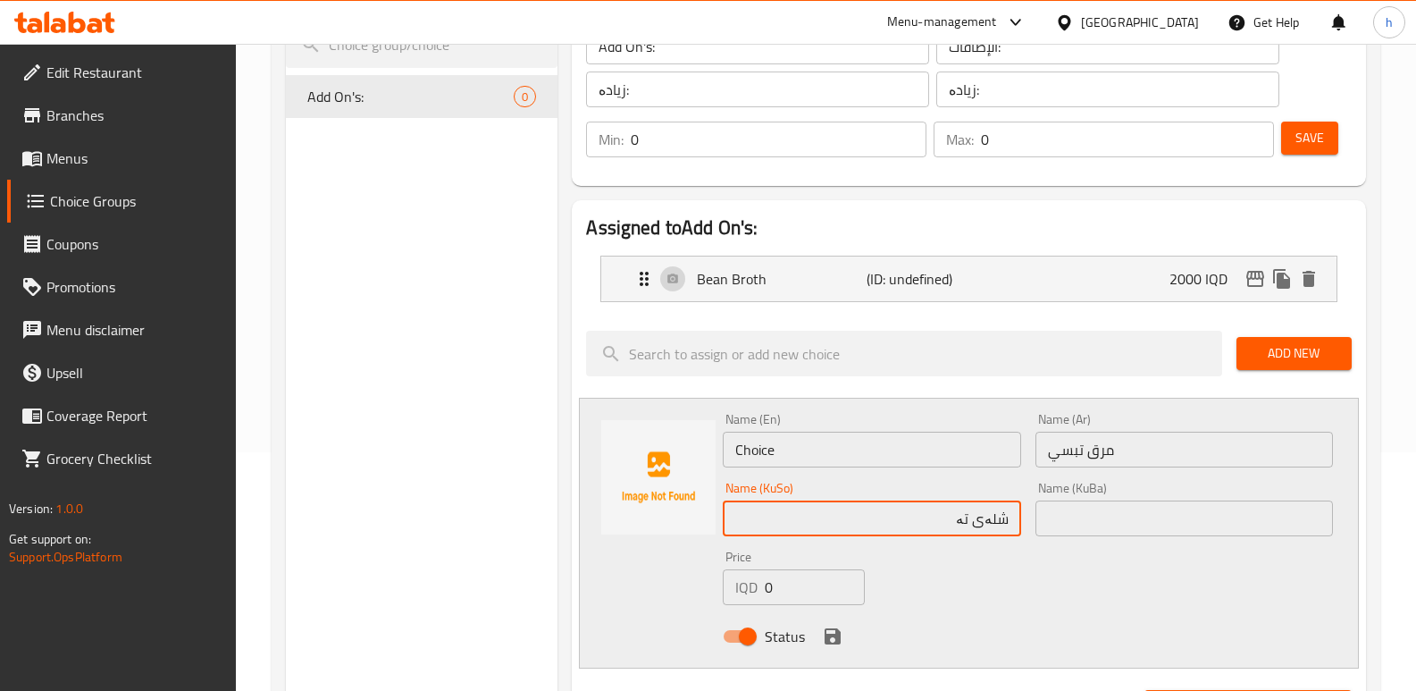
type input "شلەی تەپسی"
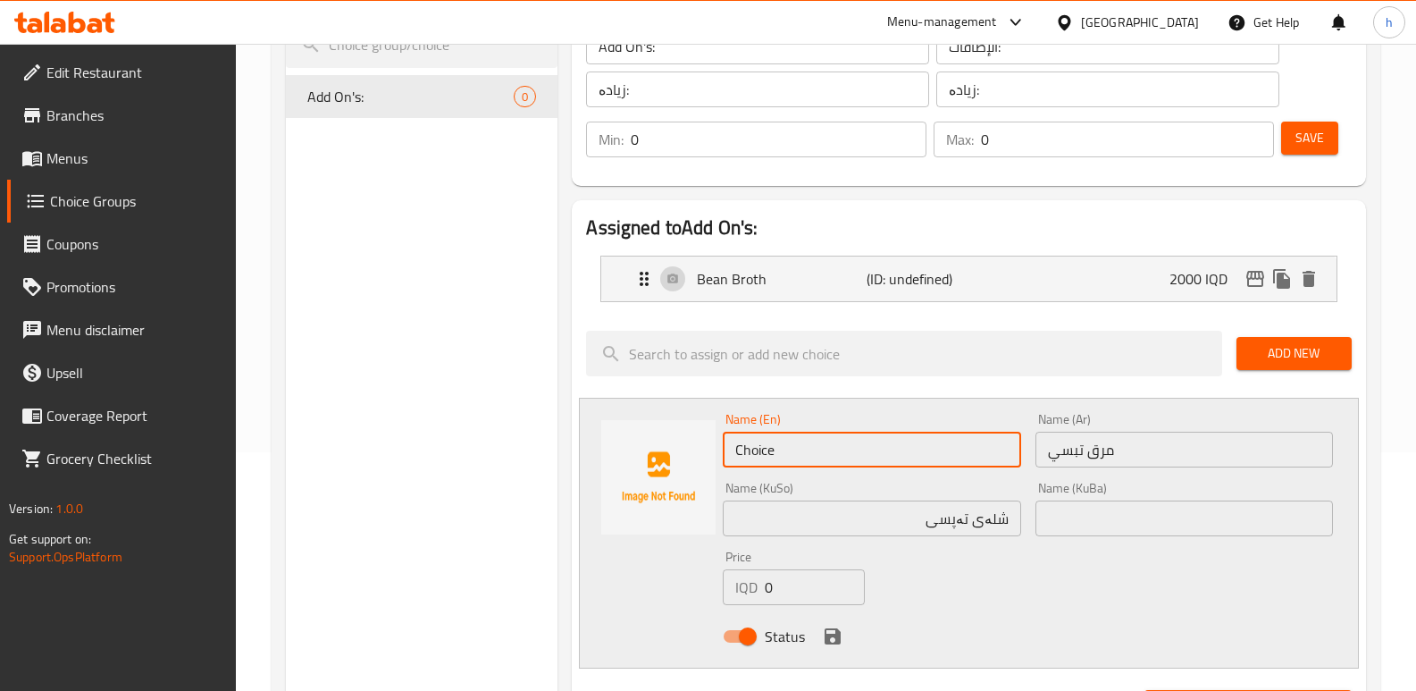
drag, startPoint x: 809, startPoint y: 449, endPoint x: 699, endPoint y: 443, distance: 110.1
click at [700, 443] on div "Name (En) Choice Name (En) Name (Ar) مرق تبسي Name (Ar) Name (KuSo) شلەی تەپسی …" at bounding box center [969, 533] width 780 height 271
type input "Tabsi Broth"
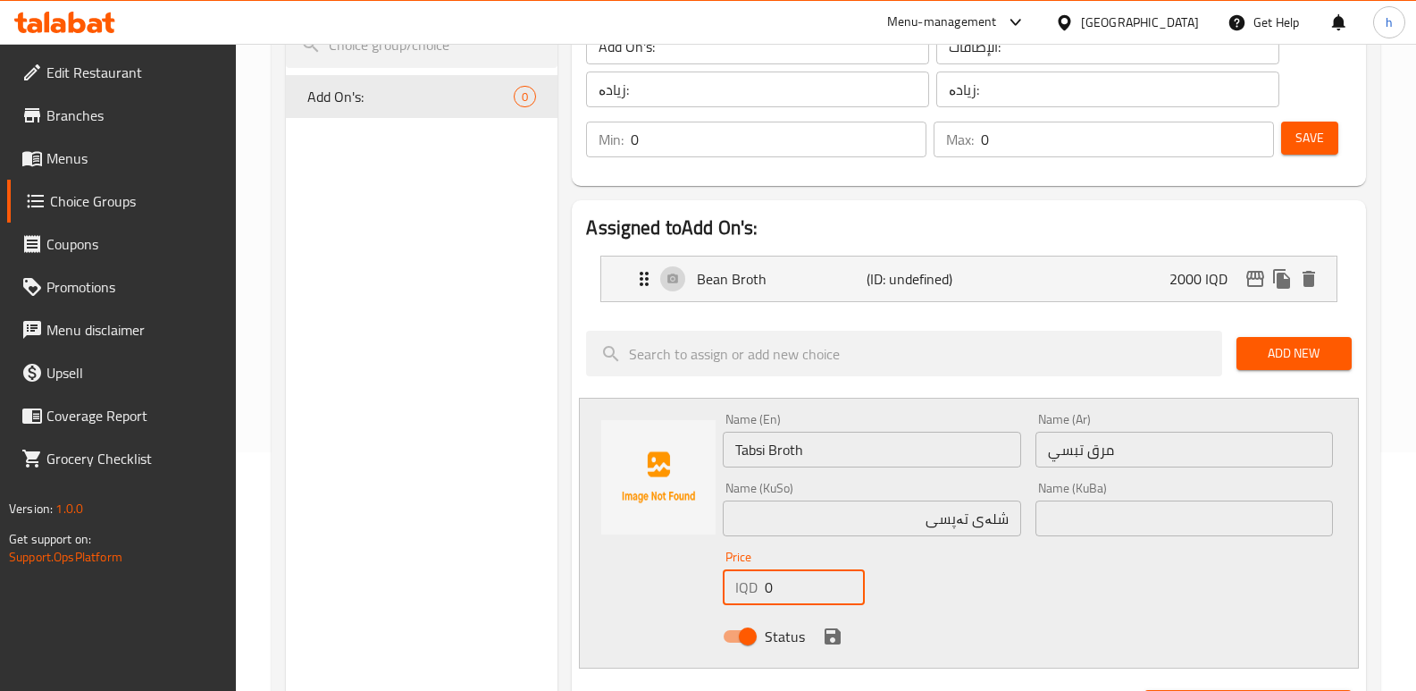
drag, startPoint x: 753, startPoint y: 583, endPoint x: 634, endPoint y: 583, distance: 118.8
click at [650, 582] on div "Name (En) Tabsi Broth Name (En) Name (Ar) مرق تبسي Name (Ar) Name (KuSo) شلەی ت…" at bounding box center [969, 533] width 780 height 271
paste input "250"
type input "2500"
click at [841, 635] on icon "save" at bounding box center [832, 635] width 21 height 21
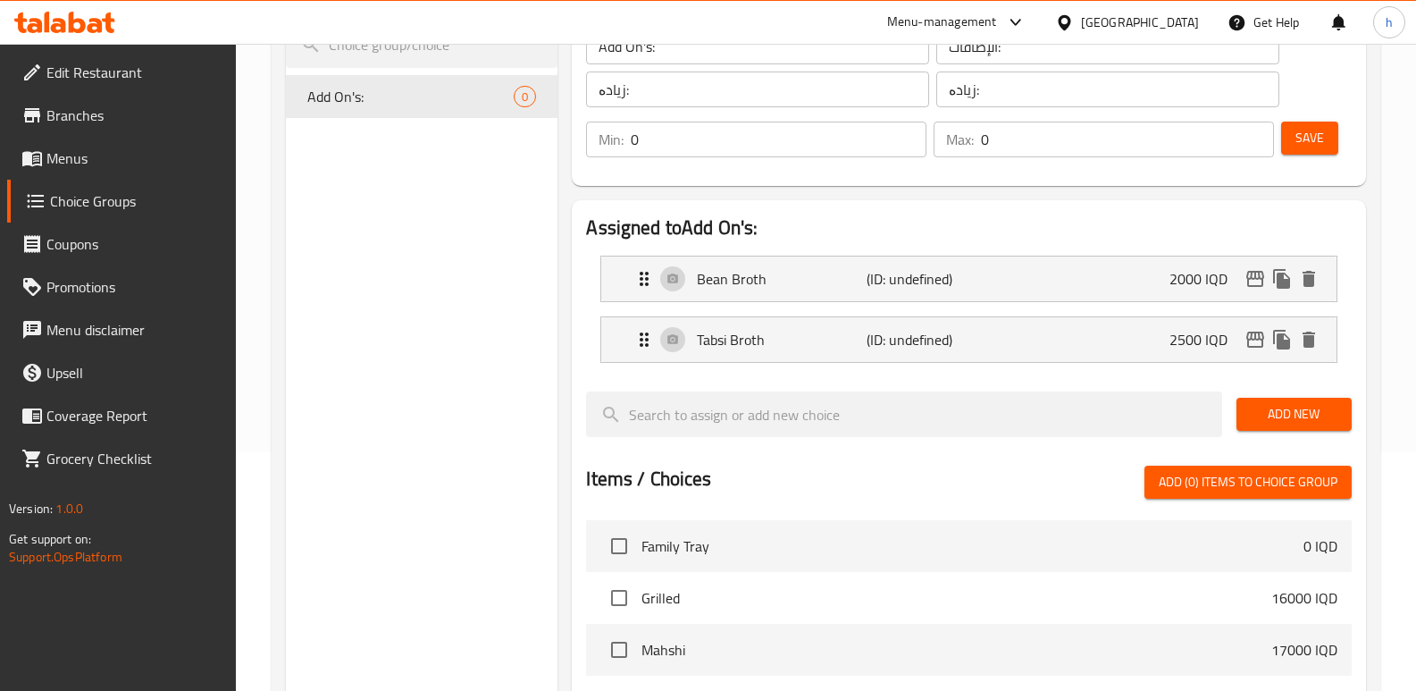
click at [1323, 420] on span "Add New" at bounding box center [1294, 414] width 87 height 22
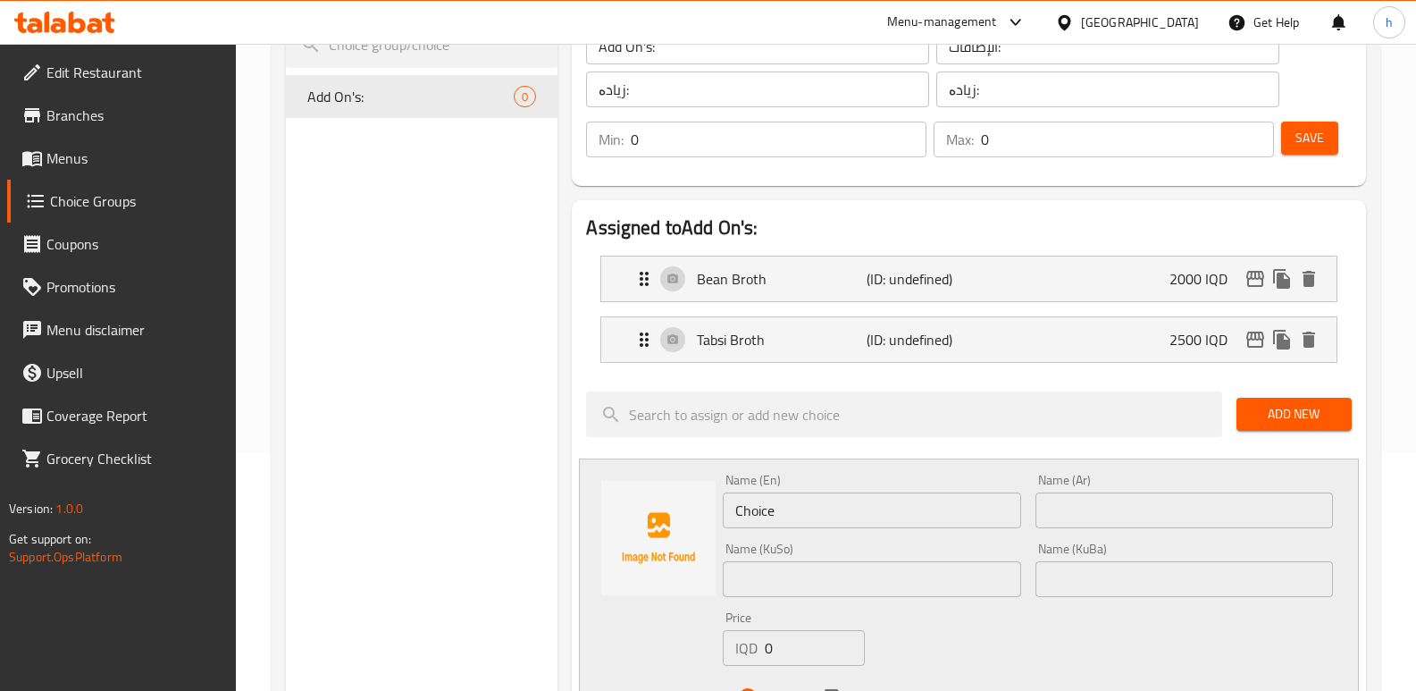
click at [1156, 511] on input "text" at bounding box center [1184, 510] width 298 height 36
paste input "ماعون رز"
click at [1057, 512] on input "ماعون رز" at bounding box center [1184, 510] width 298 height 36
type input "ماعون ارز"
drag, startPoint x: 795, startPoint y: 633, endPoint x: 632, endPoint y: 652, distance: 164.7
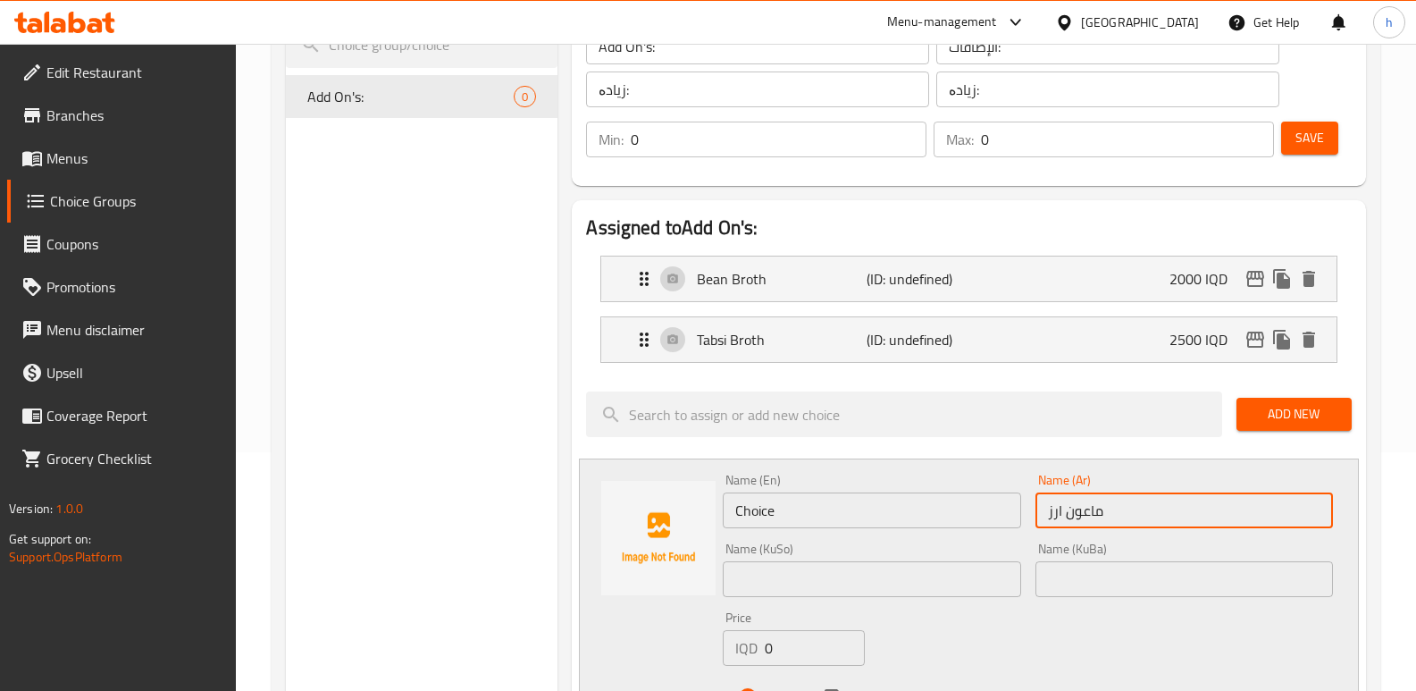
click at [633, 652] on div "Name (En) Choice Name (En) Name (Ar) ماعون ارز Name (Ar) Name (KuSo) Name (KuSo…" at bounding box center [969, 593] width 780 height 271
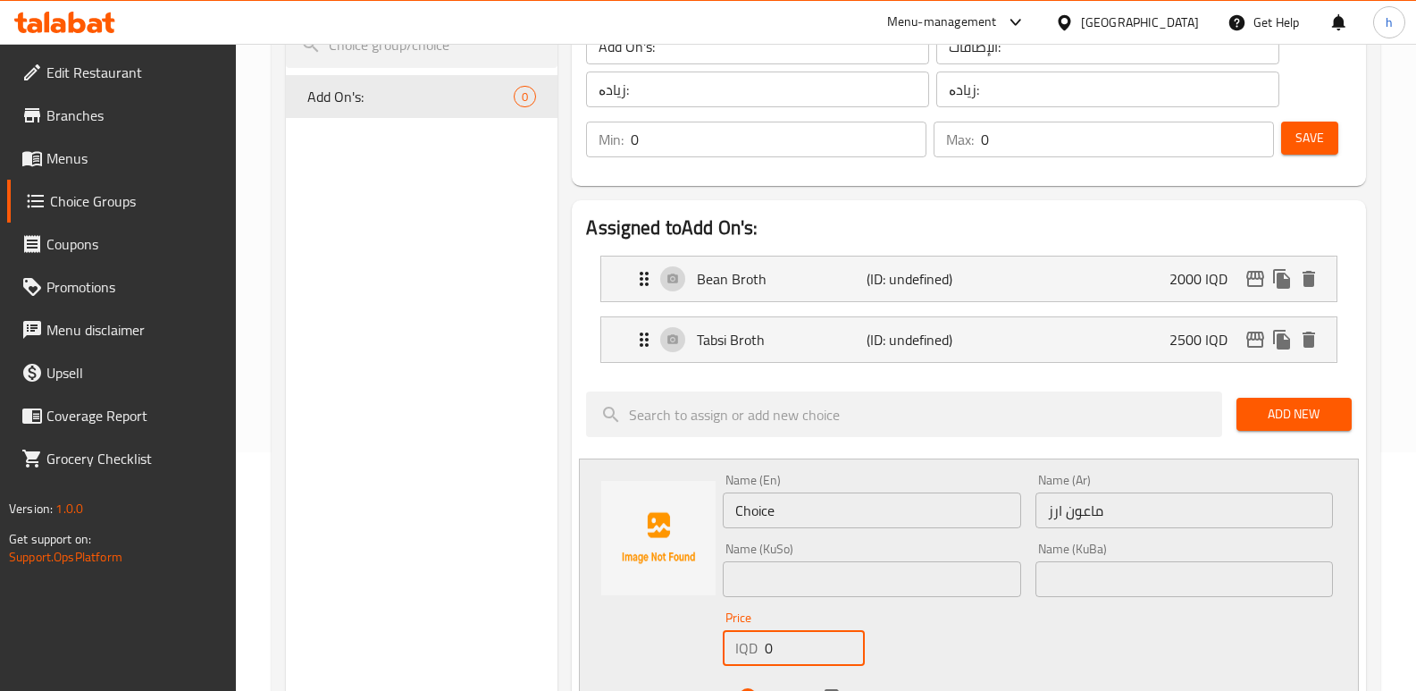
paste input "250"
type input "2500"
click at [1140, 511] on input "ماعون ارز" at bounding box center [1184, 510] width 298 height 36
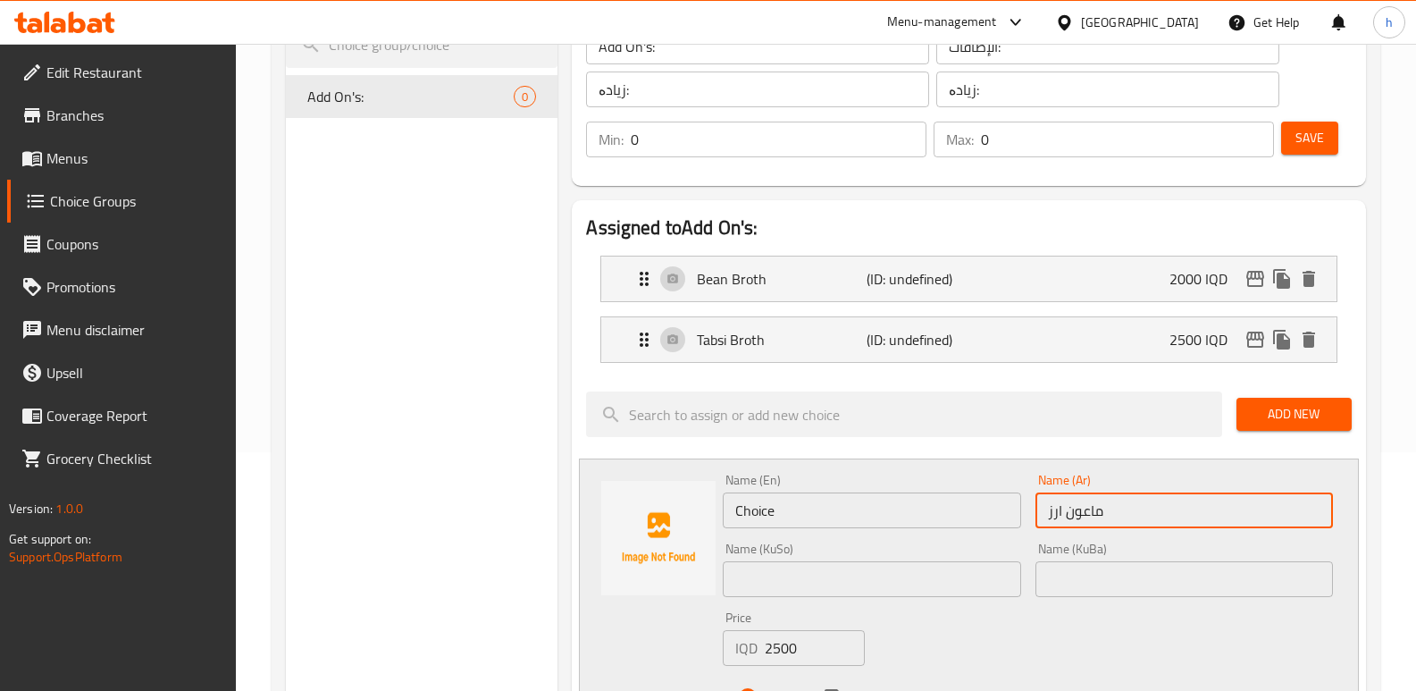
drag, startPoint x: 1140, startPoint y: 511, endPoint x: 1026, endPoint y: 506, distance: 114.5
click at [1026, 506] on div "Name (En) Choice Name (En) Name (Ar) ماعون ارز Name (Ar) Name (KuSo) Name (KuSo…" at bounding box center [1028, 593] width 625 height 255
click at [895, 602] on div "Name (KuSo) Name ([PERSON_NAME])" at bounding box center [872, 569] width 312 height 69
click at [903, 583] on input "text" at bounding box center [872, 579] width 298 height 36
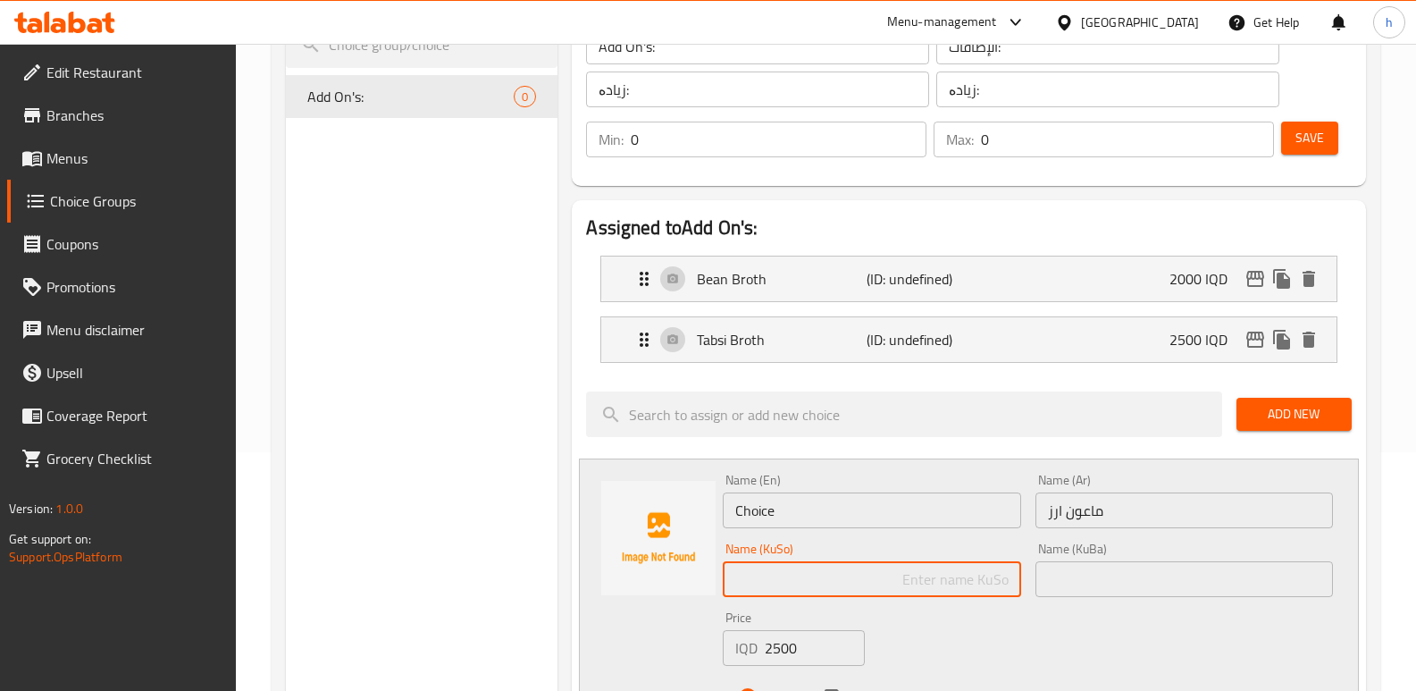
paste input "قاپێکی برنجی"
click at [969, 580] on input "قاپێکی برنجی" at bounding box center [872, 579] width 298 height 36
click at [926, 577] on input "قاپێک برنجی" at bounding box center [872, 579] width 298 height 36
type input "قاپێک برنج"
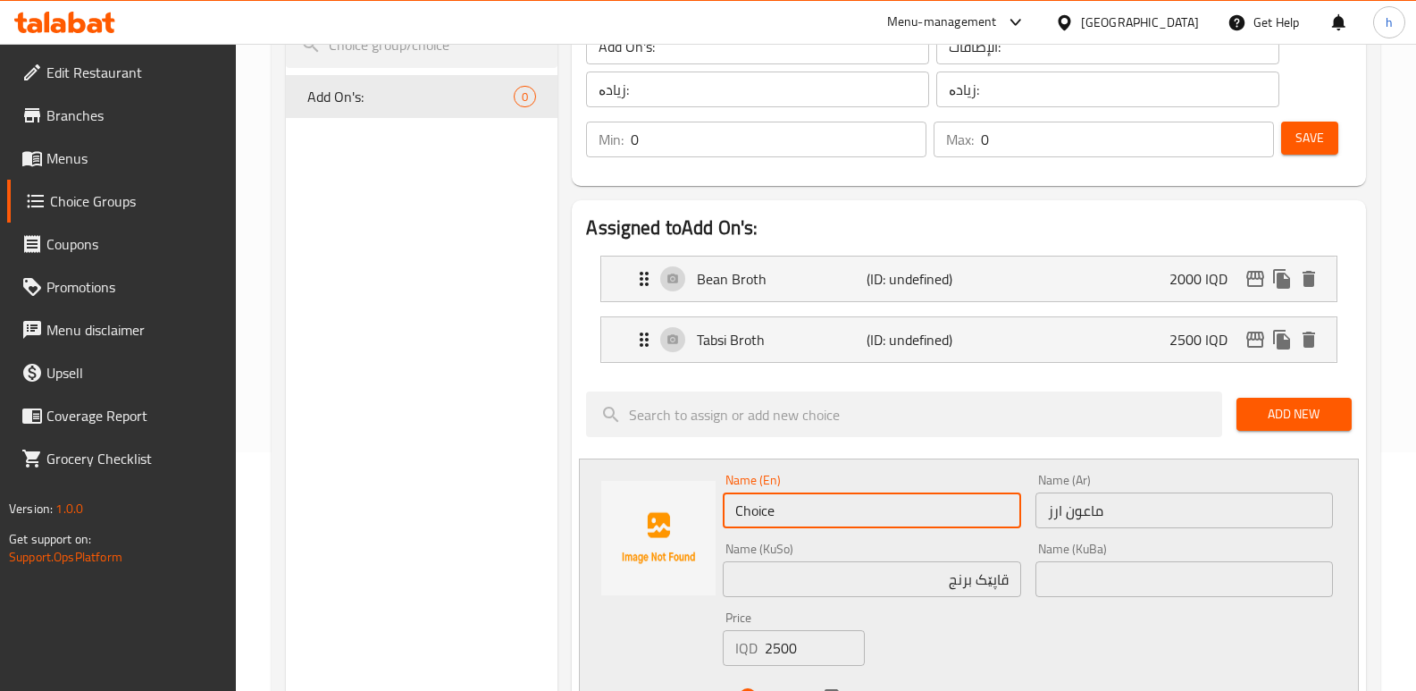
drag, startPoint x: 708, startPoint y: 477, endPoint x: 676, endPoint y: 473, distance: 32.5
click at [679, 474] on div "Name (En) Choice Name (En) Name (Ar) ماعون ارز Name (Ar) Name (KuSo) قاپێک برنج…" at bounding box center [969, 593] width 780 height 271
paste input "Plate"
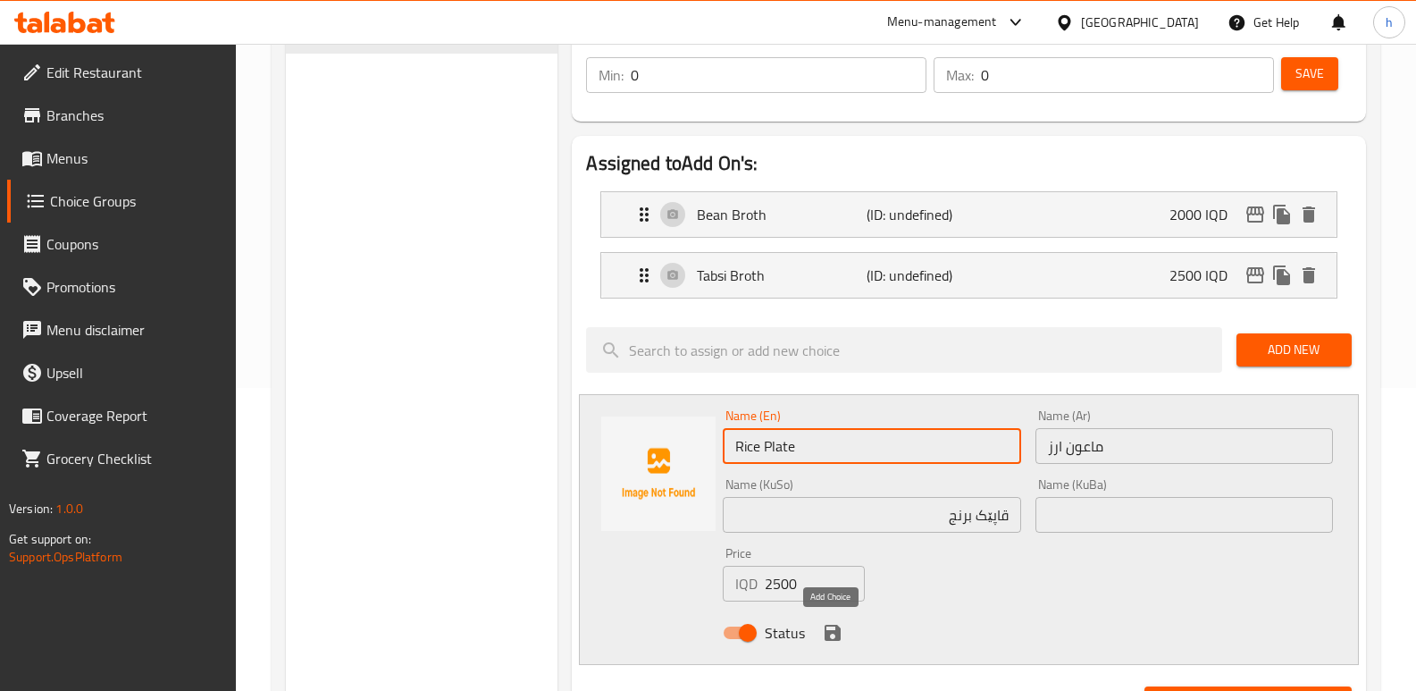
type input "Rice Plate"
click at [833, 625] on icon "save" at bounding box center [833, 633] width 16 height 16
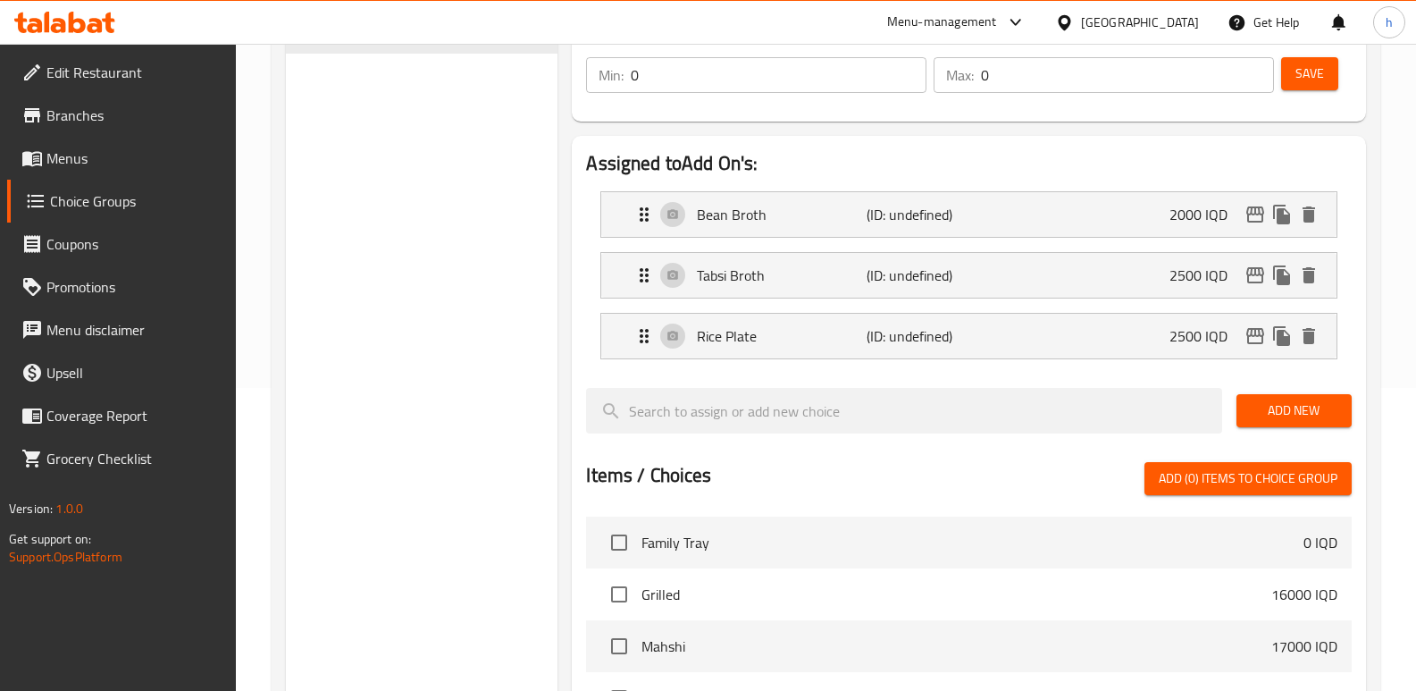
click at [1308, 60] on button "Save" at bounding box center [1309, 73] width 57 height 33
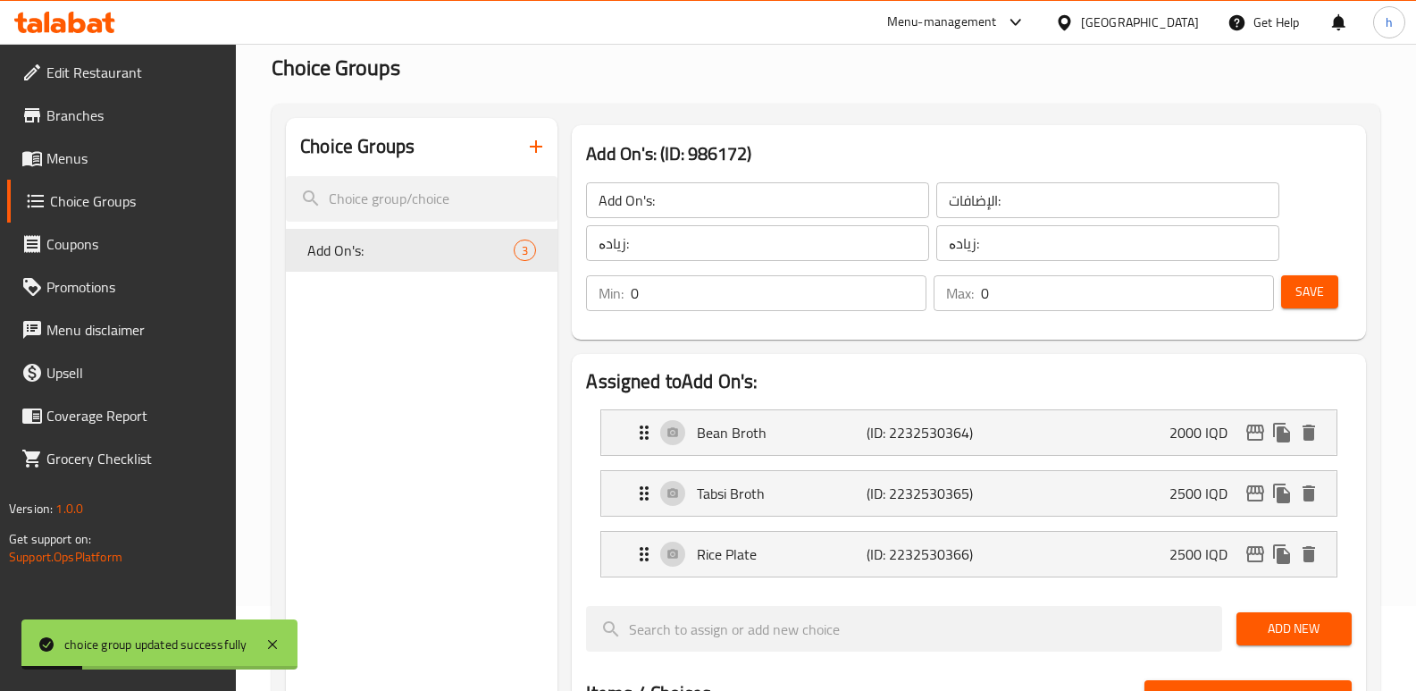
scroll to position [75, 0]
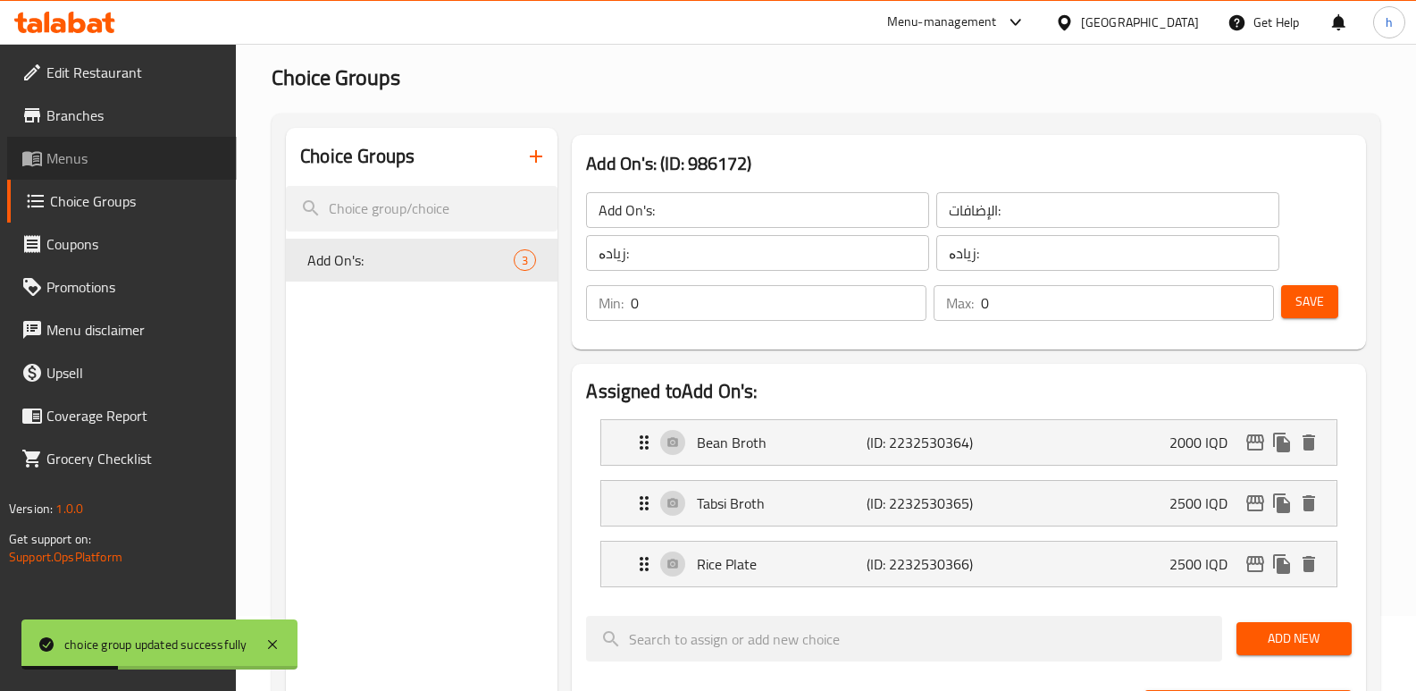
click at [95, 147] on link "Menus" at bounding box center [122, 158] width 230 height 43
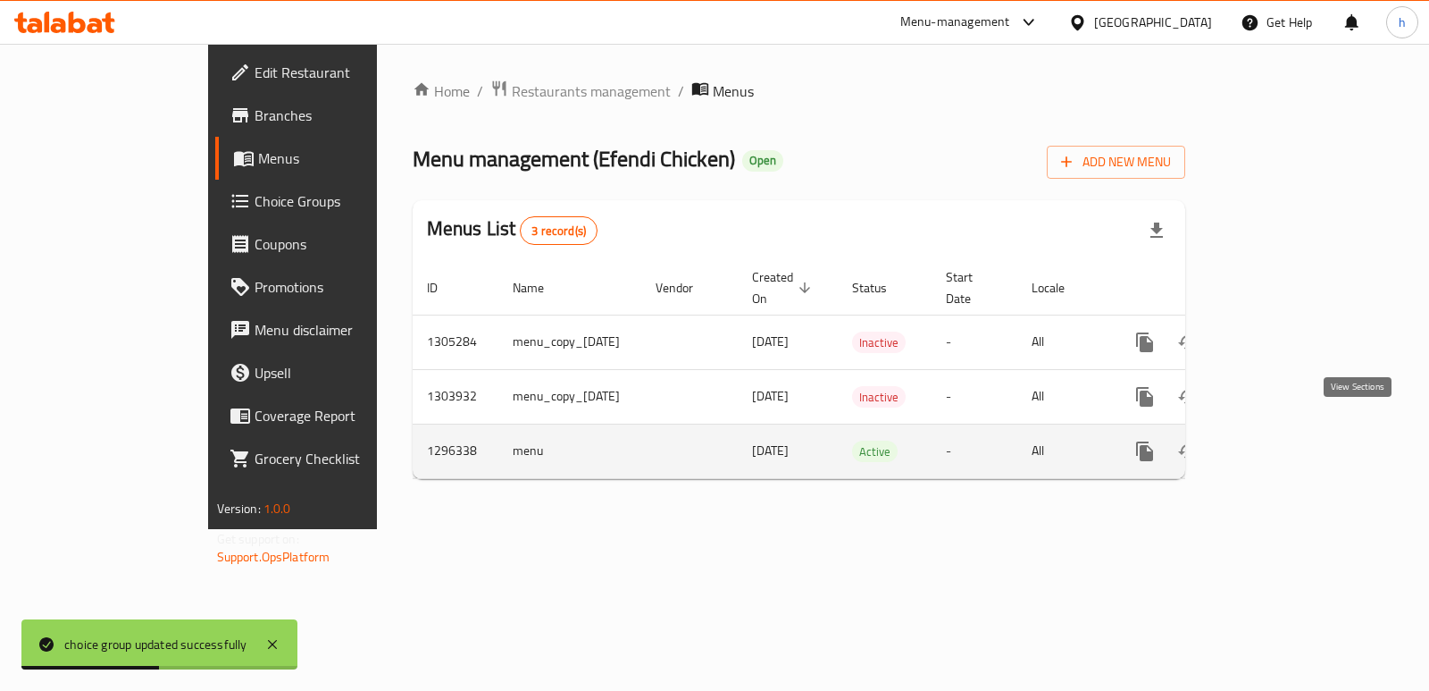
click at [1285, 440] on icon "enhanced table" at bounding box center [1273, 450] width 21 height 21
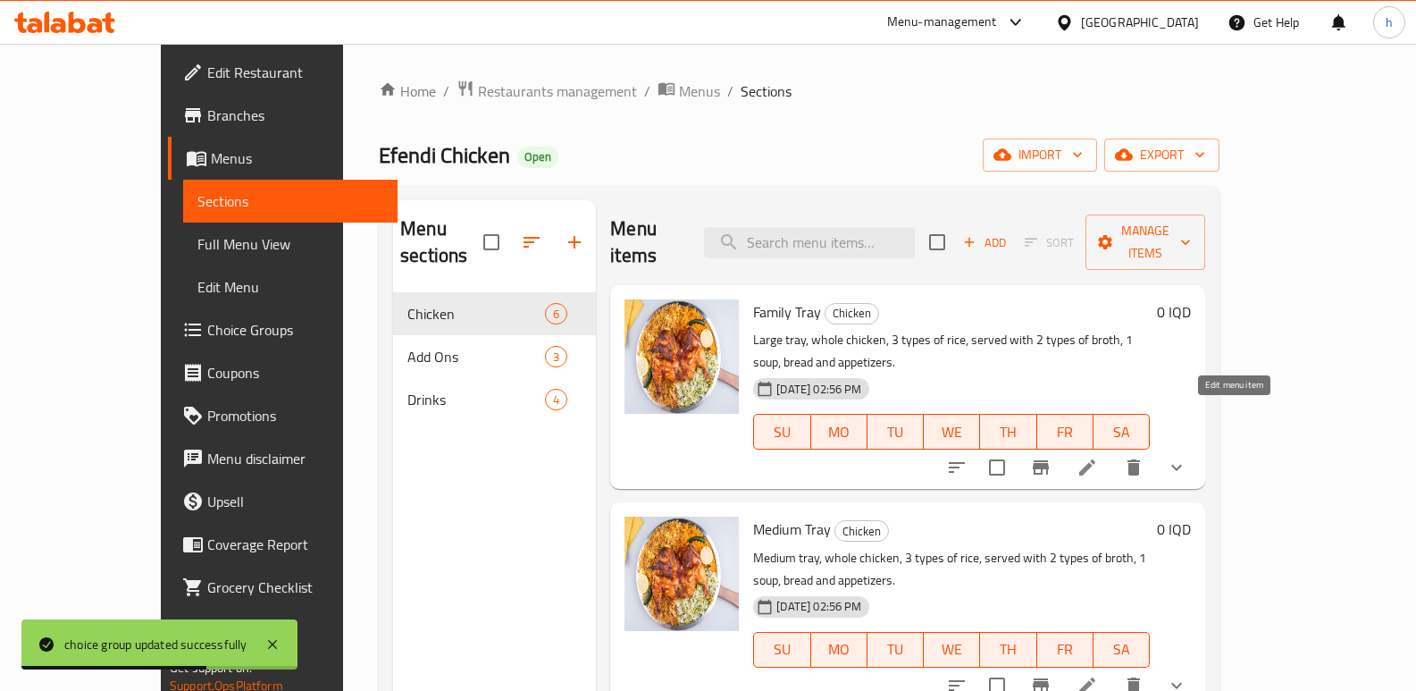
click at [1098, 457] on icon at bounding box center [1087, 467] width 21 height 21
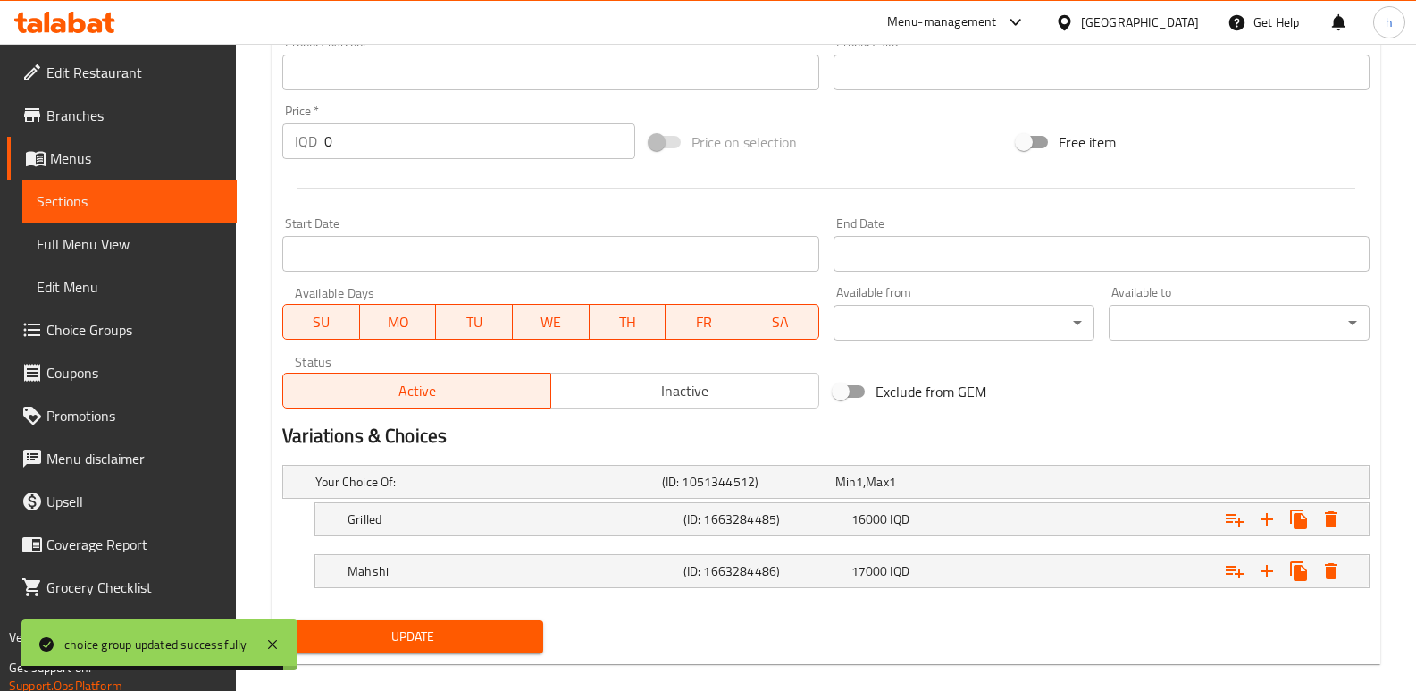
scroll to position [843, 0]
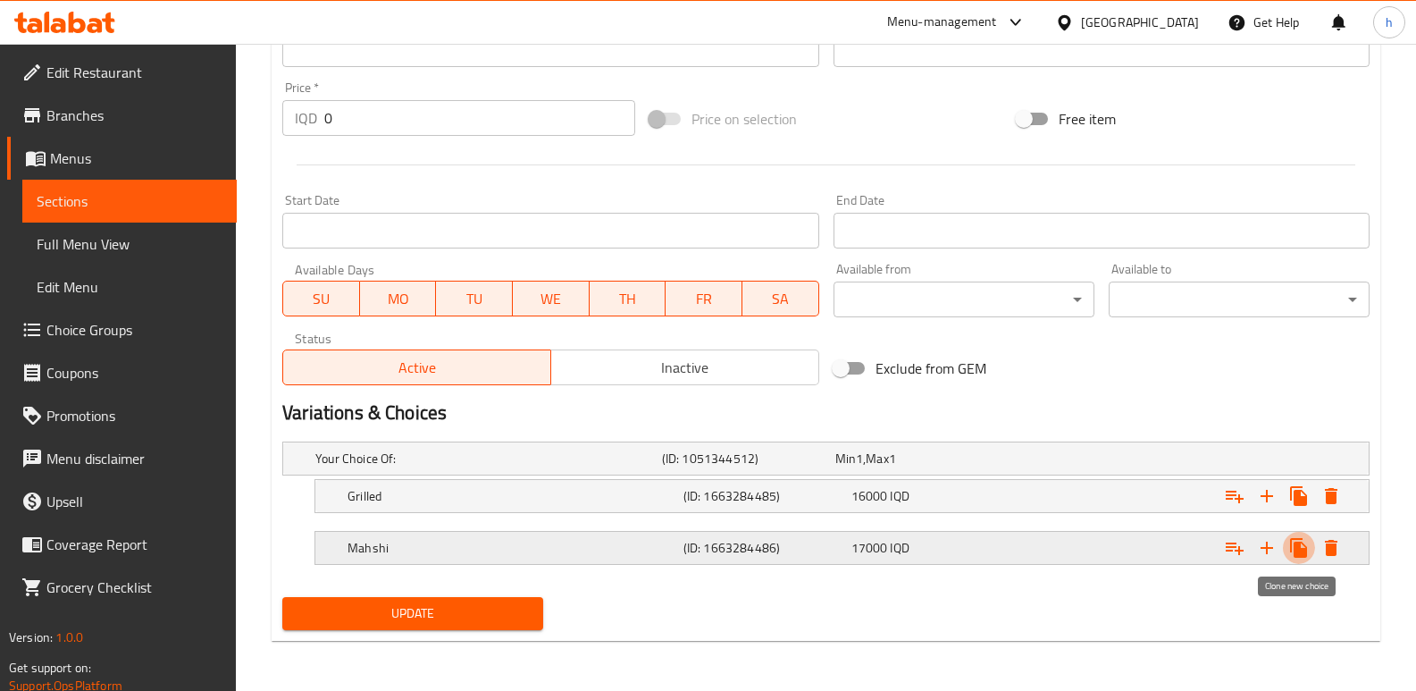
click at [1297, 549] on icon "Expand" at bounding box center [1298, 548] width 17 height 20
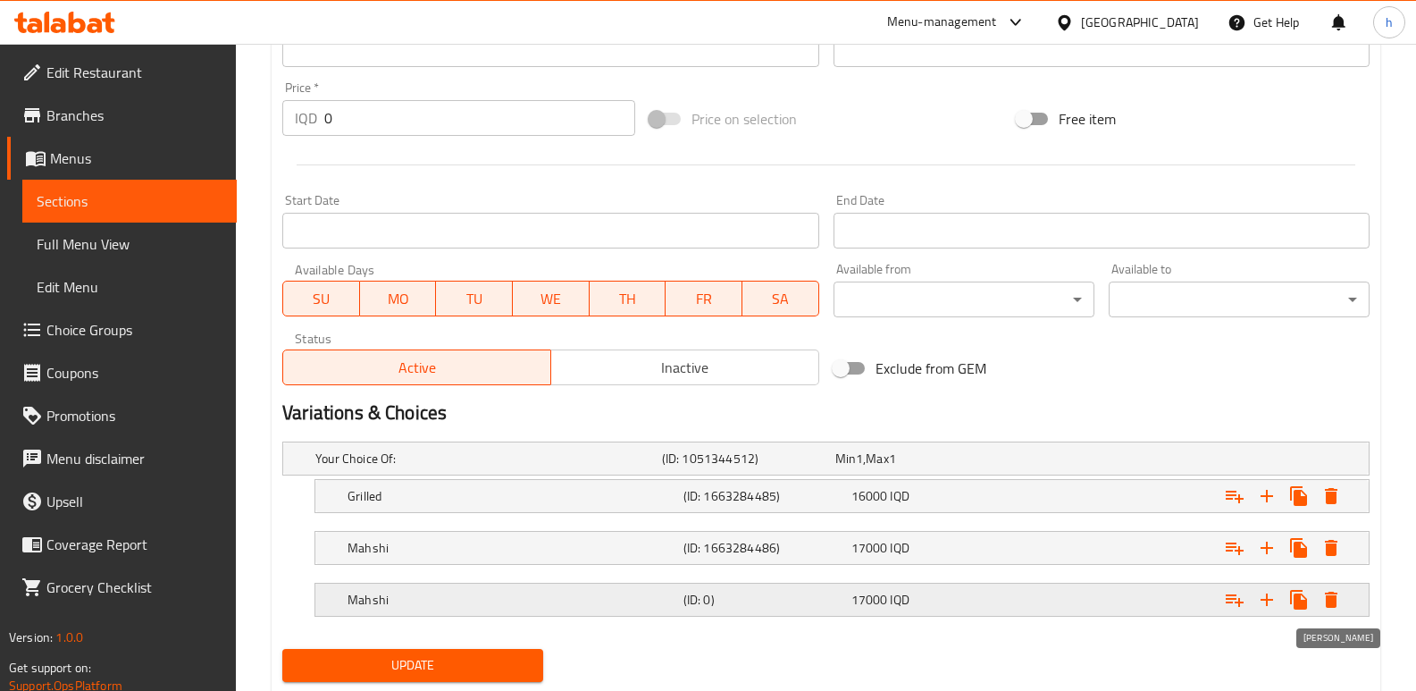
click at [1338, 604] on icon "Expand" at bounding box center [1330, 599] width 21 height 21
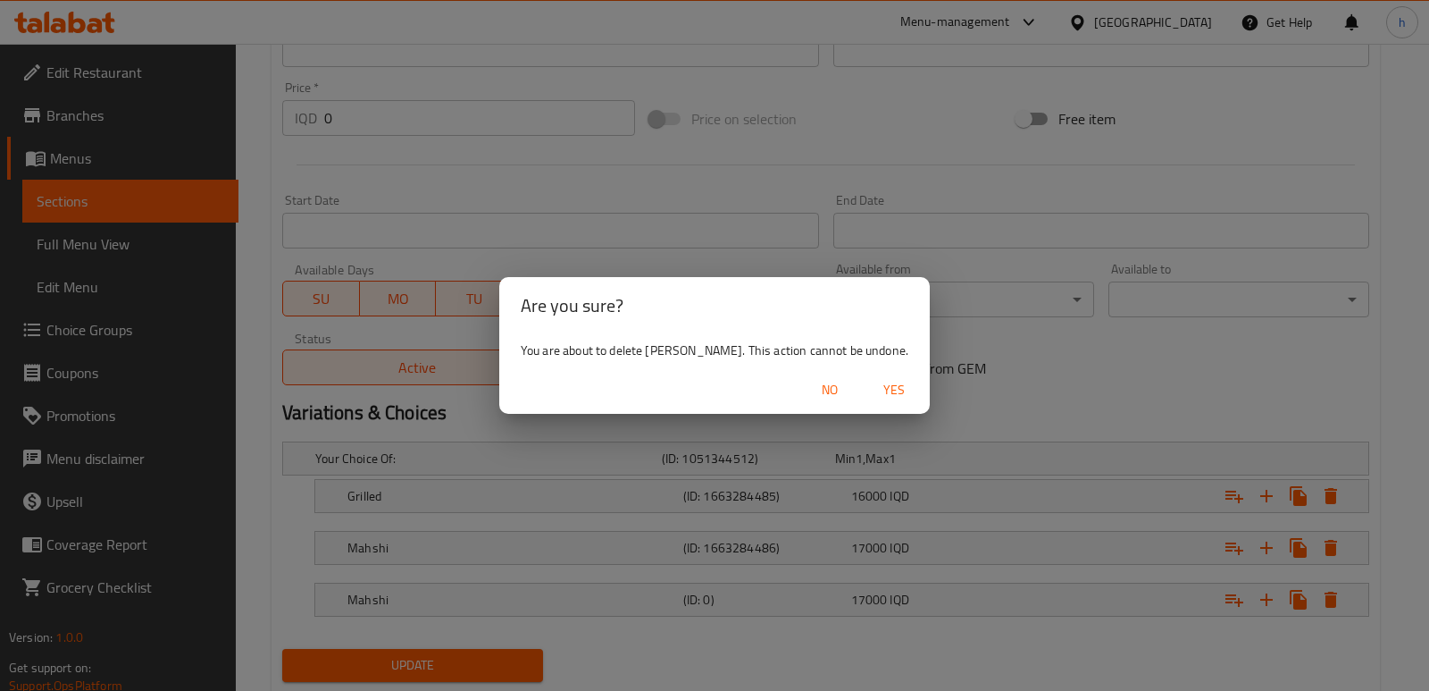
click at [873, 396] on span "Yes" at bounding box center [894, 390] width 43 height 22
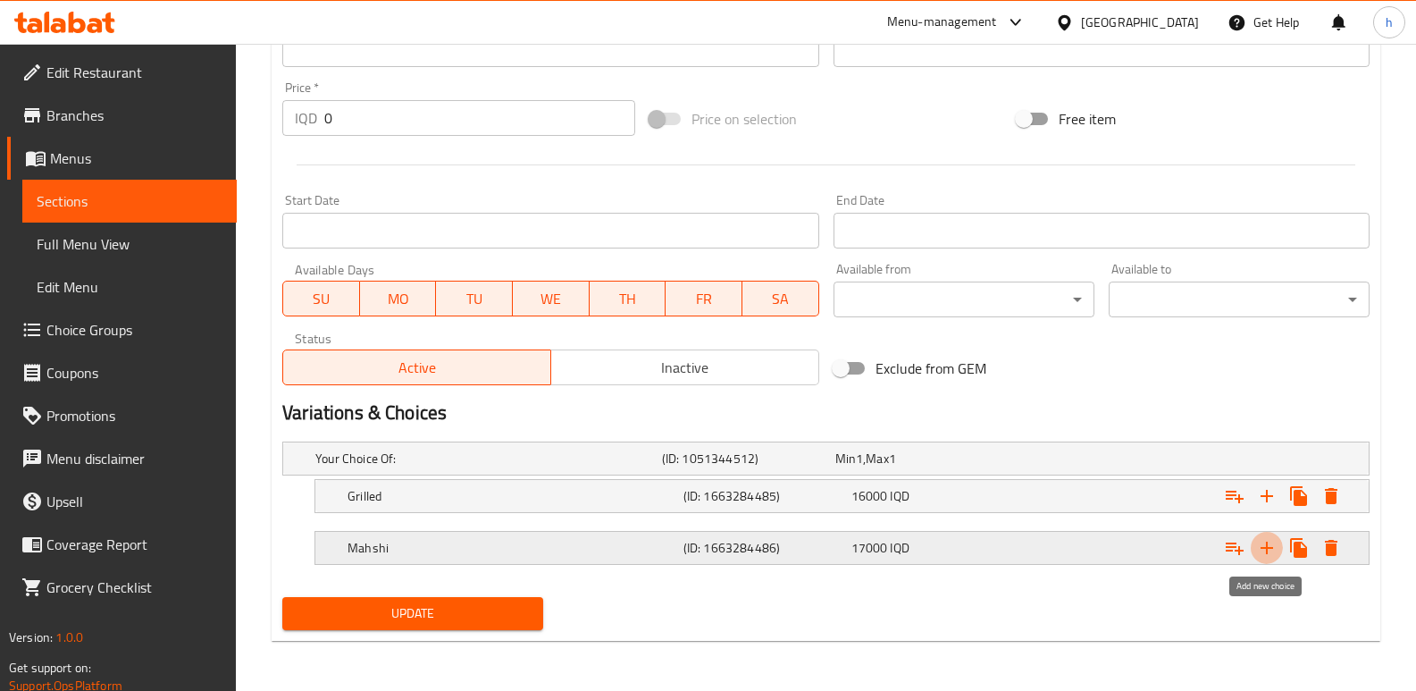
click at [1264, 553] on icon "Expand" at bounding box center [1266, 547] width 21 height 21
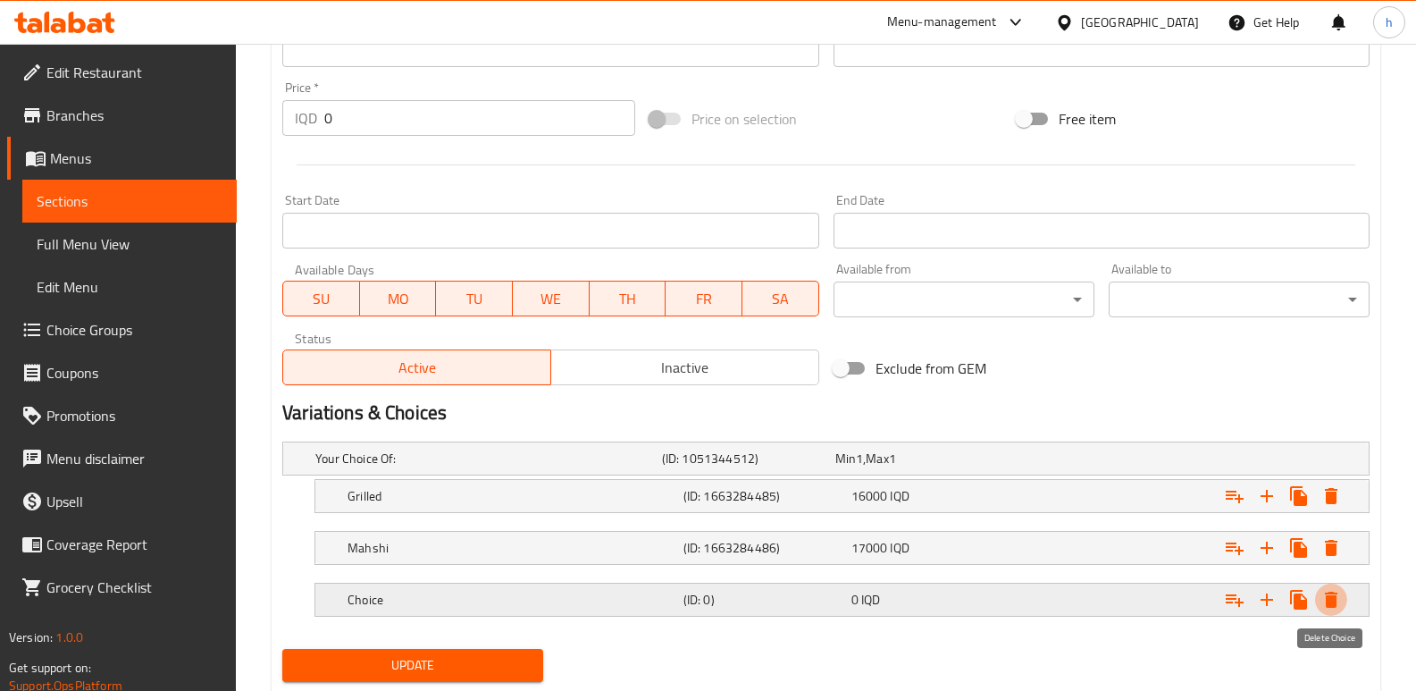
click at [1328, 598] on icon "Expand" at bounding box center [1331, 599] width 13 height 16
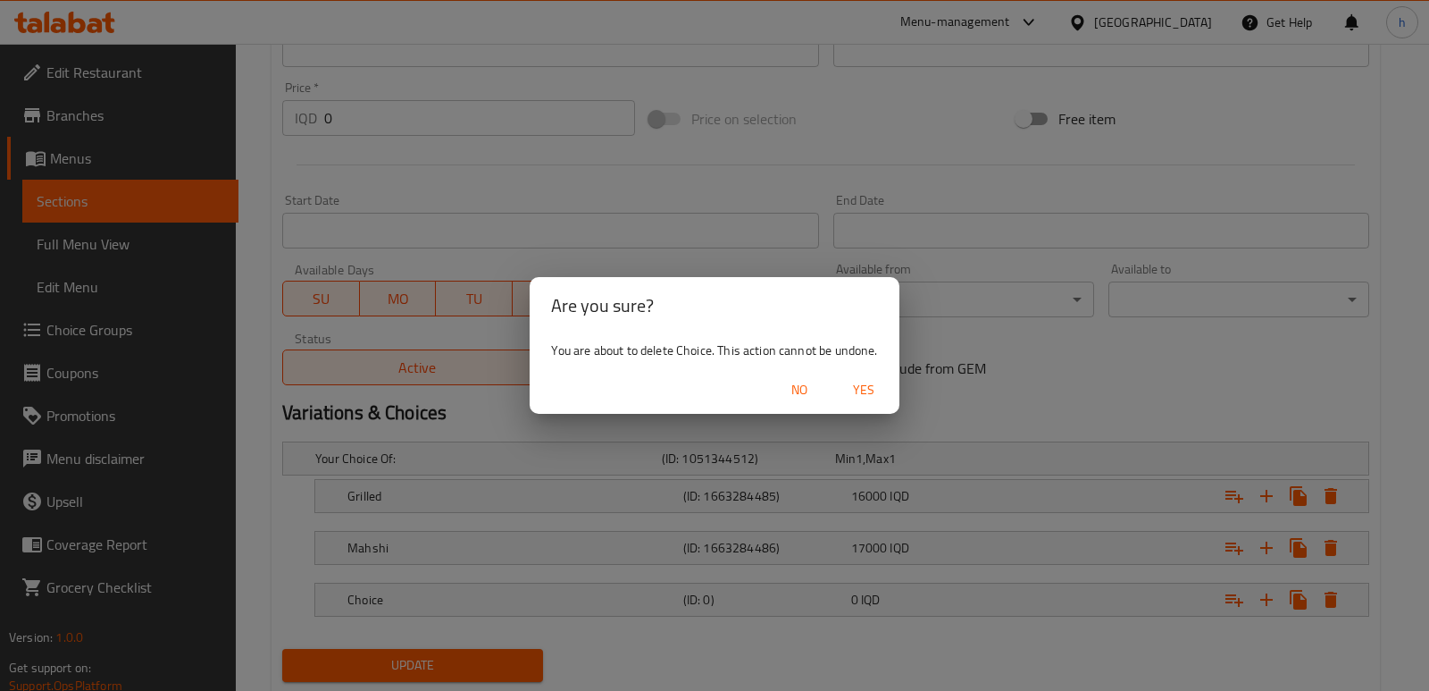
click at [857, 391] on span "Yes" at bounding box center [864, 390] width 43 height 22
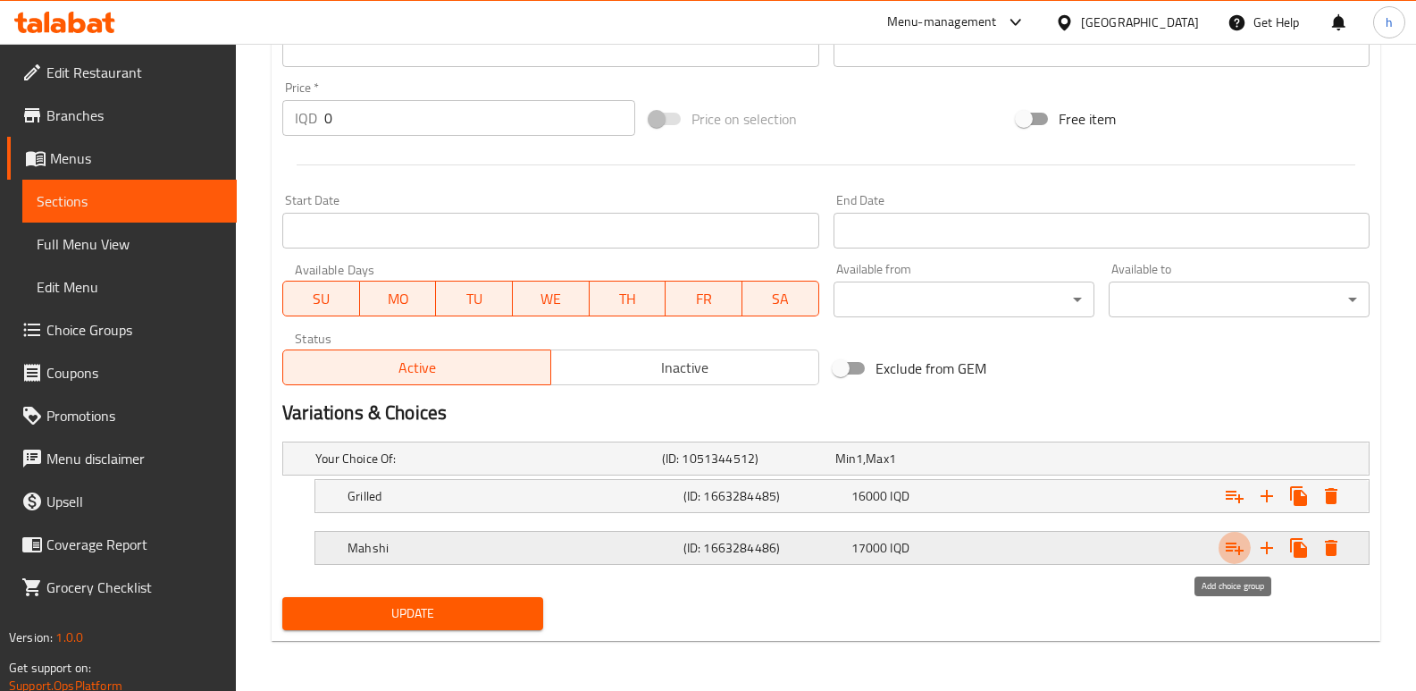
click at [1237, 549] on icon "Expand" at bounding box center [1234, 547] width 21 height 21
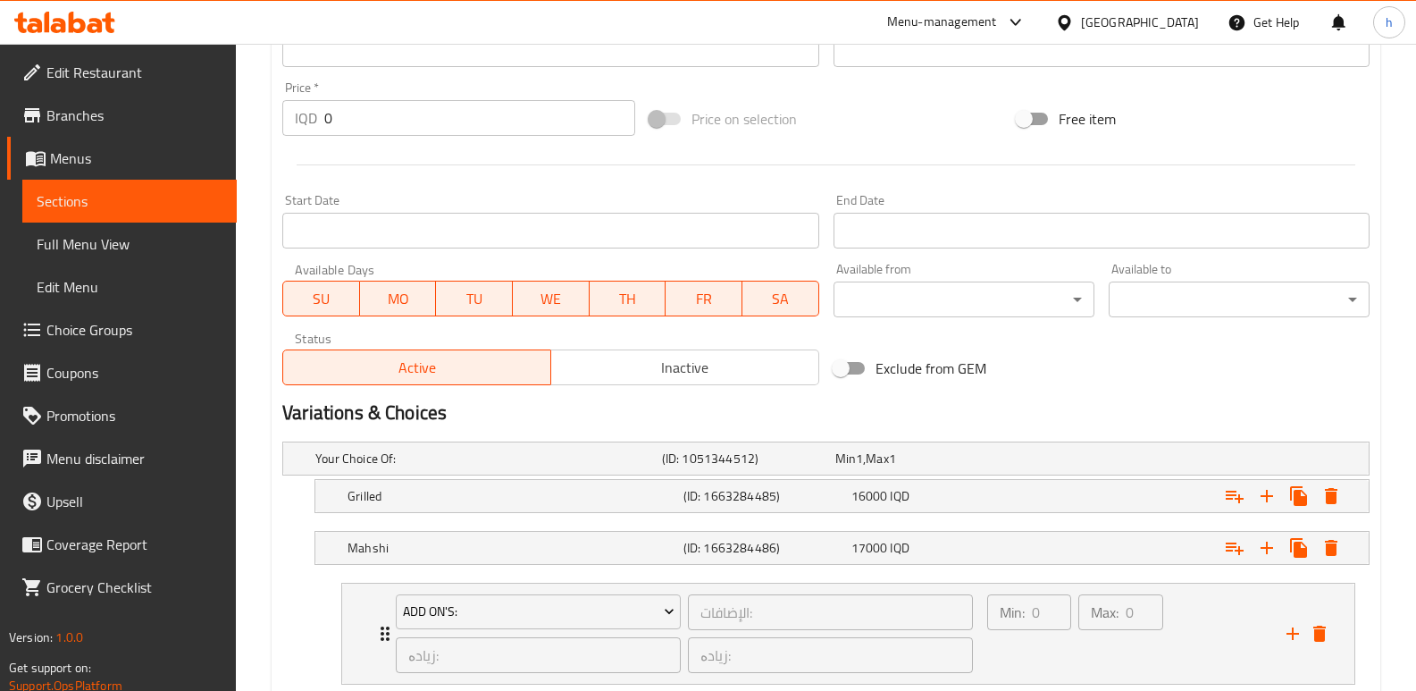
scroll to position [960, 0]
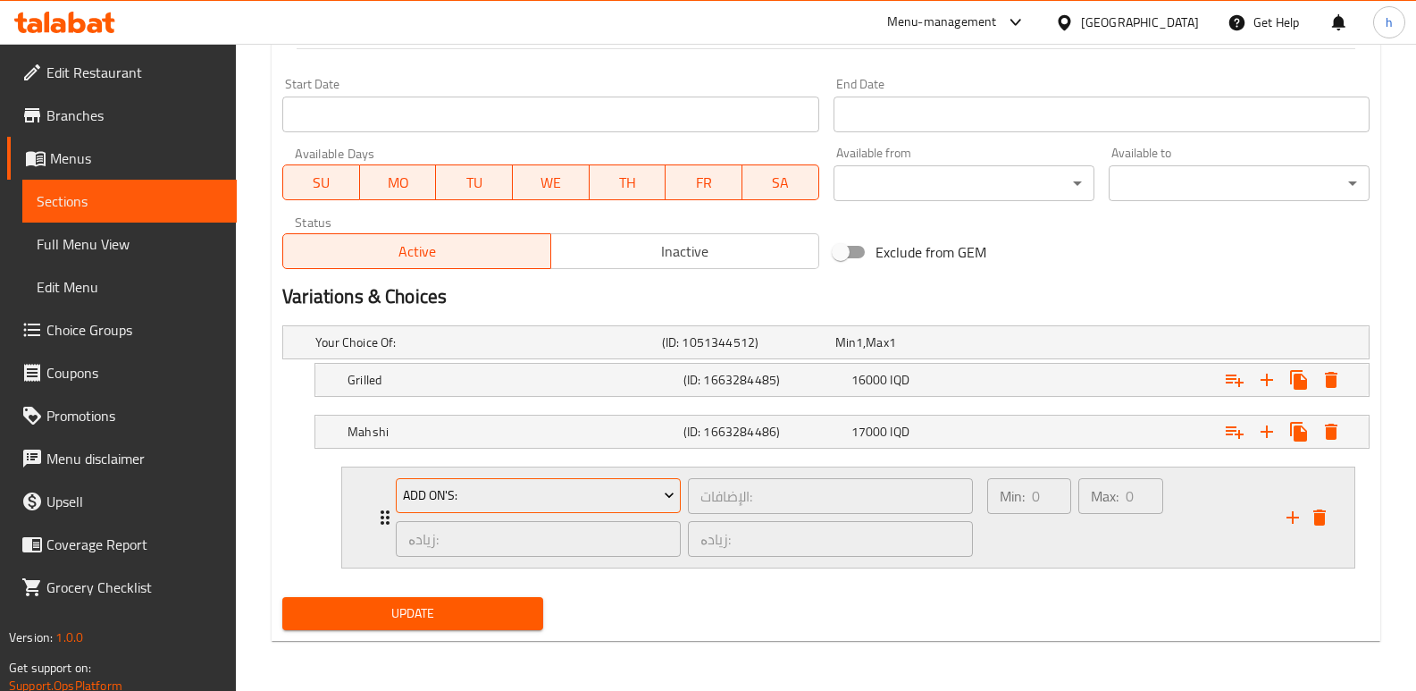
click at [657, 499] on span "Add On's:" at bounding box center [539, 495] width 272 height 22
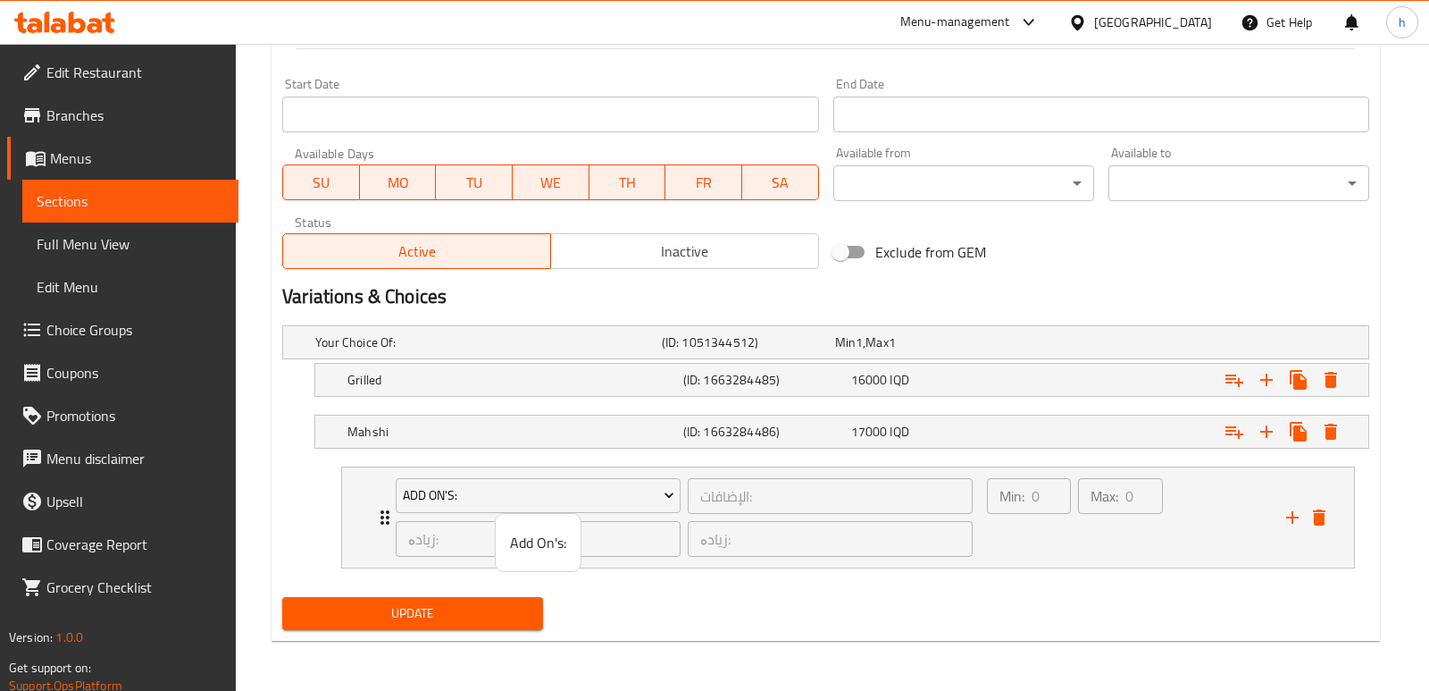
click at [543, 541] on span "Add On's:" at bounding box center [538, 542] width 56 height 21
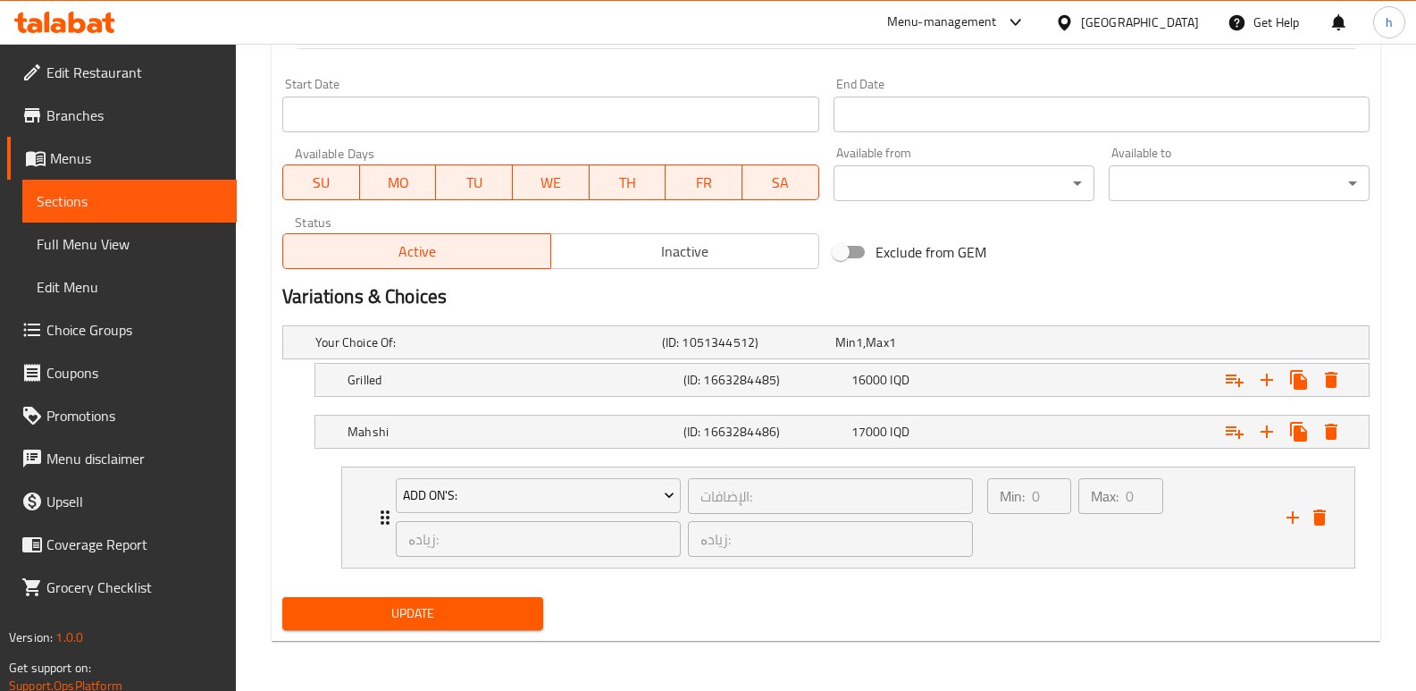
click at [505, 606] on span "Update" at bounding box center [413, 613] width 232 height 22
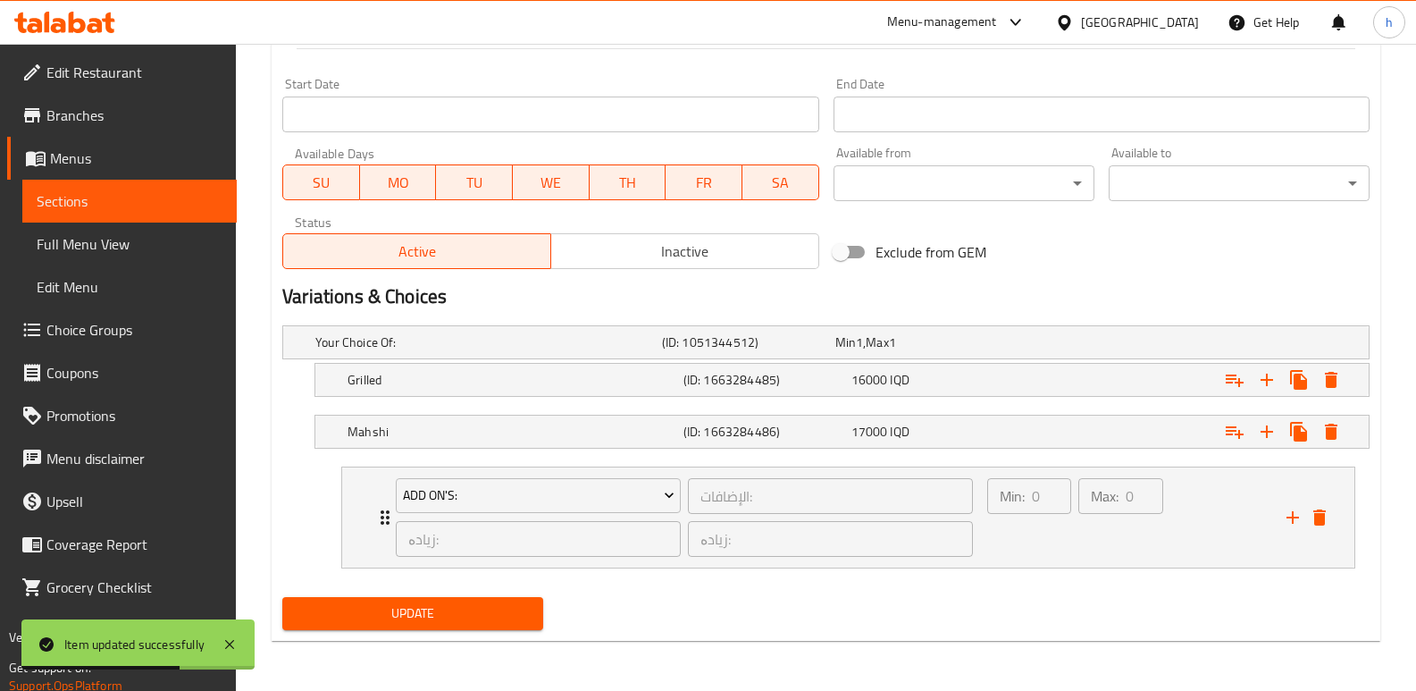
click at [229, 205] on link "Sections" at bounding box center [129, 201] width 214 height 43
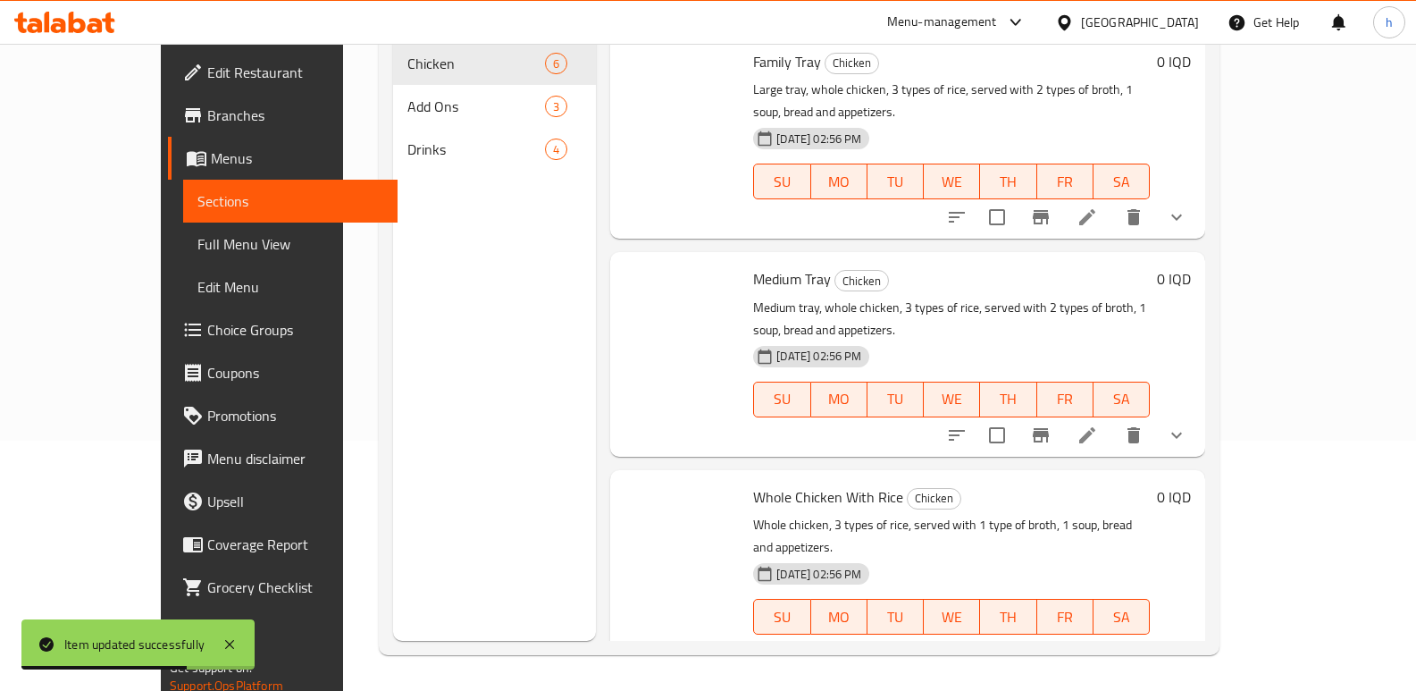
scroll to position [250, 0]
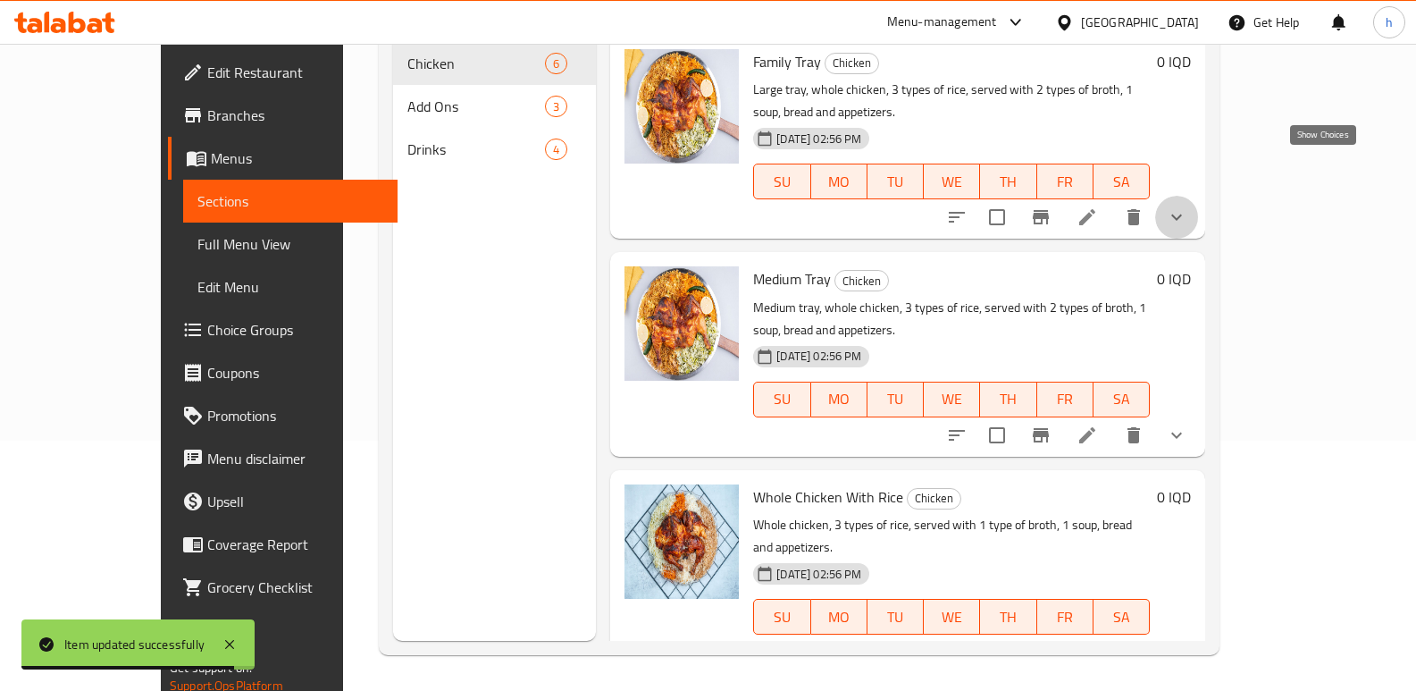
click at [1187, 206] on icon "show more" at bounding box center [1176, 216] width 21 height 21
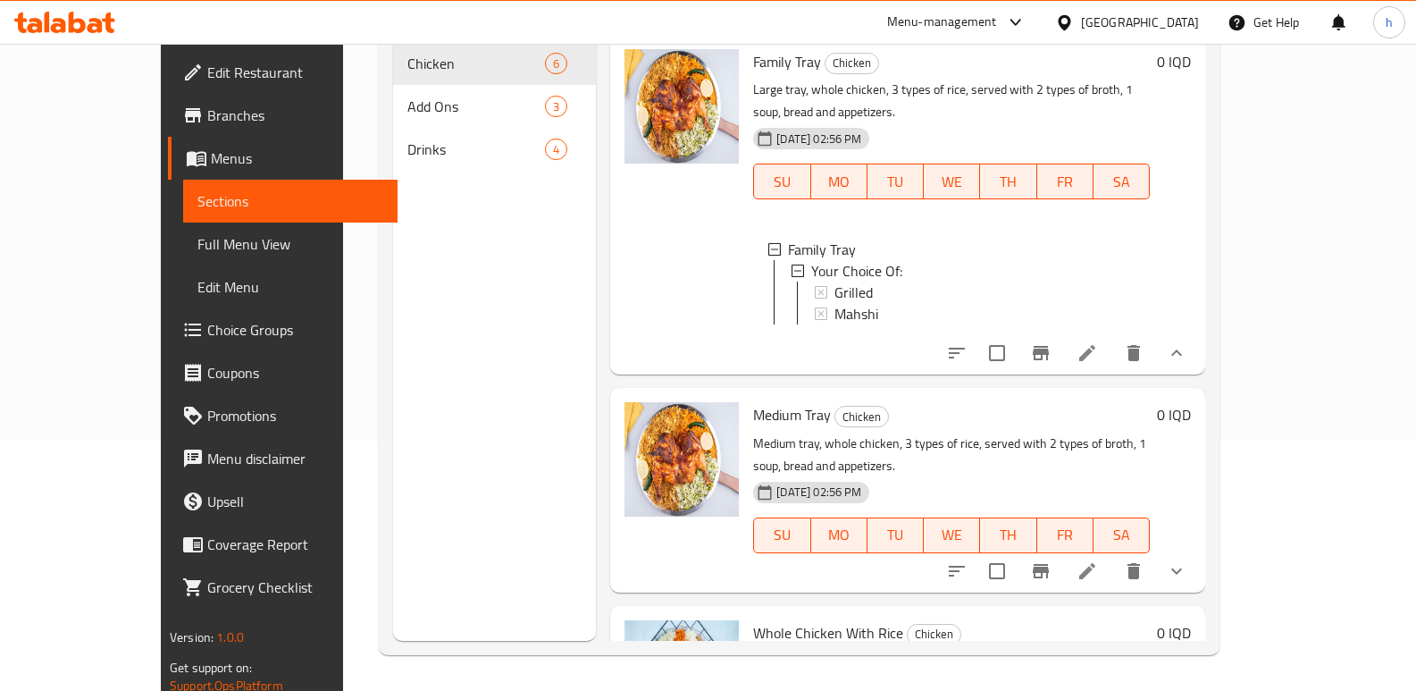
click at [197, 234] on span "Full Menu View" at bounding box center [290, 243] width 186 height 21
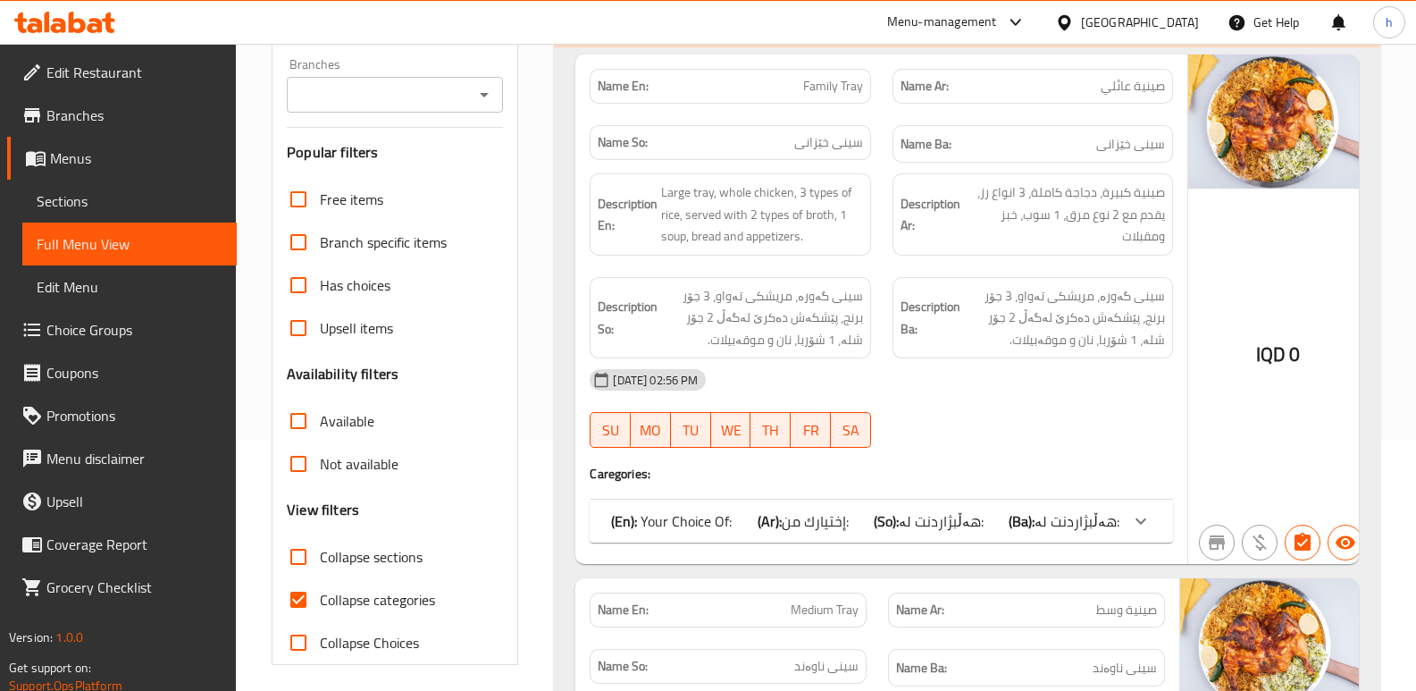
click at [1130, 513] on icon at bounding box center [1140, 520] width 21 height 21
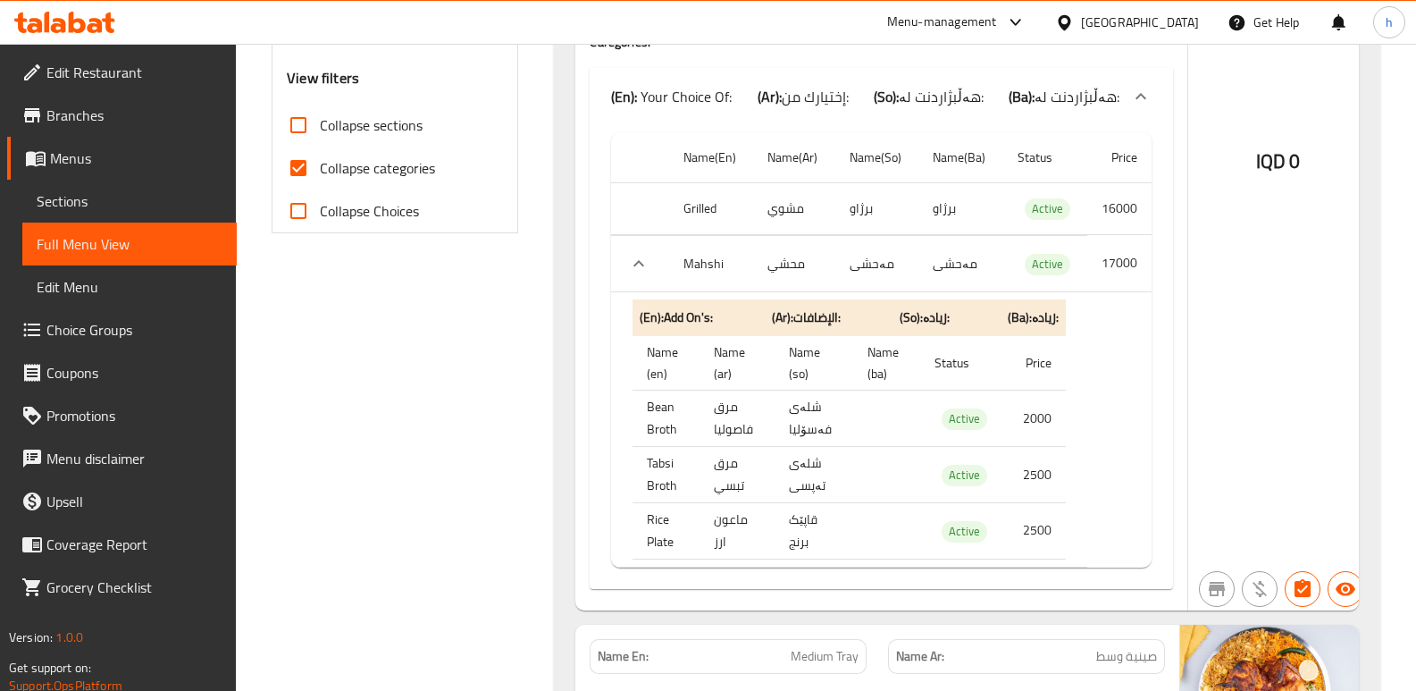
scroll to position [580, 0]
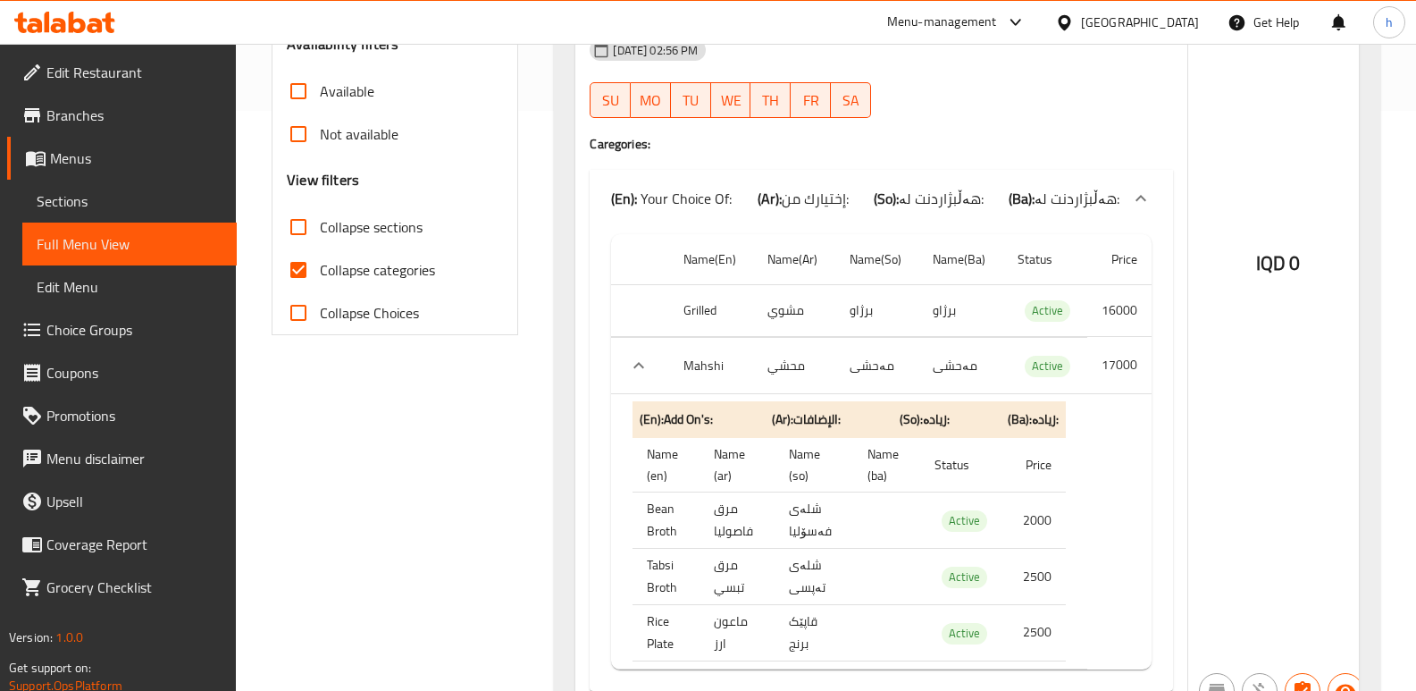
click at [167, 197] on span "Sections" at bounding box center [130, 200] width 186 height 21
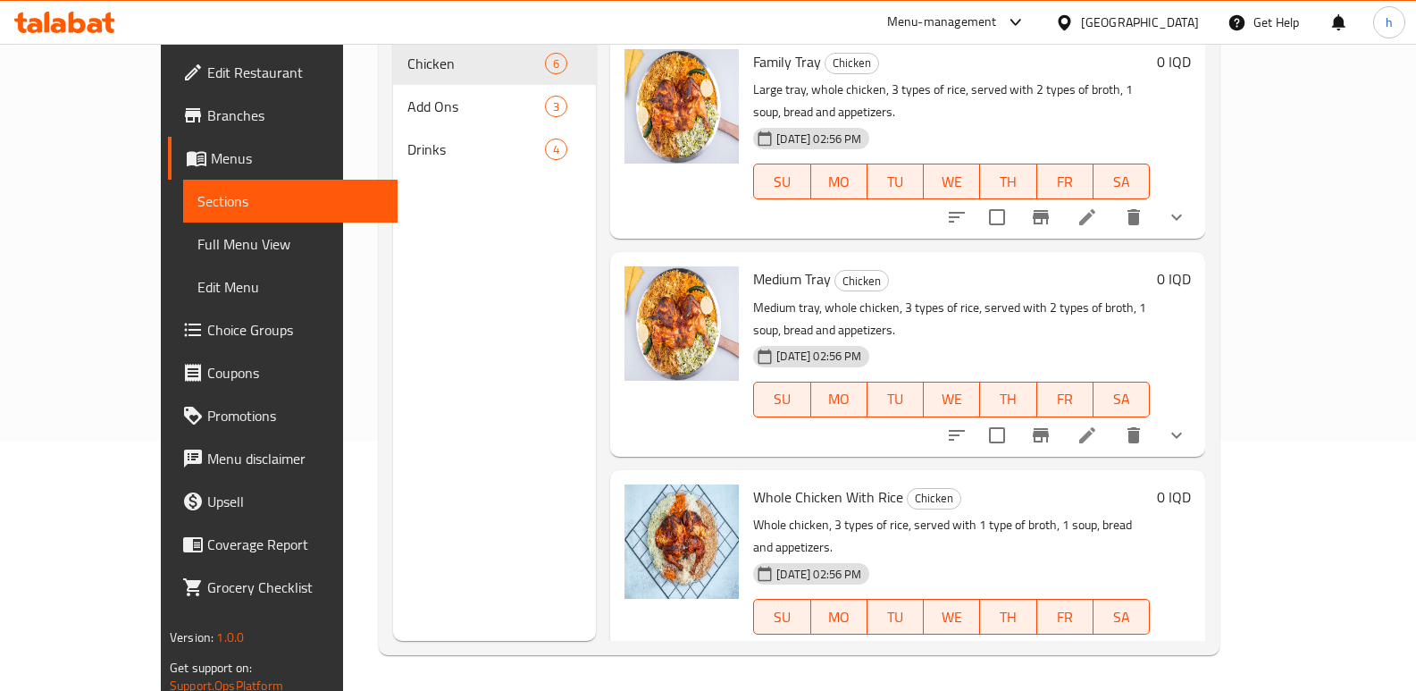
scroll to position [250, 0]
click at [1198, 196] on div at bounding box center [1066, 217] width 263 height 43
click at [1187, 206] on icon "show more" at bounding box center [1176, 216] width 21 height 21
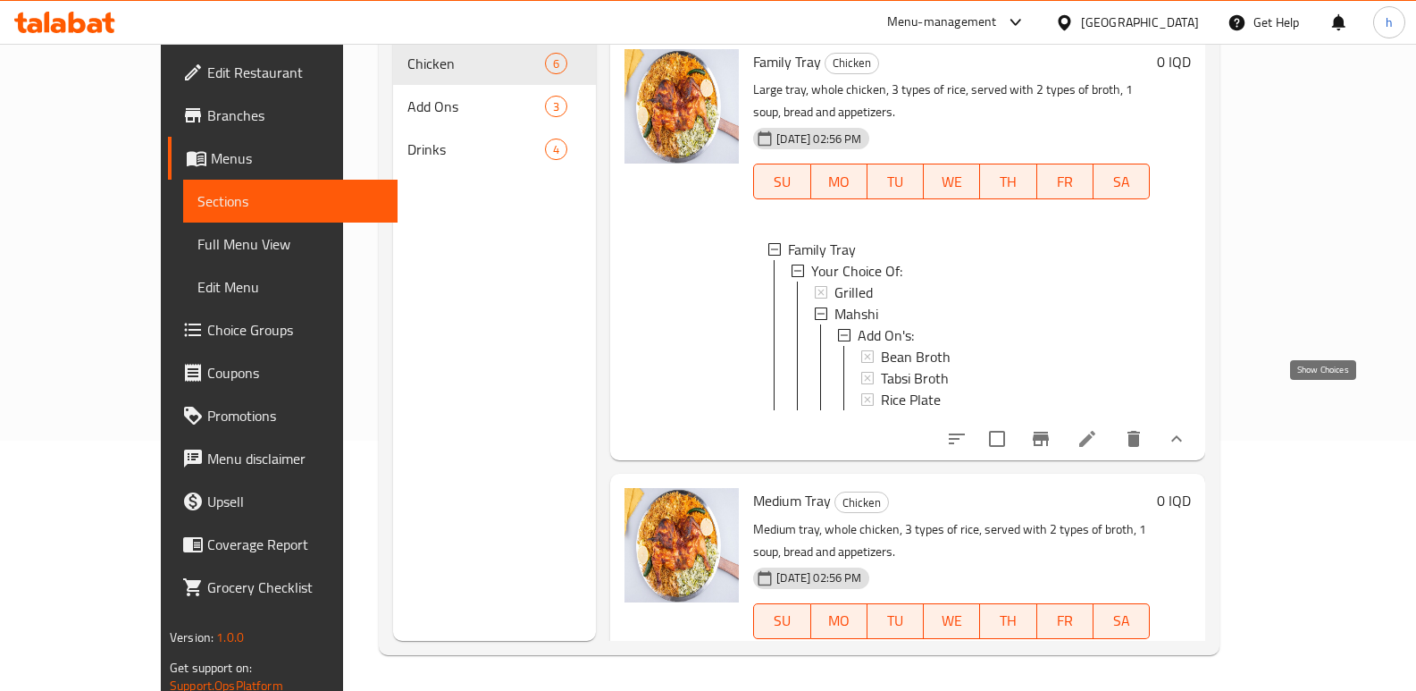
click at [1187, 428] on icon "show more" at bounding box center [1176, 438] width 21 height 21
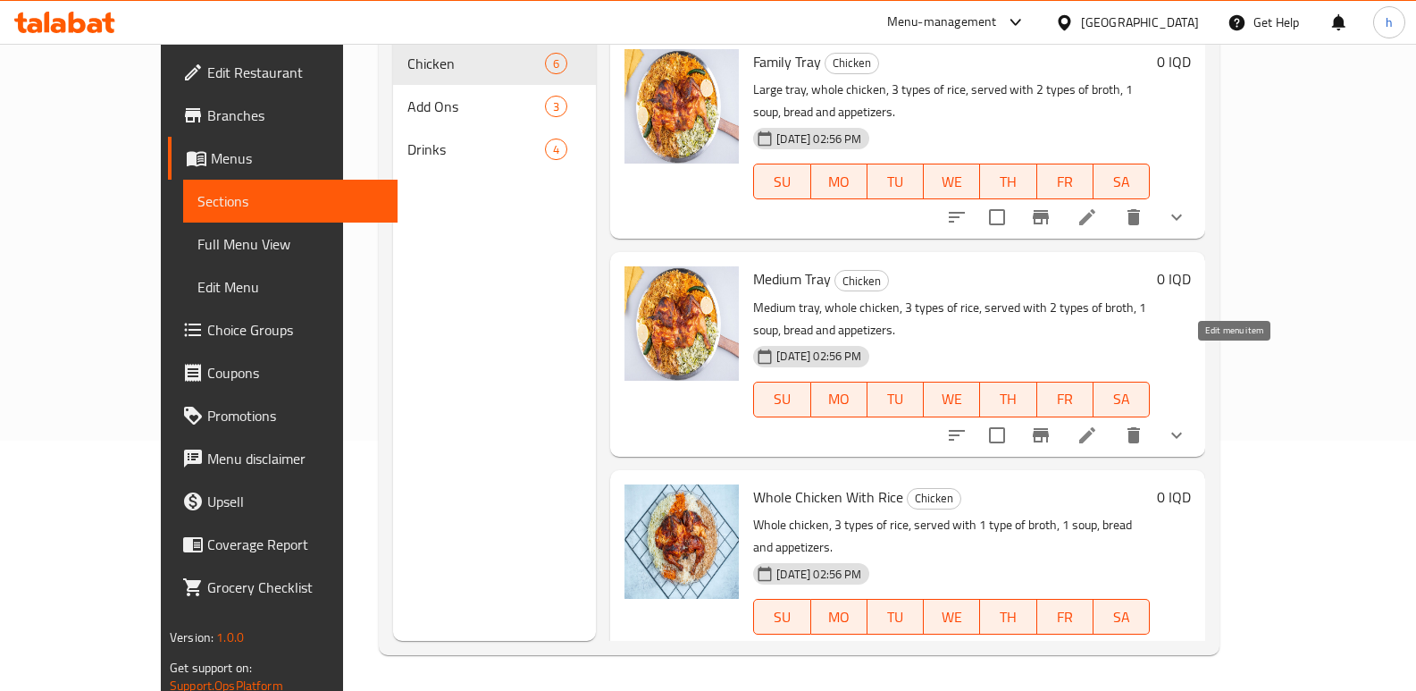
click at [1098, 424] on icon at bounding box center [1087, 434] width 21 height 21
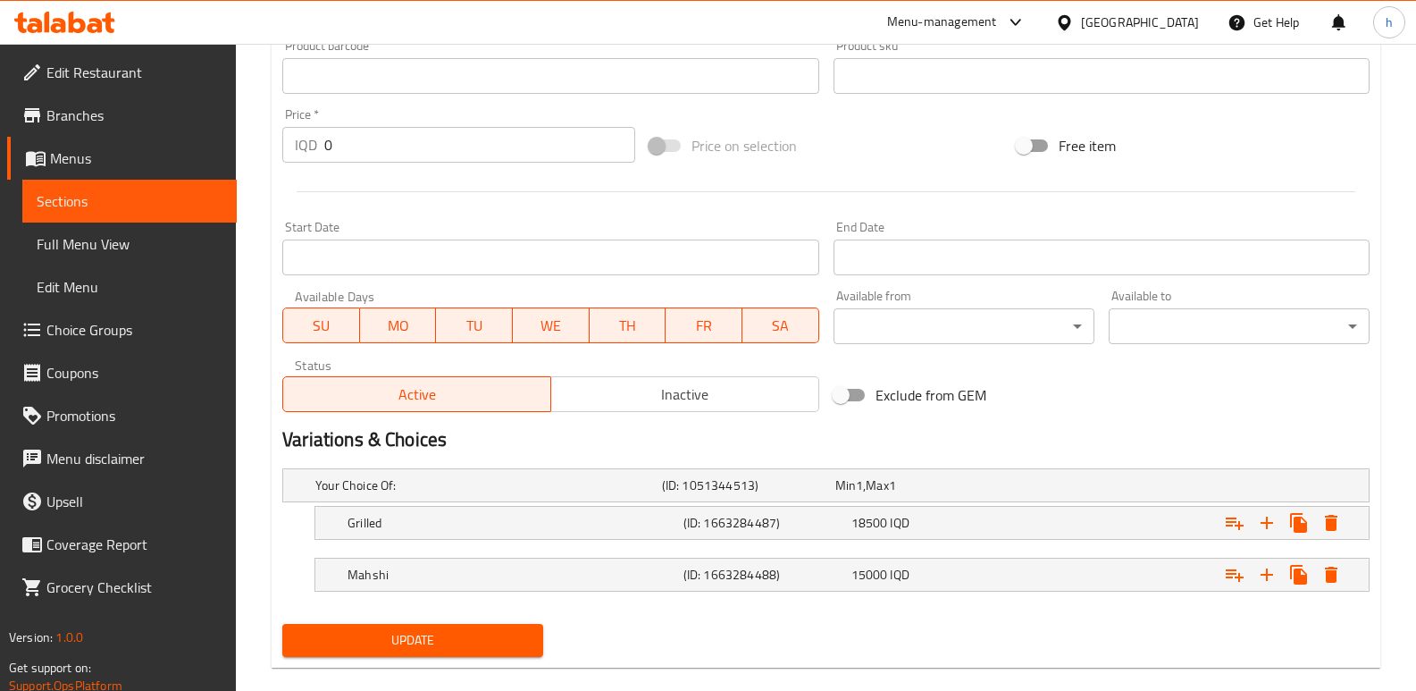
scroll to position [843, 0]
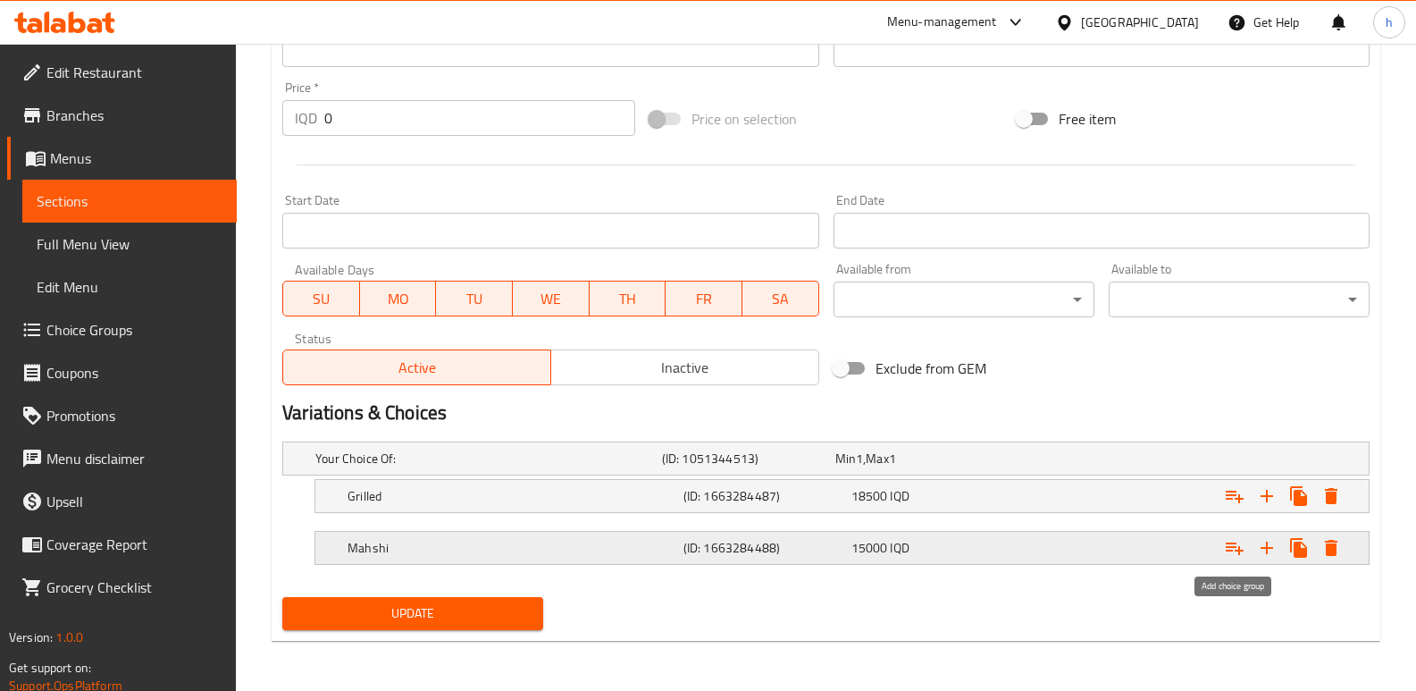
click at [1231, 547] on icon "Expand" at bounding box center [1235, 548] width 18 height 13
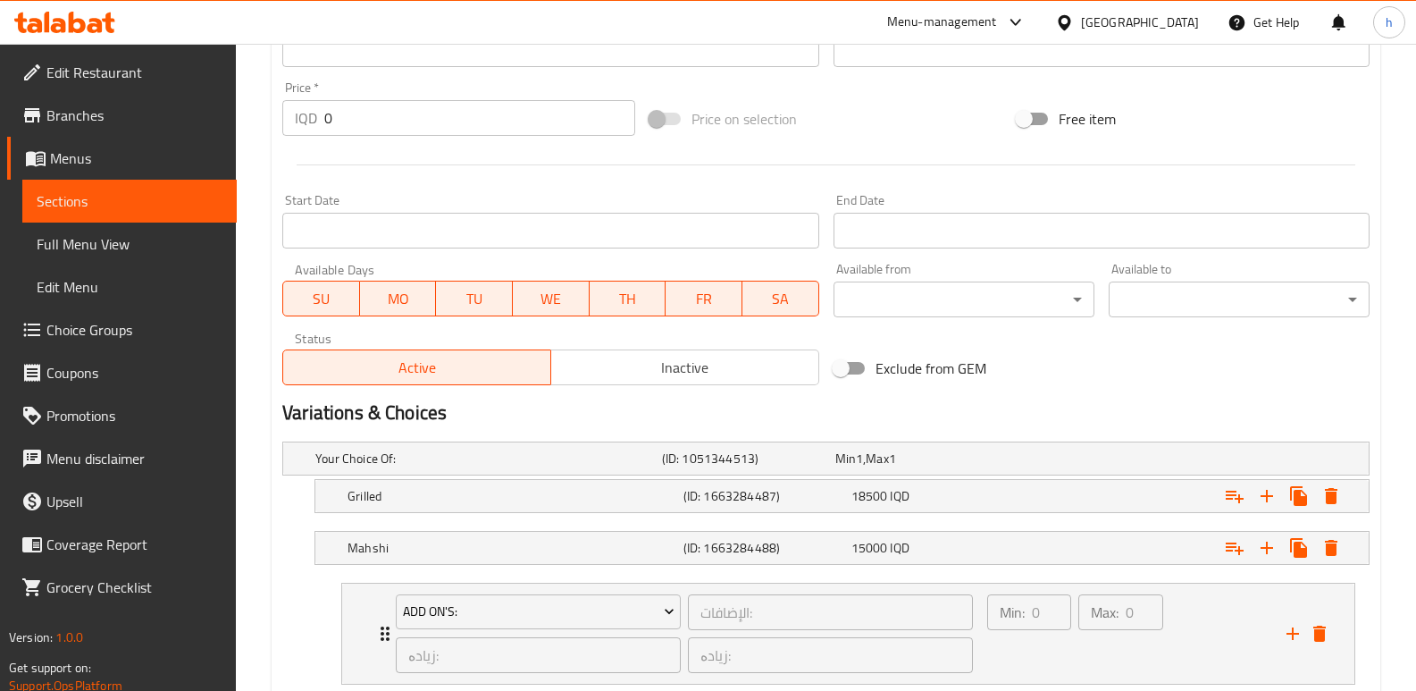
scroll to position [960, 0]
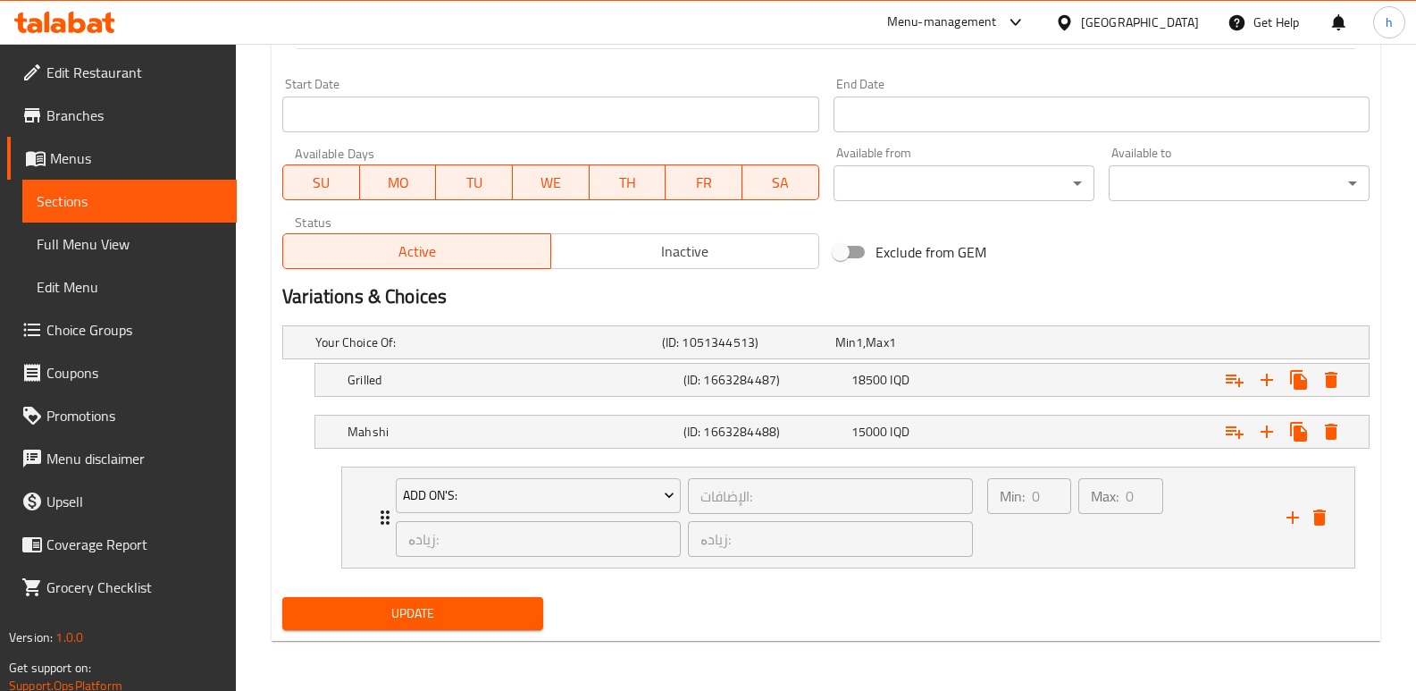
click at [506, 593] on div "Update" at bounding box center [412, 613] width 275 height 47
click at [506, 612] on span "Update" at bounding box center [413, 613] width 232 height 22
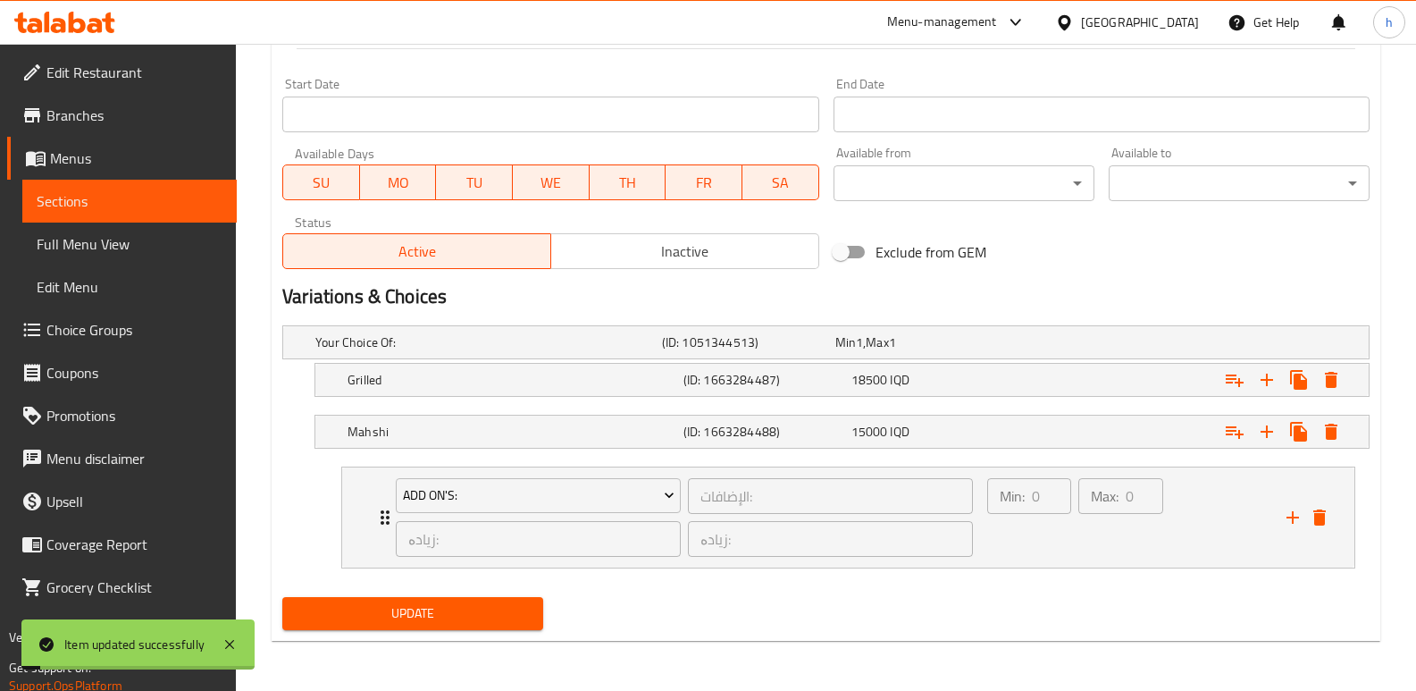
click at [172, 197] on span "Sections" at bounding box center [130, 200] width 186 height 21
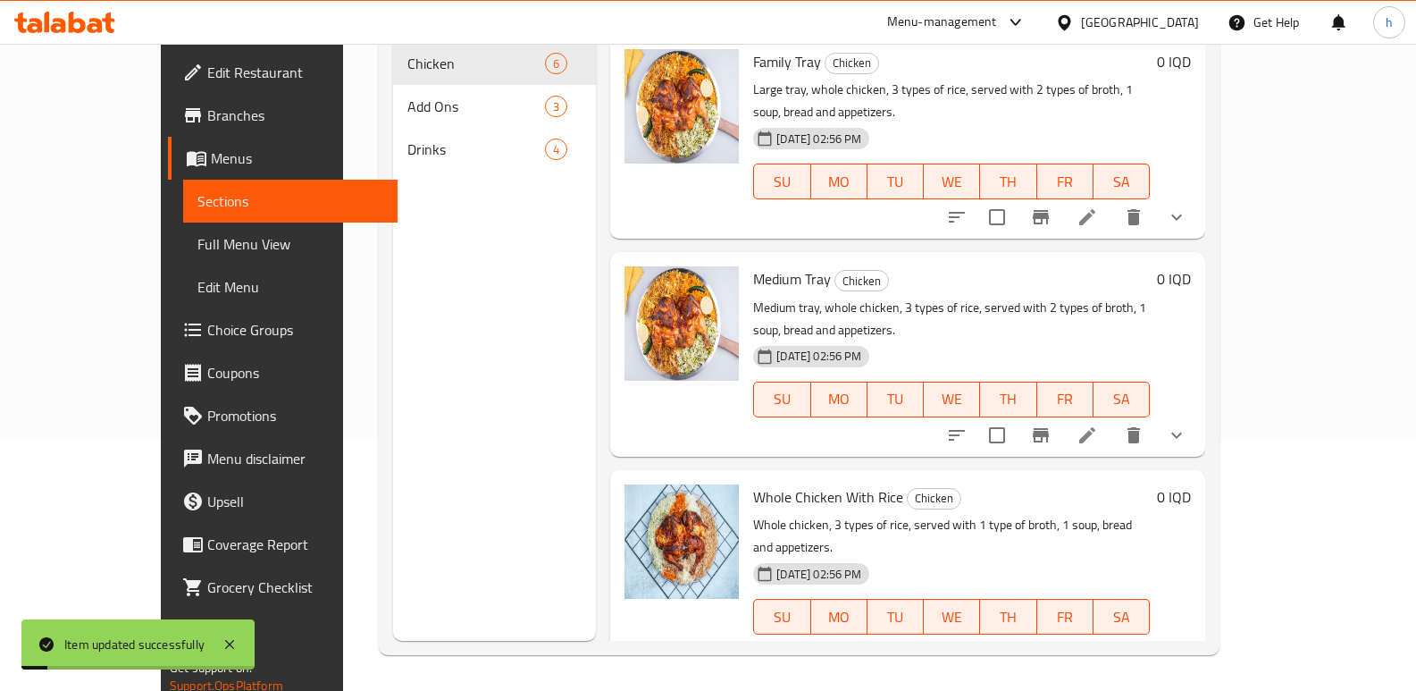
scroll to position [250, 0]
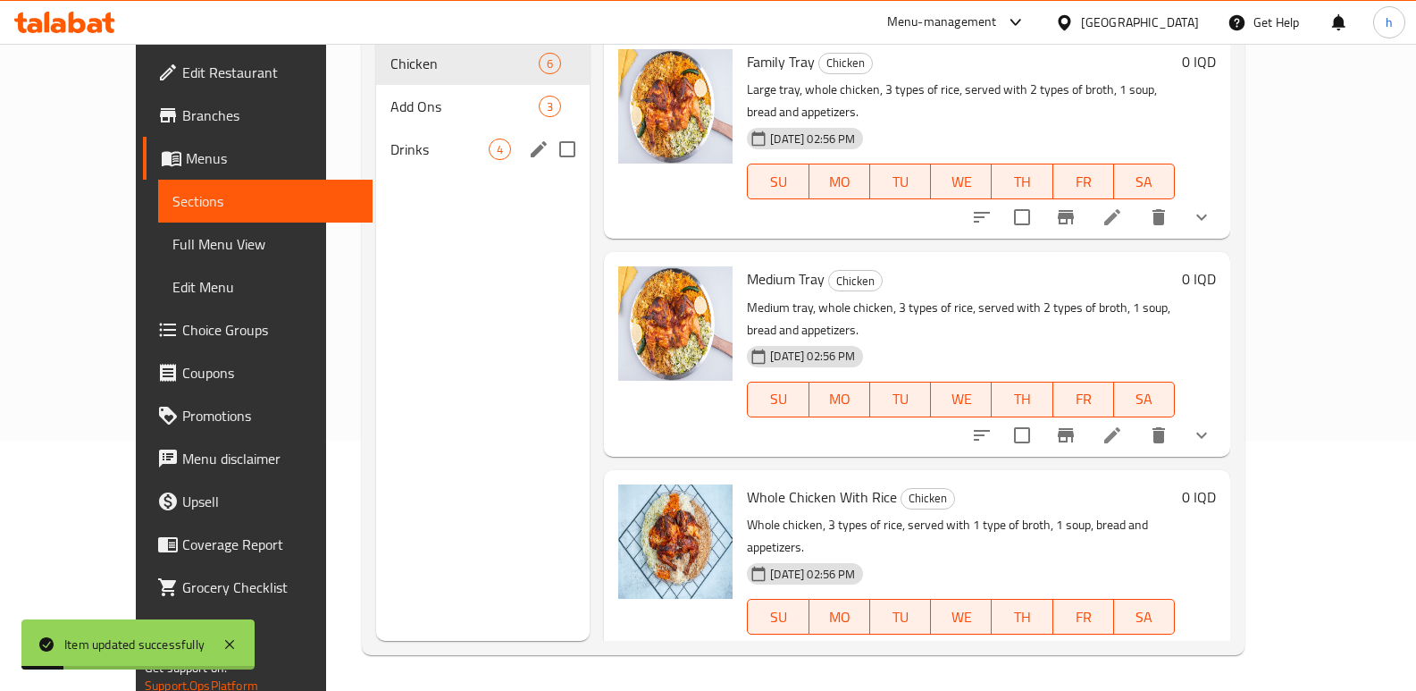
click at [390, 138] on span "Drinks" at bounding box center [439, 148] width 98 height 21
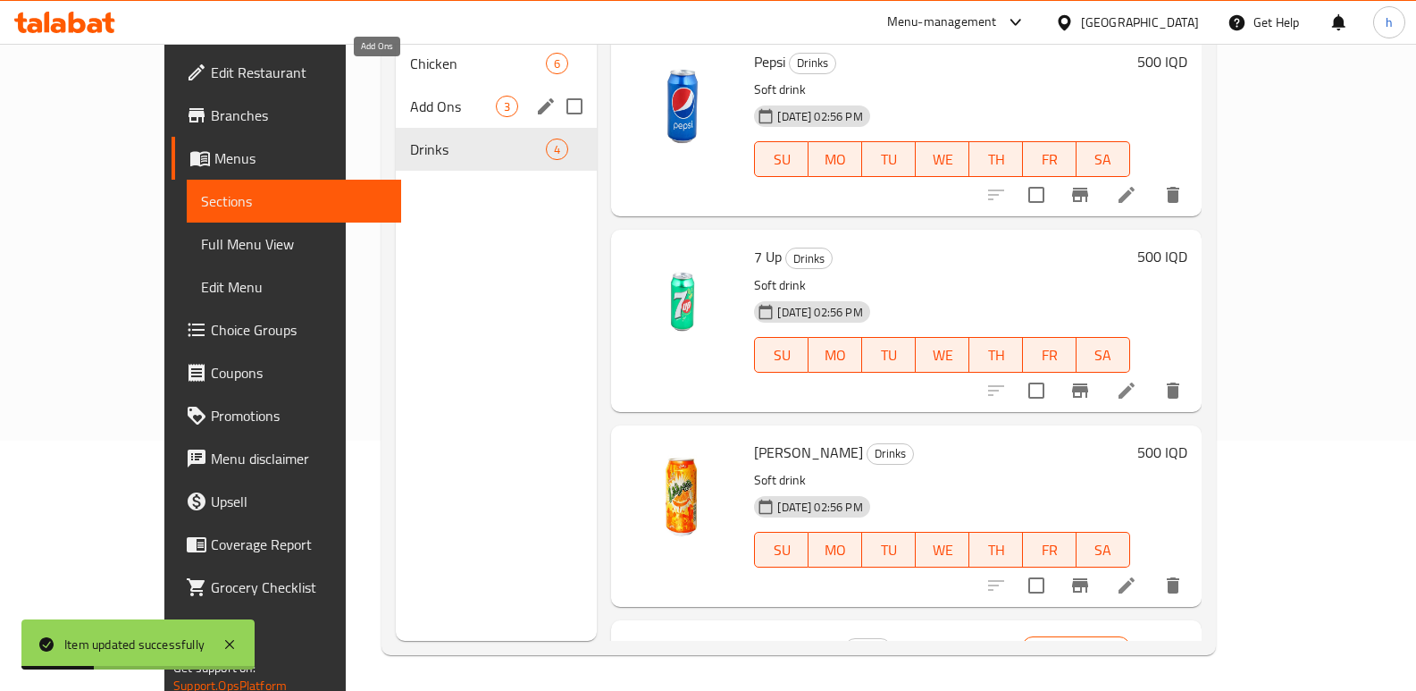
click at [410, 96] on span "Add Ons" at bounding box center [453, 106] width 86 height 21
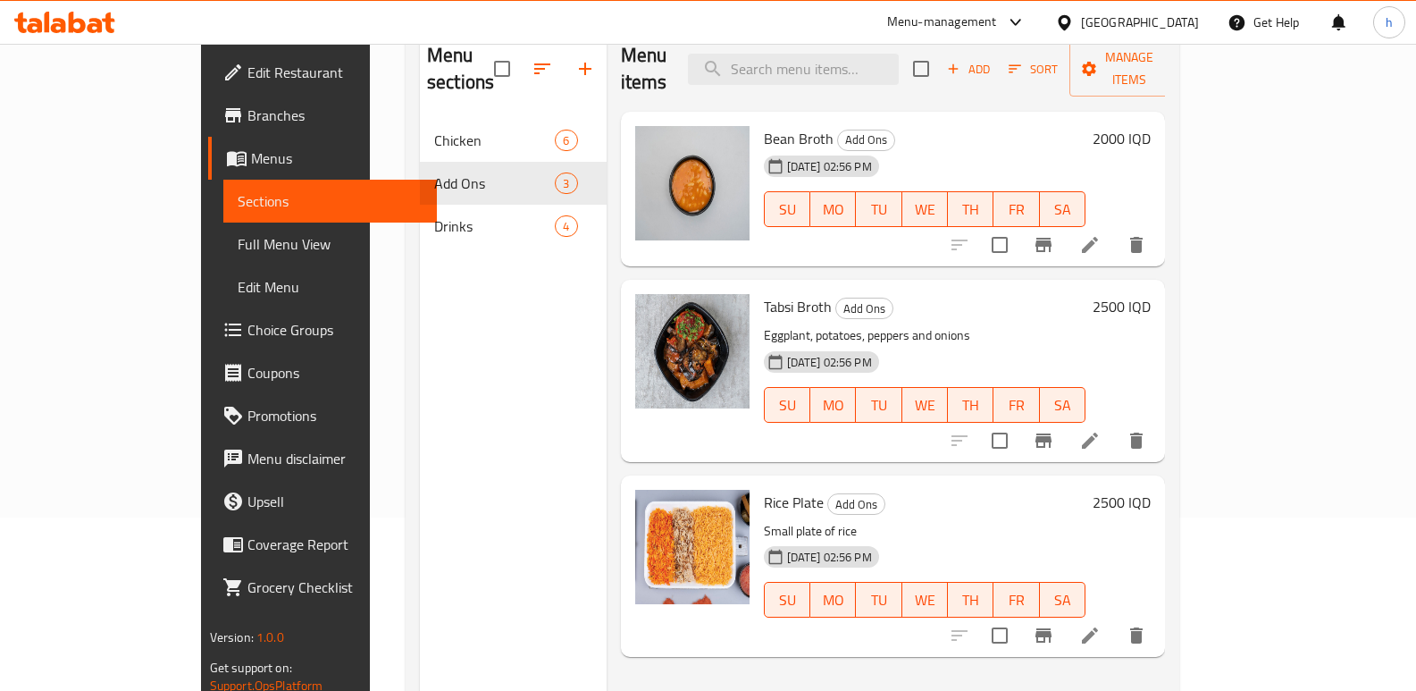
scroll to position [161, 0]
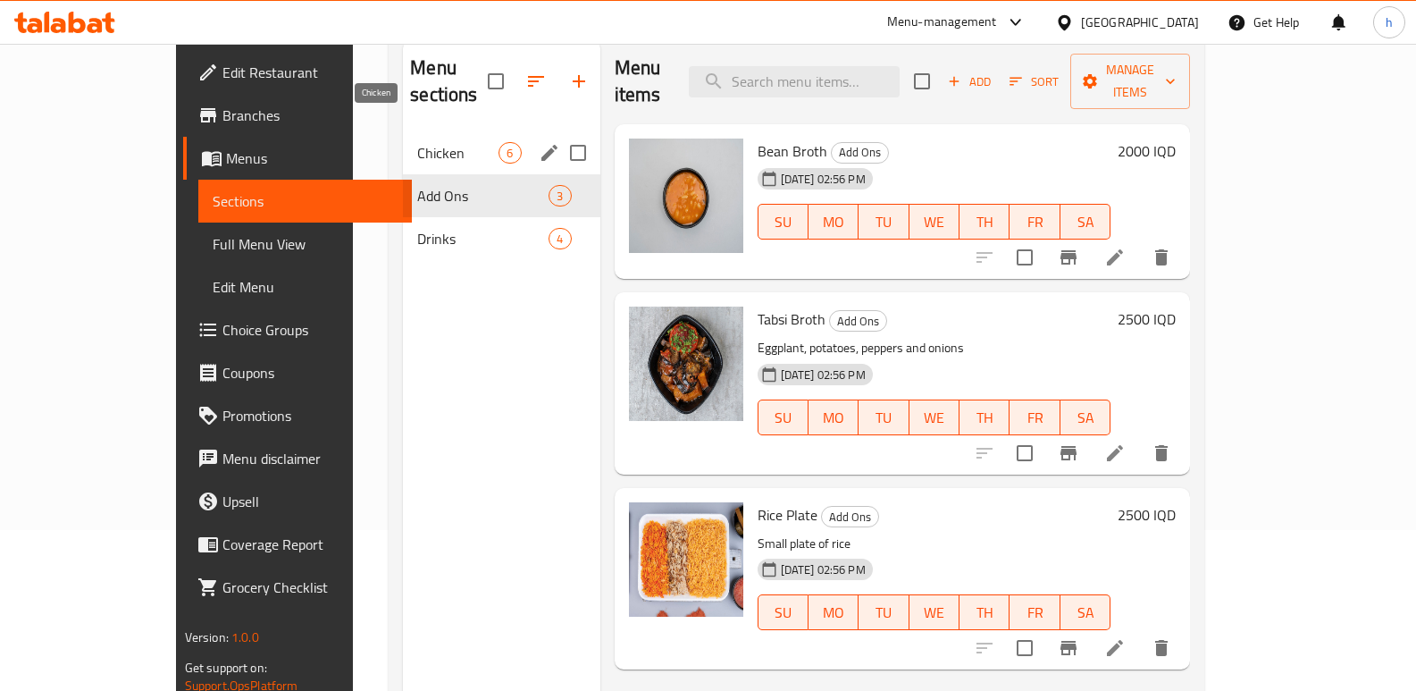
click at [417, 142] on span "Chicken" at bounding box center [457, 152] width 81 height 21
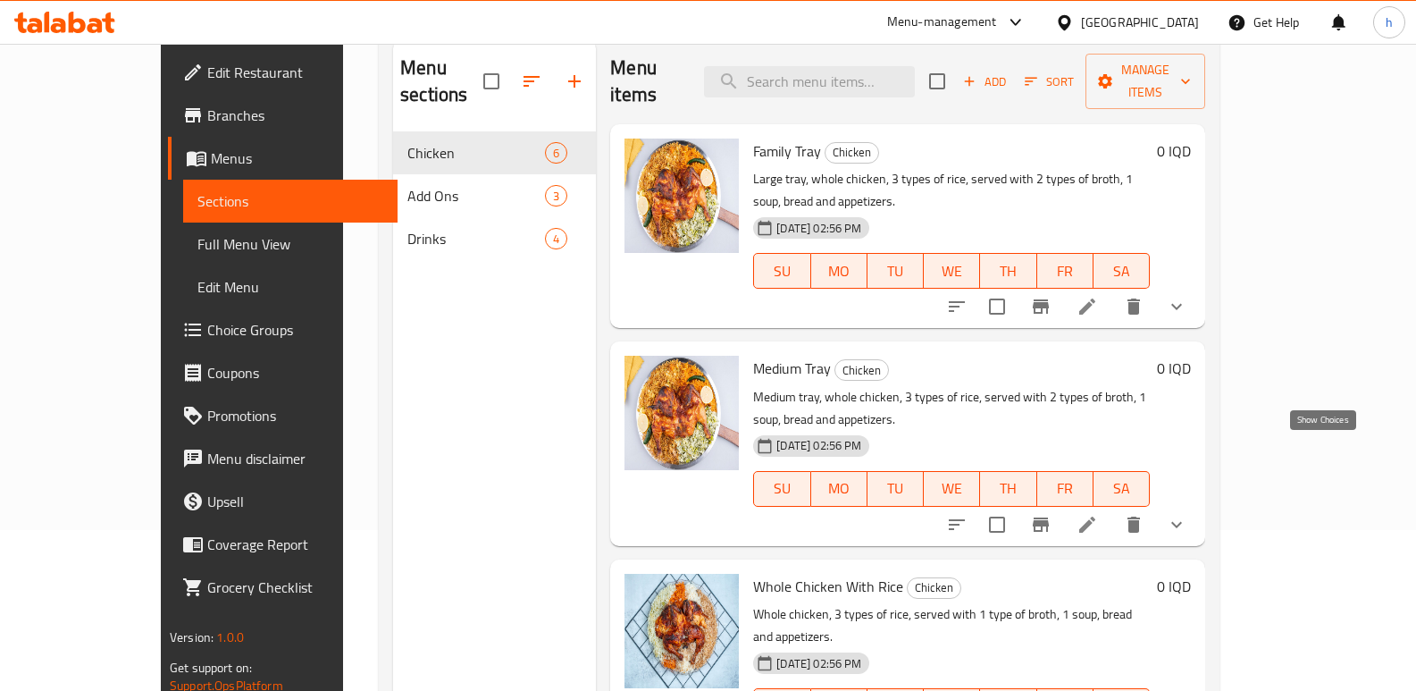
click at [1187, 514] on icon "show more" at bounding box center [1176, 524] width 21 height 21
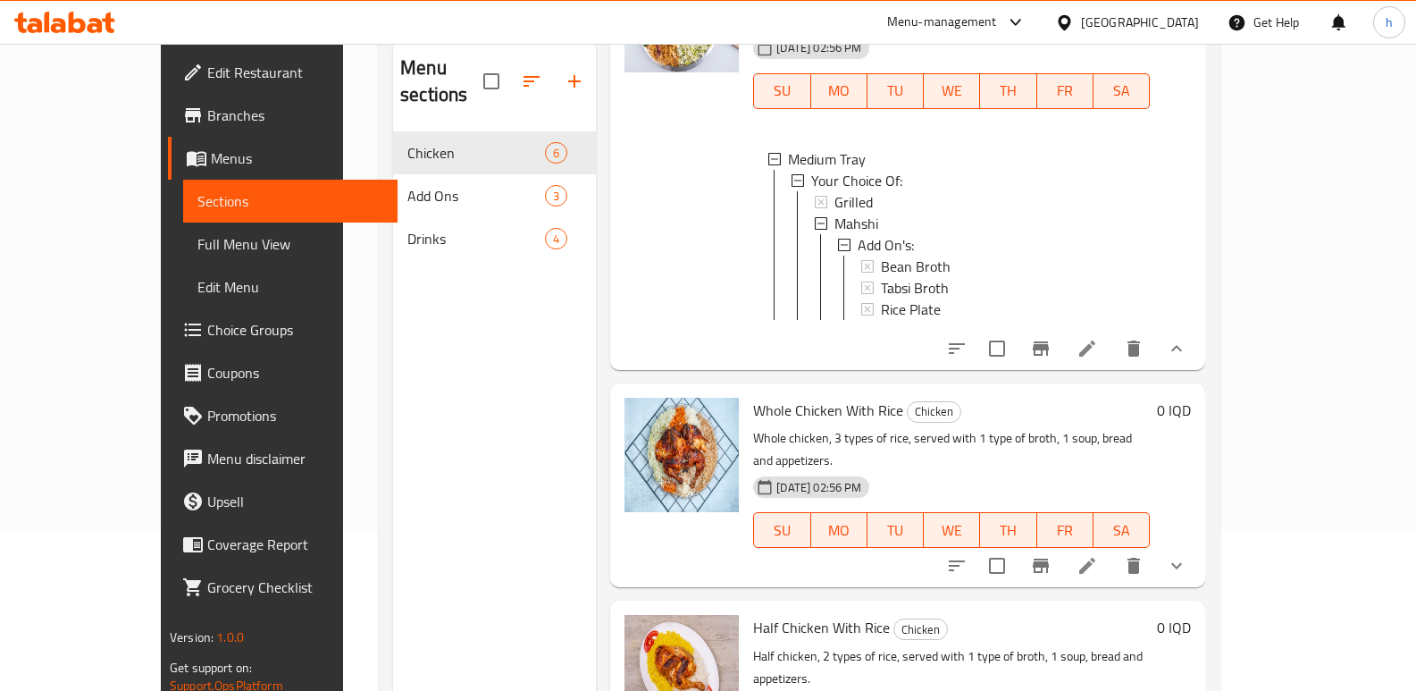
scroll to position [409, 0]
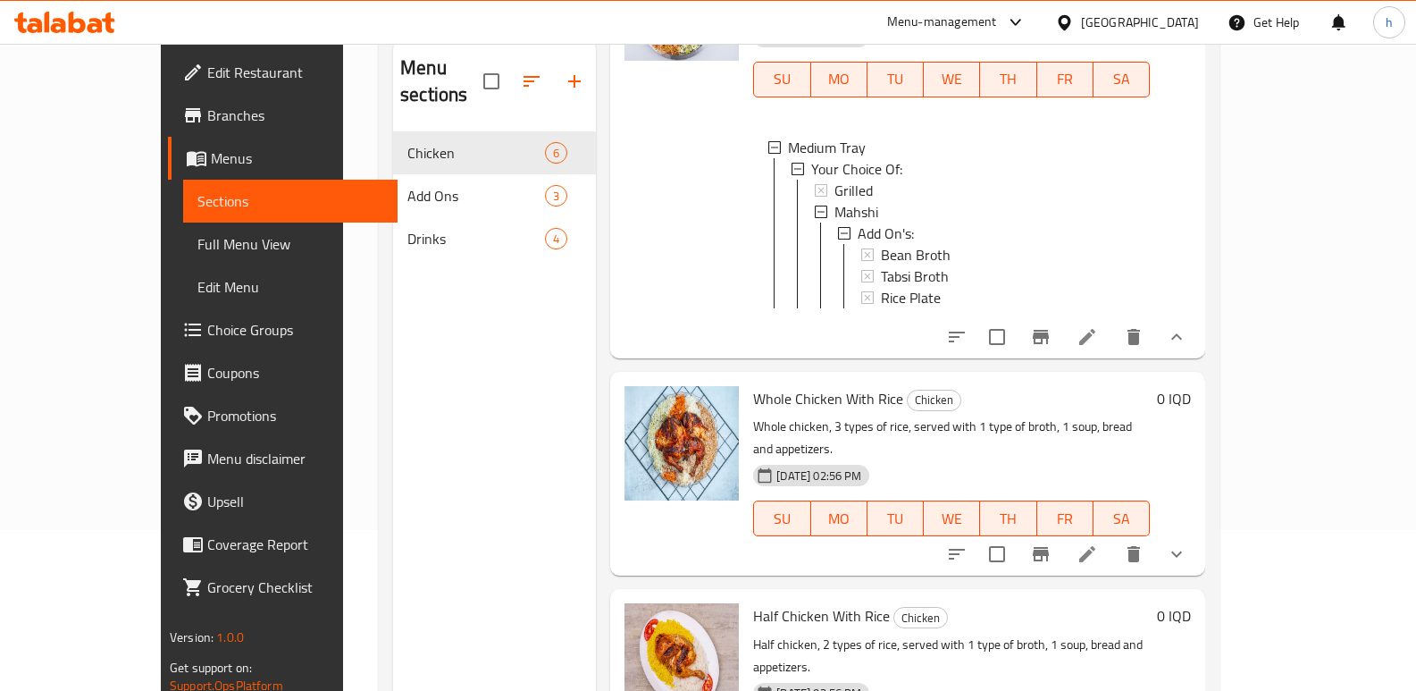
click at [1098, 543] on icon at bounding box center [1087, 553] width 21 height 21
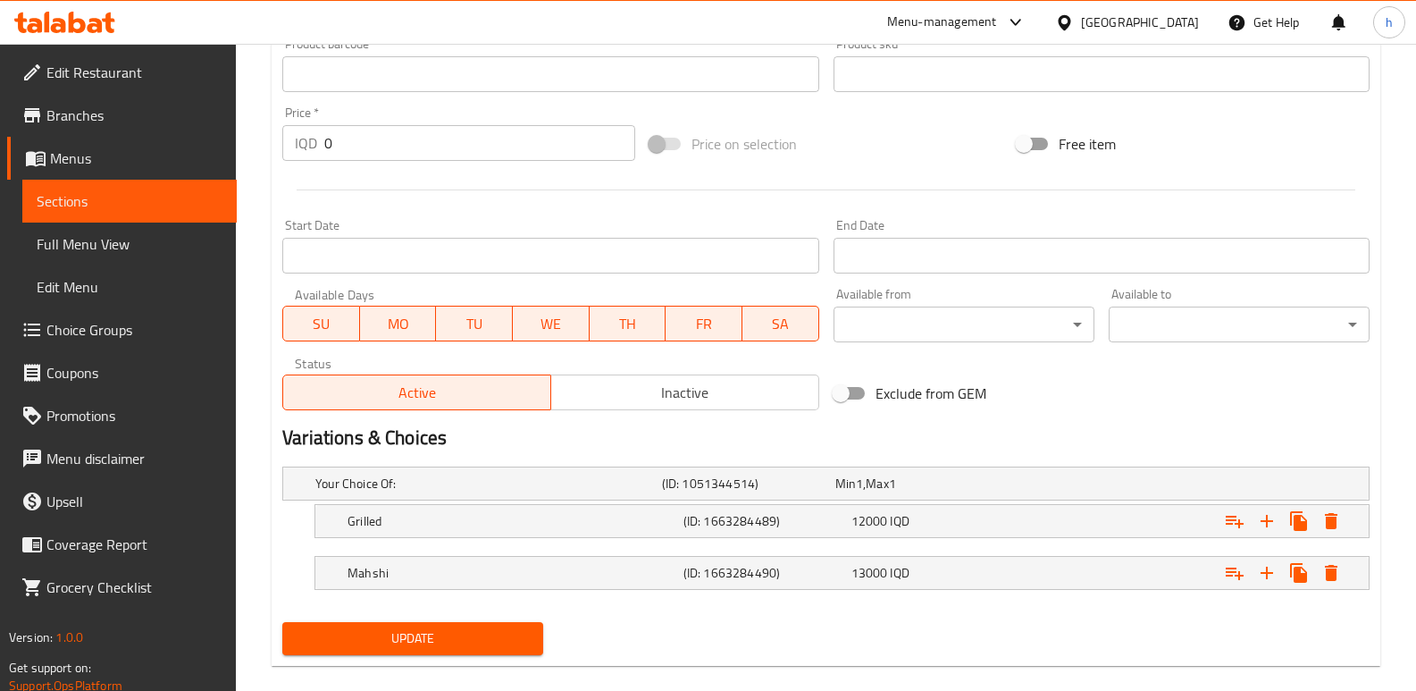
scroll to position [843, 0]
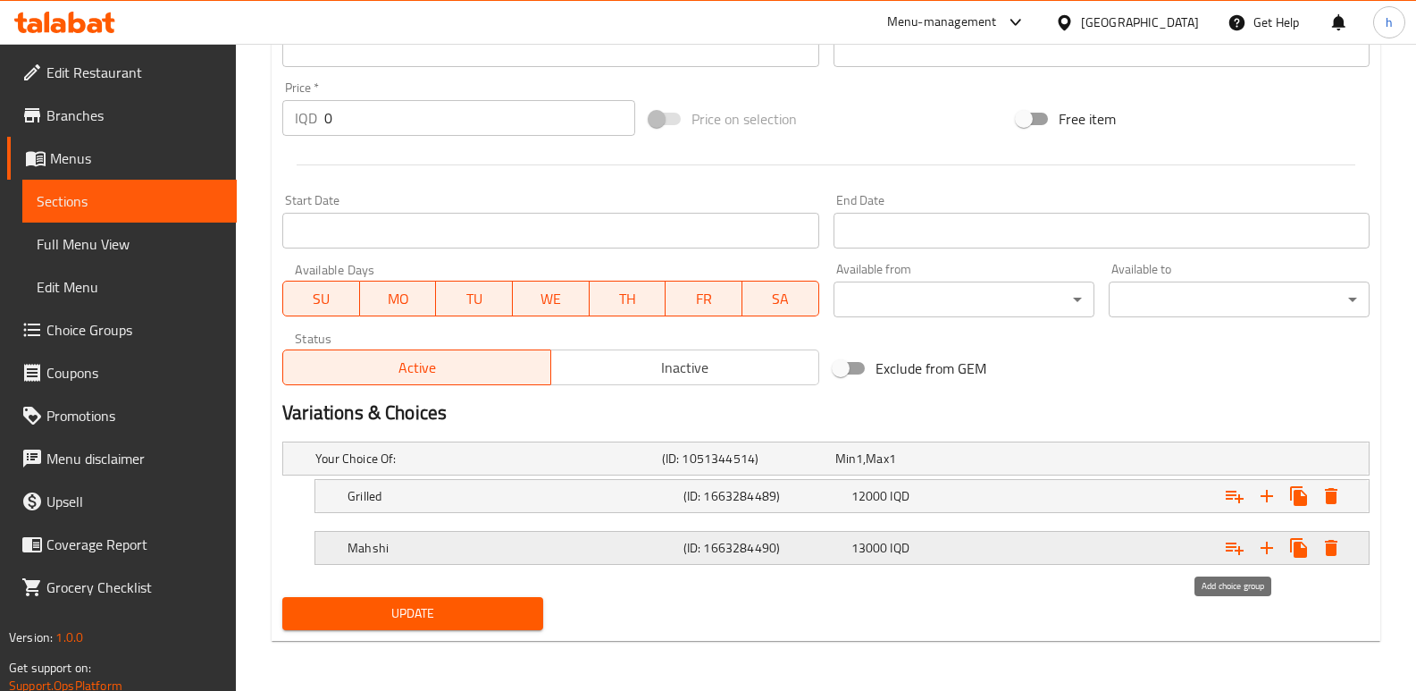
click at [1240, 548] on icon "Expand" at bounding box center [1234, 547] width 21 height 21
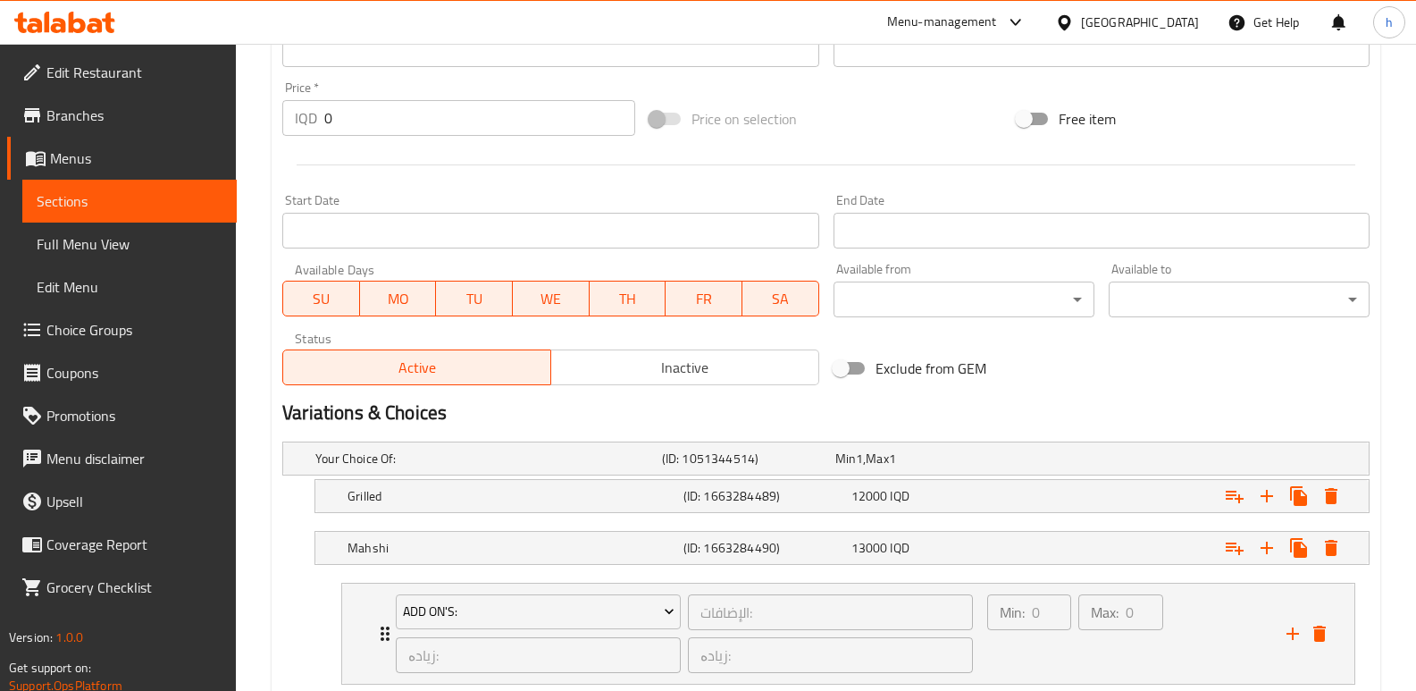
scroll to position [960, 0]
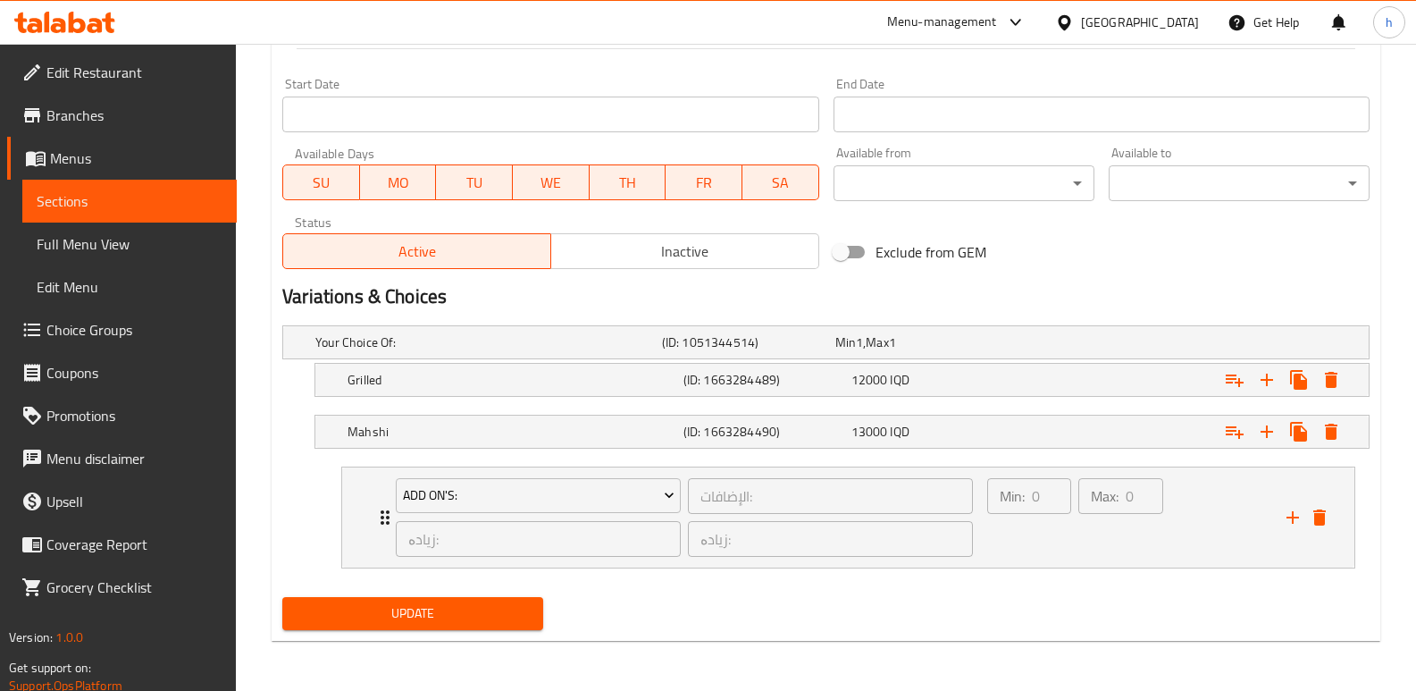
click at [444, 611] on span "Update" at bounding box center [413, 613] width 232 height 22
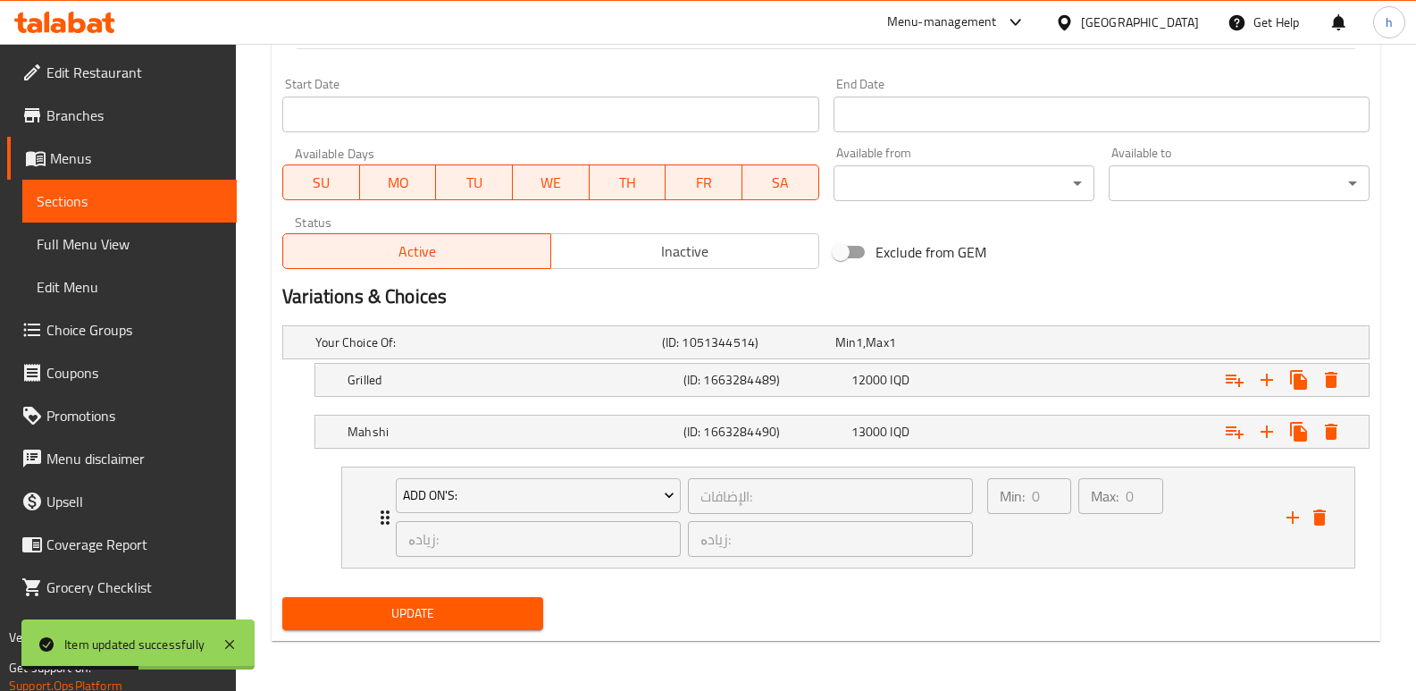
click at [232, 201] on link "Sections" at bounding box center [129, 201] width 214 height 43
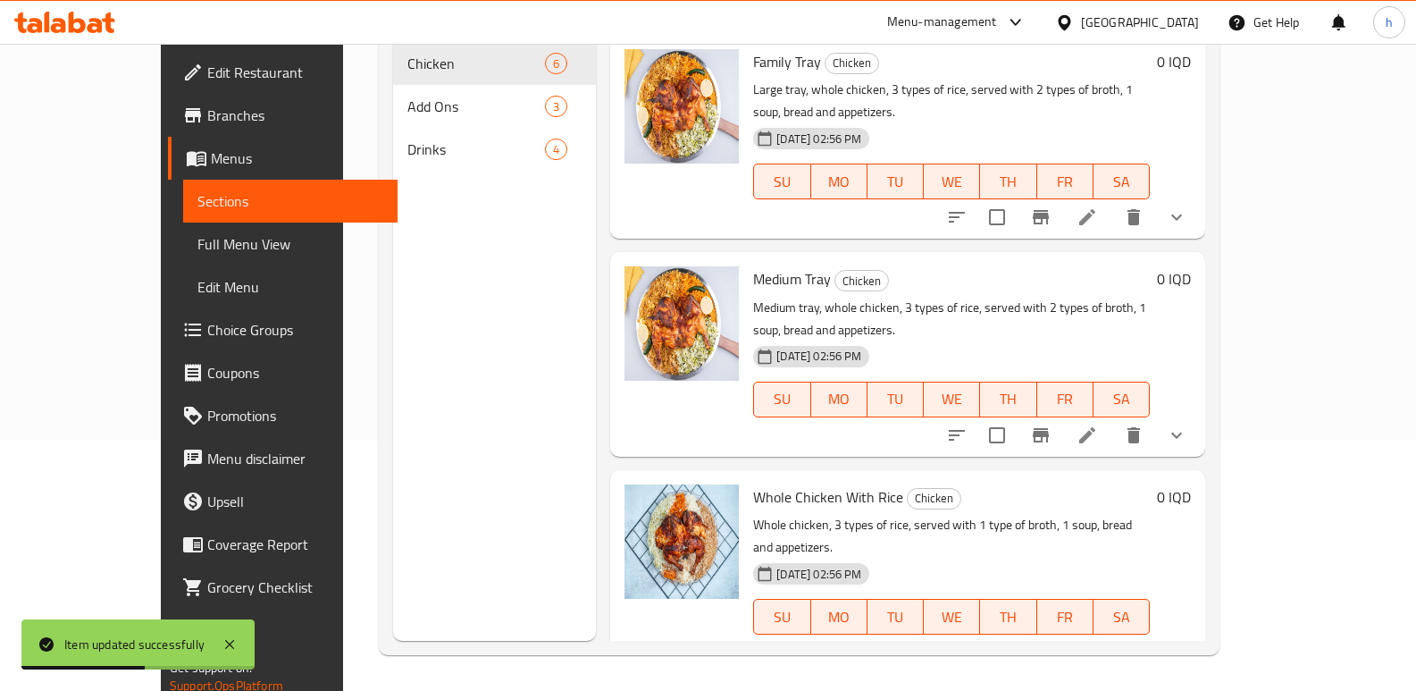
scroll to position [250, 0]
click at [1198, 414] on button "show more" at bounding box center [1176, 435] width 43 height 43
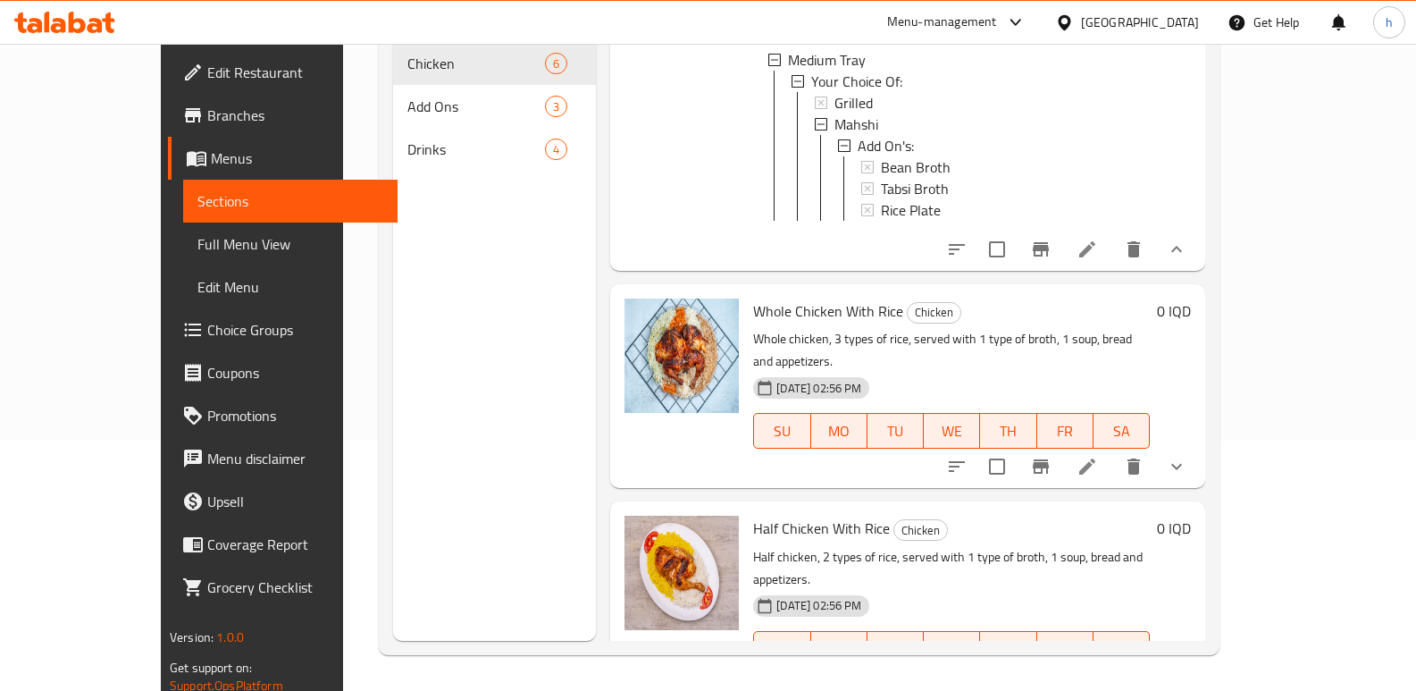
scroll to position [409, 0]
click at [1187, 454] on icon "show more" at bounding box center [1176, 464] width 21 height 21
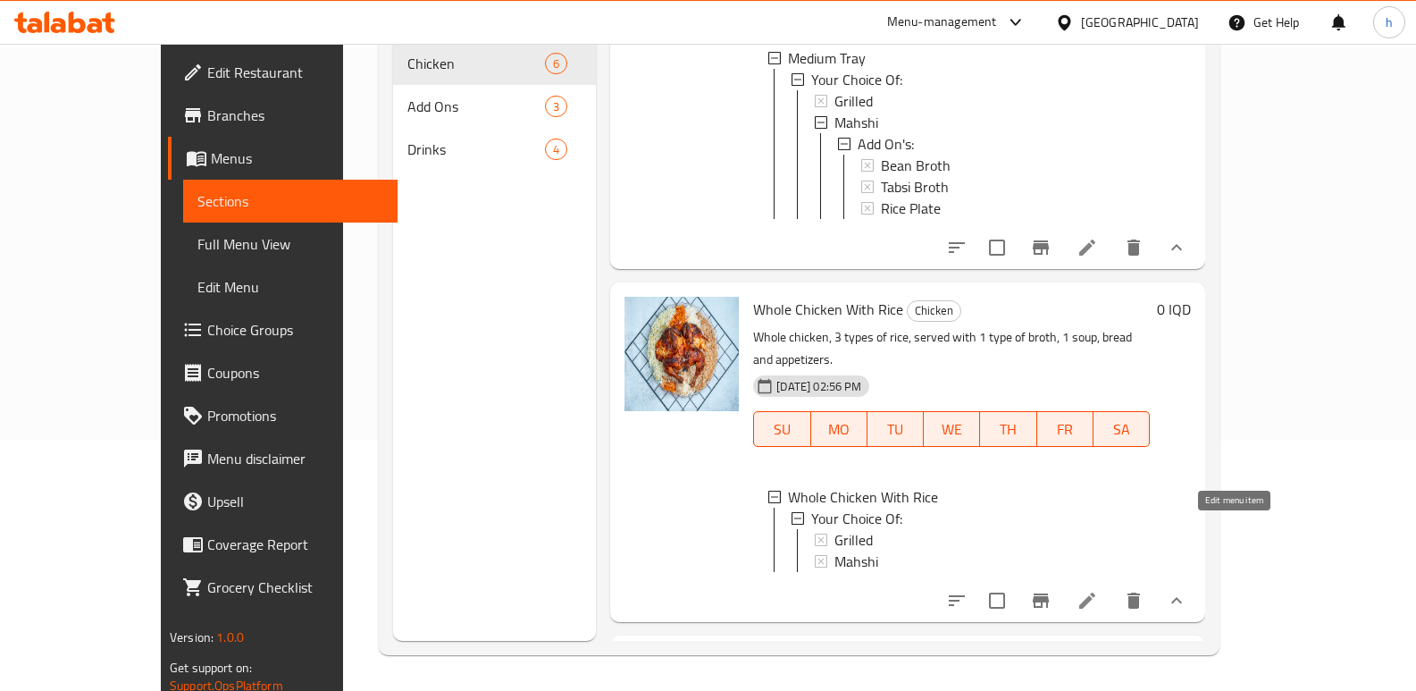
click at [1098, 590] on icon at bounding box center [1087, 600] width 21 height 21
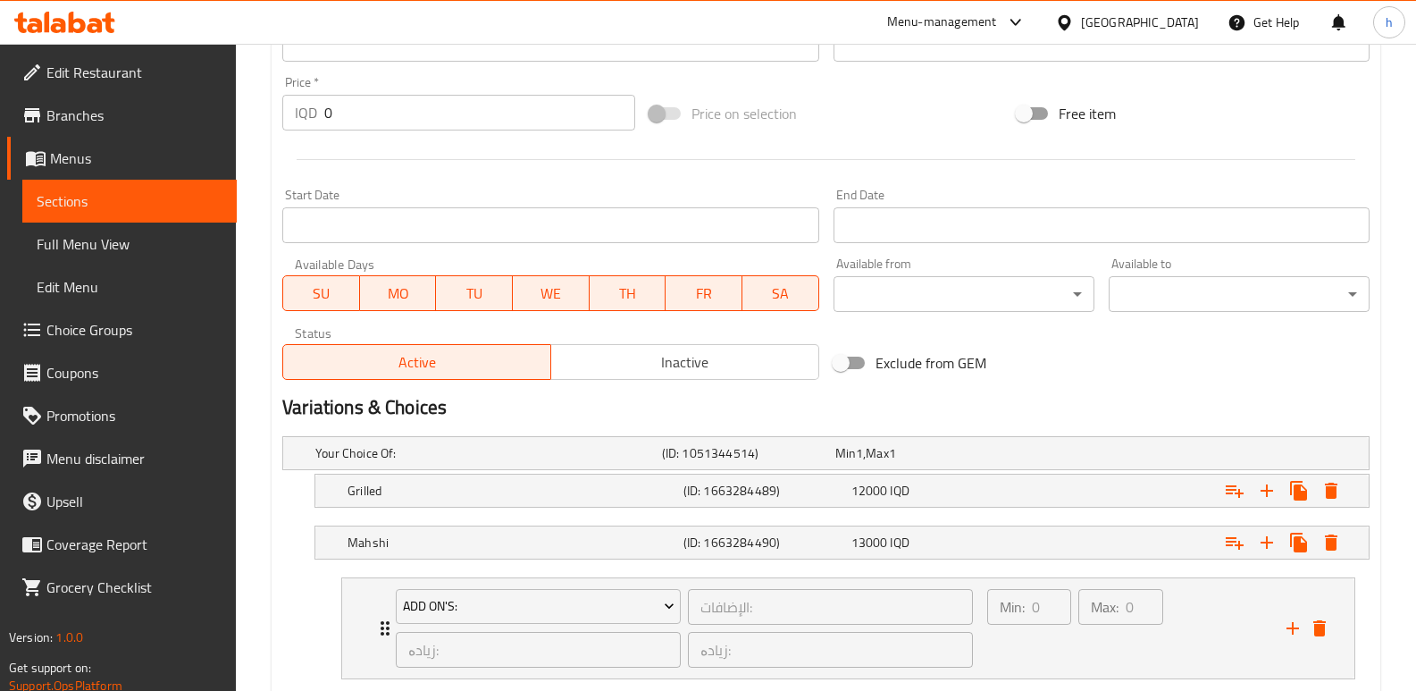
scroll to position [960, 0]
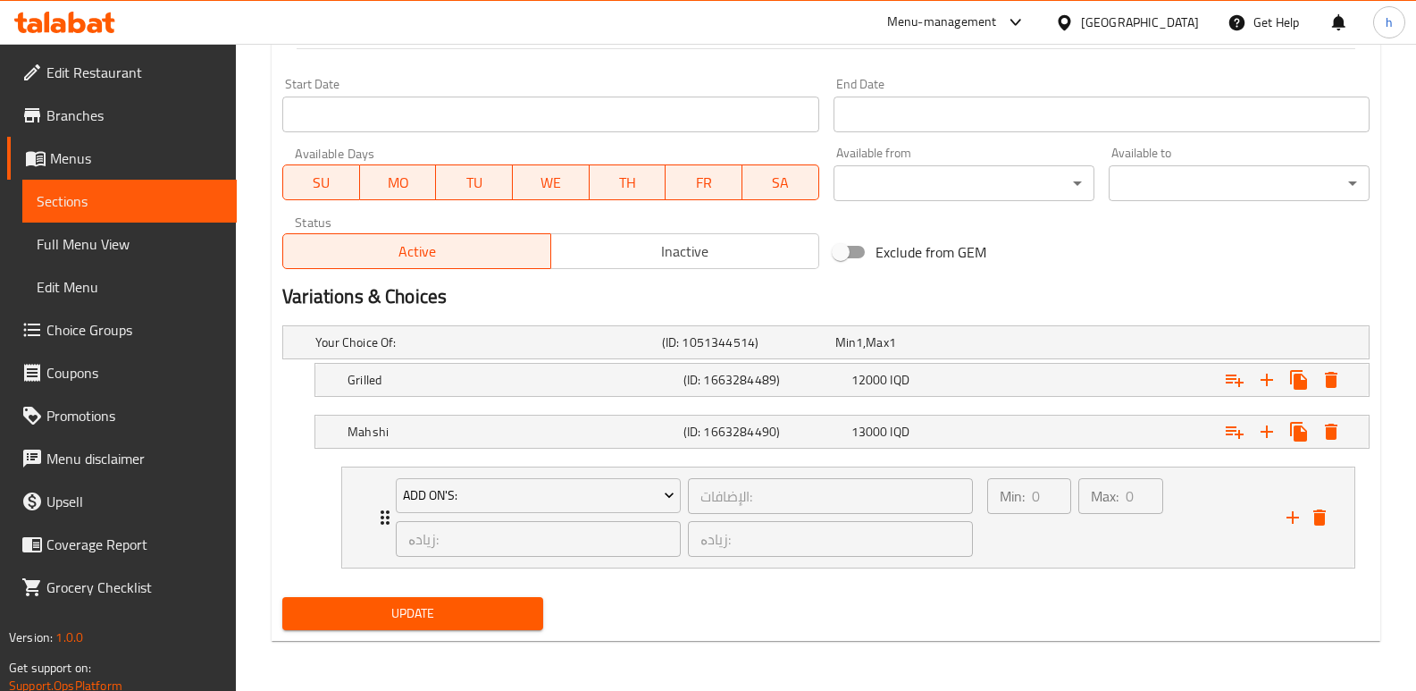
click at [526, 619] on span "Update" at bounding box center [413, 613] width 232 height 22
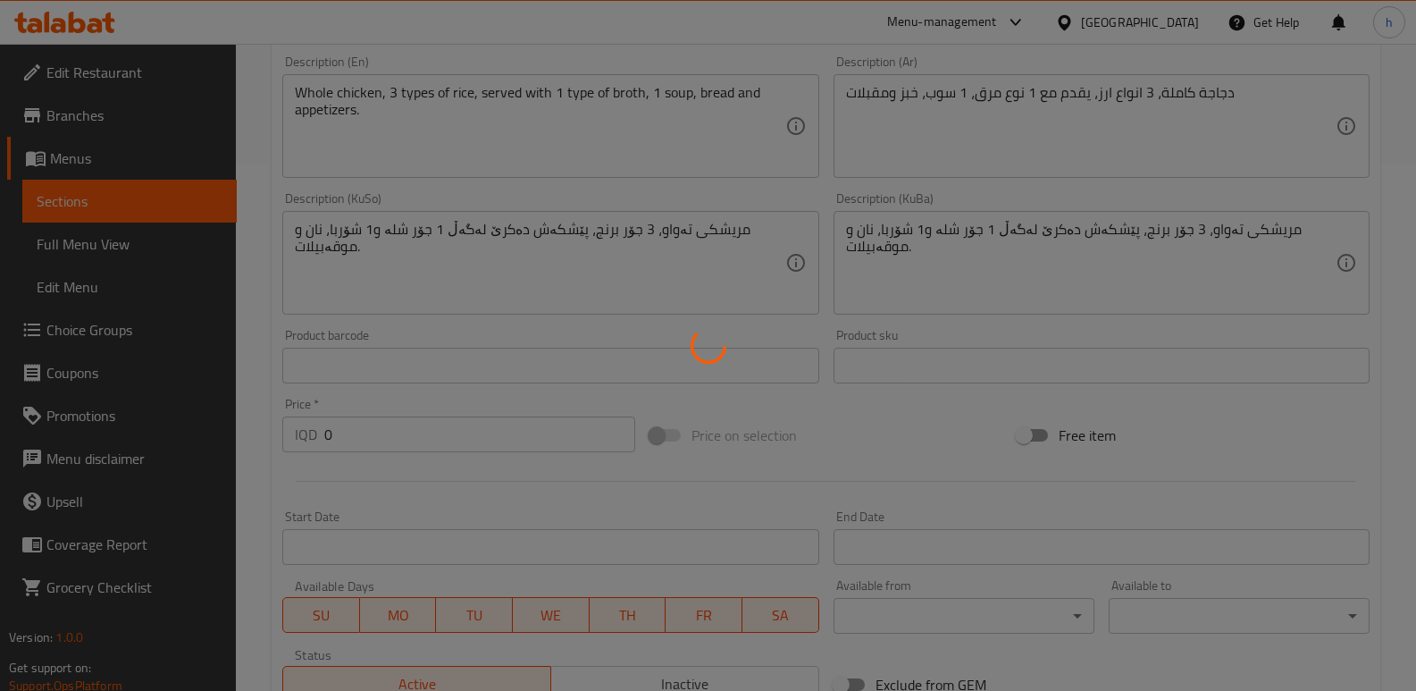
scroll to position [6, 0]
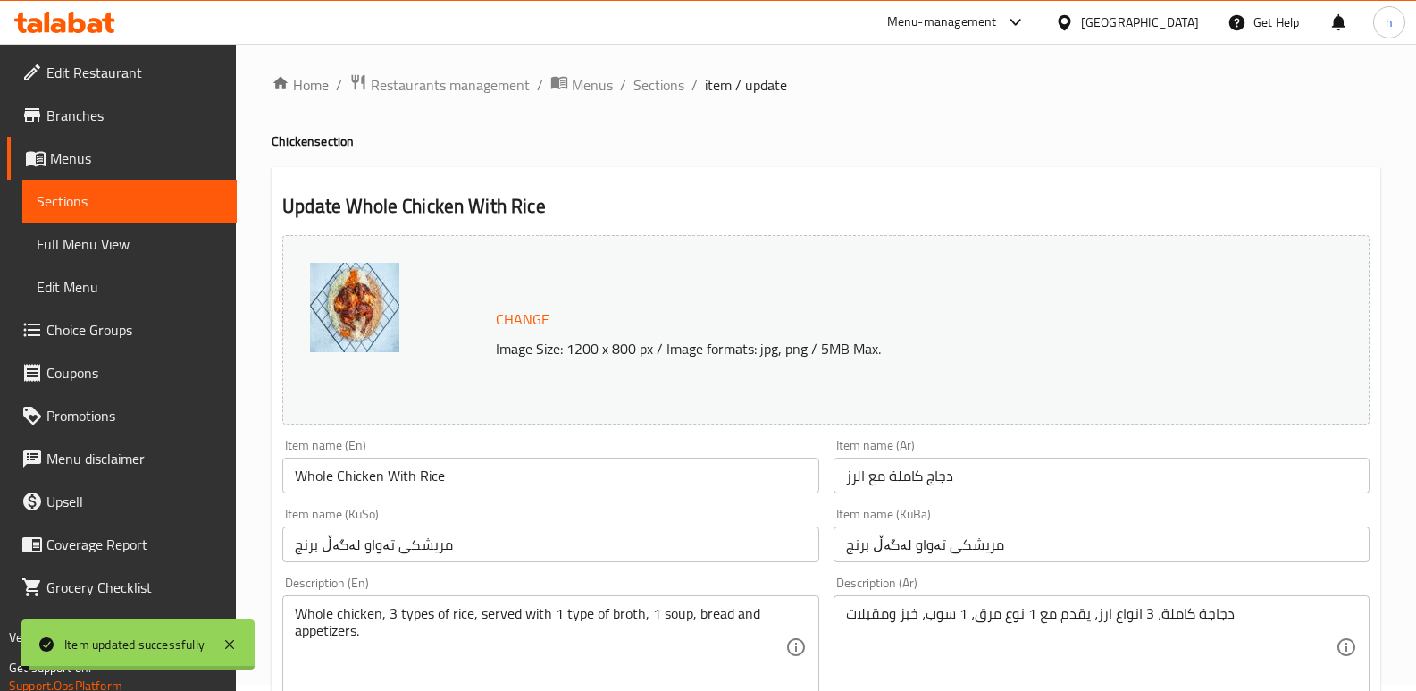
click at [180, 205] on span "Sections" at bounding box center [130, 200] width 186 height 21
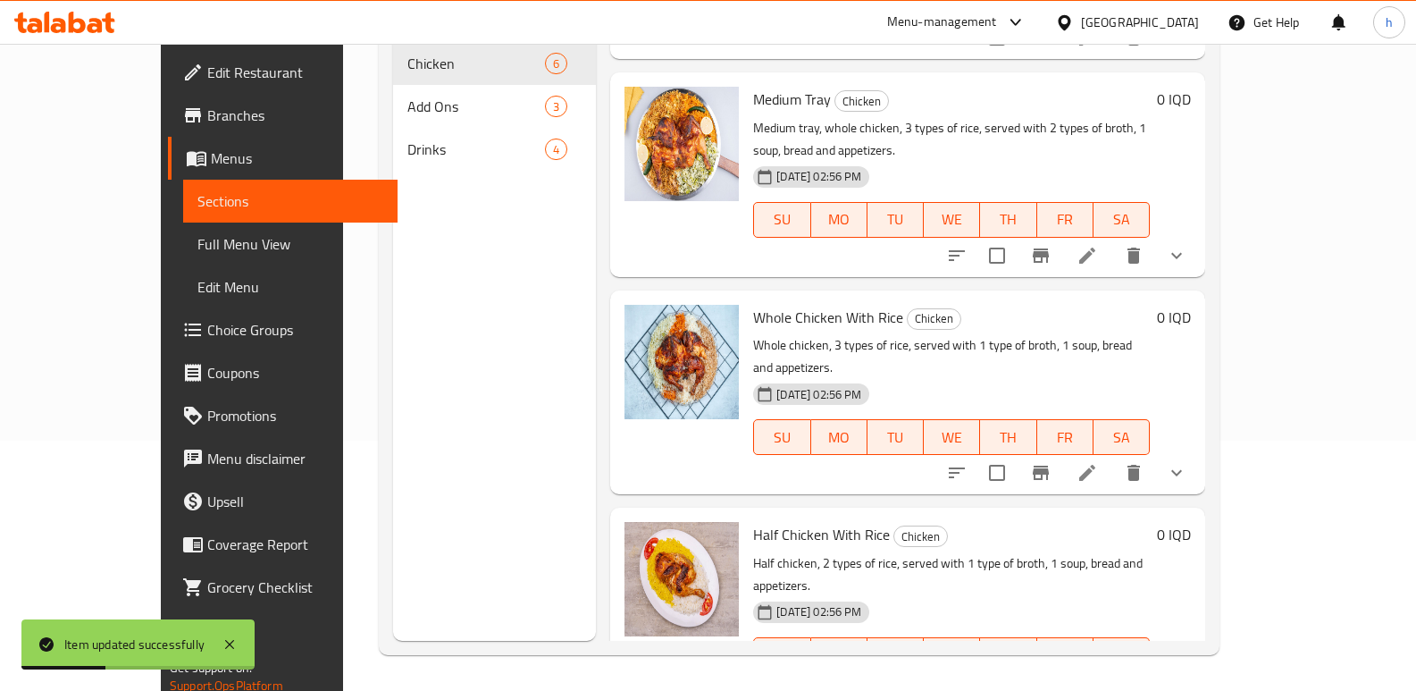
scroll to position [181, 0]
click at [1182, 468] on icon "show more" at bounding box center [1176, 471] width 11 height 6
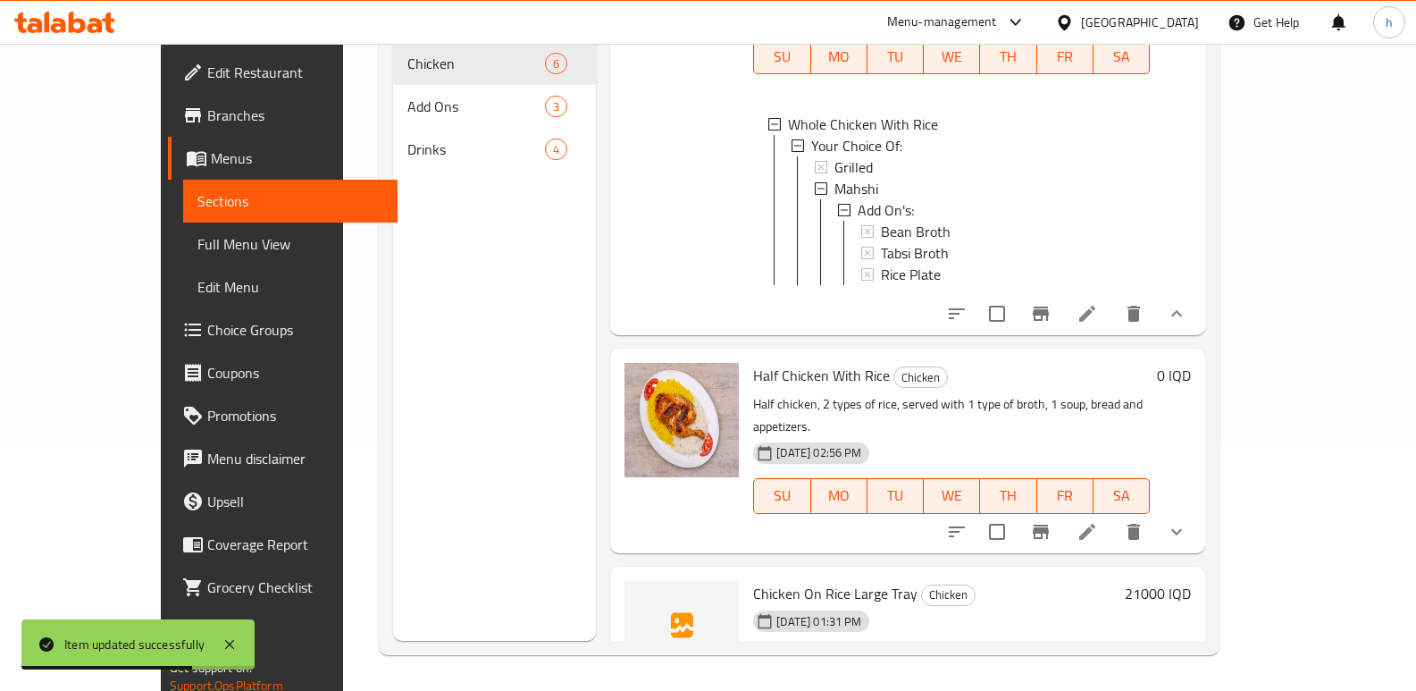
scroll to position [562, 0]
click at [1098, 519] on icon at bounding box center [1087, 529] width 21 height 21
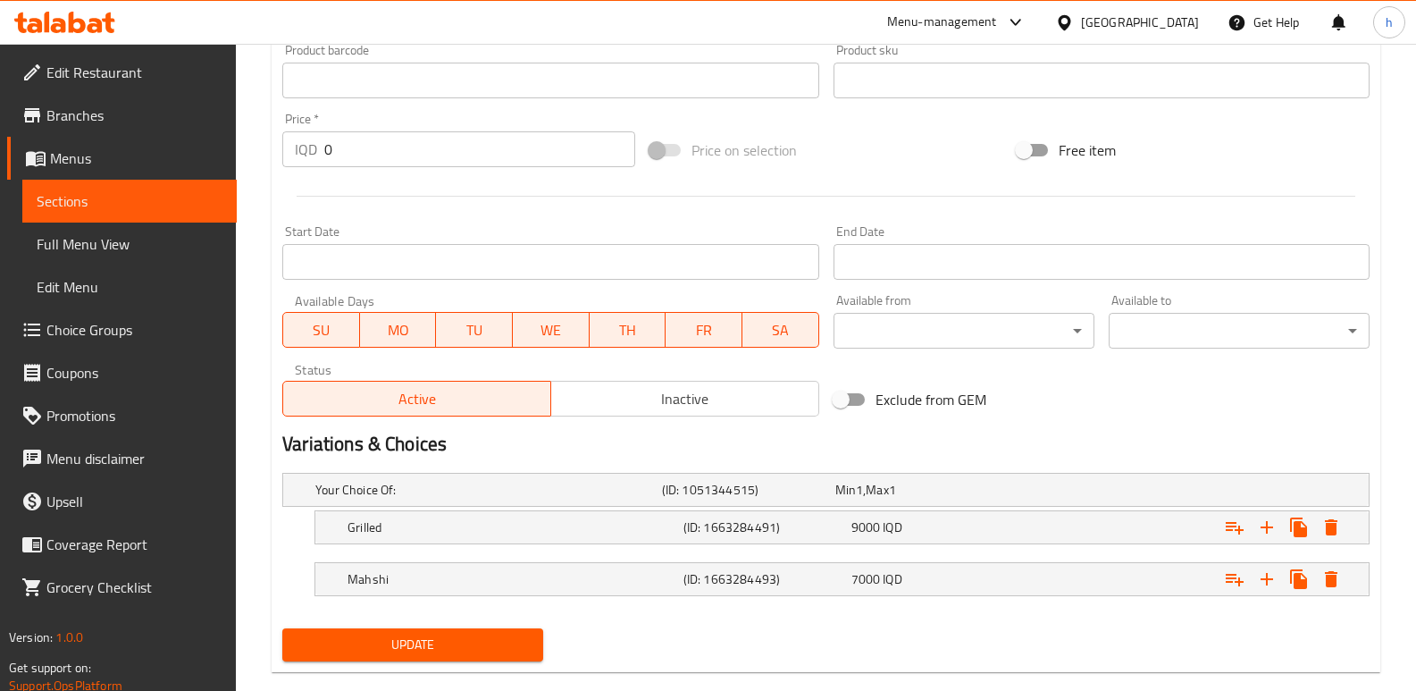
scroll to position [814, 0]
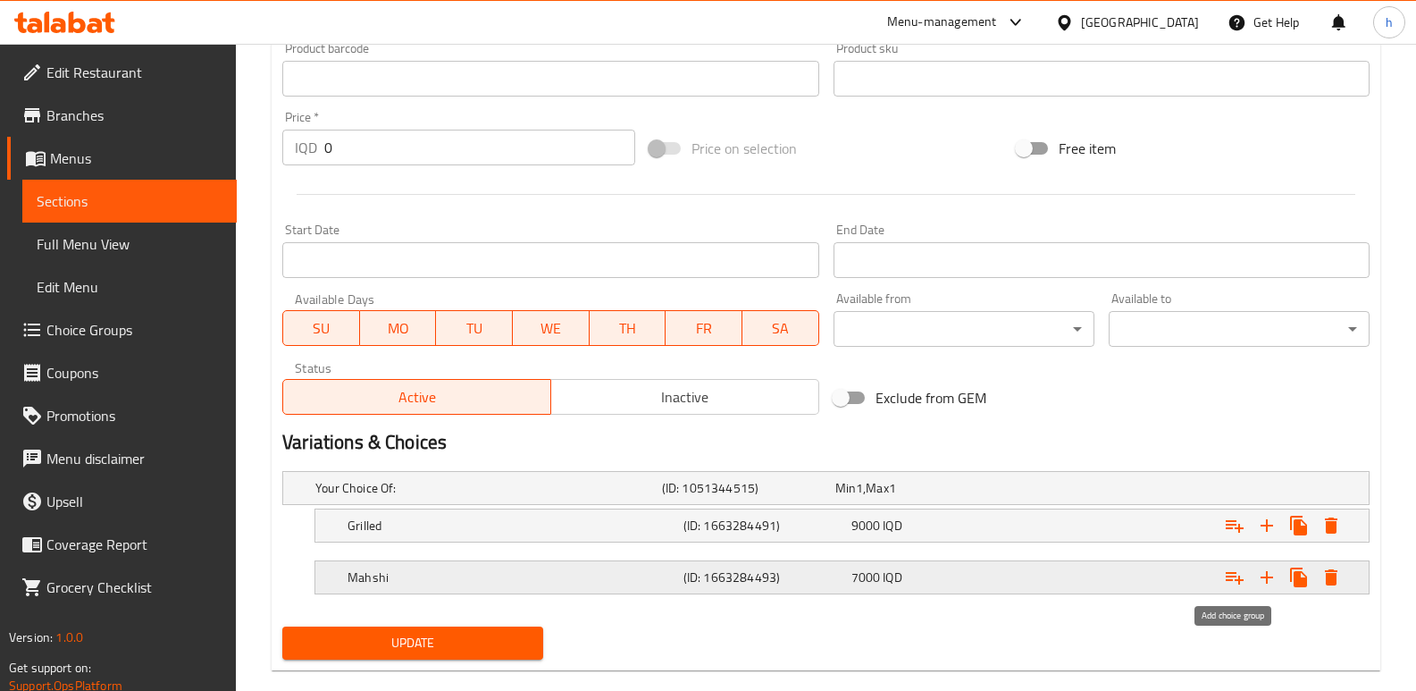
click at [1226, 575] on icon "Expand" at bounding box center [1235, 578] width 18 height 13
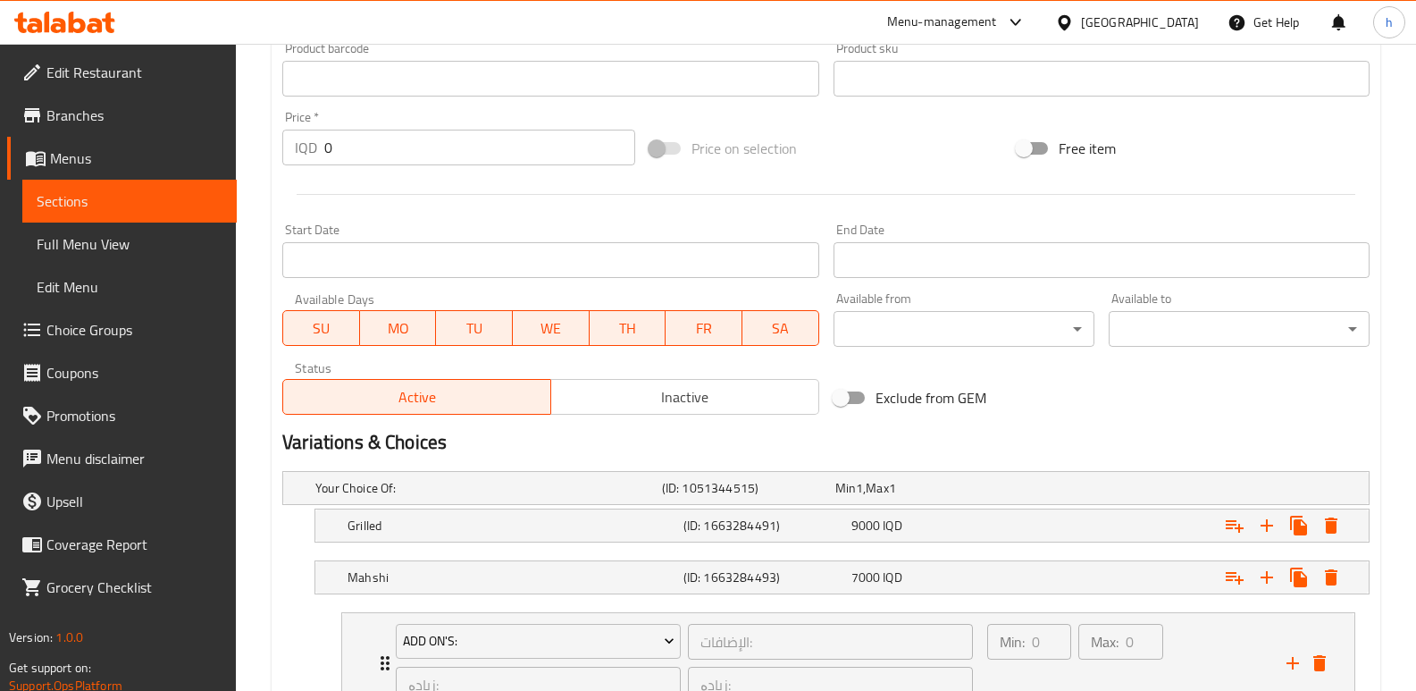
scroll to position [960, 0]
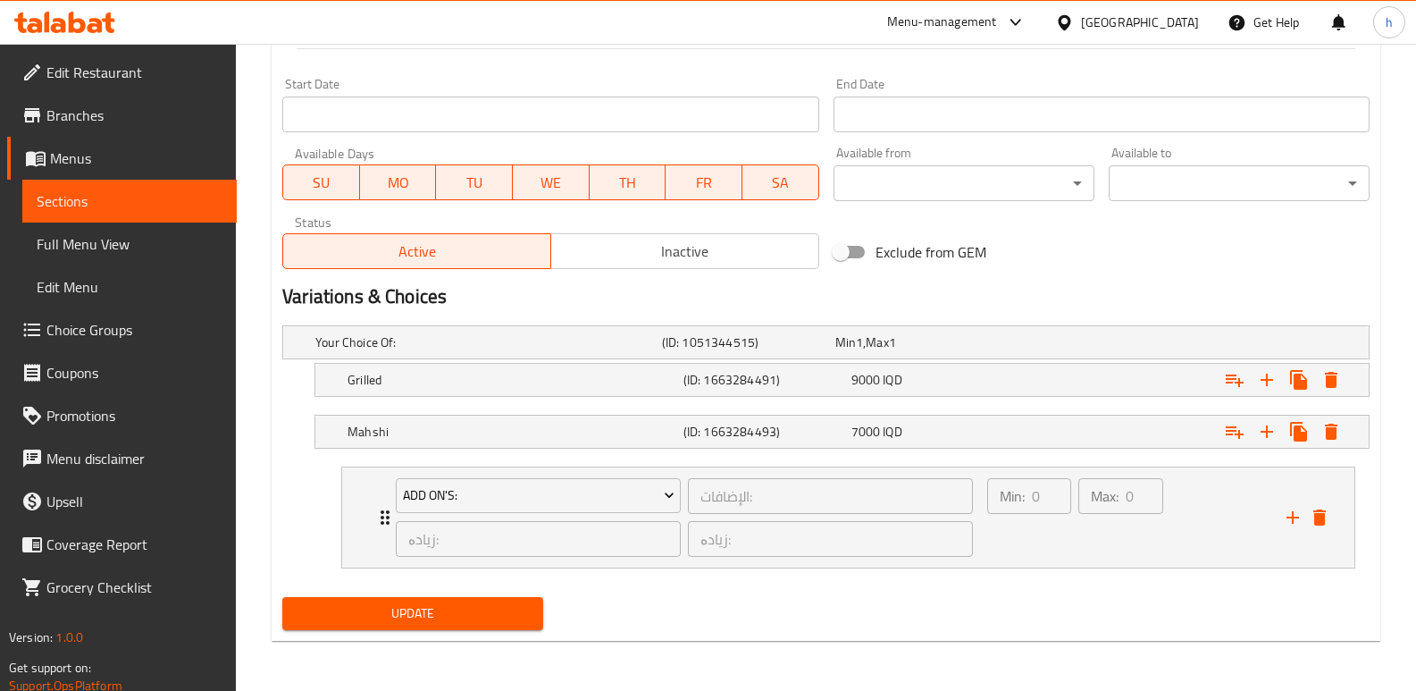
click at [507, 613] on span "Update" at bounding box center [413, 613] width 232 height 22
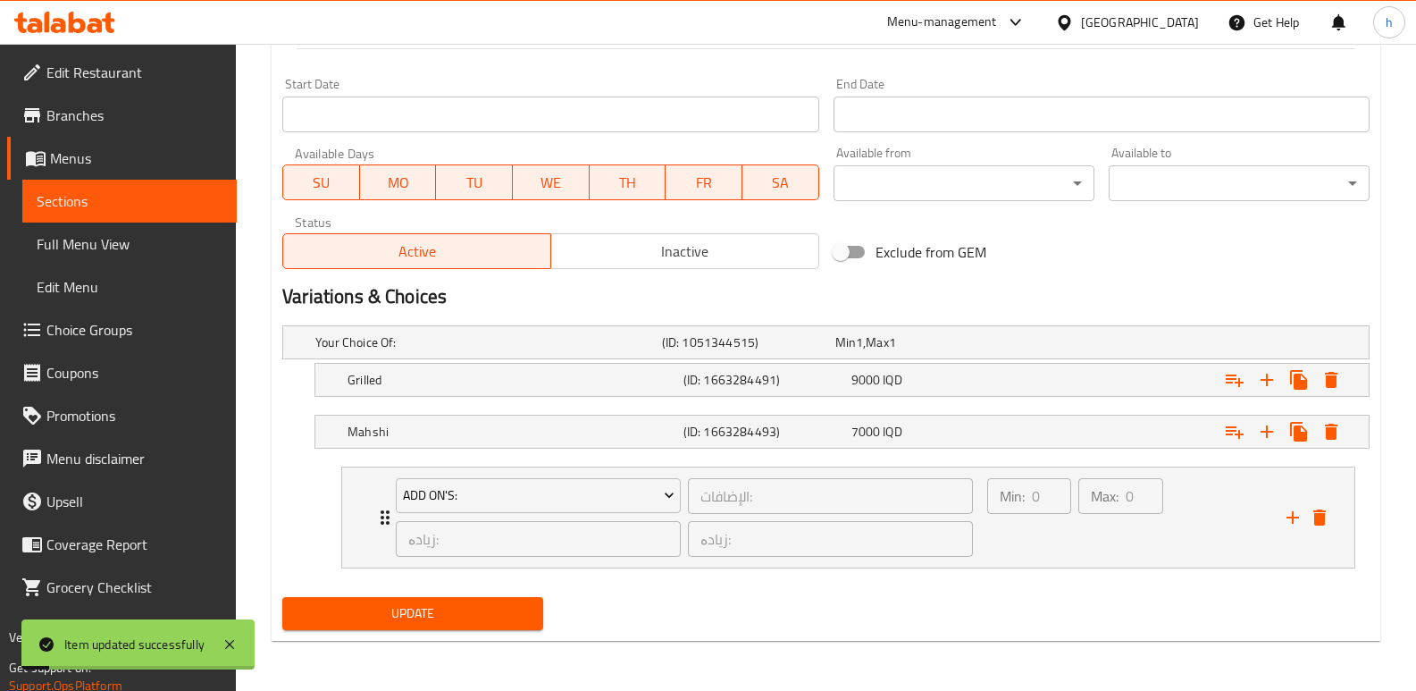
click at [219, 211] on span "Sections" at bounding box center [130, 200] width 186 height 21
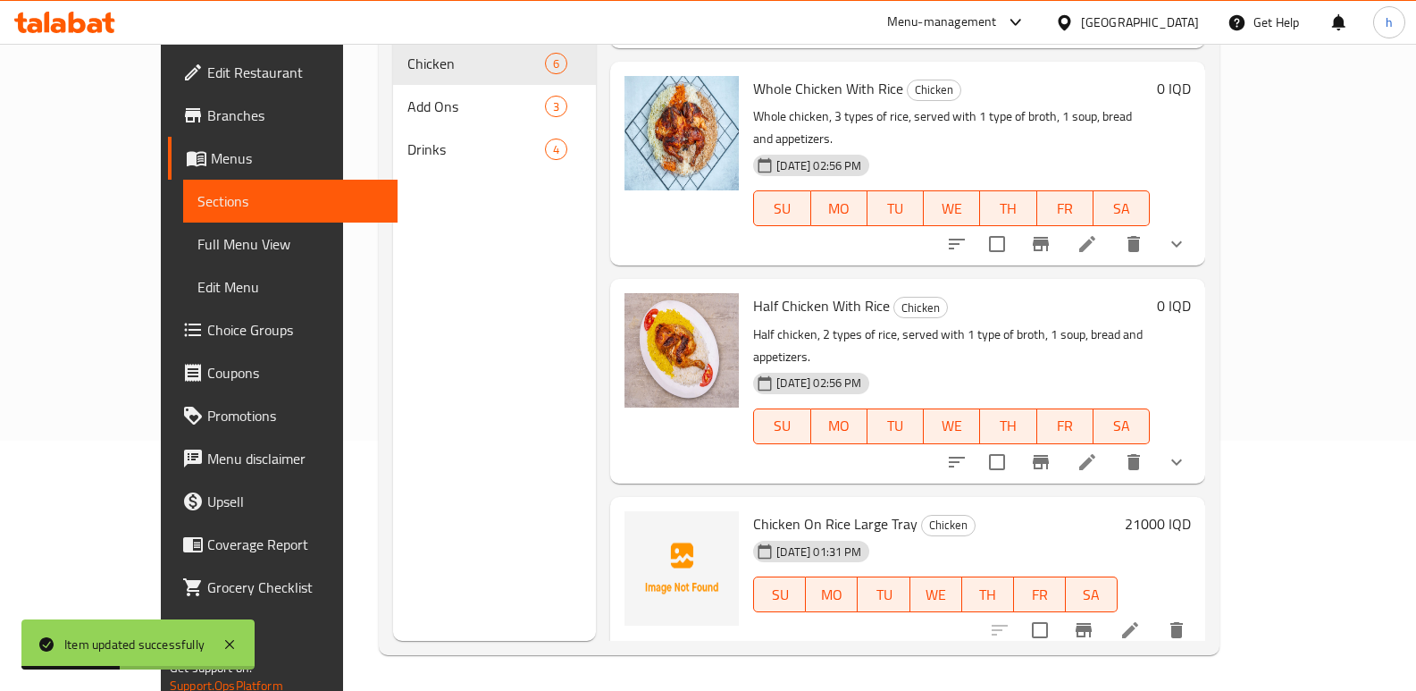
scroll to position [472, 0]
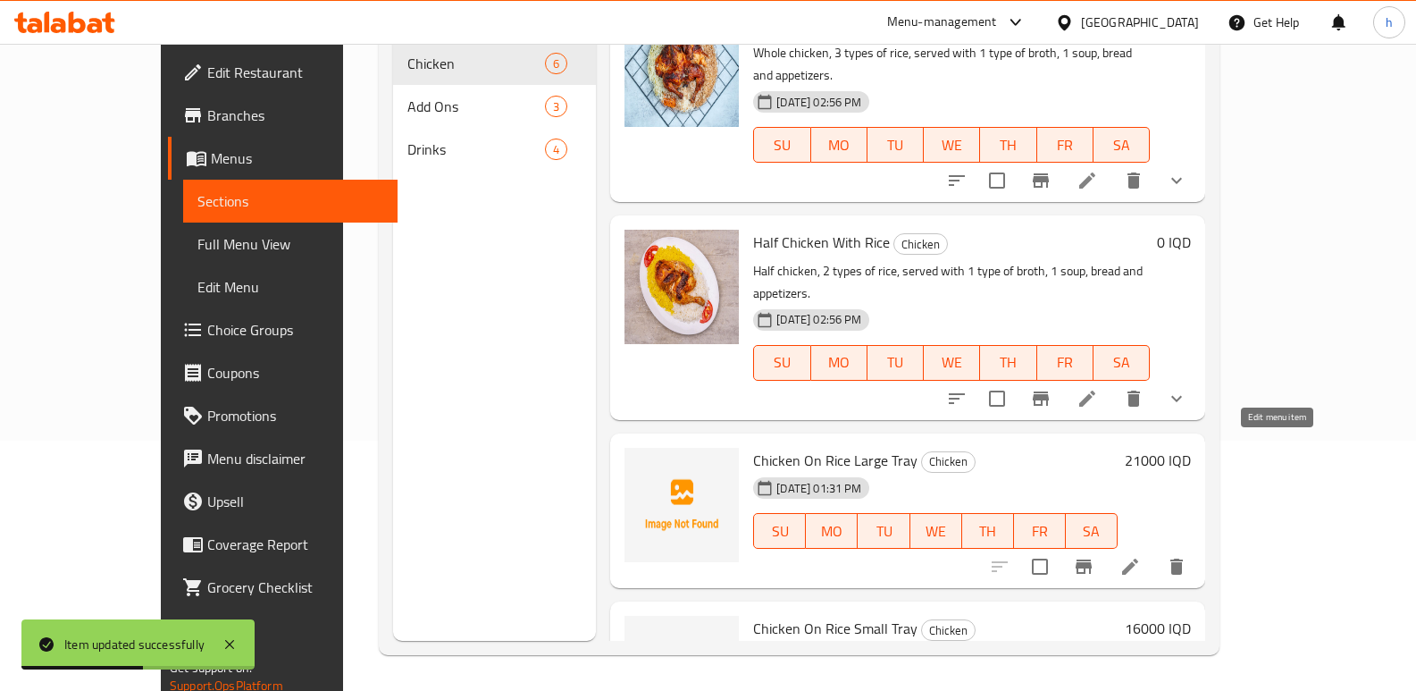
click at [1141, 556] on icon at bounding box center [1129, 566] width 21 height 21
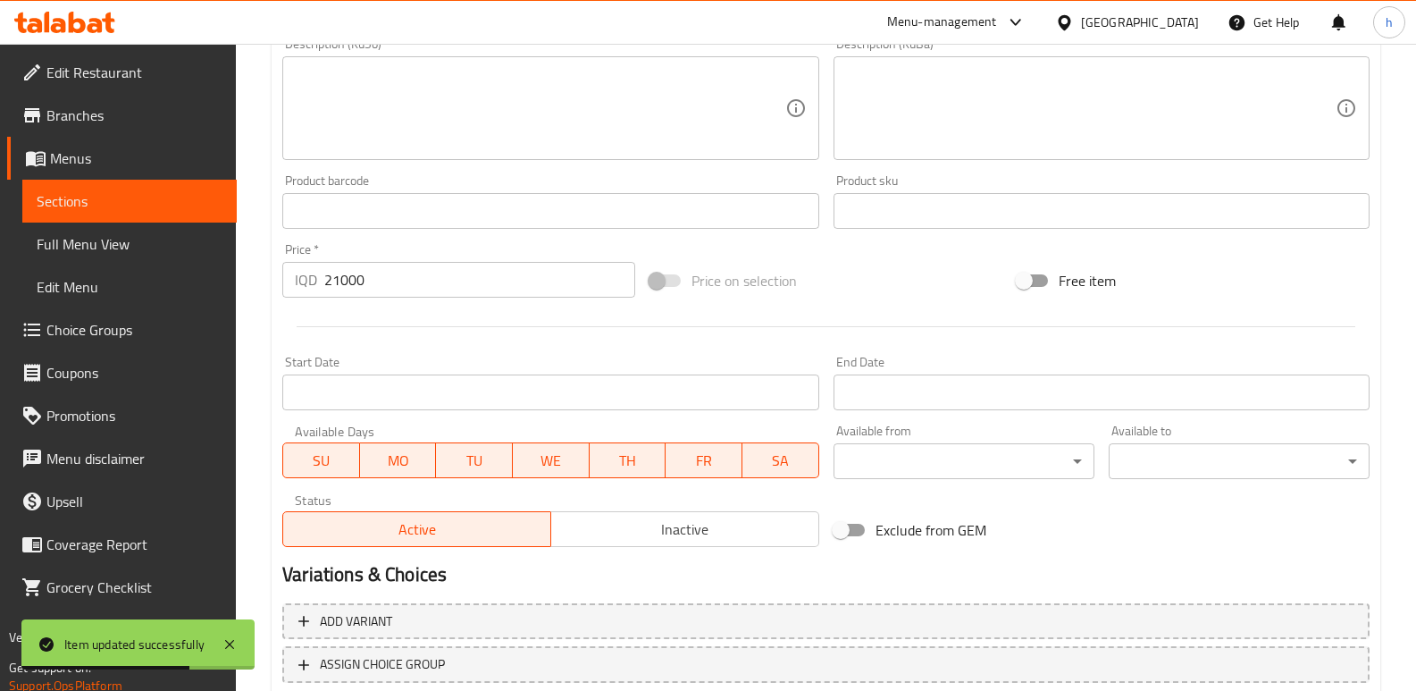
scroll to position [777, 0]
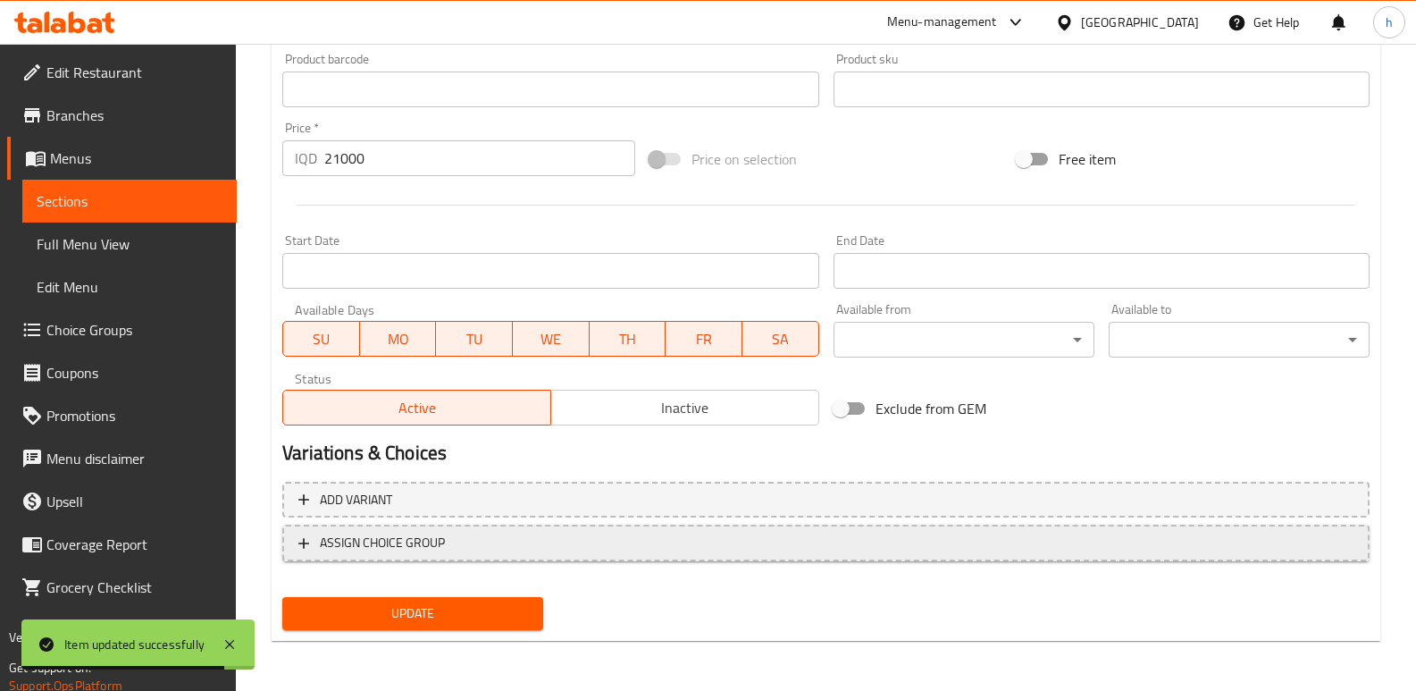
click at [451, 545] on span "ASSIGN CHOICE GROUP" at bounding box center [825, 543] width 1055 height 22
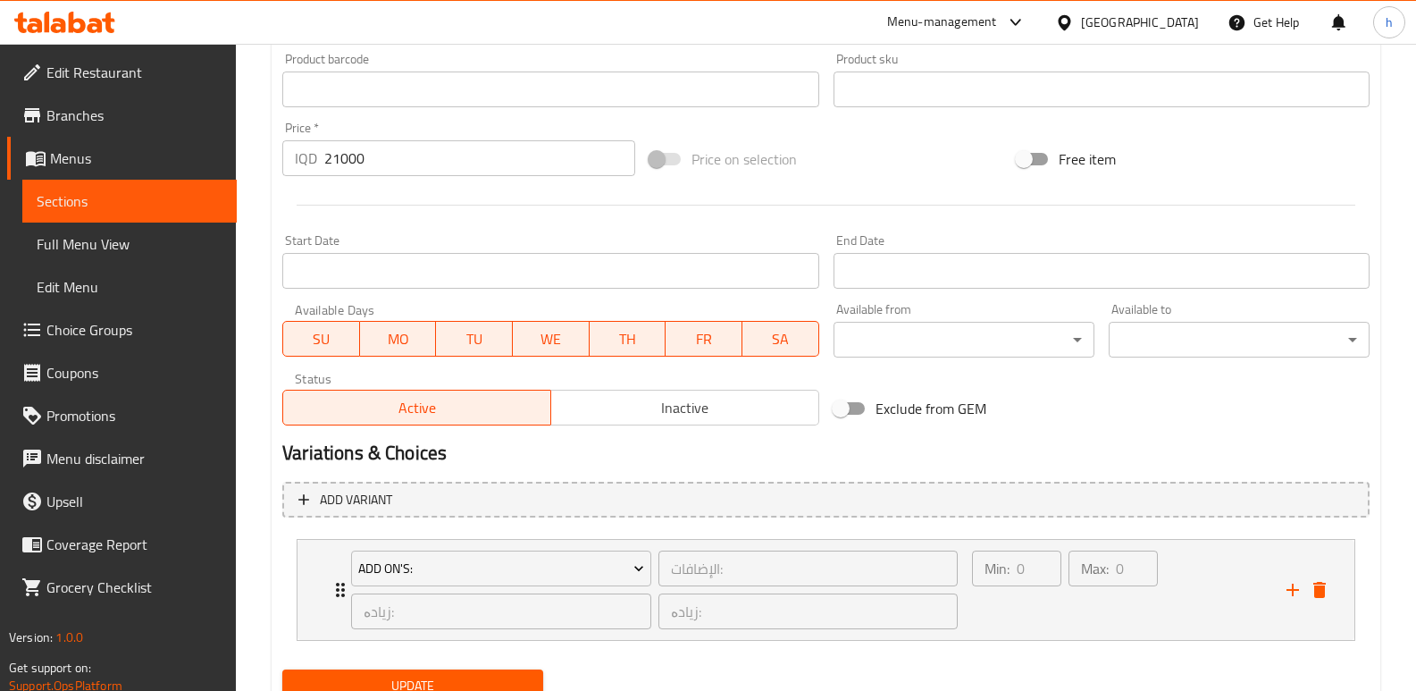
click at [490, 681] on span "Update" at bounding box center [413, 686] width 232 height 22
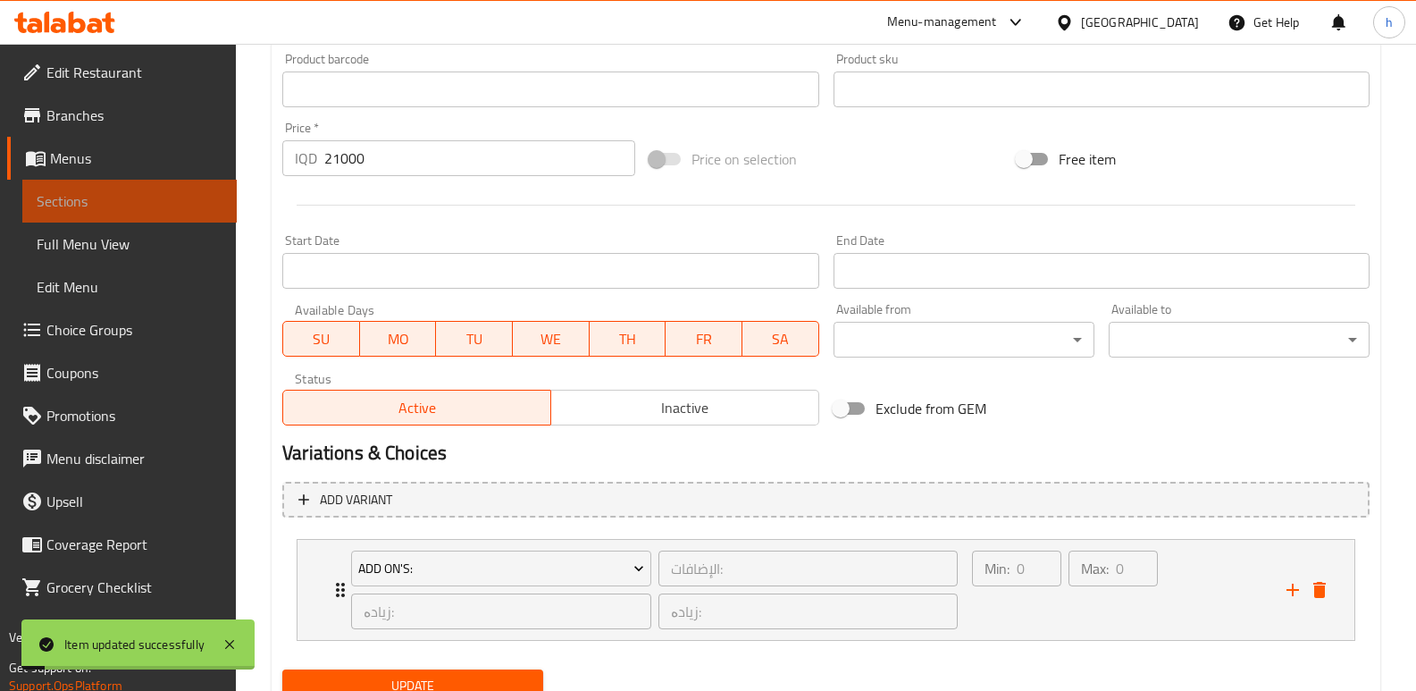
click at [231, 206] on link "Sections" at bounding box center [129, 201] width 214 height 43
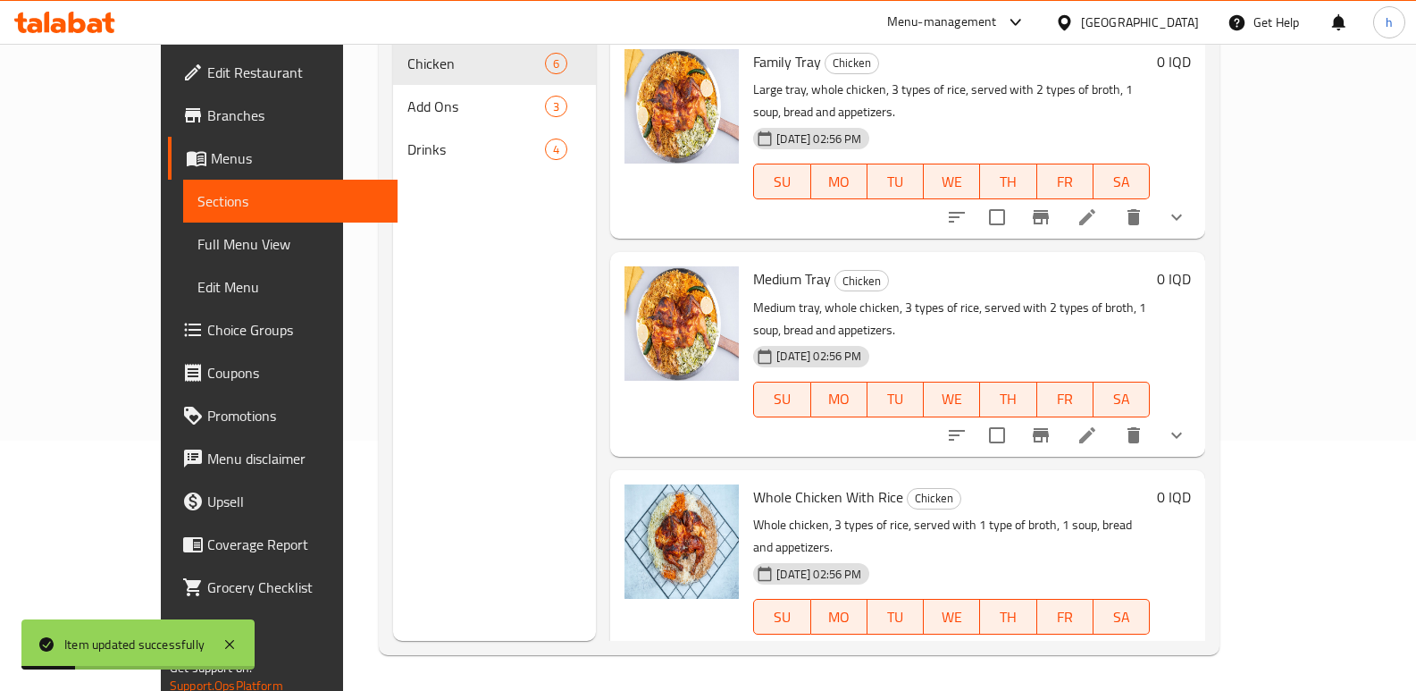
drag, startPoint x: 1352, startPoint y: 317, endPoint x: 1361, endPoint y: 331, distance: 16.9
click at [1205, 331] on div "Menu items Add Sort Manage items Family Tray Chicken Large tray, whole chicken,…" at bounding box center [900, 295] width 609 height 691
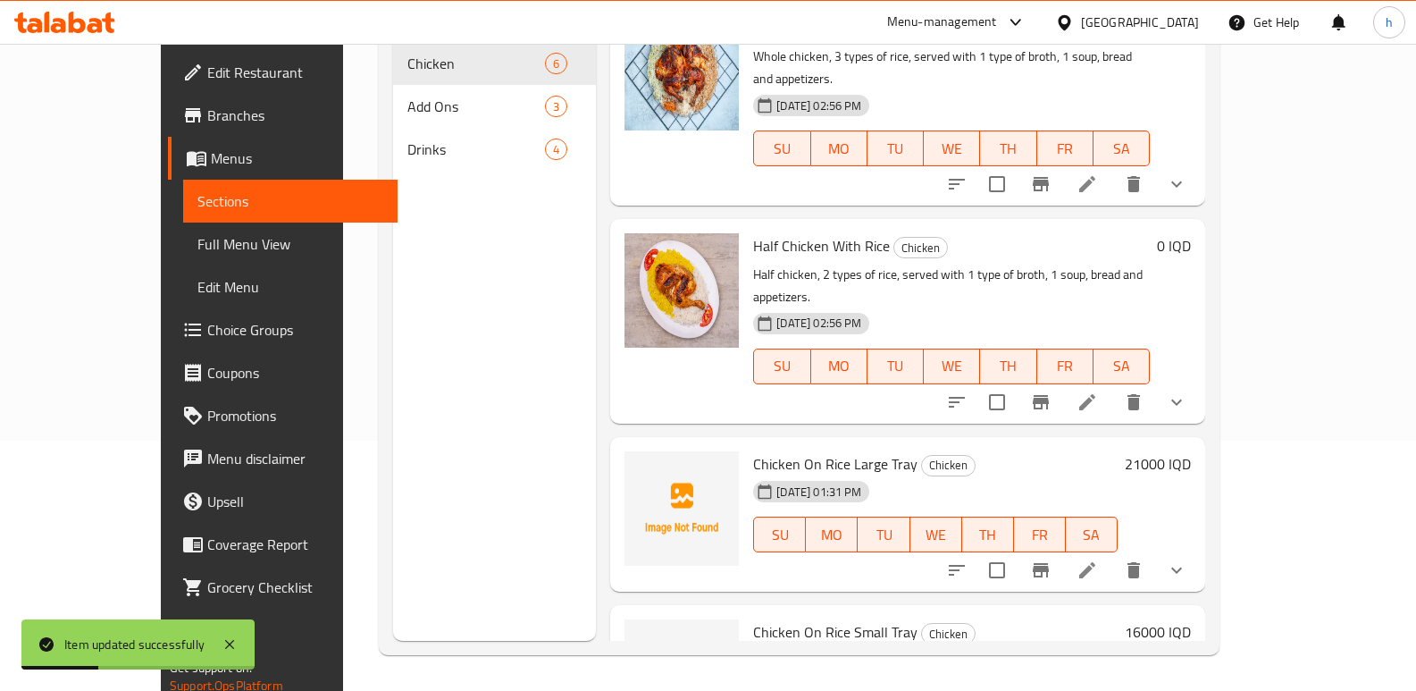
scroll to position [472, 0]
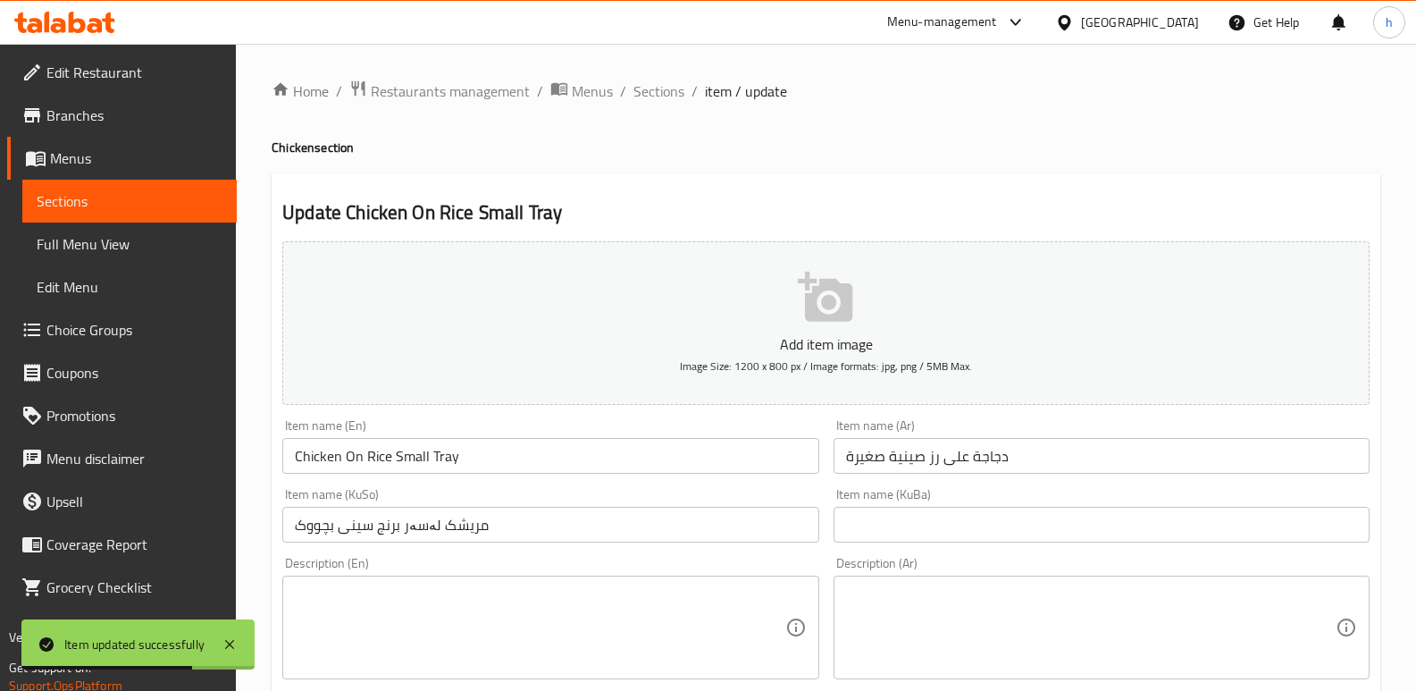
click at [1085, 463] on input "دجاجة على رز صينية صغيرة" at bounding box center [1102, 456] width 536 height 36
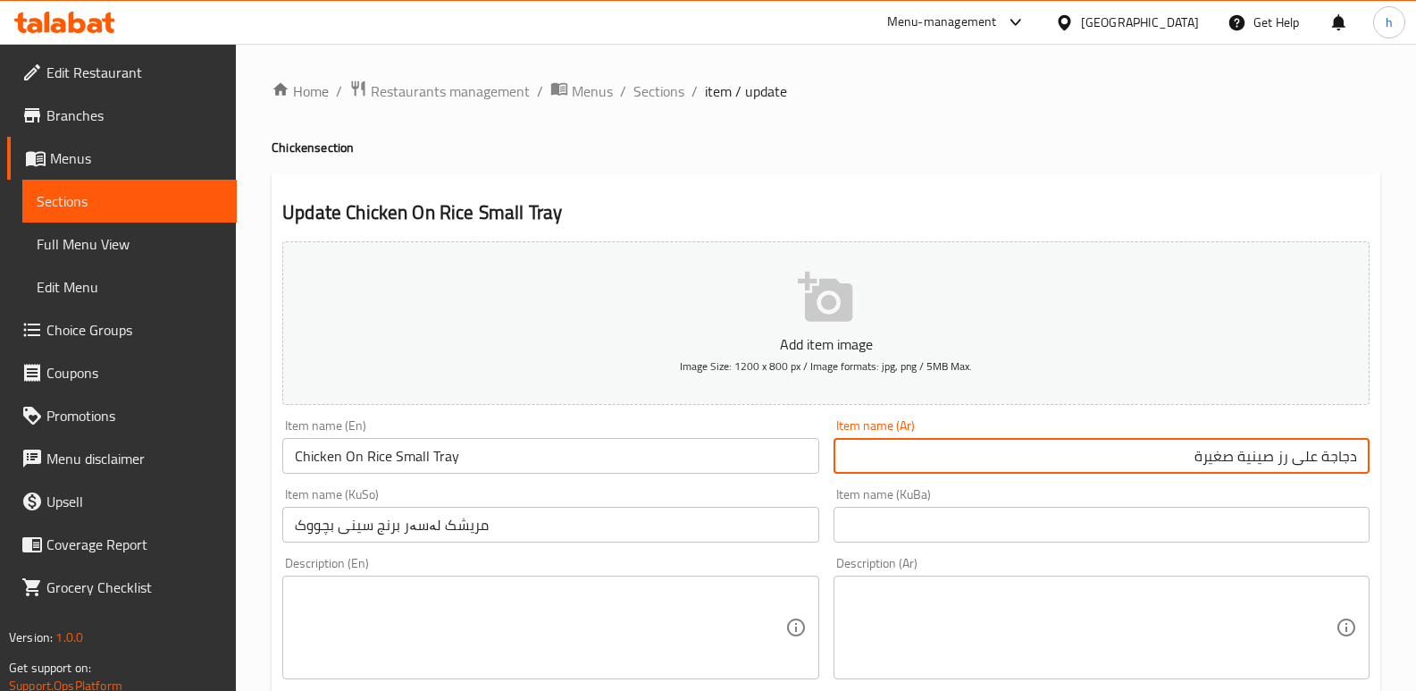
click at [1293, 457] on input "دجاجة على رز صينية صغيرة" at bounding box center [1102, 456] width 536 height 36
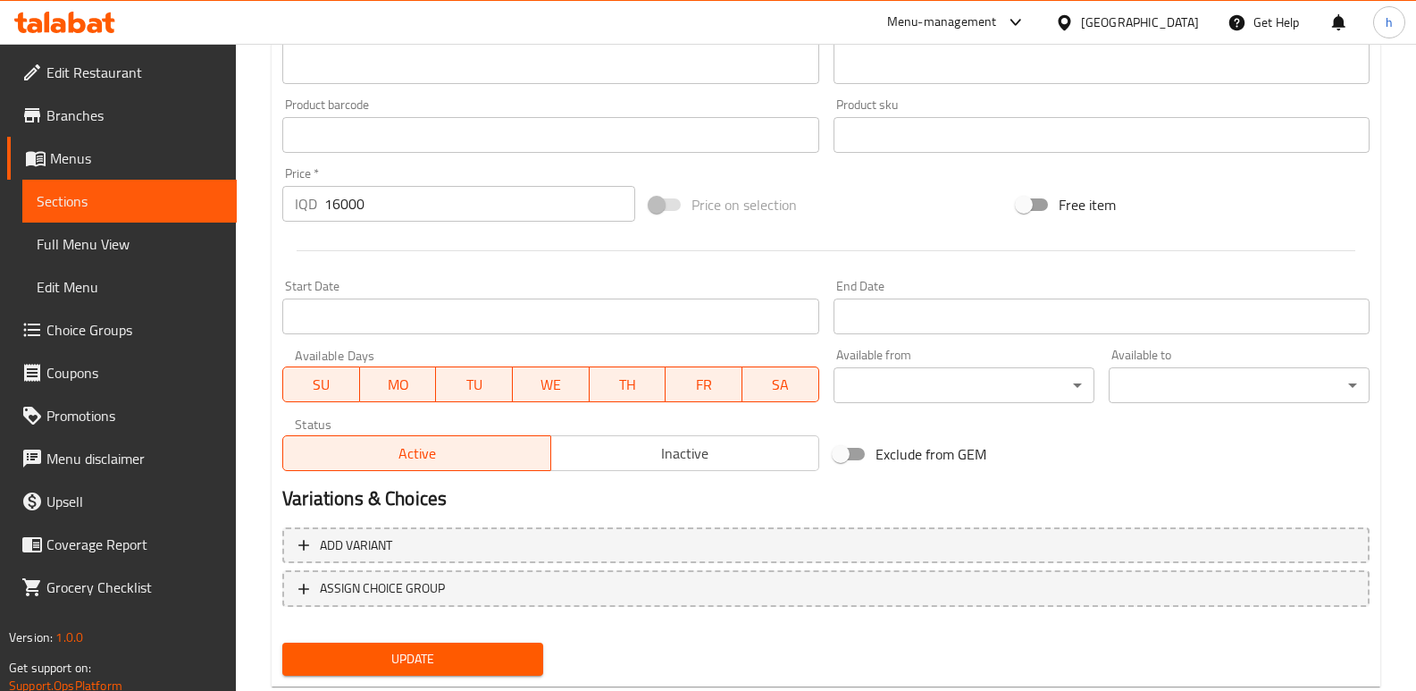
scroll to position [777, 0]
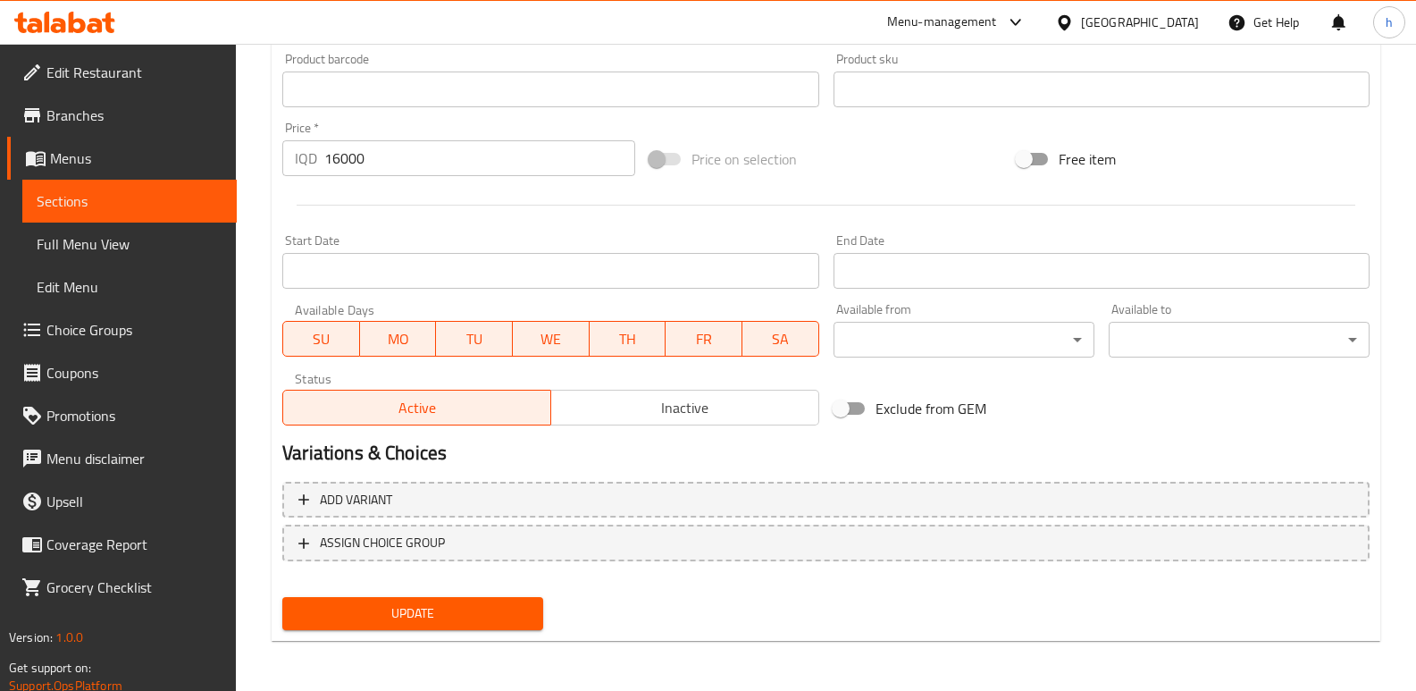
type input "دجاجة على ارز صينية صغيرة"
click at [496, 609] on span "Update" at bounding box center [413, 613] width 232 height 22
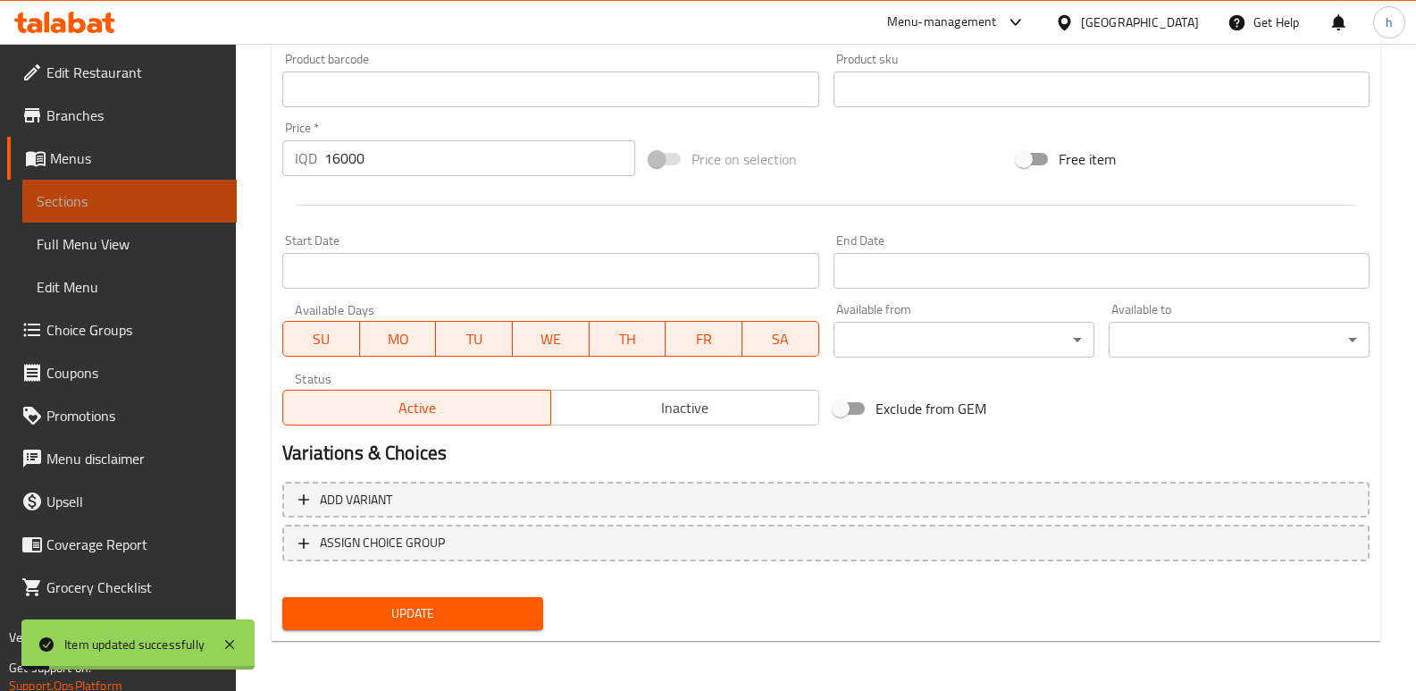
click at [157, 193] on span "Sections" at bounding box center [130, 200] width 186 height 21
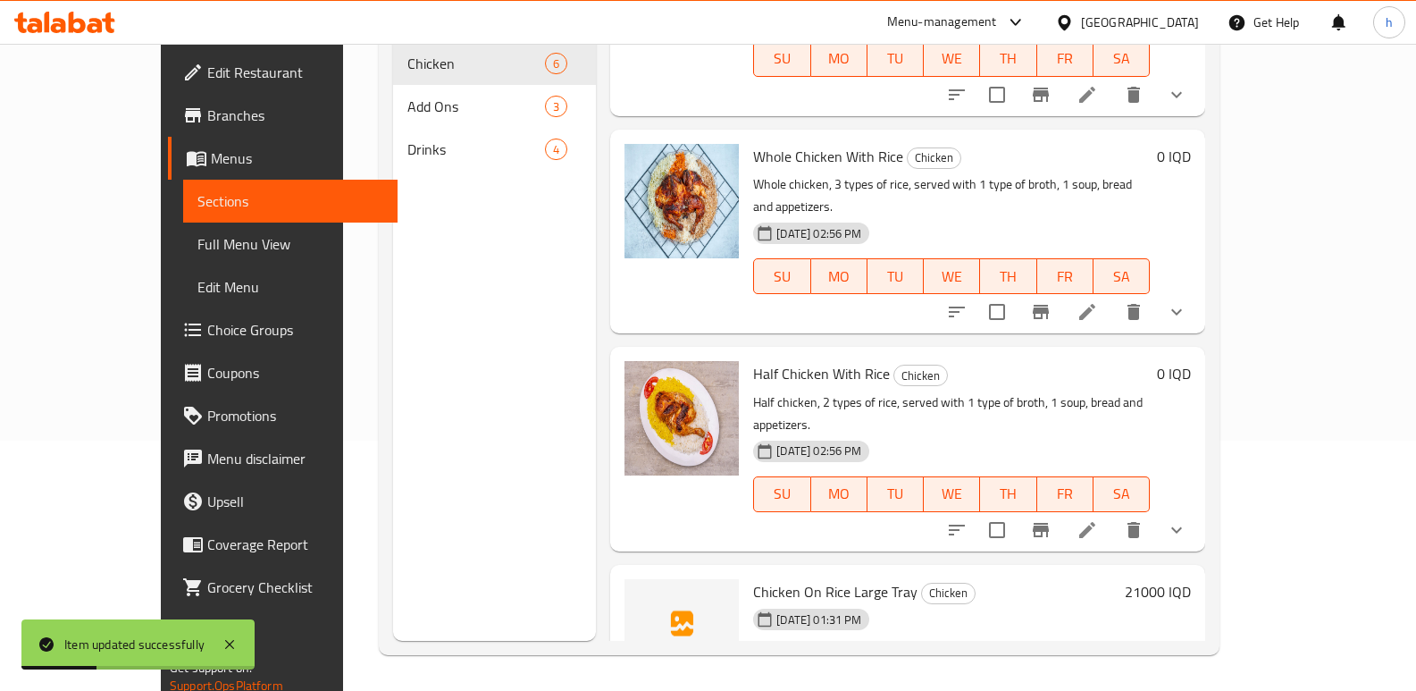
scroll to position [472, 0]
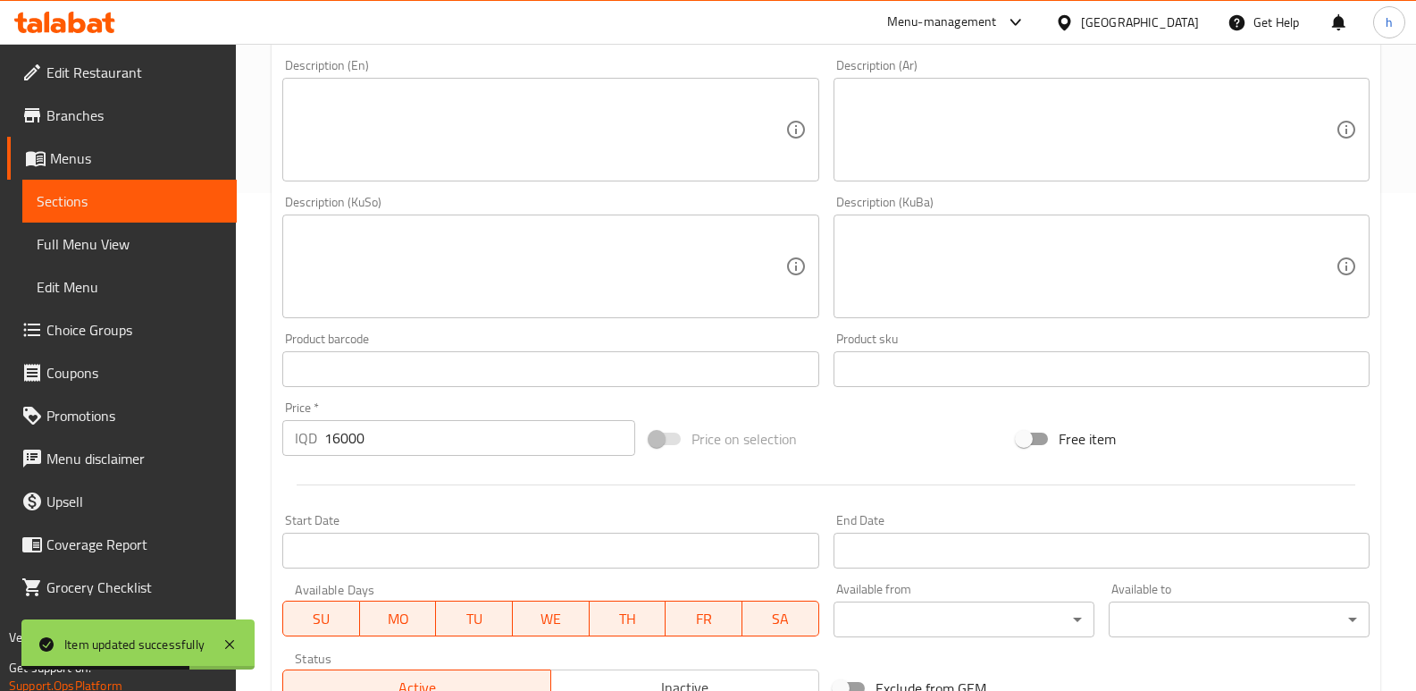
scroll to position [777, 0]
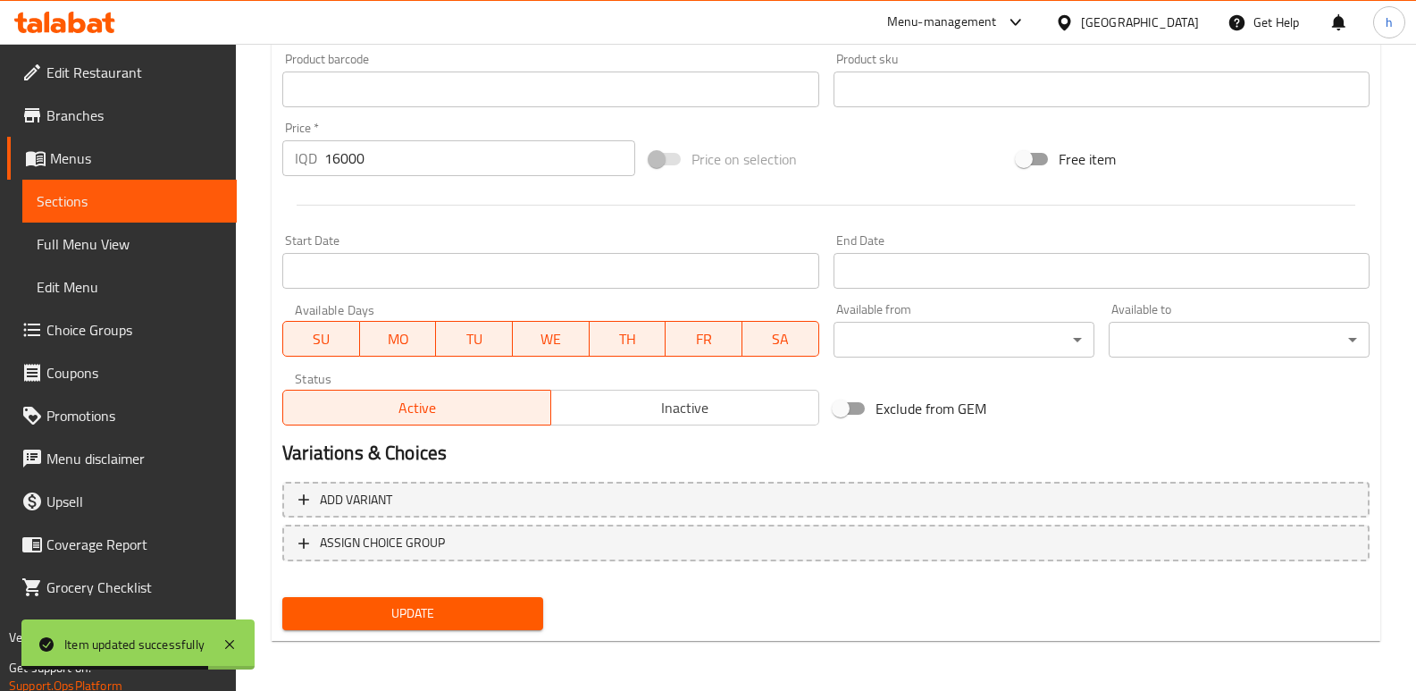
click at [448, 531] on button "ASSIGN CHOICE GROUP" at bounding box center [825, 542] width 1087 height 37
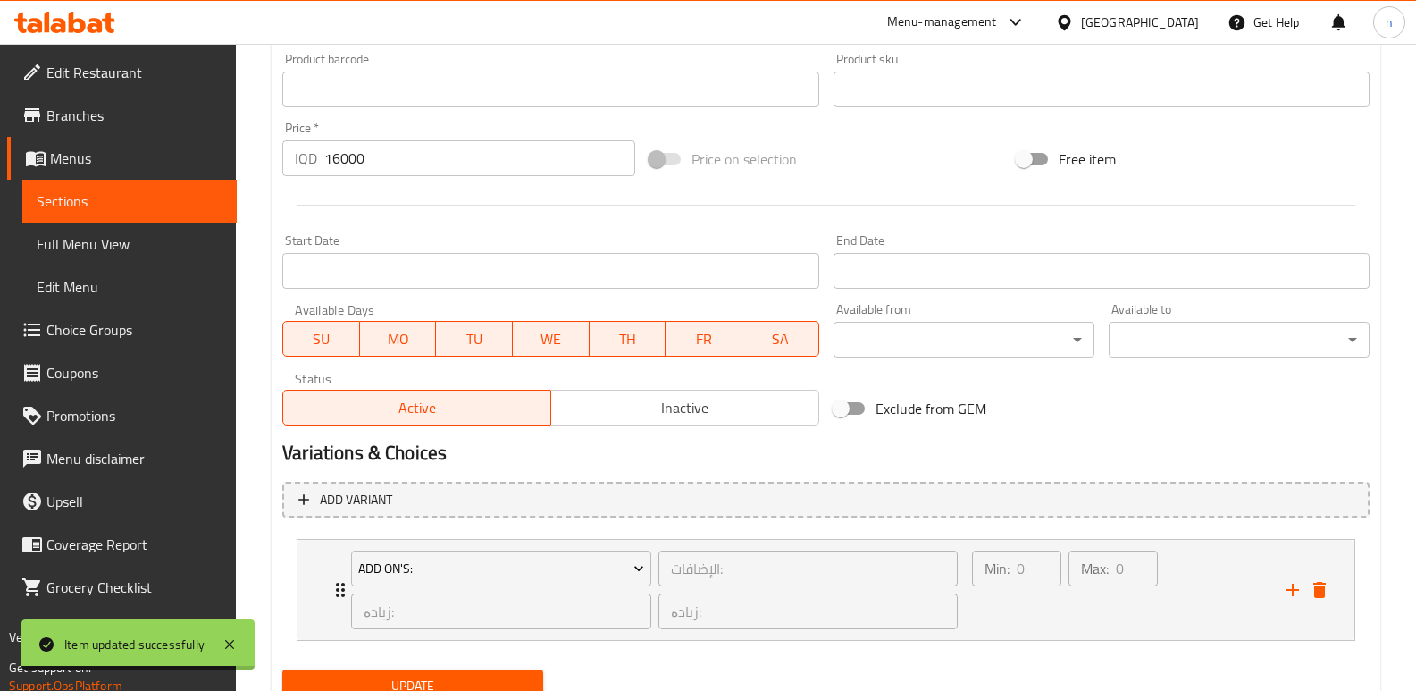
click at [479, 676] on span "Update" at bounding box center [413, 686] width 232 height 22
click at [213, 198] on span "Sections" at bounding box center [130, 200] width 186 height 21
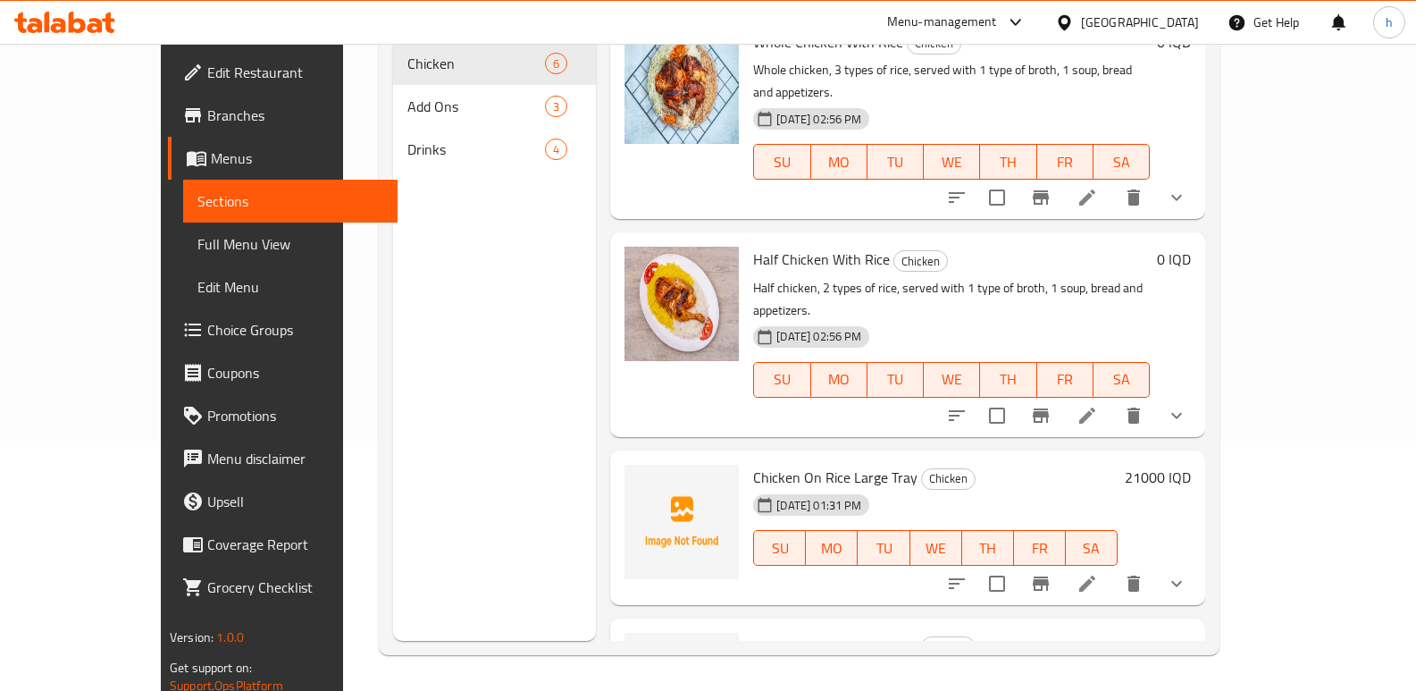
scroll to position [472, 0]
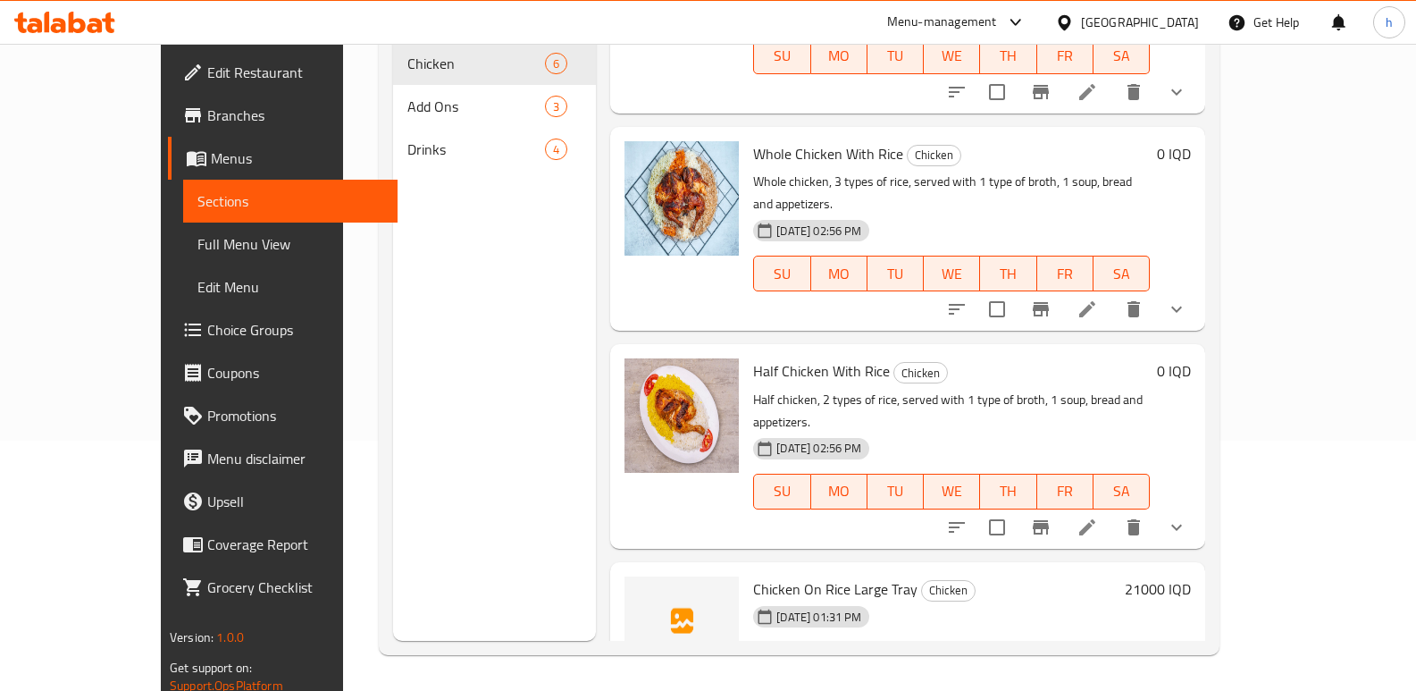
scroll to position [0, 0]
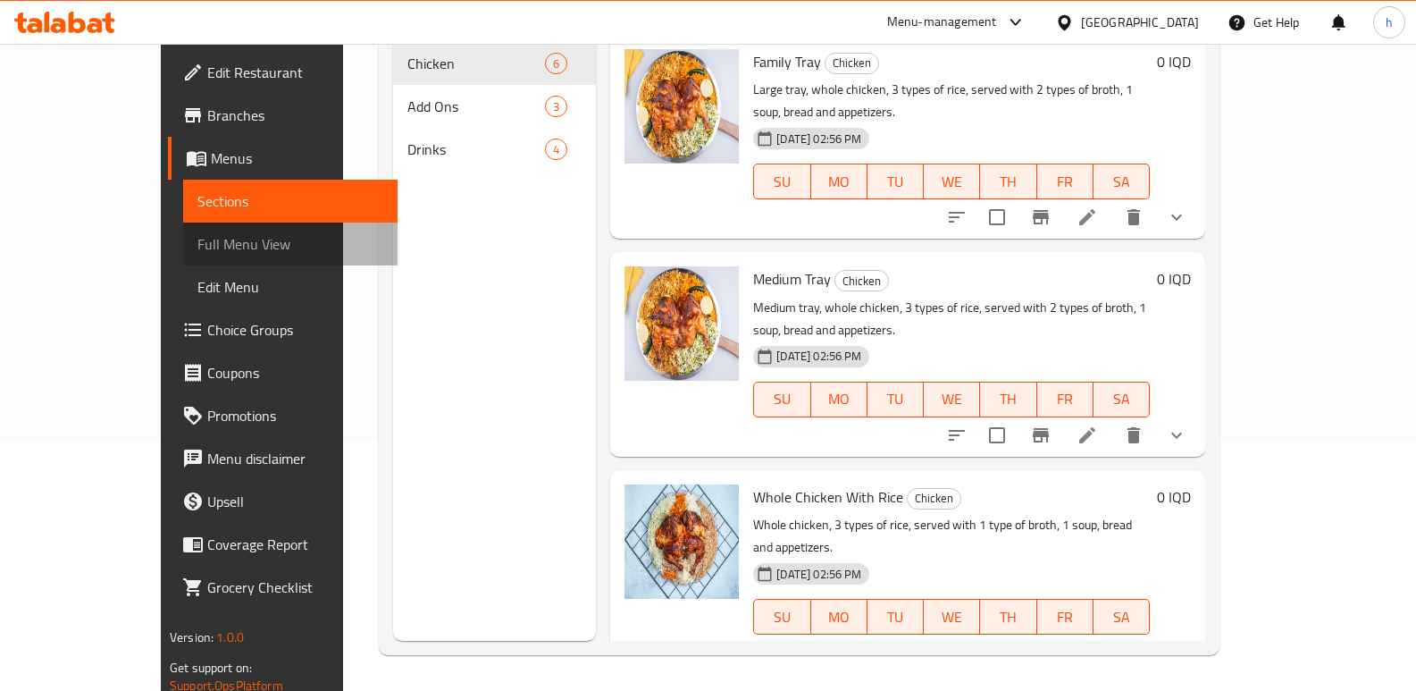
click at [197, 239] on span "Full Menu View" at bounding box center [290, 243] width 186 height 21
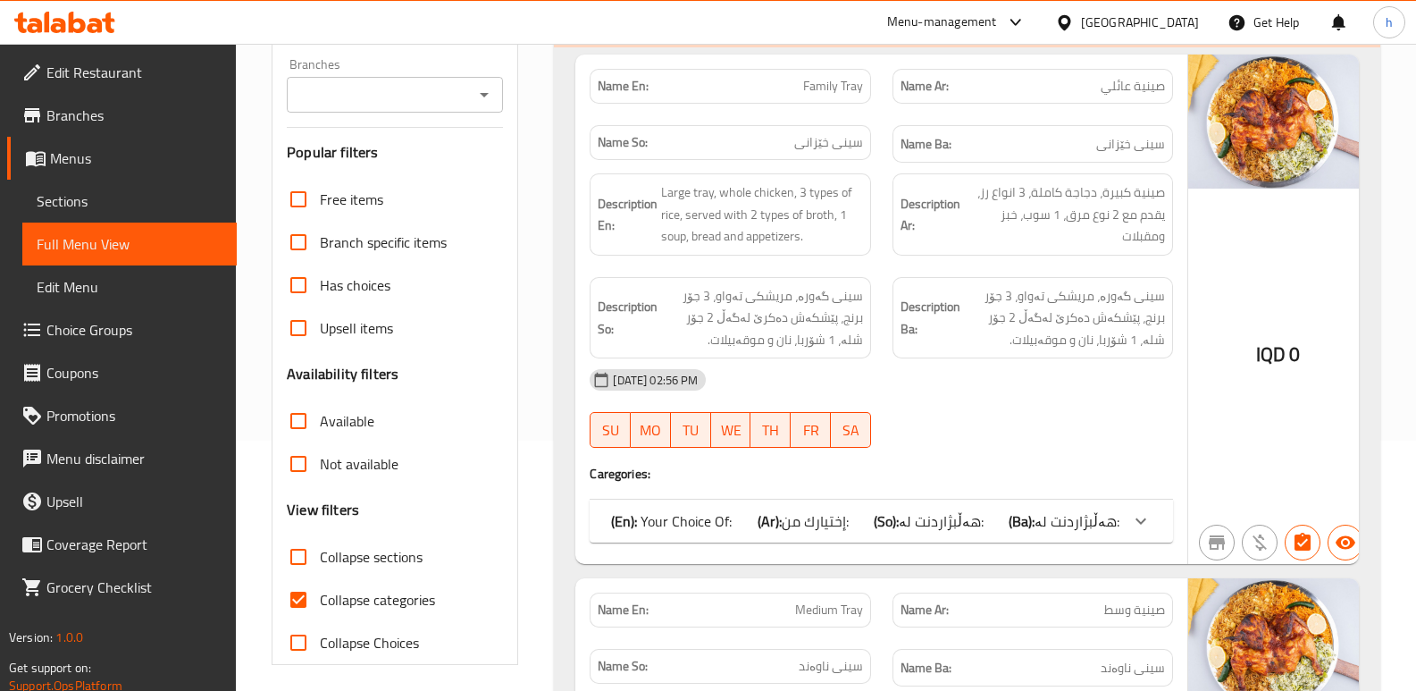
click at [291, 599] on input "Collapse categories" at bounding box center [298, 599] width 43 height 43
checkbox input "false"
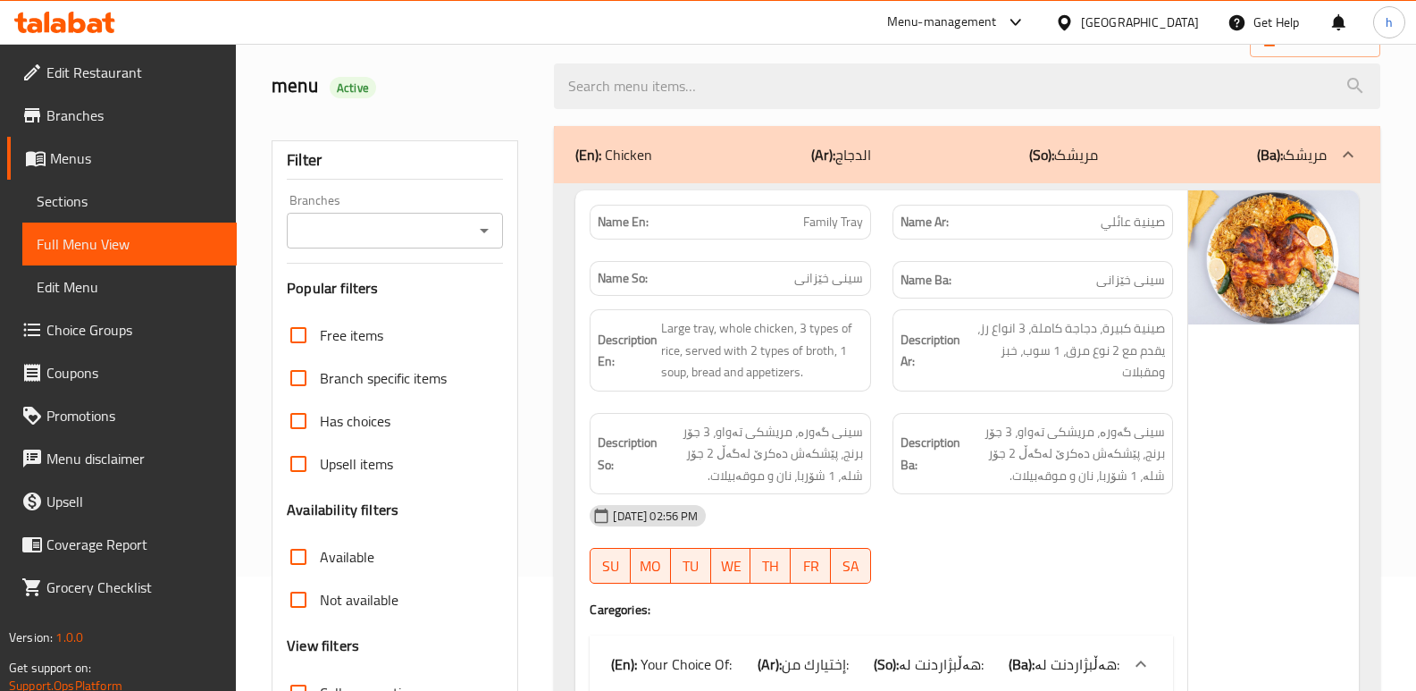
scroll to position [80, 0]
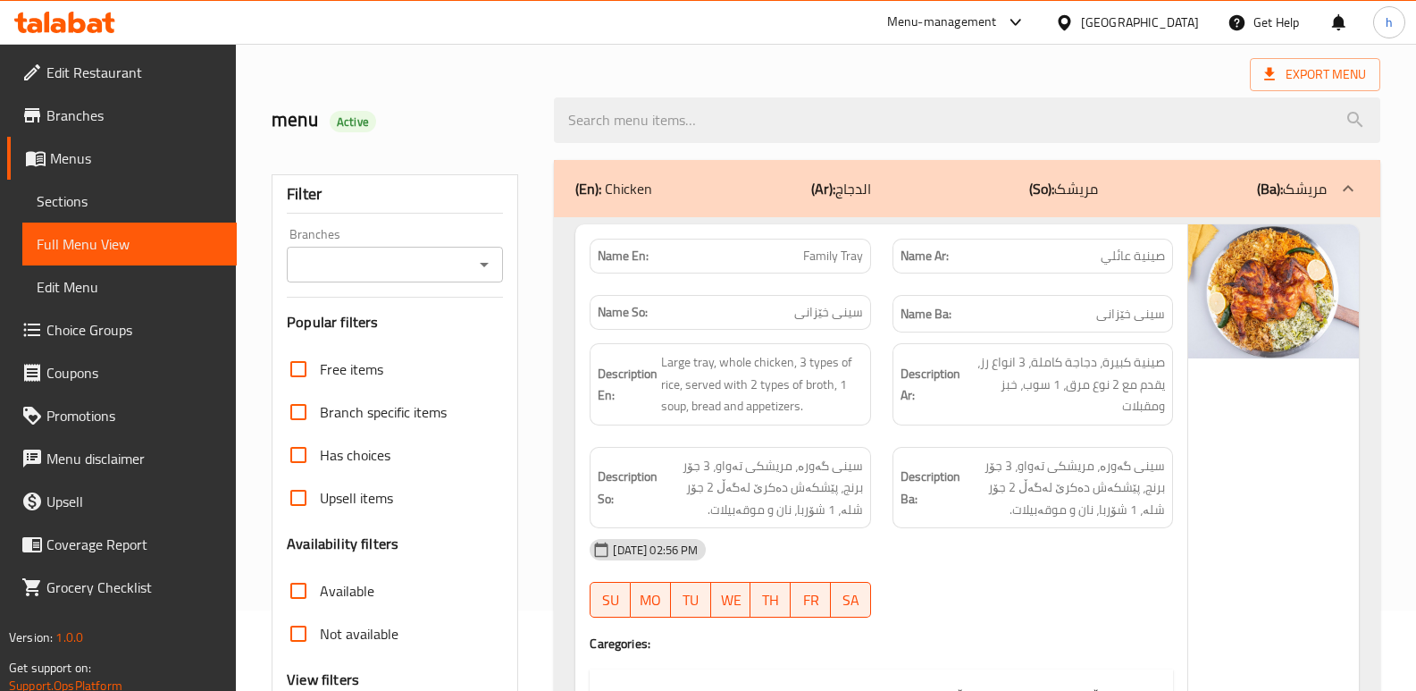
click at [405, 267] on input "Branches" at bounding box center [380, 264] width 176 height 25
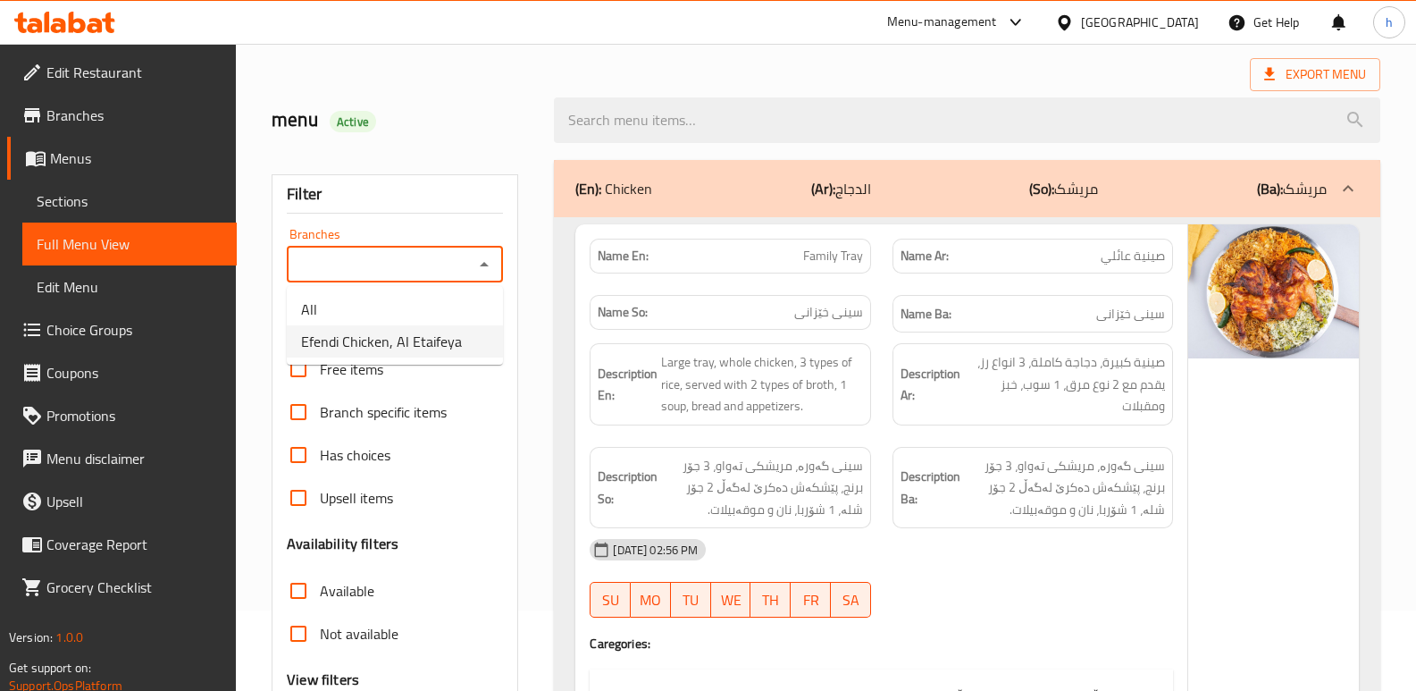
click at [448, 339] on span "Efendi Chicken, Al Etaifeya" at bounding box center [381, 341] width 161 height 21
type input "Efendi Chicken, Al Etaifeya"
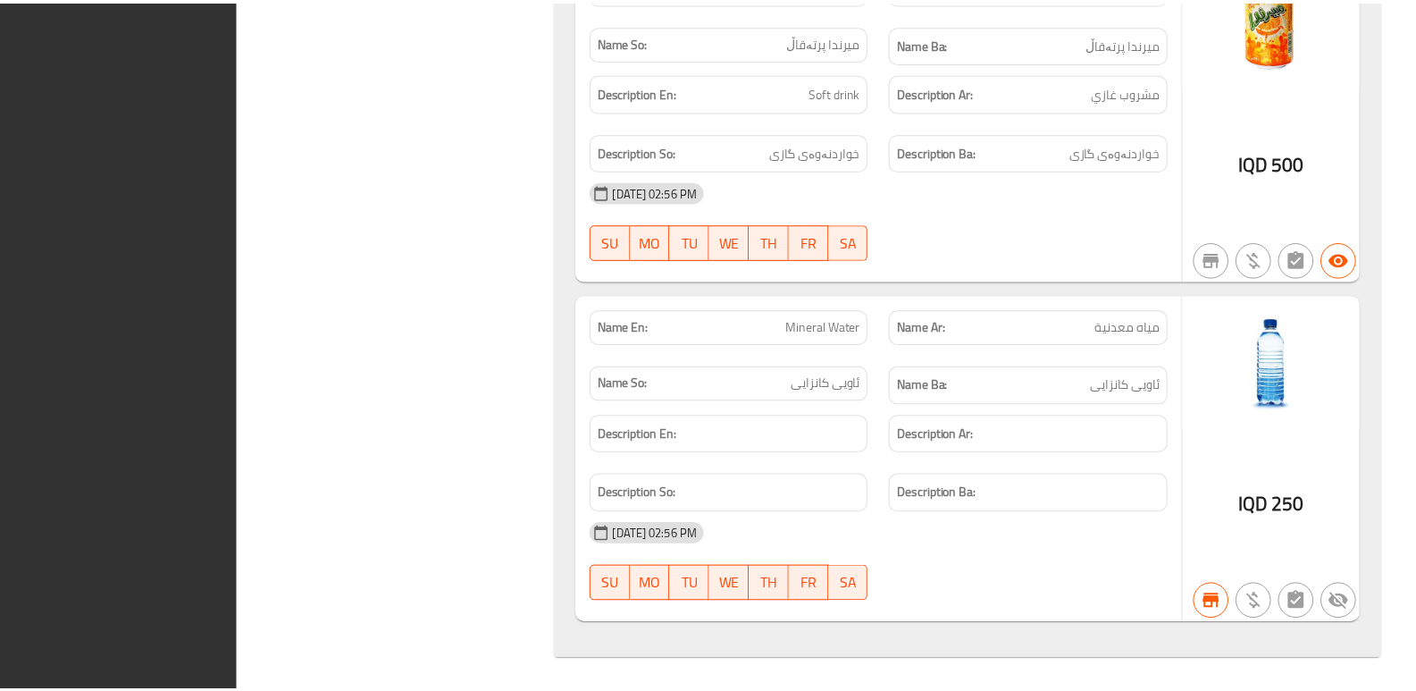
scroll to position [7670, 0]
